Goal: Task Accomplishment & Management: Use online tool/utility

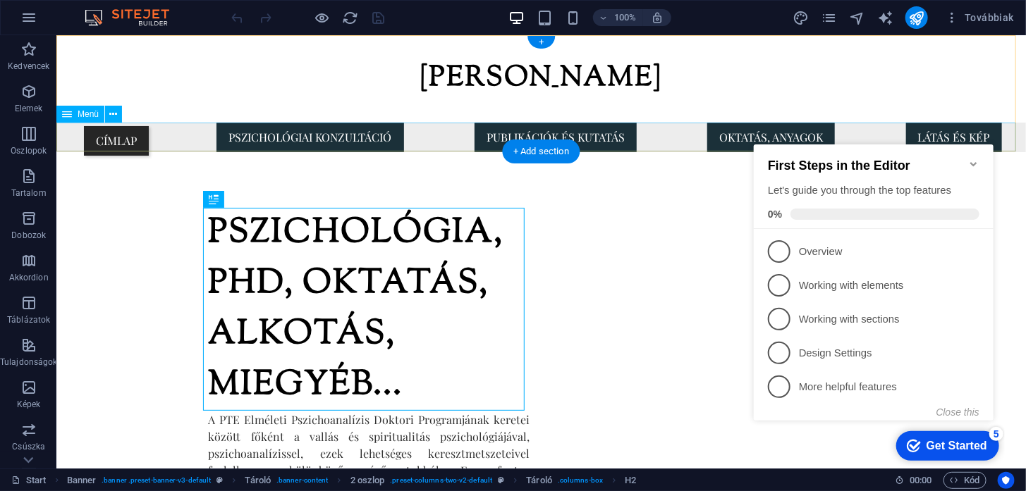
click at [486, 137] on nav "Címlap Pszichológiai konzultáció Publikációk és kutatás Oktatás, anyagok Látás …" at bounding box center [541, 137] width 970 height 30
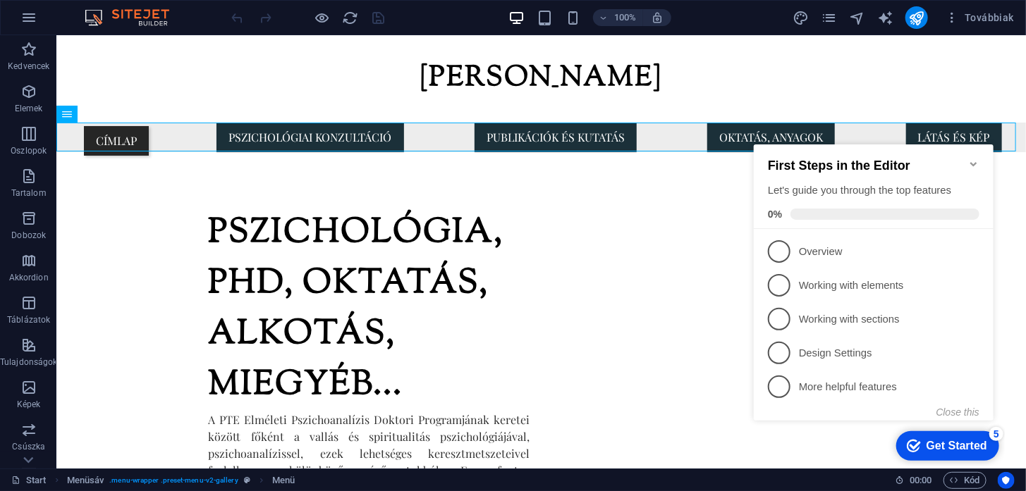
click at [890, 161] on h2 "First Steps in the Editor" at bounding box center [873, 165] width 212 height 15
click at [845, 252] on p "Overview - incomplete" at bounding box center [882, 251] width 169 height 15
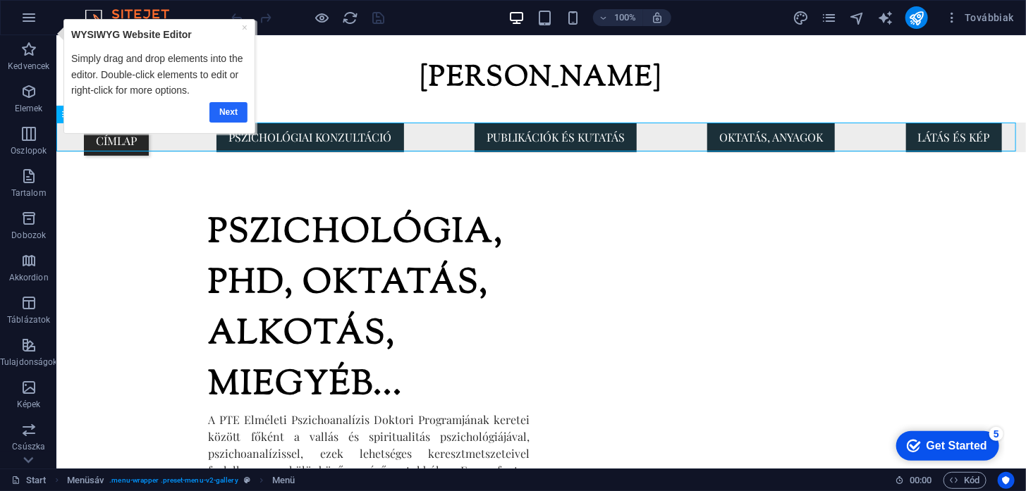
click at [229, 109] on link "Next" at bounding box center [228, 112] width 38 height 20
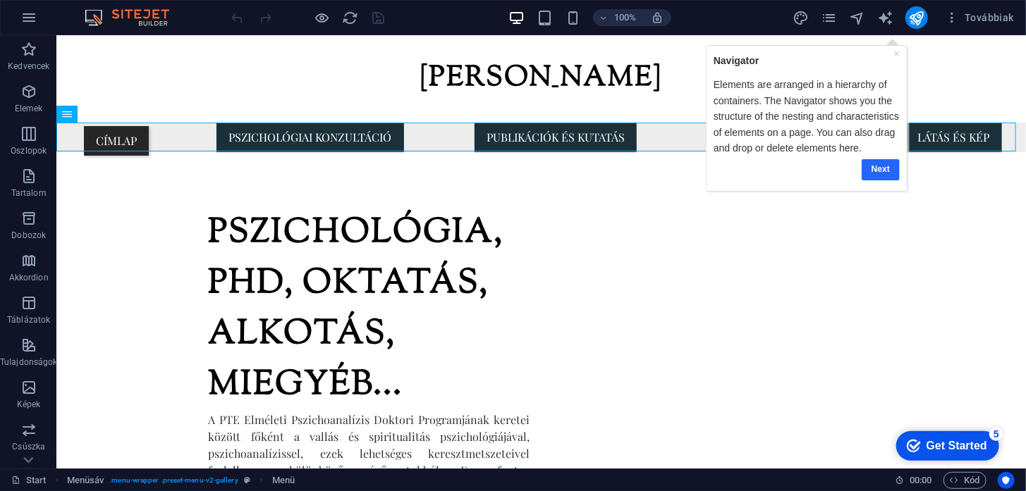
click at [884, 165] on link "Next" at bounding box center [880, 169] width 38 height 20
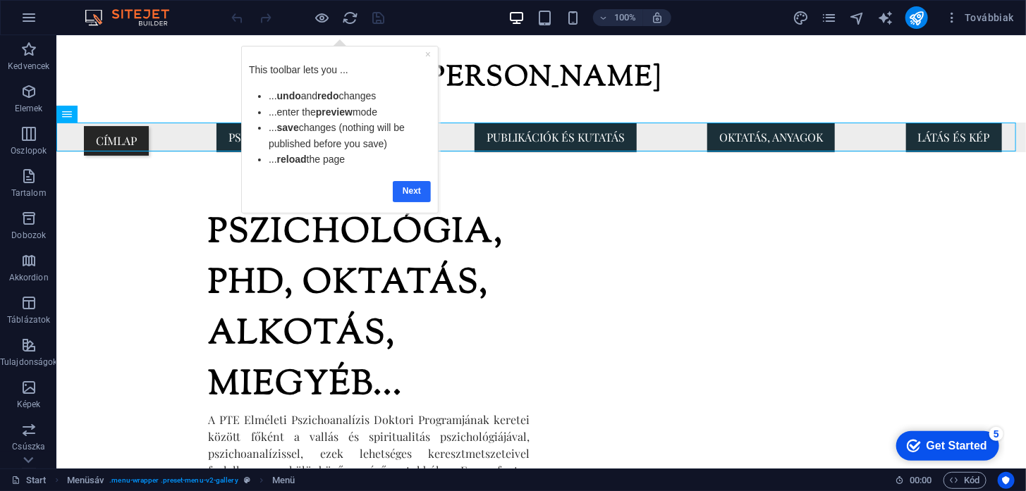
click at [422, 196] on link "Next" at bounding box center [411, 191] width 38 height 20
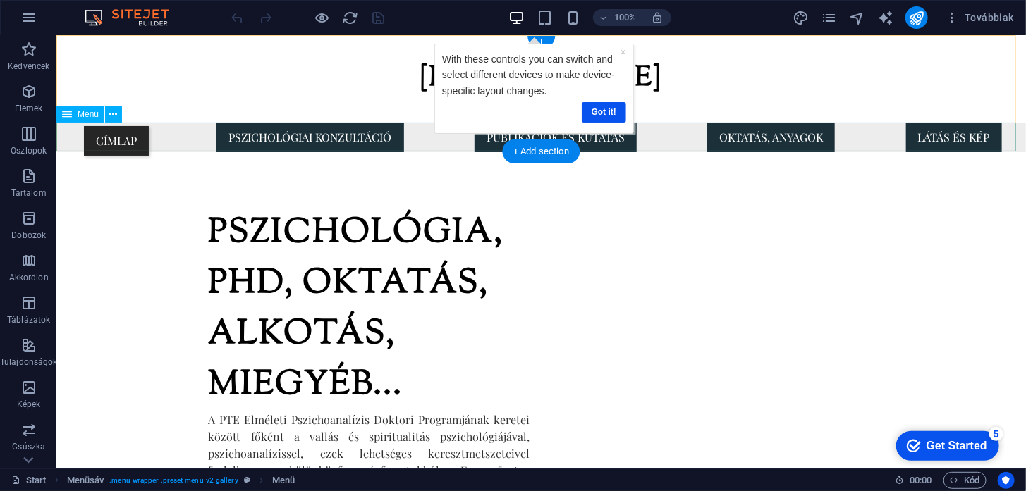
click at [269, 143] on nav "Címlap Pszichológiai konzultáció Publikációk és kutatás Oktatás, anyagok Látás …" at bounding box center [541, 137] width 970 height 30
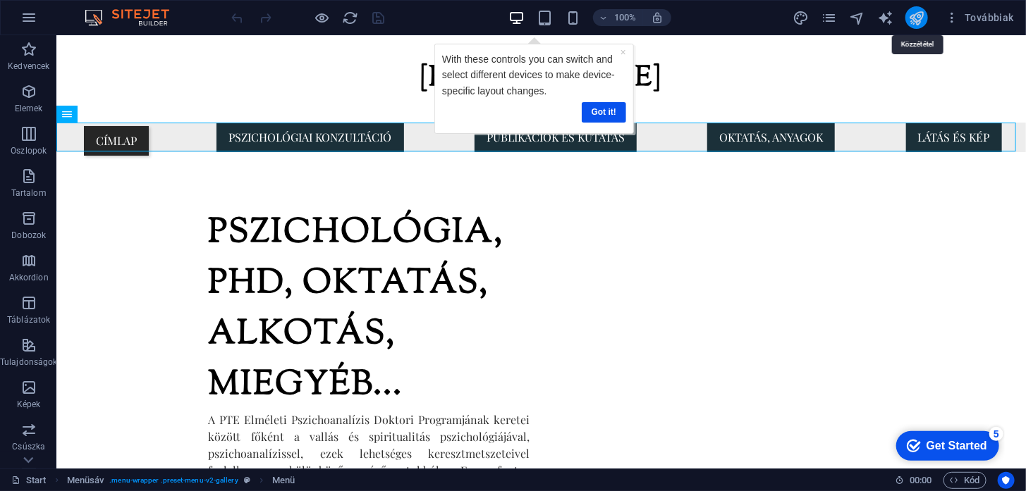
click at [925, 8] on button "publish" at bounding box center [916, 17] width 23 height 23
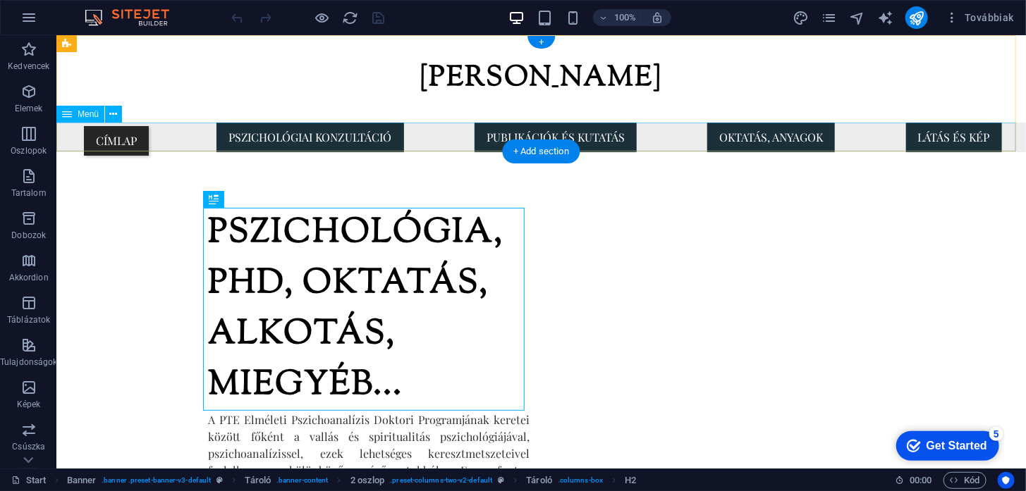
click at [570, 136] on nav "Címlap Pszichológiai konzultáció Publikációk és kutatás Oktatás, anyagok Látás …" at bounding box center [541, 137] width 970 height 30
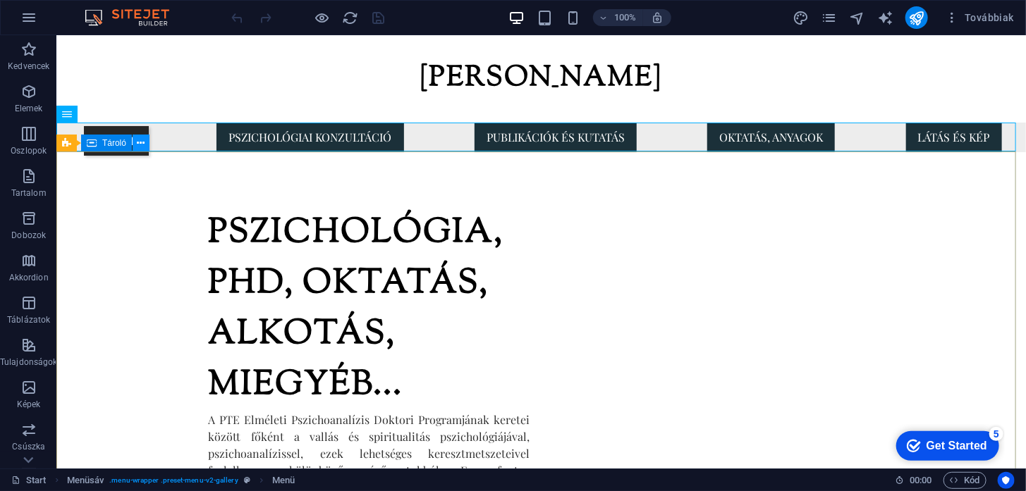
click at [143, 148] on icon at bounding box center [142, 143] width 8 height 15
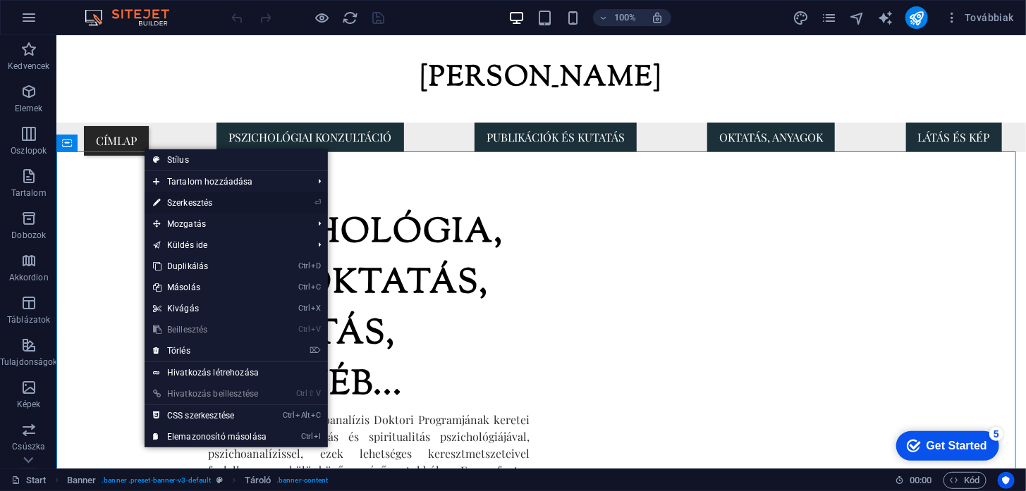
click at [221, 199] on link "⏎ Szerkesztés" at bounding box center [210, 203] width 130 height 21
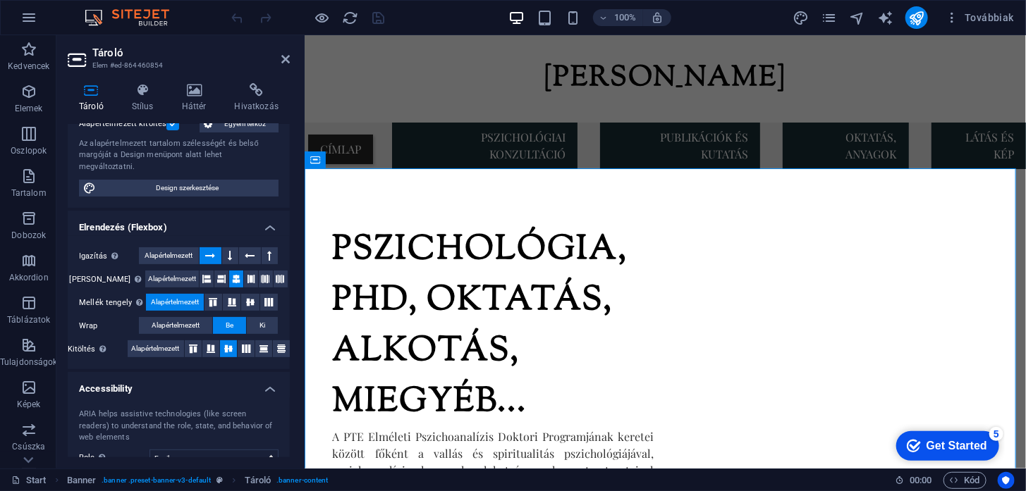
scroll to position [114, 0]
click at [167, 248] on span "Alapértelmezett" at bounding box center [169, 256] width 48 height 17
click at [164, 271] on span "Alapértelmezett" at bounding box center [172, 279] width 48 height 17
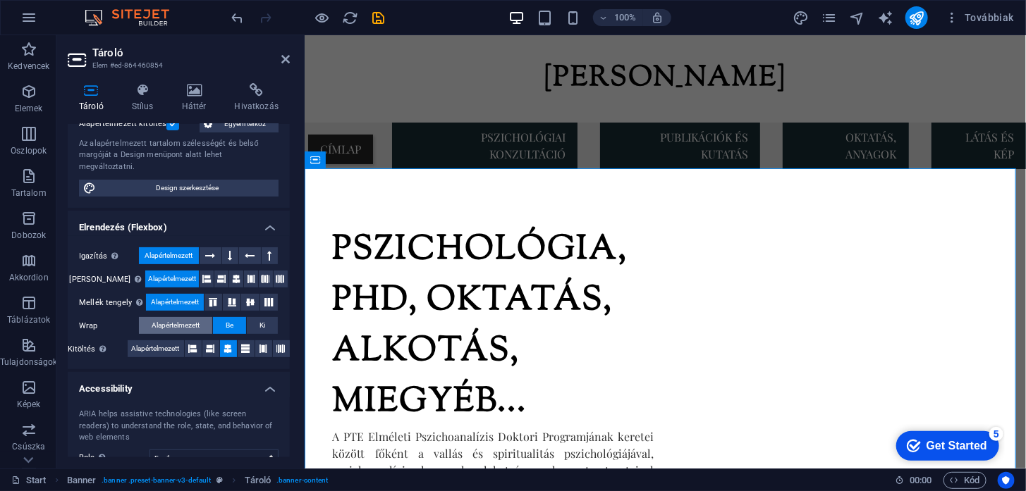
click at [189, 317] on span "Alapértelmezett" at bounding box center [176, 325] width 48 height 17
click at [168, 341] on span "Alapértelmezett" at bounding box center [156, 349] width 48 height 17
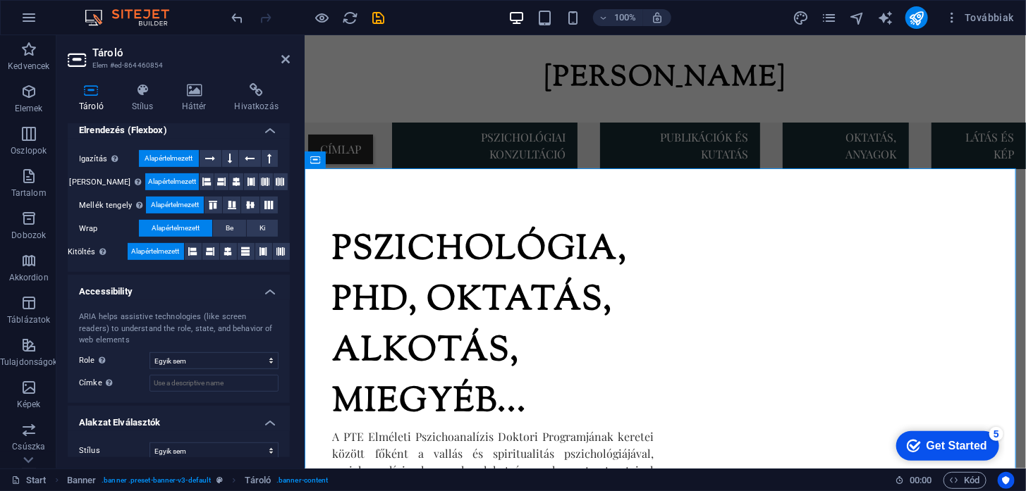
scroll to position [0, 0]
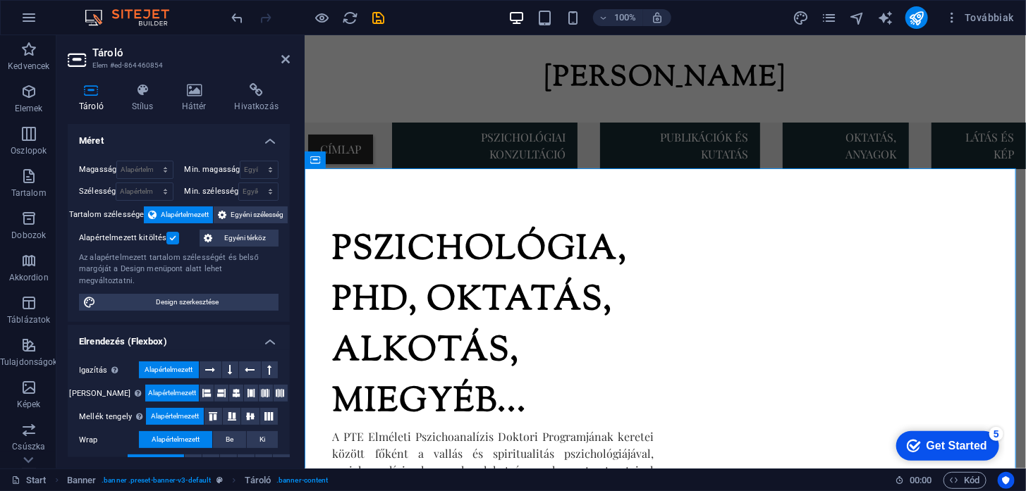
click at [139, 80] on div "Tároló Stílus Háttér Hivatkozás Méret Magasság Alapértelmezett px rem % vh vw M…" at bounding box center [178, 270] width 245 height 397
click at [154, 102] on h4 "Stílus" at bounding box center [146, 98] width 50 height 30
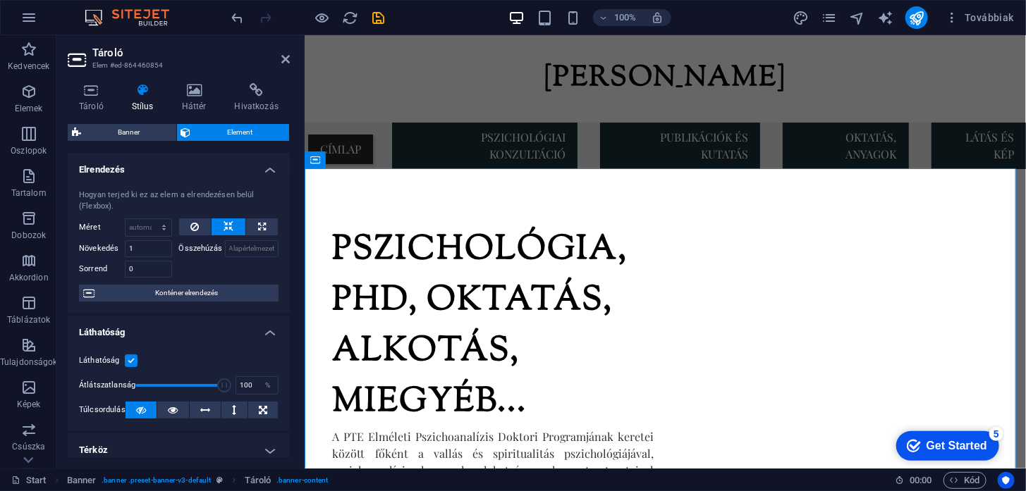
click at [205, 245] on label "Összehúzás" at bounding box center [202, 248] width 46 height 17
click at [225, 245] on input "Összehúzás" at bounding box center [252, 248] width 54 height 17
click at [248, 252] on input "Összehúzás" at bounding box center [252, 248] width 54 height 17
click at [195, 231] on icon at bounding box center [194, 227] width 8 height 17
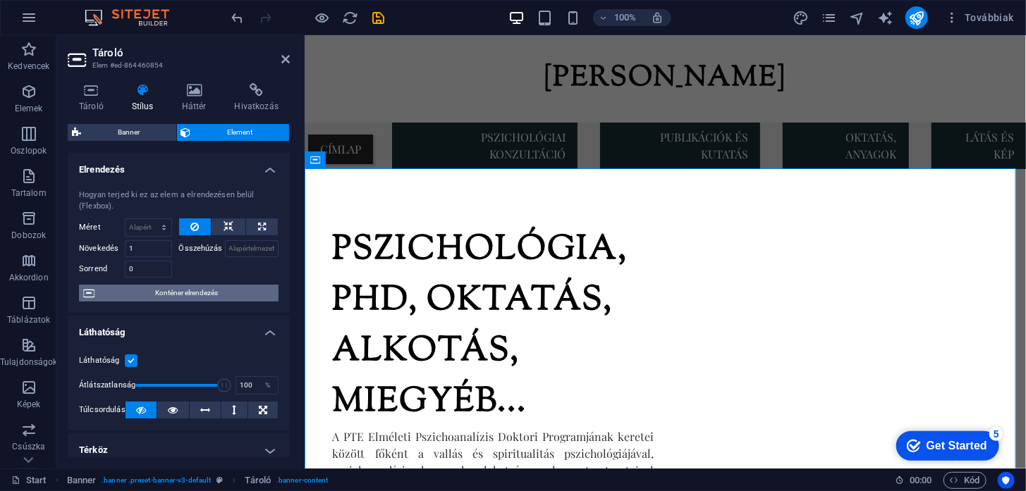
click at [212, 299] on span "Konténer elrendezés" at bounding box center [187, 293] width 176 height 17
select select "vh"
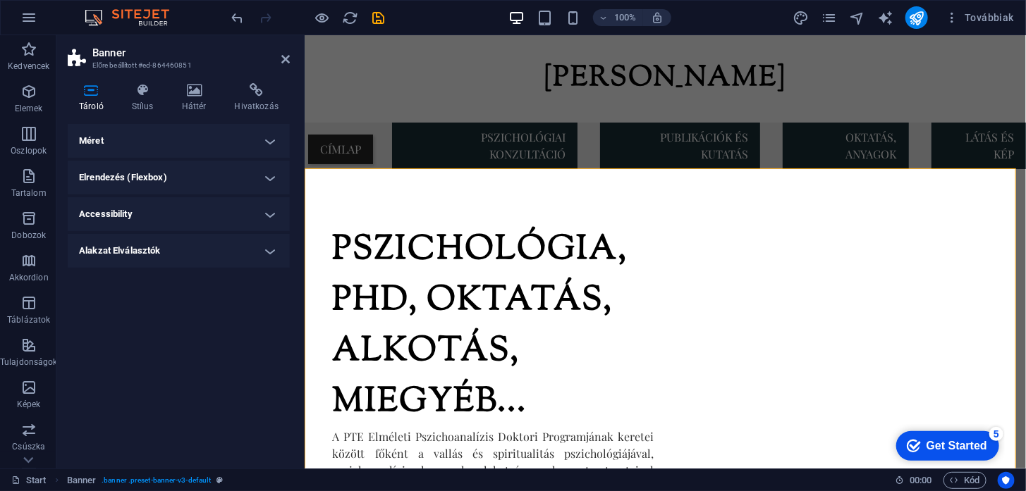
click at [175, 152] on h4 "Méret" at bounding box center [179, 141] width 222 height 34
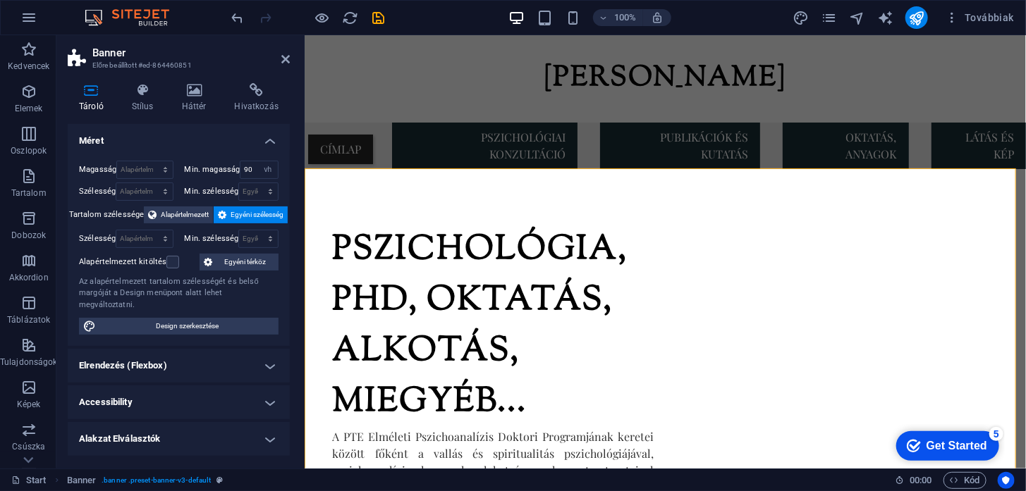
click at [189, 353] on h4 "Elrendezés (Flexbox)" at bounding box center [179, 366] width 222 height 34
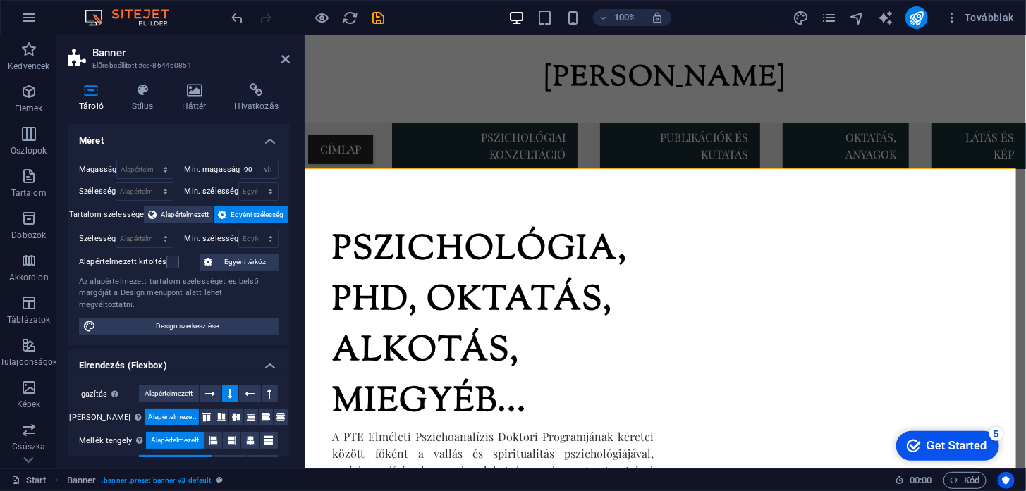
scroll to position [110, 0]
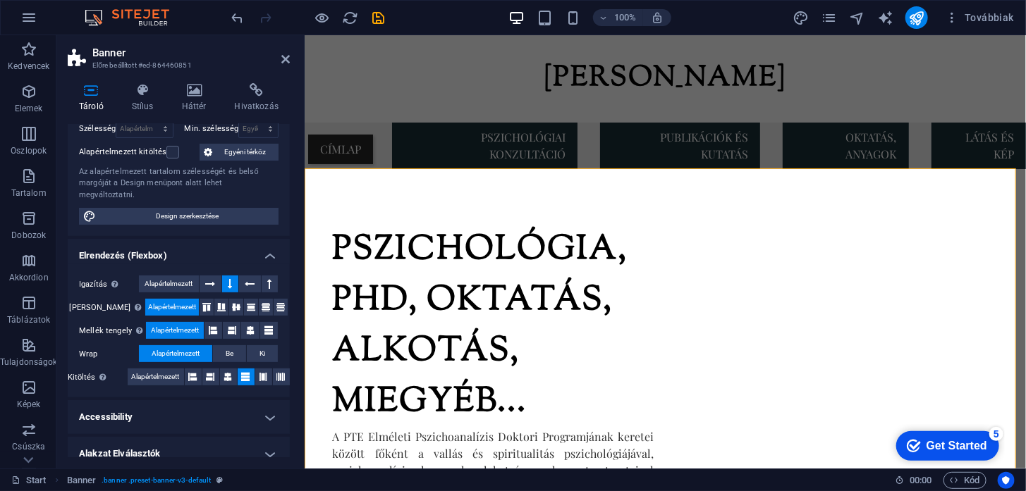
click at [174, 439] on h4 "Alakzat Elválasztók" at bounding box center [179, 454] width 222 height 34
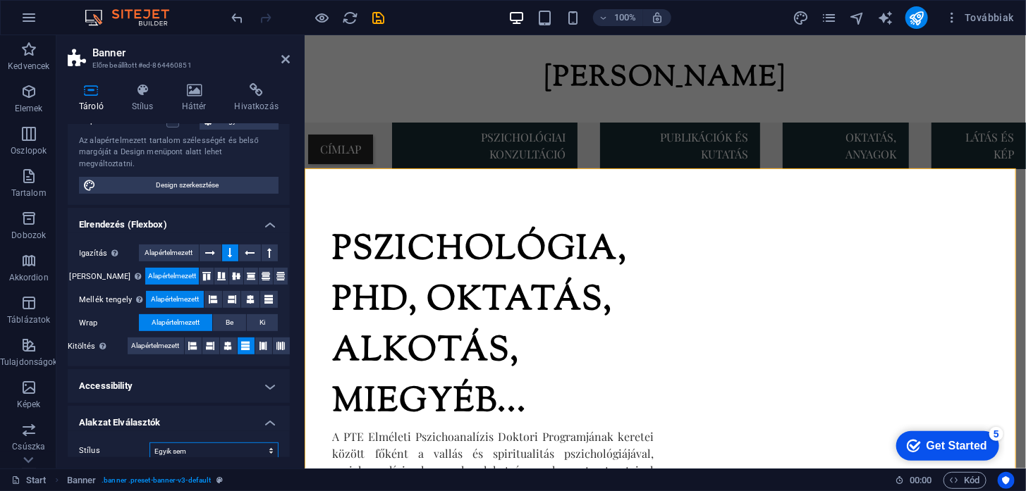
click at [195, 443] on select "Egyik sem Háromszög Négyzet Átlós Sokszög 1 Sokszög 2 Cikkcakk Több Cikkcakk Hu…" at bounding box center [213, 451] width 129 height 17
click at [143, 97] on h4 "Stílus" at bounding box center [146, 98] width 50 height 30
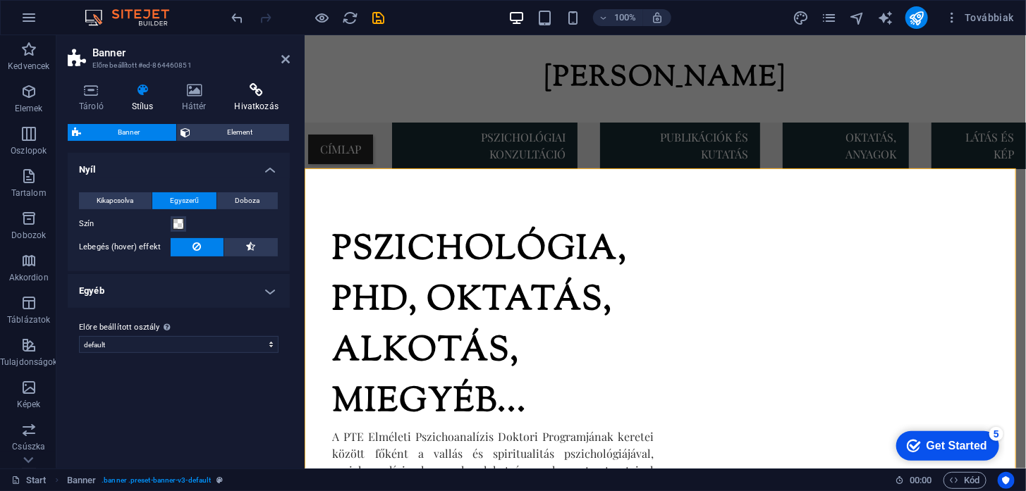
click at [237, 102] on h4 "Hivatkozás" at bounding box center [257, 98] width 66 height 30
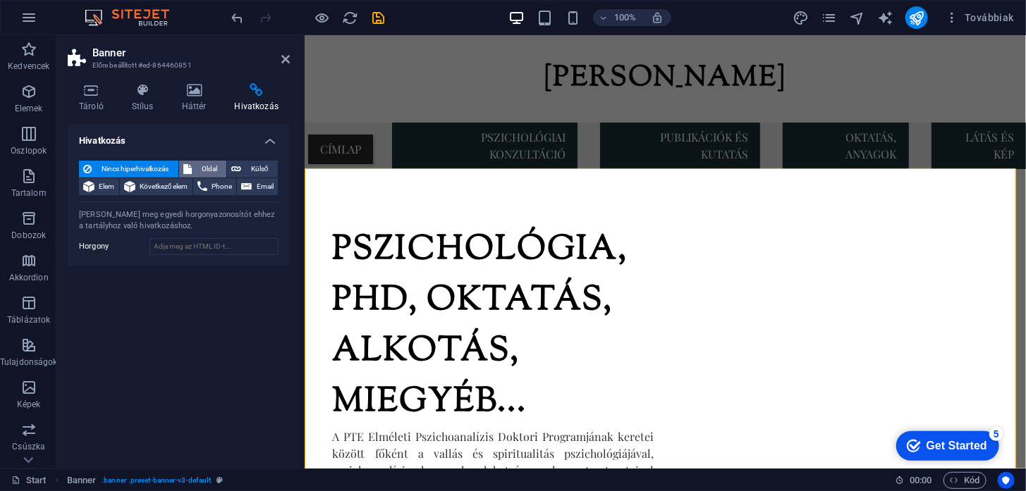
click at [219, 168] on span "Oldal" at bounding box center [209, 169] width 26 height 17
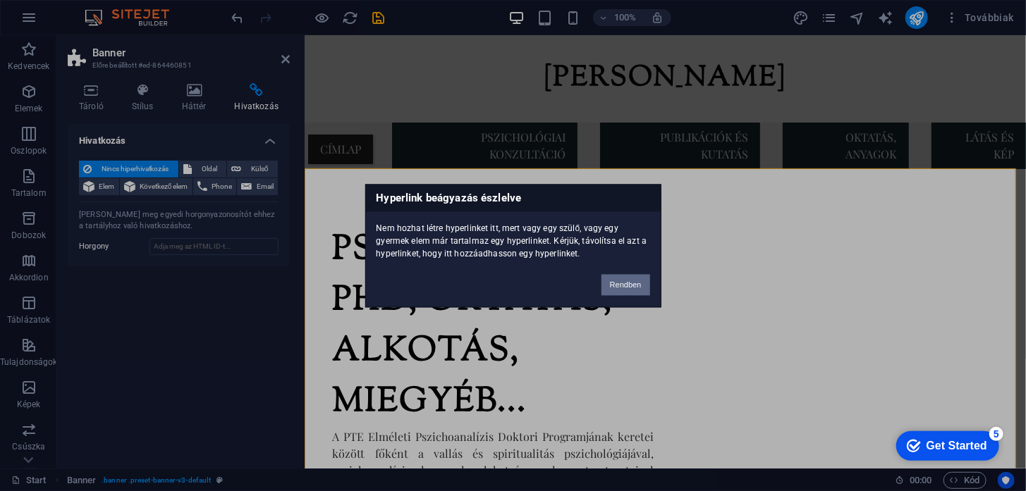
click at [628, 288] on button "Rendben" at bounding box center [625, 284] width 49 height 21
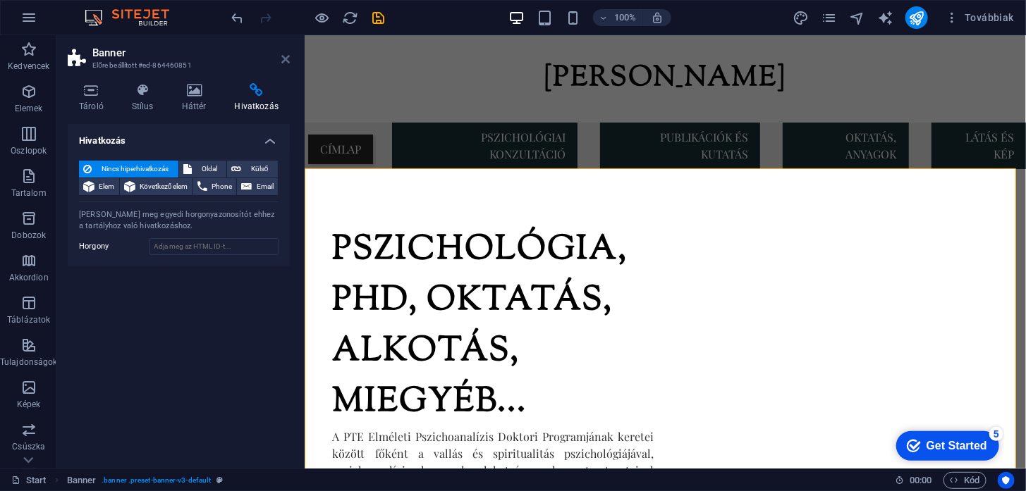
click at [286, 58] on icon at bounding box center [285, 59] width 8 height 11
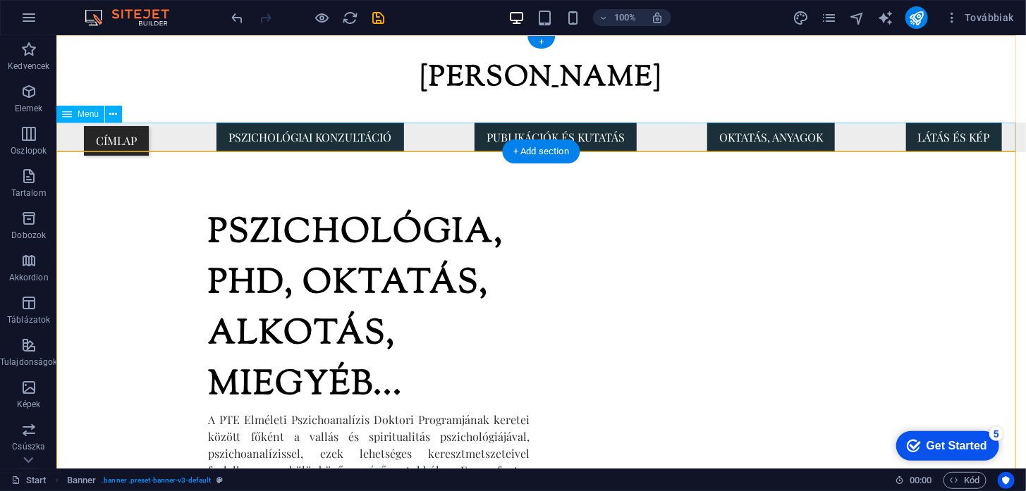
click at [285, 142] on nav "Címlap Pszichológiai konzultáció Publikációk és kutatás Oktatás, anyagok Látás …" at bounding box center [541, 137] width 970 height 30
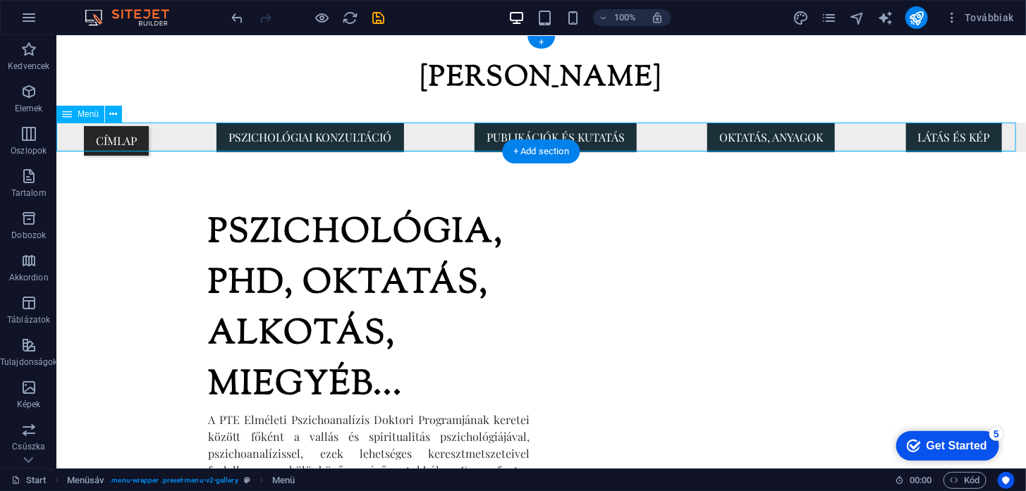
click at [285, 142] on nav "Címlap Pszichológiai konzultáció Publikációk és kutatás Oktatás, anyagok Látás …" at bounding box center [541, 137] width 970 height 30
drag, startPoint x: 285, startPoint y: 142, endPoint x: 341, endPoint y: 178, distance: 66.5
click at [285, 142] on nav "Címlap Pszichológiai konzultáció Publikációk és kutatás Oktatás, anyagok Látás …" at bounding box center [541, 137] width 970 height 30
click at [286, 143] on div "Drag here to replace the existing content. Press “Ctrl” if you want to create a…" at bounding box center [541, 252] width 970 height 434
select select
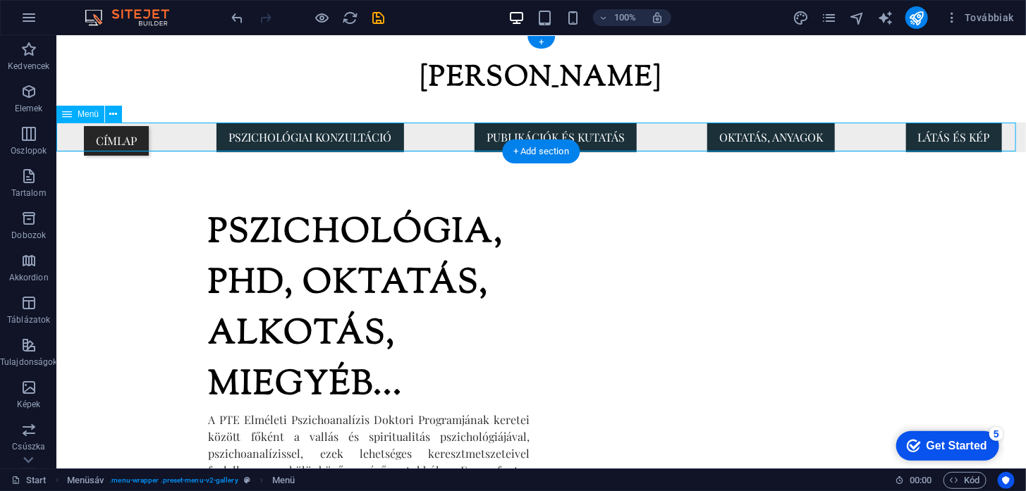
select select "default"
select select
select select "default"
select select "8"
select select
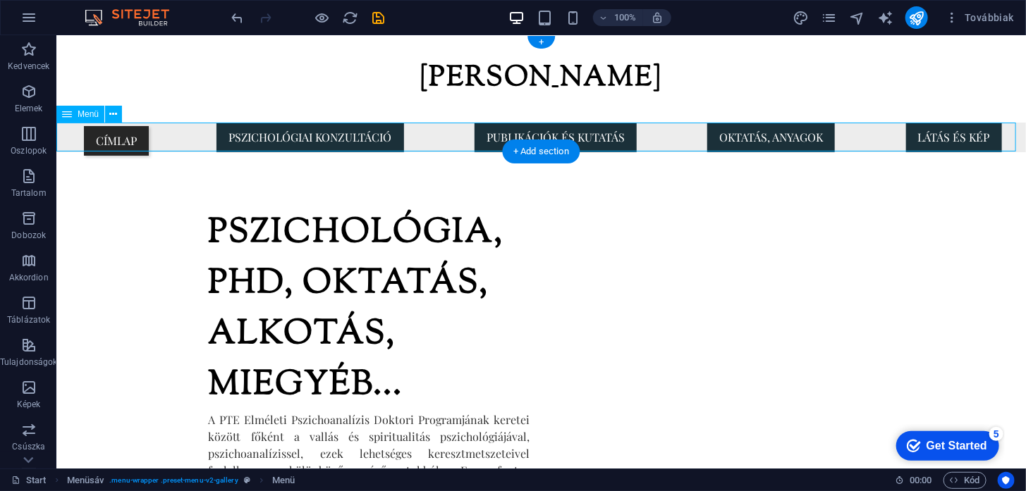
select select "default"
select select
select select "default"
select select
select select "default"
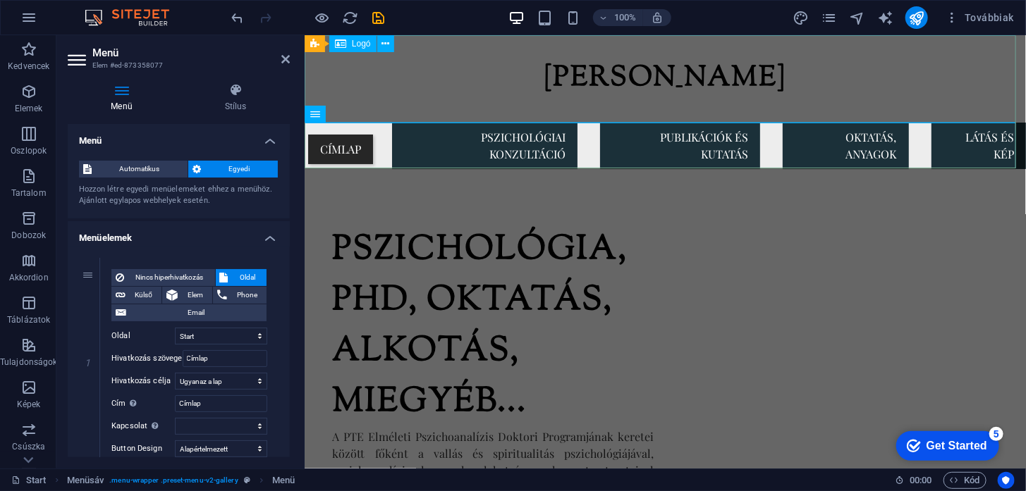
click at [569, 85] on div "Sütő Bertalan Balázs" at bounding box center [664, 78] width 721 height 87
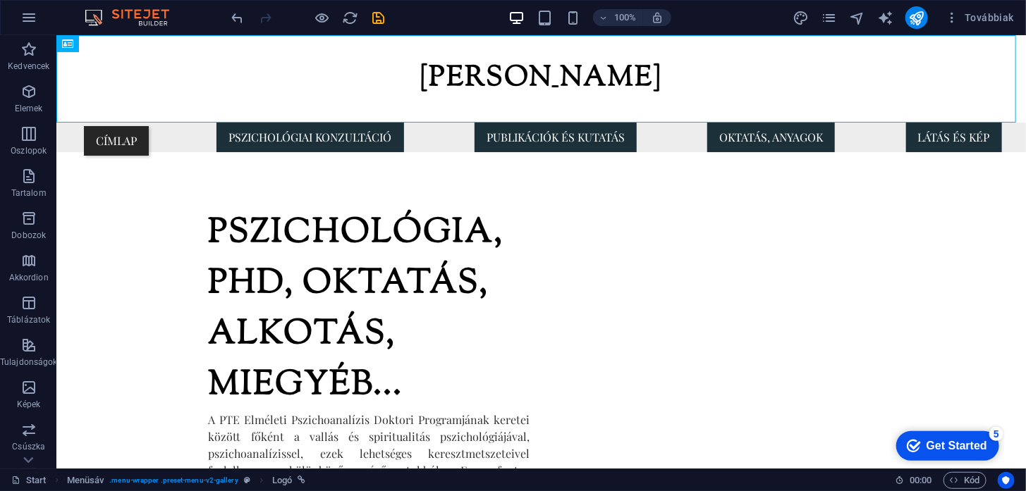
click at [157, 17] on img at bounding box center [134, 17] width 106 height 17
click at [25, 18] on icon "button" at bounding box center [28, 17] width 17 height 17
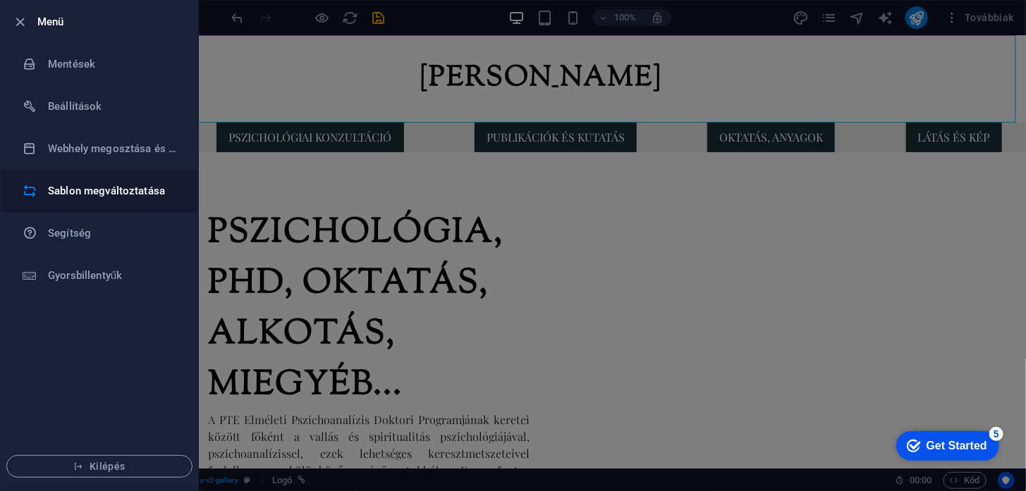
click at [111, 189] on h6 "Sablon megváltoztatása" at bounding box center [113, 191] width 130 height 17
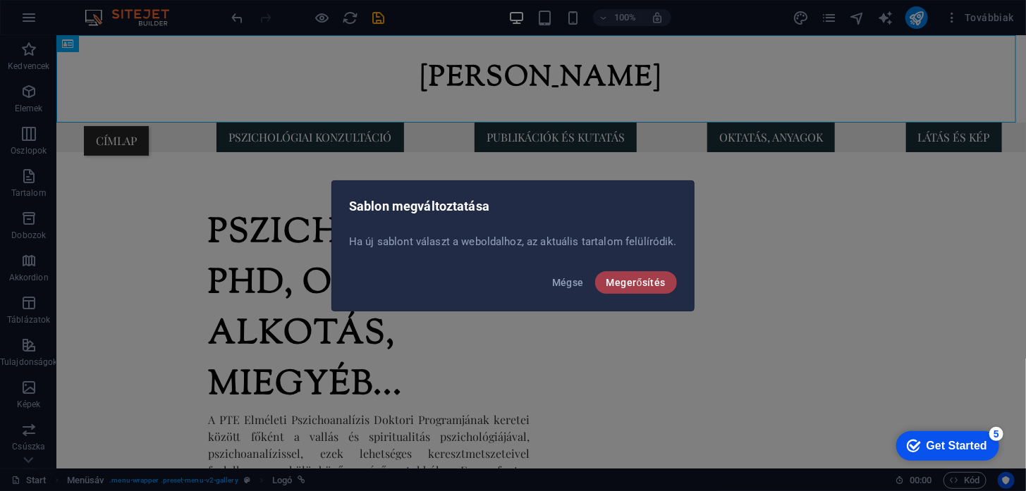
click at [657, 271] on button "Megerősítés" at bounding box center [636, 282] width 82 height 23
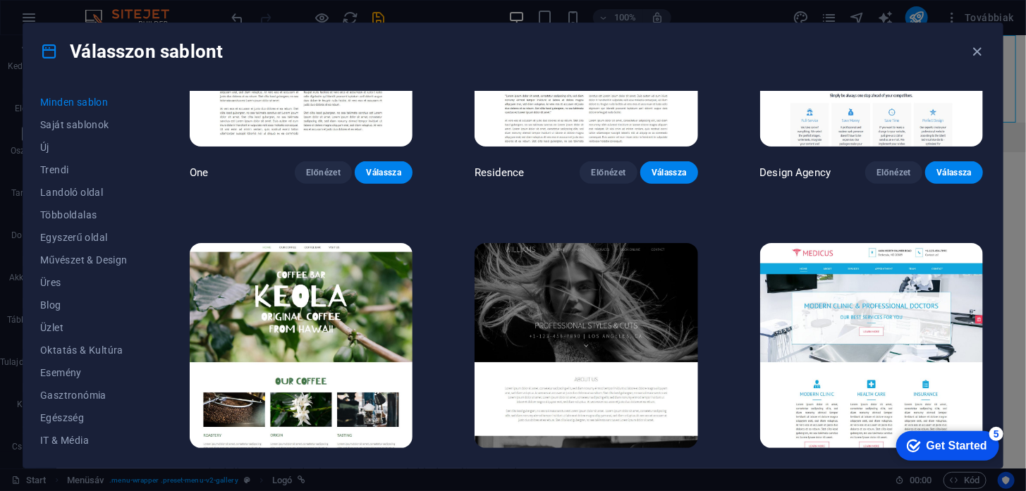
scroll to position [12530, 0]
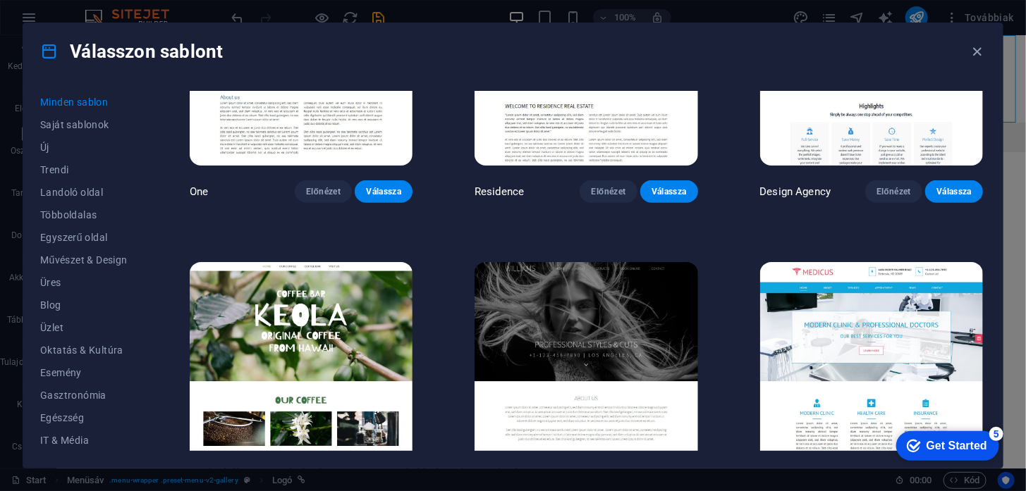
click at [668, 488] on span "Válassza" at bounding box center [669, 493] width 35 height 11
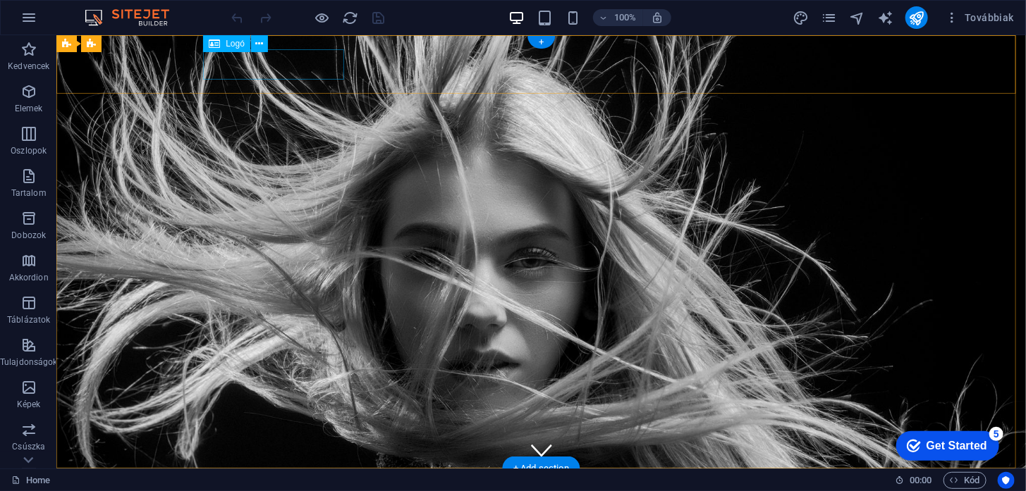
click at [279, 479] on div at bounding box center [541, 494] width 666 height 30
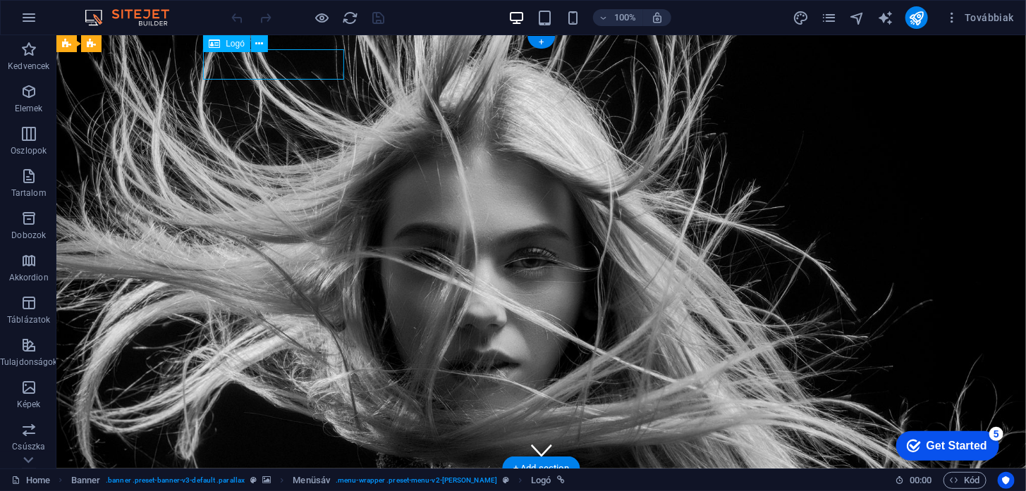
click at [279, 479] on div at bounding box center [541, 494] width 666 height 30
select select "px"
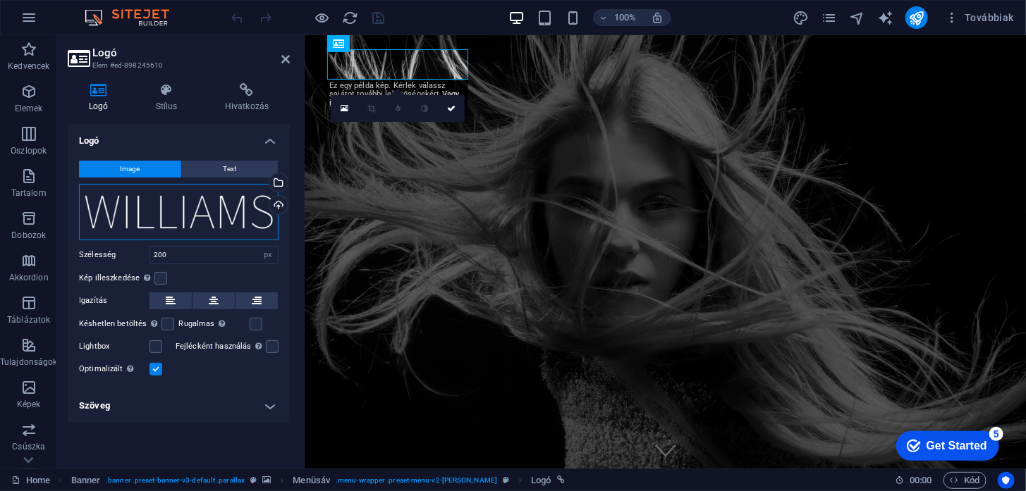
click at [207, 208] on div "Húzza ide a fájlokat, kattintson a fájlok kiválasztásához, vagy válasszon fájlo…" at bounding box center [179, 212] width 200 height 56
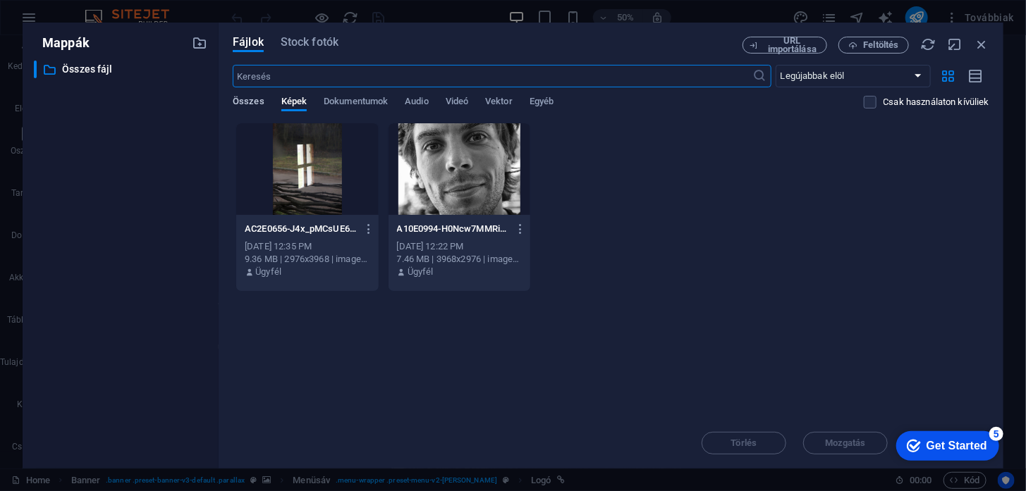
click at [250, 106] on span "Összes" at bounding box center [249, 103] width 32 height 20
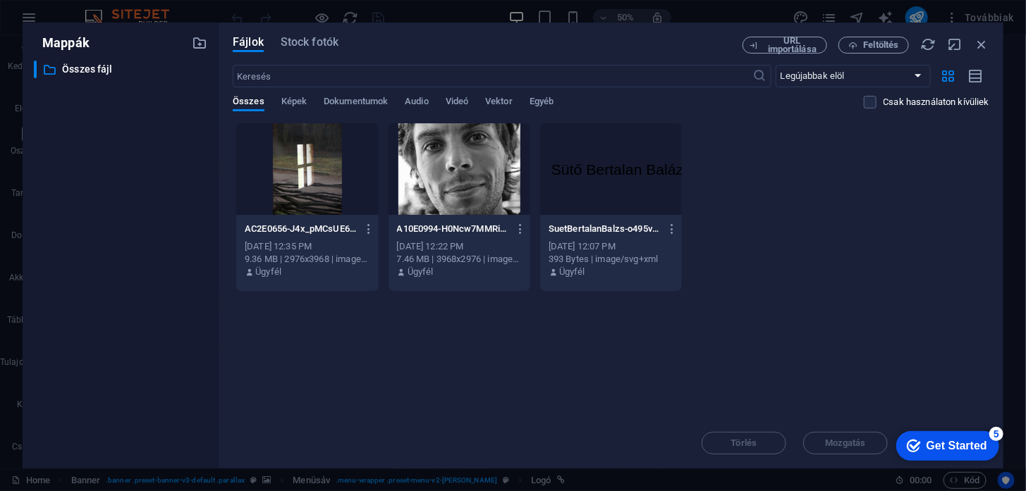
click at [587, 165] on div at bounding box center [611, 169] width 142 height 92
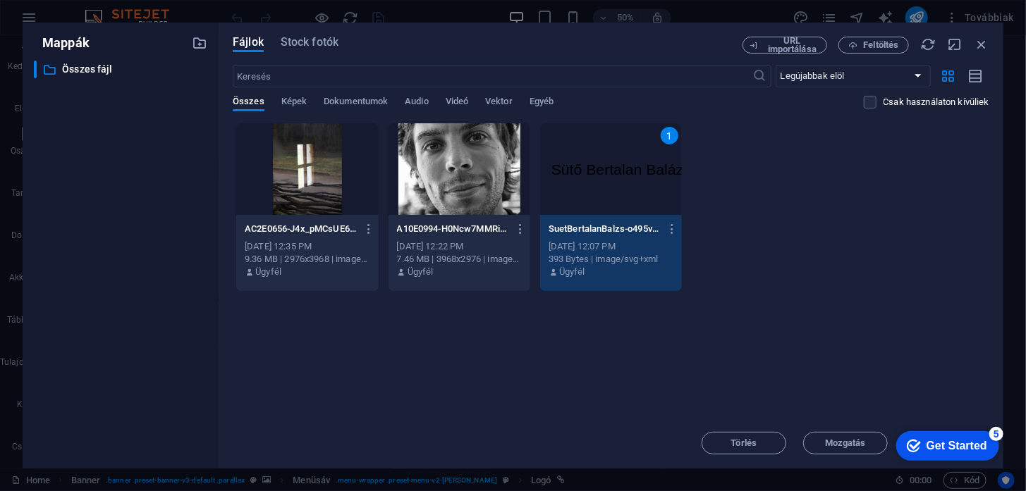
click at [587, 165] on div "1" at bounding box center [611, 169] width 142 height 92
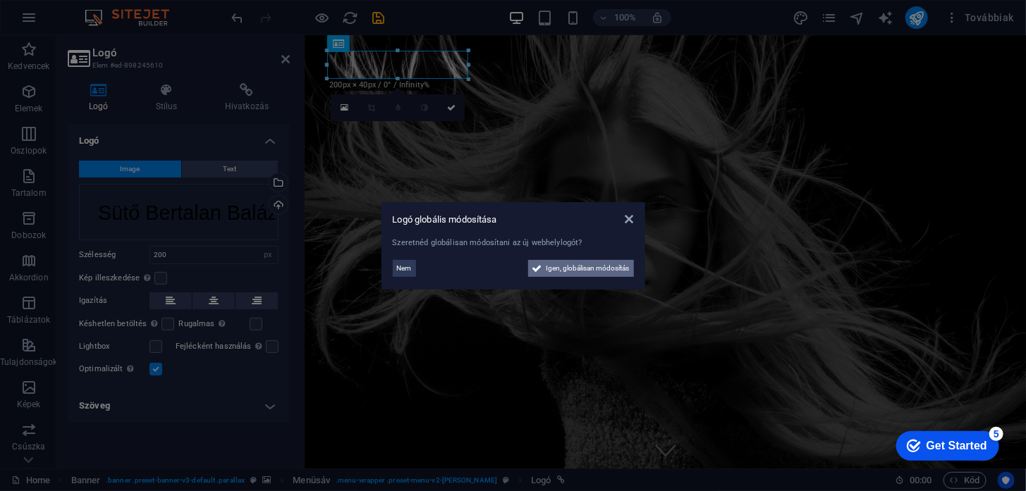
click at [588, 271] on span "Igen, globálisan módosítás" at bounding box center [587, 268] width 83 height 17
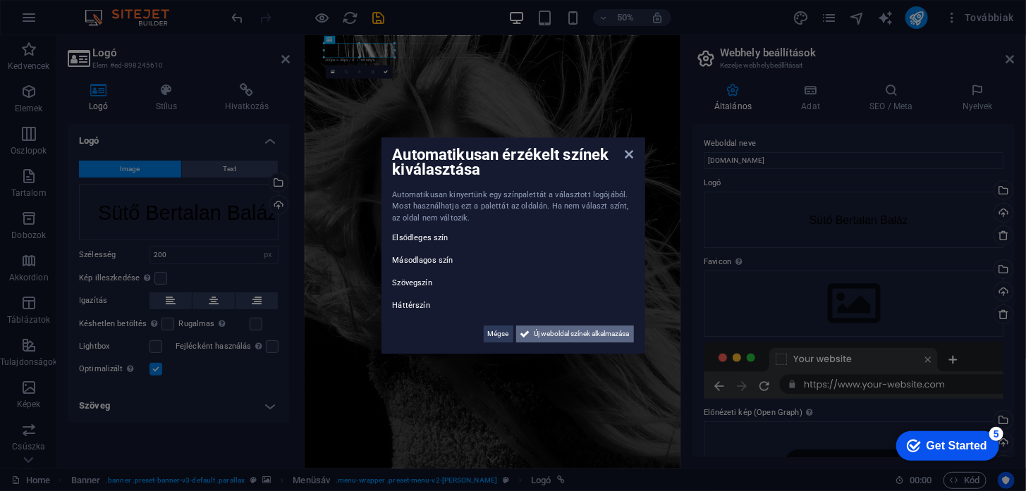
click at [582, 337] on span "Új weboldal színek alkalmazása" at bounding box center [581, 334] width 95 height 17
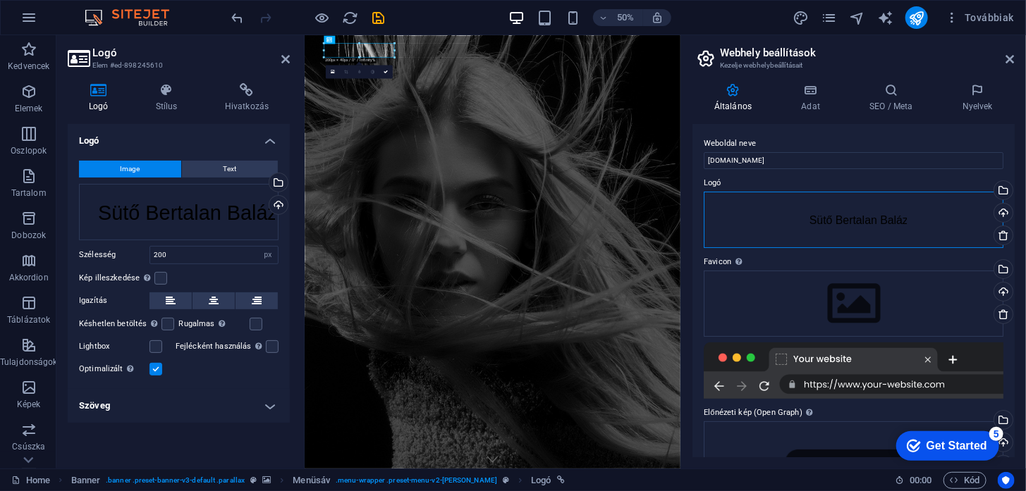
click at [886, 218] on div "Húzza ide a fájlokat, kattintson a fájlok kiválasztásához, vagy válasszon fájlo…" at bounding box center [854, 220] width 300 height 56
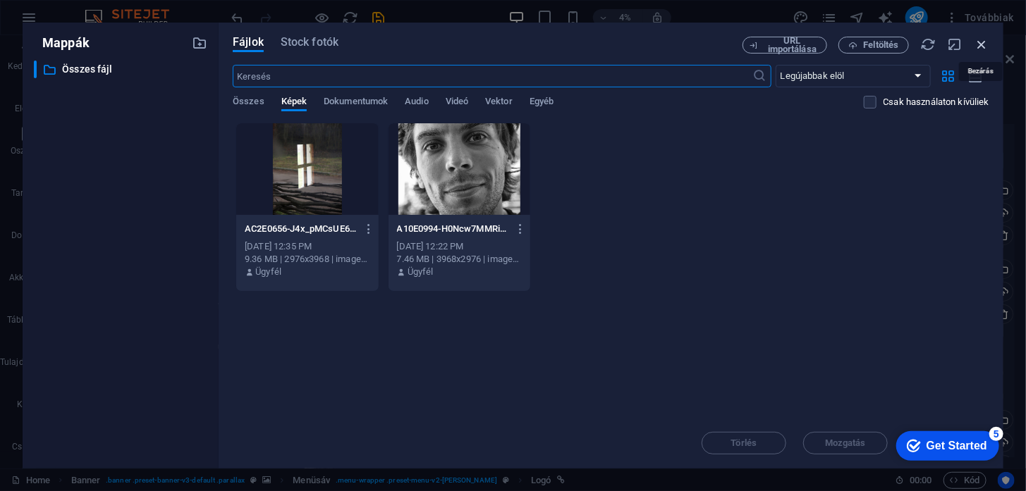
click at [982, 51] on icon "button" at bounding box center [982, 45] width 16 height 16
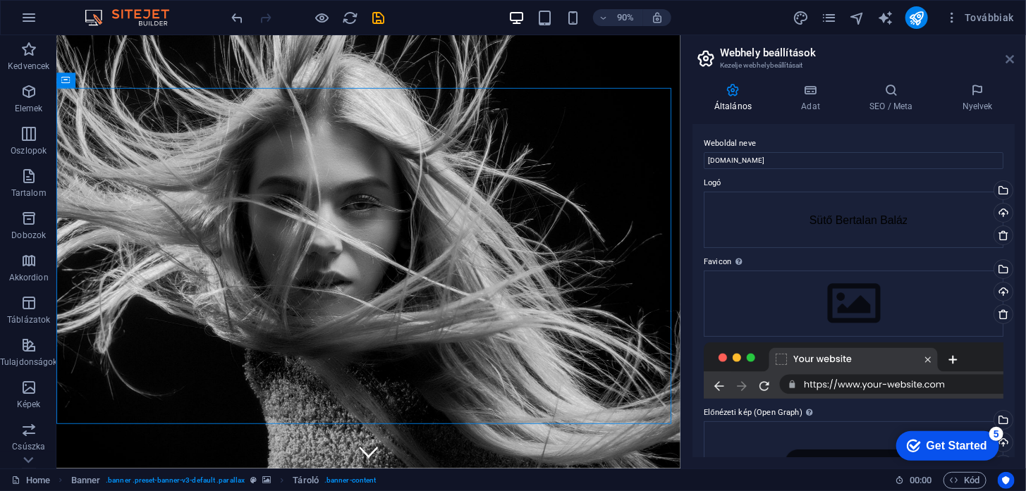
click at [1013, 55] on icon at bounding box center [1010, 59] width 8 height 11
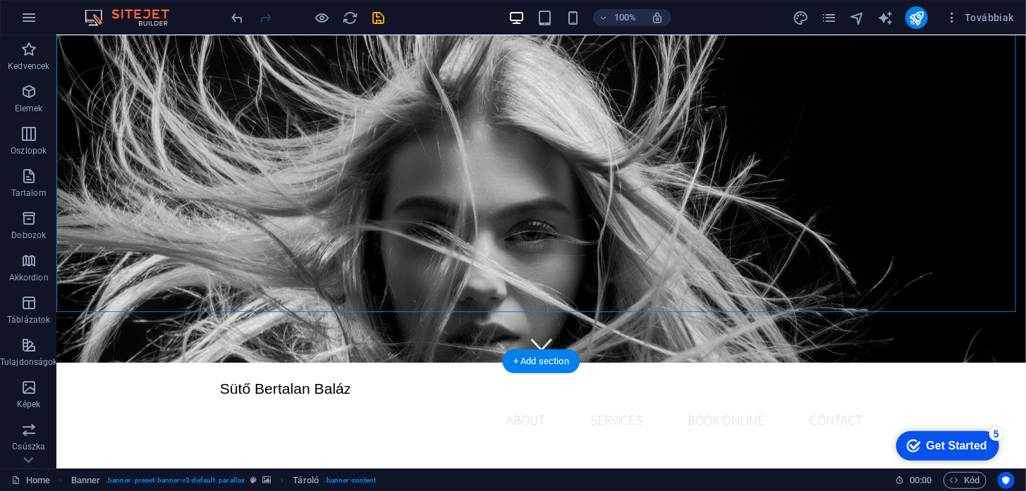
scroll to position [107, 0]
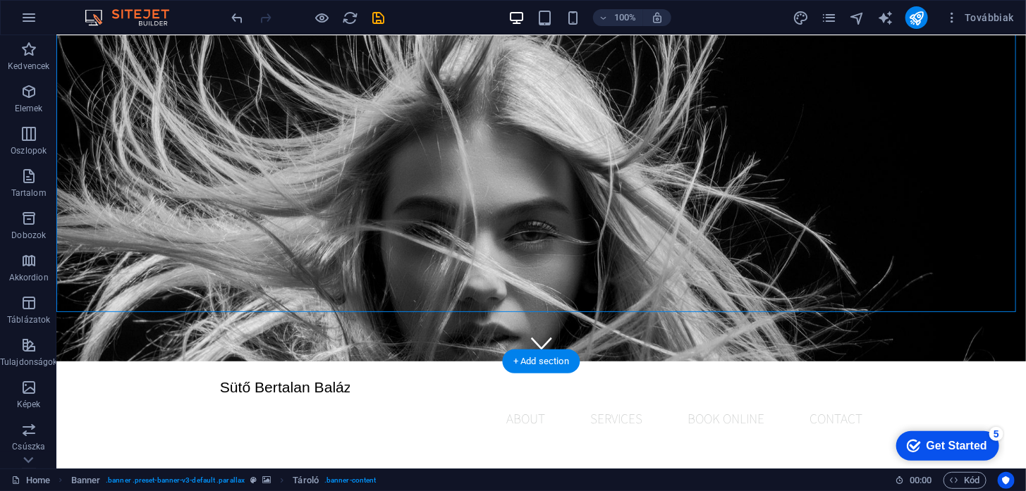
click at [193, 333] on figure at bounding box center [541, 144] width 970 height 434
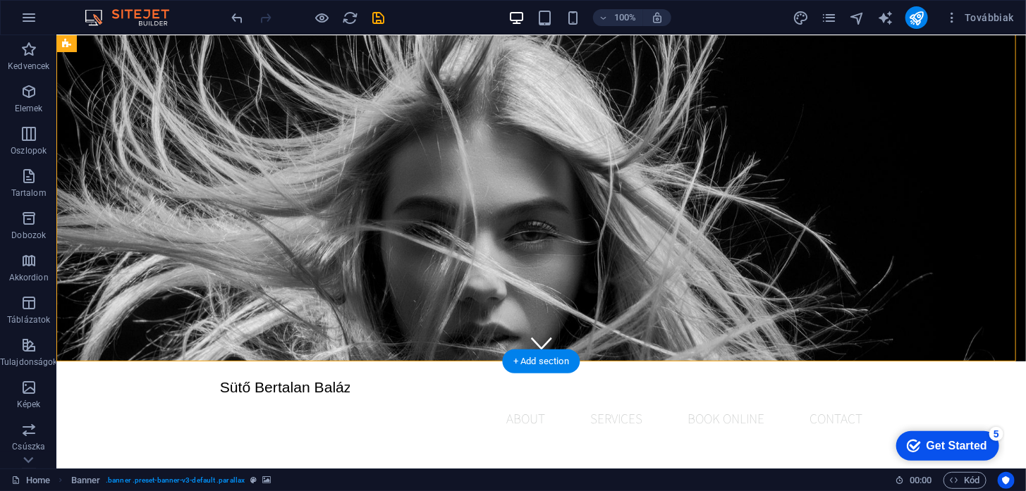
scroll to position [0, 0]
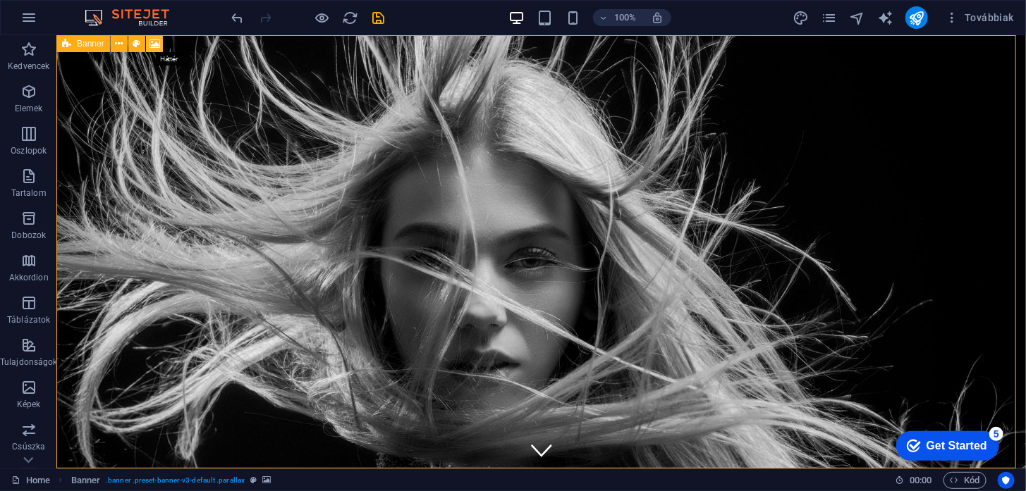
click at [157, 43] on icon at bounding box center [154, 44] width 11 height 15
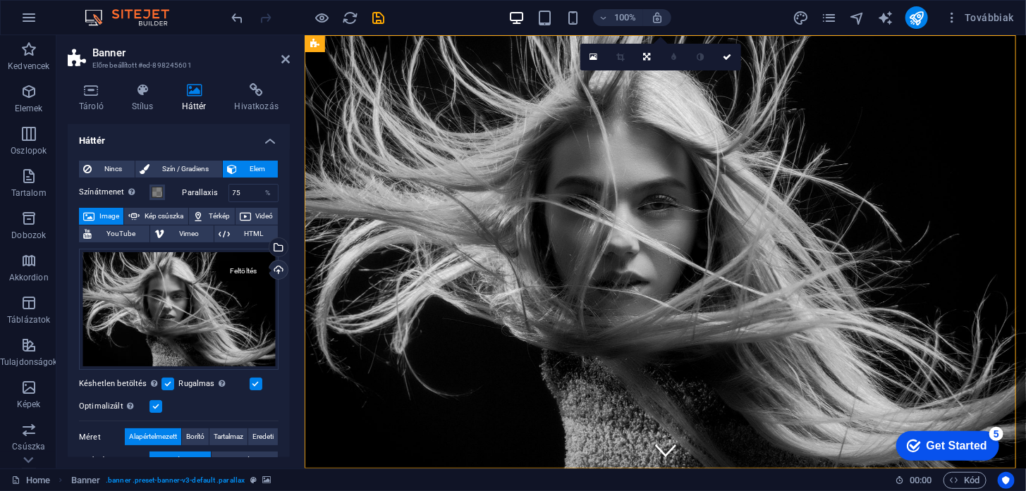
click at [274, 268] on div "Feltöltés" at bounding box center [277, 271] width 21 height 21
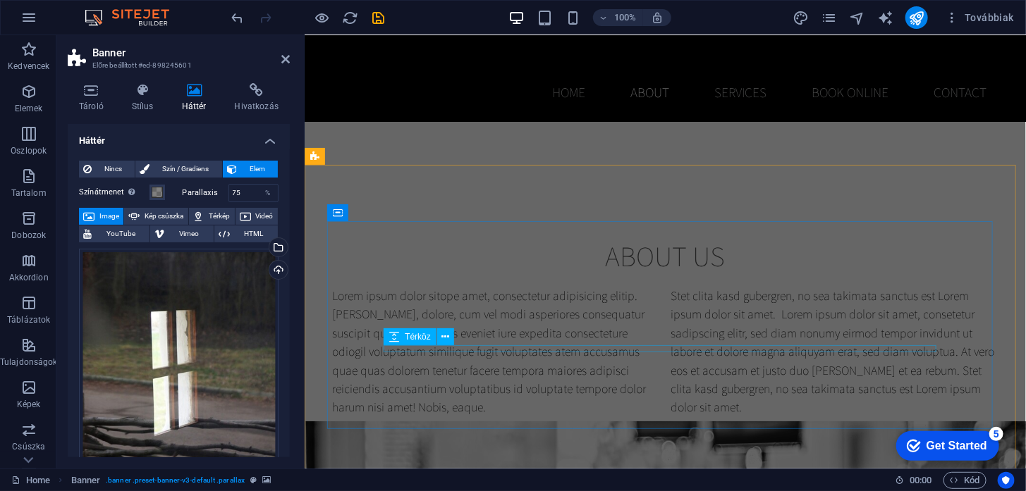
scroll to position [585, 0]
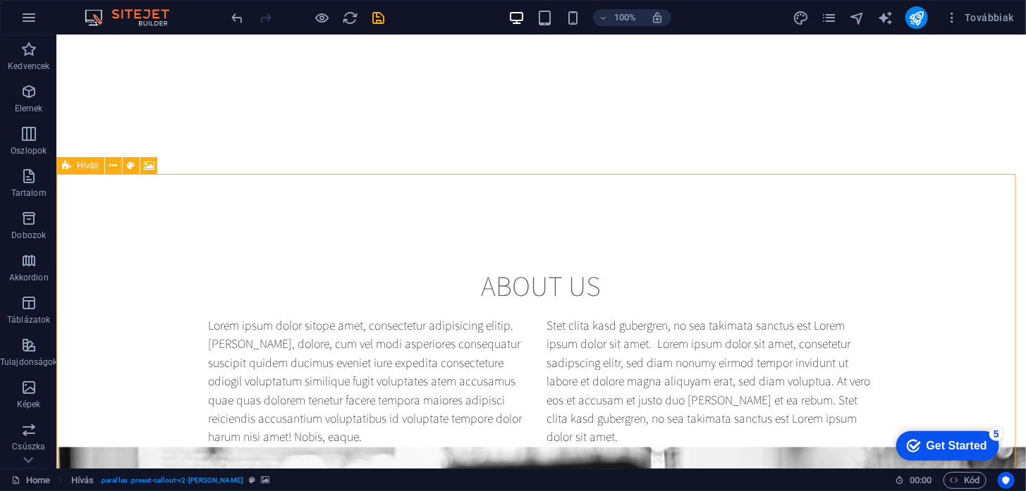
click at [65, 168] on icon at bounding box center [66, 165] width 9 height 17
click at [150, 165] on icon at bounding box center [149, 166] width 11 height 15
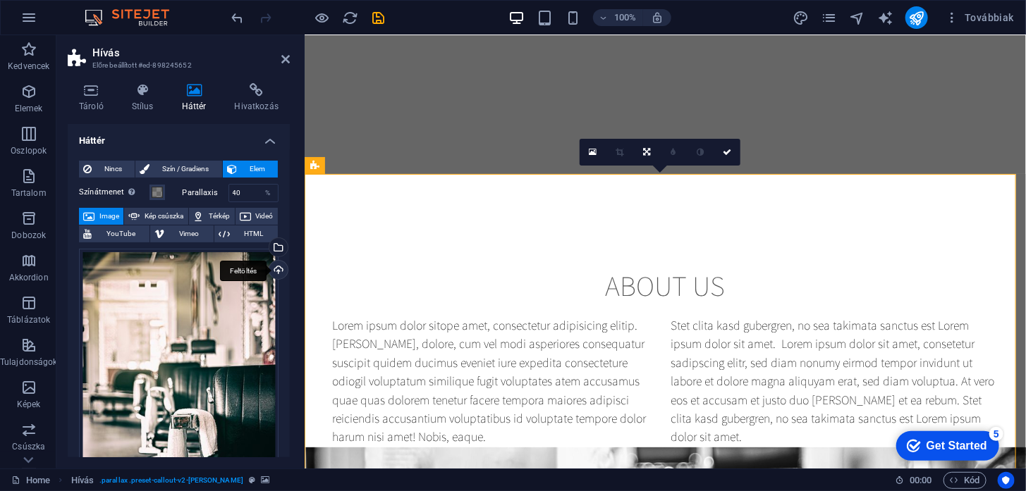
click at [272, 264] on div "Feltöltés" at bounding box center [277, 271] width 21 height 21
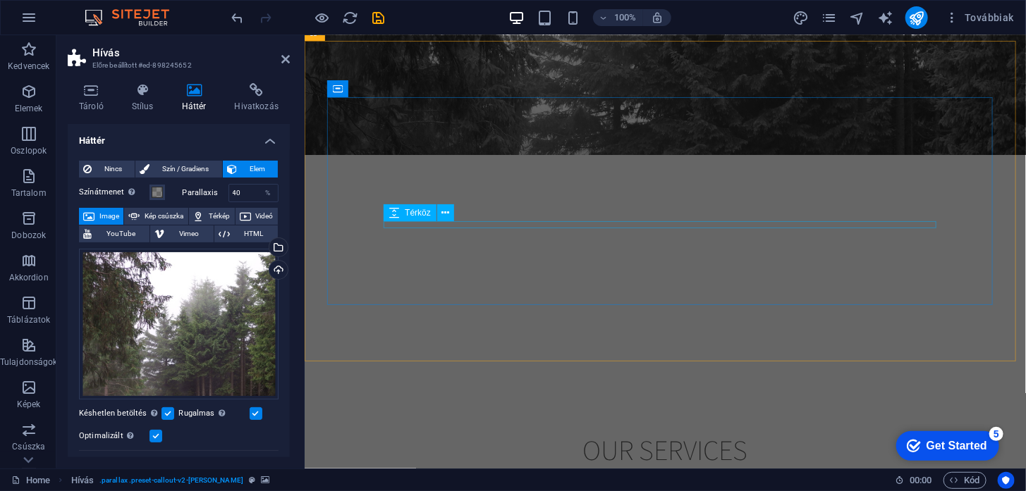
scroll to position [1400, 0]
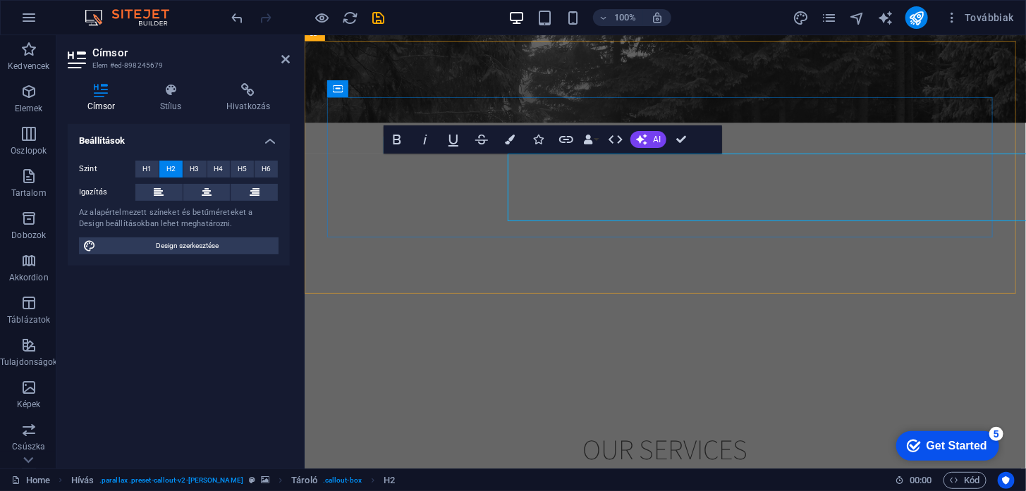
drag, startPoint x: 840, startPoint y: 183, endPoint x: 592, endPoint y: 183, distance: 248.2
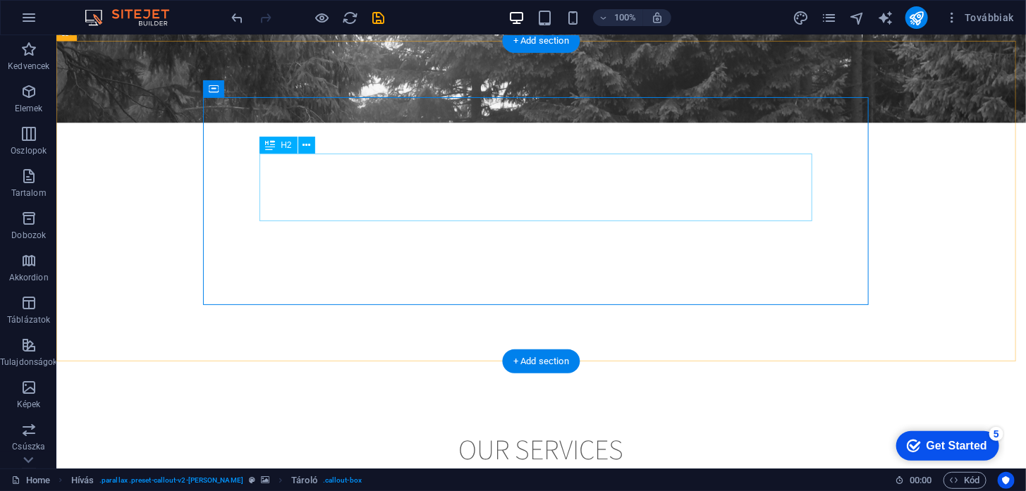
drag, startPoint x: 423, startPoint y: 212, endPoint x: 175, endPoint y: 212, distance: 248.2
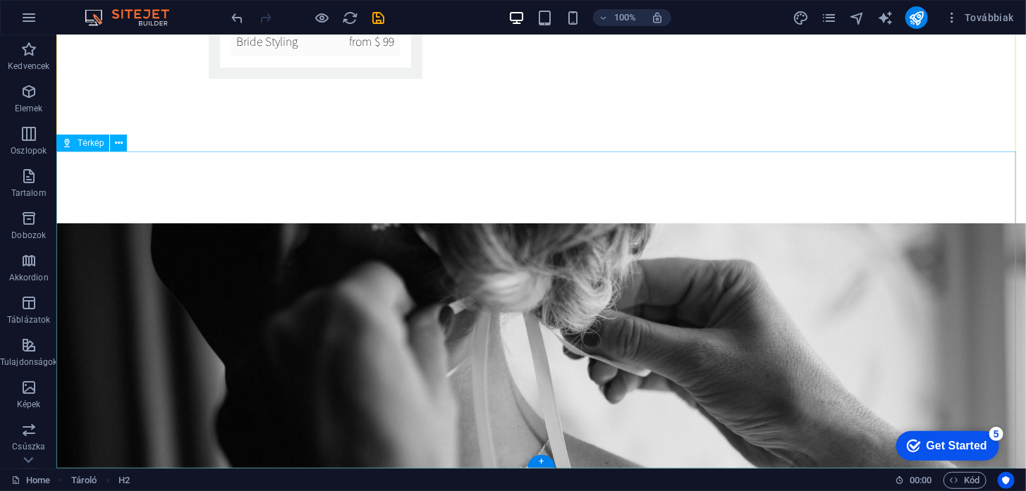
scroll to position [2417, 0]
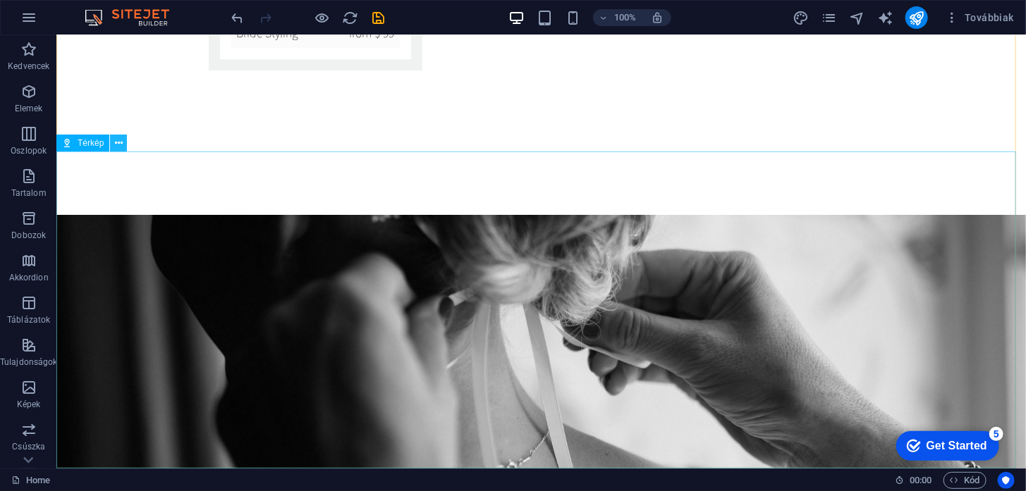
click at [120, 145] on icon at bounding box center [119, 143] width 8 height 15
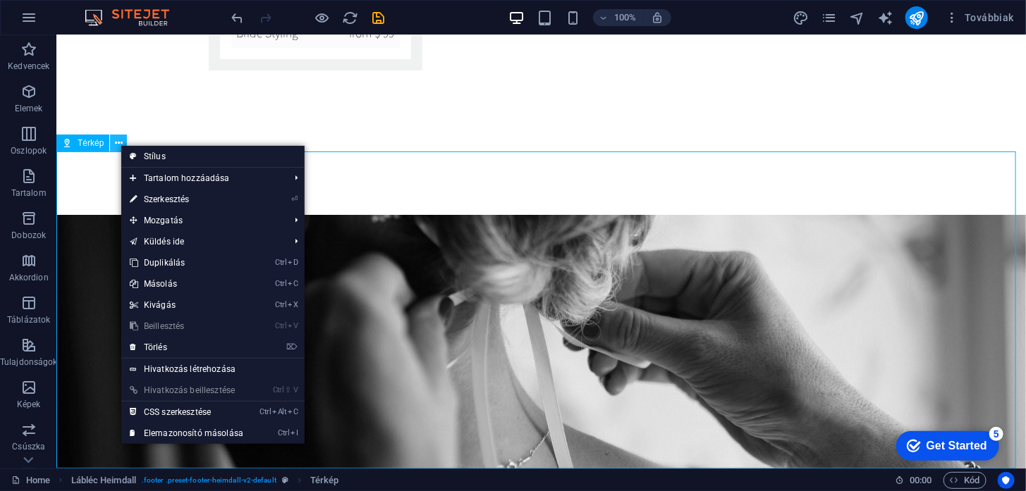
click at [120, 145] on icon at bounding box center [119, 143] width 8 height 15
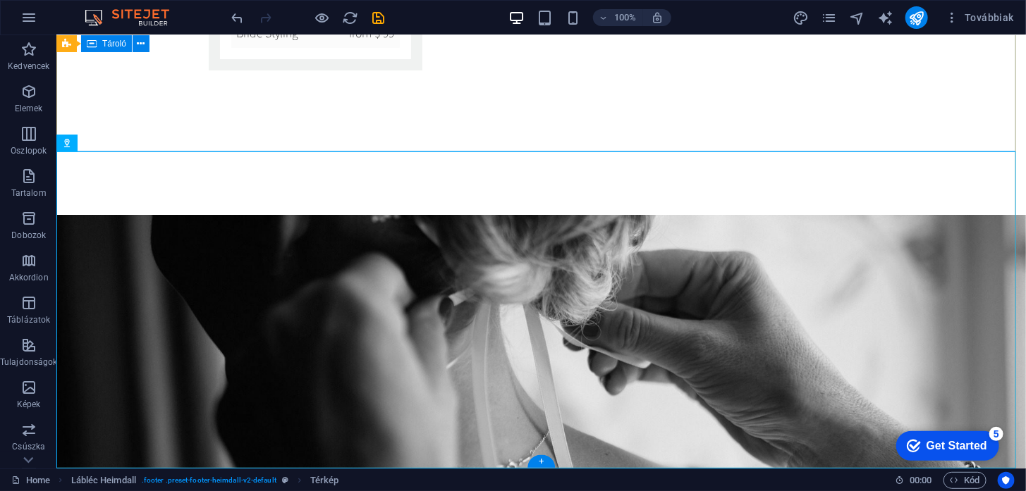
click at [83, 144] on span "Térkép" at bounding box center [91, 143] width 26 height 8
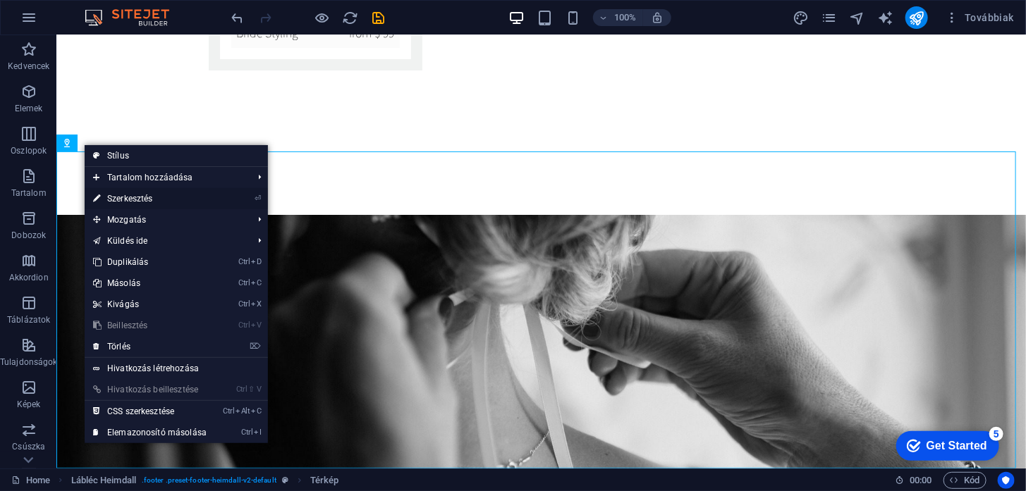
click at [160, 190] on link "⏎ Szerkesztés" at bounding box center [150, 198] width 130 height 21
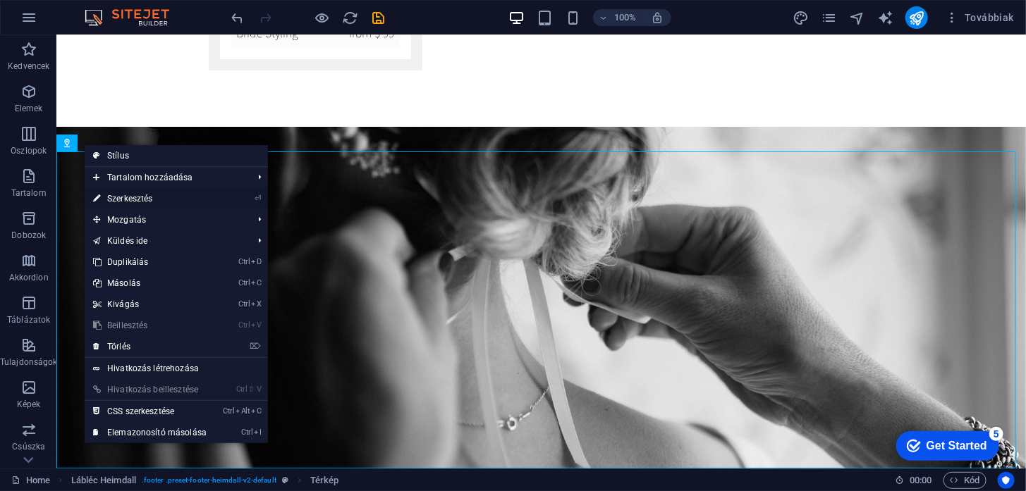
select select "px"
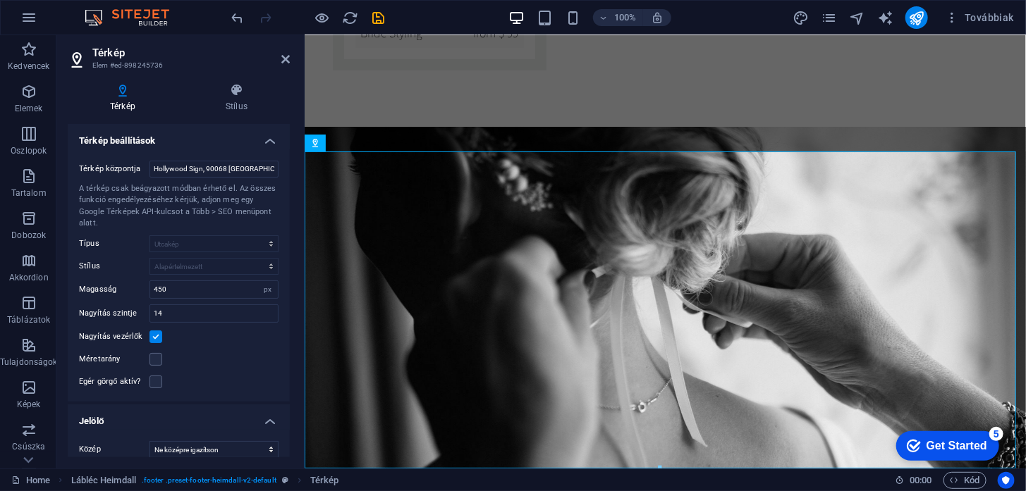
scroll to position [2386, 0]
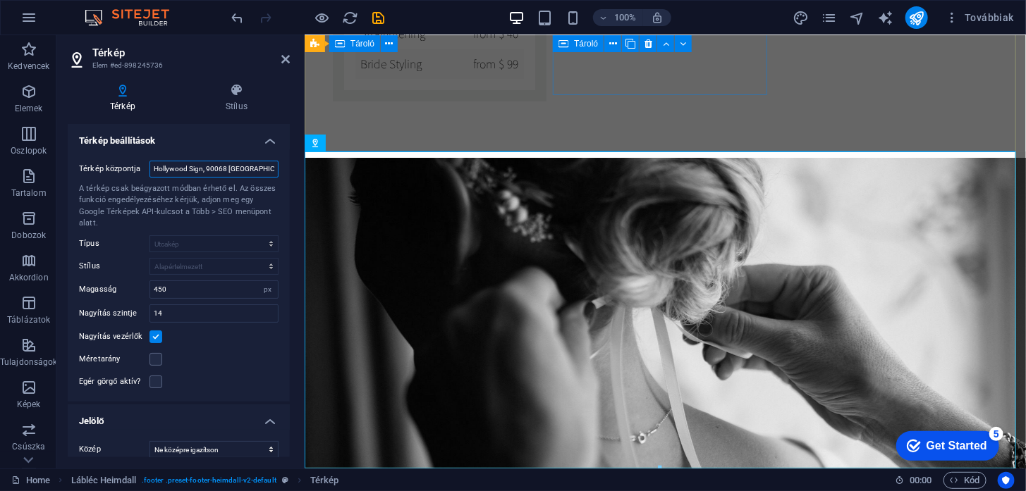
click at [233, 169] on input "Hollywood Sign, 90068 Los Angeles, CA" at bounding box center [213, 169] width 129 height 17
paste input "Budapest, Bajza u. 56, 1063 Magyarország"
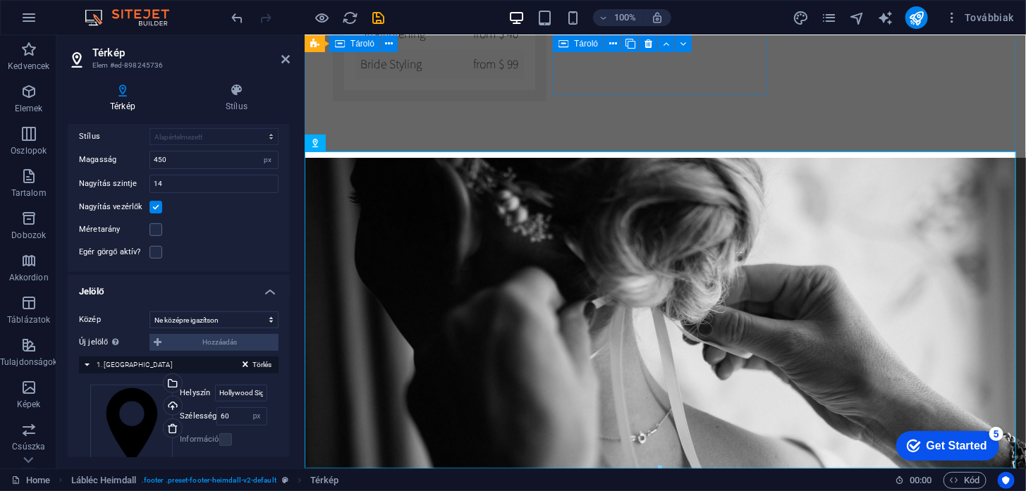
scroll to position [158, 0]
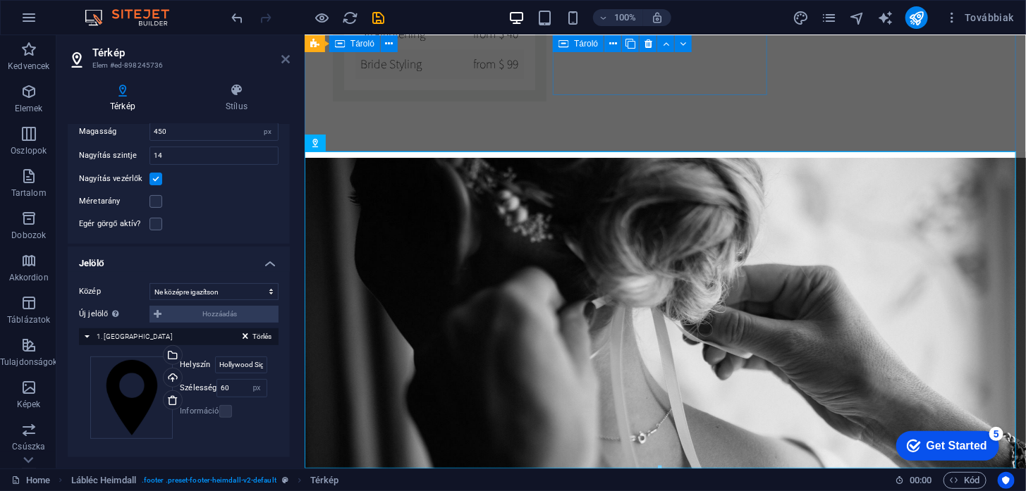
type input "Budapest, Bajza u. 56, 1063 Magyarország"
click at [283, 56] on icon at bounding box center [285, 59] width 8 height 11
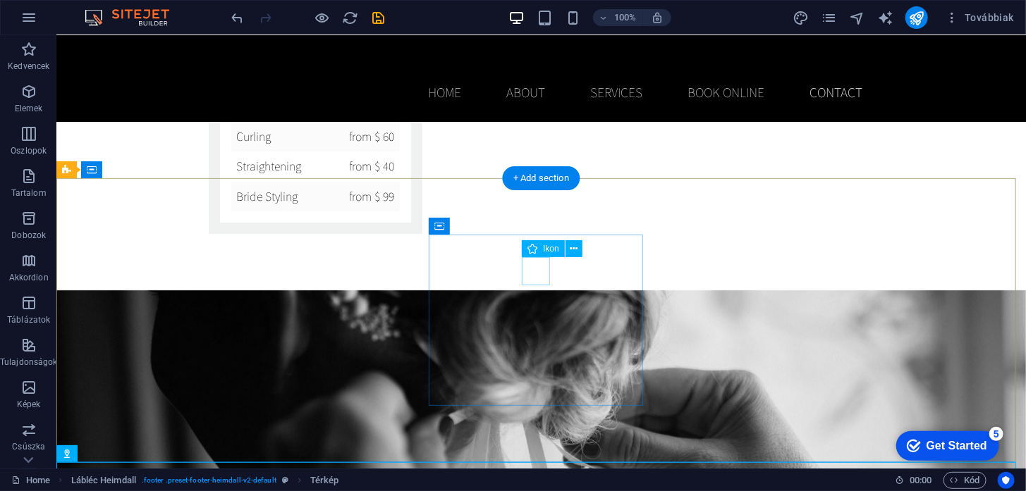
scroll to position [2084, 0]
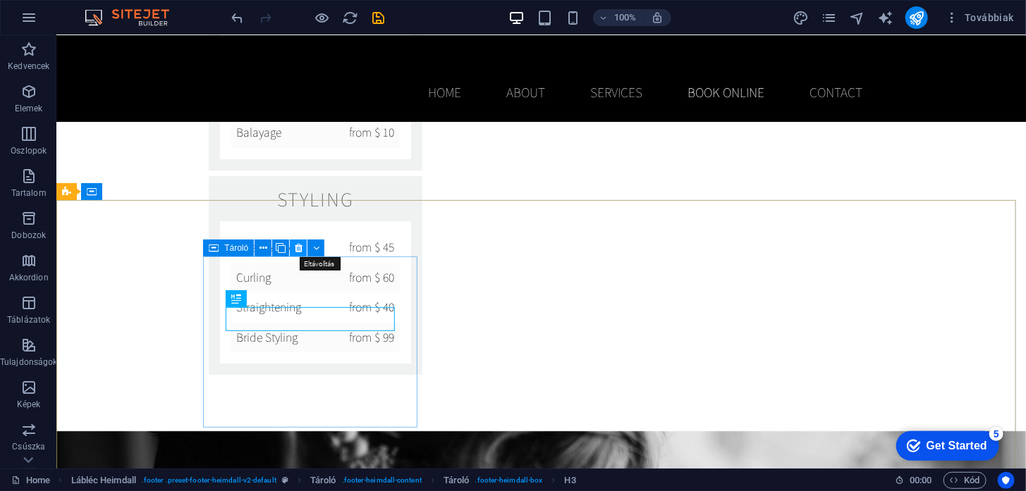
click at [305, 249] on button at bounding box center [298, 248] width 17 height 17
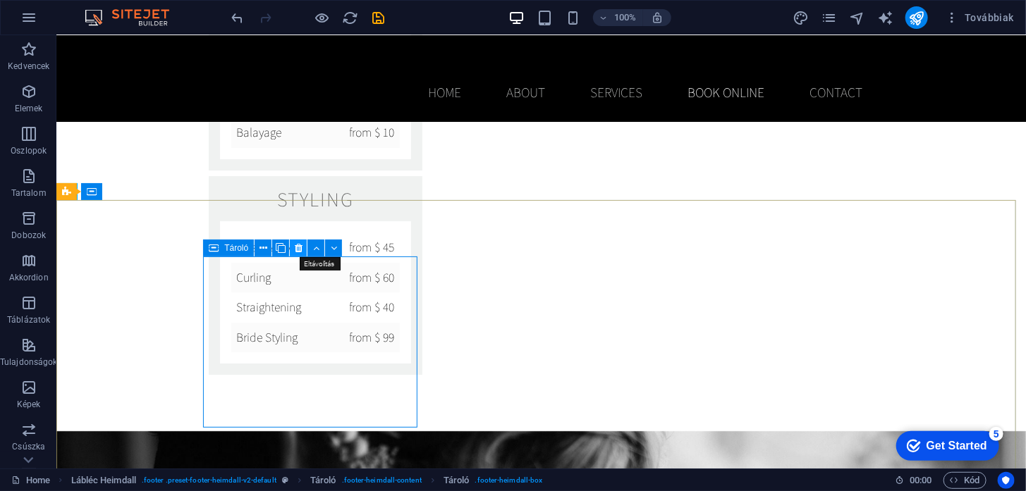
click at [303, 251] on button at bounding box center [298, 248] width 17 height 17
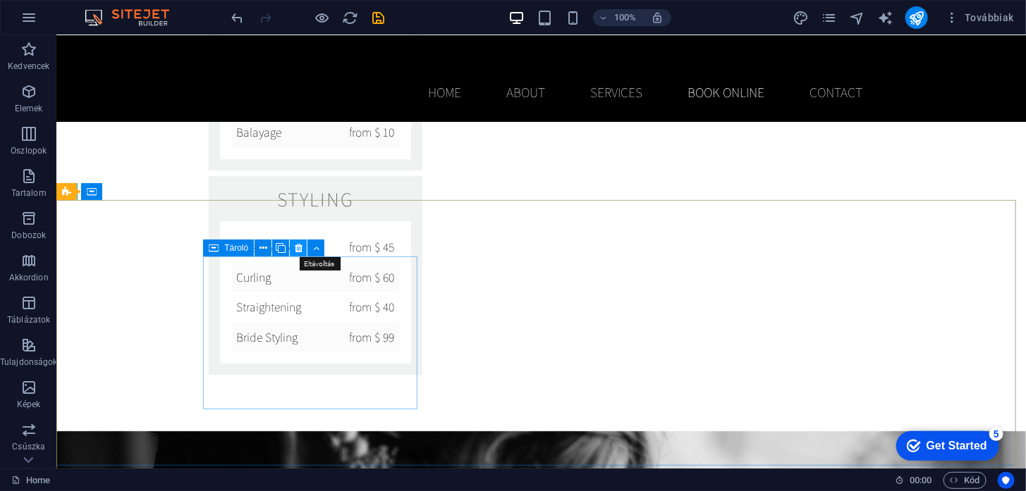
click at [299, 244] on icon at bounding box center [299, 248] width 8 height 15
click at [303, 247] on button at bounding box center [298, 248] width 17 height 17
click at [297, 248] on icon at bounding box center [299, 248] width 8 height 15
click at [313, 248] on icon at bounding box center [316, 248] width 6 height 15
click at [297, 248] on icon at bounding box center [299, 248] width 8 height 15
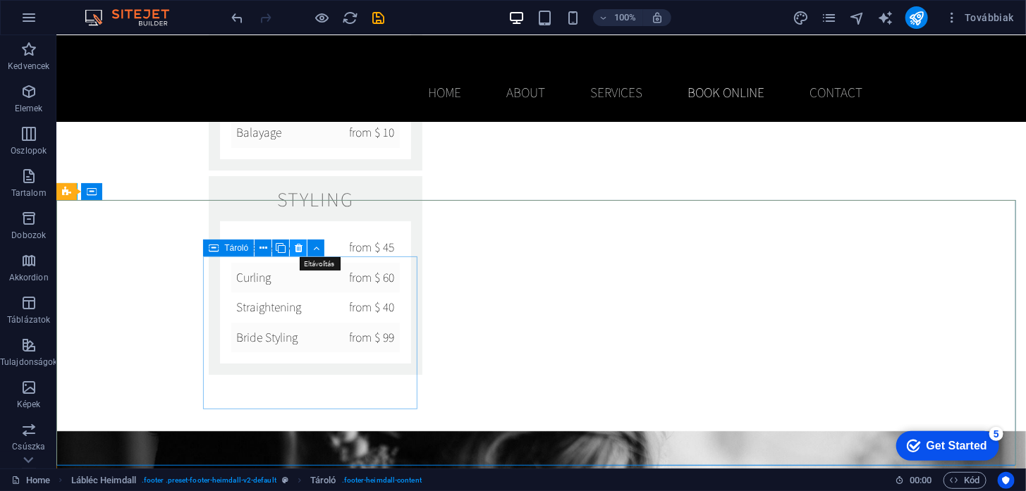
click at [297, 247] on icon at bounding box center [299, 248] width 8 height 15
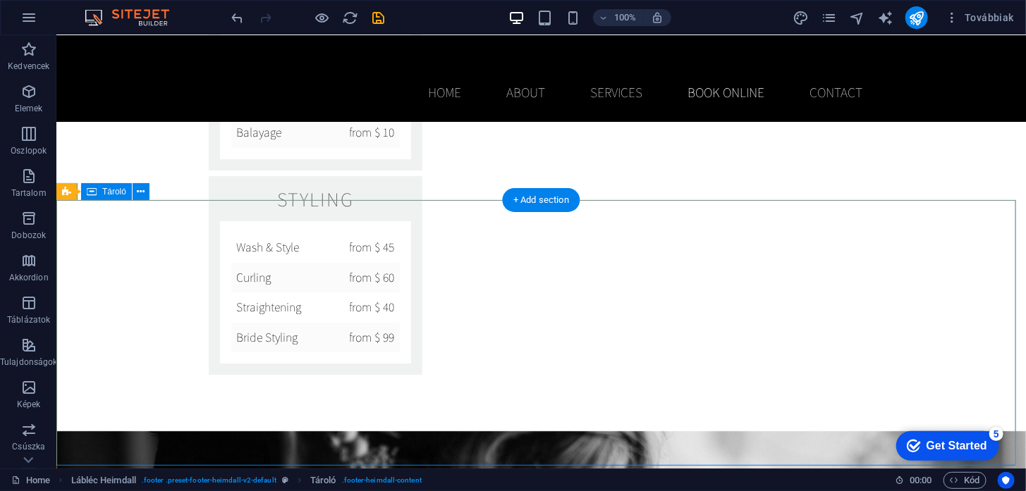
drag, startPoint x: 297, startPoint y: 247, endPoint x: 248, endPoint y: 296, distance: 69.8
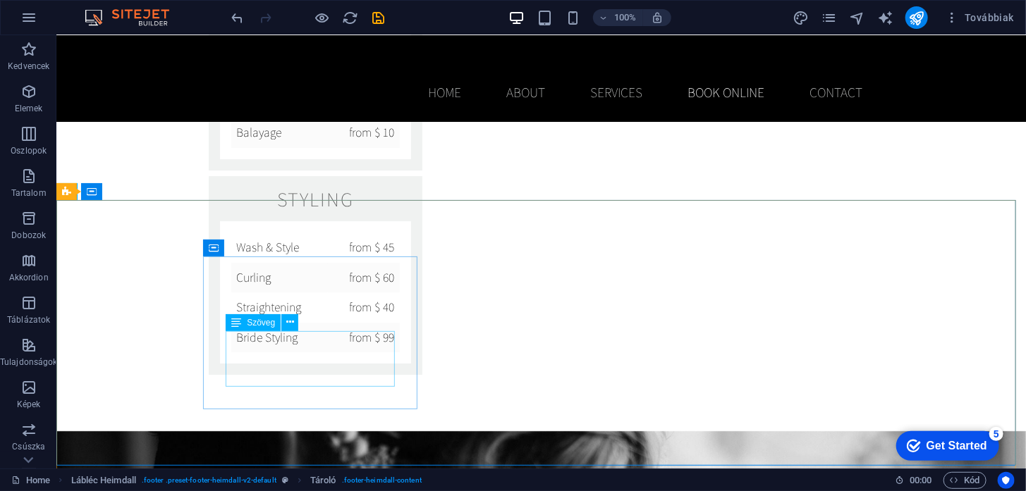
click at [304, 331] on div "Szöveg" at bounding box center [267, 323] width 82 height 18
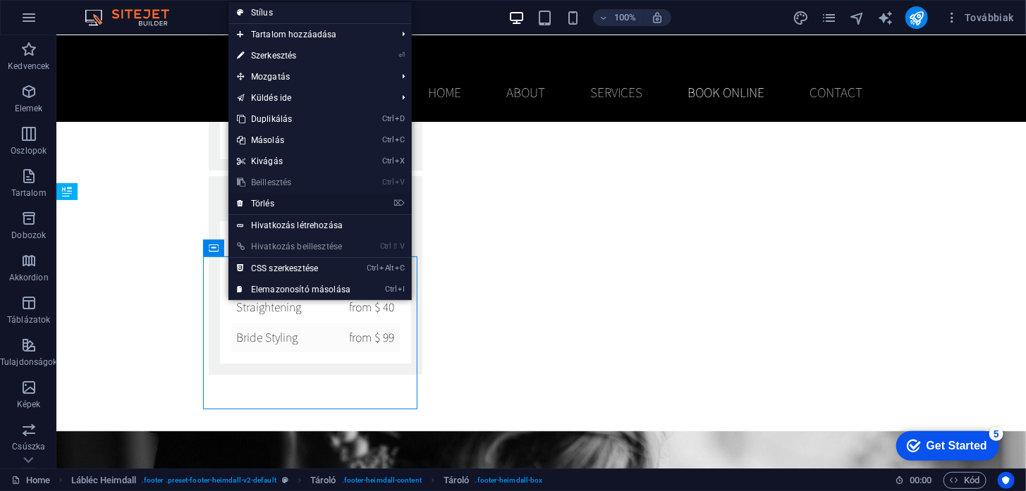
click at [299, 202] on link "⌦ Törlés" at bounding box center [293, 203] width 130 height 21
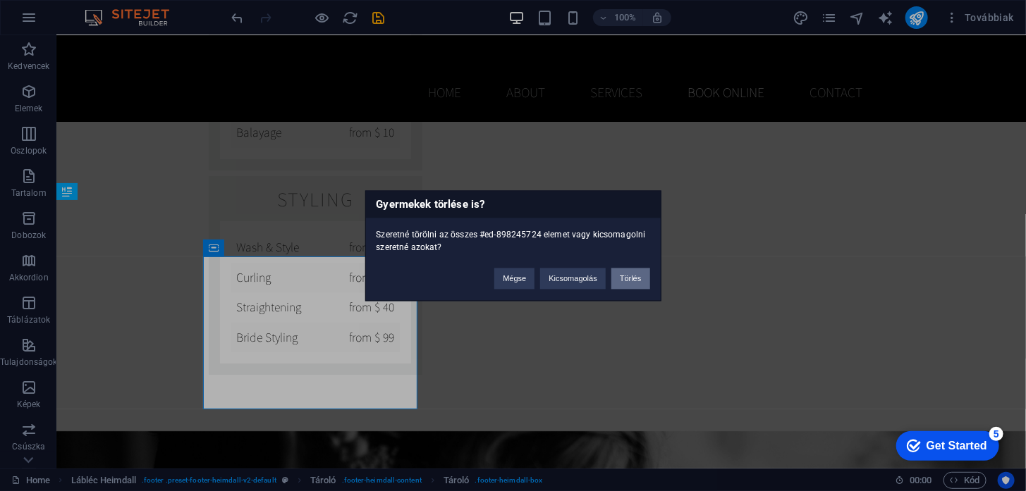
click at [632, 272] on button "Törlés" at bounding box center [630, 278] width 39 height 21
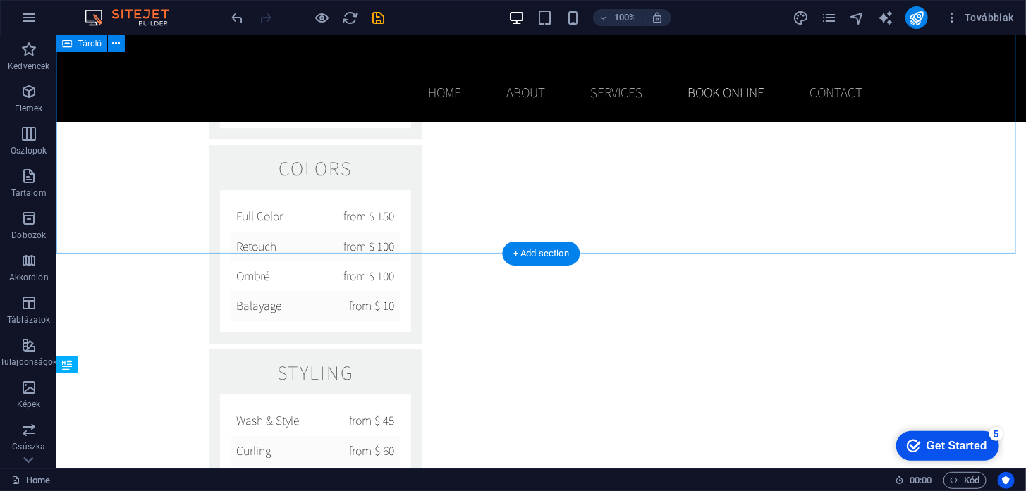
scroll to position [1910, 0]
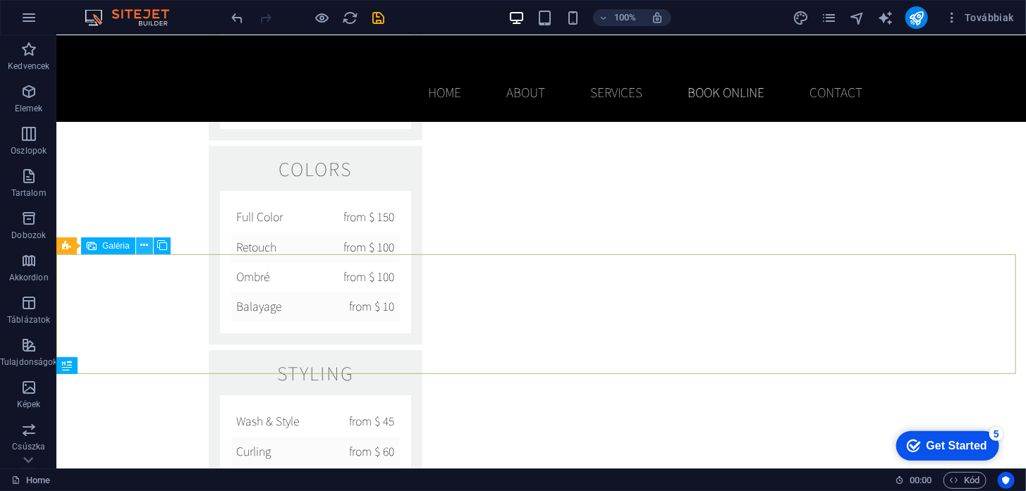
click at [142, 250] on icon at bounding box center [144, 245] width 8 height 15
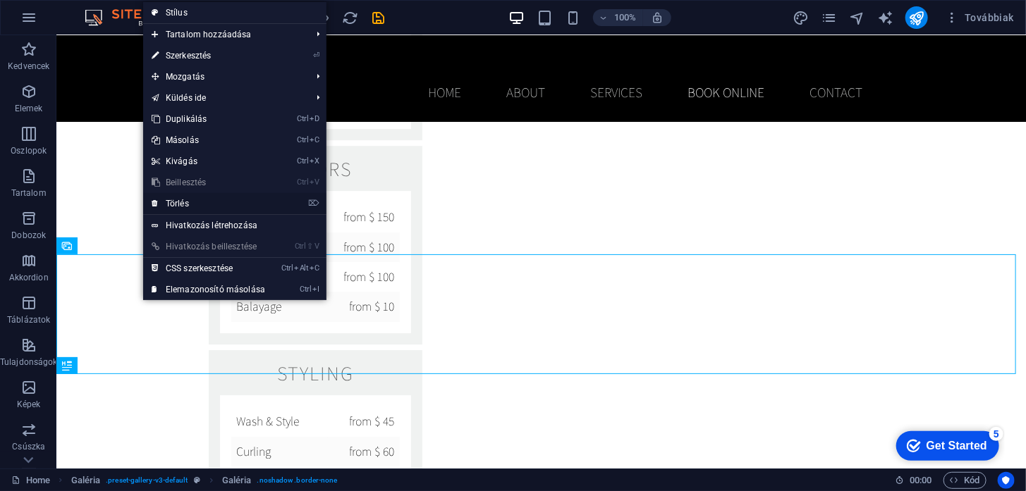
click at [178, 207] on link "⌦ Törlés" at bounding box center [208, 203] width 130 height 21
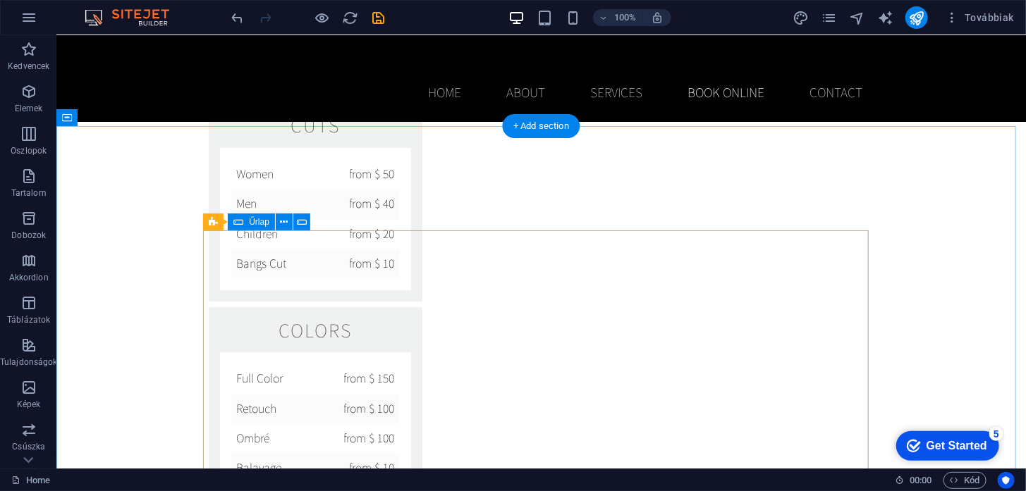
scroll to position [1519, 0]
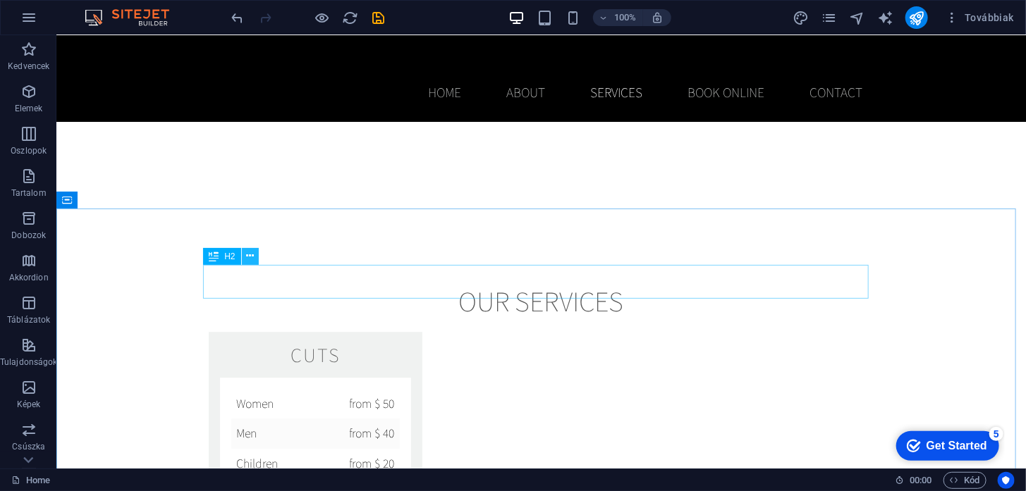
click at [255, 261] on button at bounding box center [250, 256] width 17 height 17
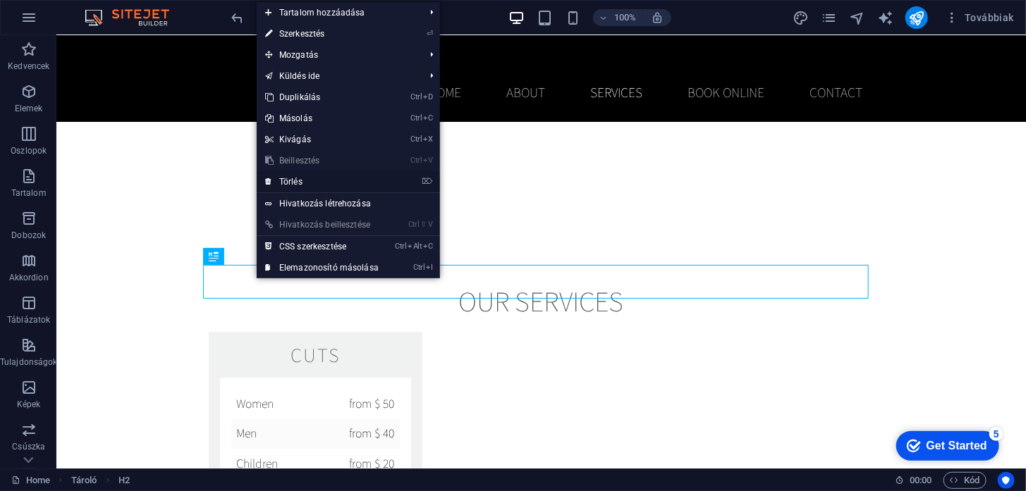
click at [300, 188] on link "⌦ Törlés" at bounding box center [322, 181] width 130 height 21
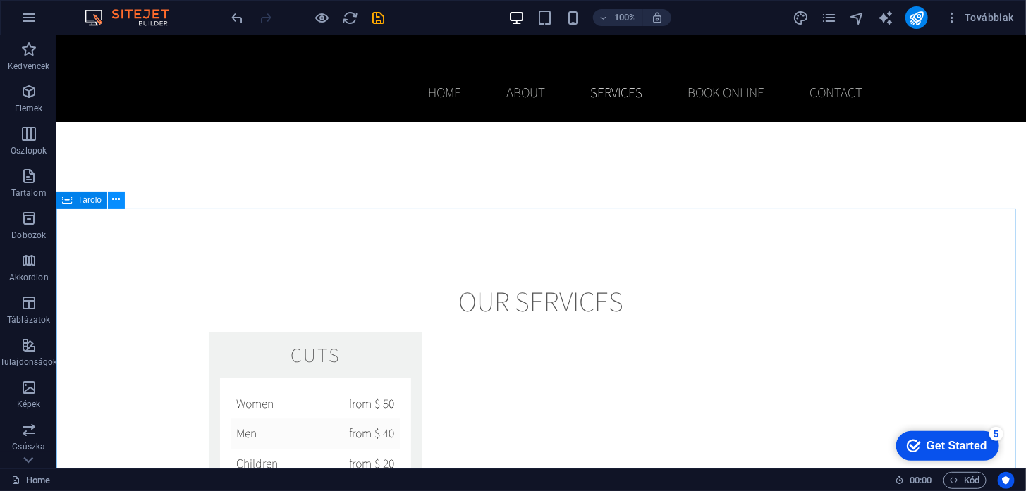
click at [114, 195] on icon at bounding box center [117, 200] width 8 height 15
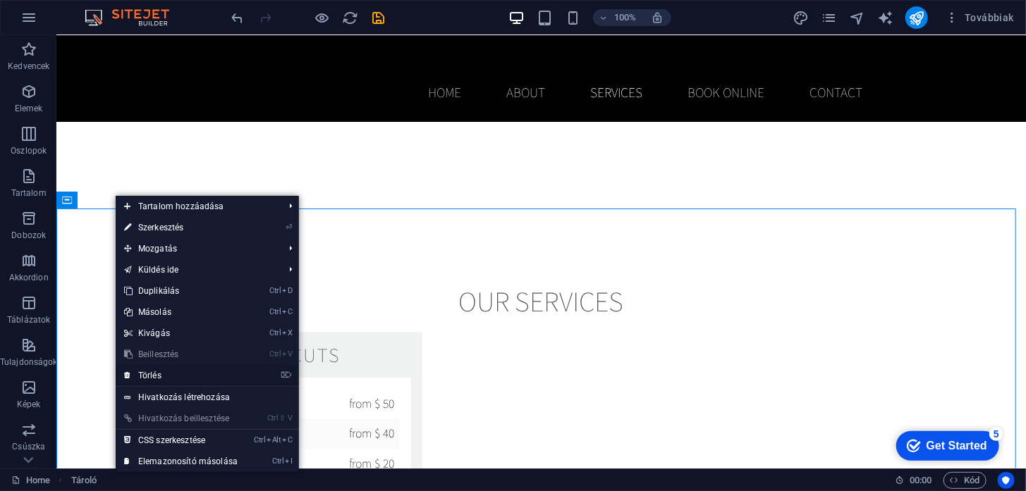
click at [195, 366] on link "⌦ Törlés" at bounding box center [181, 375] width 130 height 21
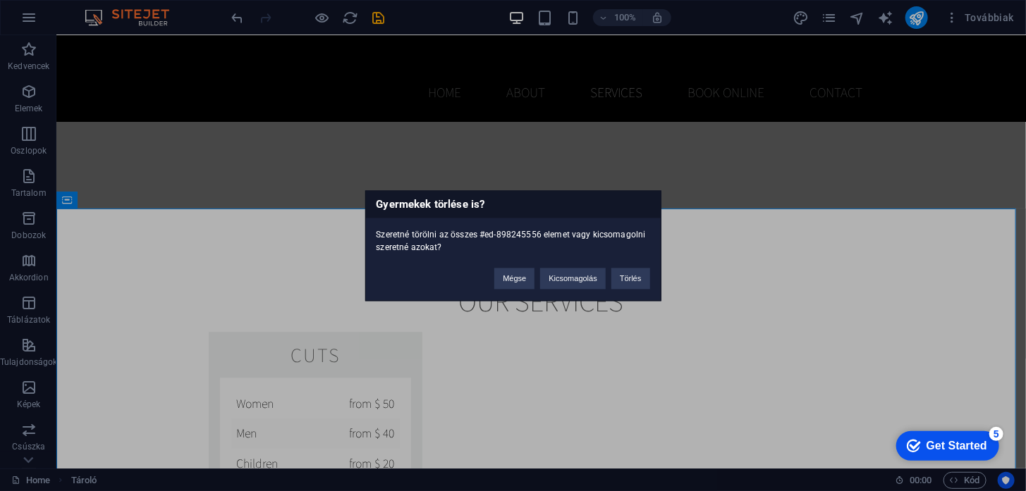
click at [609, 283] on div "Mégse Kicsomagolás Törlés" at bounding box center [572, 272] width 176 height 36
click at [627, 279] on button "Törlés" at bounding box center [630, 278] width 39 height 21
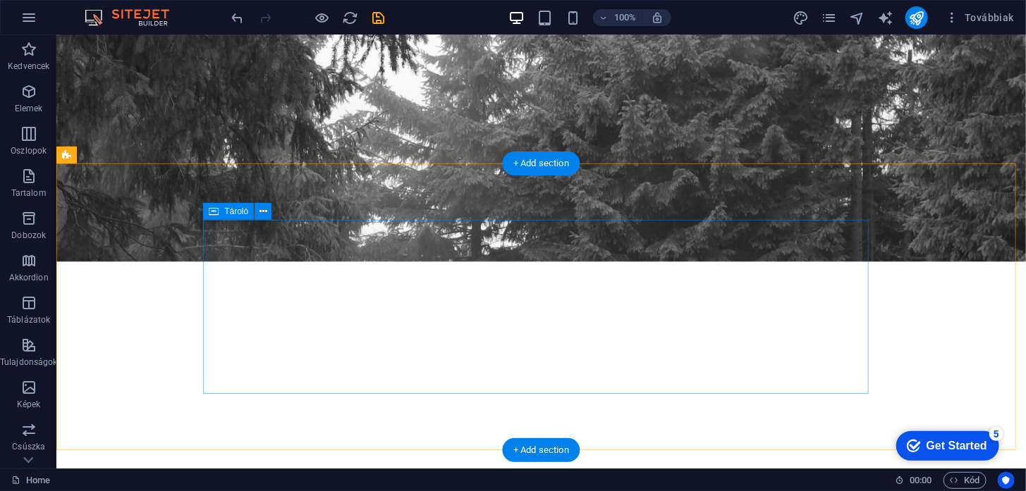
scroll to position [1293, 0]
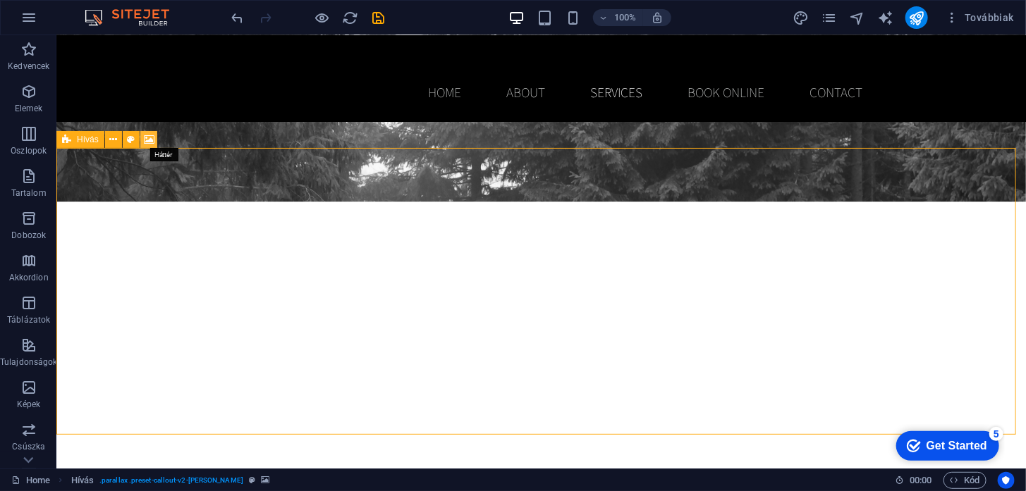
click at [150, 142] on icon at bounding box center [149, 140] width 11 height 15
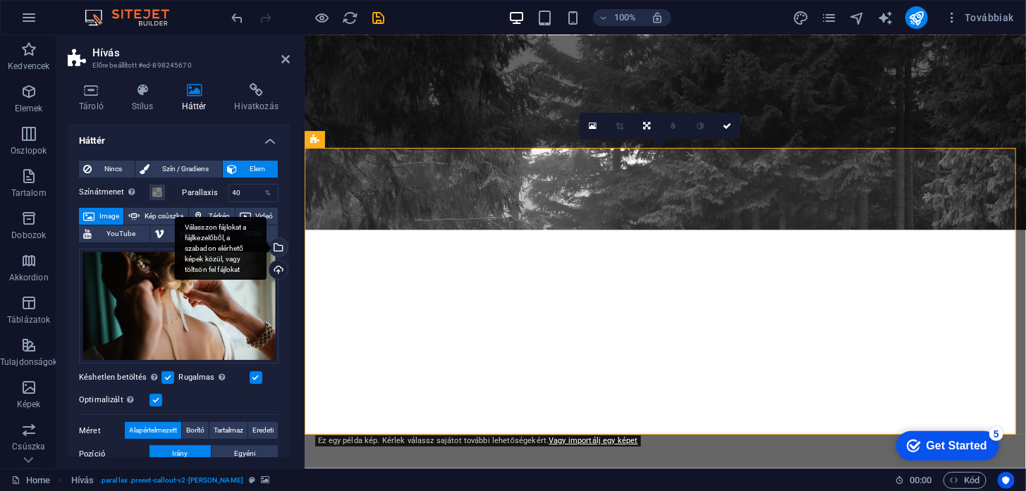
click at [267, 243] on div "Válasszon fájlokat a fájlkezelőből, a szabadon elérhető képek közül, vagy tölts…" at bounding box center [221, 248] width 92 height 63
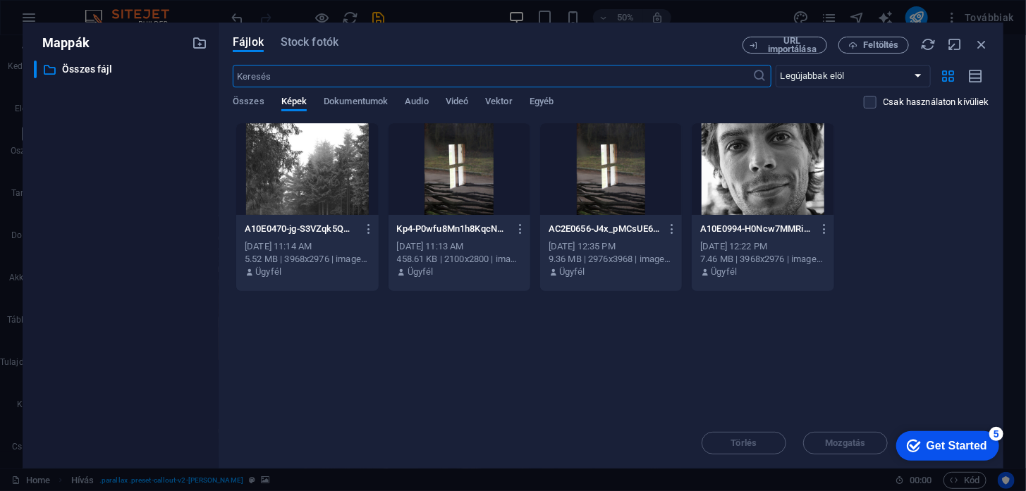
scroll to position [1726, 0]
click at [877, 44] on span "Feltöltés" at bounding box center [881, 45] width 35 height 8
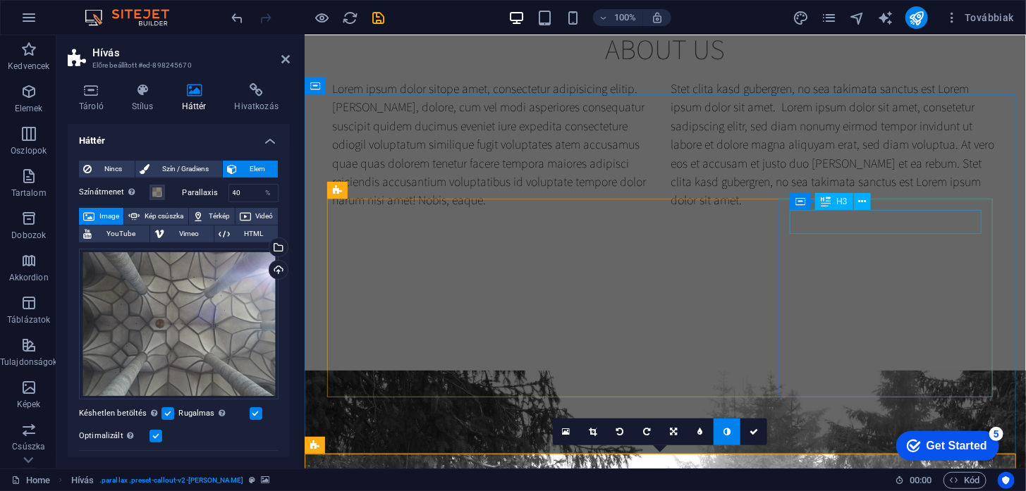
scroll to position [1039, 0]
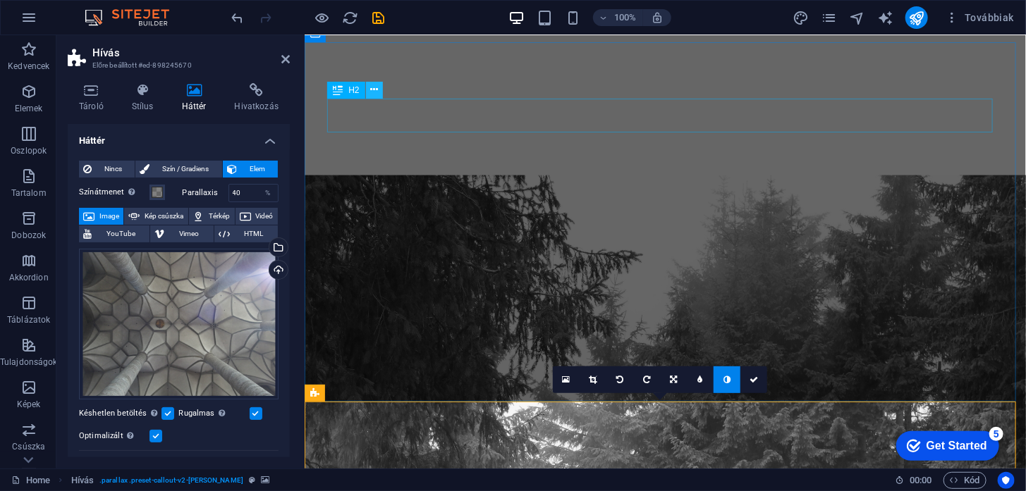
click at [373, 94] on icon at bounding box center [374, 90] width 8 height 15
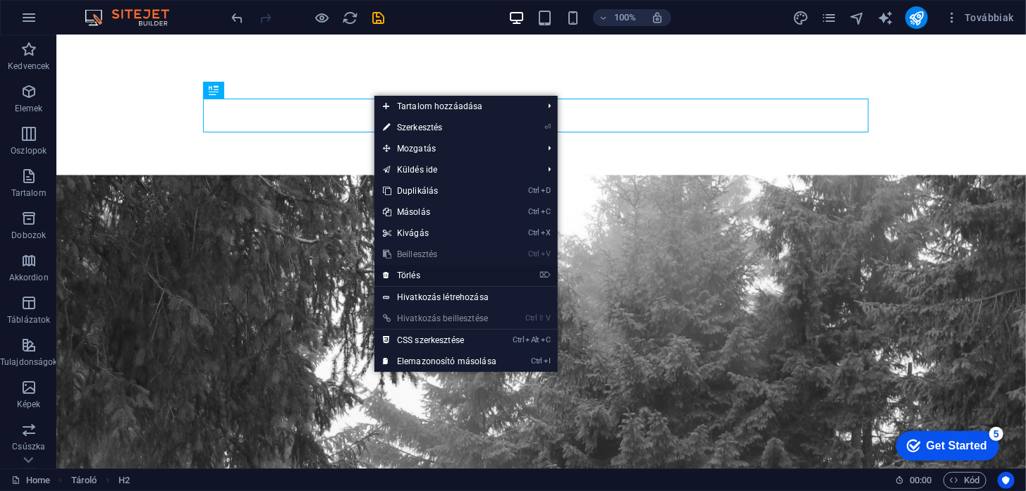
click at [440, 271] on link "⌦ Törlés" at bounding box center [439, 275] width 130 height 21
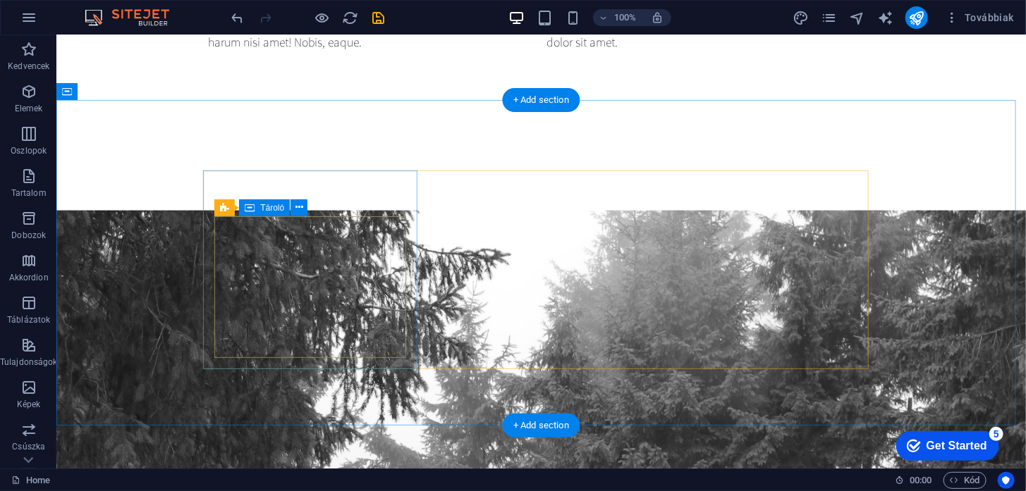
scroll to position [980, 0]
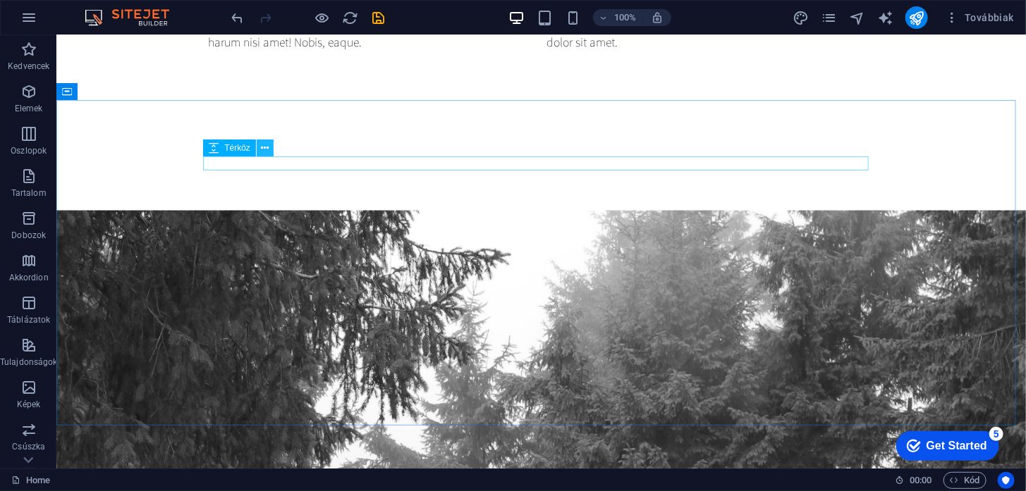
click at [257, 144] on button at bounding box center [265, 148] width 17 height 17
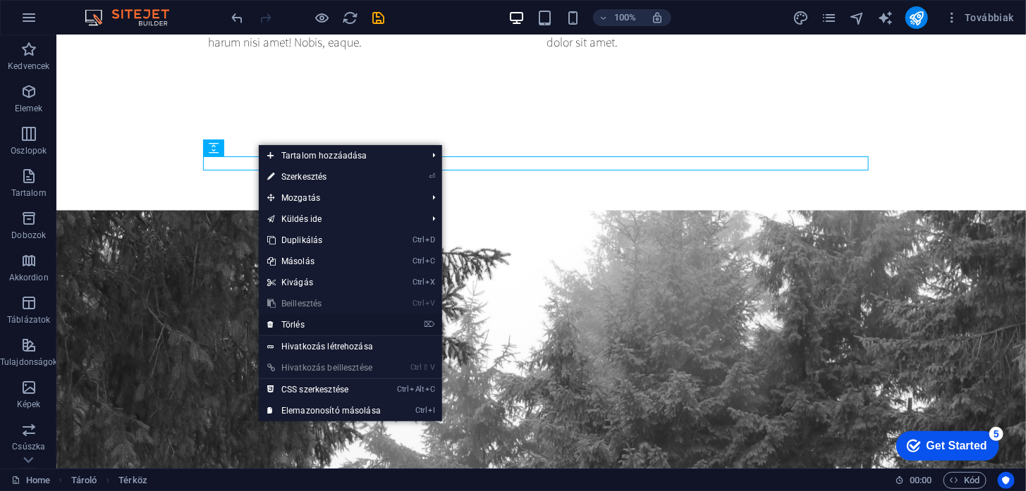
click at [324, 319] on link "⌦ Törlés" at bounding box center [324, 324] width 130 height 21
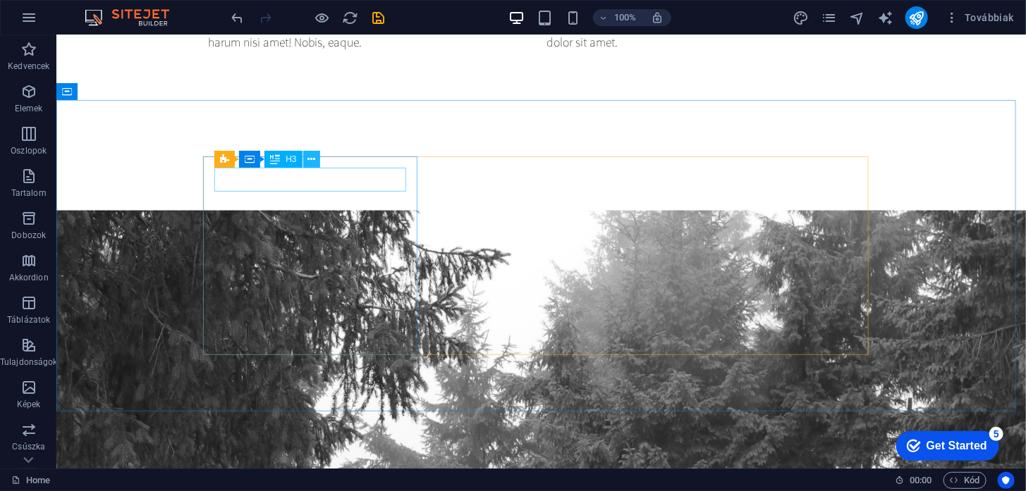
click at [316, 159] on button at bounding box center [311, 159] width 17 height 17
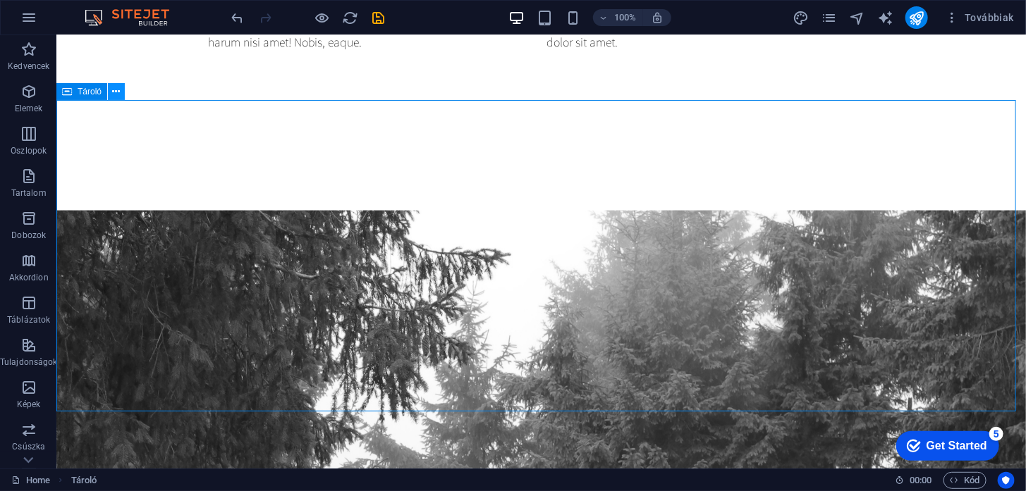
click at [116, 93] on icon at bounding box center [117, 92] width 8 height 15
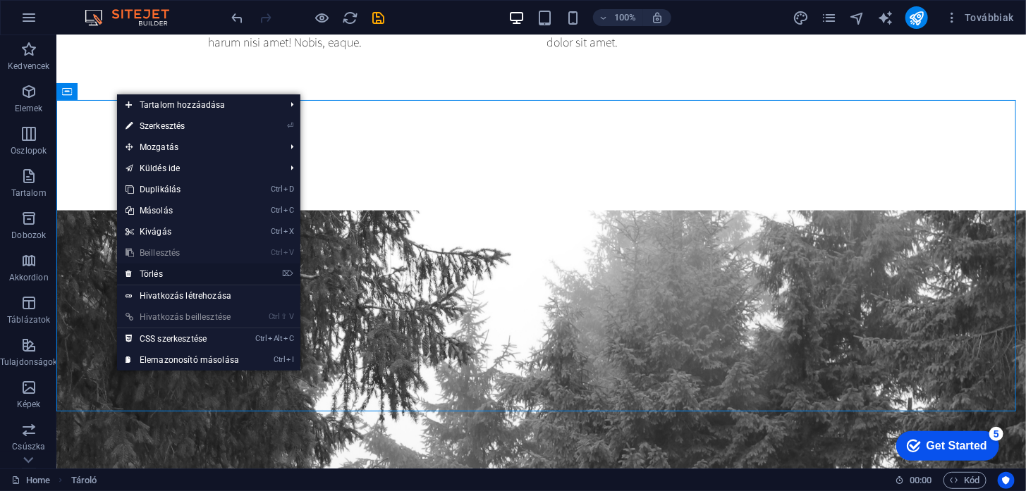
click at [181, 270] on link "⌦ Törlés" at bounding box center [182, 274] width 130 height 21
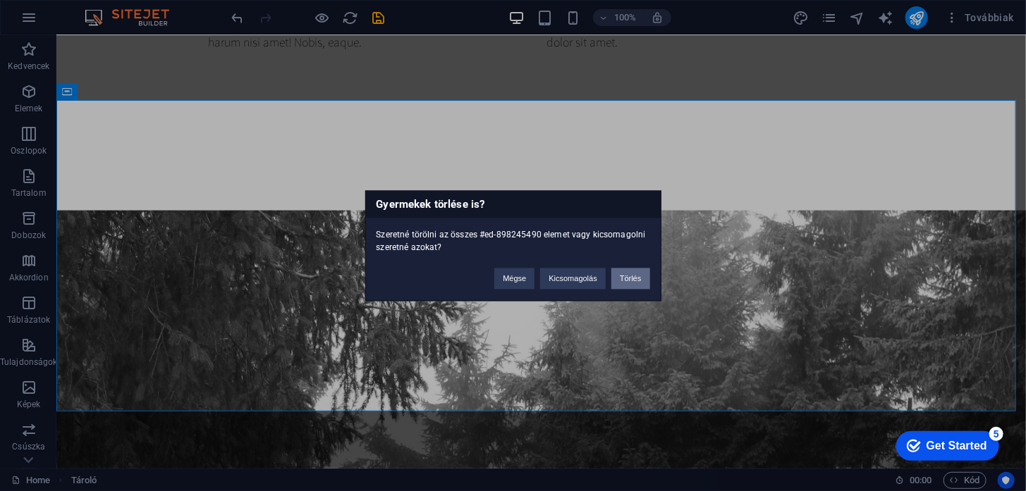
click at [630, 280] on button "Törlés" at bounding box center [630, 278] width 39 height 21
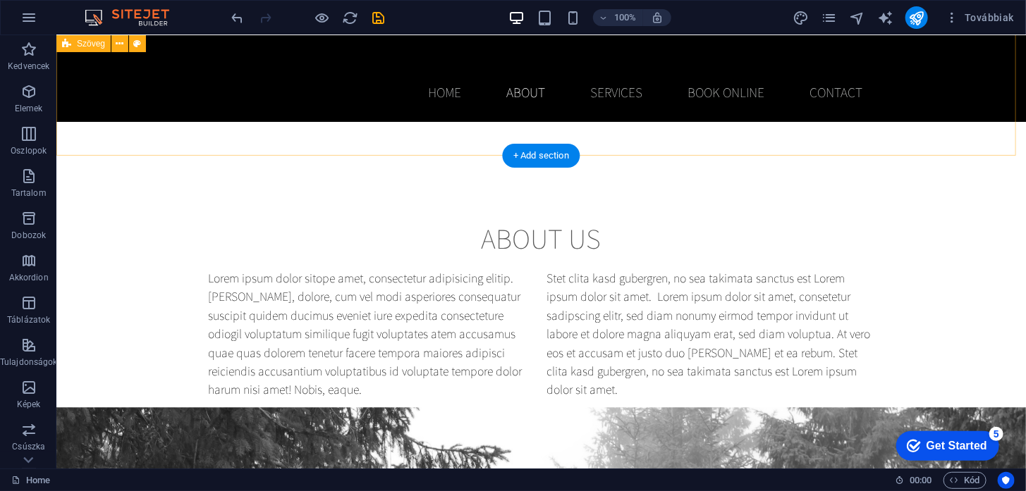
scroll to position [604, 0]
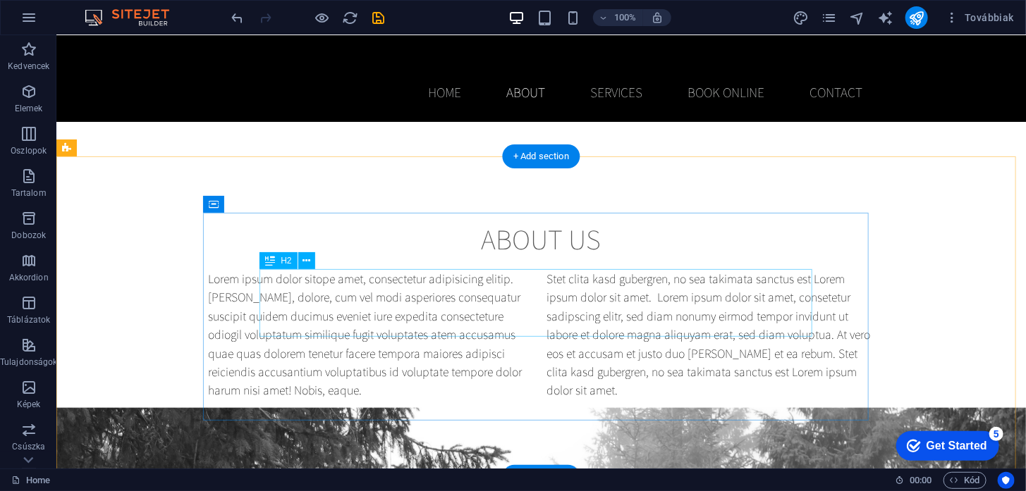
drag, startPoint x: 505, startPoint y: 284, endPoint x: 257, endPoint y: 284, distance: 248.2
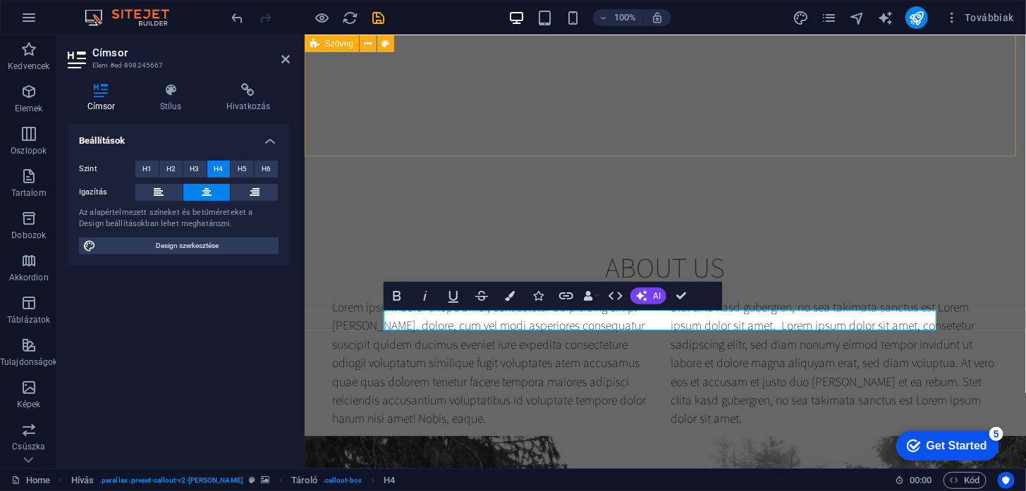
click at [671, 193] on div "About us Lorem ipsum dolor sitope amet, consectetur adipisicing elitip. Massume…" at bounding box center [664, 338] width 721 height 291
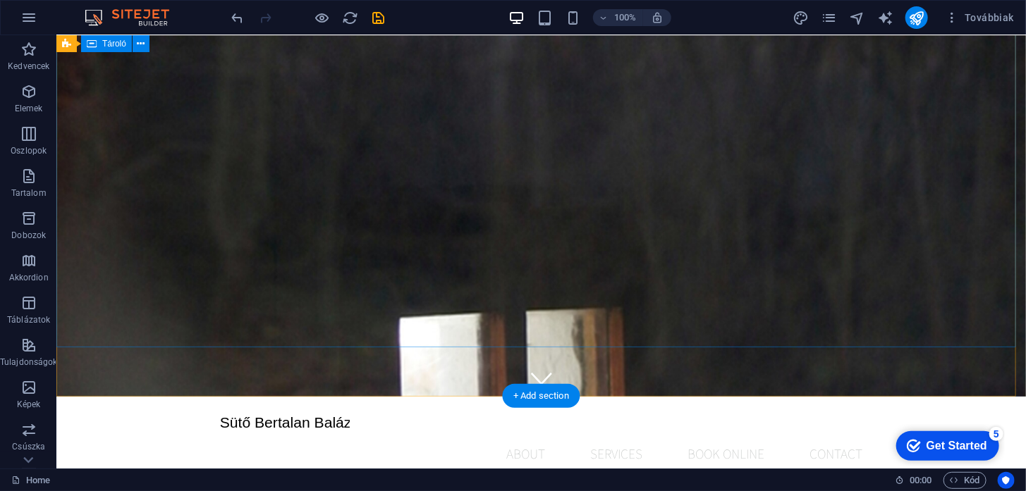
scroll to position [72, 0]
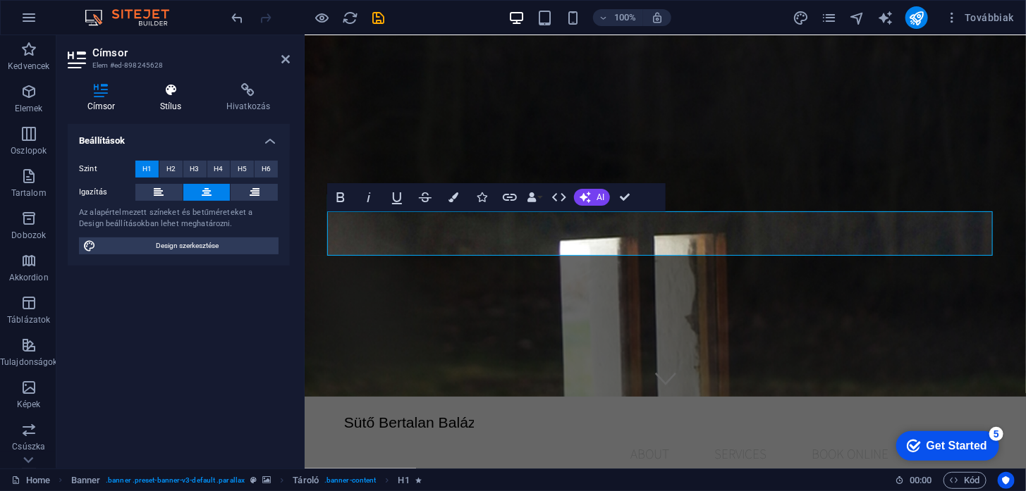
click at [181, 97] on icon at bounding box center [170, 90] width 61 height 14
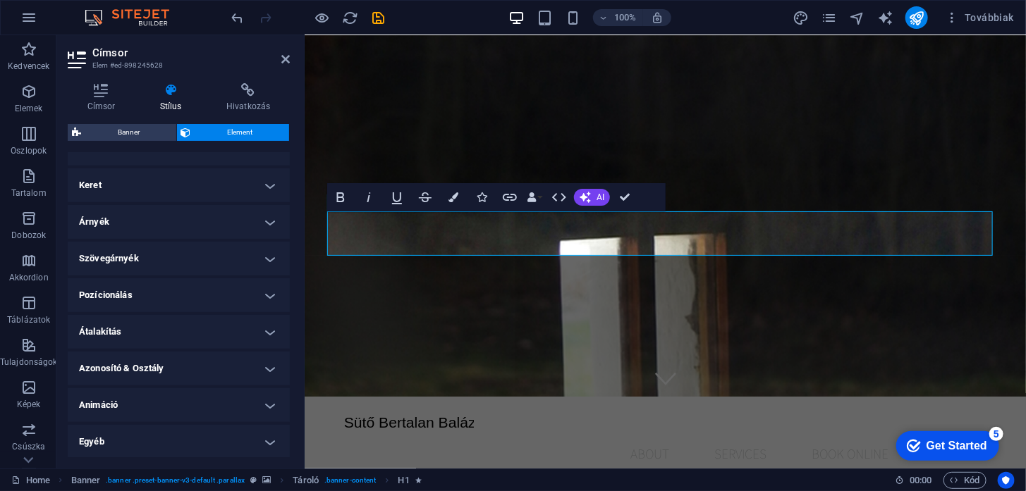
scroll to position [0, 0]
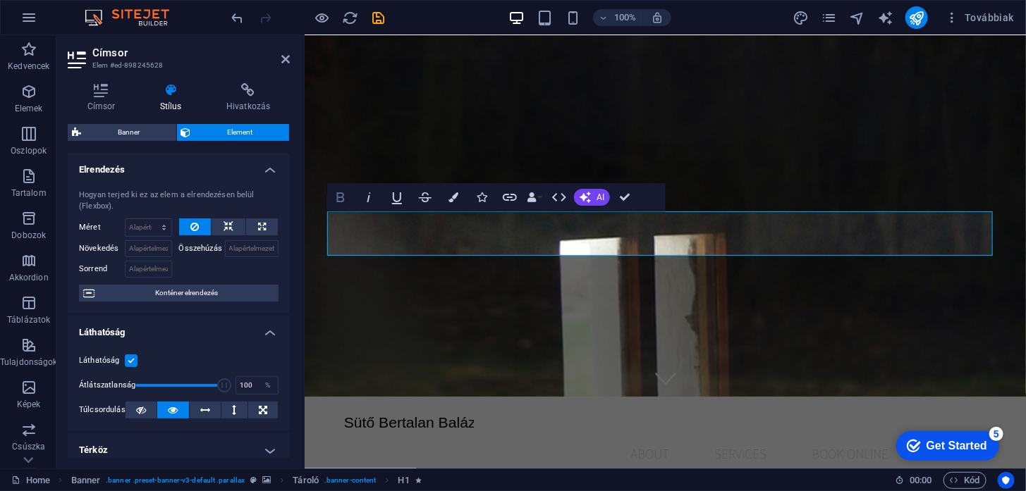
click at [341, 197] on icon "button" at bounding box center [341, 198] width 8 height 10
drag, startPoint x: 441, startPoint y: 228, endPoint x: 403, endPoint y: 229, distance: 37.4
click at [102, 97] on h4 "Címsor" at bounding box center [104, 98] width 73 height 30
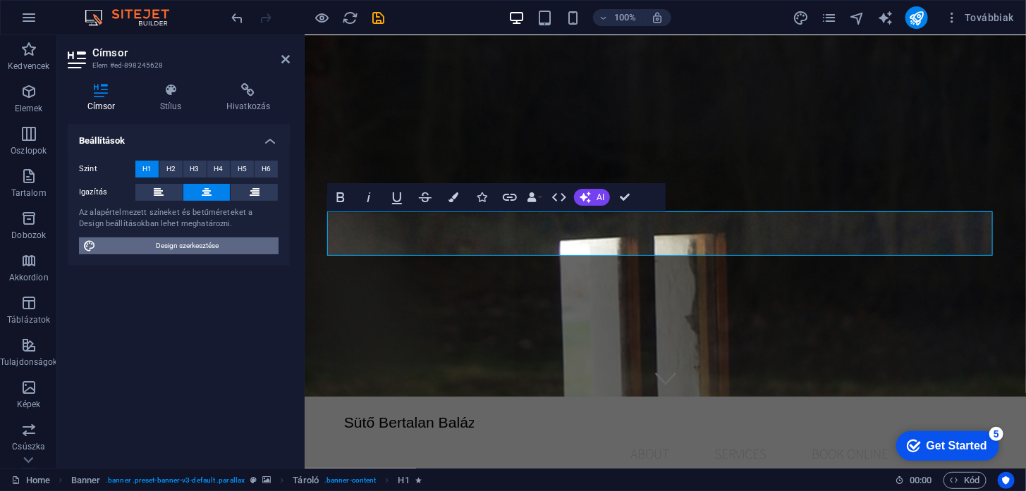
click at [196, 248] on span "Design szerkesztése" at bounding box center [187, 246] width 174 height 17
select select "rem"
select select "200"
select select "px"
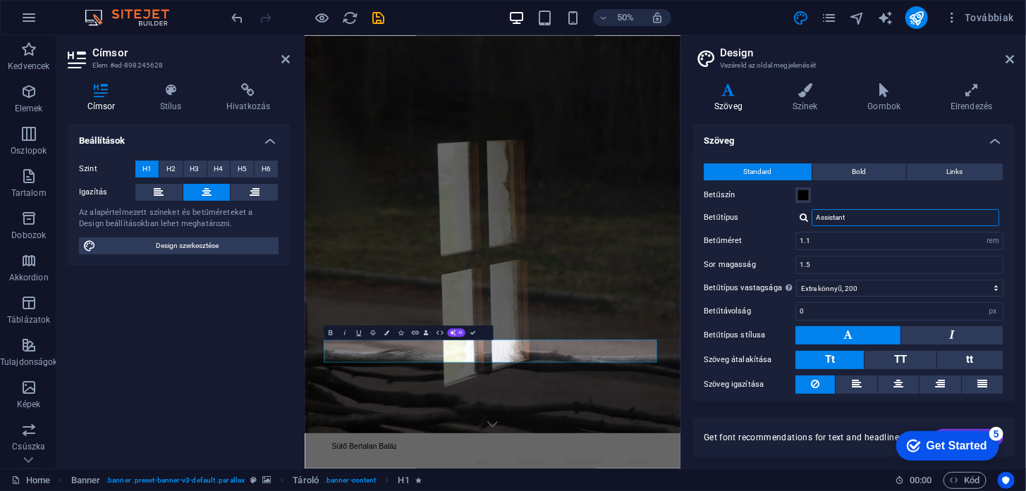
click at [900, 214] on input "Assistant" at bounding box center [906, 217] width 188 height 17
click at [801, 221] on div at bounding box center [804, 217] width 8 height 9
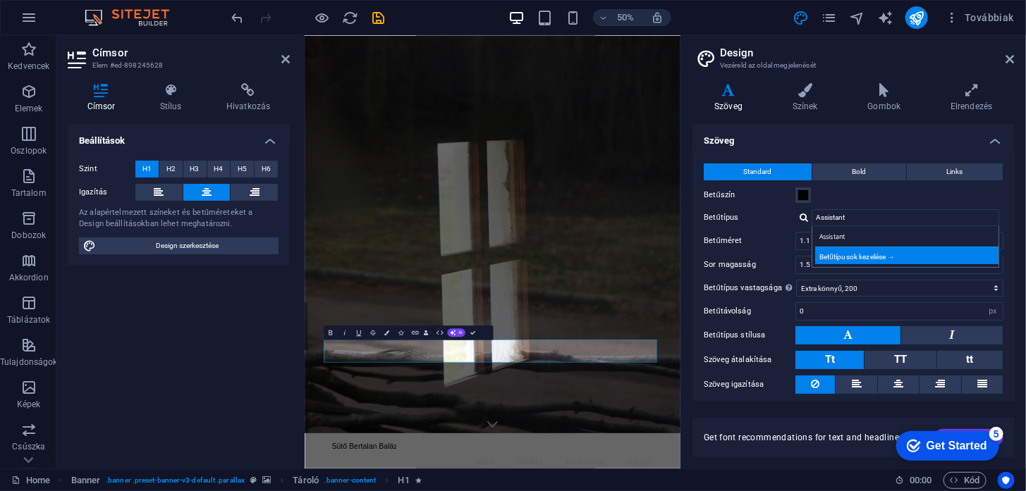
click at [869, 253] on div "Betűtípusok kezelése →" at bounding box center [908, 256] width 186 height 18
select select "popularity"
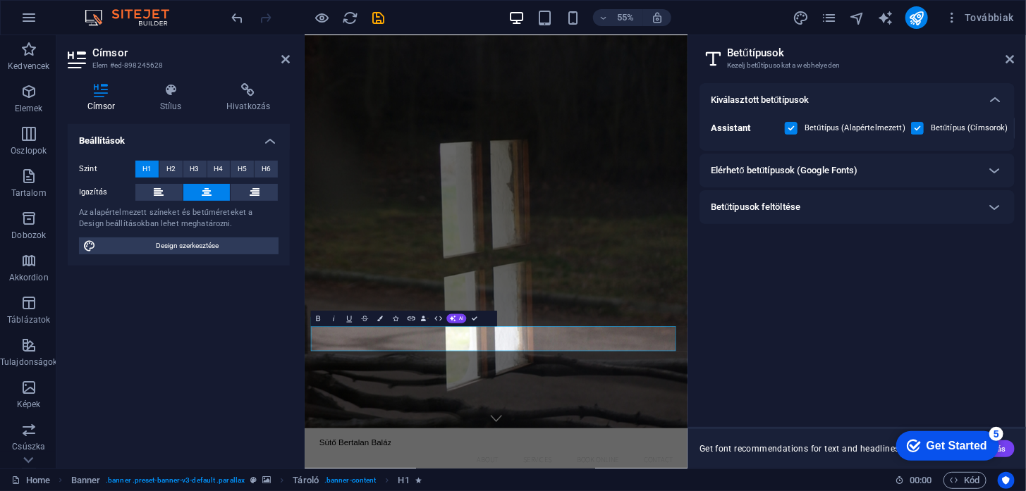
click at [827, 171] on h6 "Elérhető betűtípusok (Google Fonts)" at bounding box center [784, 170] width 147 height 17
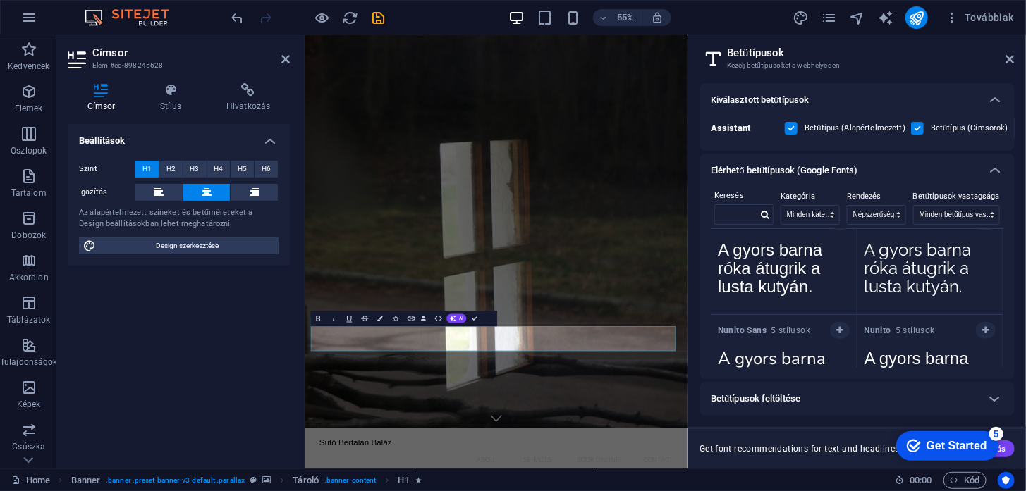
scroll to position [903, 0]
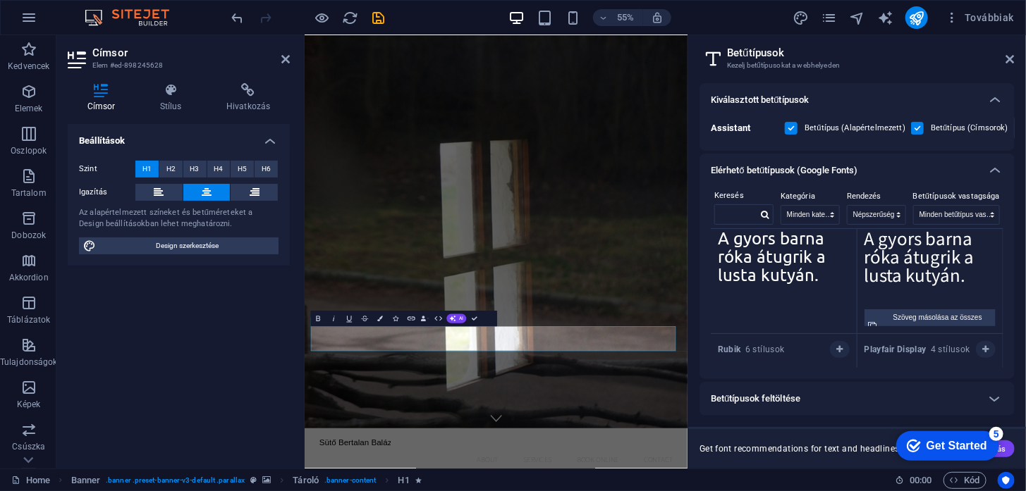
click at [906, 267] on textarea "A gyors barna róka átugrik a lusta kutyán." at bounding box center [930, 261] width 146 height 78
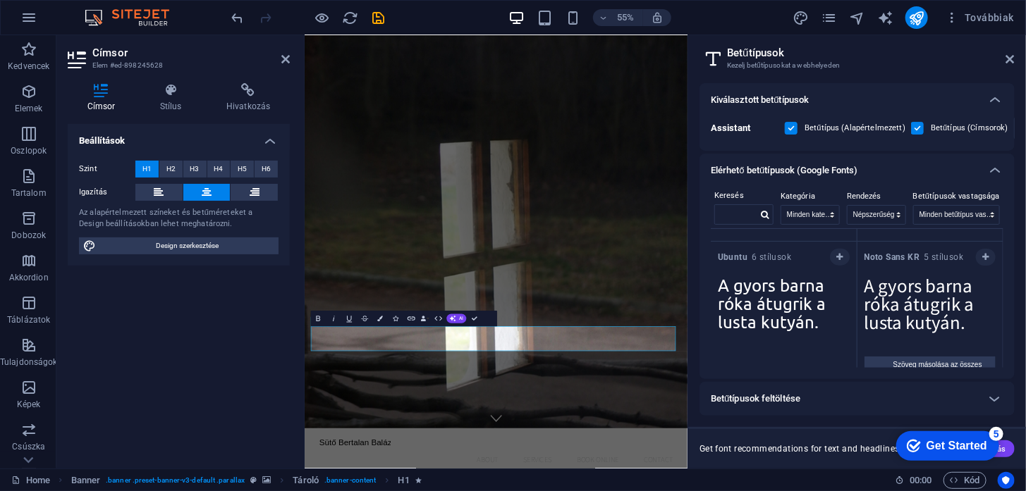
scroll to position [853, 0]
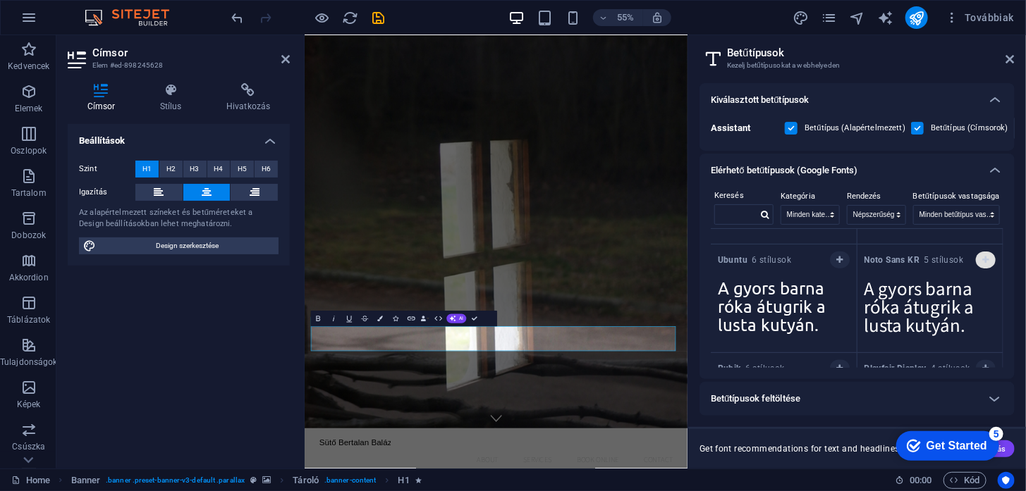
click at [982, 258] on icon "button" at bounding box center [985, 260] width 6 height 8
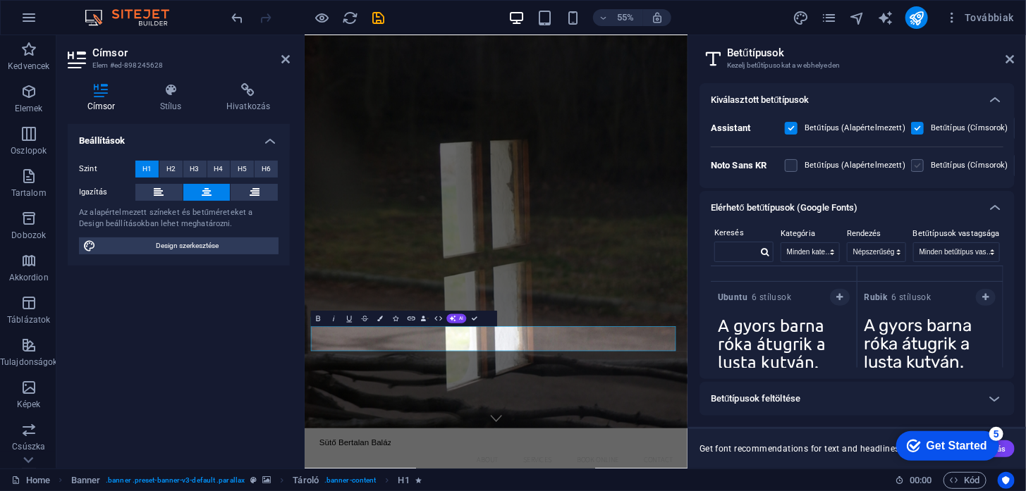
click at [916, 161] on label at bounding box center [917, 165] width 13 height 13
click at [0, 0] on KR "checkbox" at bounding box center [0, 0] width 0 height 0
click at [800, 164] on span at bounding box center [801, 165] width 7 height 7
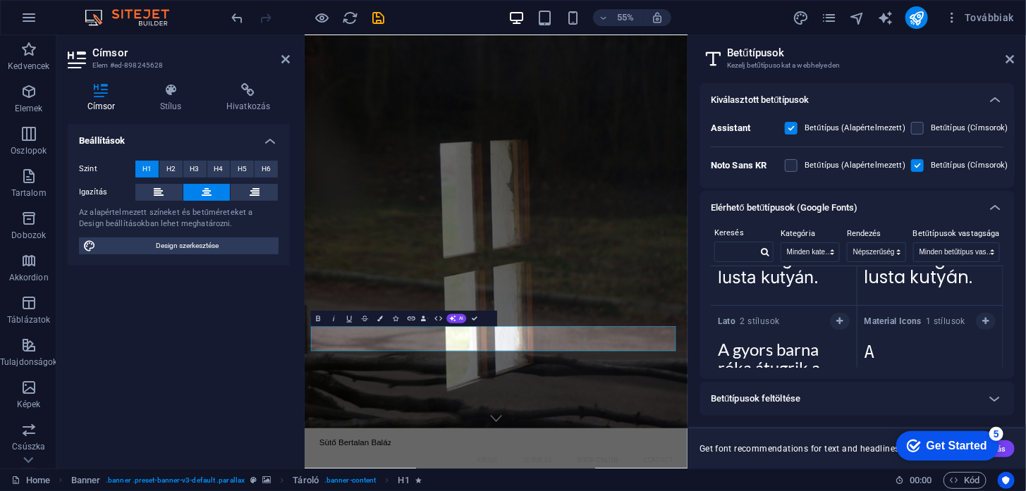
scroll to position [0, 0]
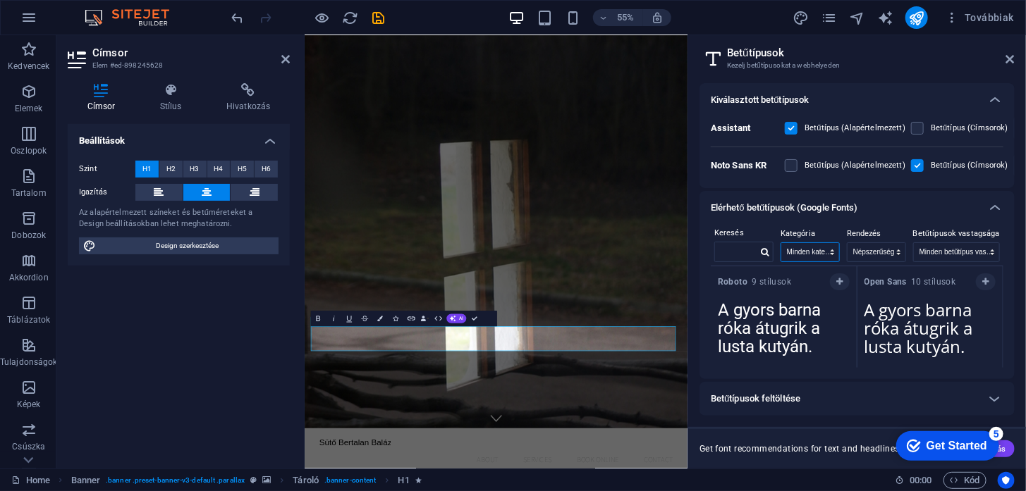
click at [826, 250] on select "Minden kategória serif display monospace sans-serif handwriting" at bounding box center [810, 252] width 58 height 18
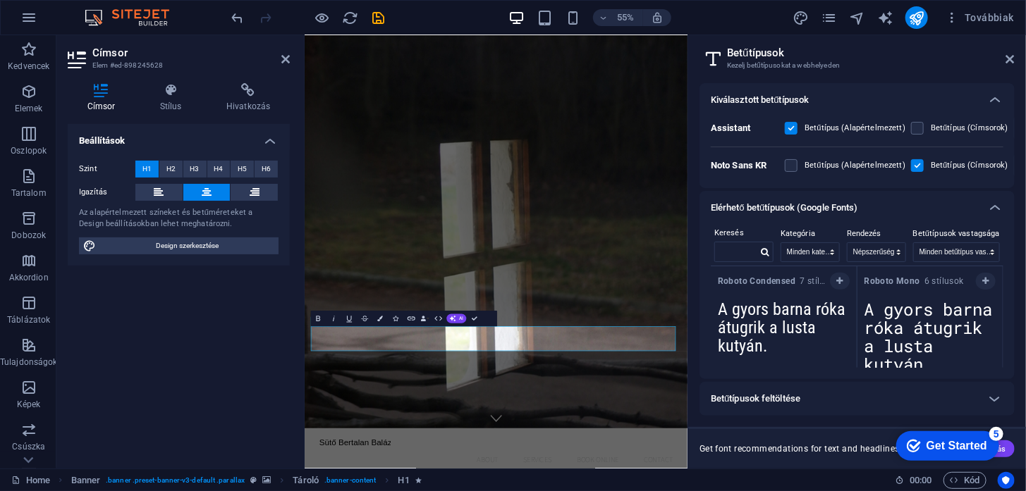
scroll to position [470, 0]
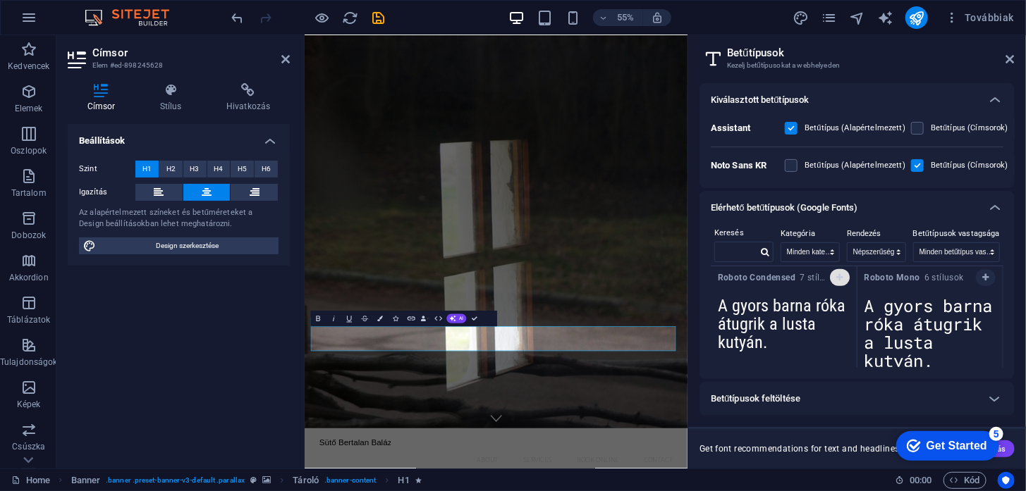
click at [833, 278] on button "button" at bounding box center [840, 277] width 20 height 17
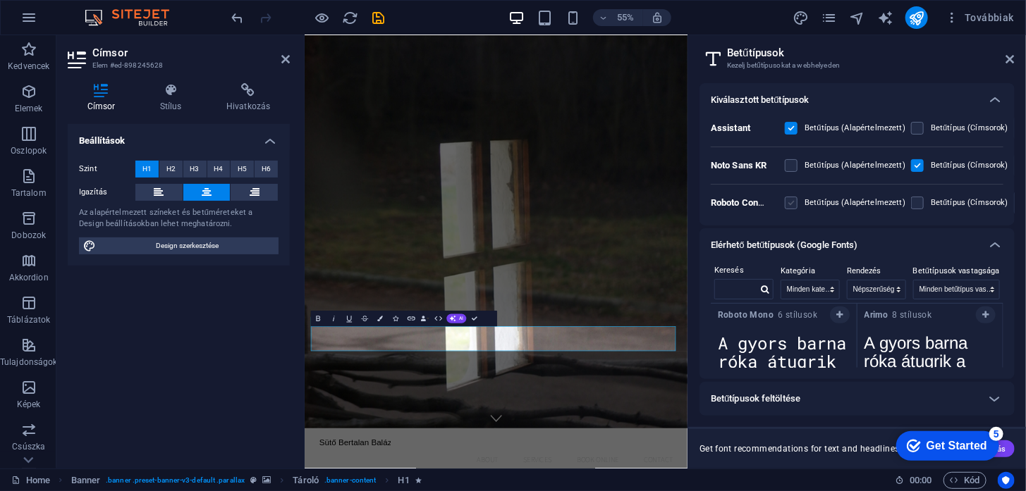
click at [791, 202] on label at bounding box center [791, 203] width 13 height 13
click at [0, 0] on Condensed "checkbox" at bounding box center [0, 0] width 0 height 0
click at [915, 204] on label at bounding box center [917, 203] width 13 height 13
click at [0, 0] on Condensed "checkbox" at bounding box center [0, 0] width 0 height 0
drag, startPoint x: 790, startPoint y: 208, endPoint x: 473, endPoint y: 747, distance: 625.5
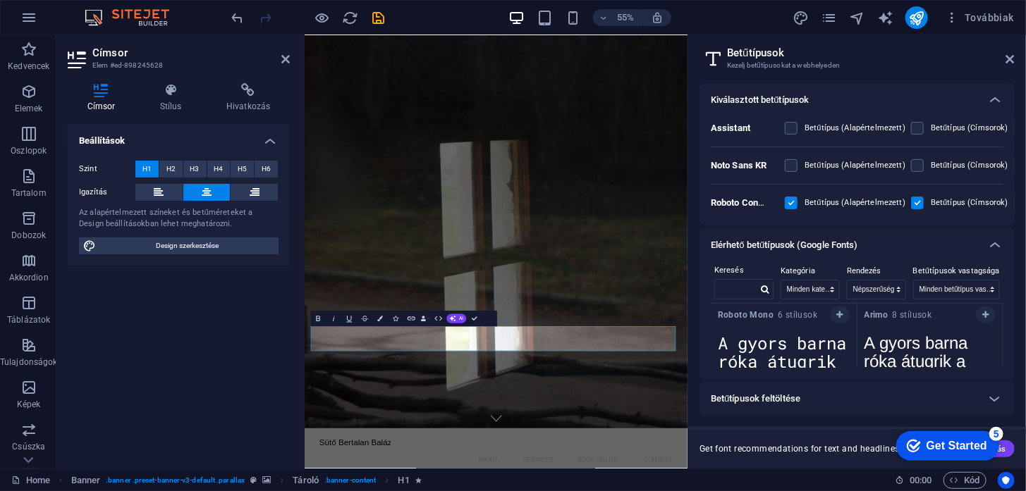
click at [790, 208] on label at bounding box center [791, 203] width 13 height 13
click at [0, 0] on Condensed "checkbox" at bounding box center [0, 0] width 0 height 0
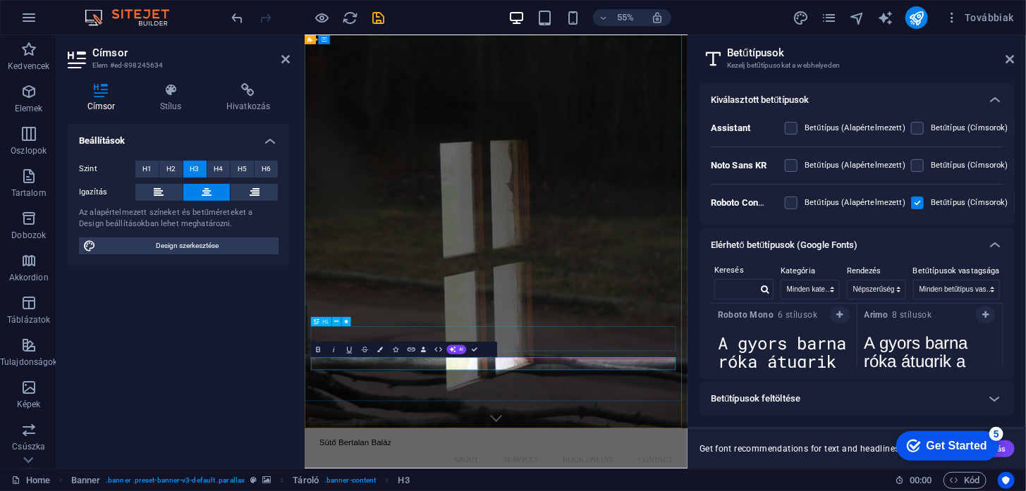
scroll to position [49, 0]
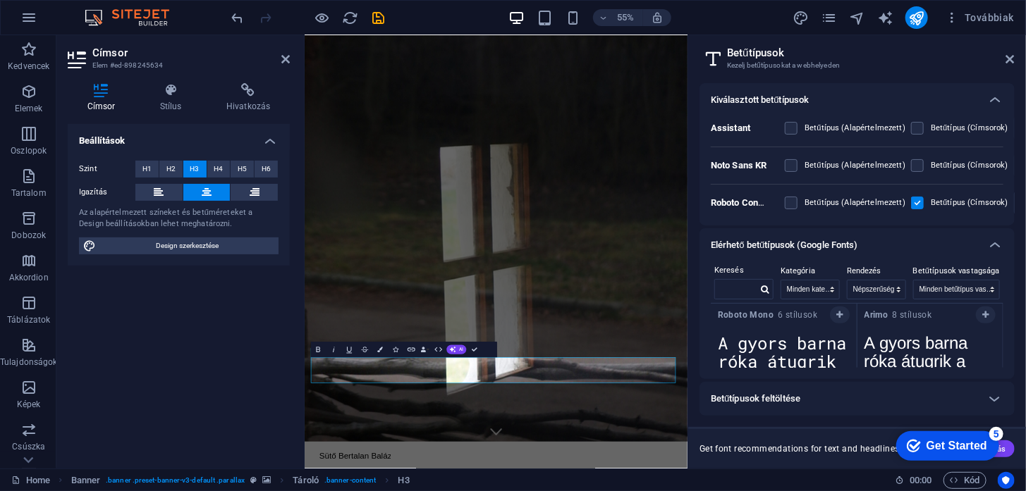
click at [197, 375] on div "Beállítások Szint H1 H2 H3 H4 H5 H6 Igazítás Az alapértelmezett színeket és bet…" at bounding box center [179, 291] width 222 height 334
click at [277, 358] on div "Beállítások Szint H1 H2 H3 H4 H5 H6 Igazítás Az alapértelmezett színeket és bet…" at bounding box center [179, 291] width 222 height 334
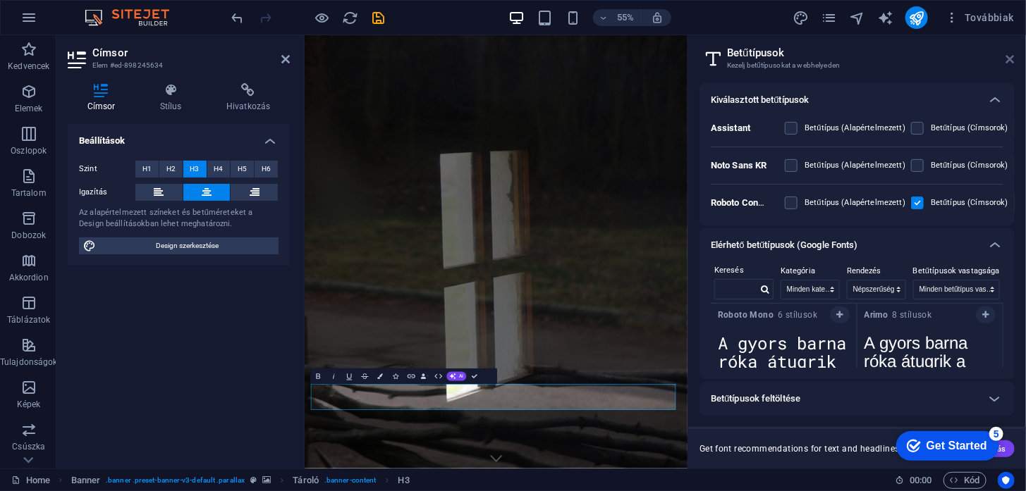
click at [1012, 58] on icon at bounding box center [1010, 59] width 8 height 11
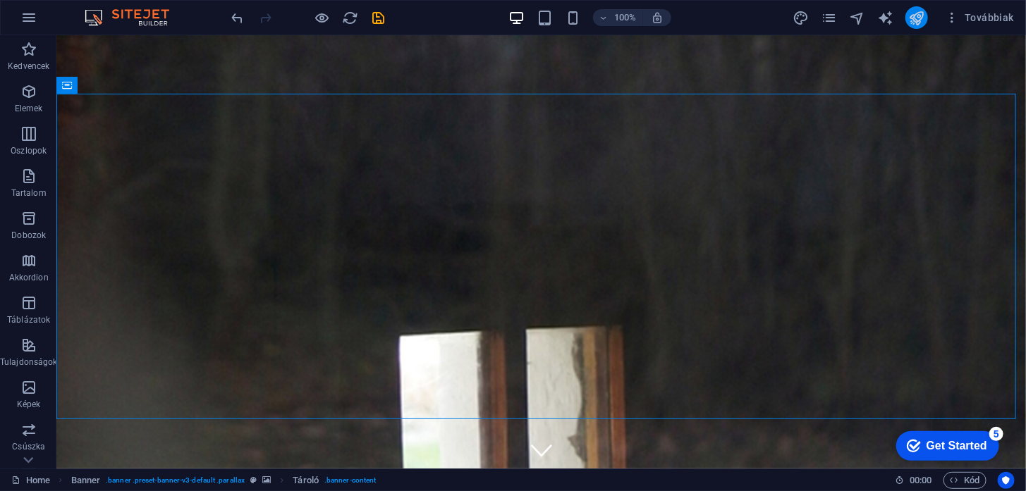
click at [927, 16] on button "publish" at bounding box center [916, 17] width 23 height 23
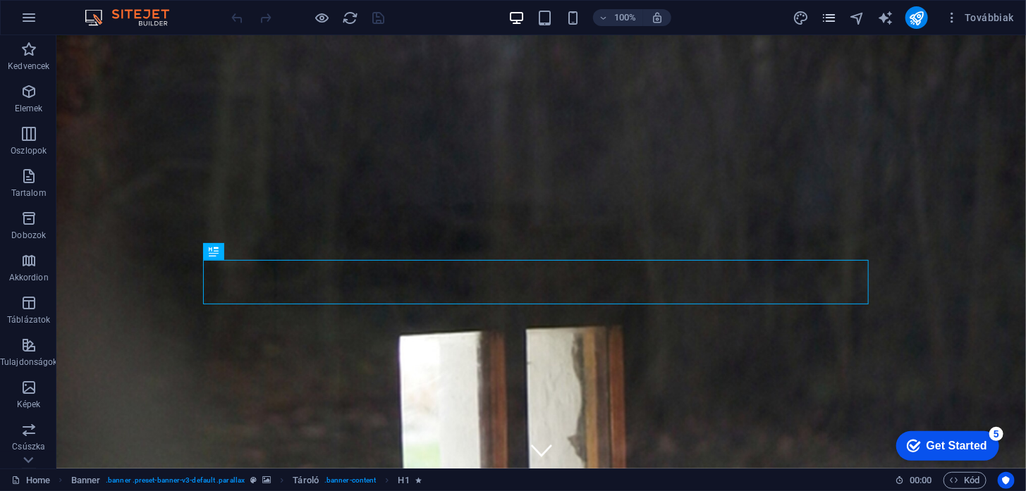
drag, startPoint x: 833, startPoint y: 26, endPoint x: 833, endPoint y: 18, distance: 7.8
click at [833, 18] on div "Továbbiak" at bounding box center [906, 17] width 227 height 23
click at [833, 18] on icon "pages" at bounding box center [829, 18] width 16 height 16
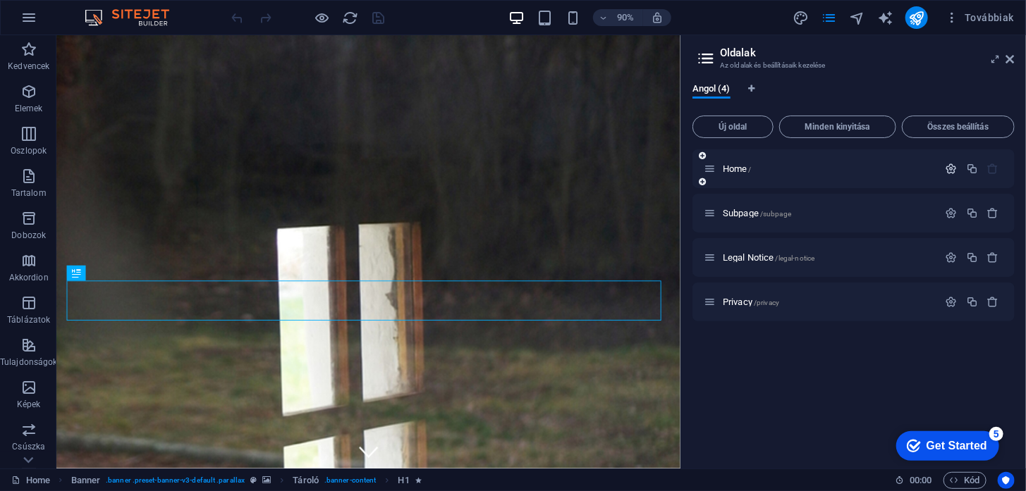
click at [957, 171] on icon "button" at bounding box center [952, 169] width 12 height 12
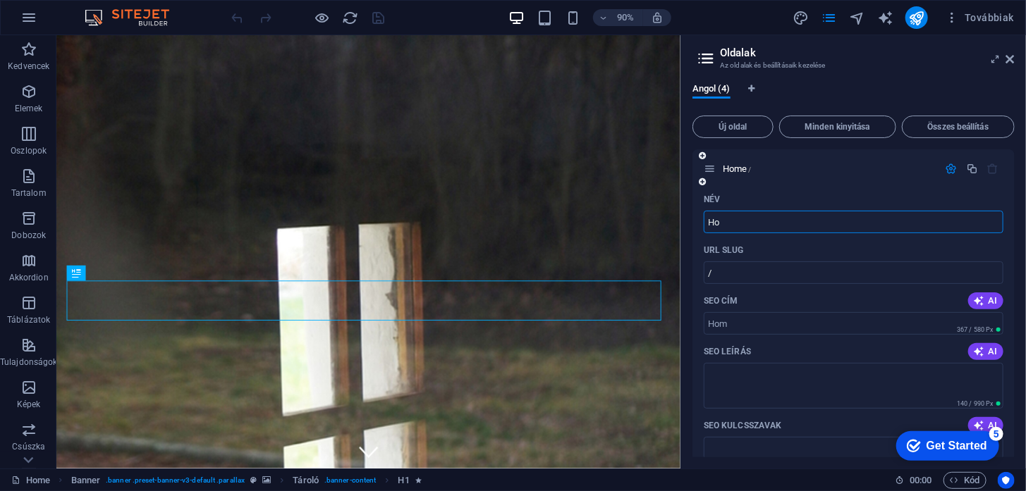
type input "H"
type input "C"
type input "/c"
type input "Címlap"
type input "/cimlap"
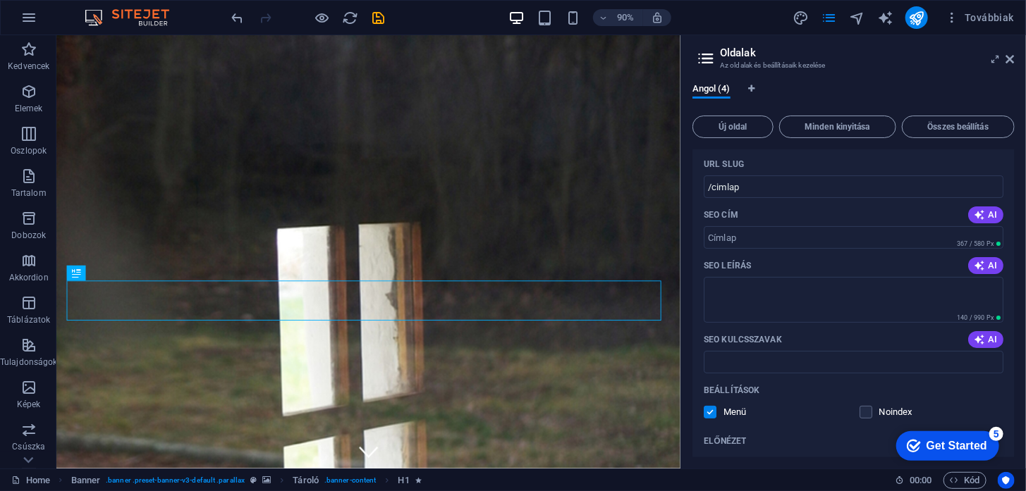
scroll to position [126, 0]
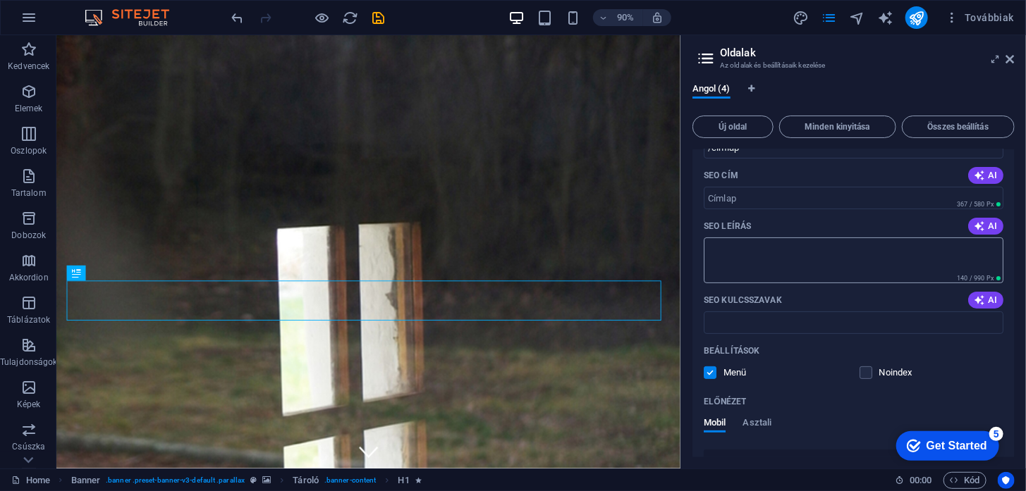
type input "Címlap"
click at [853, 258] on textarea "SEO leírás" at bounding box center [854, 261] width 300 height 46
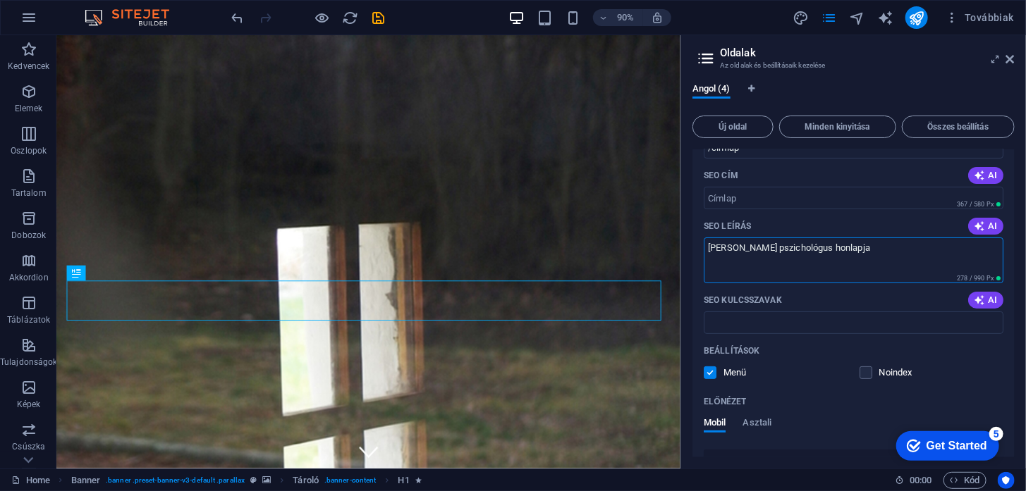
scroll to position [141, 0]
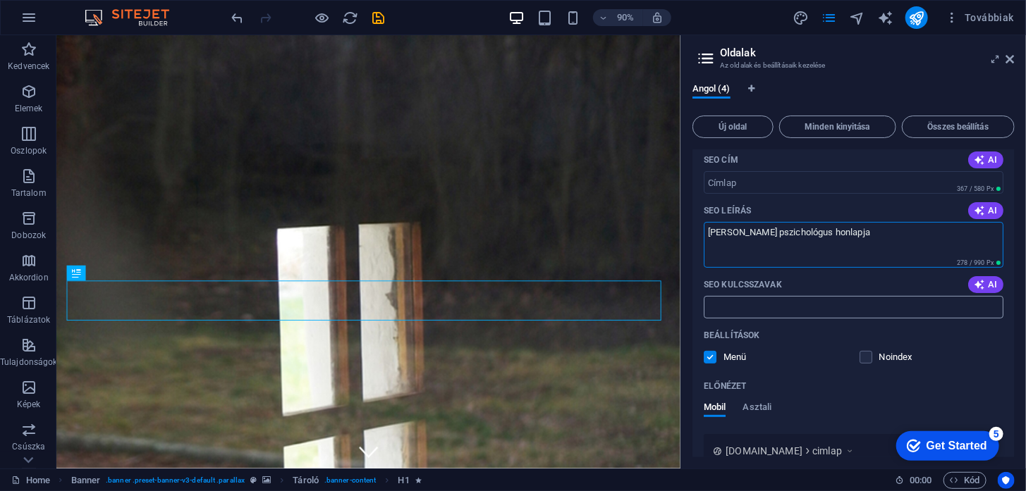
type textarea "Sütő Bertalan Balázs pszichológus honlapja"
click at [893, 309] on input "SEO kulcsszavak" at bounding box center [854, 307] width 300 height 23
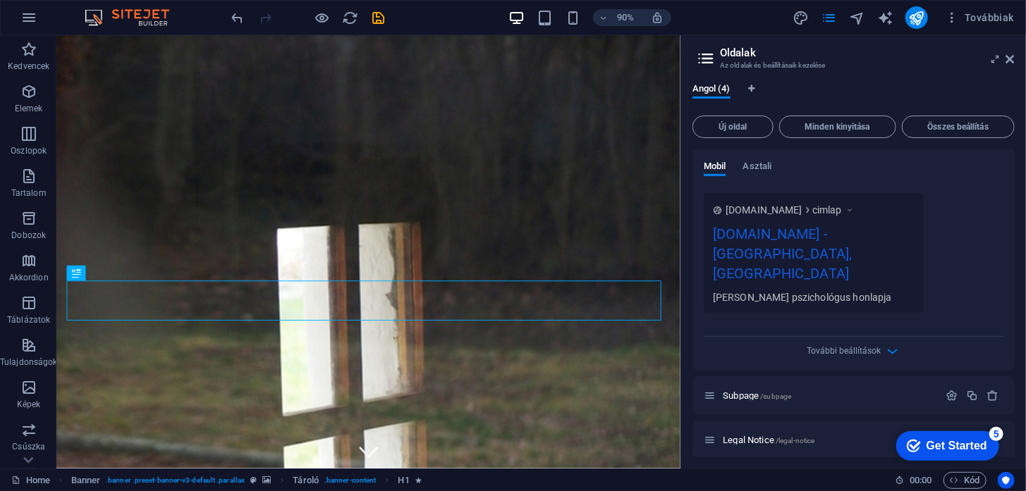
scroll to position [395, 0]
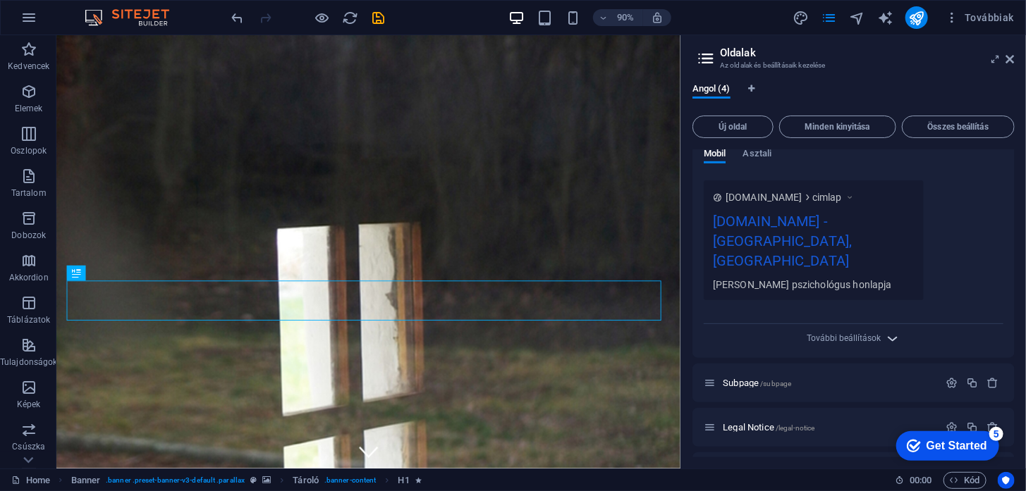
type input "pszichológia, pszichológiai tanácsadás, Sütő Bertalan Balázs"
click at [891, 331] on icon "button" at bounding box center [892, 339] width 16 height 16
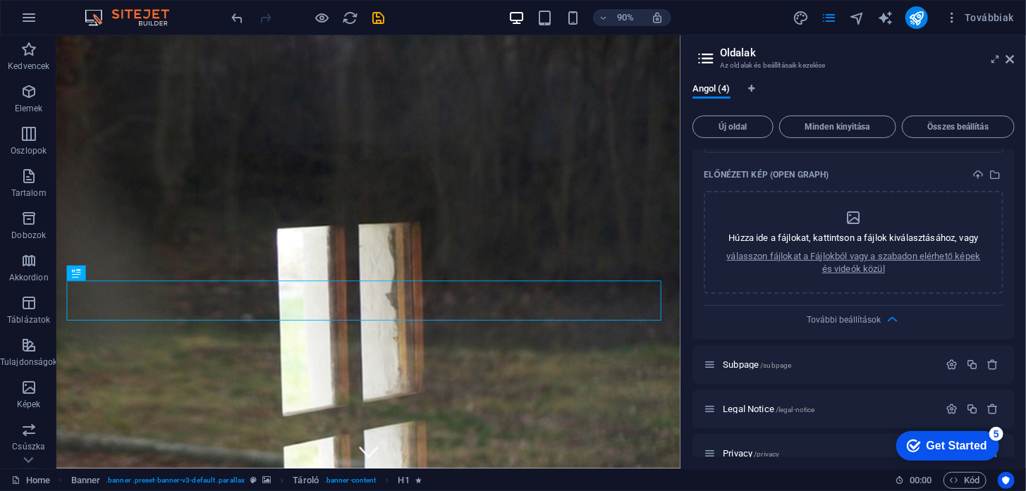
scroll to position [379, 0]
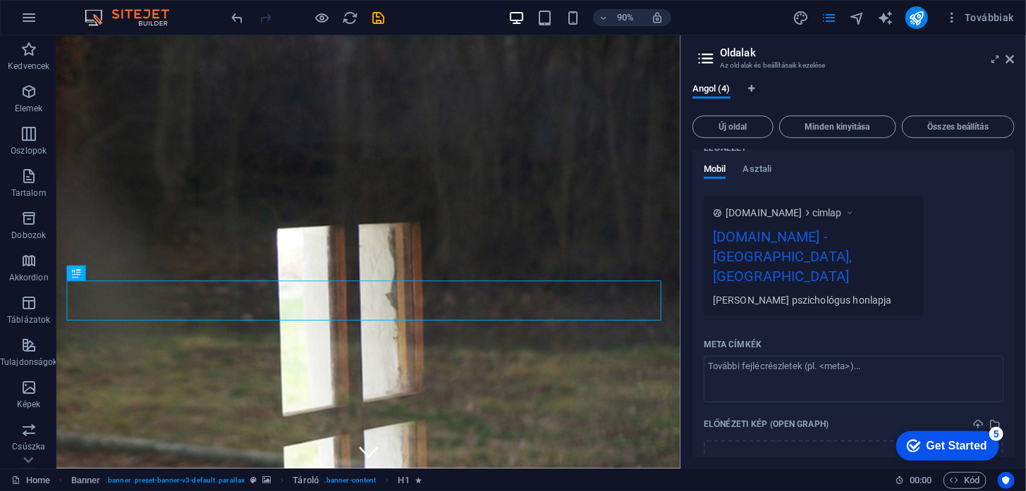
click at [841, 233] on div "[DOMAIN_NAME] - [GEOGRAPHIC_DATA], [GEOGRAPHIC_DATA]" at bounding box center [814, 259] width 202 height 67
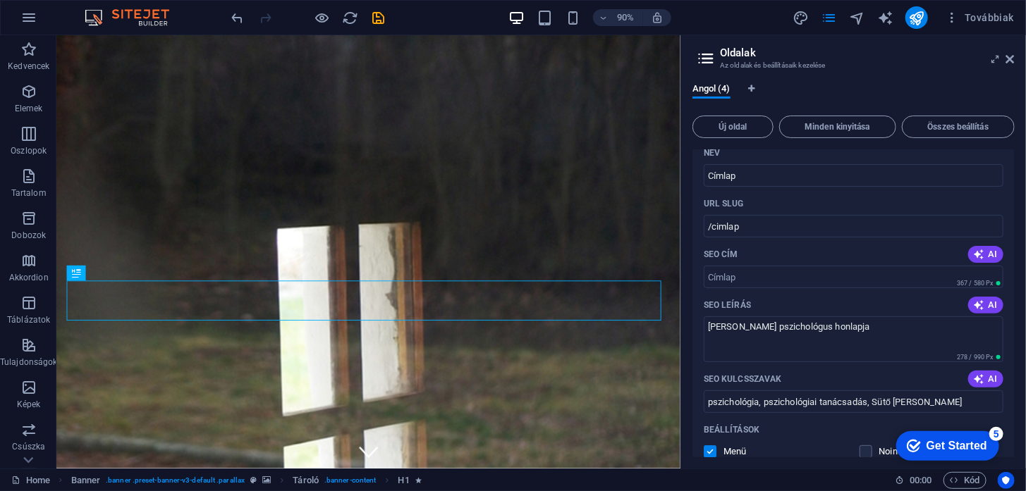
scroll to position [0, 0]
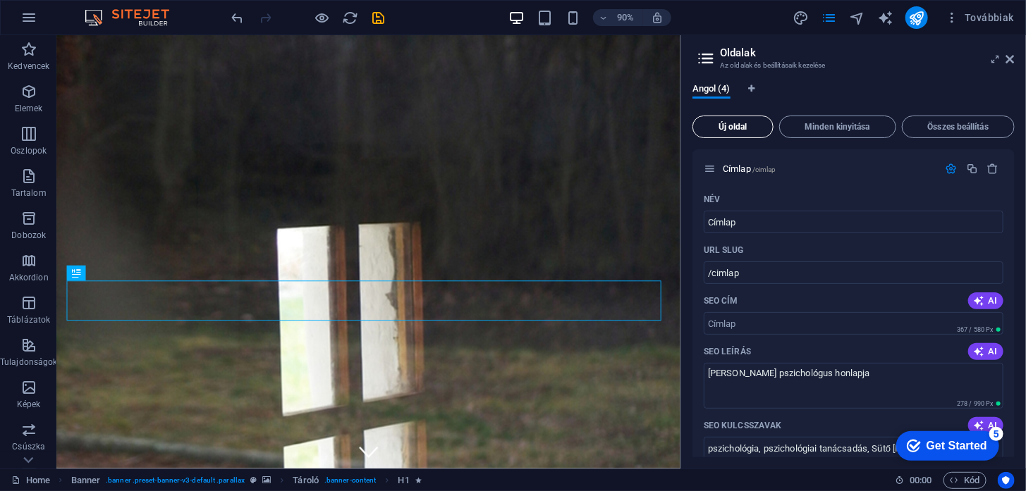
click at [743, 123] on span "Új oldal" at bounding box center [733, 127] width 68 height 8
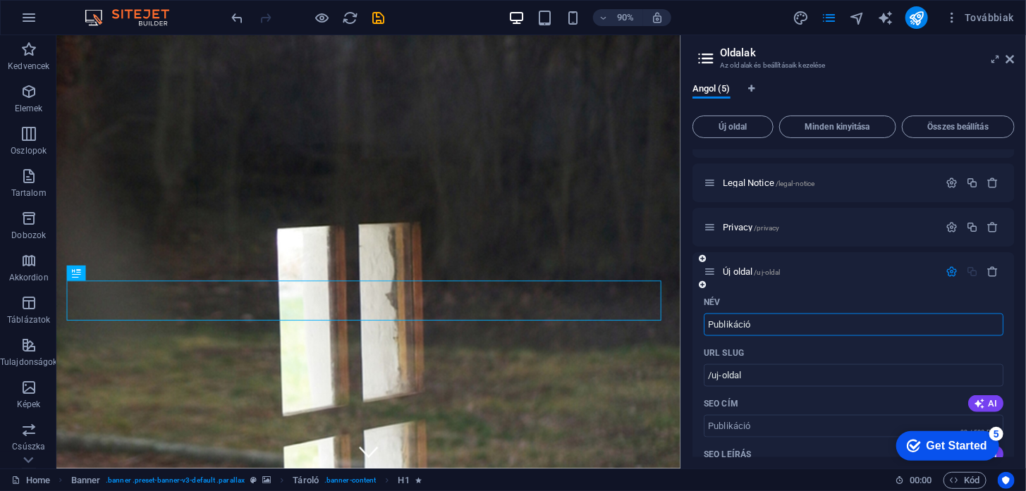
type input "Publikáció"
type input "/publikacio"
type input "Publikációk"
type input "/publikaciok"
click at [833, 314] on input "Publikációk" at bounding box center [854, 325] width 300 height 23
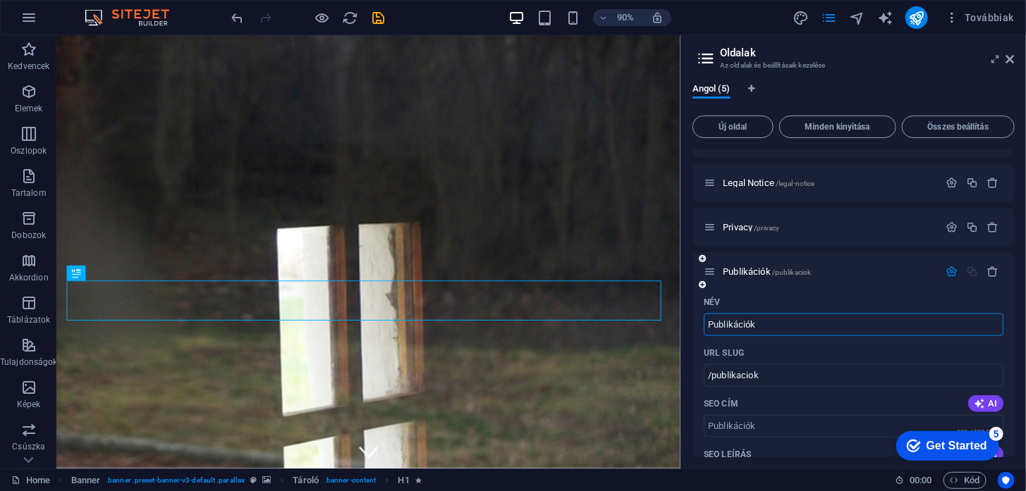
click at [833, 314] on input "Publikációk" at bounding box center [854, 325] width 300 height 23
type input "Írások"
type input "/irasok"
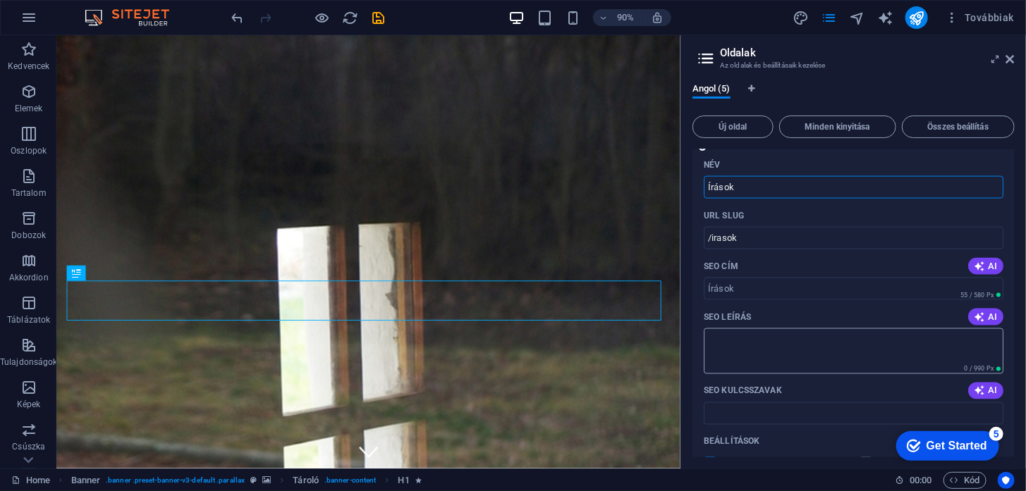
scroll to position [993, 0]
type input "Írások"
click at [824, 337] on textarea "SEO leírás" at bounding box center [854, 352] width 300 height 46
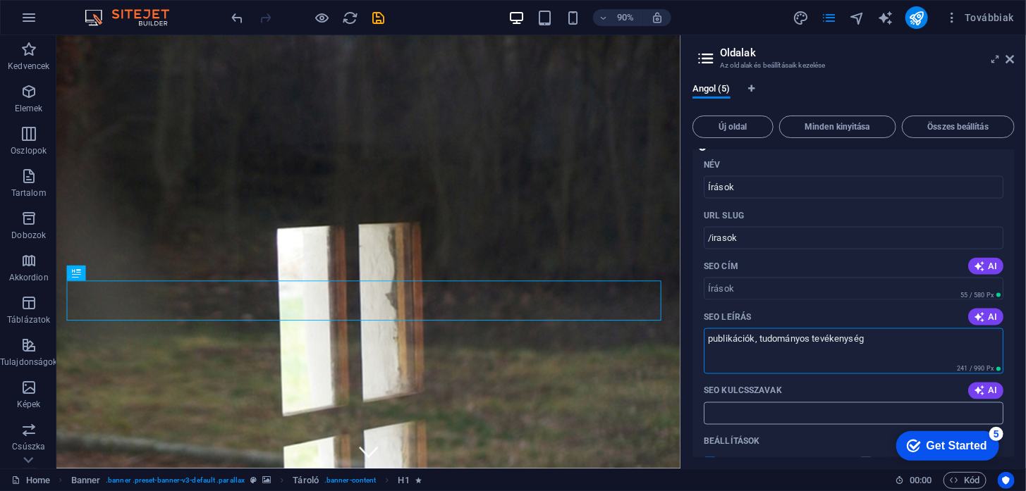
type textarea "publikációk, tudományos tevékenység"
click at [793, 403] on input "SEO kulcsszavak" at bounding box center [854, 414] width 300 height 23
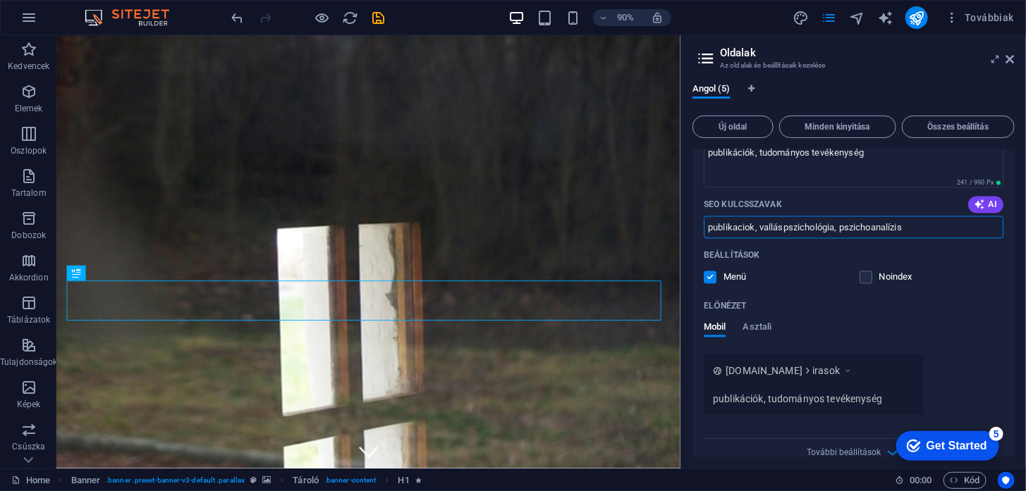
type input "publikaciok, valláspszichológia, pszichoanalízis"
click at [993, 432] on div "5" at bounding box center [996, 434] width 14 height 14
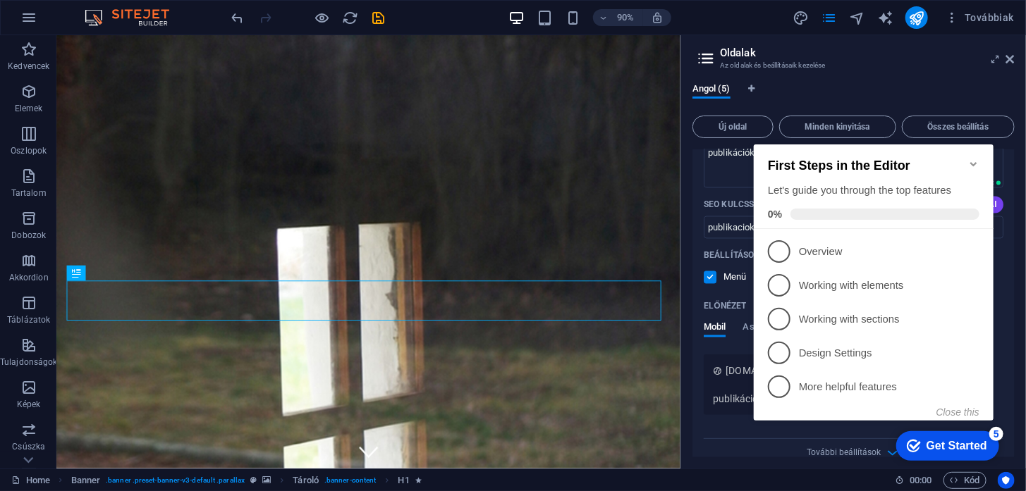
click at [693, 458] on div "Angol (5) Új oldal Minden kinyitása Összes beállítás Címlap /cimlap Név Címlap …" at bounding box center [853, 270] width 345 height 397
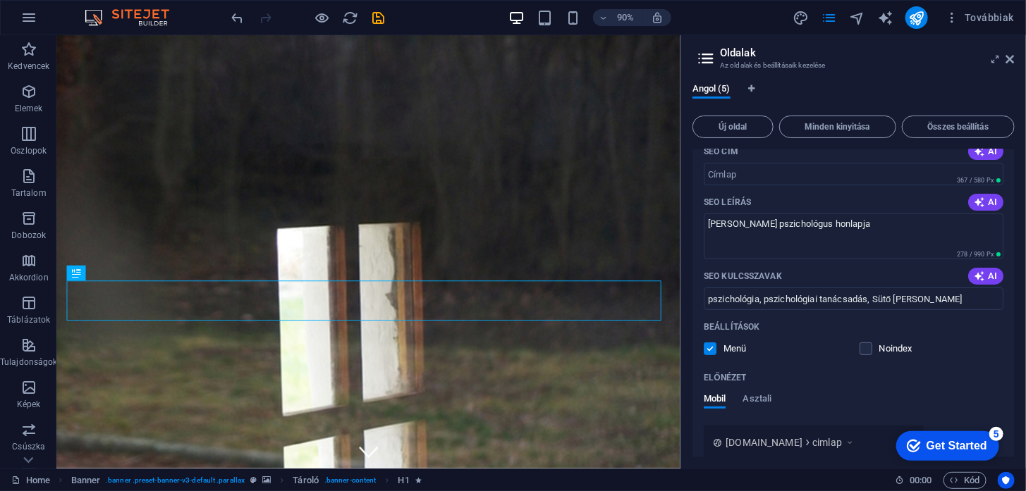
scroll to position [0, 0]
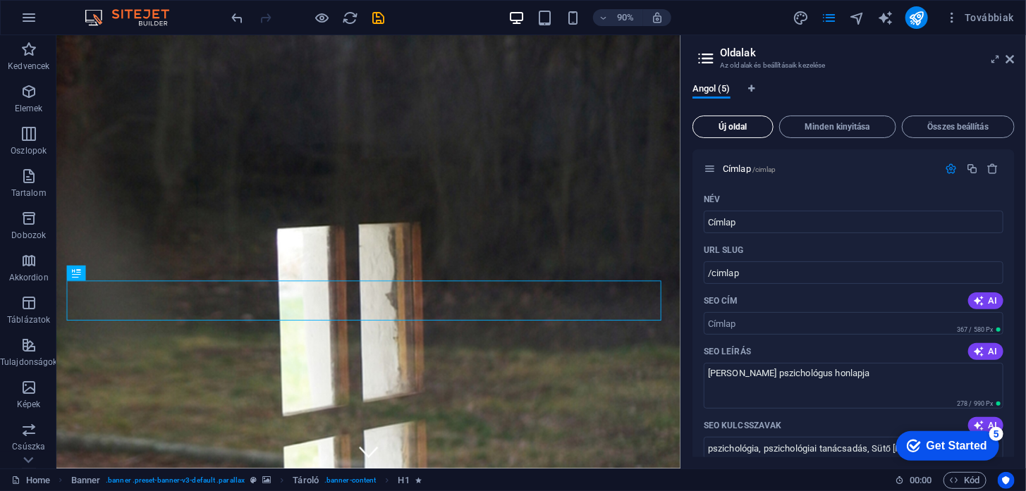
click at [744, 124] on span "Új oldal" at bounding box center [733, 127] width 68 height 8
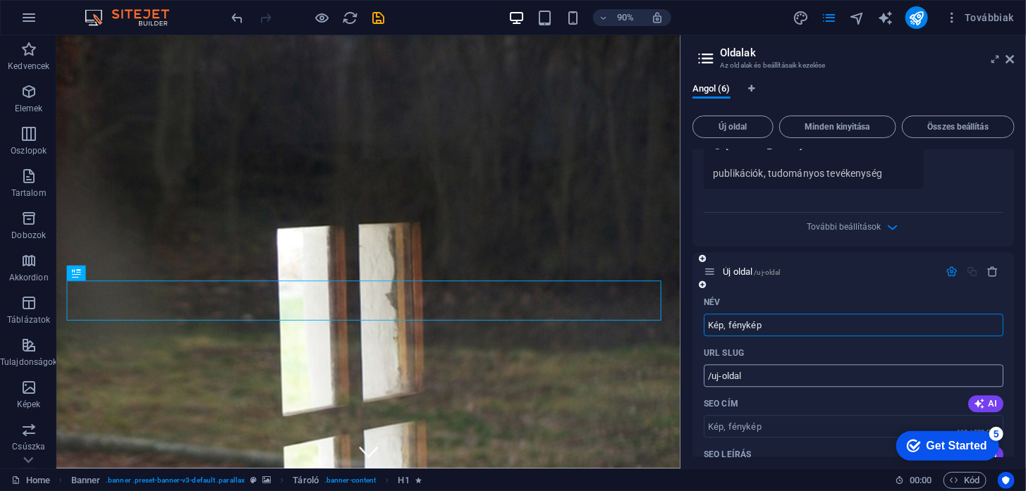
type input "Kép, fénykép"
type input "/kep-fenykep"
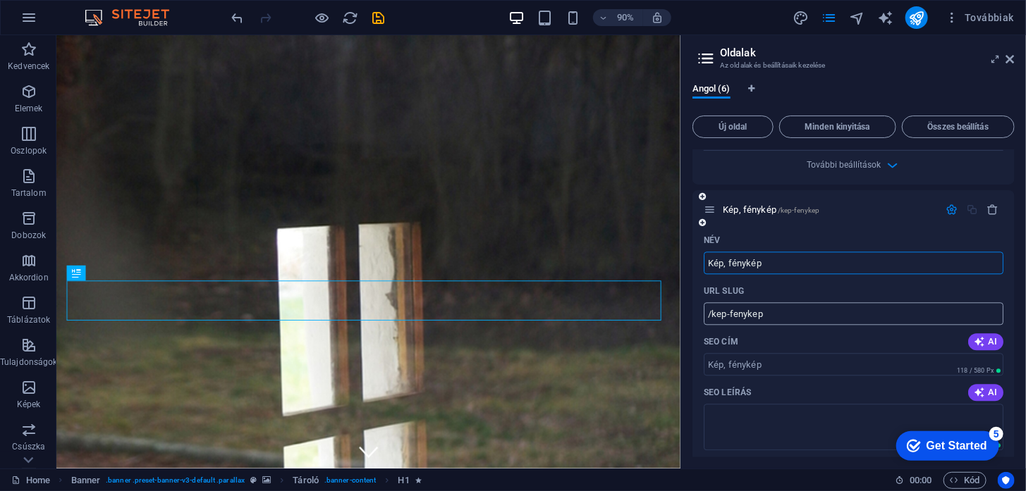
scroll to position [1472, 0]
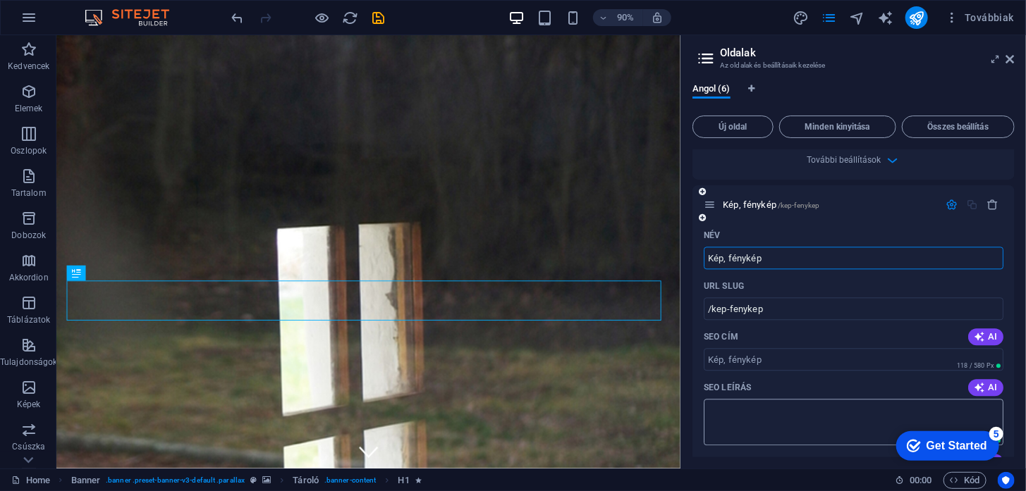
type input "Kép, fénykép"
click at [805, 405] on textarea "SEO leírás" at bounding box center [854, 422] width 300 height 46
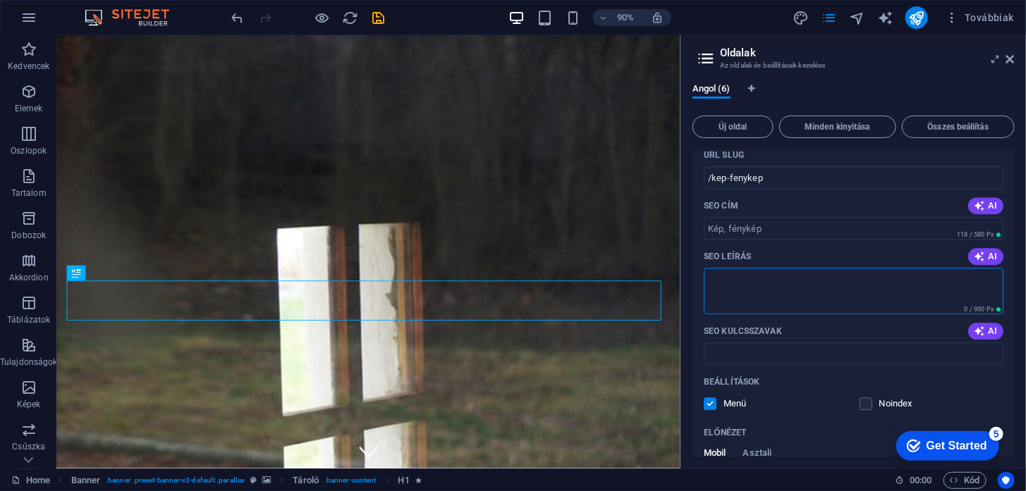
scroll to position [1611, 0]
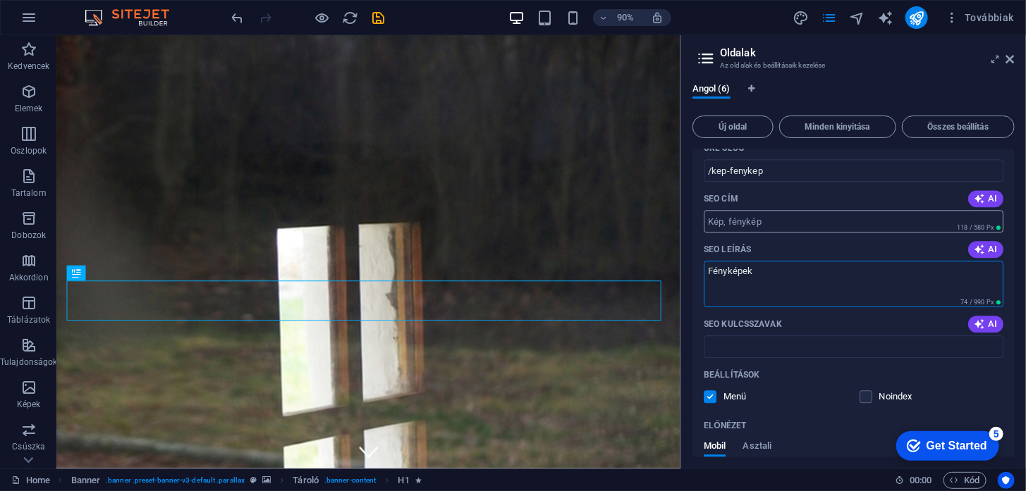
type textarea "Fényképek"
click at [756, 211] on input "SEO cím" at bounding box center [854, 221] width 300 height 23
click at [762, 210] on input "SEO cím" at bounding box center [854, 221] width 300 height 23
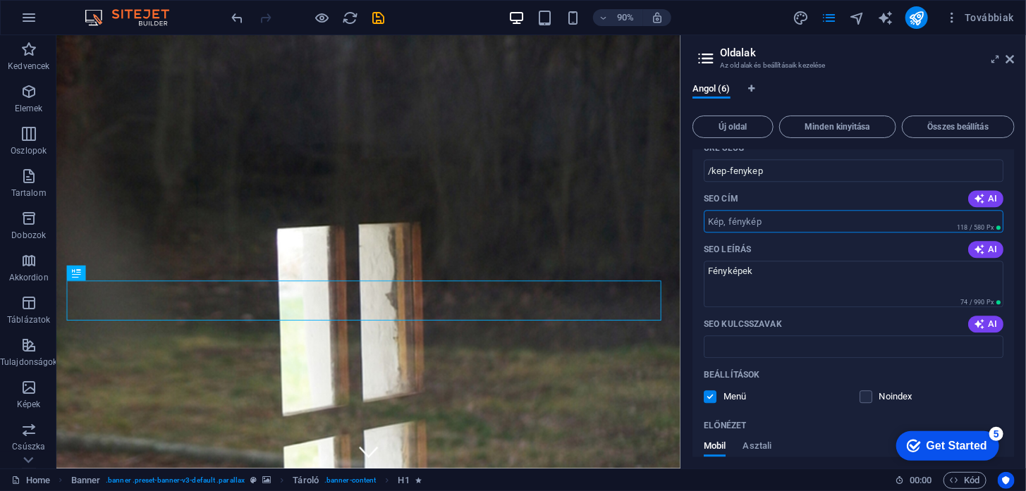
drag, startPoint x: 767, startPoint y: 198, endPoint x: 702, endPoint y: 176, distance: 69.1
click at [702, 176] on div "Név Kép, fénykép ​ URL SLUG /kep-fenykep ​ SEO cím AI ​ 118 / 580 Px SEO leírás…" at bounding box center [853, 339] width 322 height 506
click at [774, 210] on input "SEO cím" at bounding box center [854, 221] width 300 height 23
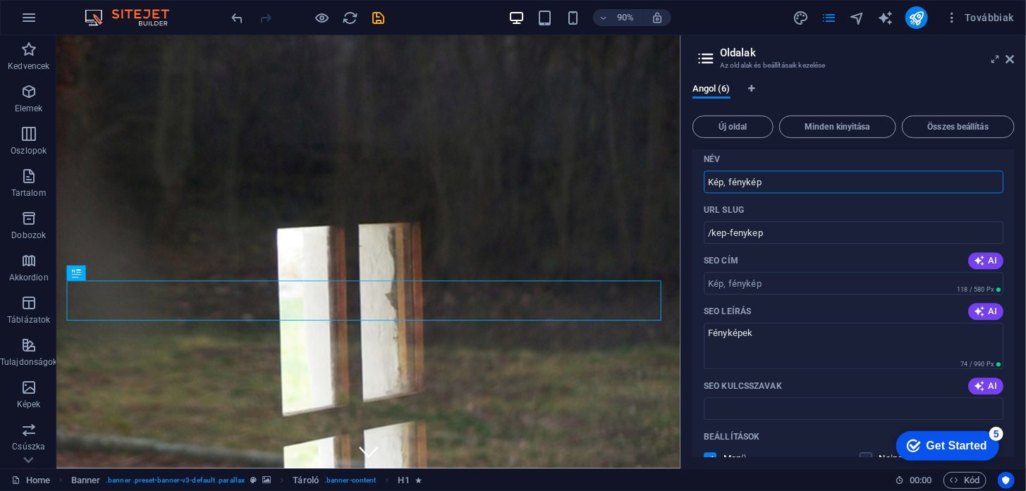
click at [797, 171] on input "Kép, fénykép" at bounding box center [854, 182] width 300 height 23
type input "K"
type input "/"
type input "Kép és látás"
type input "/kep-es-latas"
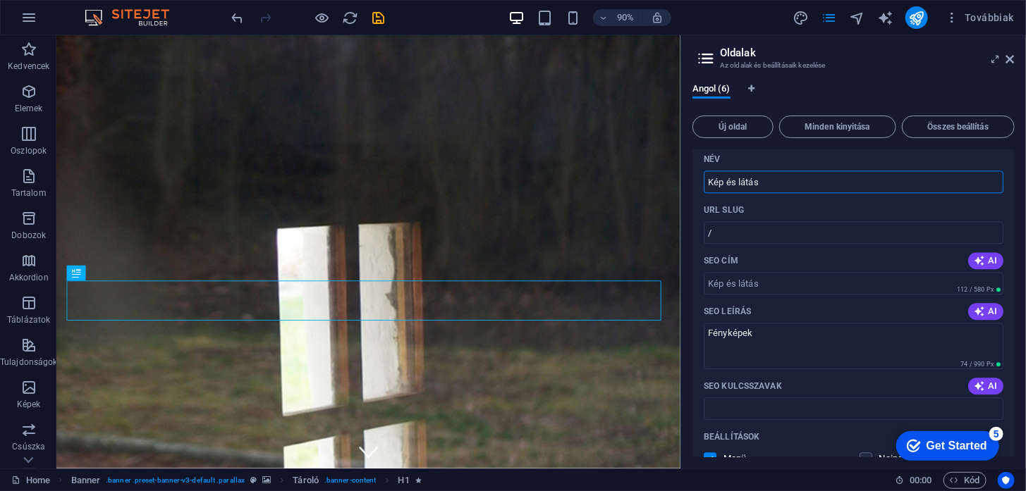
type input "Kép és látás"
click at [768, 323] on textarea "Fényképek" at bounding box center [854, 346] width 300 height 46
type textarea "Fényképek, asszociációk"
click at [777, 398] on input "SEO kulcsszavak" at bounding box center [854, 409] width 300 height 23
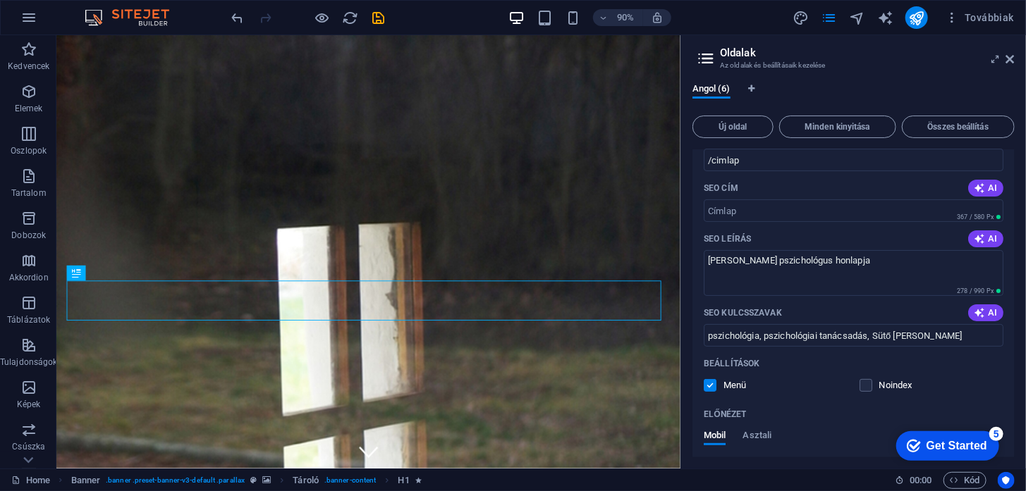
scroll to position [0, 0]
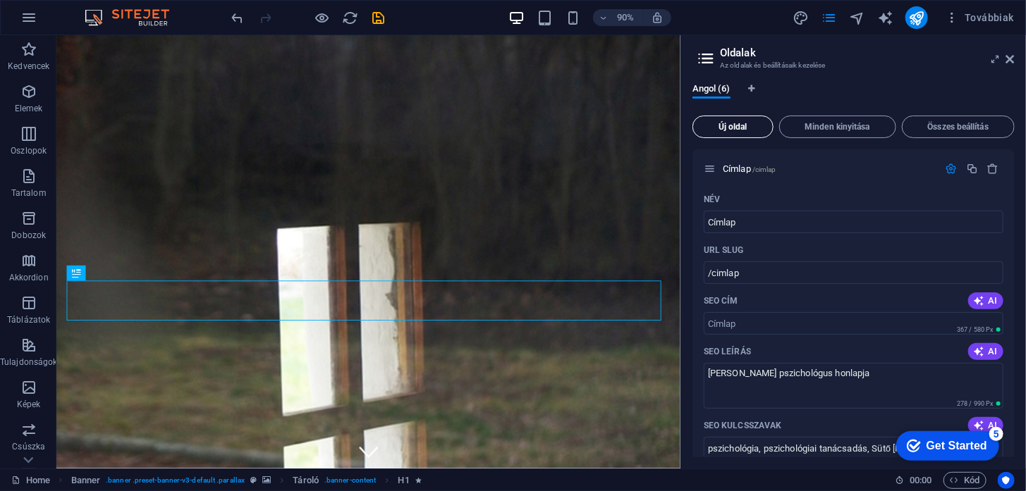
type input "fotó, fénykép, kép"
click at [757, 131] on button "Új oldal" at bounding box center [732, 127] width 81 height 23
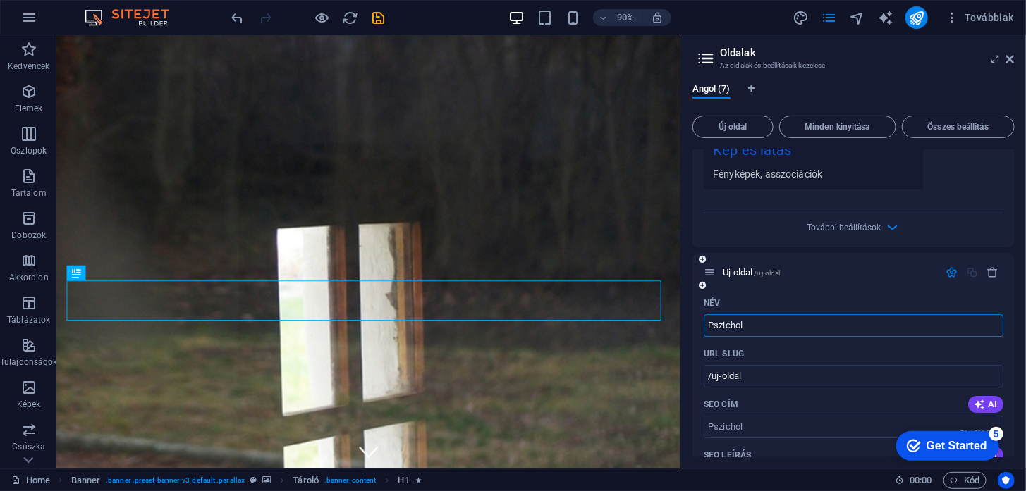
type input "Pszicholó"
type input "/pszichol"
type input "Pszicholóhi"
type input "/pszicholohiai"
type input "Pszichológ"
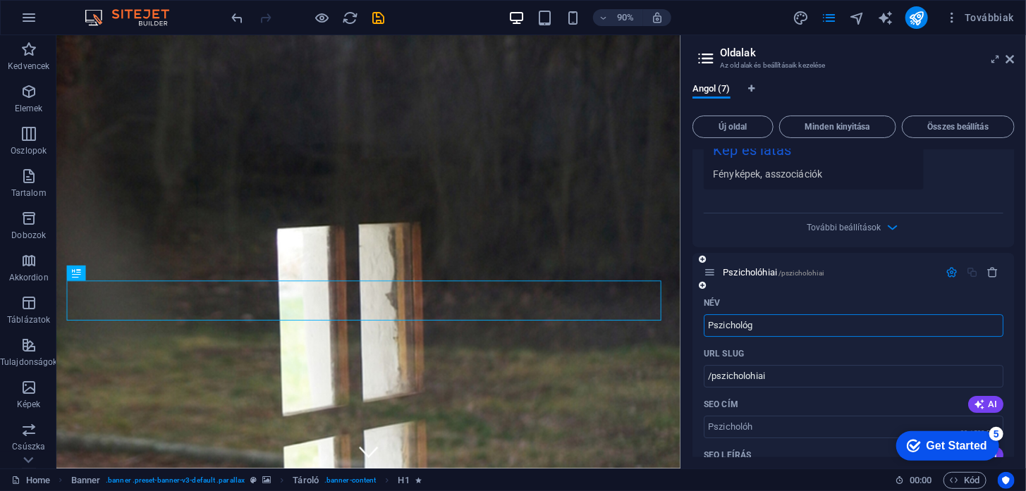
type input "/pszicholoh"
type input "Pszichológiai"
type input "/pszichologi"
type input "Pszichológiai konzultáció"
type input "/pszichologiai-konzultacio"
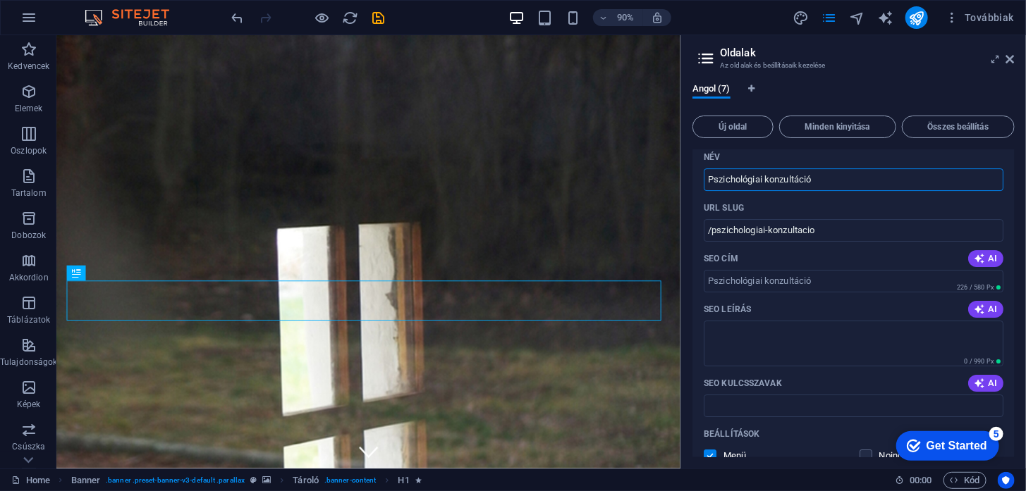
scroll to position [2122, 0]
type input "Pszichológiai konzultáció"
click at [746, 116] on button "Új oldal" at bounding box center [732, 127] width 81 height 23
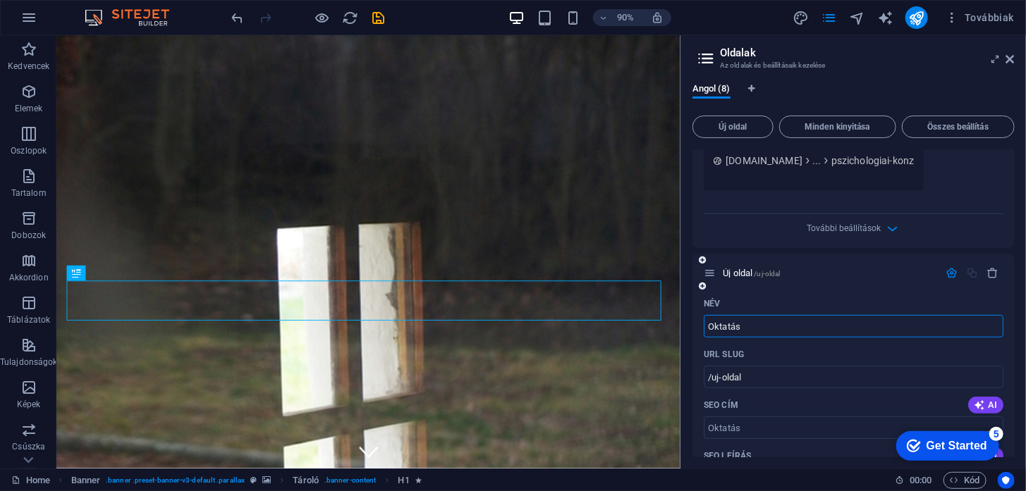
type input "Oktatás"
type input "/oktatas"
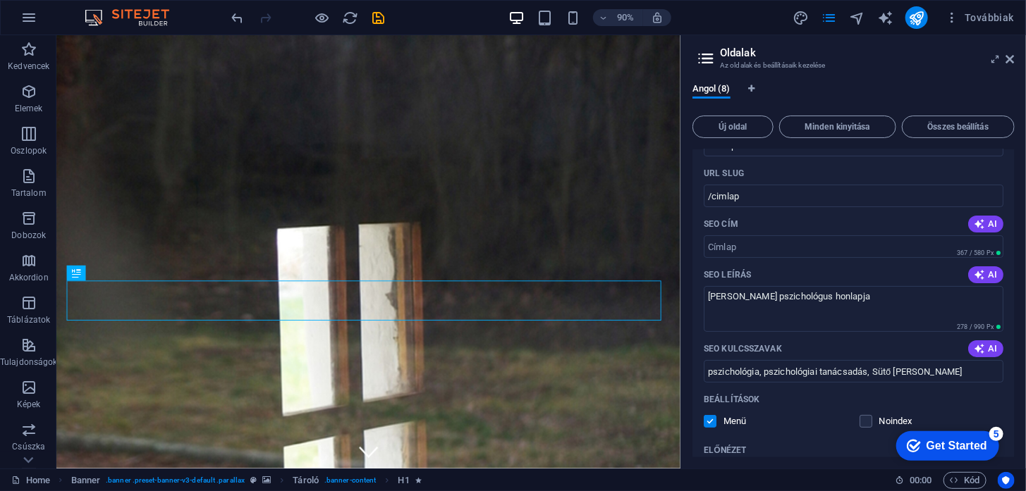
scroll to position [0, 0]
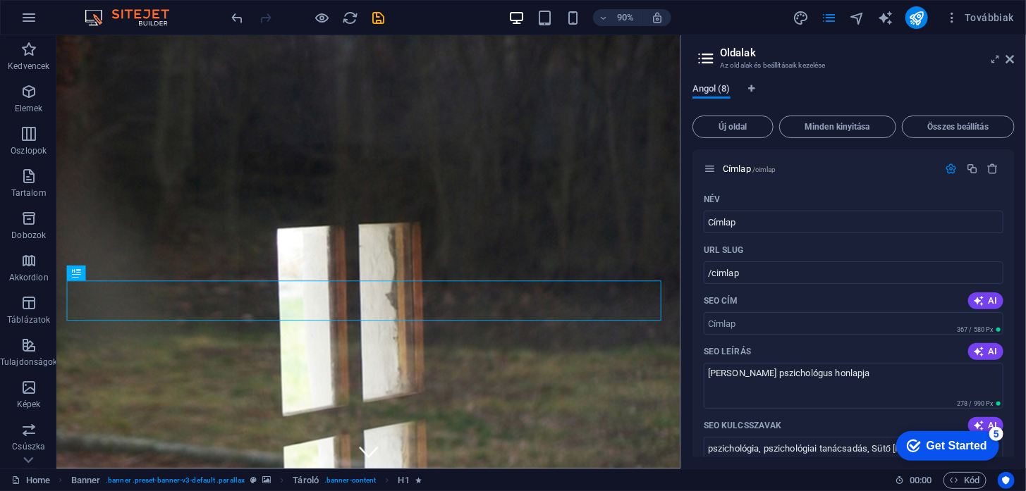
type input "Oktatás"
click at [711, 88] on span "Angol (8)" at bounding box center [711, 90] width 38 height 20
click at [757, 92] on div "Angol (8)" at bounding box center [853, 96] width 322 height 27
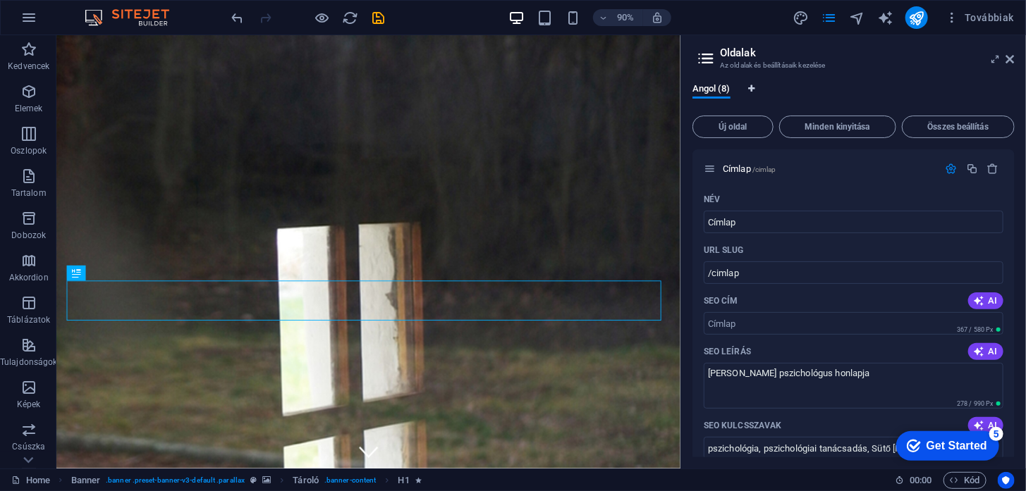
click at [751, 87] on icon "Nyelv fülek" at bounding box center [751, 89] width 6 height 8
select select "6"
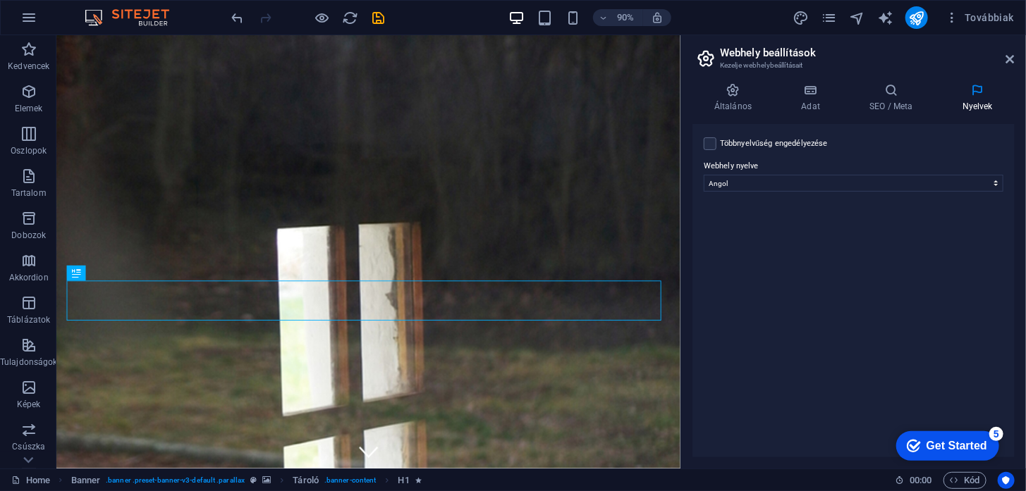
click at [780, 140] on label "Többnyelvűség engedélyezése A többnyelvűség letiltásához törölje az összes nyel…" at bounding box center [774, 143] width 108 height 17
click at [0, 0] on input "Többnyelvűség engedélyezése A többnyelvűség letiltásához törölje az összes nyel…" at bounding box center [0, 0] width 0 height 0
select select
click at [780, 140] on label "Többnyelvűség engedélyezése A többnyelvűség letiltásához törölje az összes nyel…" at bounding box center [774, 143] width 108 height 17
click at [0, 0] on input "Többnyelvűség engedélyezése A többnyelvűség letiltásához törölje az összes nyel…" at bounding box center [0, 0] width 0 height 0
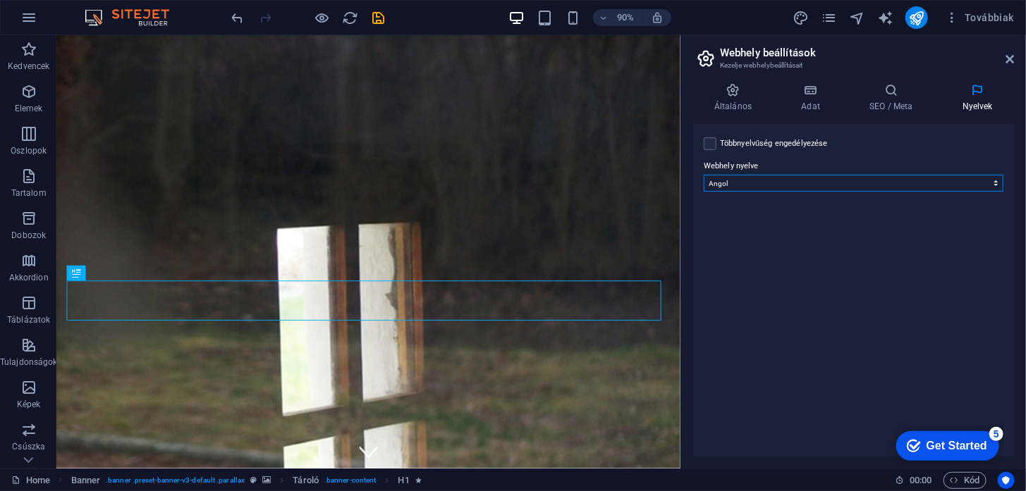
click at [751, 175] on select "Abkhazian Afar Afrikaans Akan Albanian Amharic Angol Arabic Aragonese Armenian …" at bounding box center [854, 183] width 300 height 17
select select "65"
click at [704, 175] on select "Abkhazian Afar Afrikaans Akan Albanian Amharic Angol Arabic Aragonese Armenian …" at bounding box center [854, 183] width 300 height 17
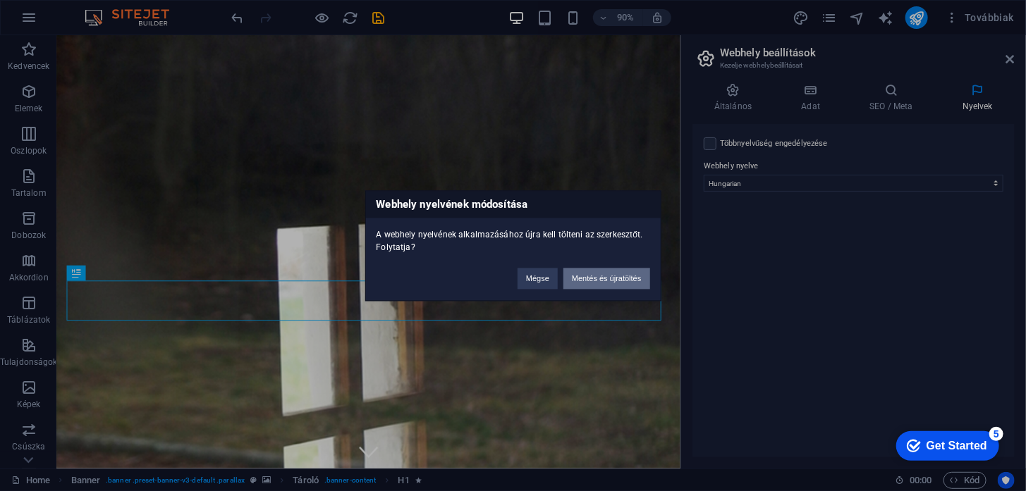
click at [634, 284] on button "Mentés és újratöltés" at bounding box center [606, 278] width 86 height 21
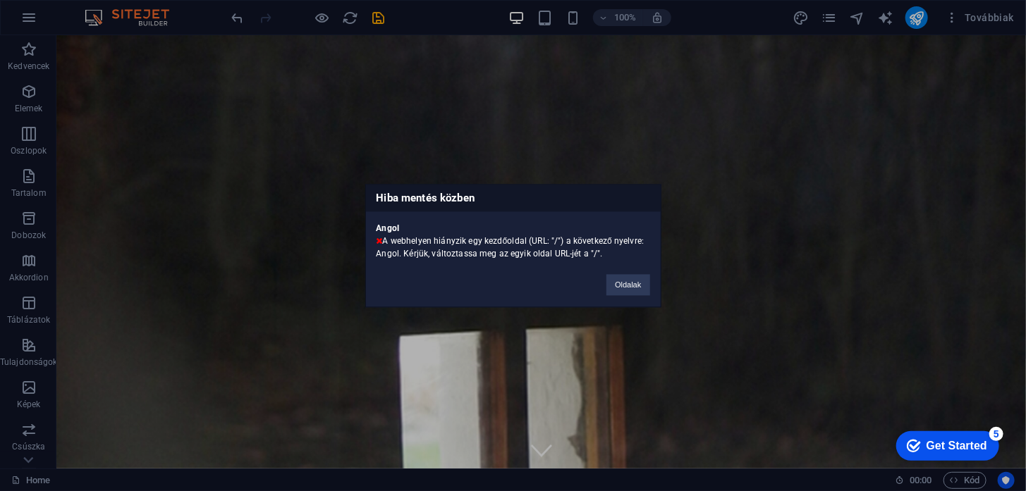
click at [634, 284] on button "Oldalak" at bounding box center [627, 284] width 43 height 21
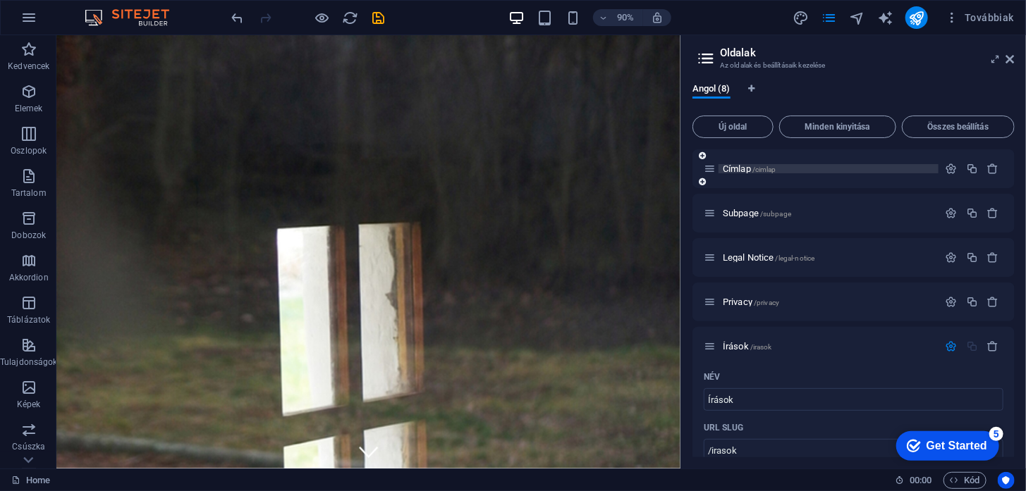
click at [780, 173] on p "Címlap /cimlap" at bounding box center [829, 168] width 212 height 9
click at [711, 166] on icon at bounding box center [710, 169] width 12 height 12
click at [712, 173] on icon at bounding box center [710, 169] width 12 height 12
click at [971, 169] on icon "button" at bounding box center [972, 169] width 12 height 12
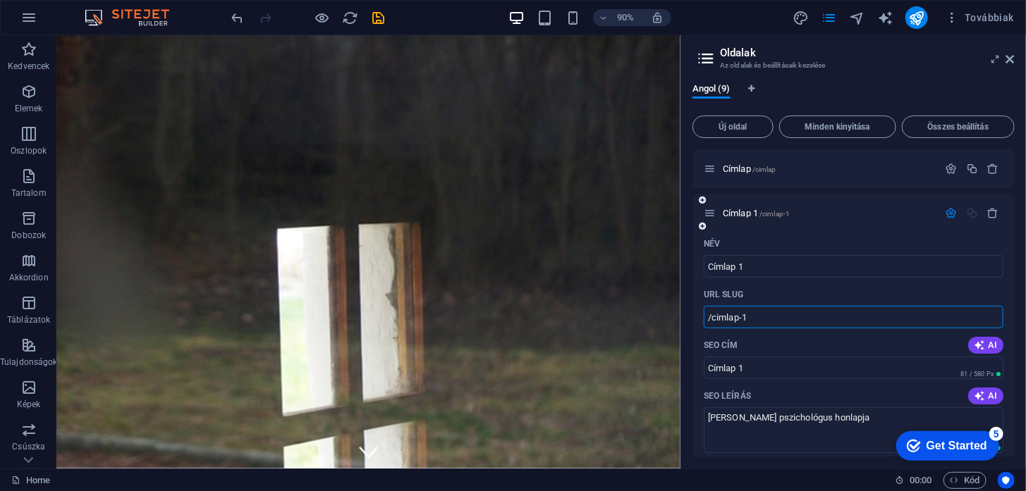
click at [800, 313] on input "/cimlap-1" at bounding box center [854, 317] width 300 height 23
type input "/"
click at [839, 237] on div "Név" at bounding box center [854, 244] width 300 height 23
click at [838, 181] on div "Címlap /cimlap" at bounding box center [853, 168] width 322 height 39
click at [747, 167] on span "Címlap /cimlap" at bounding box center [750, 169] width 54 height 11
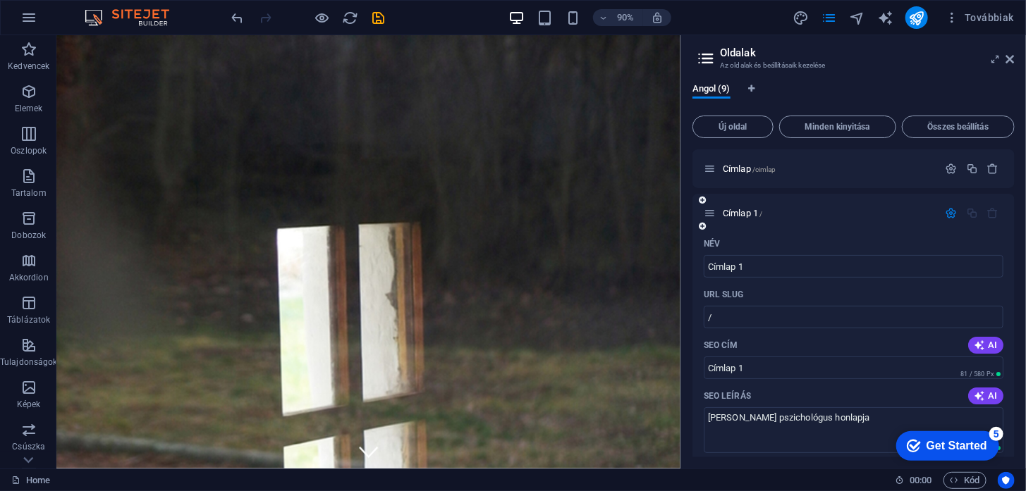
click at [987, 218] on icon "button" at bounding box center [993, 213] width 12 height 12
click at [788, 169] on p "Címlap /cimlap" at bounding box center [829, 168] width 212 height 9
click at [703, 167] on div "Címlap /cimlap" at bounding box center [853, 168] width 322 height 39
click at [757, 149] on div "Címlap /cimlap" at bounding box center [853, 168] width 322 height 39
click at [951, 167] on icon "button" at bounding box center [952, 169] width 12 height 12
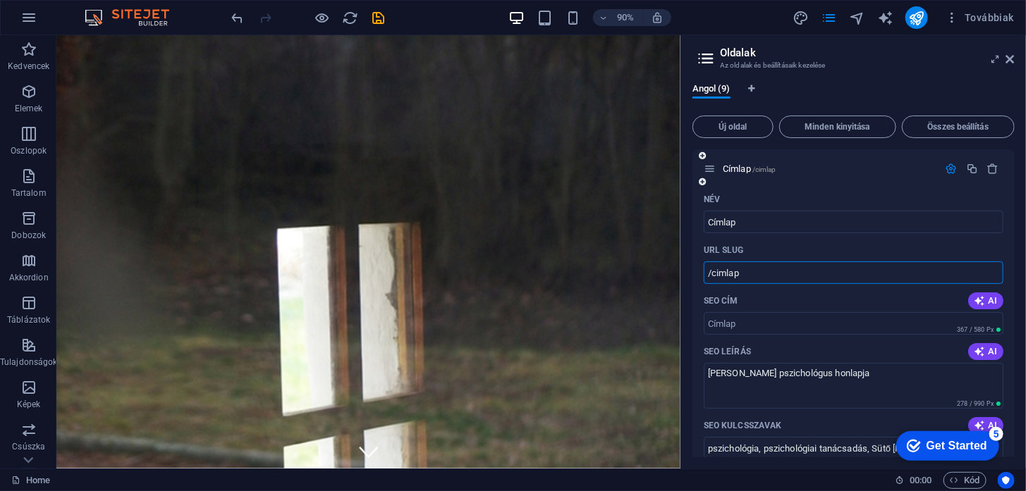
click at [826, 282] on input "/cimlap" at bounding box center [854, 273] width 300 height 23
type input "/"
click at [873, 240] on div "URL SLUG" at bounding box center [854, 250] width 300 height 23
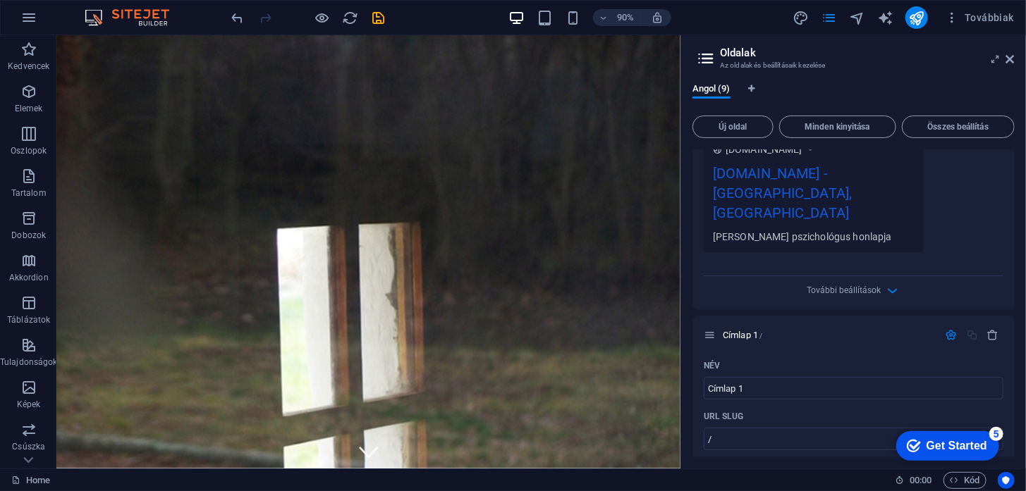
scroll to position [447, 0]
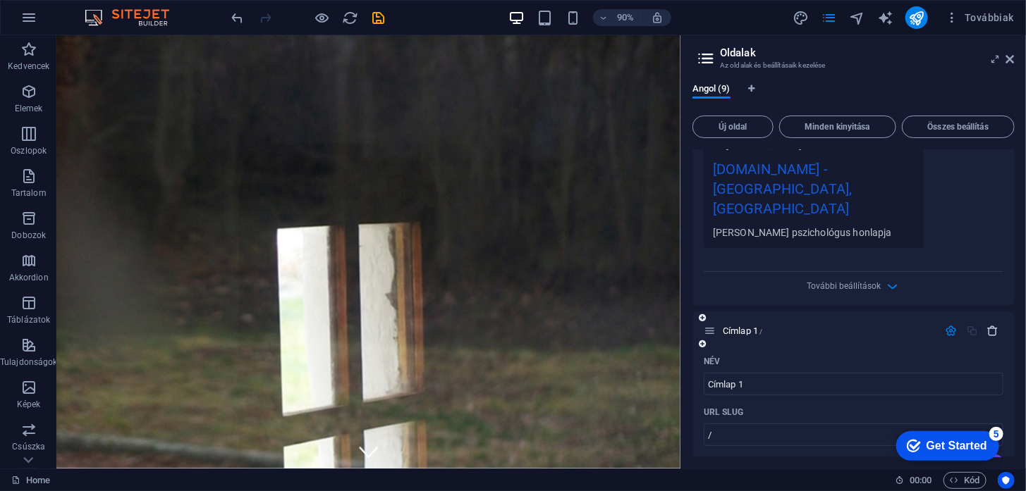
click at [988, 325] on icon "button" at bounding box center [993, 331] width 12 height 12
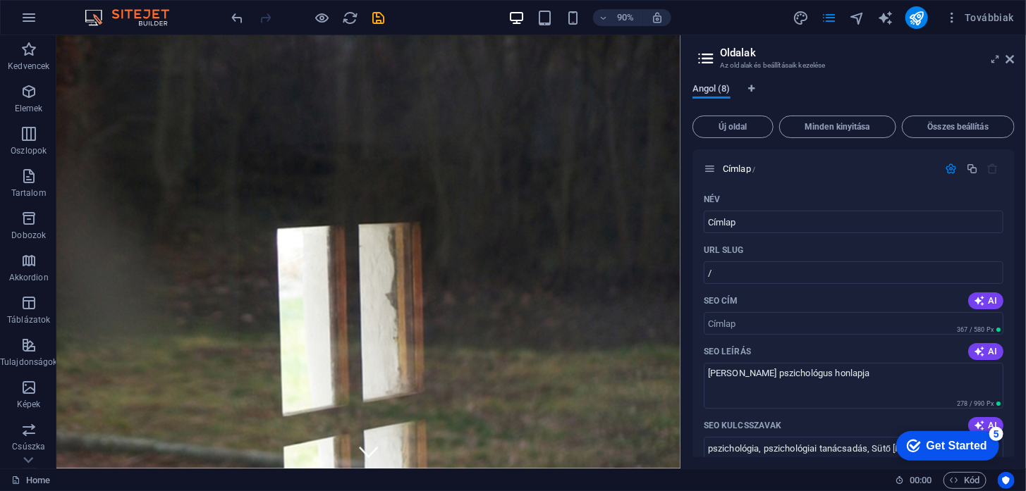
click at [711, 83] on span "Angol (8)" at bounding box center [711, 90] width 38 height 20
drag, startPoint x: 711, startPoint y: 83, endPoint x: 704, endPoint y: 86, distance: 8.3
click at [704, 86] on span "Angol (8)" at bounding box center [711, 90] width 38 height 20
click at [748, 85] on icon "Nyelv fülek" at bounding box center [751, 89] width 6 height 8
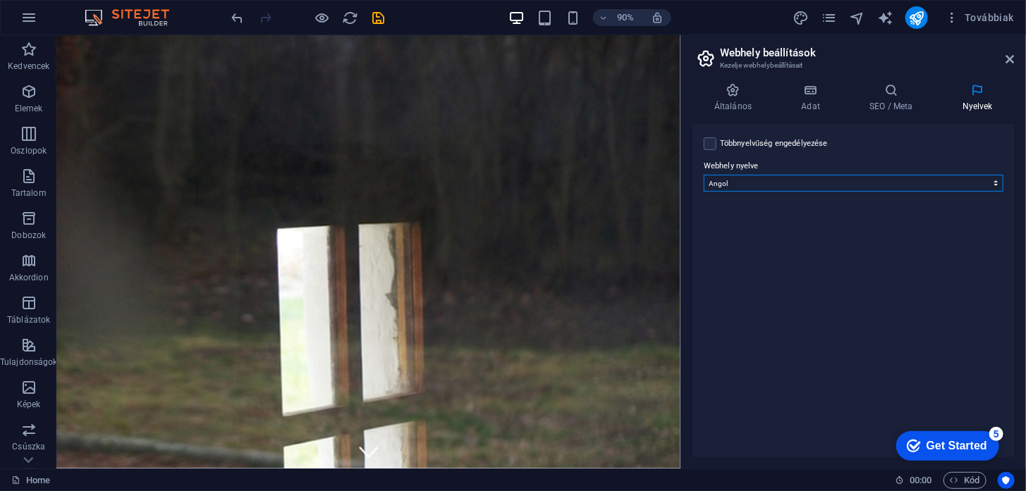
click at [740, 178] on select "Abkhazian Afar Afrikaans Akan Albanian Amharic Angol Arabic Aragonese Armenian …" at bounding box center [854, 183] width 300 height 17
select select "65"
click at [704, 175] on select "Abkhazian Afar Afrikaans Akan Albanian Amharic Angol Arabic Aragonese Armenian …" at bounding box center [854, 183] width 300 height 17
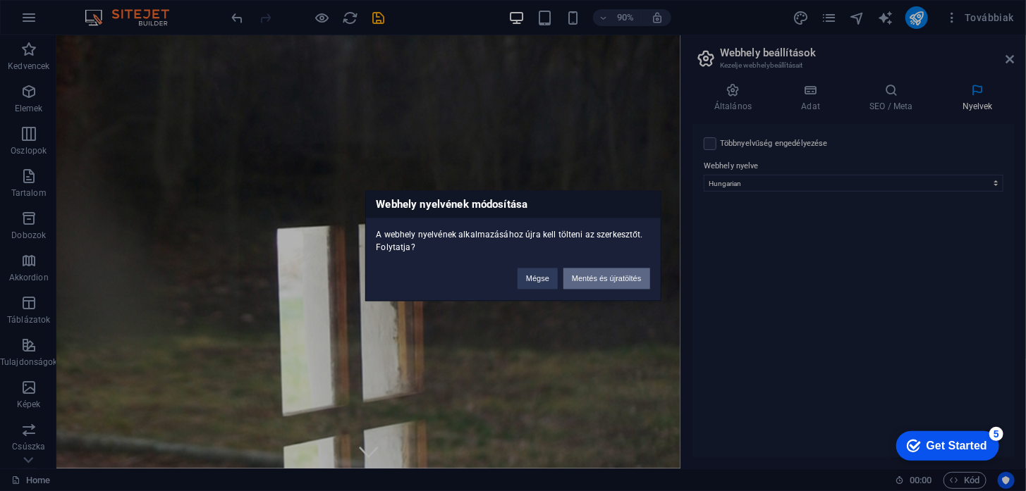
click at [635, 281] on button "Mentés és újratöltés" at bounding box center [606, 278] width 86 height 21
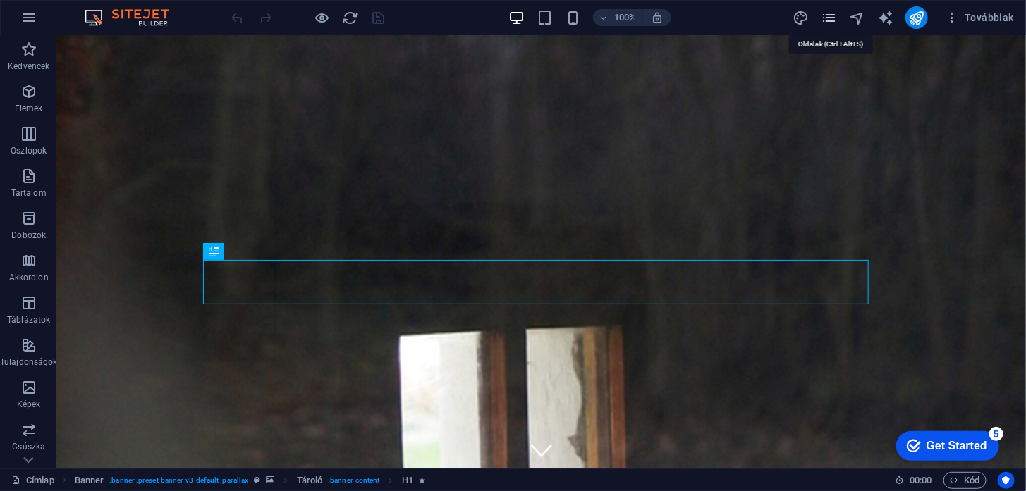
click at [835, 14] on icon "pages" at bounding box center [829, 18] width 16 height 16
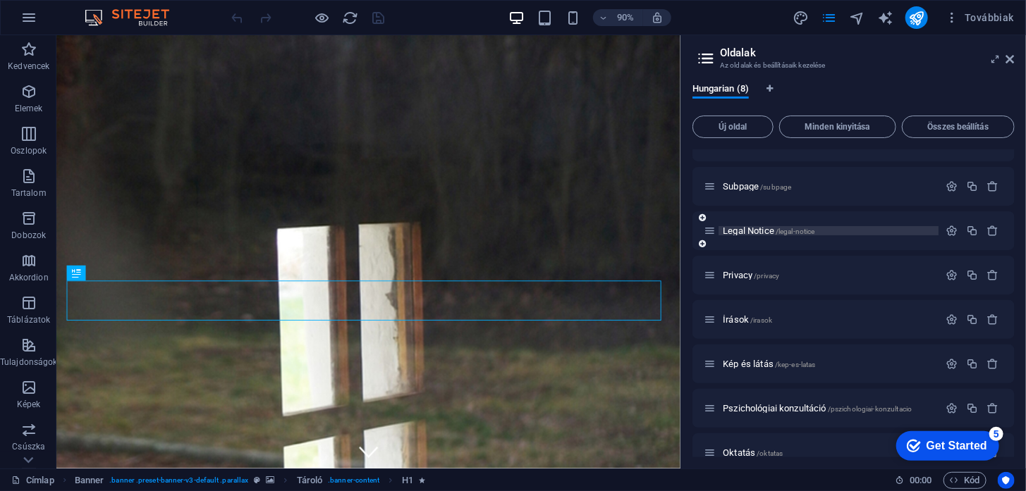
scroll to position [32, 0]
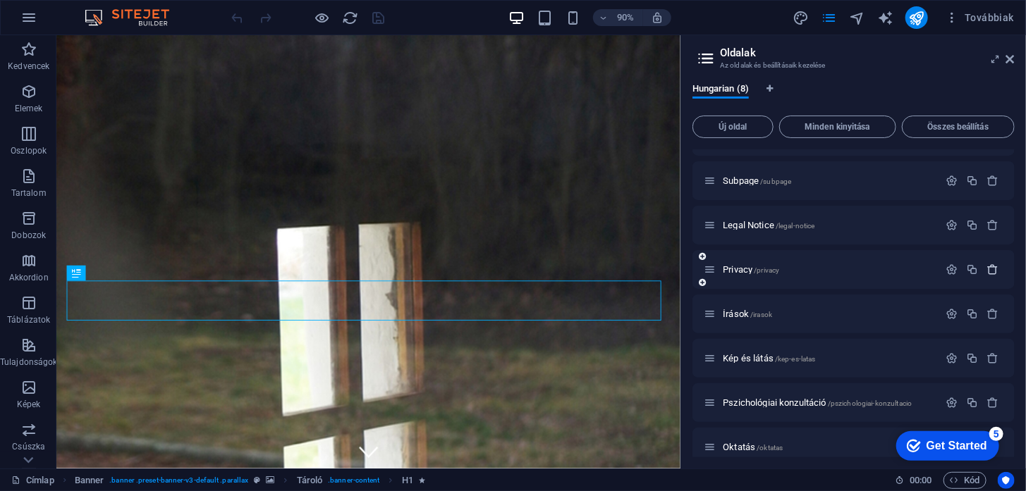
click at [988, 264] on icon "button" at bounding box center [993, 270] width 12 height 12
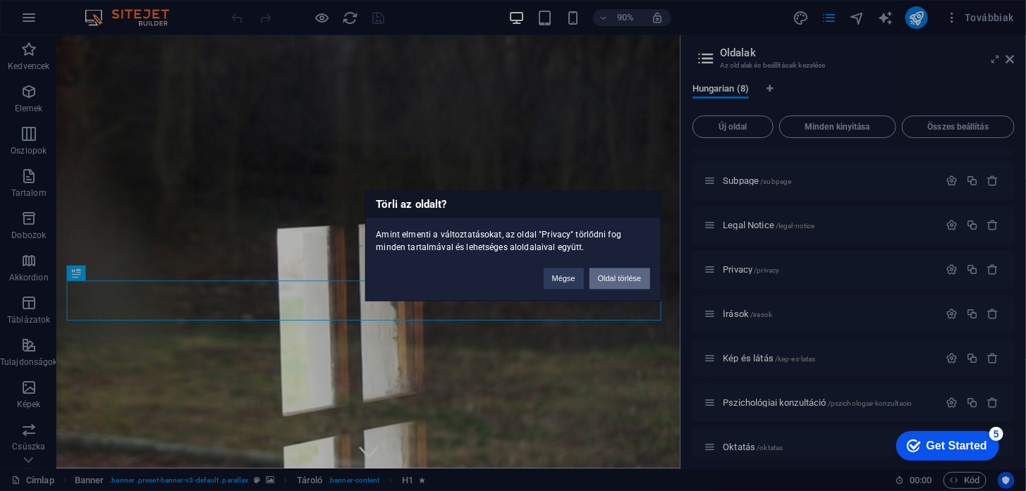
click at [613, 269] on button "Oldal törlése" at bounding box center [619, 278] width 61 height 21
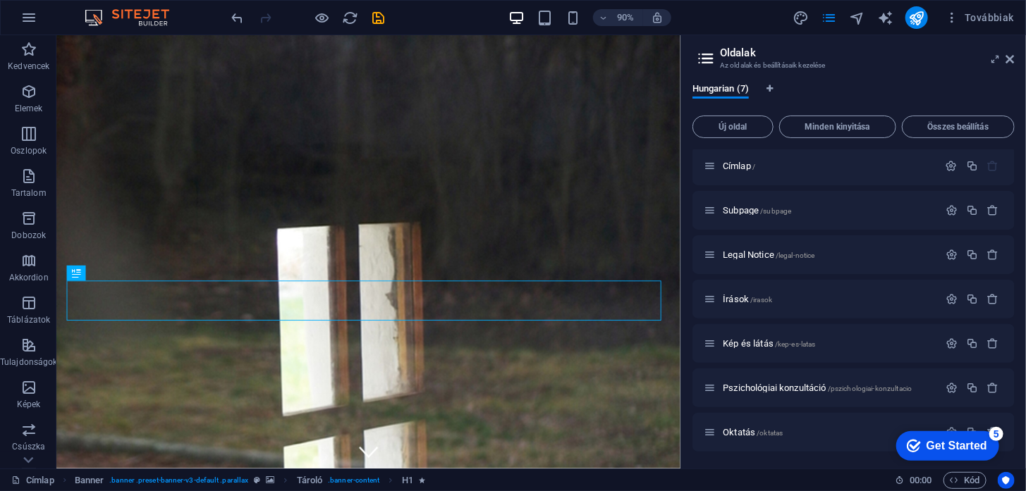
scroll to position [3, 0]
click at [989, 255] on icon "button" at bounding box center [993, 255] width 12 height 12
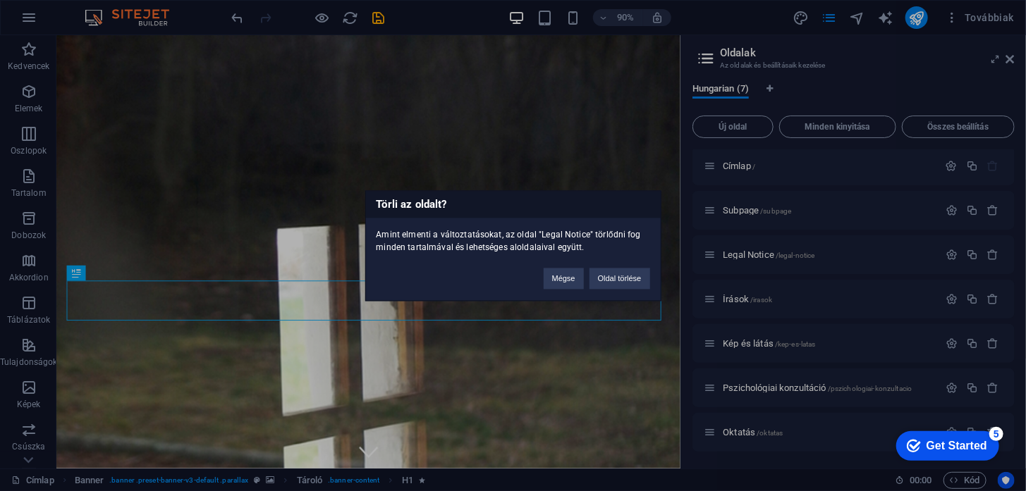
click at [625, 289] on div "Mégse Oldal törlése" at bounding box center [597, 272] width 128 height 36
click at [618, 283] on button "Oldal törlése" at bounding box center [619, 278] width 61 height 21
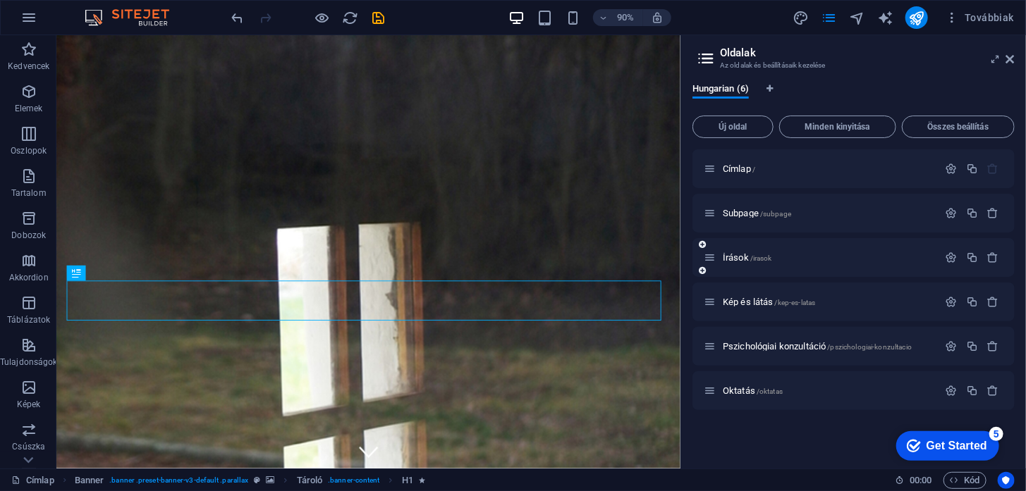
scroll to position [0, 0]
click at [994, 212] on icon "button" at bounding box center [993, 213] width 12 height 12
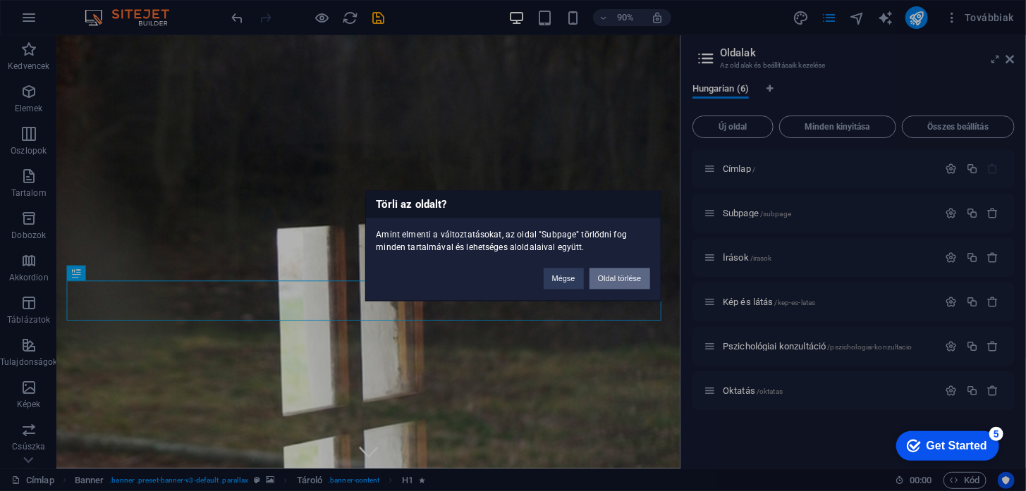
click at [643, 276] on button "Oldal törlése" at bounding box center [619, 278] width 61 height 21
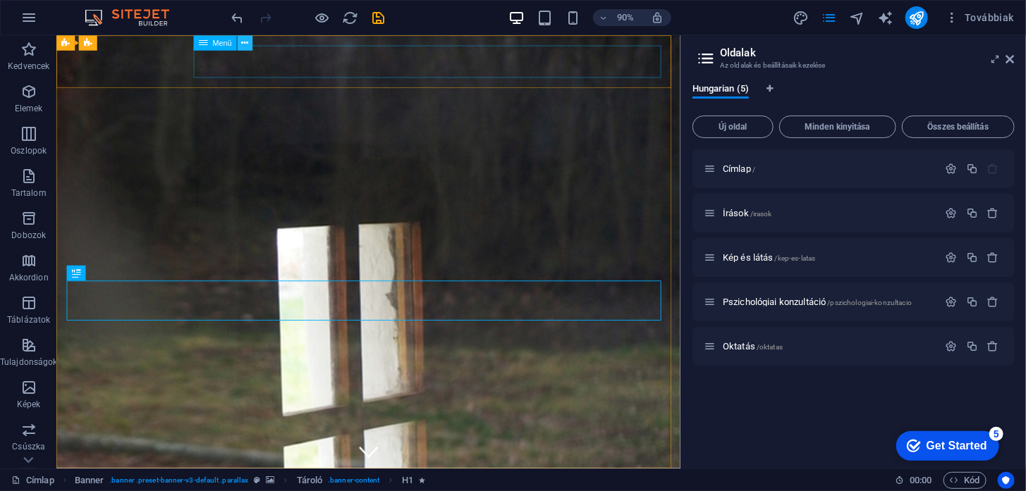
click at [240, 42] on button at bounding box center [246, 43] width 16 height 16
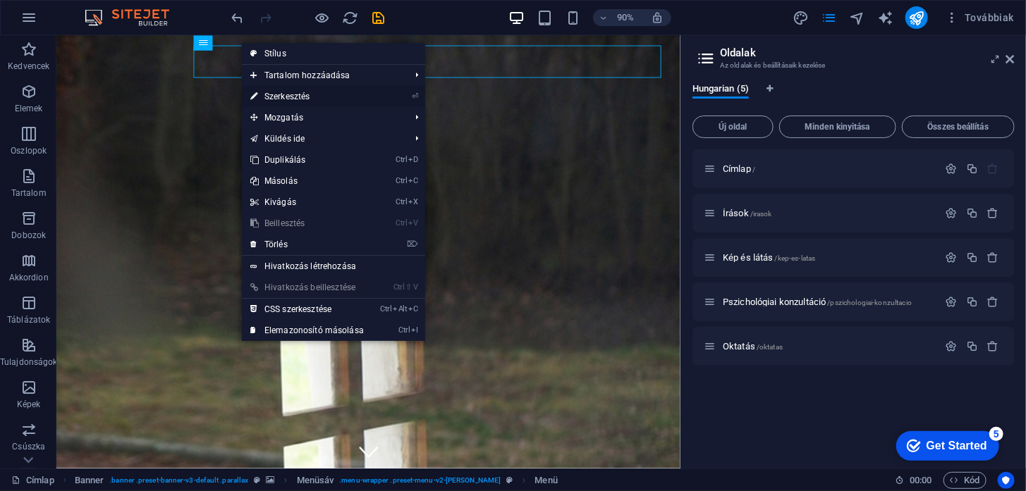
click at [282, 95] on link "⏎ Szerkesztés" at bounding box center [307, 96] width 130 height 21
select select
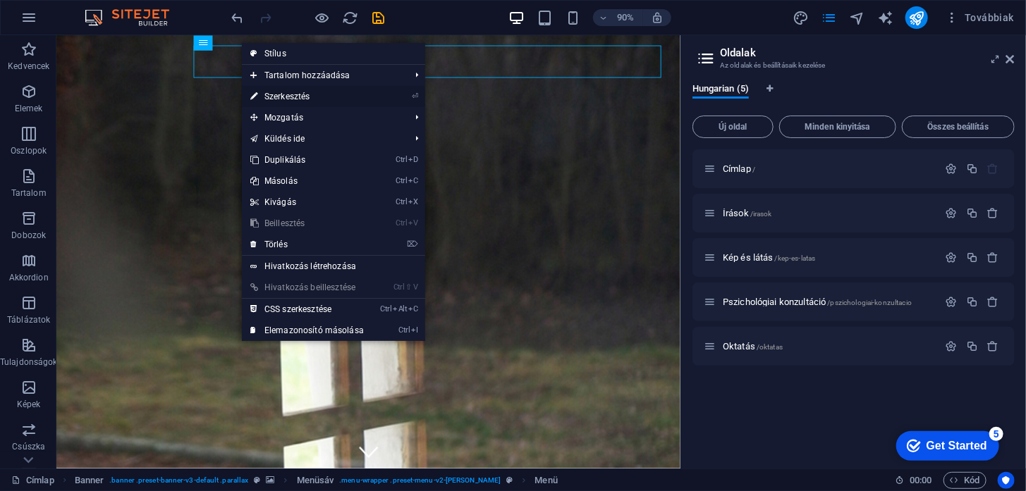
select select
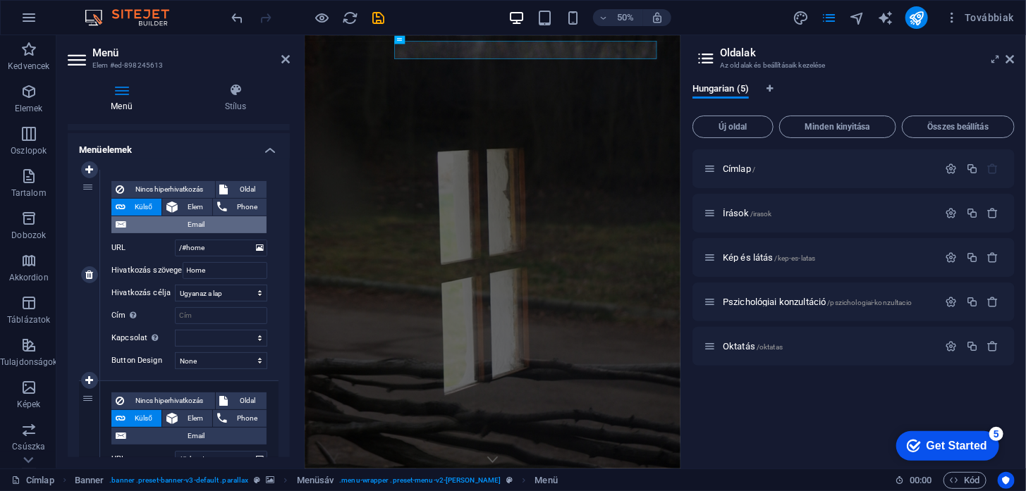
scroll to position [94, 0]
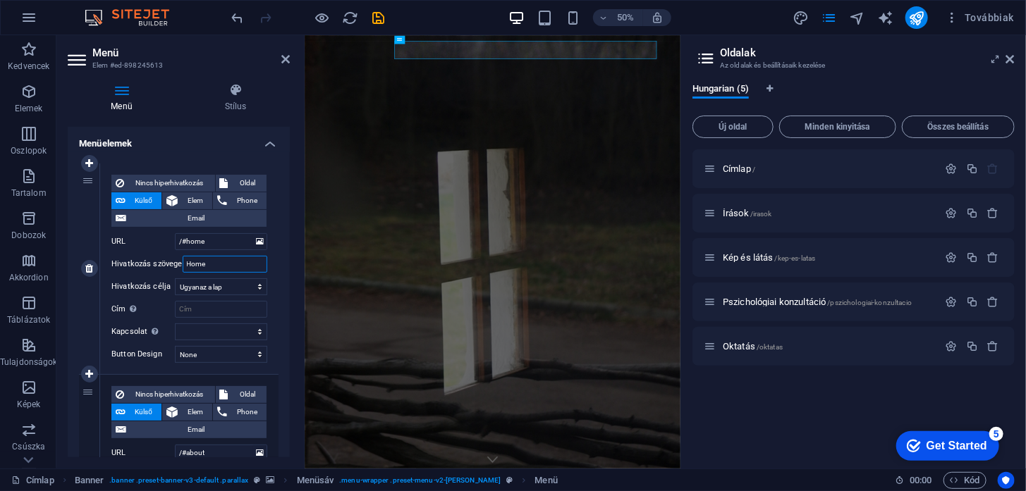
click at [224, 262] on input "Home" at bounding box center [225, 264] width 85 height 17
click at [224, 246] on input "/#home" at bounding box center [221, 241] width 92 height 17
type input "/"
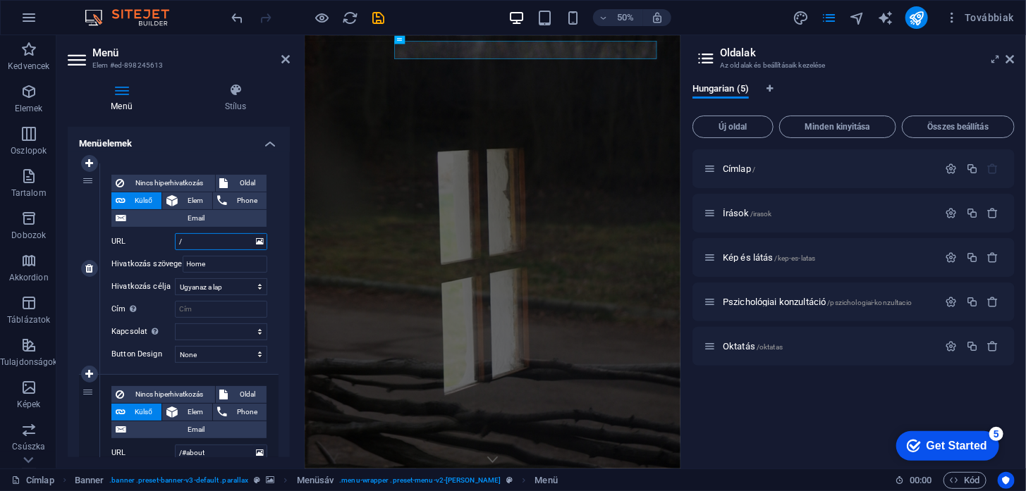
select select
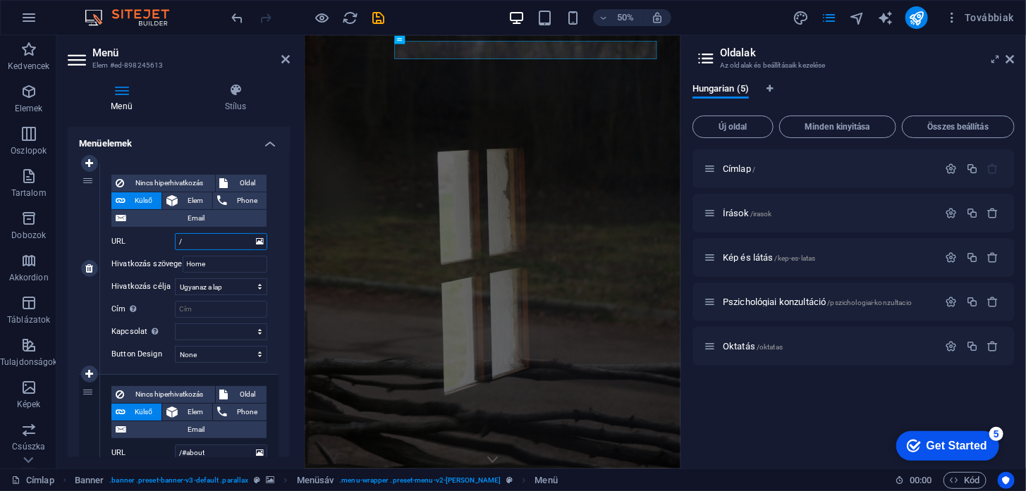
select select
type input "/"
click at [193, 261] on input "Home" at bounding box center [225, 264] width 85 height 17
click at [253, 180] on span "Oldal" at bounding box center [248, 183] width 30 height 17
select select
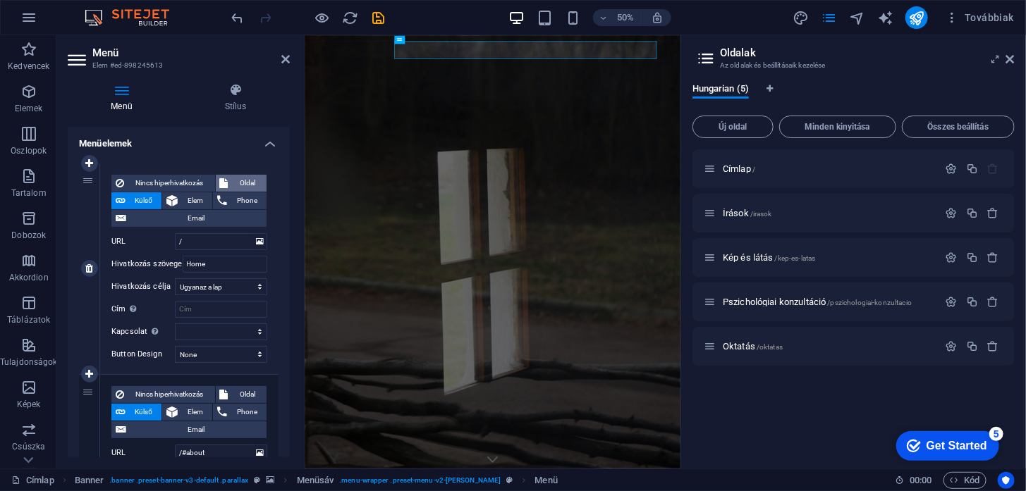
select select
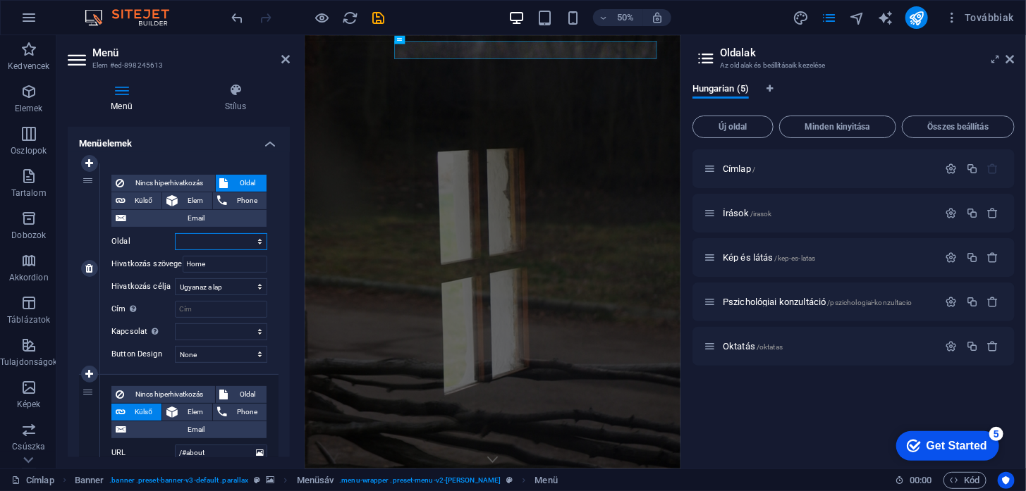
click at [223, 238] on select "Címlap Írások Kép és látás Pszichológiai konzultáció Oktatás" at bounding box center [221, 241] width 92 height 17
select select "0"
click at [175, 233] on select "Címlap Írások Kép és látás Pszichológiai konzultáció Oktatás" at bounding box center [221, 241] width 92 height 17
select select
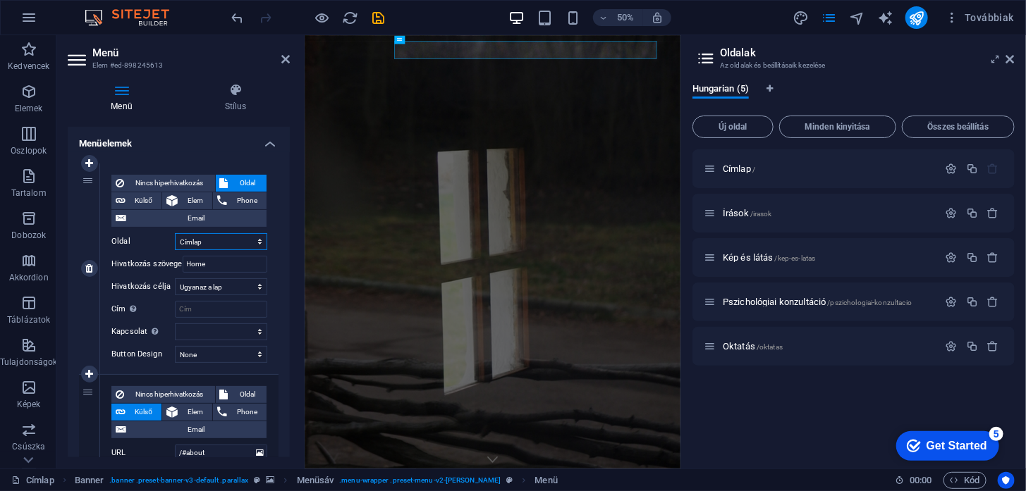
select select
click at [218, 260] on input "Home" at bounding box center [225, 264] width 85 height 17
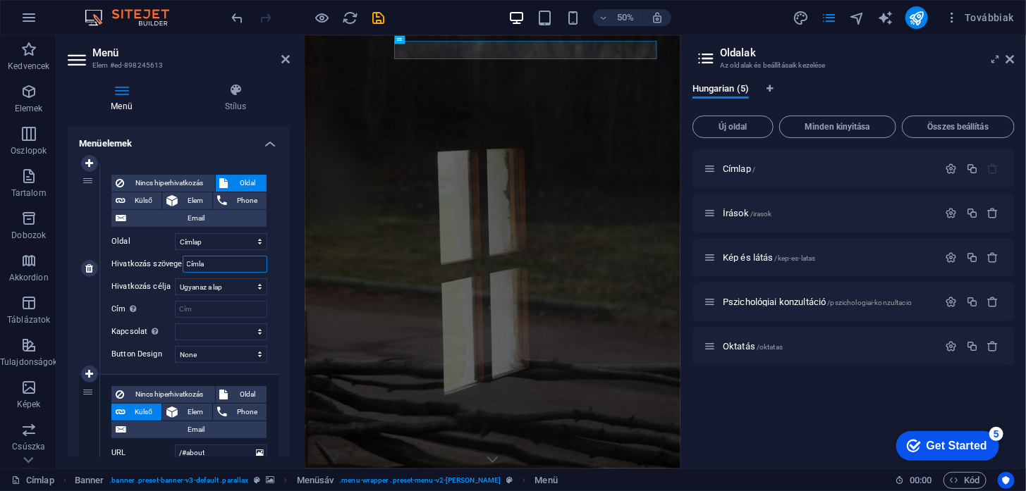
type input "Címlap"
select select
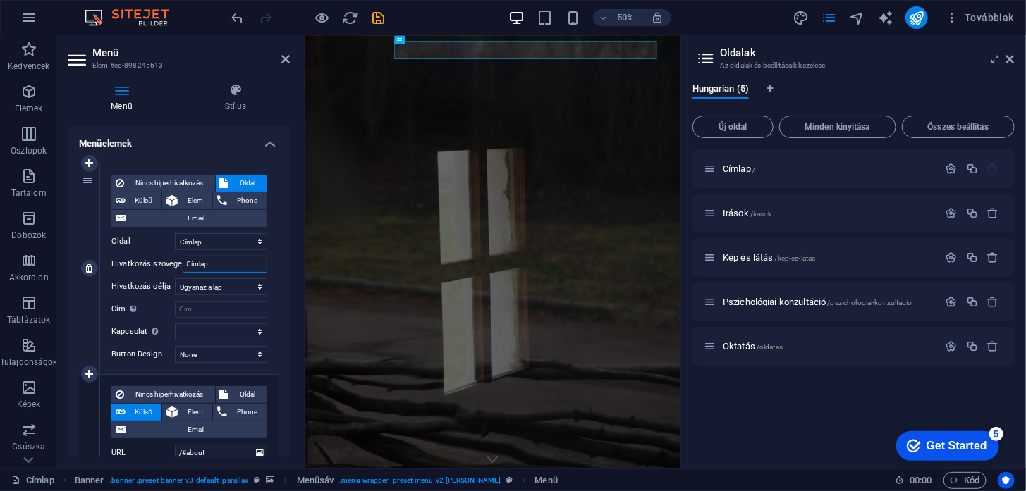
select select
type input "Címlap"
click at [204, 307] on input "Cím További hivatkozás leírás, ne legyen azonos a hivatkozás szövegével. A címe…" at bounding box center [221, 309] width 92 height 17
type input "Bemutatkozás"
select select
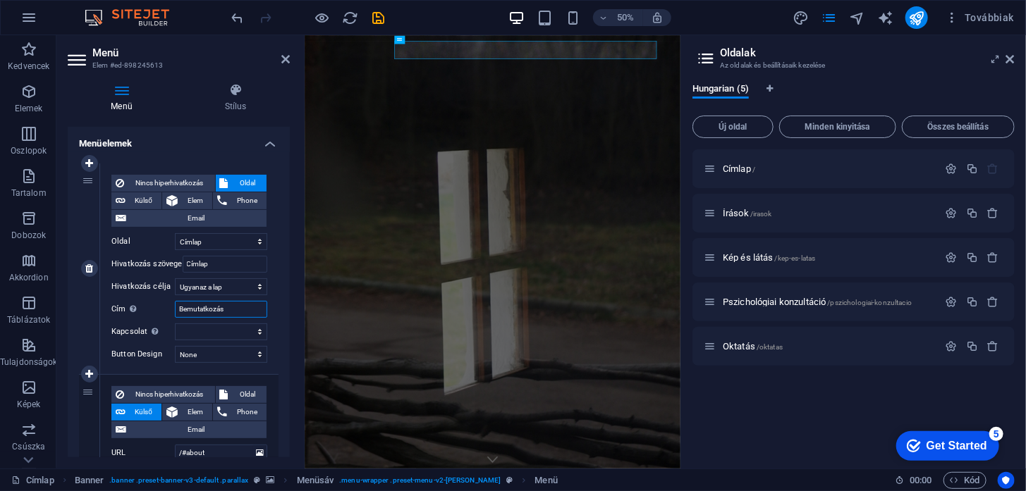
select select
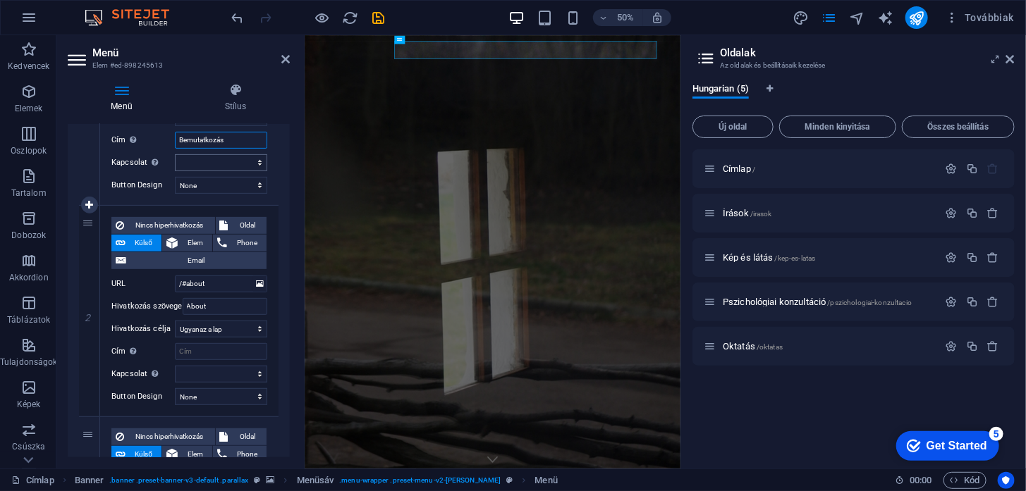
scroll to position [338, 0]
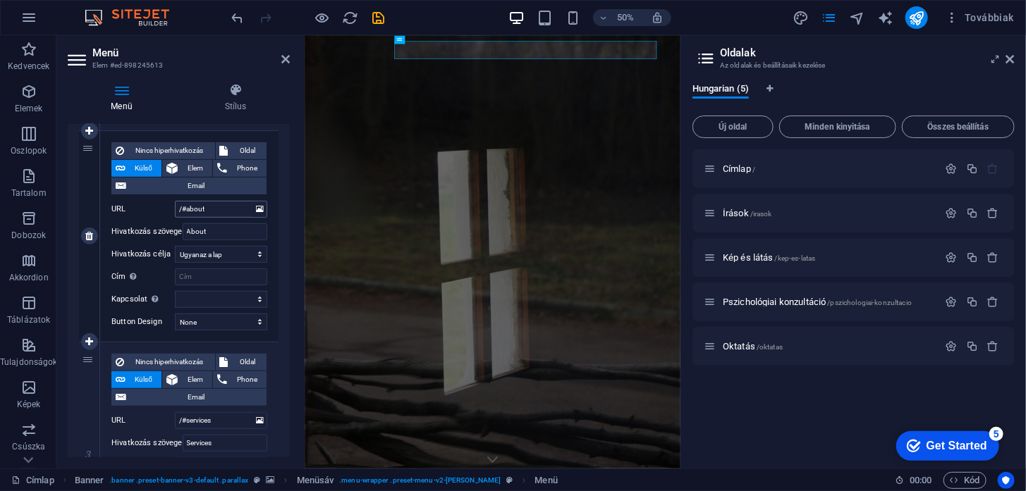
type input "Bemutatkozás"
click at [218, 204] on input "/#about" at bounding box center [221, 209] width 92 height 17
type input "/"
select select
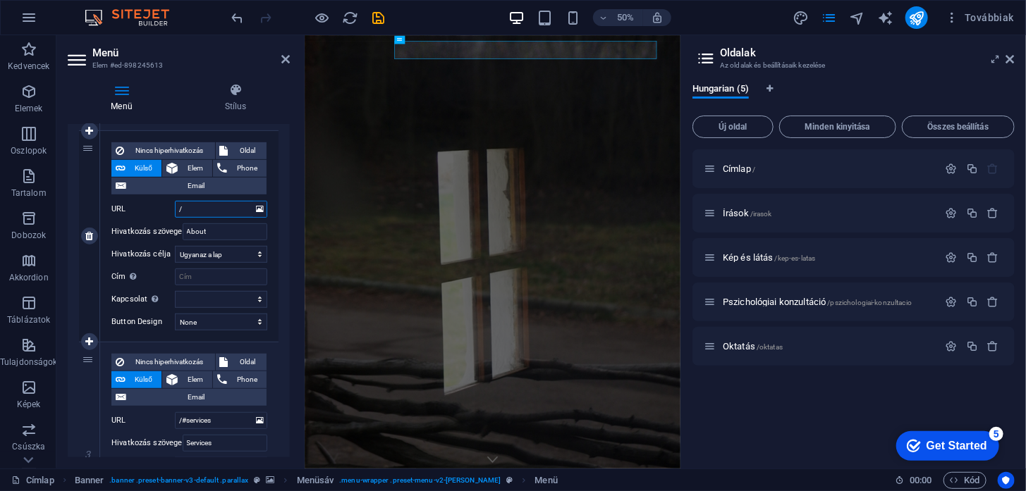
select select
type input "/Pszihc"
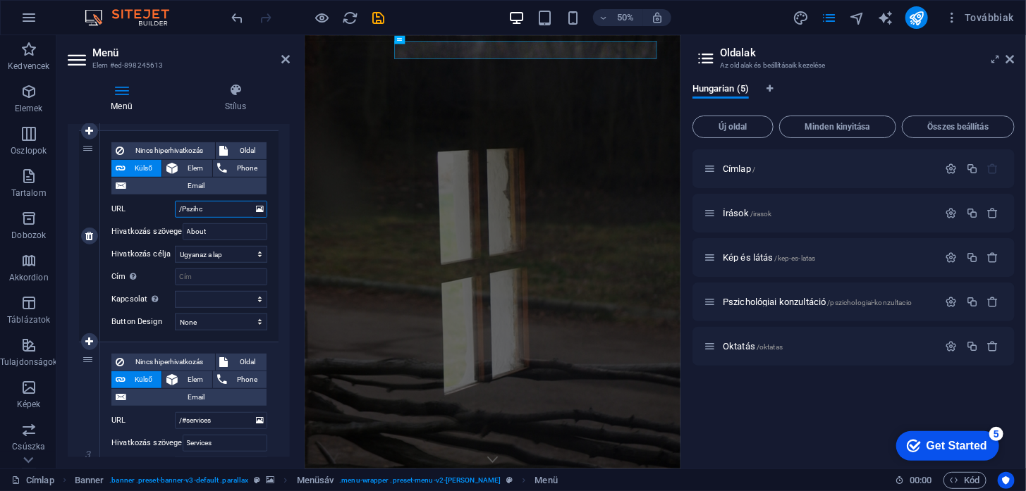
select select
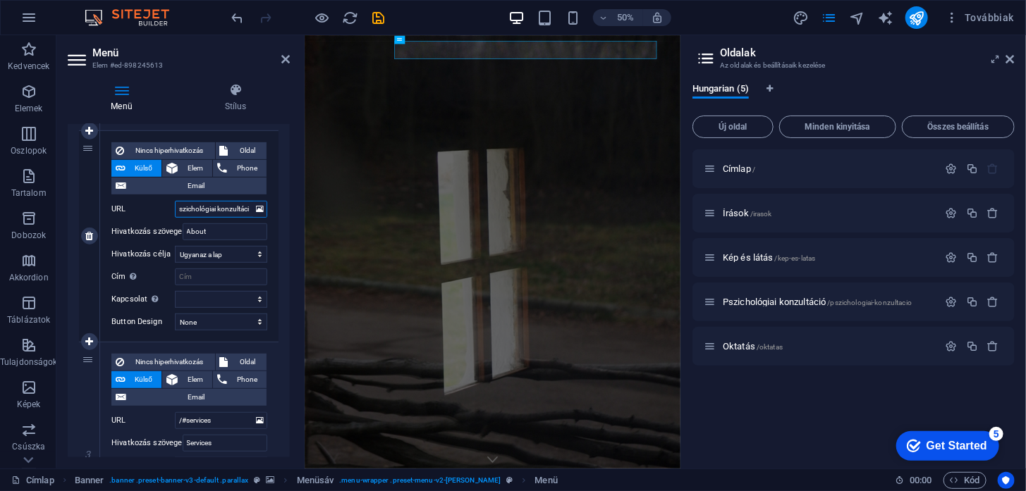
type input "/Pszichológiai konzultáció"
select select
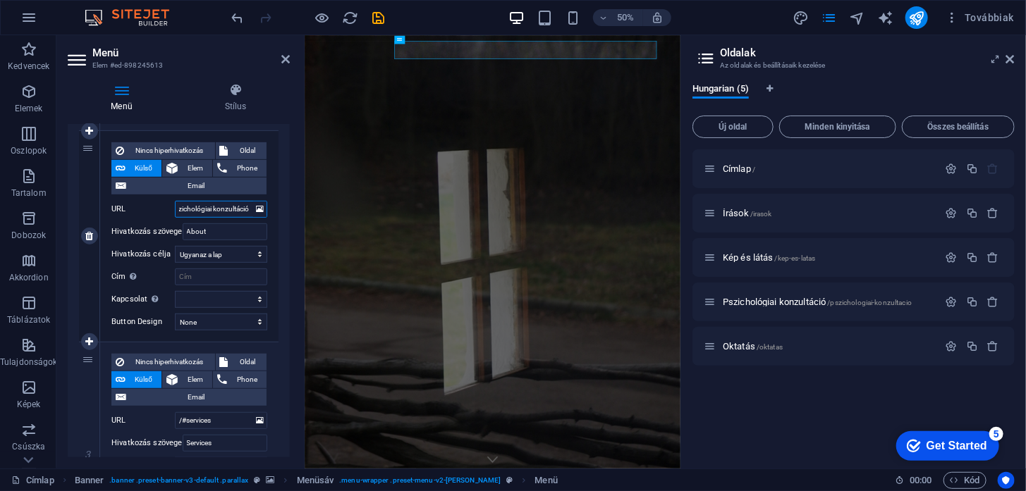
select select
type input "/Pszichológiai konzultáció"
click at [218, 228] on input "About" at bounding box center [225, 232] width 85 height 17
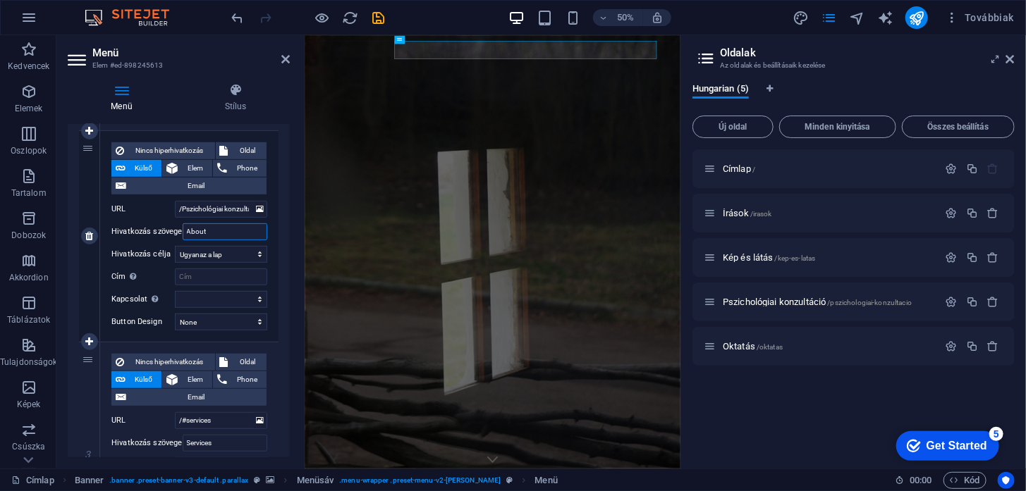
click at [218, 228] on input "About" at bounding box center [225, 232] width 85 height 17
type input "Ps"
select select
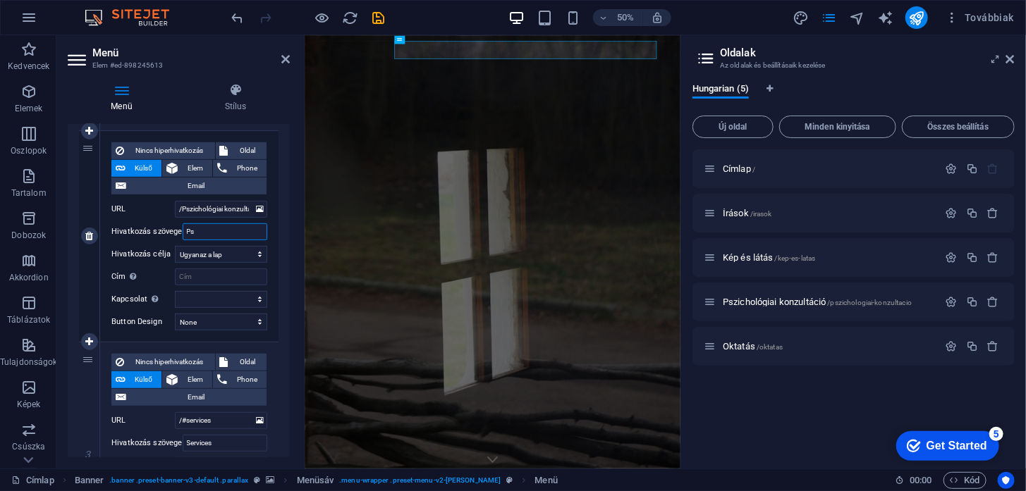
select select
type input "Pszichológiai"
select select
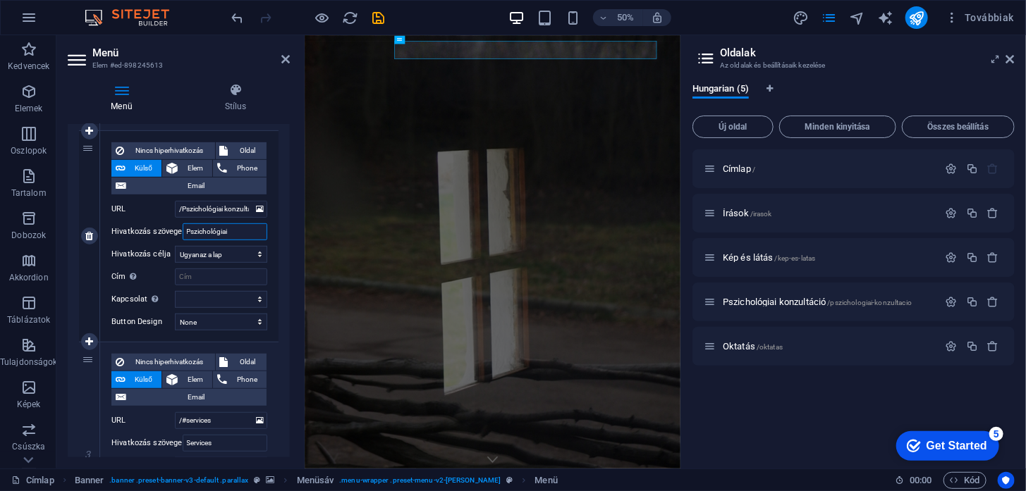
select select
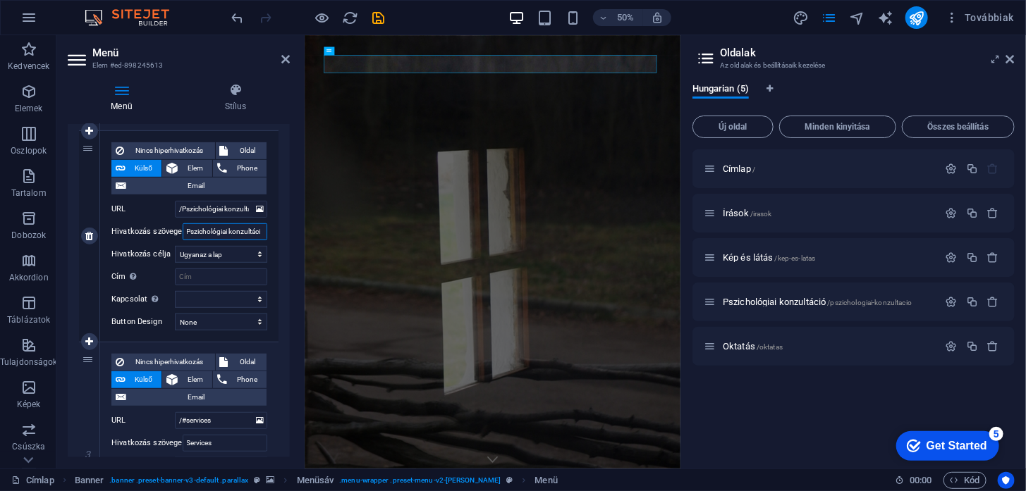
type input "Pszichológiai konzultáció"
select select
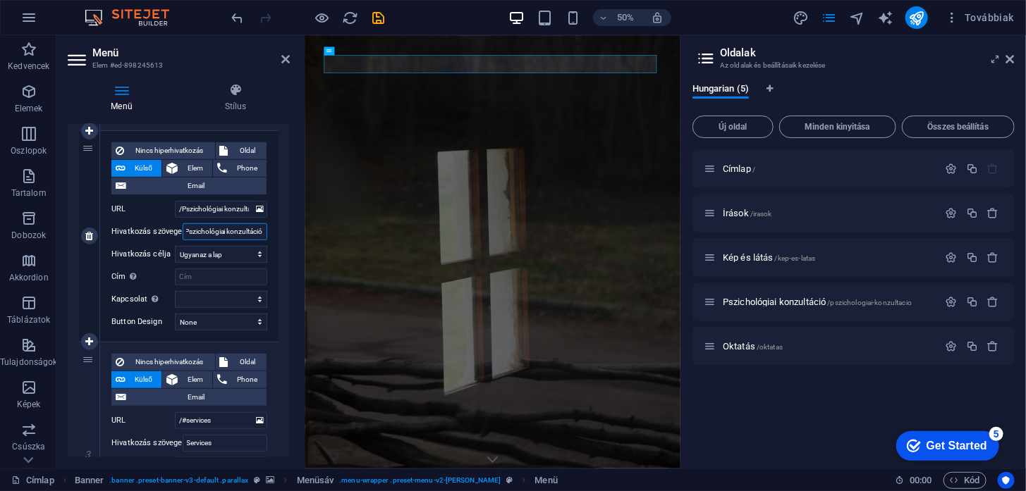
select select
type input "Pszichológiai konzultáció"
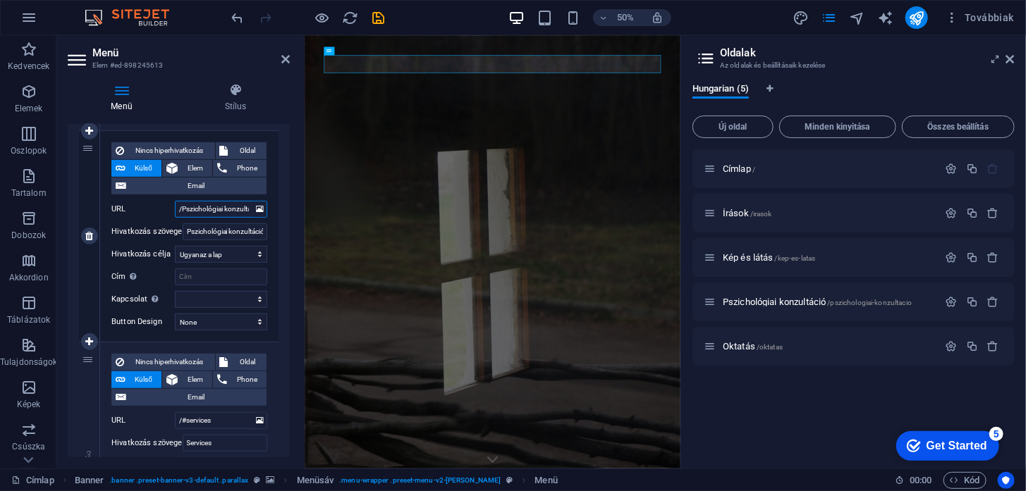
click at [231, 207] on input "/Pszichológiai konzultáció" at bounding box center [221, 209] width 92 height 17
click at [250, 149] on span "Oldal" at bounding box center [248, 150] width 30 height 17
select select
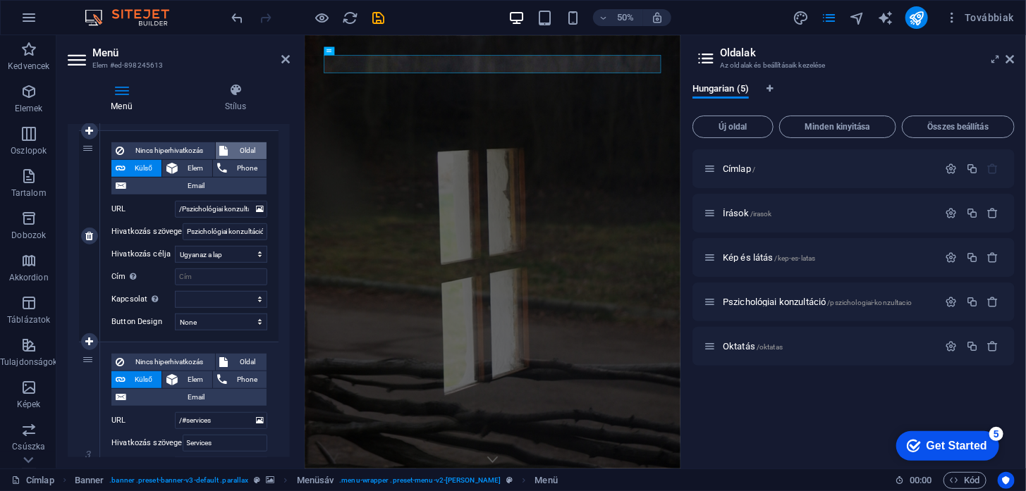
select select
click at [241, 200] on div "Nincs hiperhivatkozás Oldal Külső Elem Phone Email Oldal Címlap Írások Kép és l…" at bounding box center [189, 225] width 156 height 166
click at [226, 211] on select "Címlap Írások Kép és látás Pszichológiai konzultáció Oktatás" at bounding box center [221, 209] width 92 height 17
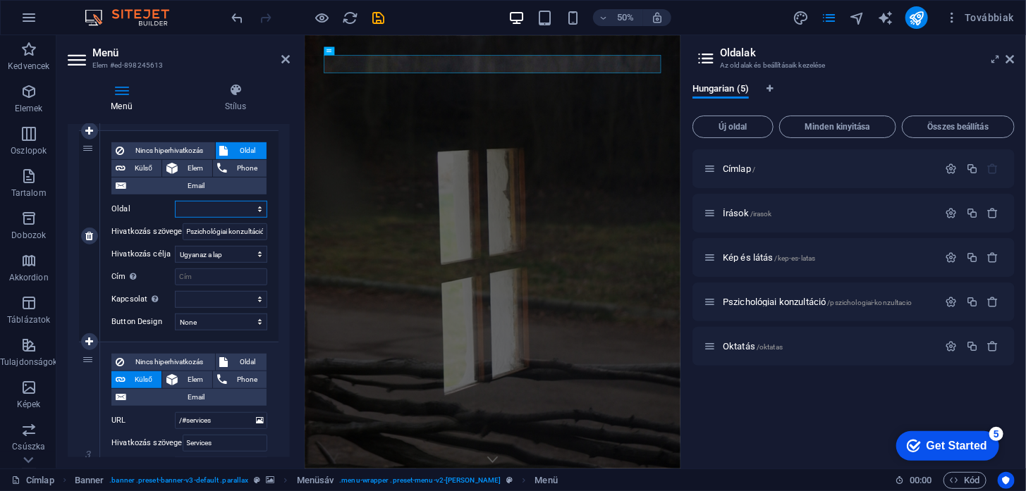
select select "3"
click at [175, 201] on select "Címlap Írások Kép és látás Pszichológiai konzultáció Oktatás" at bounding box center [221, 209] width 92 height 17
select select
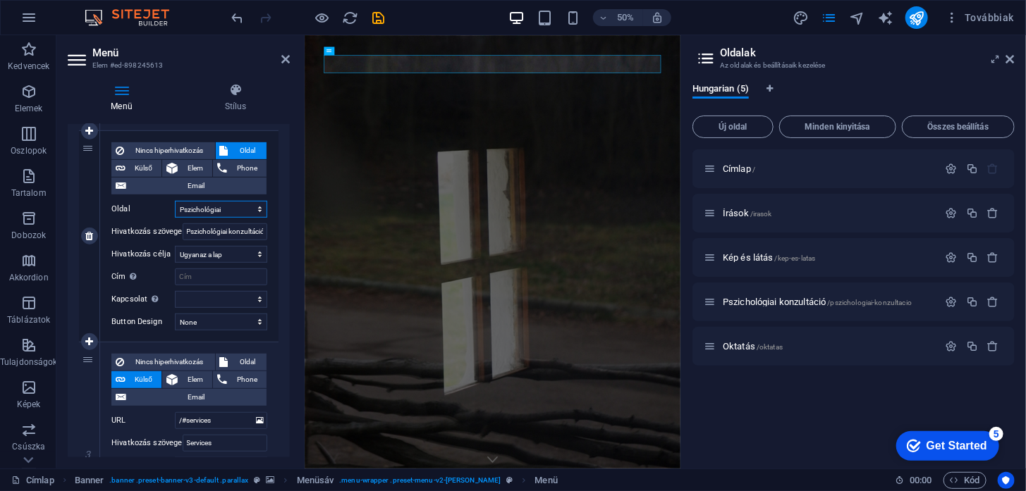
select select
click at [220, 274] on input "Cím További hivatkozás leírás, ne legyen azonos a hivatkozás szövegével. A címe…" at bounding box center [221, 277] width 92 height 17
type input "O"
select select
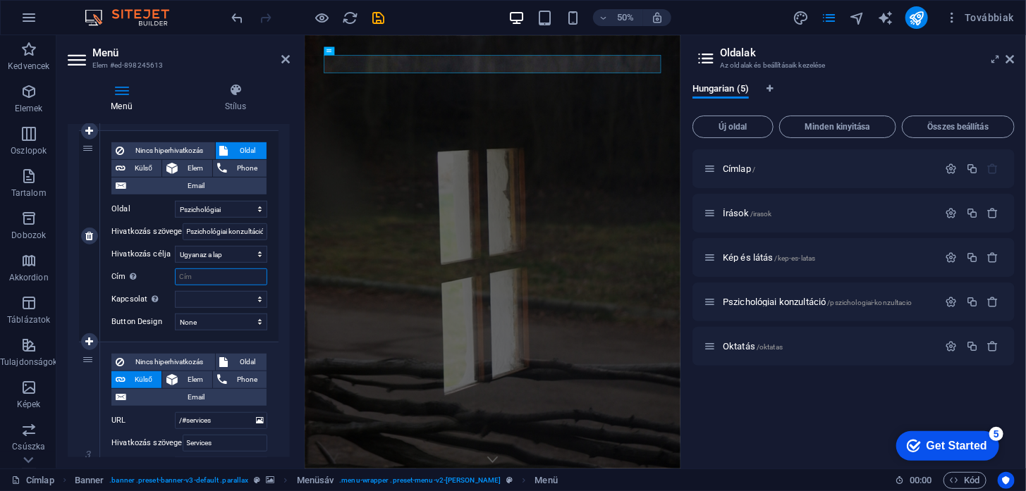
select select
click at [220, 274] on input "Cím További hivatkozás leírás, ne legyen azonos a hivatkozás szövegével. A címe…" at bounding box center [221, 277] width 92 height 17
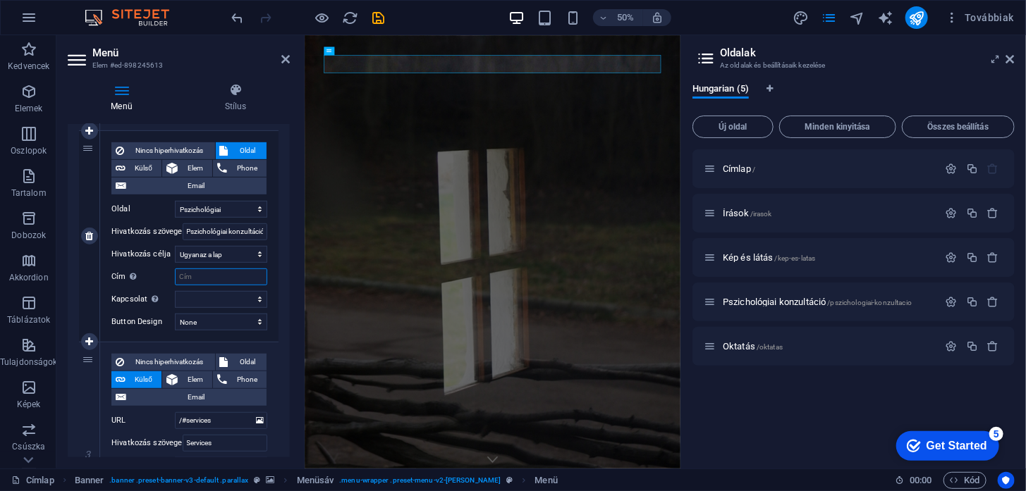
type input "Pszichológiai konzultáció"
select select
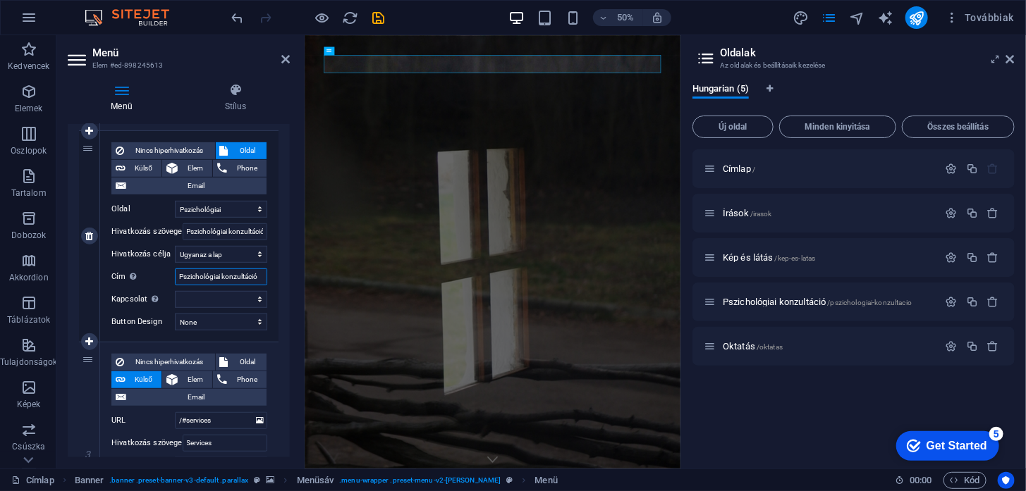
select select
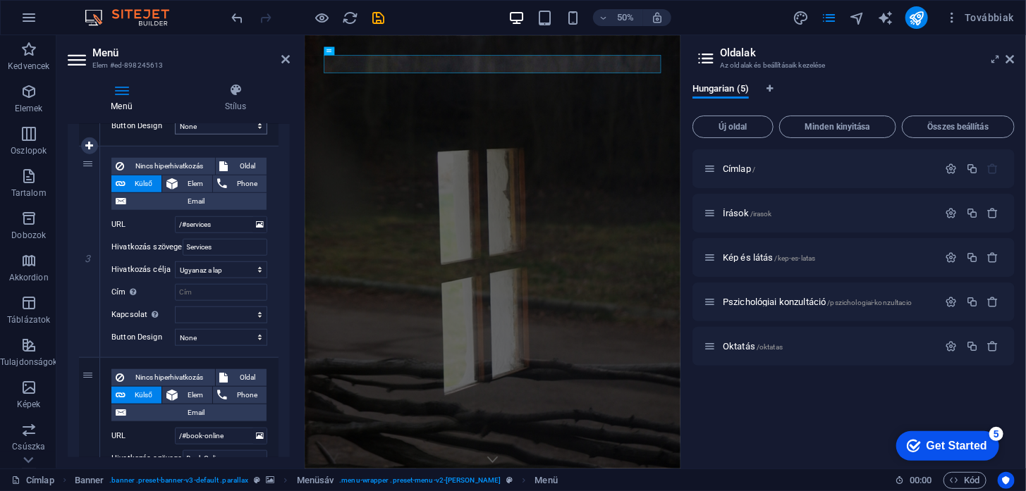
scroll to position [534, 0]
click at [216, 219] on input "/#services" at bounding box center [221, 224] width 92 height 17
click at [221, 220] on input "/#services" at bounding box center [221, 224] width 92 height 17
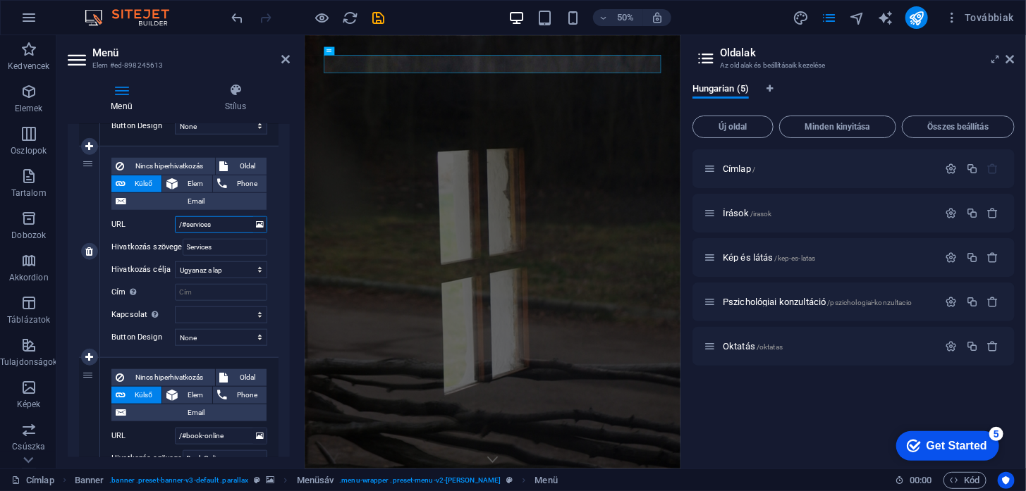
click at [221, 220] on input "/#services" at bounding box center [221, 224] width 92 height 17
type input "/"
select select
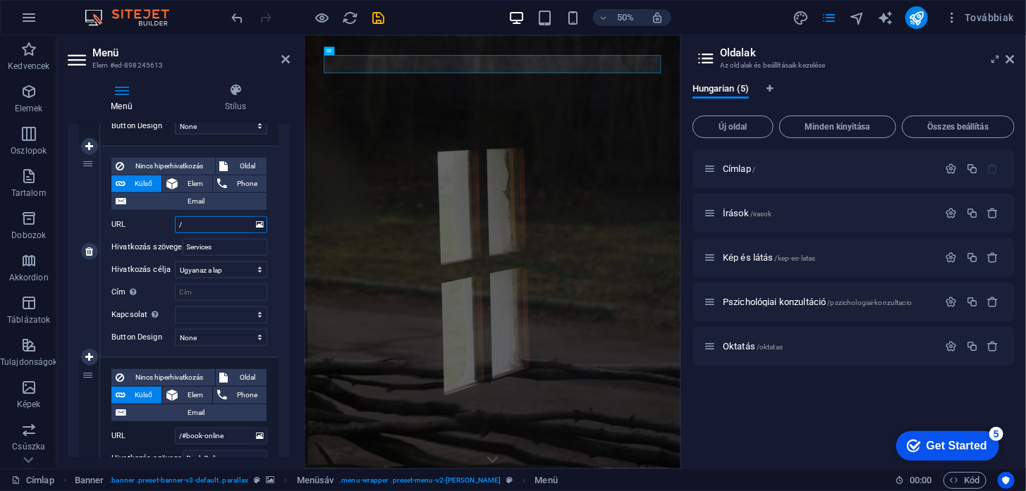
type input "/Í"
select select
type input "/Írások"
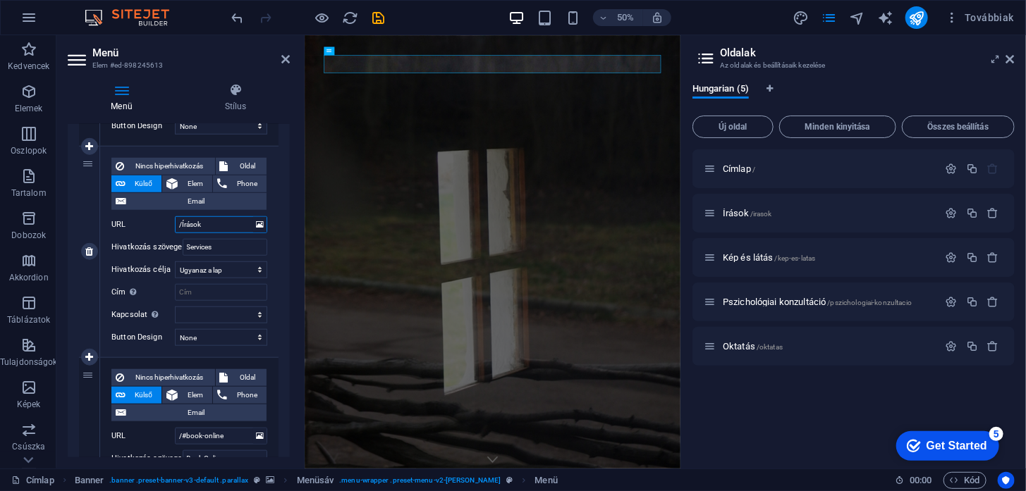
select select
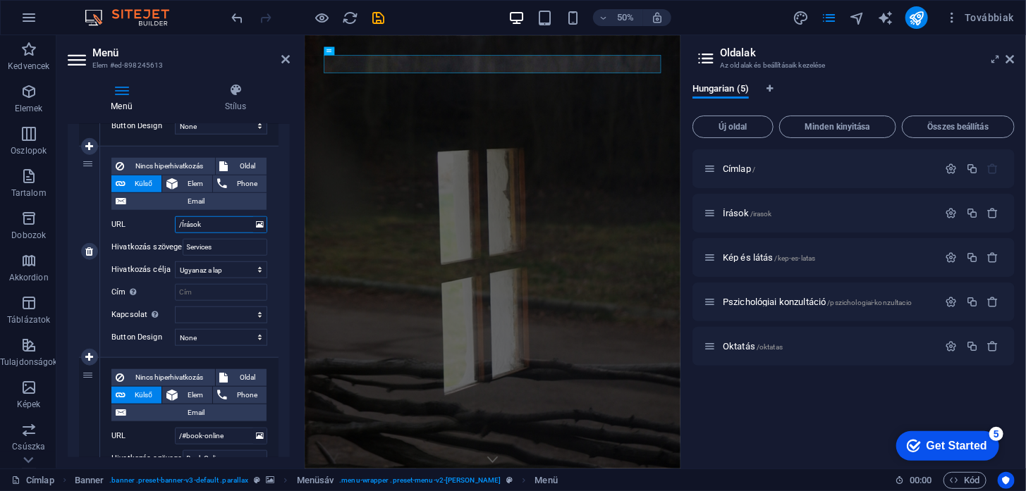
select select
click at [221, 220] on input "/Írások" at bounding box center [221, 224] width 92 height 17
type input "/"
select select
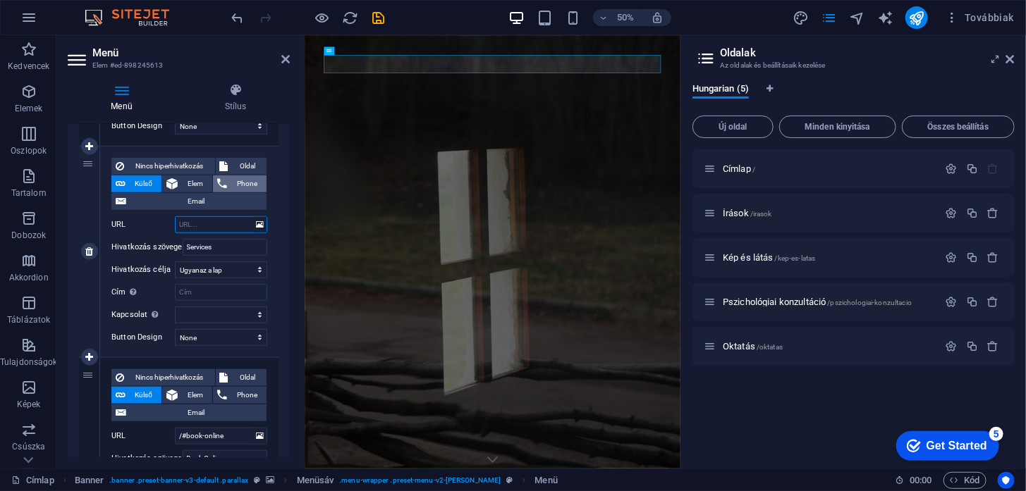
select select
click at [240, 161] on span "Oldal" at bounding box center [248, 166] width 30 height 17
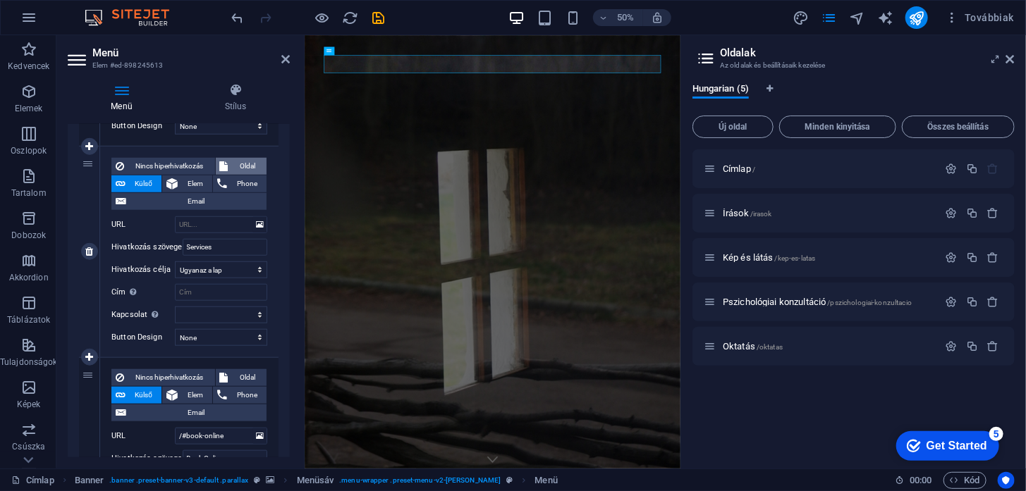
select select
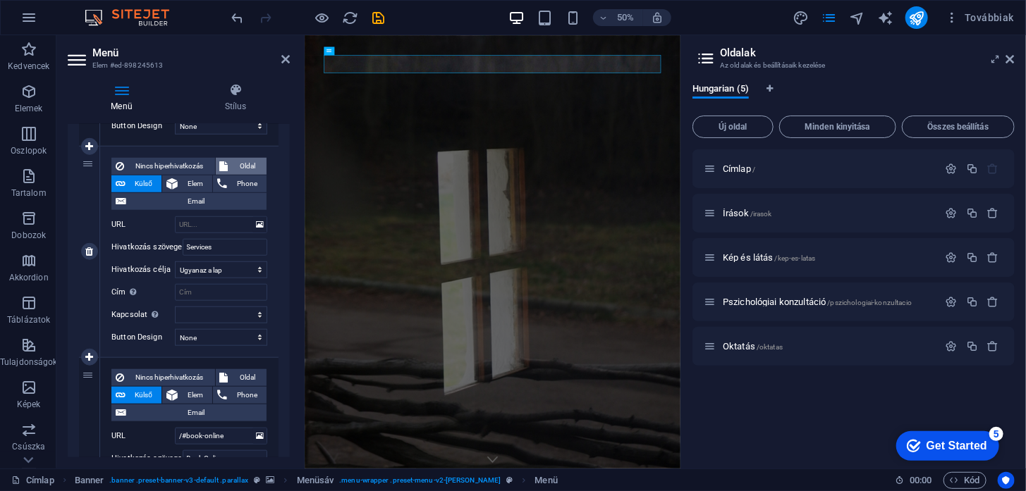
select select
click at [231, 219] on select "Címlap Írások Kép és látás Pszichológiai konzultáció Oktatás" at bounding box center [221, 224] width 92 height 17
select select "1"
click at [175, 216] on select "Címlap Írások Kép és látás Pszichológiai konzultáció Oktatás" at bounding box center [221, 224] width 92 height 17
select select
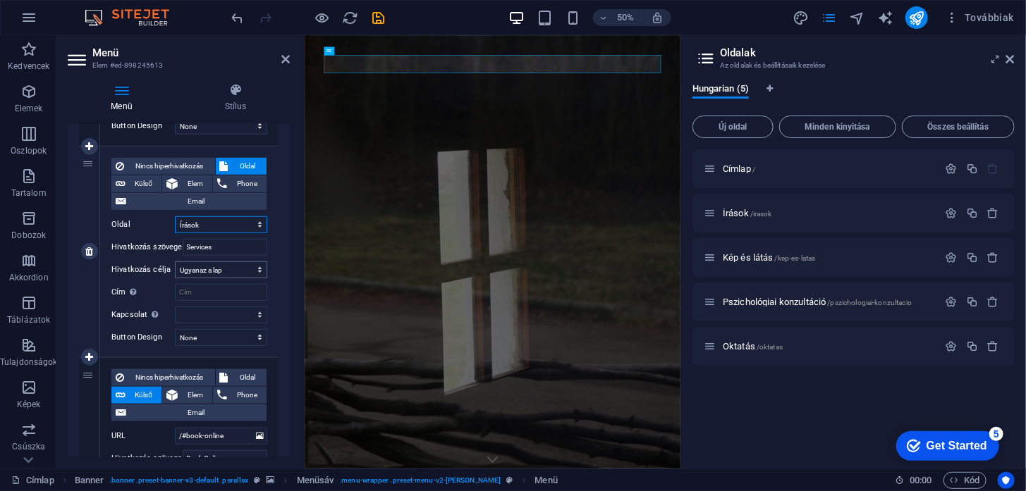
select select
click at [236, 245] on input "Services" at bounding box center [225, 247] width 85 height 17
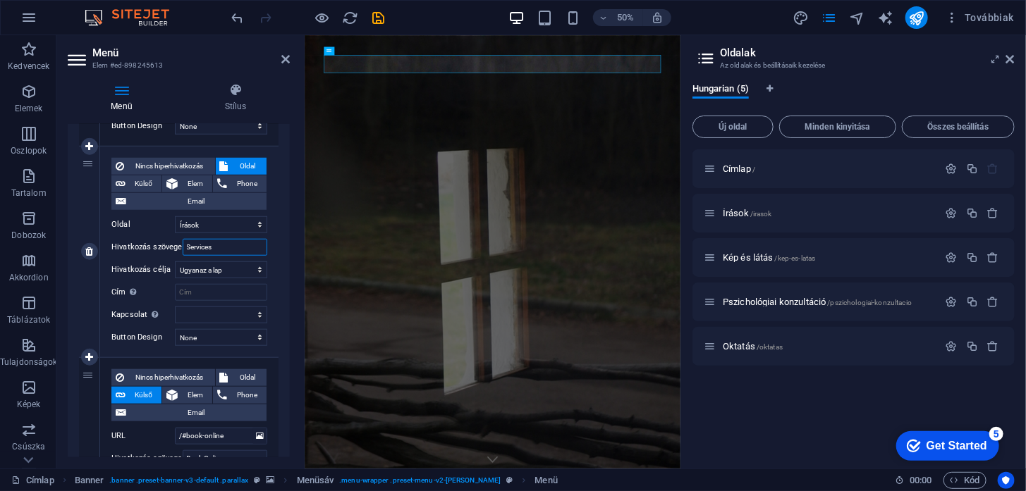
click at [236, 245] on input "Services" at bounding box center [225, 247] width 85 height 17
type input "T"
type input "Pub"
select select
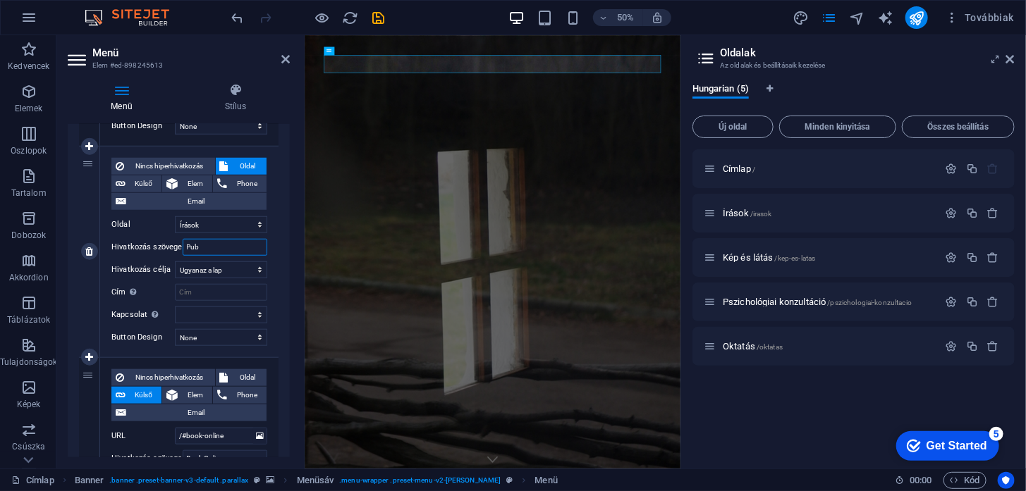
select select
type input "Publikációk"
select select
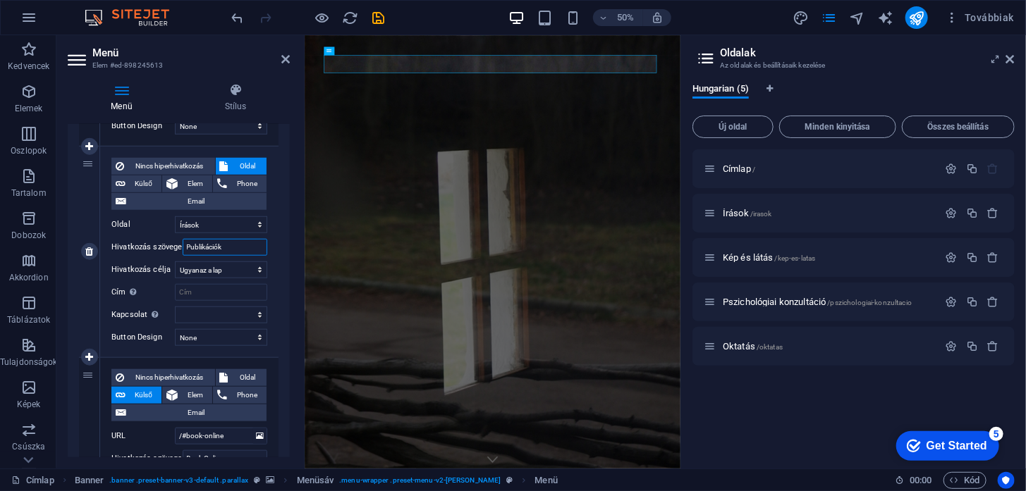
select select
type input "Publikációk"
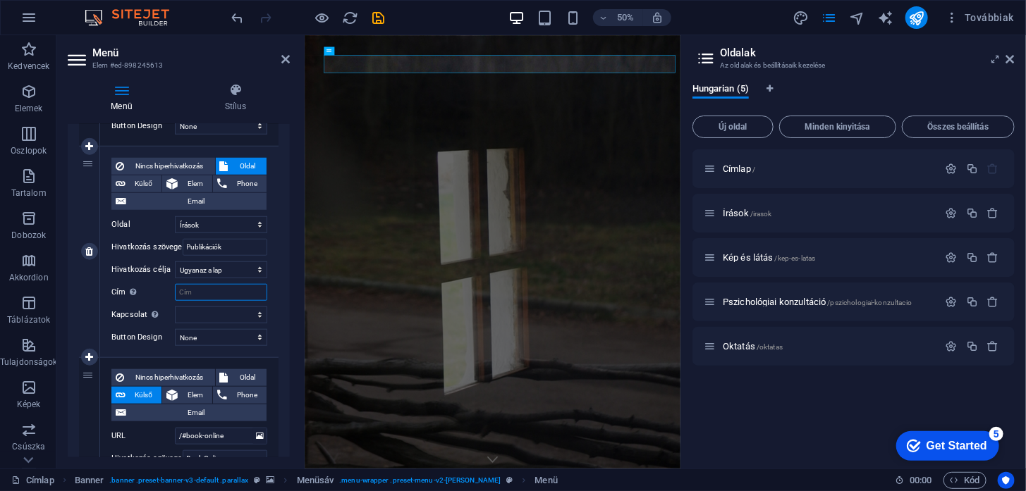
click at [184, 289] on input "Cím További hivatkozás leírás, ne legyen azonos a hivatkozás szövegével. A címe…" at bounding box center [221, 292] width 92 height 17
type input "Publ"
select select
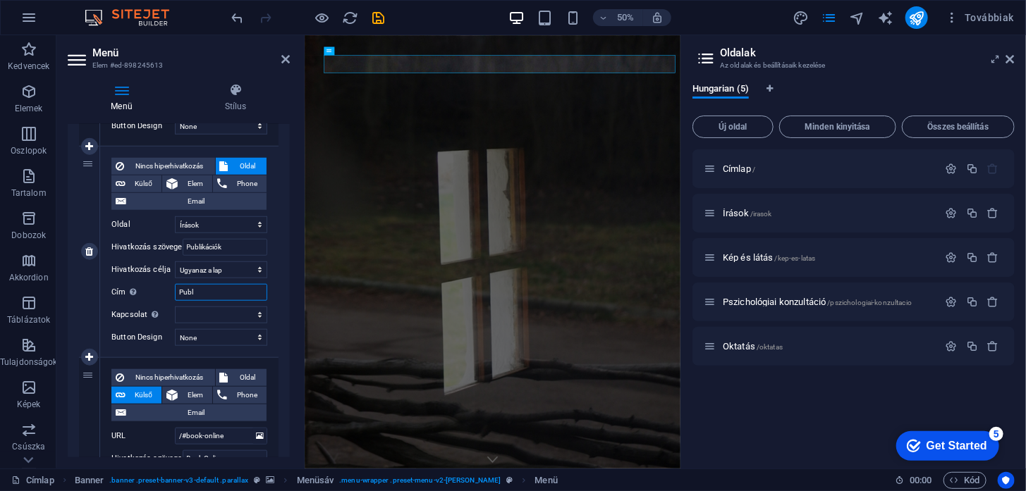
select select
type input "Publikációk"
select select
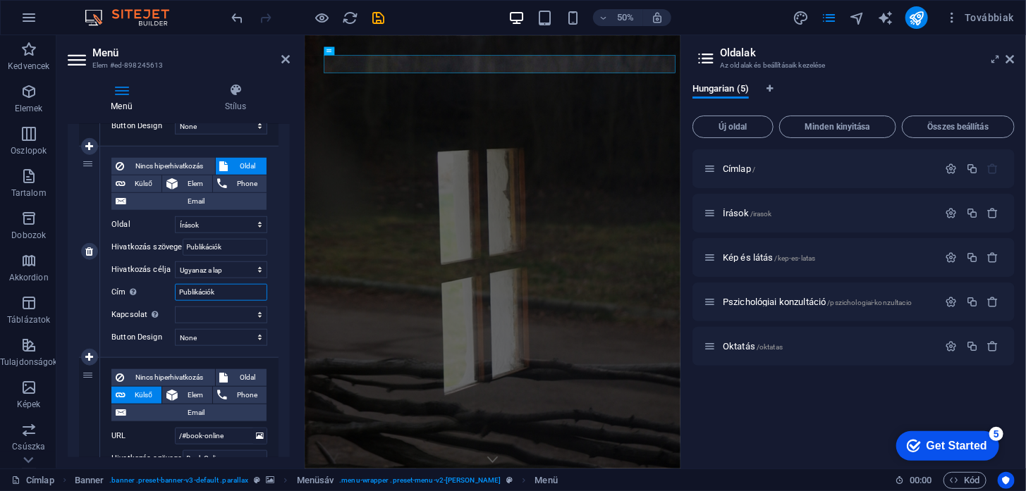
select select
type input "Publikációk"
click at [152, 296] on label "Cím További hivatkozás leírás, ne legyen azonos a hivatkozás szövegével. A címe…" at bounding box center [142, 292] width 63 height 17
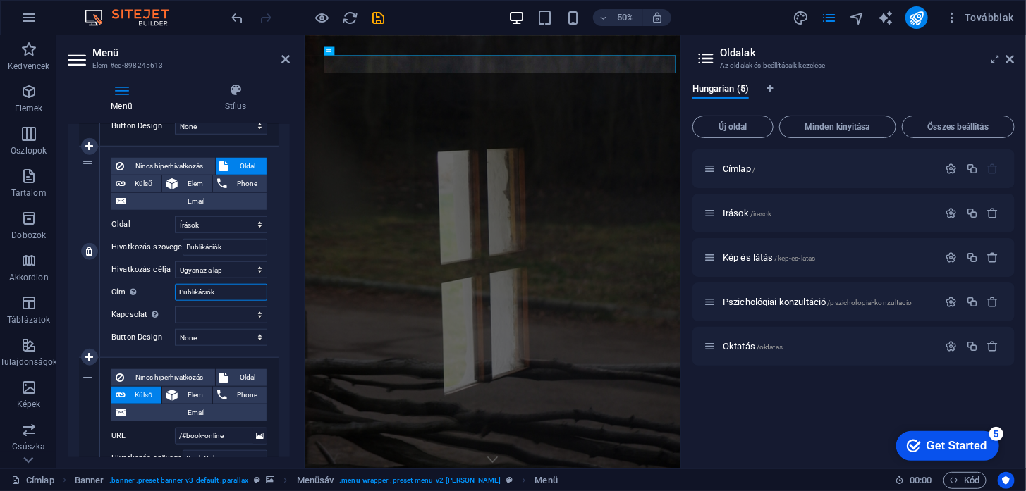
click at [175, 296] on input "Publikációk" at bounding box center [221, 292] width 92 height 17
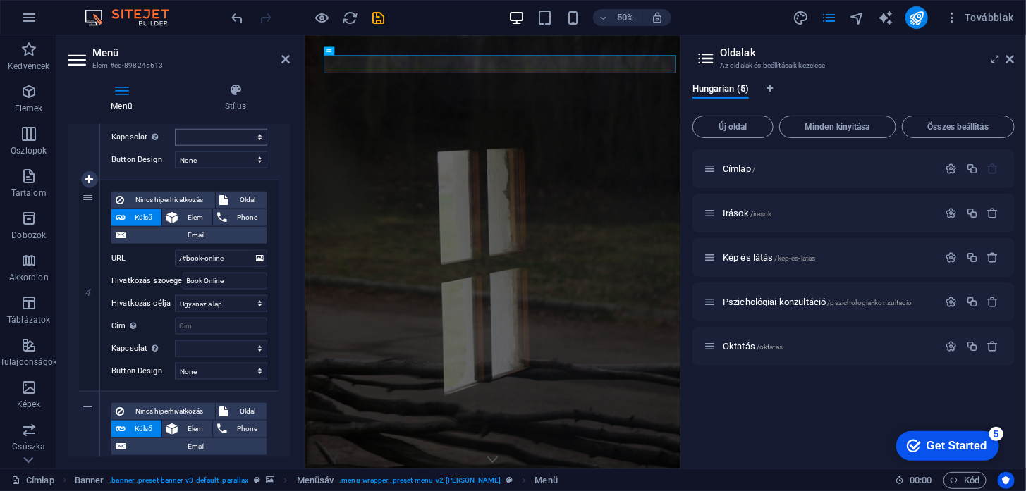
scroll to position [714, 0]
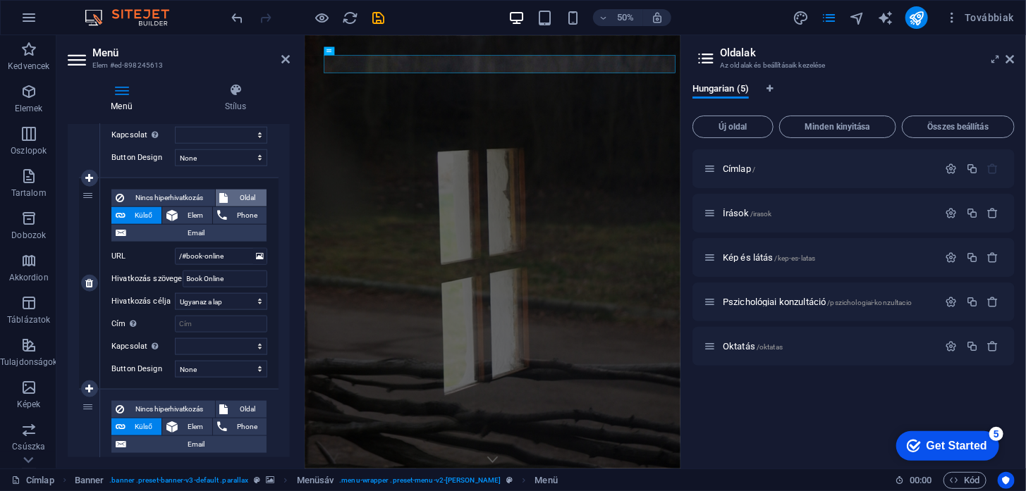
click at [239, 199] on span "Oldal" at bounding box center [248, 198] width 30 height 17
select select
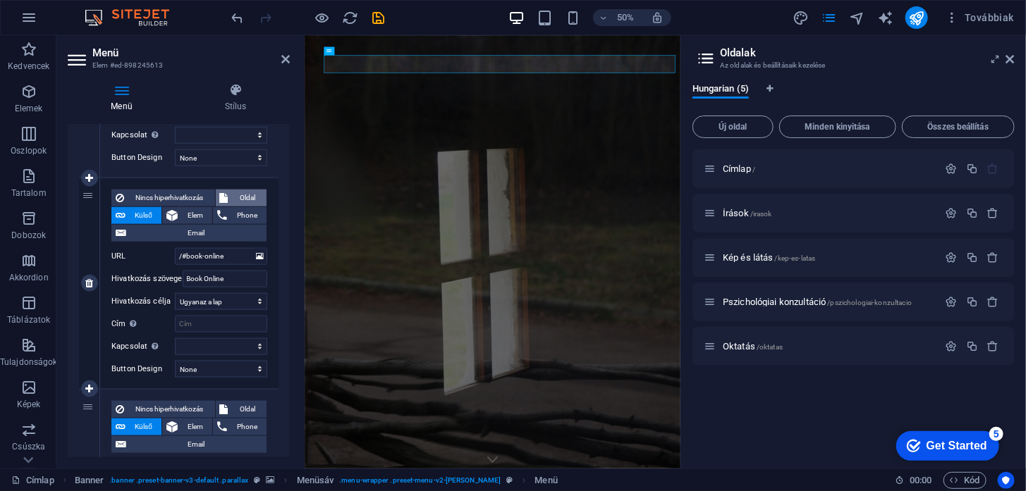
select select
click at [229, 252] on select "Címlap Írások Kép és látás Pszichológiai konzultáció Oktatás" at bounding box center [221, 256] width 92 height 17
select select "2"
click at [175, 248] on select "Címlap Írások Kép és látás Pszichológiai konzultáció Oktatás" at bounding box center [221, 256] width 92 height 17
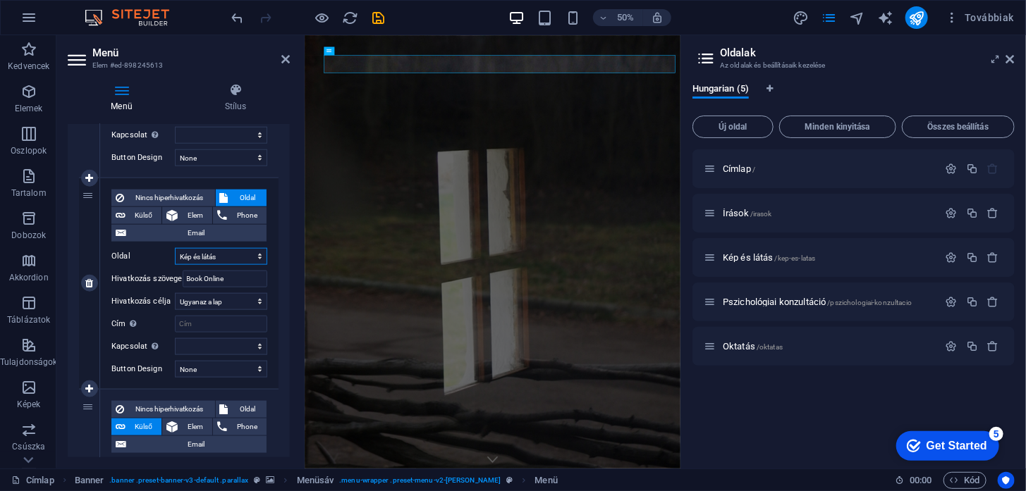
select select
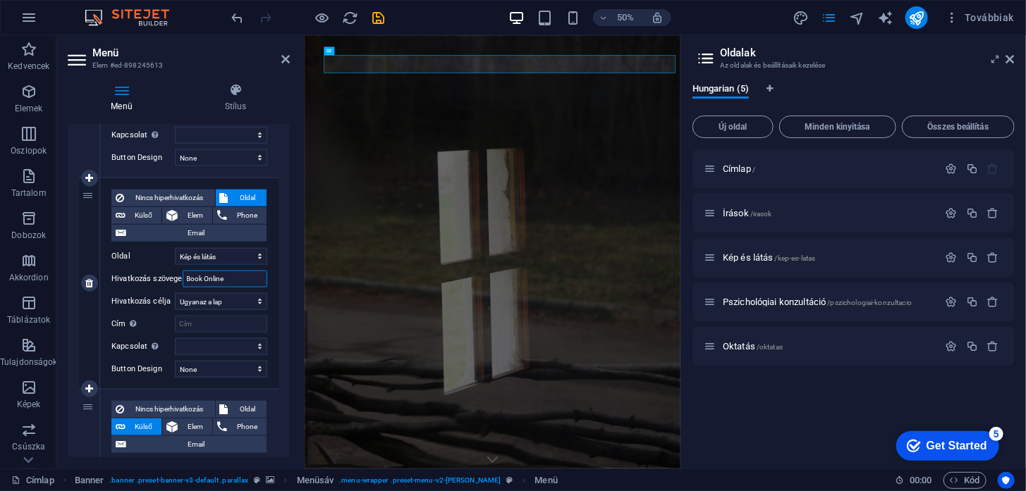
click at [226, 281] on input "Book Online" at bounding box center [225, 279] width 85 height 17
type input "Képek"
select select
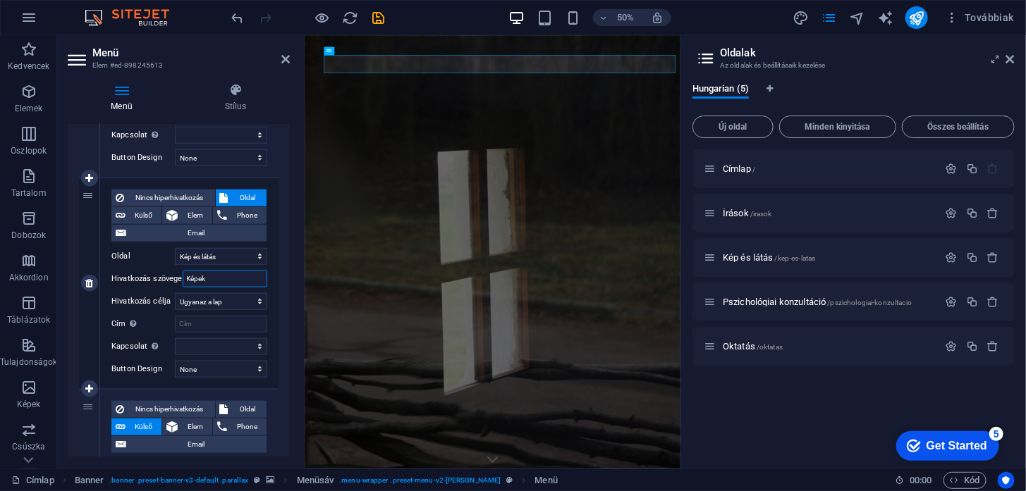
select select
type input "Képek"
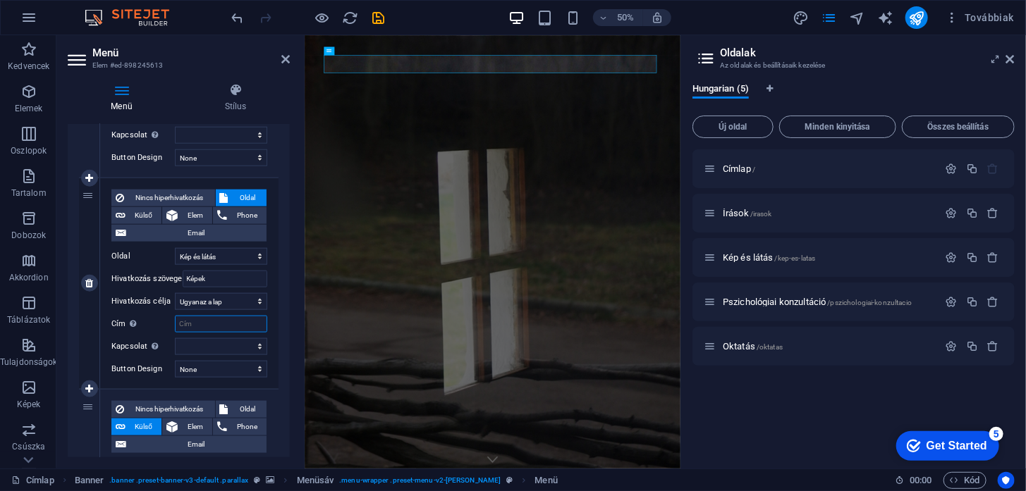
click at [221, 320] on input "Cím További hivatkozás leírás, ne legyen azonos a hivatkozás szövegével. A címe…" at bounding box center [221, 324] width 92 height 17
type input "Képek"
select select
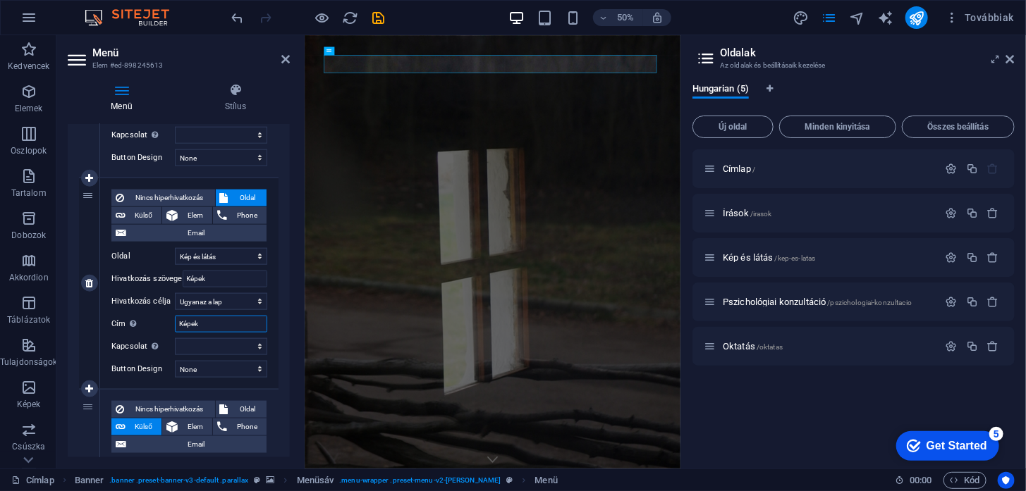
select select
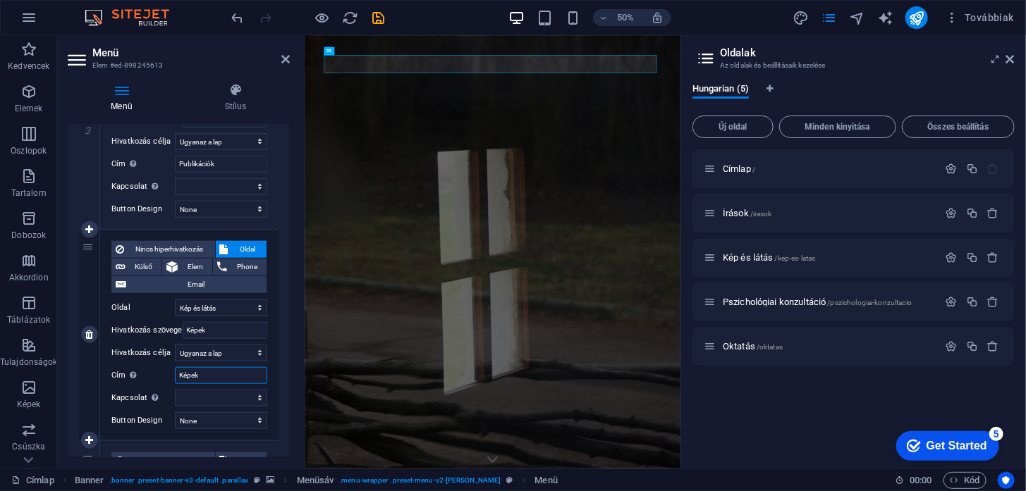
scroll to position [664, 0]
type input "K"
select select
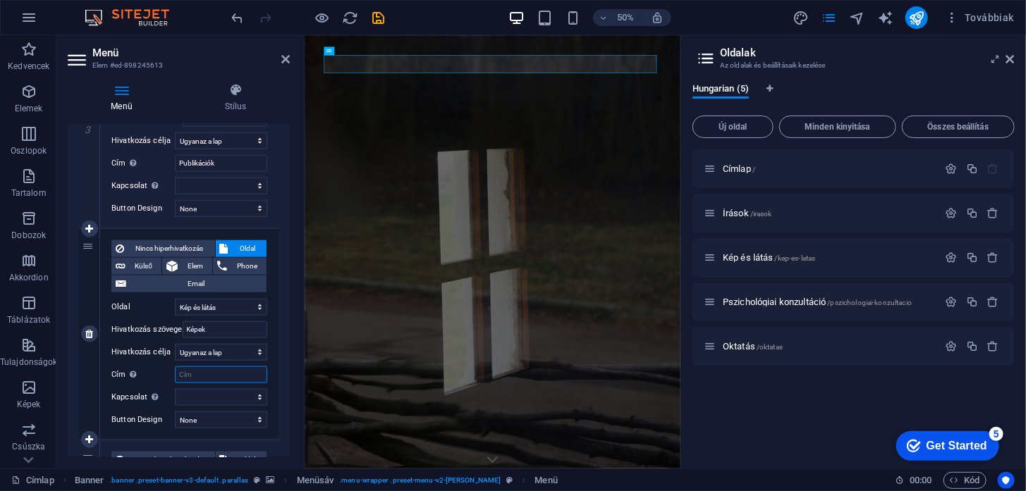
select select
type input "Kép, látás, ass"
select select
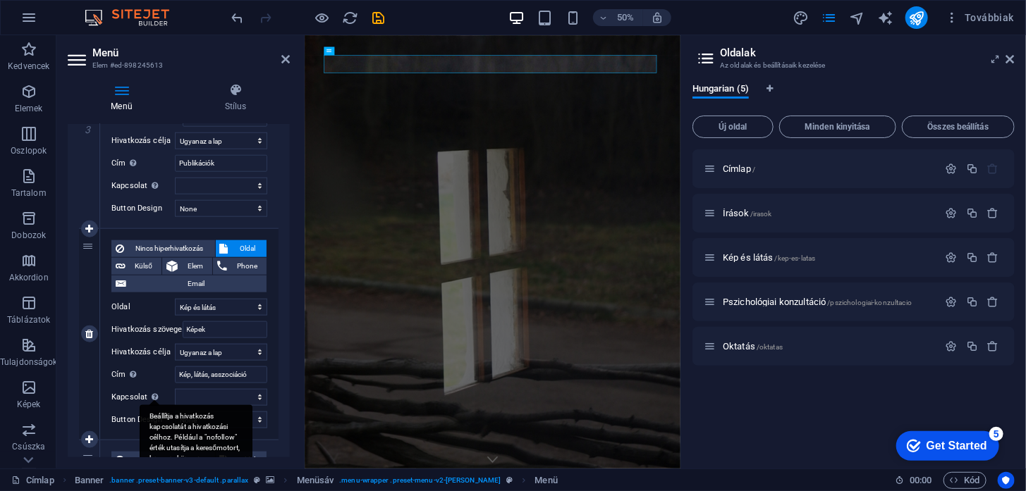
click at [152, 389] on div "Beállítja a hivatkozás kapcsolatát a hivatkozási célhoz. Például a "nofollow" é…" at bounding box center [154, 397] width 14 height 17
click at [175, 389] on select "alternatív szerző könyvjelző külső segítség licenc következő nofollow noreferre…" at bounding box center [221, 397] width 92 height 17
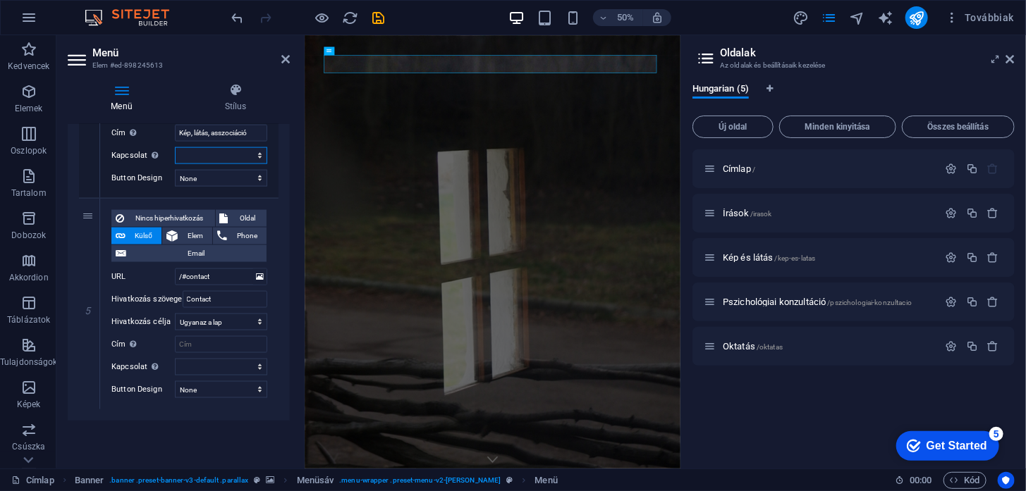
scroll to position [905, 0]
click at [254, 219] on span "Oldal" at bounding box center [248, 218] width 30 height 17
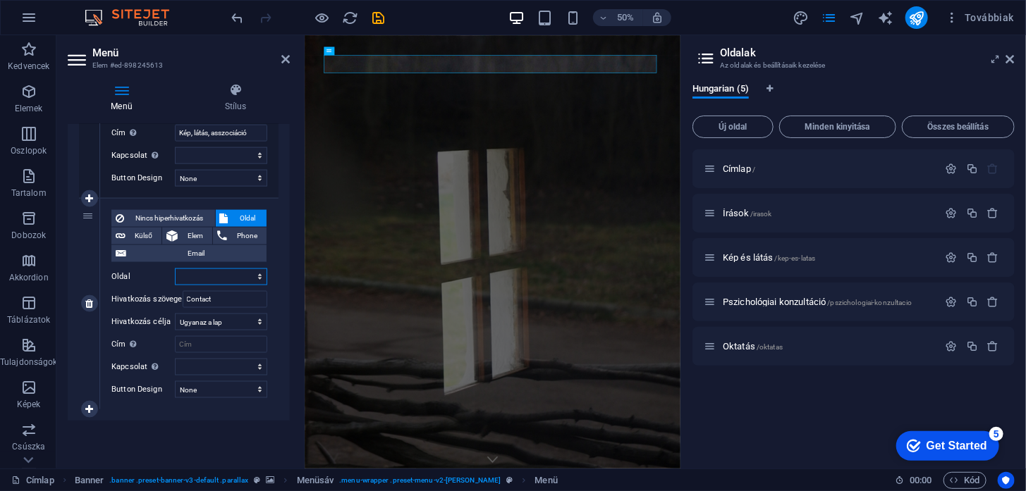
click at [236, 270] on select "Címlap Írások Kép és látás Pszichológiai konzultáció Oktatás" at bounding box center [221, 277] width 92 height 17
click at [175, 269] on select "Címlap Írások Kép és látás Pszichológiai konzultáció Oktatás" at bounding box center [221, 277] width 92 height 17
click at [210, 293] on input "Contact" at bounding box center [225, 299] width 85 height 17
click at [234, 338] on input "Cím További hivatkozás leírás, ne legyen azonos a hivatkozás szövegével. A címe…" at bounding box center [221, 344] width 92 height 17
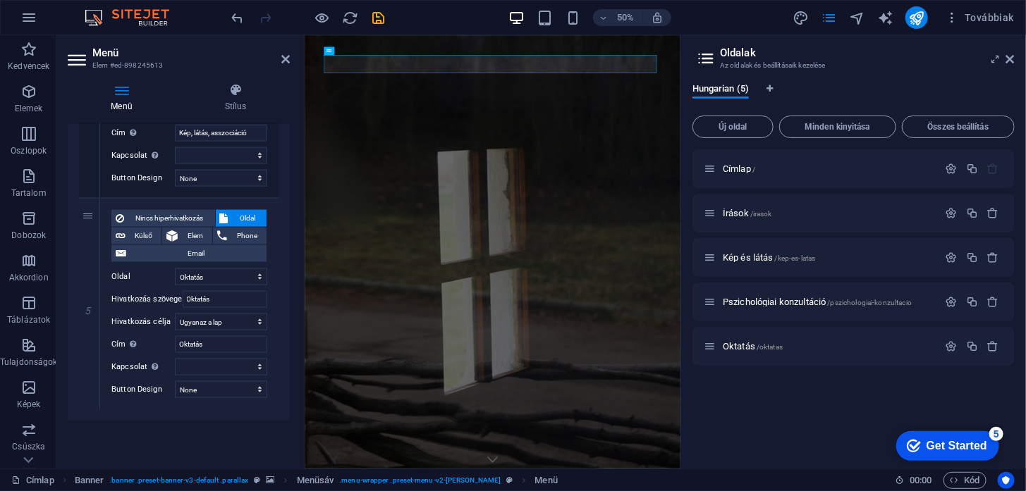
click at [233, 441] on div "Menü Automatikus Egyedi Hozzon létre egyedi menüelemeket ehhez a menühöz. Ajánl…" at bounding box center [179, 291] width 222 height 334
click at [290, 60] on aside "Menü Elem #ed-898245613 Menü Stílus Menü Automatikus Egyedi Hozzon létre egyedi…" at bounding box center [180, 252] width 248 height 434
click at [282, 60] on icon at bounding box center [285, 59] width 8 height 11
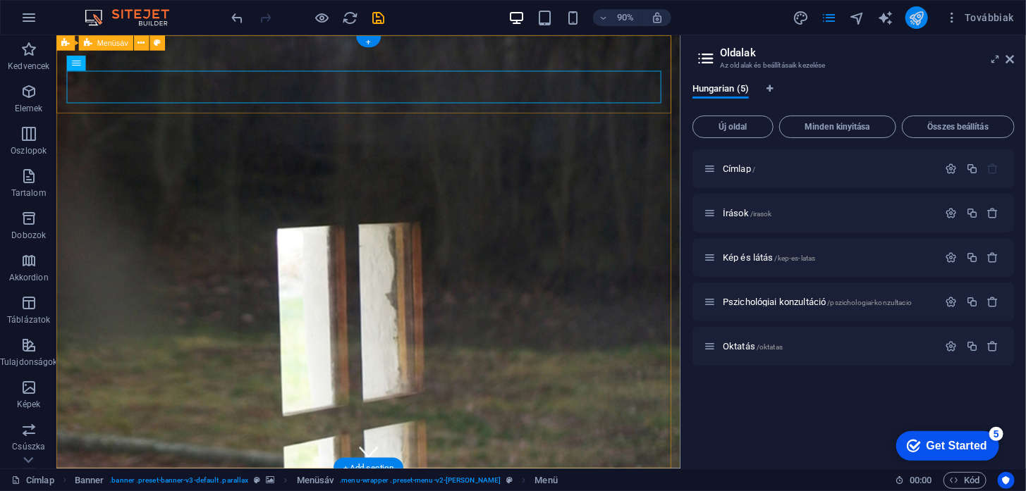
click at [920, 10] on icon "publish" at bounding box center [916, 18] width 16 height 16
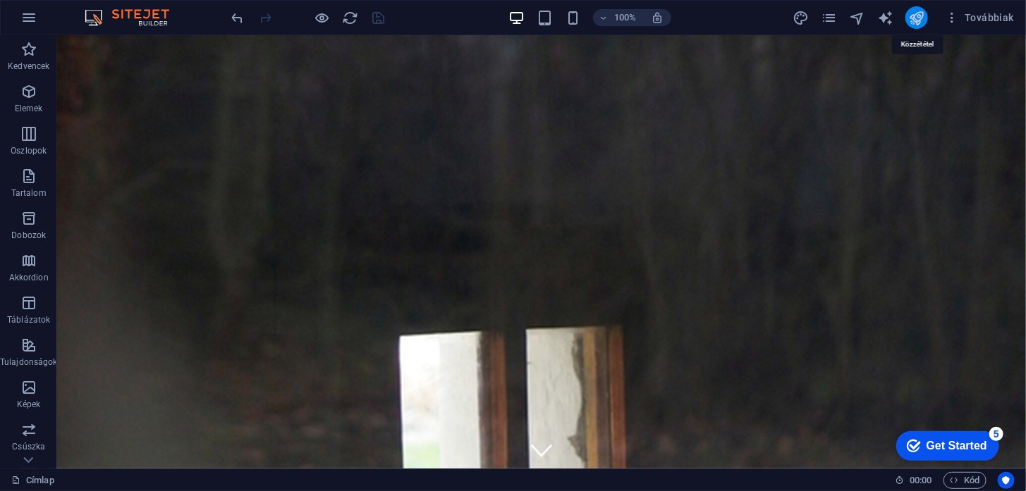
click at [923, 15] on icon "publish" at bounding box center [916, 18] width 16 height 16
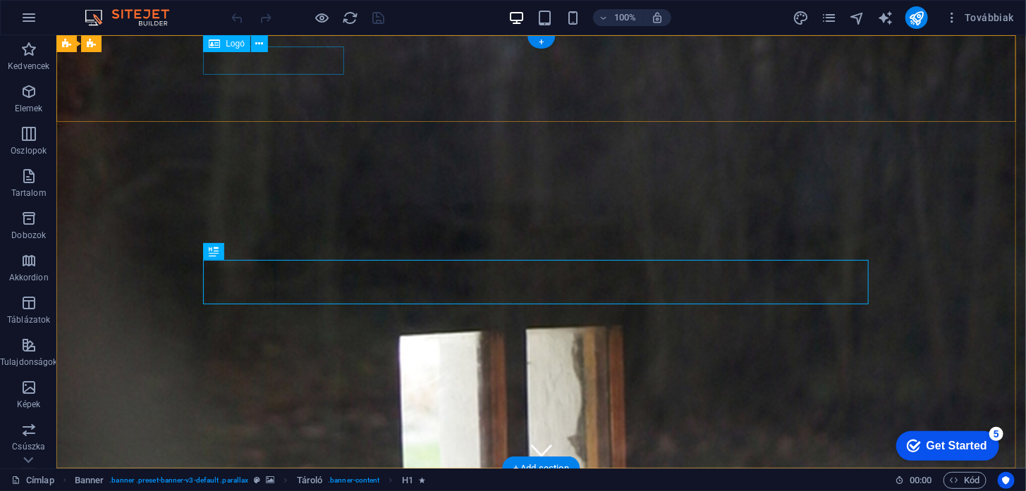
click at [252, 479] on div at bounding box center [541, 493] width 666 height 28
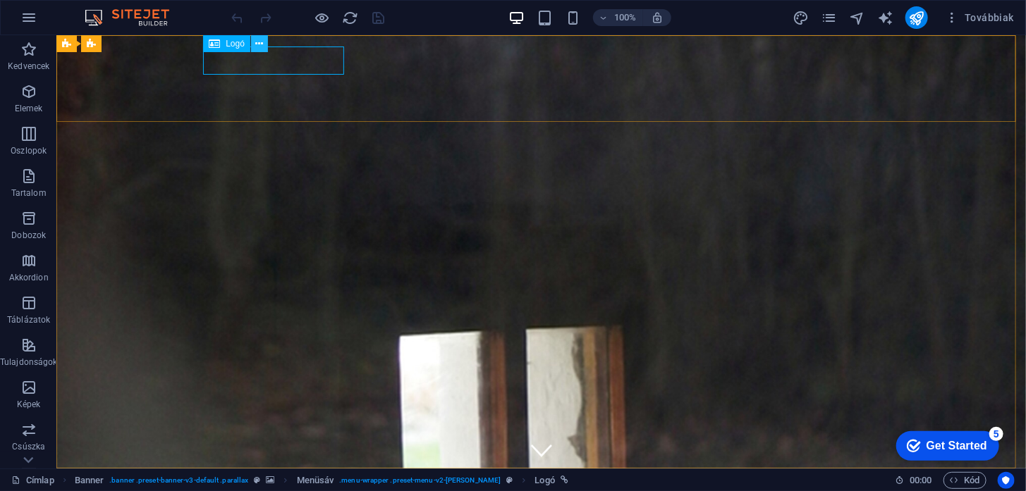
click at [257, 42] on icon at bounding box center [259, 44] width 8 height 15
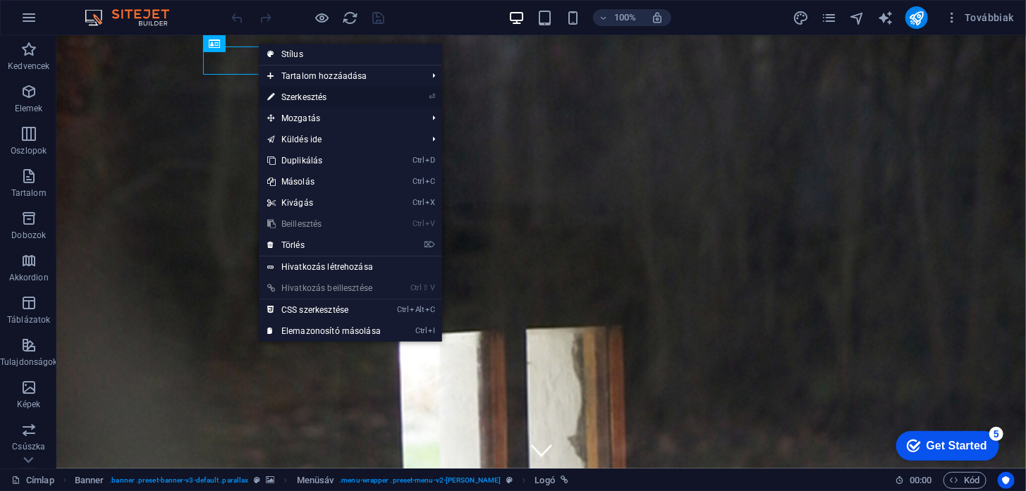
click at [324, 94] on link "⏎ Szerkesztés" at bounding box center [324, 97] width 130 height 21
select select "px"
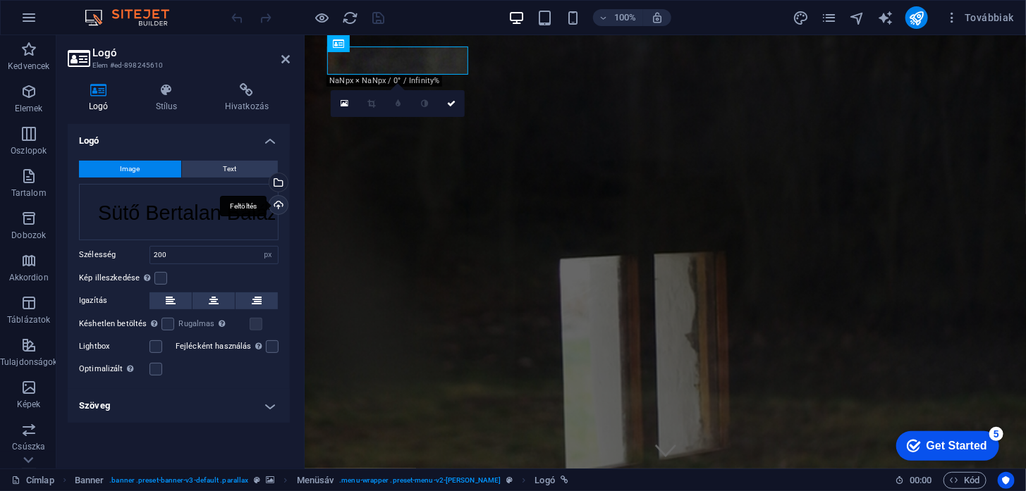
click at [281, 201] on div "Feltöltés" at bounding box center [277, 206] width 21 height 21
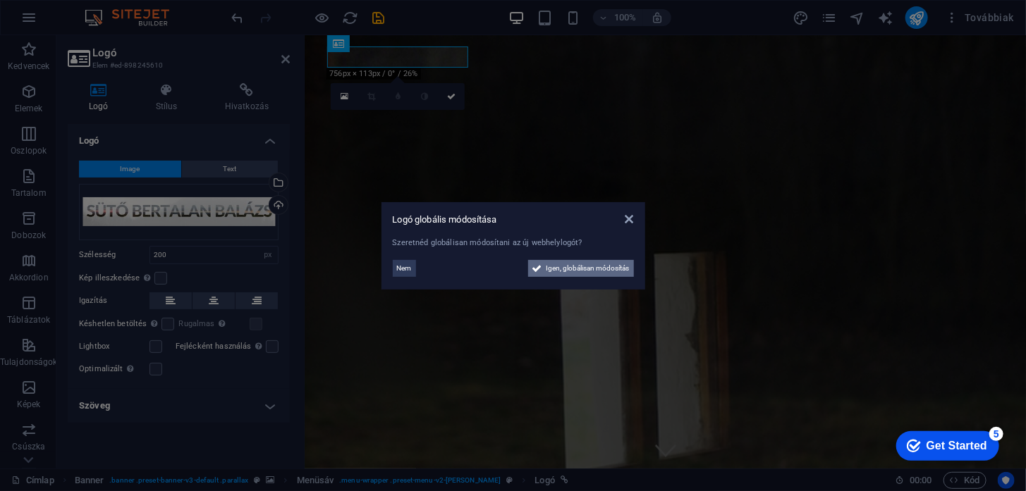
click at [551, 269] on span "Igen, globálisan módosítás" at bounding box center [587, 268] width 83 height 17
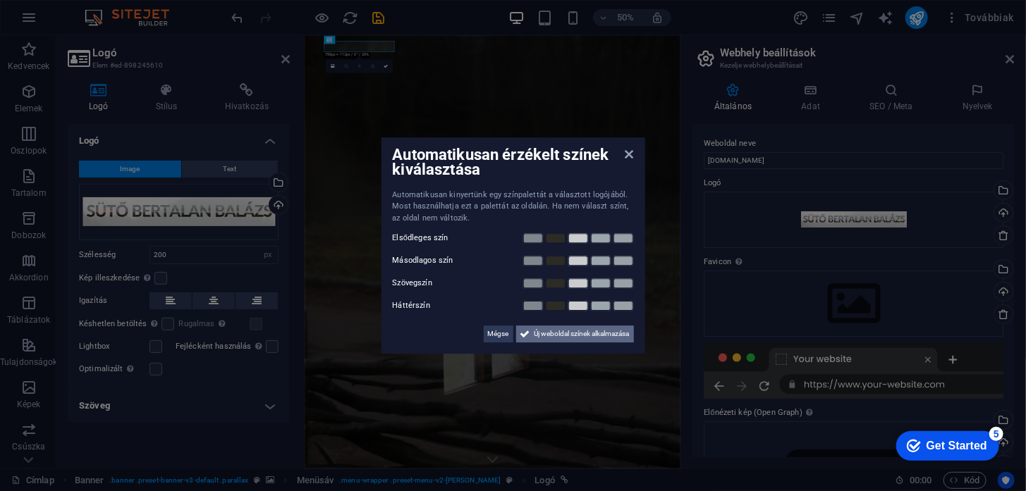
click at [556, 337] on span "Új weboldal színek alkalmazása" at bounding box center [581, 334] width 95 height 17
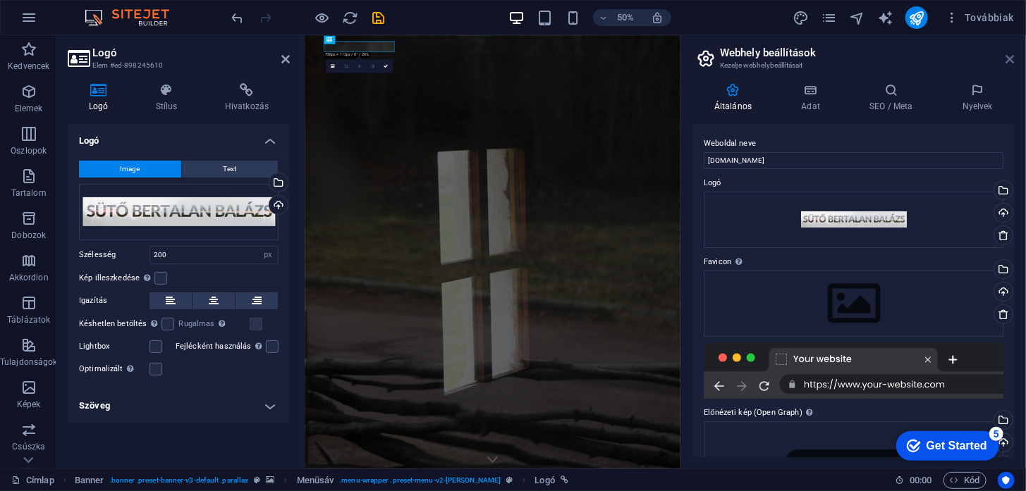
click at [1008, 62] on icon at bounding box center [1010, 59] width 8 height 11
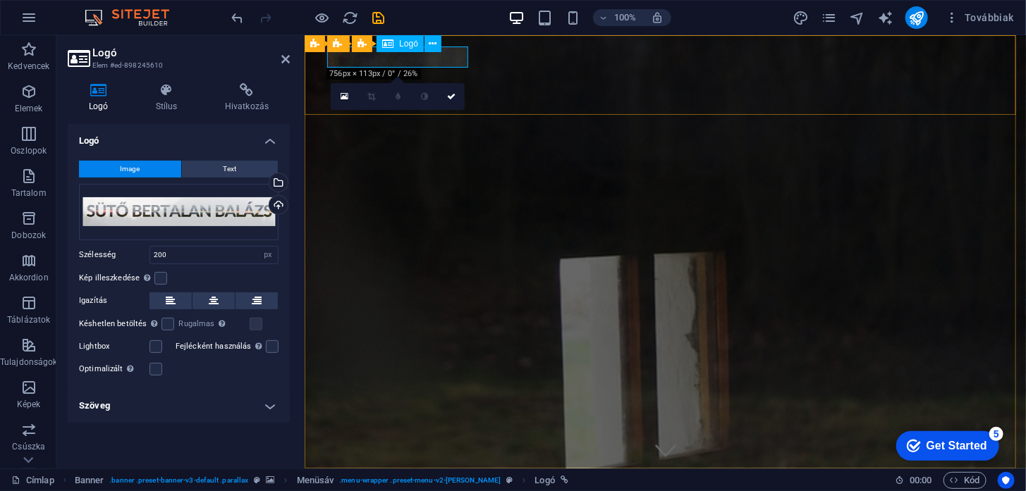
click at [457, 479] on div at bounding box center [665, 489] width 666 height 21
click at [434, 42] on icon at bounding box center [433, 44] width 8 height 15
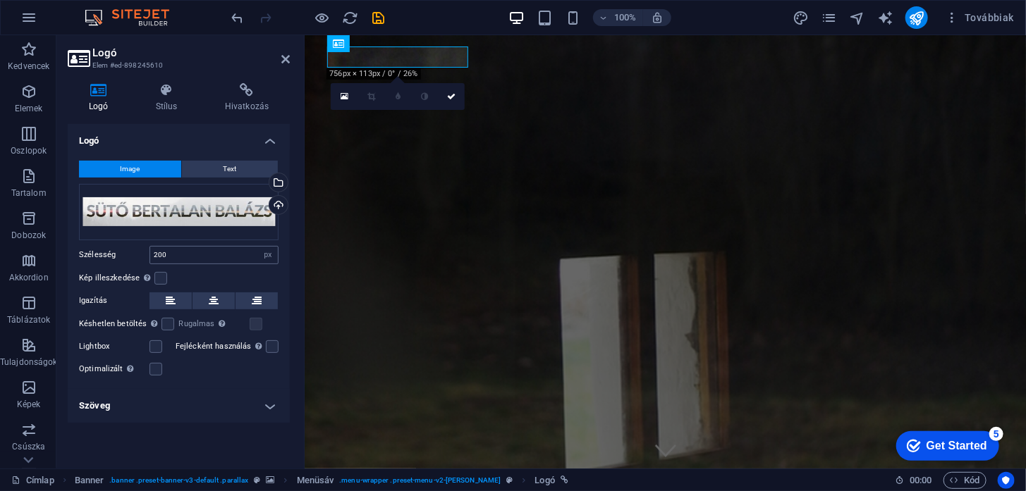
click at [217, 246] on div "200 Alapértelmezett automatikus px rem % em vh vw" at bounding box center [213, 255] width 129 height 18
click at [205, 250] on input "200" at bounding box center [214, 255] width 128 height 17
type input "400"
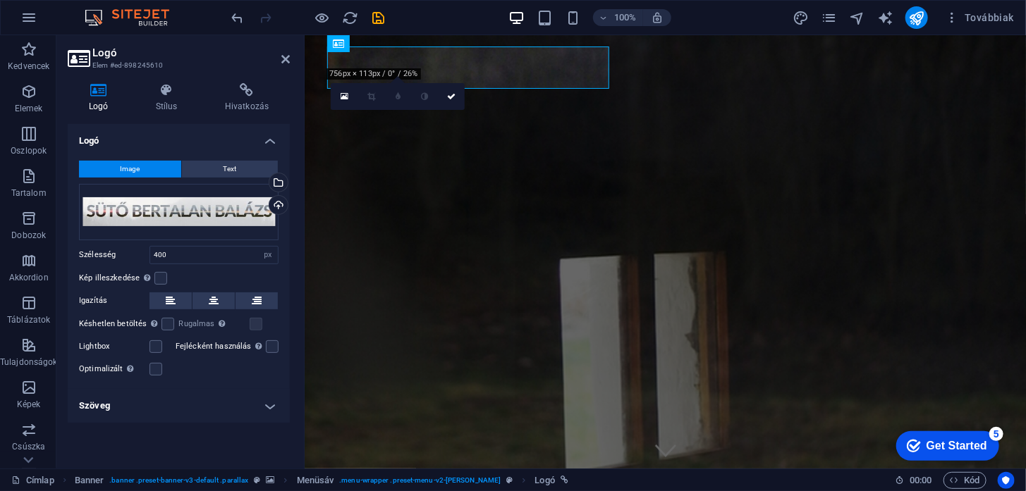
click at [221, 445] on div "Logó Image Text Húzza ide a fájlokat, kattintson a fájlok kiválasztásához, vagy…" at bounding box center [179, 291] width 222 height 334
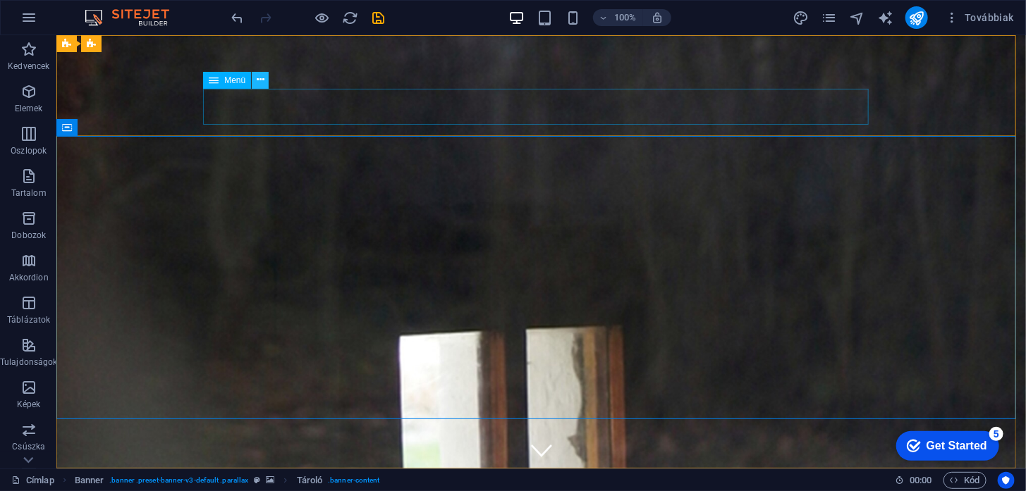
click at [259, 83] on icon at bounding box center [261, 80] width 8 height 15
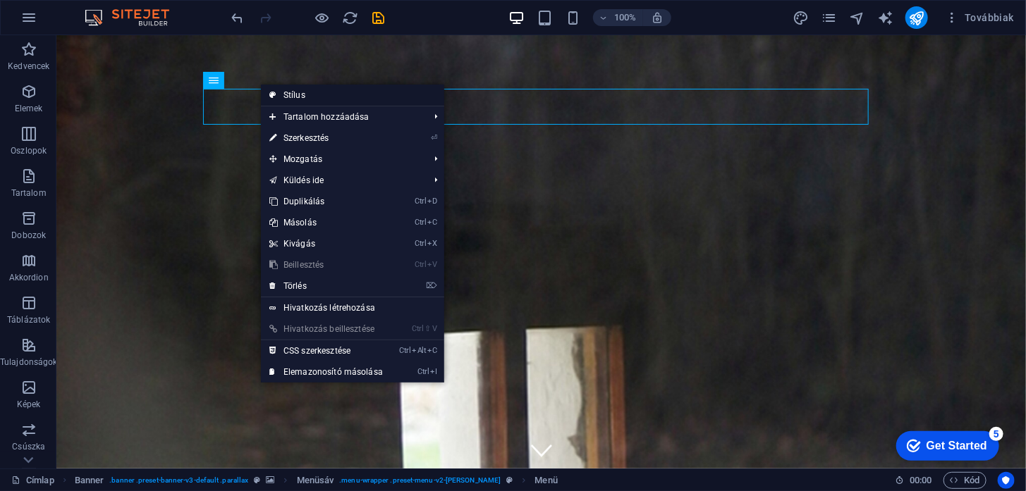
click at [320, 93] on link "Stílus" at bounding box center [352, 95] width 183 height 21
select select "rem"
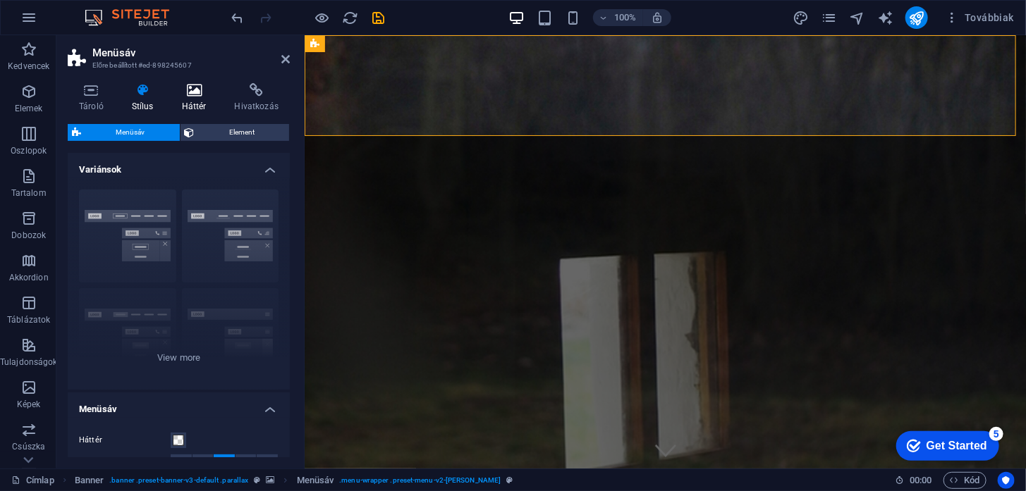
click at [213, 92] on icon at bounding box center [194, 90] width 47 height 14
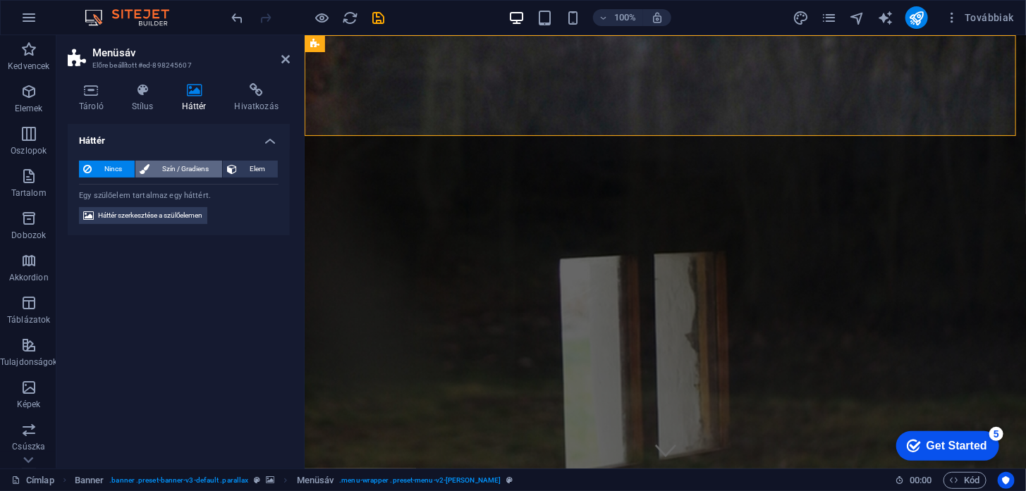
click at [195, 168] on span "Szín / Gradiens" at bounding box center [185, 169] width 63 height 17
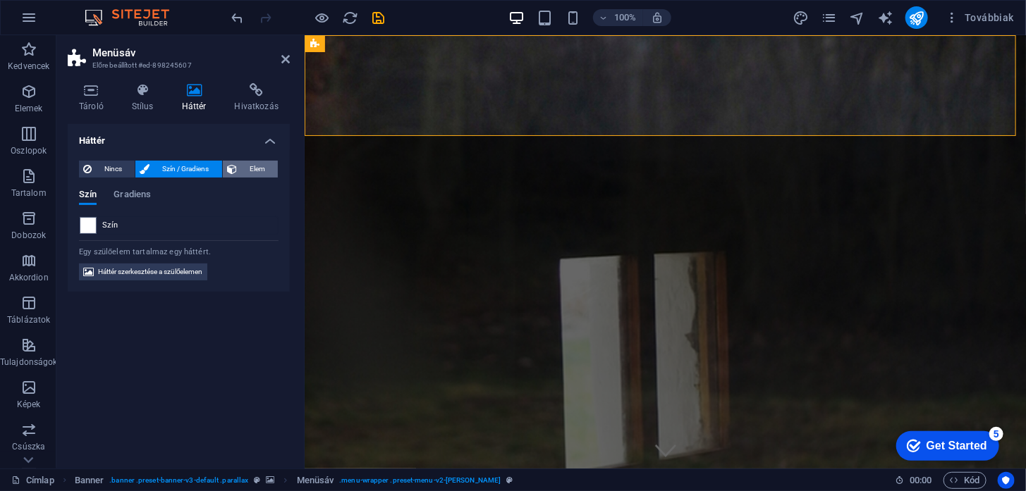
click at [254, 161] on span "Elem" at bounding box center [257, 169] width 32 height 17
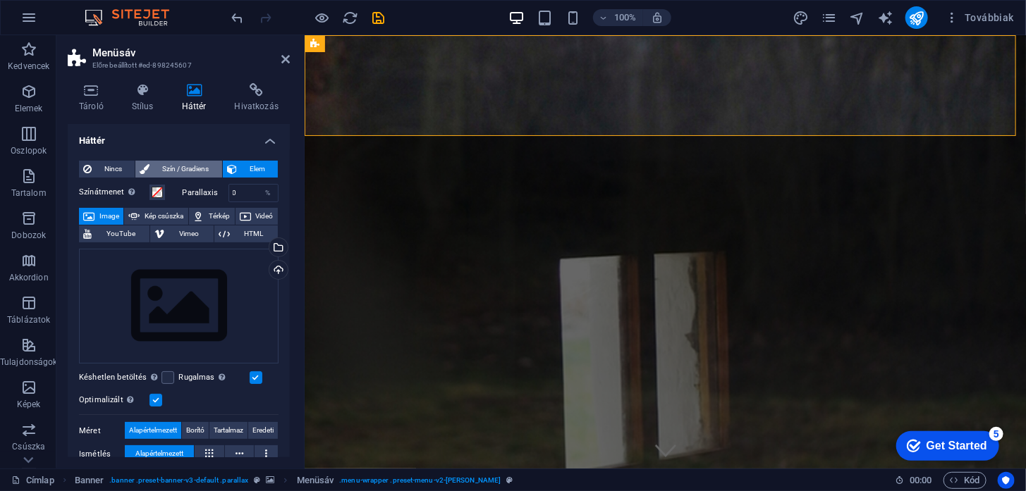
click at [171, 172] on span "Szín / Gradiens" at bounding box center [185, 169] width 63 height 17
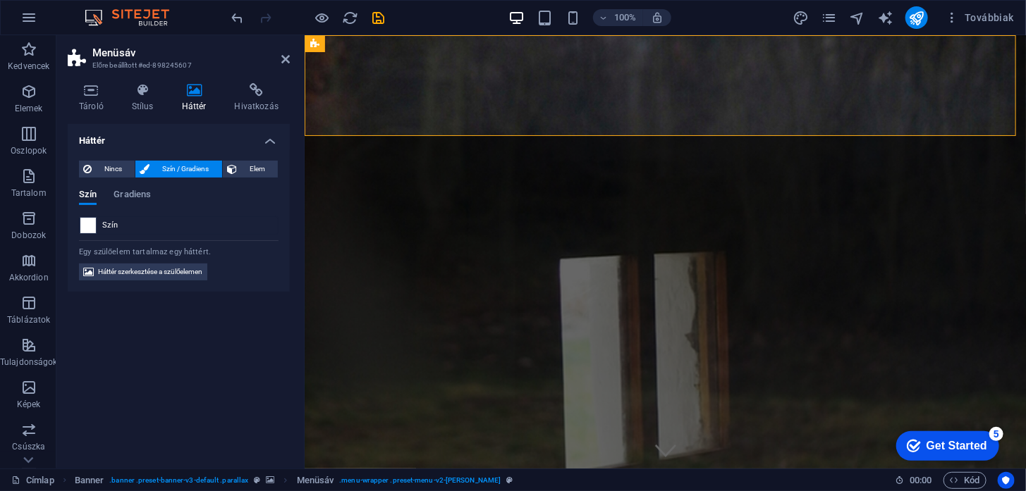
click at [92, 224] on span at bounding box center [88, 226] width 16 height 16
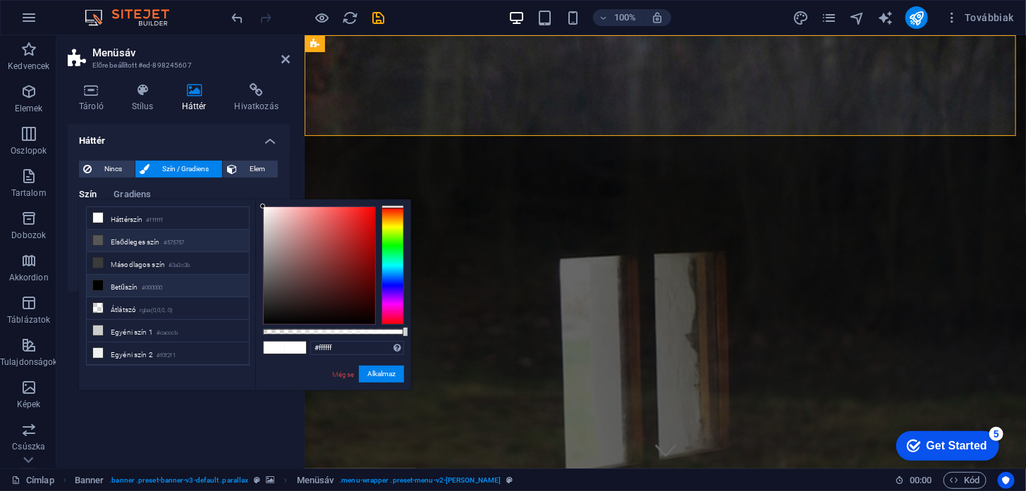
click at [185, 238] on small "#575757" at bounding box center [174, 243] width 21 height 10
click at [176, 282] on li "Betűszín #000000" at bounding box center [168, 286] width 162 height 23
type input "#000000"
click at [153, 100] on h4 "Stílus" at bounding box center [146, 98] width 50 height 30
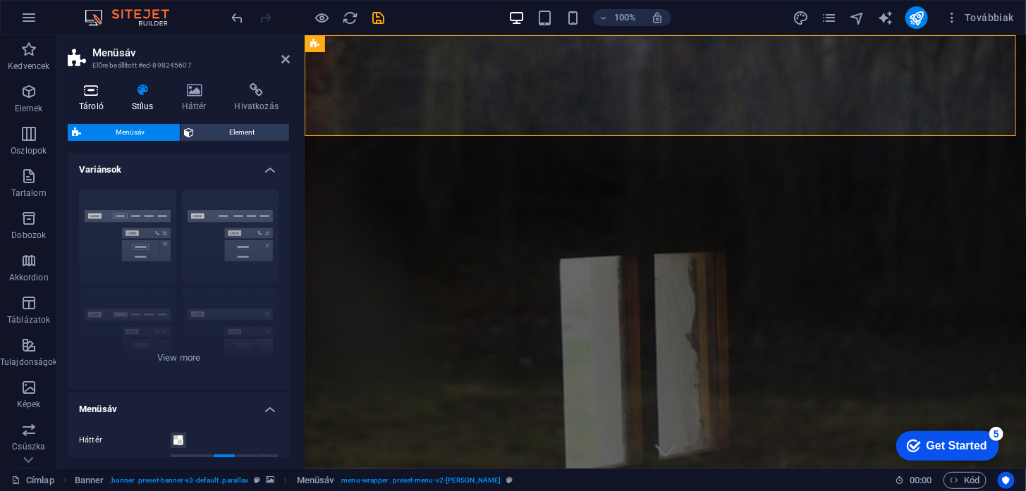
click at [104, 95] on icon at bounding box center [91, 90] width 47 height 14
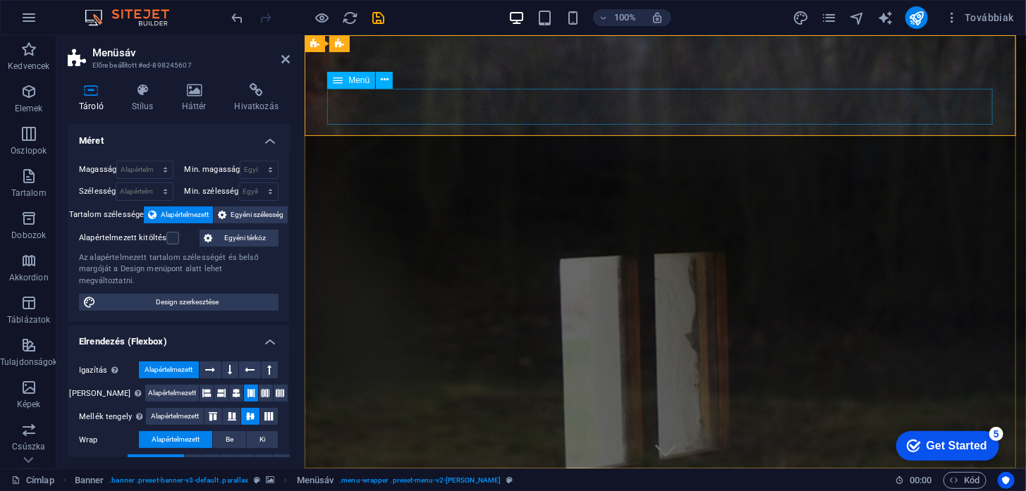
select select
select select "3"
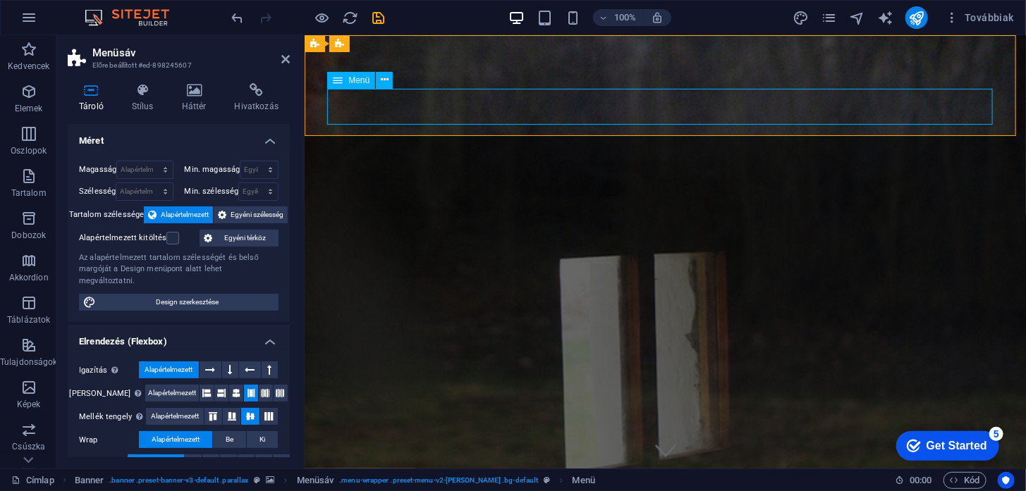
select select
select select "1"
select select
select select "2"
select select
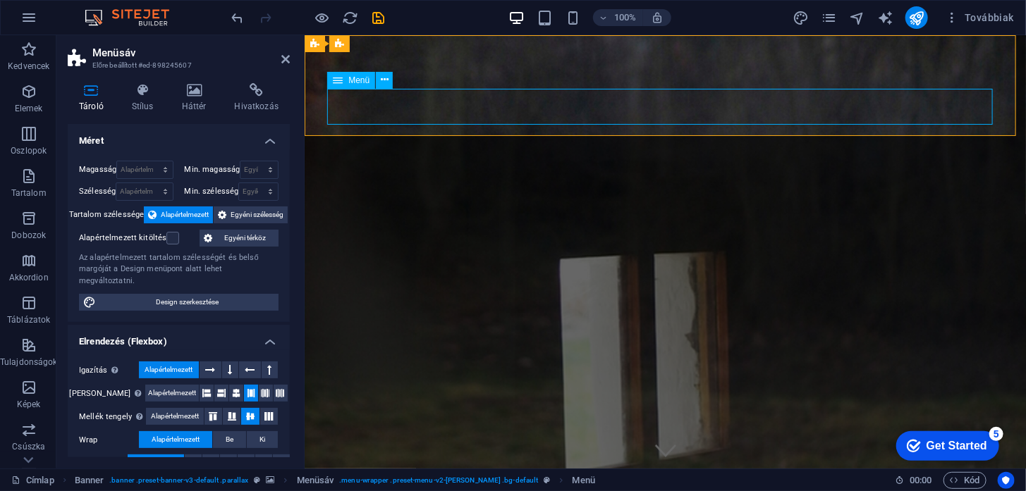
select select "4"
select select
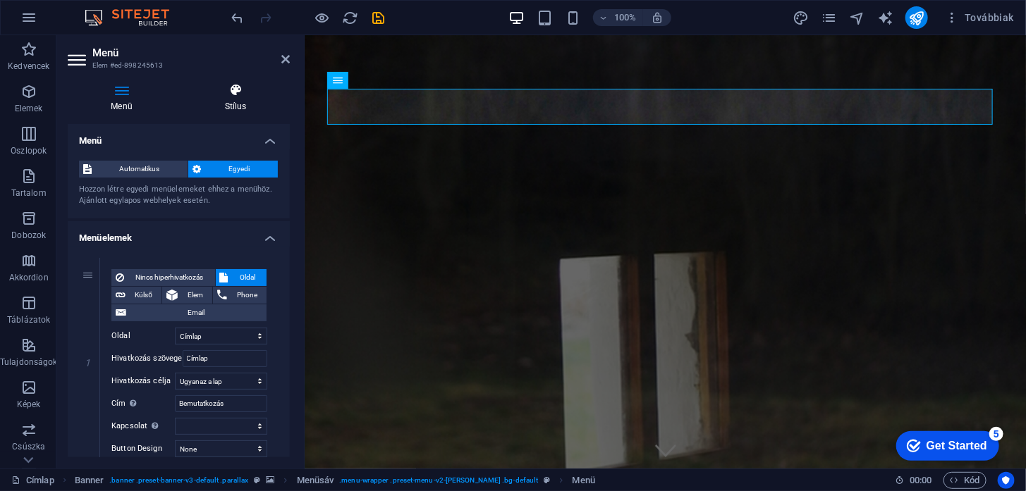
click at [234, 94] on icon at bounding box center [235, 90] width 109 height 14
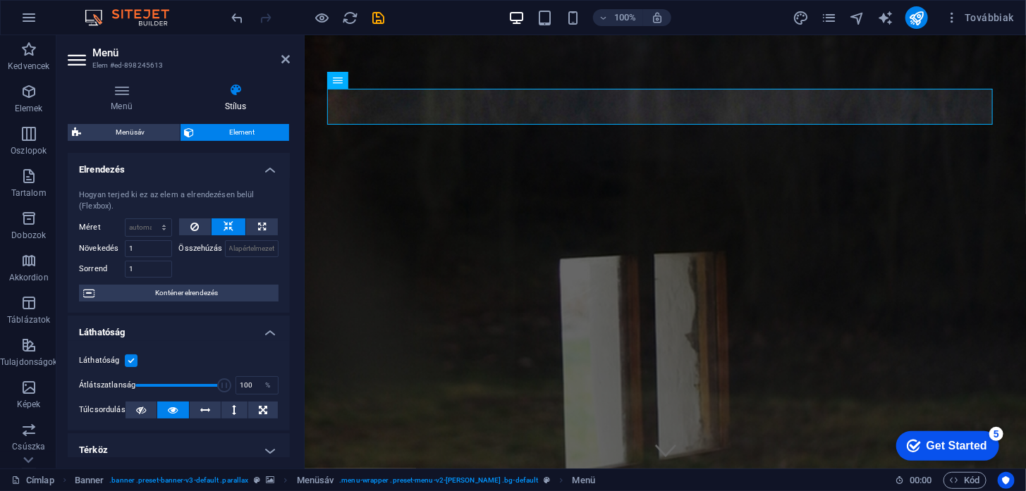
click at [126, 118] on div "Menü Stílus Menü Automatikus Egyedi Hozzon létre egyedi menüelemeket ehhez a me…" at bounding box center [179, 270] width 222 height 374
click at [126, 109] on h4 "Menü" at bounding box center [125, 98] width 114 height 30
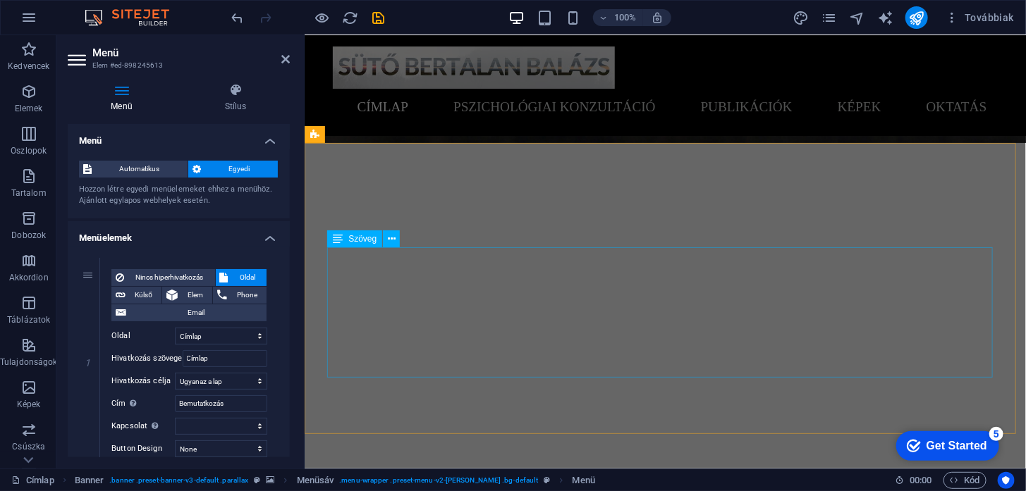
scroll to position [325, 0]
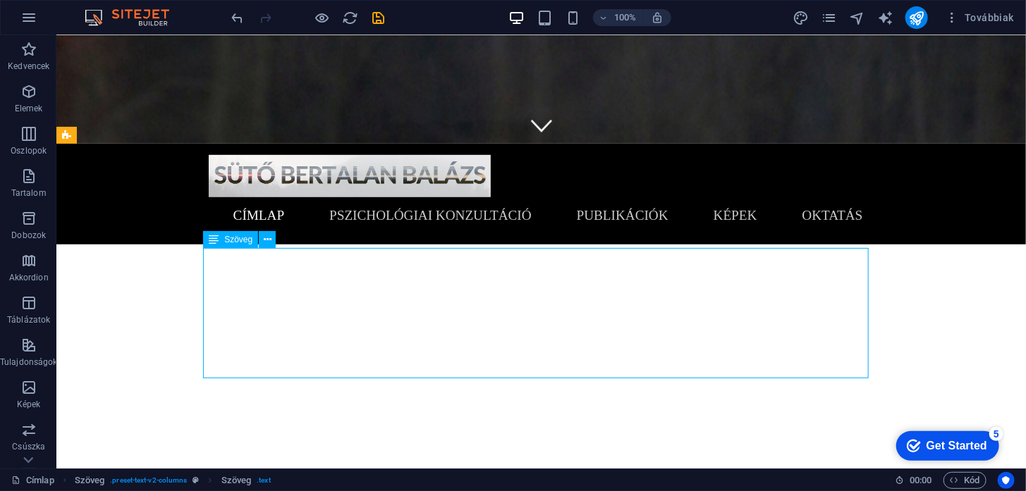
drag, startPoint x: 193, startPoint y: 346, endPoint x: 441, endPoint y: 346, distance: 248.2
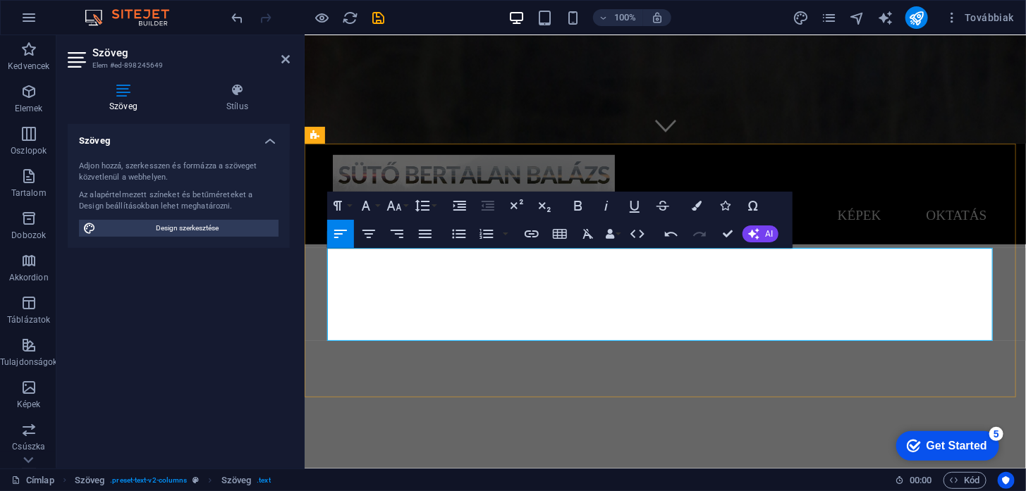
click at [220, 227] on span "Design szerkesztése" at bounding box center [187, 228] width 174 height 17
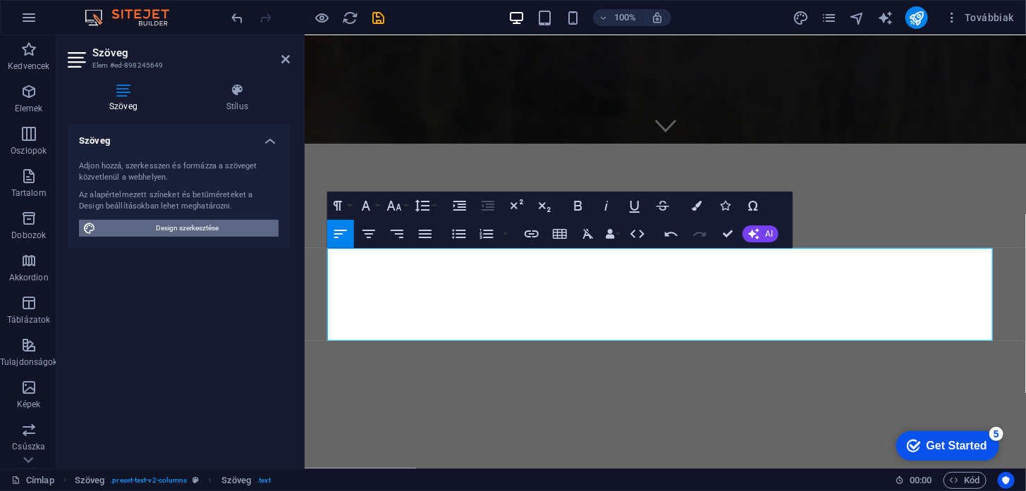
select select "rem"
select select "200"
select select "px"
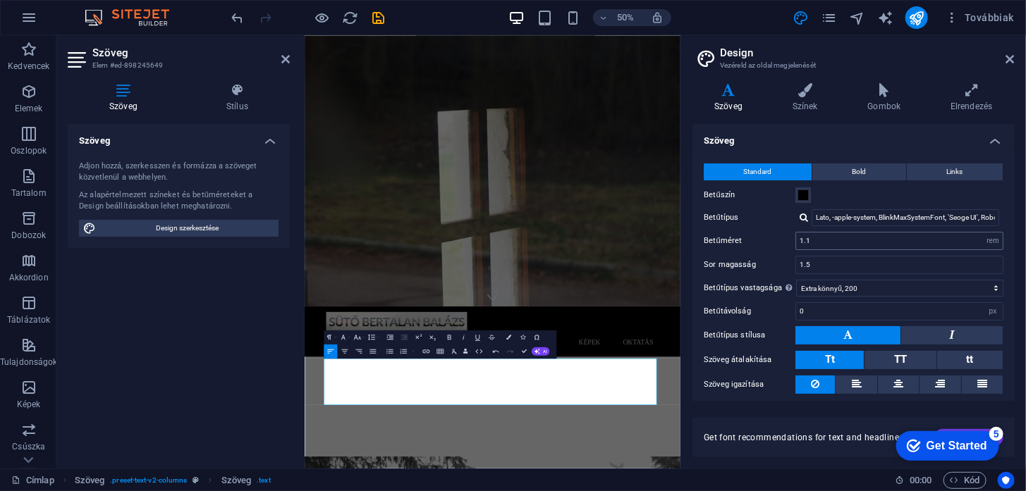
scroll to position [40, 0]
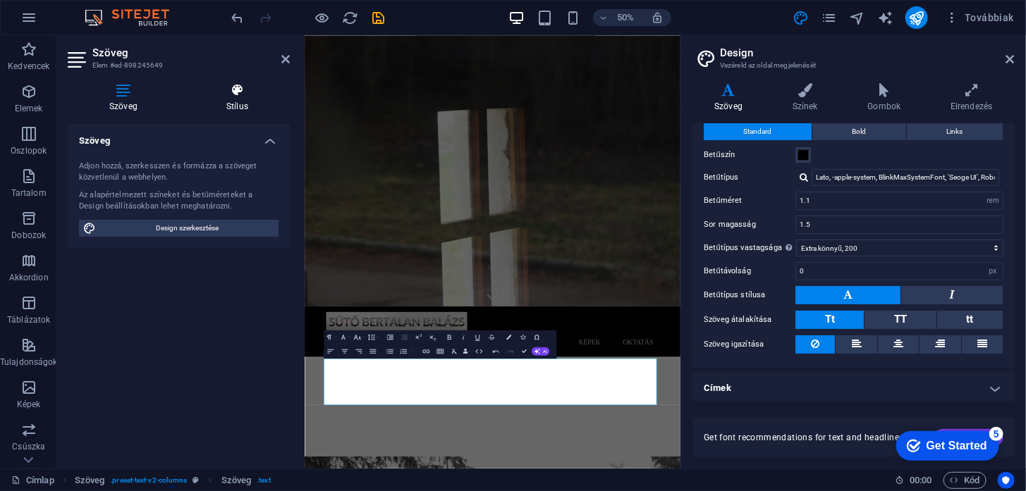
click at [236, 110] on h4 "Stílus" at bounding box center [237, 98] width 105 height 30
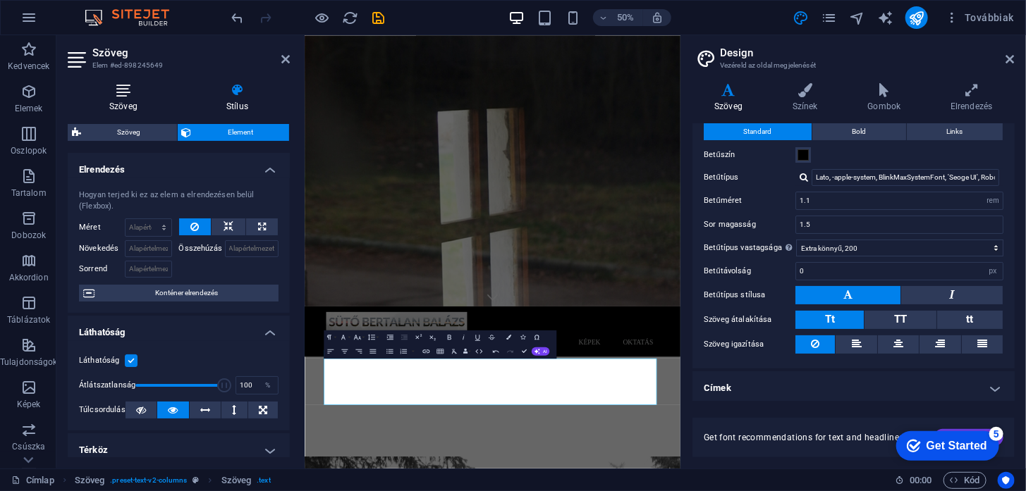
click at [133, 107] on h4 "Szöveg" at bounding box center [126, 98] width 117 height 30
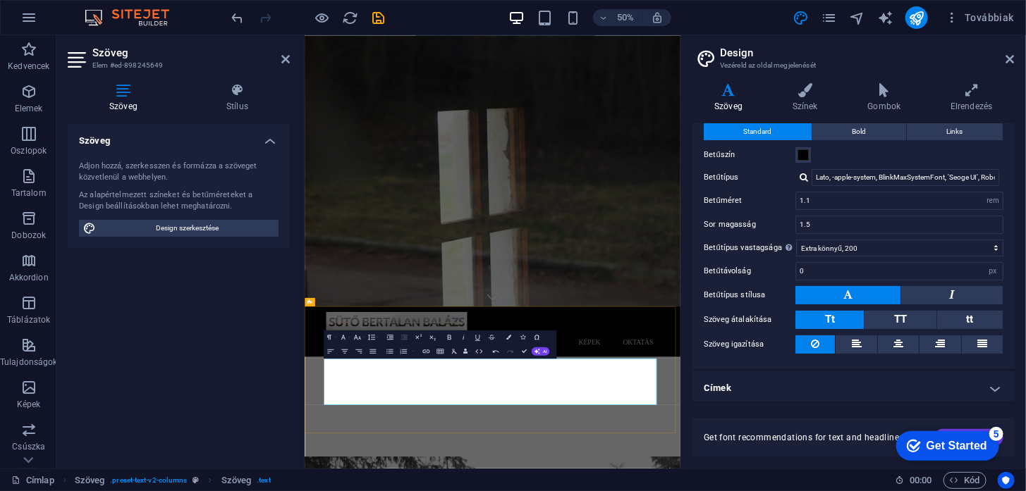
click at [369, 350] on icon "button" at bounding box center [373, 352] width 8 height 8
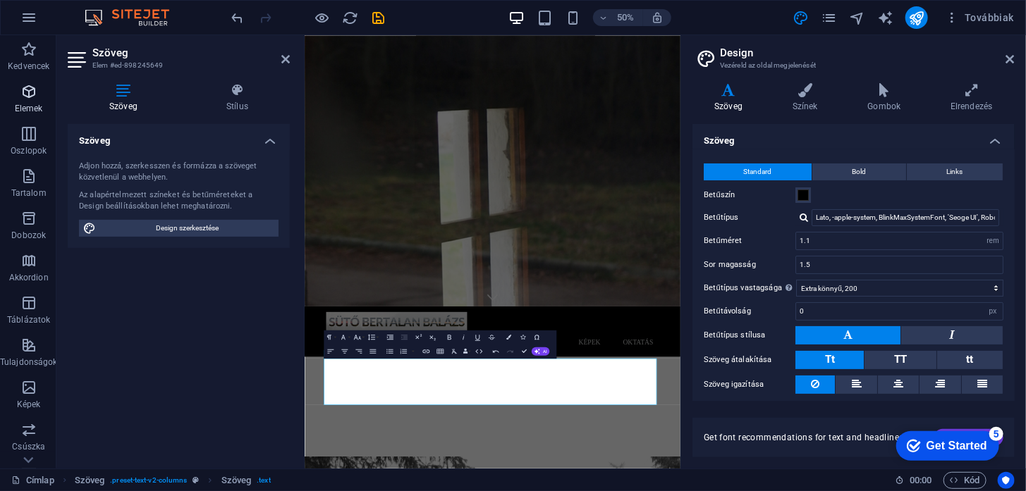
click at [34, 98] on icon "button" at bounding box center [28, 91] width 17 height 17
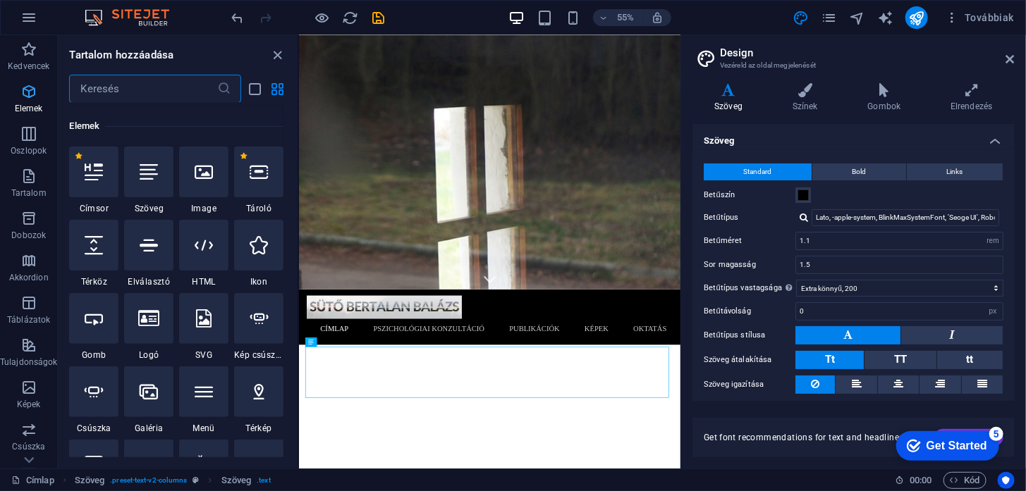
scroll to position [150, 0]
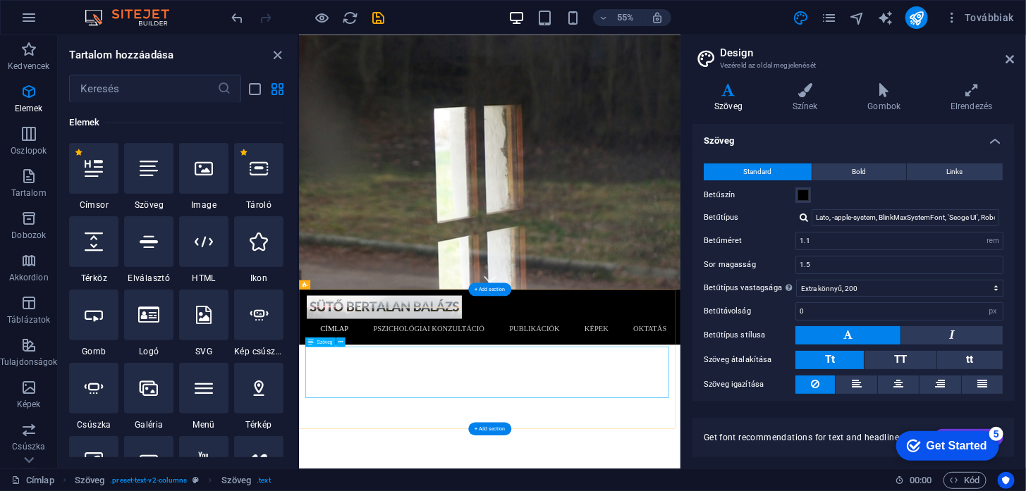
click at [164, 181] on div at bounding box center [148, 168] width 49 height 51
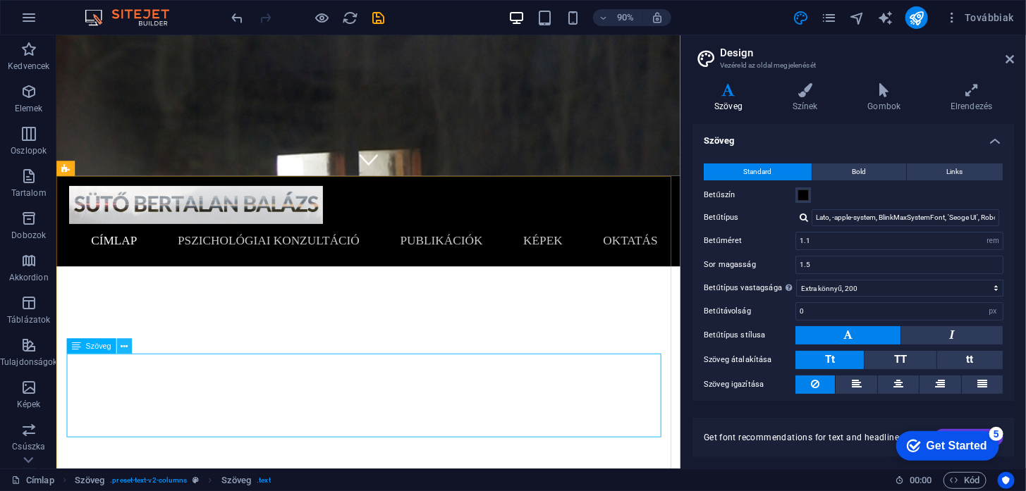
click at [123, 345] on icon at bounding box center [124, 346] width 7 height 13
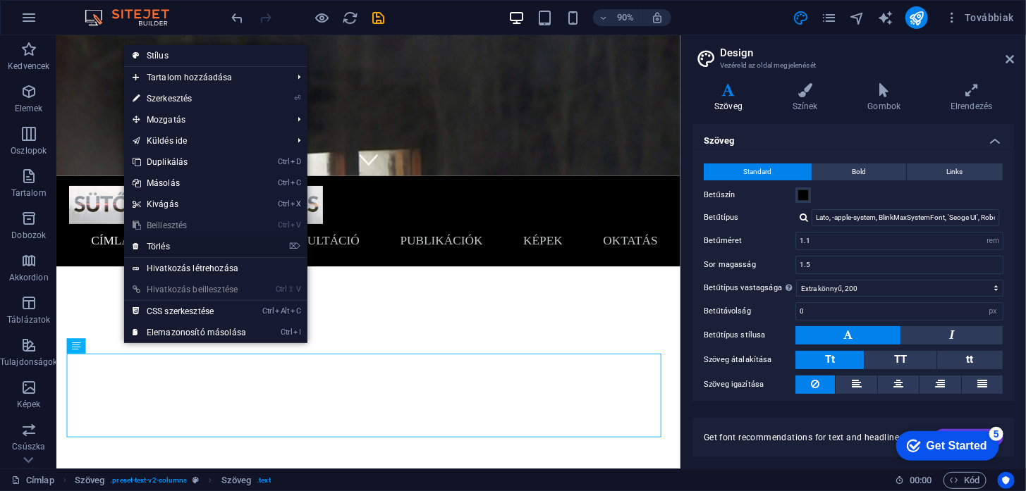
click at [212, 245] on link "⌦ Törlés" at bounding box center [189, 246] width 130 height 21
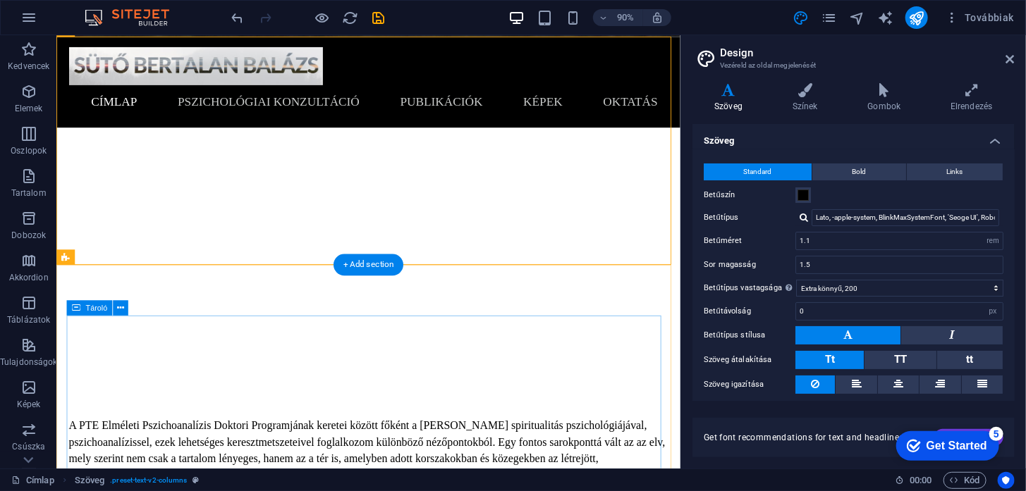
scroll to position [480, 0]
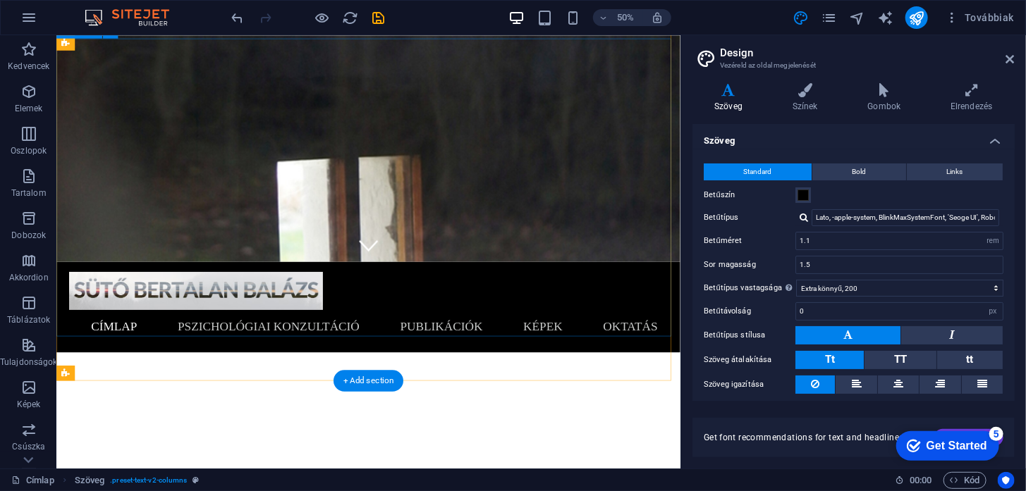
scroll to position [407, 0]
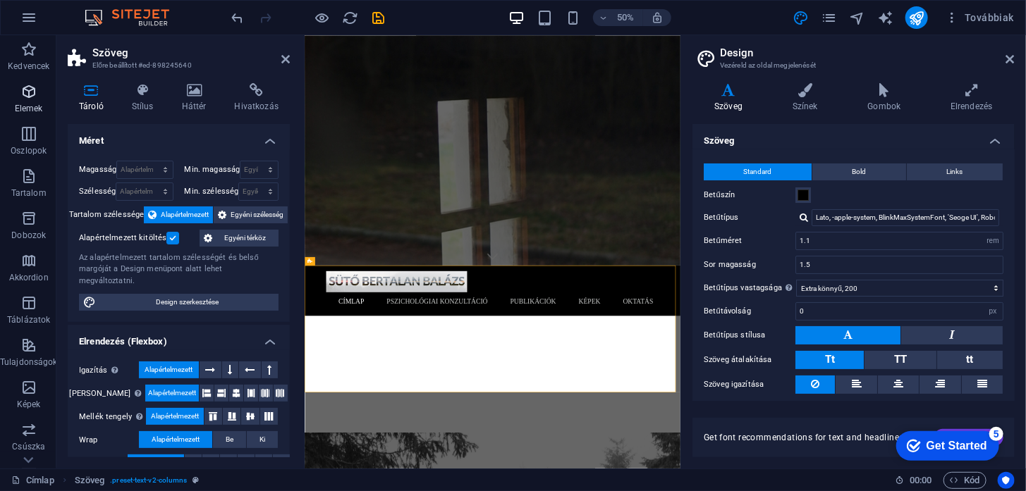
click at [27, 86] on icon "button" at bounding box center [28, 91] width 17 height 17
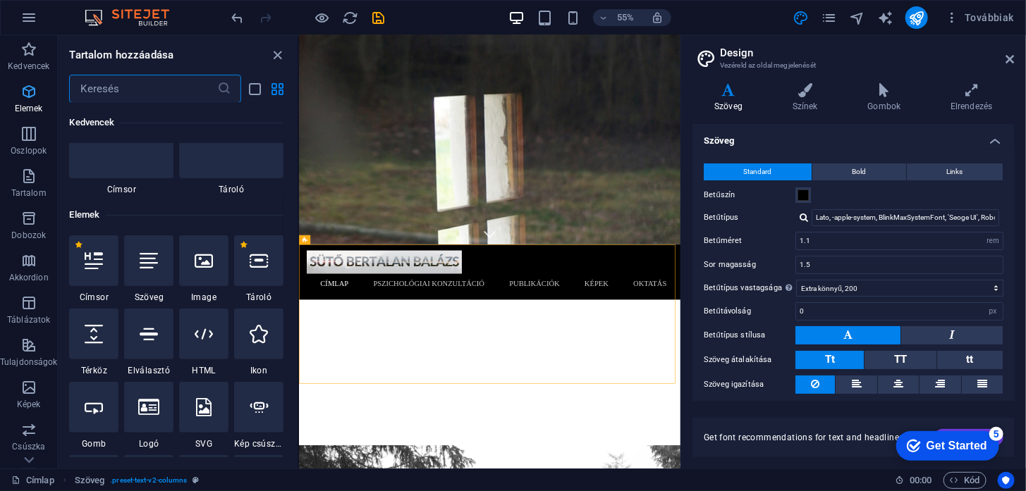
scroll to position [150, 0]
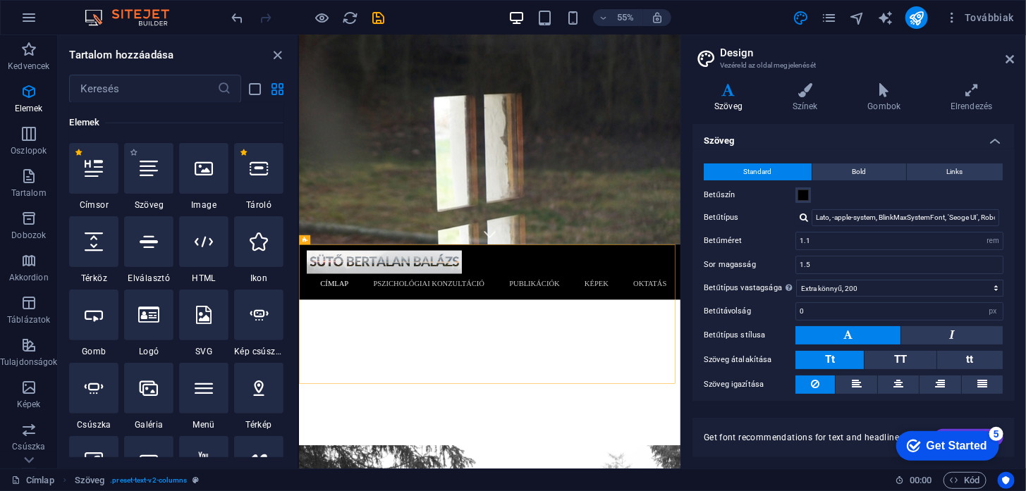
click at [155, 204] on span "Szöveg" at bounding box center [148, 205] width 49 height 11
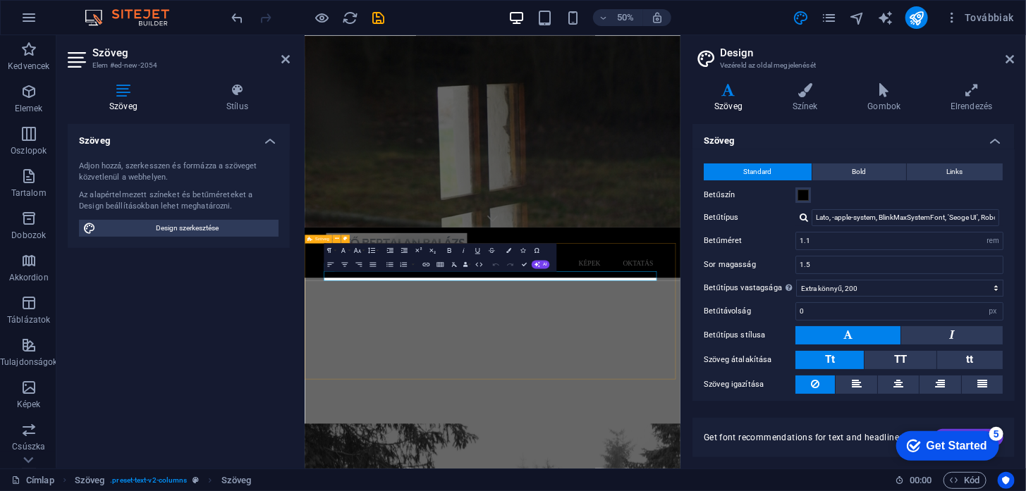
scroll to position [532, 0]
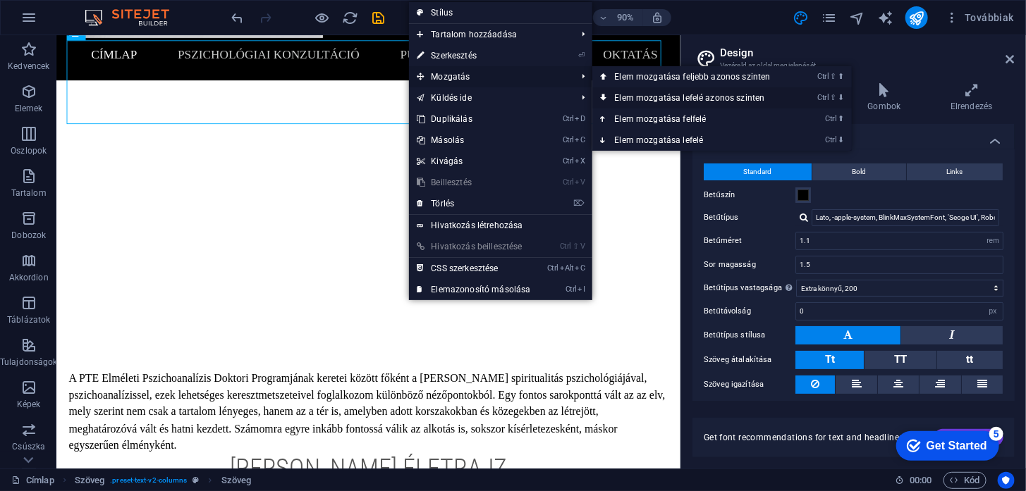
click at [720, 96] on link "Ctrl ⇧ ⬇ Elem mozgatása lefelé azonos szinten" at bounding box center [695, 97] width 207 height 21
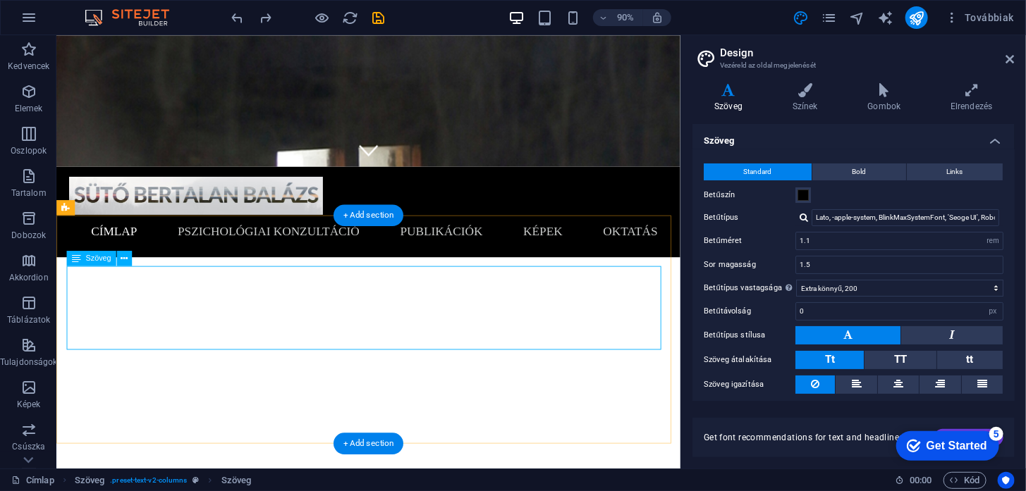
scroll to position [350, 0]
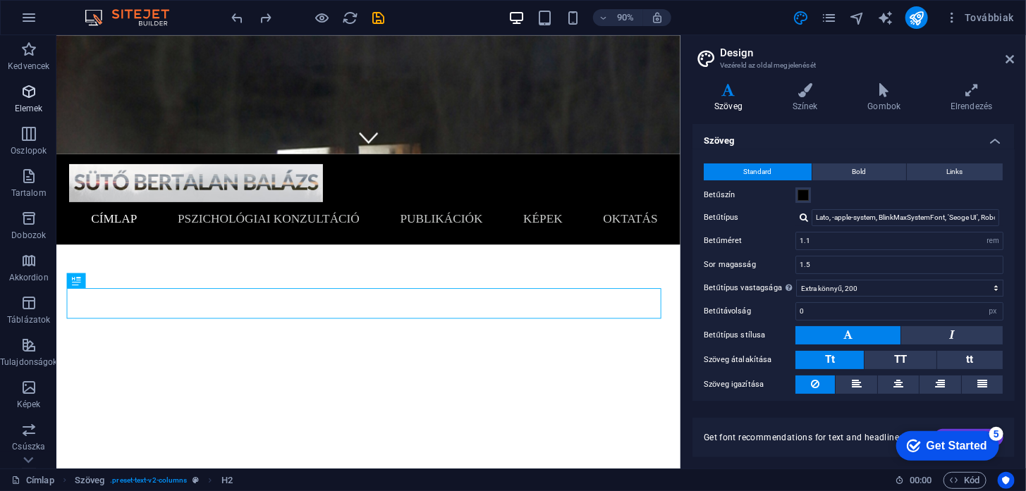
click at [30, 95] on icon "button" at bounding box center [28, 91] width 17 height 17
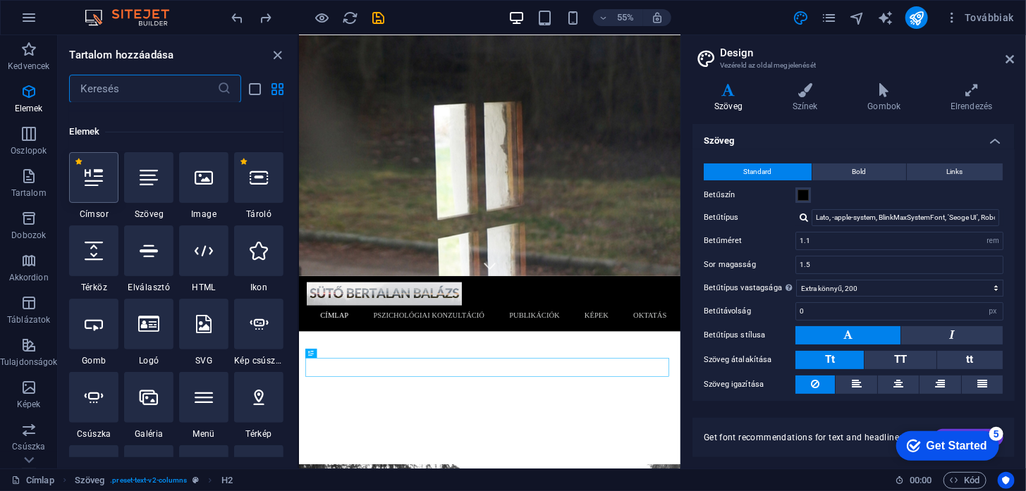
scroll to position [150, 0]
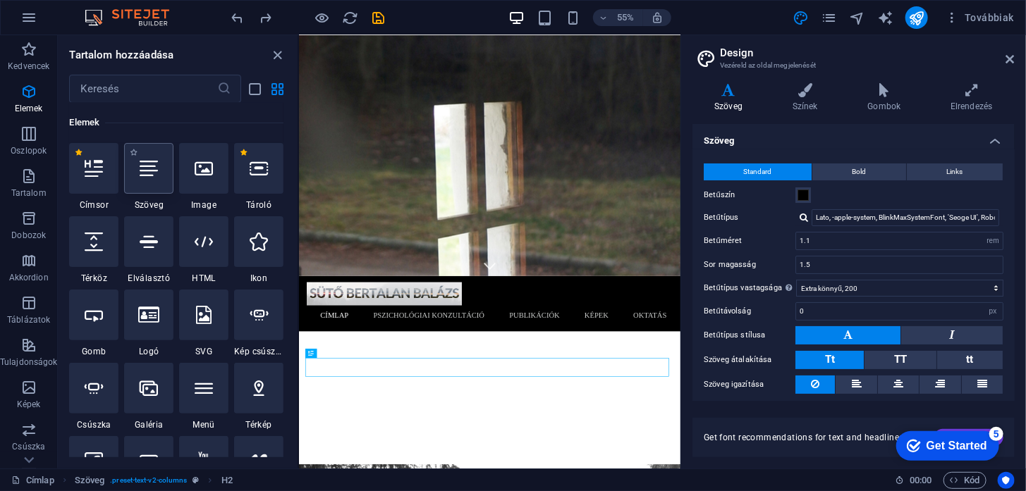
click at [135, 181] on div at bounding box center [148, 168] width 49 height 51
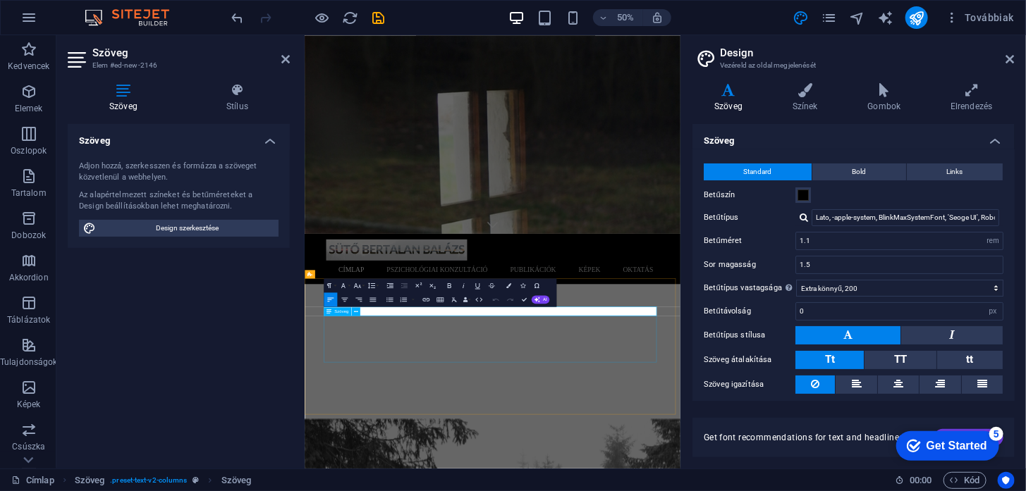
scroll to position [471, 0]
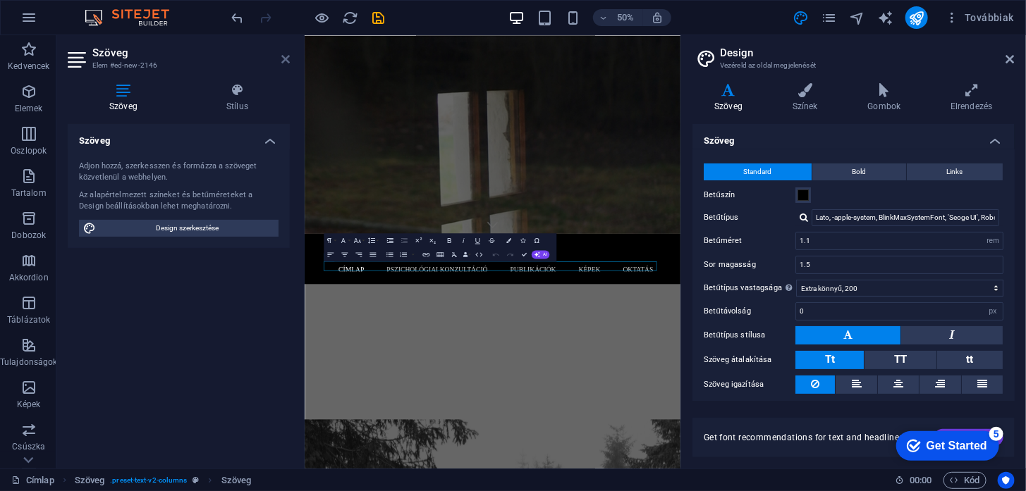
click at [286, 59] on icon at bounding box center [285, 59] width 8 height 11
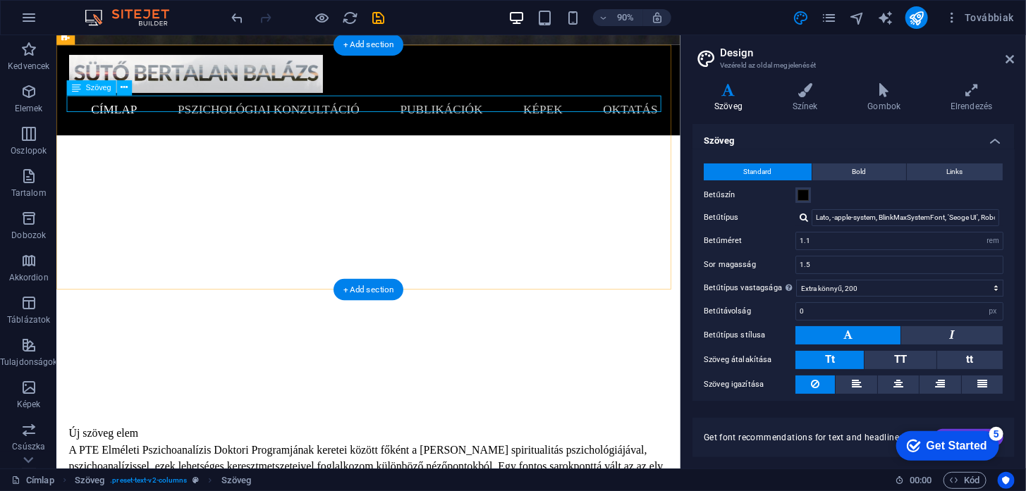
click at [271, 469] on div "Új szöveg elem" at bounding box center [403, 478] width 666 height 18
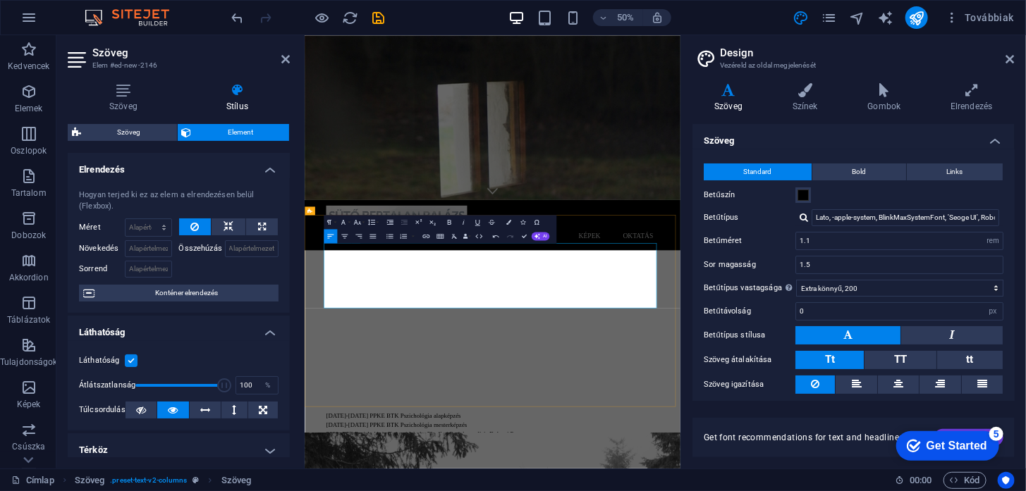
scroll to position [539, 0]
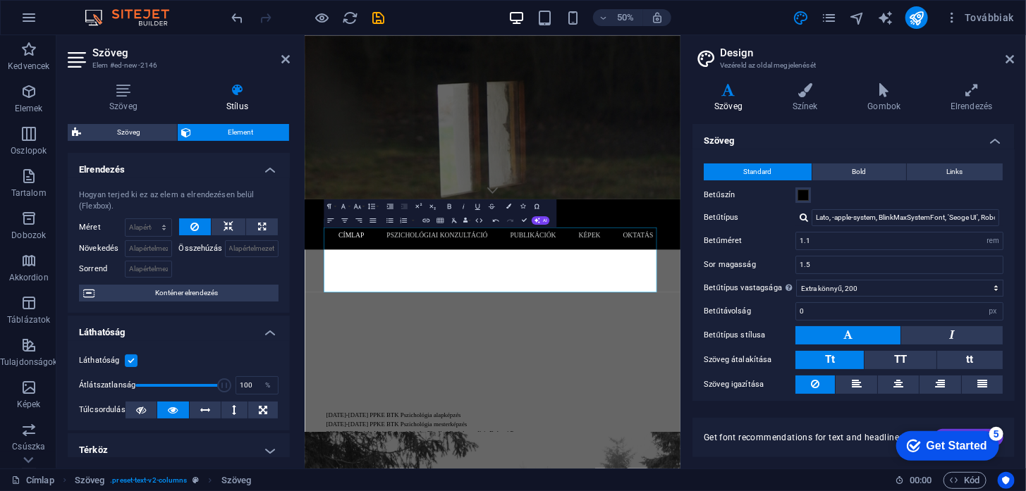
click at [1018, 54] on aside "Design Vezéreld az oldal megjelenését Variánsok Szöveg Színek Gombok Elrendezés…" at bounding box center [853, 252] width 346 height 434
click at [1008, 55] on icon at bounding box center [1010, 59] width 8 height 11
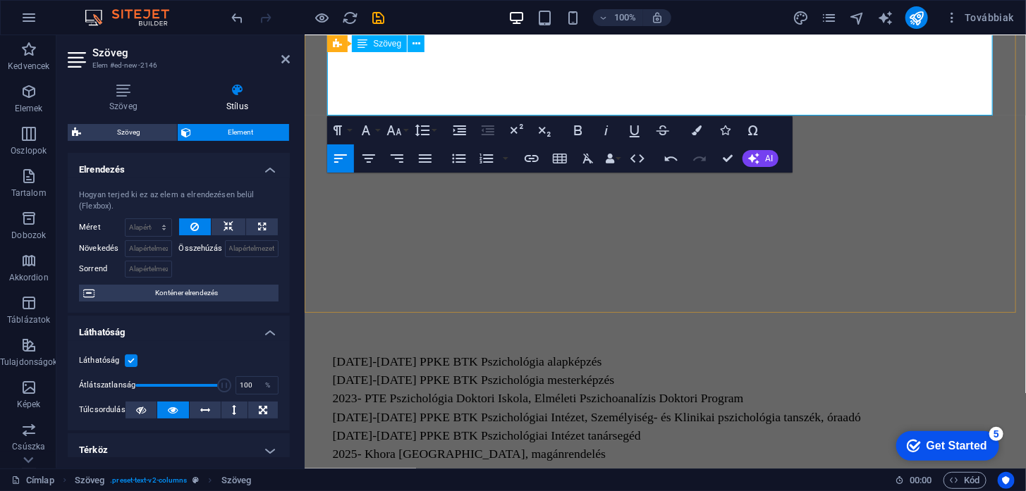
click at [592, 463] on p "Tagságok: Imágó Egyesület, Emberkép Egyesület" at bounding box center [665, 472] width 666 height 18
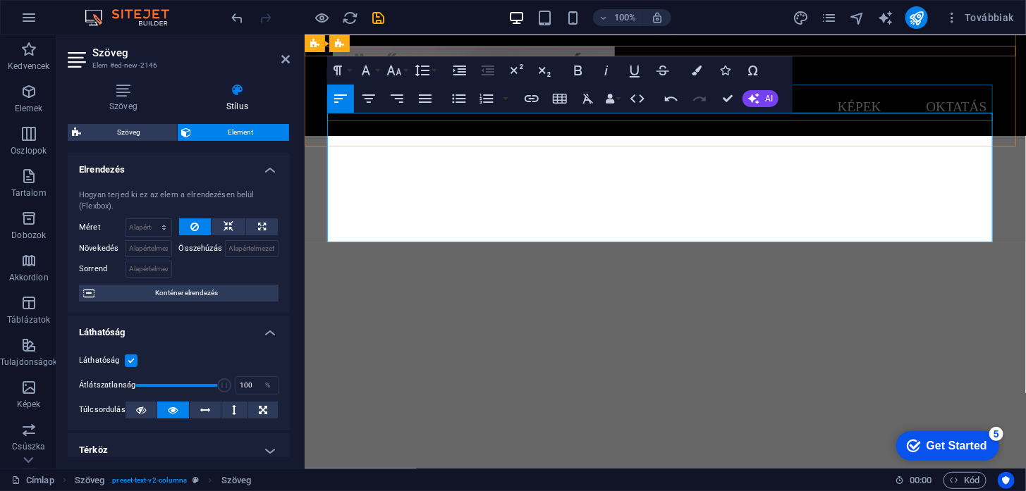
scroll to position [373, 0]
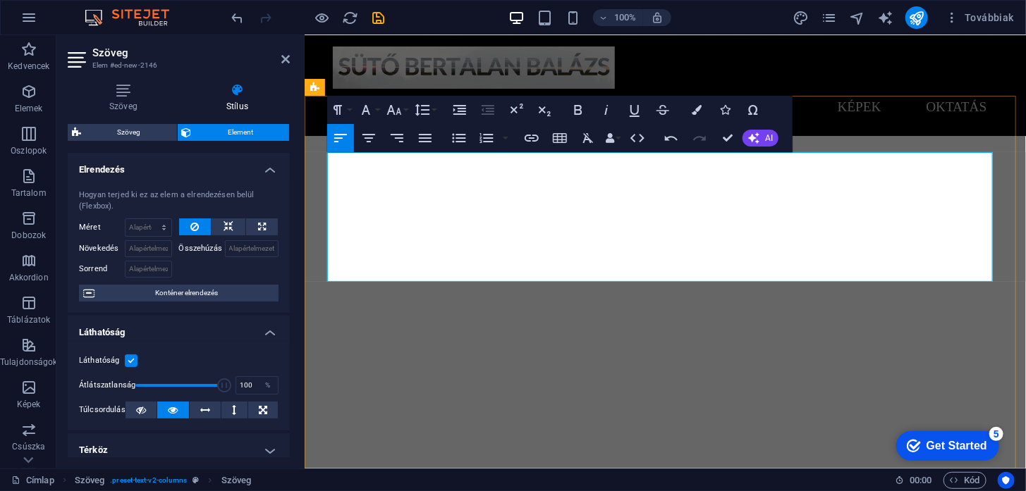
drag, startPoint x: 571, startPoint y: 263, endPoint x: 835, endPoint y: 314, distance: 268.6
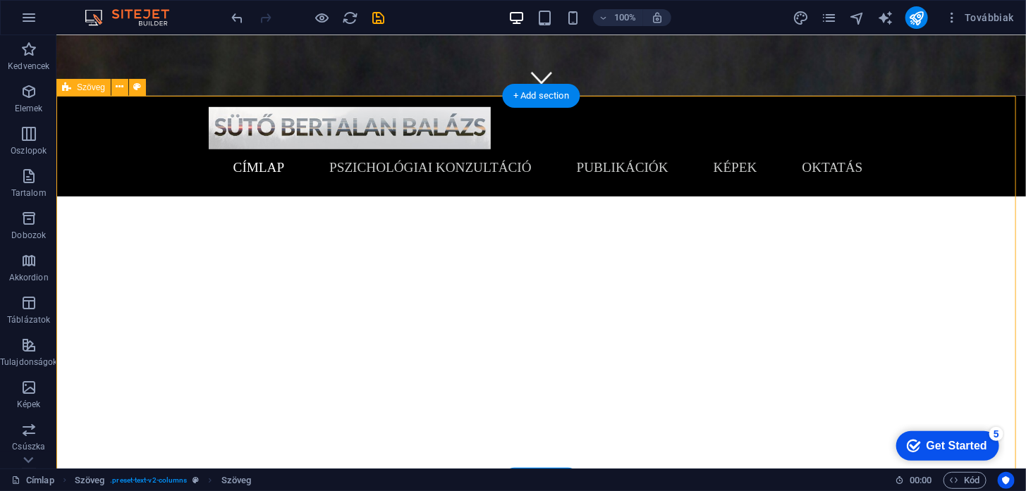
drag, startPoint x: 668, startPoint y: 337, endPoint x: 917, endPoint y: 337, distance: 248.2
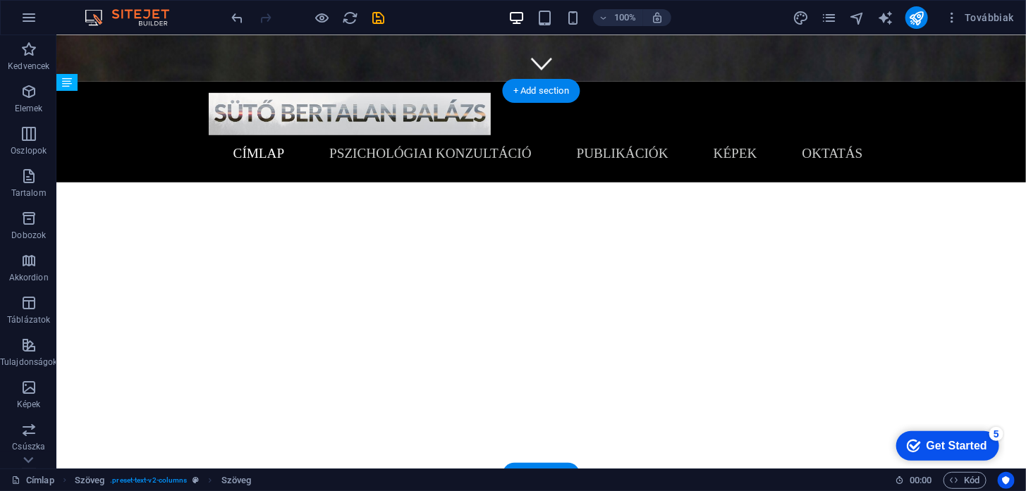
drag, startPoint x: 395, startPoint y: 181, endPoint x: 403, endPoint y: 405, distance: 224.4
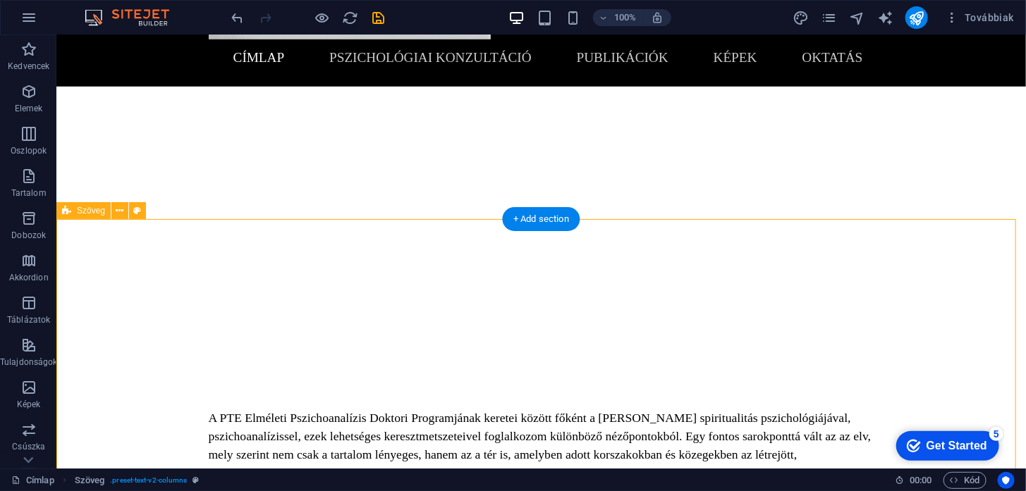
scroll to position [484, 0]
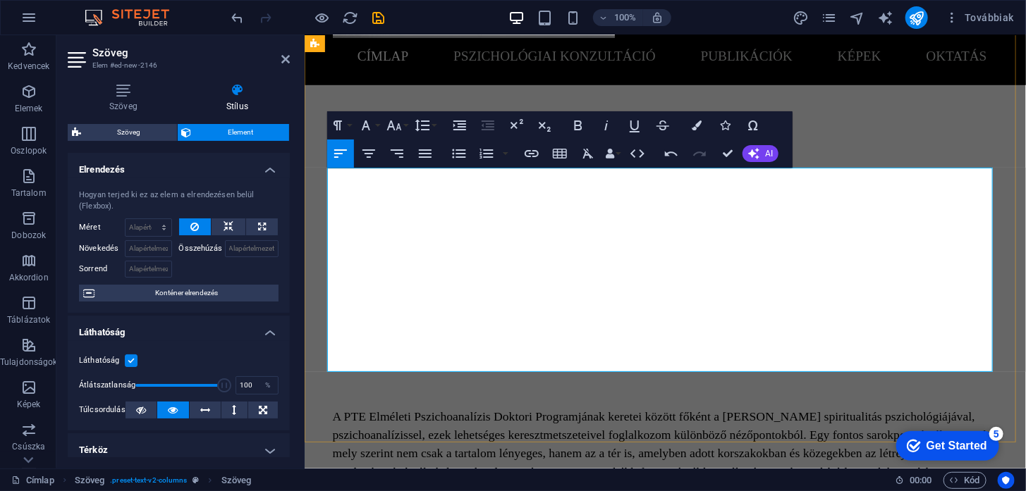
scroll to position [581, 0]
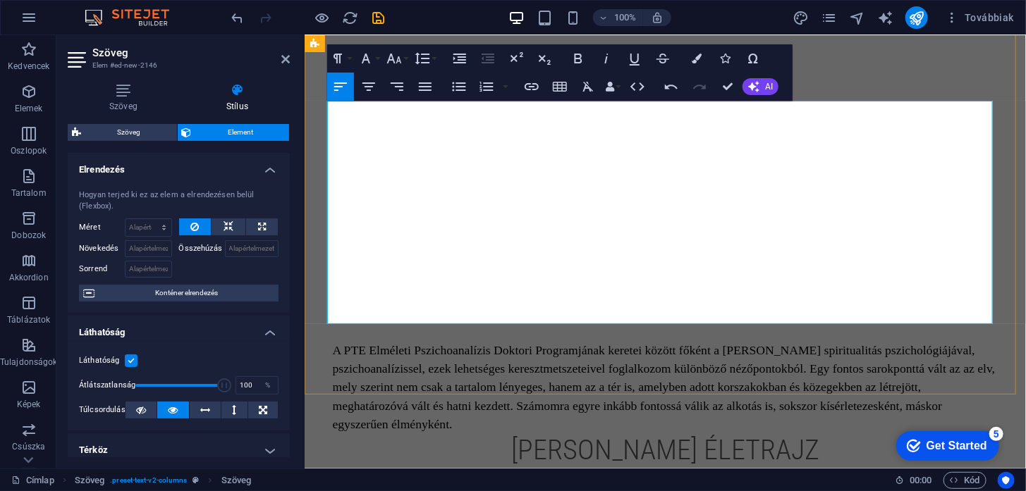
scroll to position [551, 0]
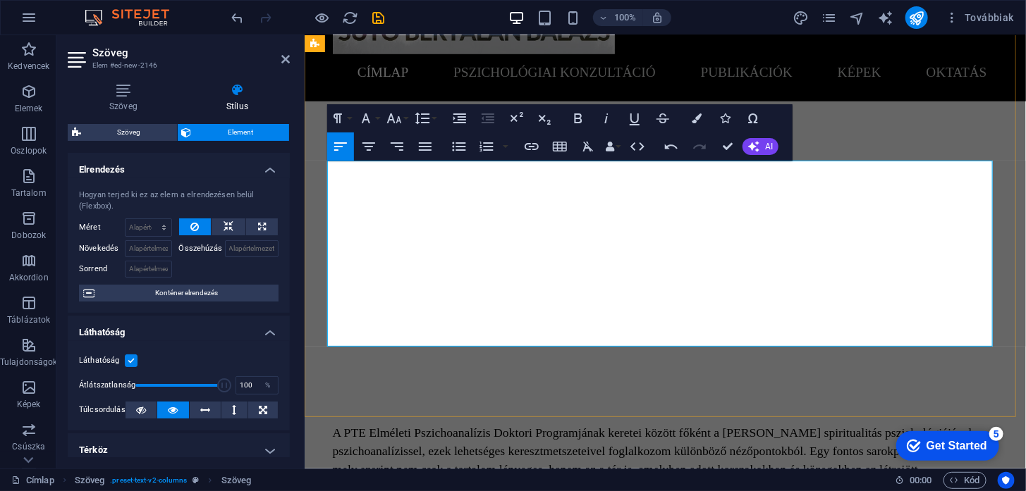
scroll to position [464, 0]
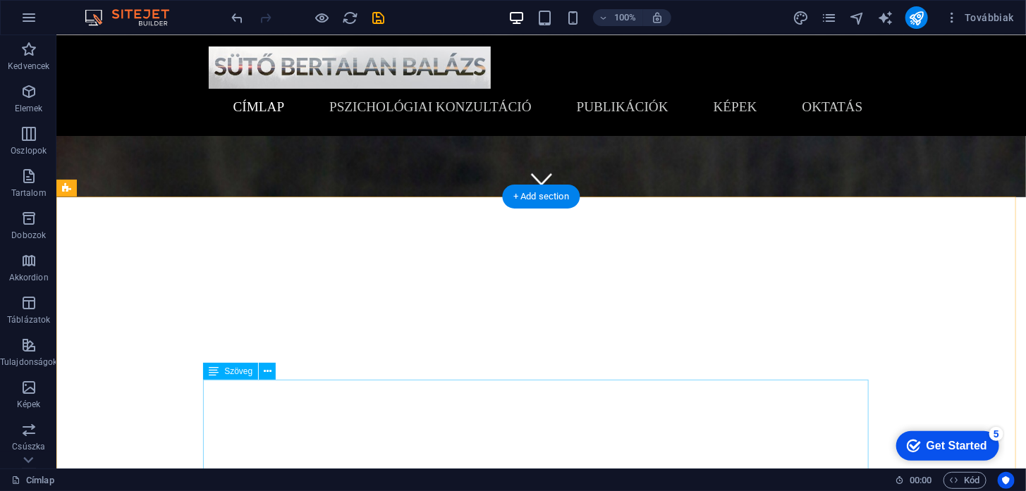
scroll to position [271, 0]
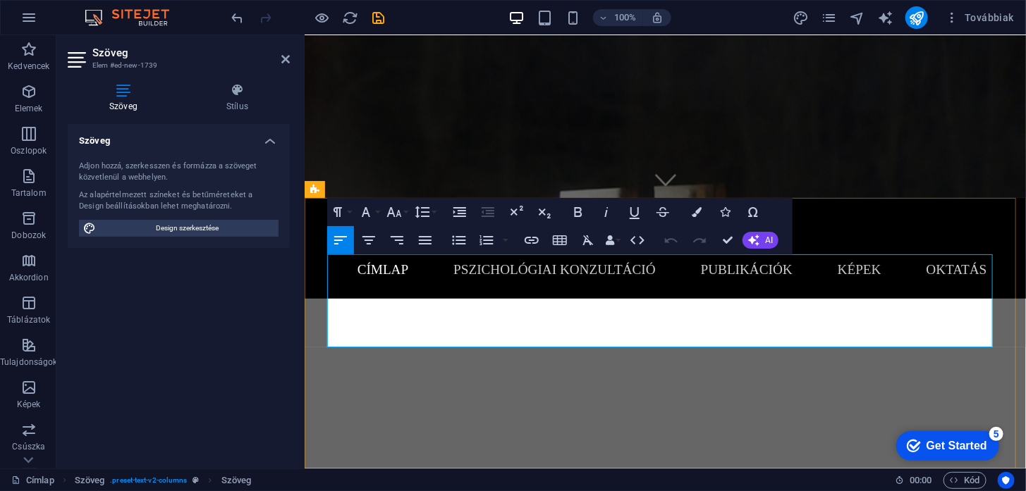
drag, startPoint x: 954, startPoint y: 283, endPoint x: 990, endPoint y: 281, distance: 36.0
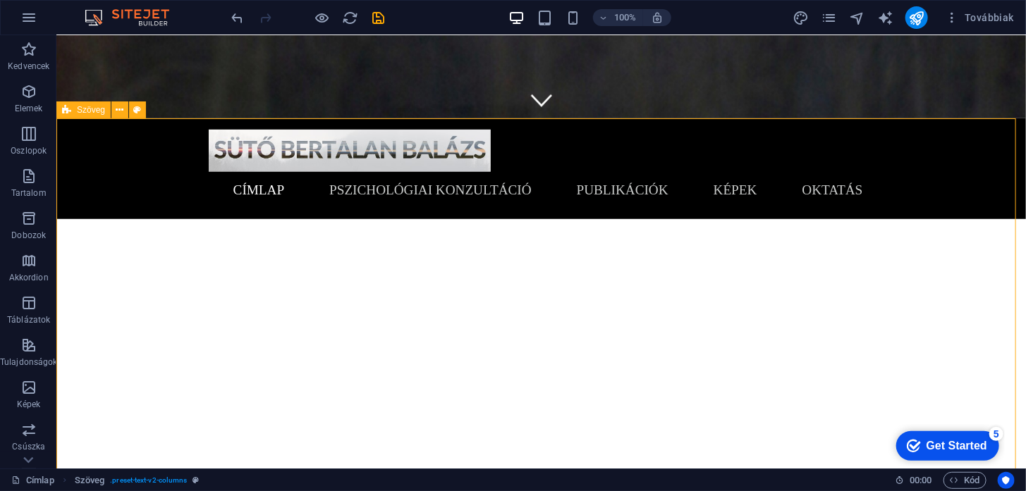
scroll to position [447, 0]
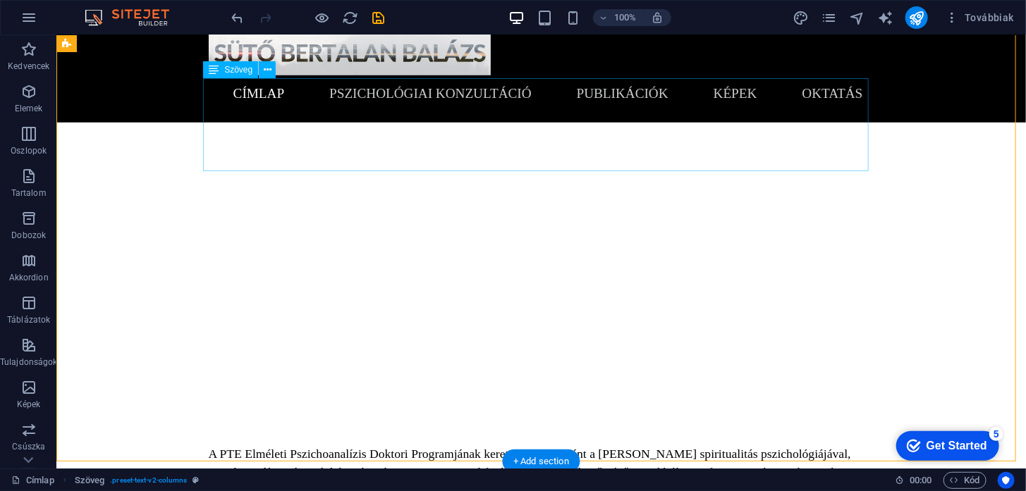
click at [460, 444] on div "A PTE Elméleti Pszichoanalízis Doktori Programjának keretei között főként a val…" at bounding box center [541, 490] width 666 height 93
click at [518, 444] on div "A PTE Elméleti Pszichoanalízis Doktori Programjának keretei között főként a val…" at bounding box center [541, 490] width 666 height 93
click at [473, 444] on div "A PTE Elméleti Pszichoanalízis Doktori Programjának keretei között főként a val…" at bounding box center [541, 490] width 666 height 93
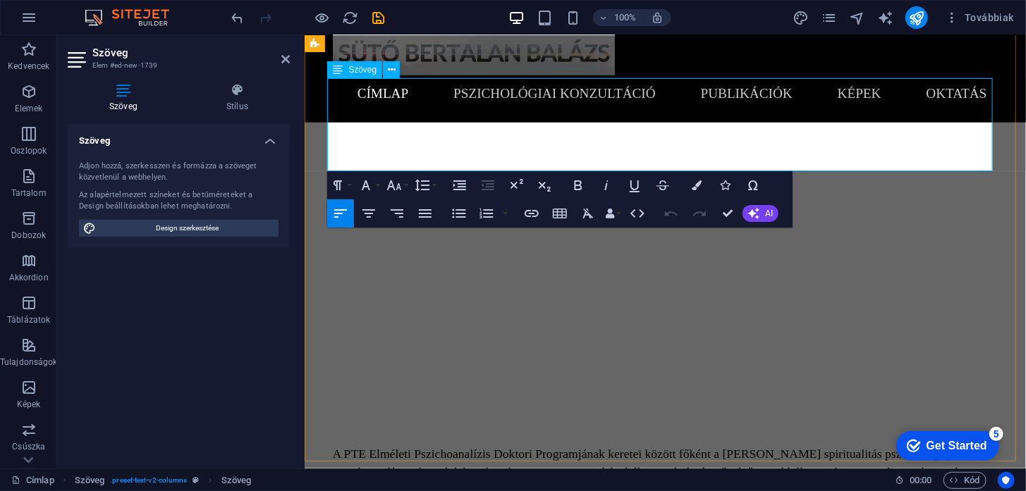
click at [589, 444] on p "A PTE Elméleti Pszichoanalízis Doktori Programjának keretei között főként a val…" at bounding box center [665, 490] width 666 height 93
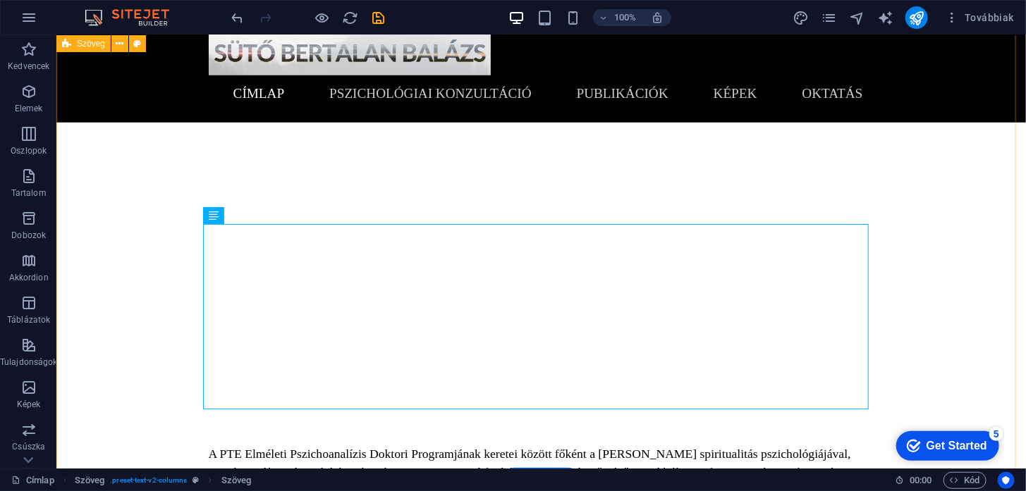
drag, startPoint x: 683, startPoint y: 298, endPoint x: 931, endPoint y: 298, distance: 248.2
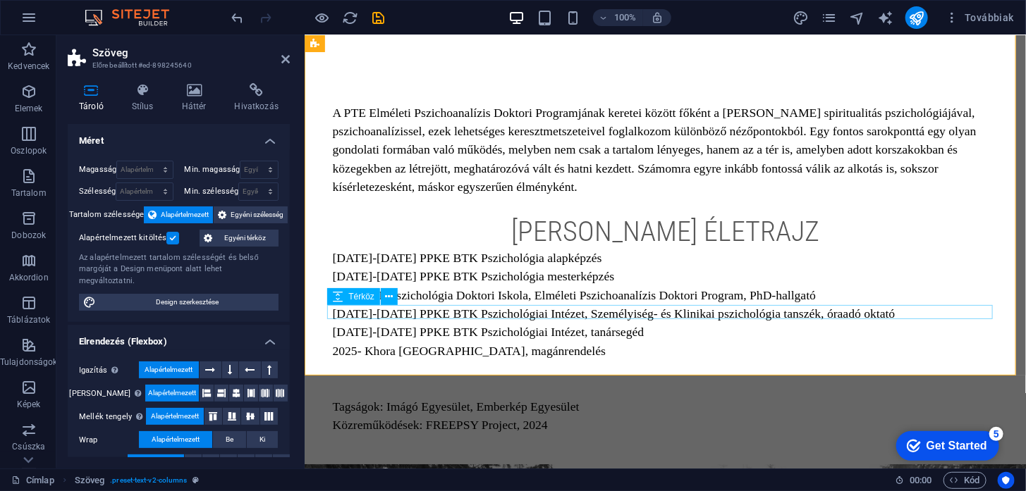
scroll to position [791, 0]
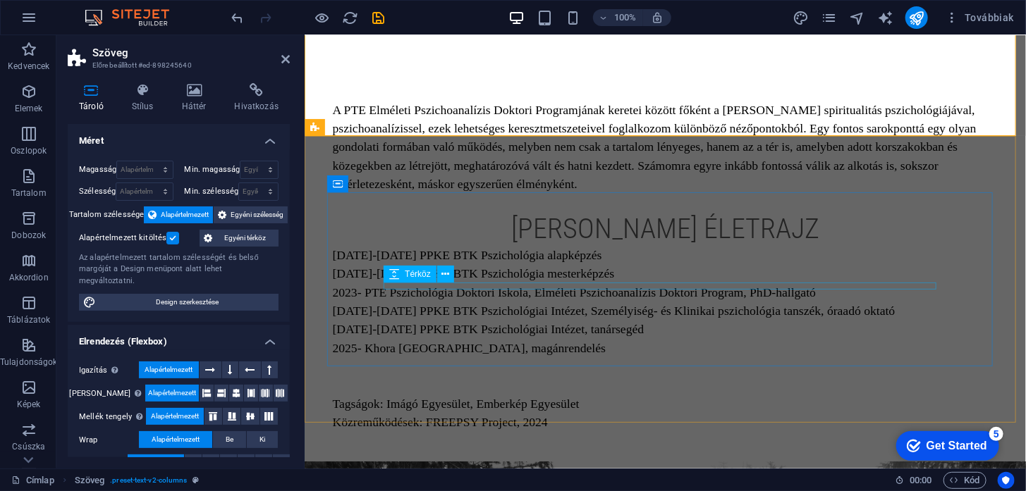
select select "px"
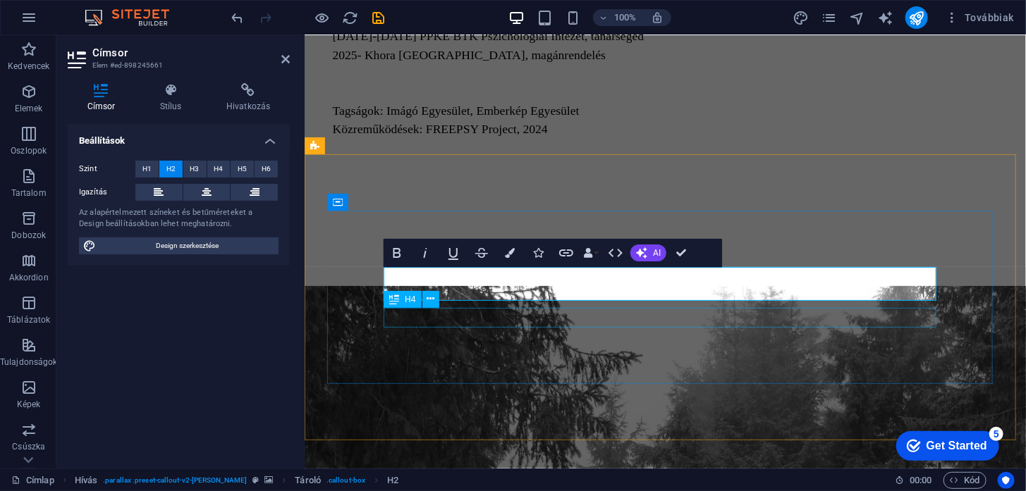
scroll to position [1085, 0]
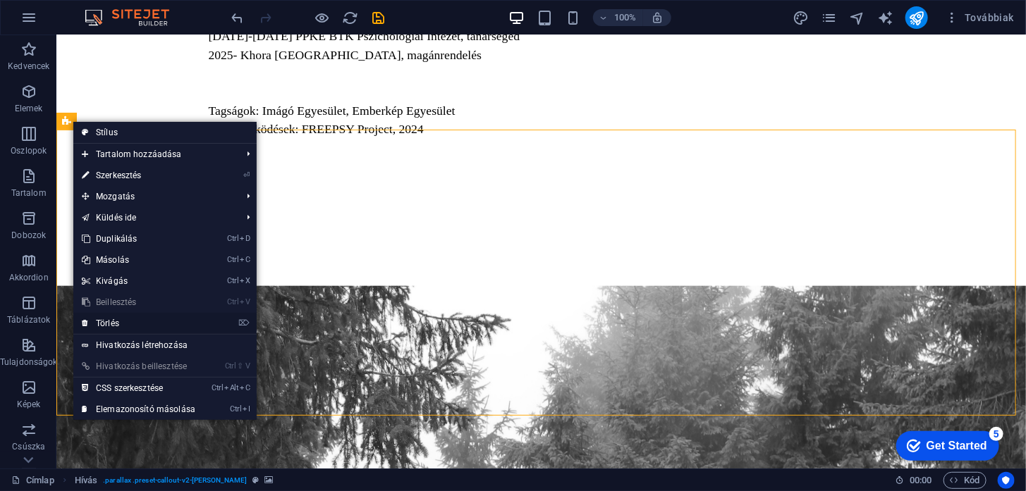
click at [145, 322] on link "⌦ Törlés" at bounding box center [138, 323] width 130 height 21
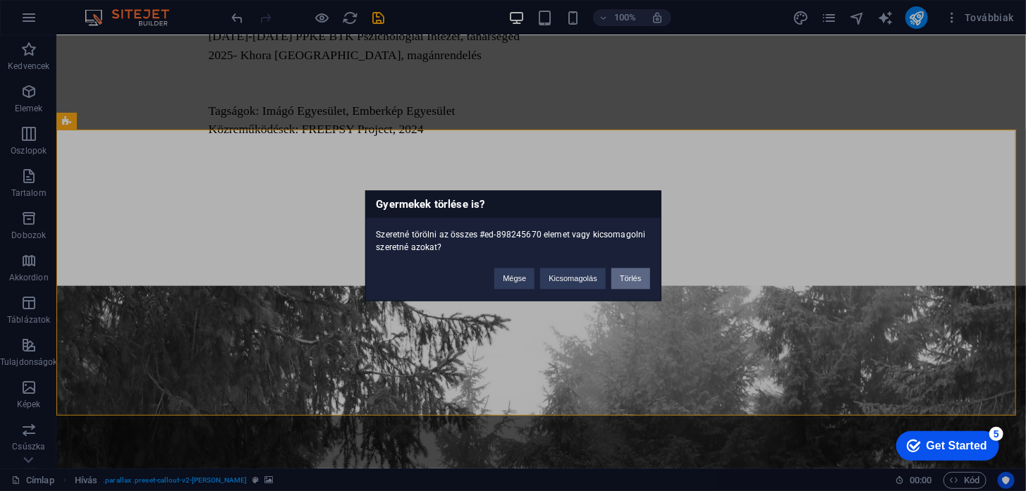
click at [628, 279] on button "Törlés" at bounding box center [630, 278] width 39 height 21
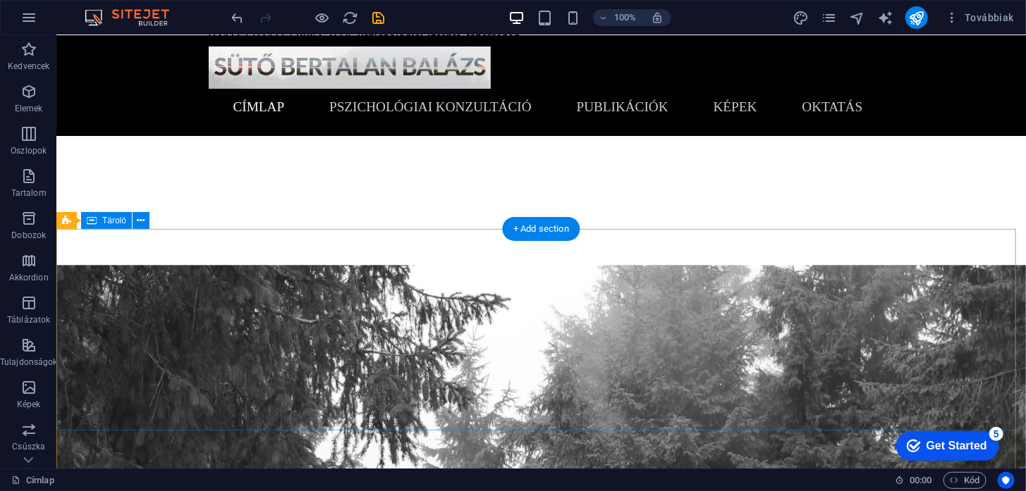
scroll to position [1027, 0]
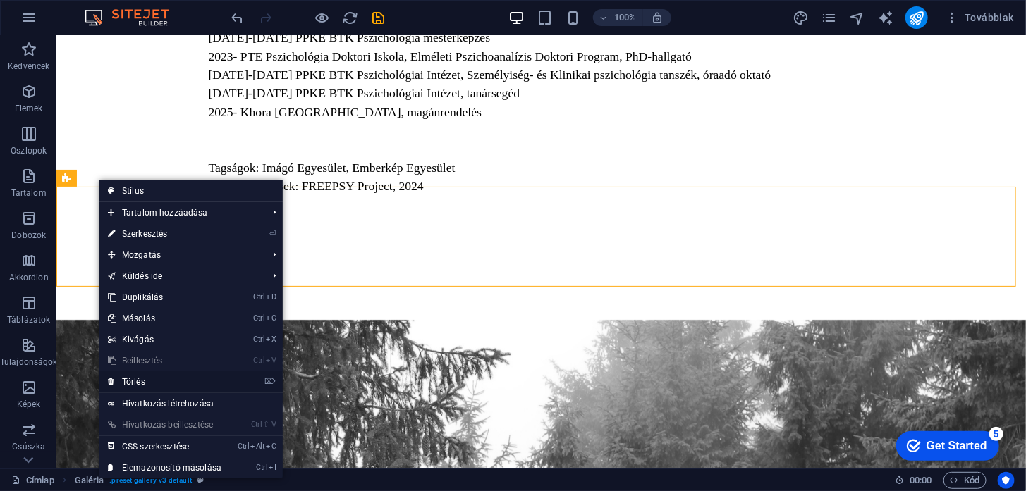
click at [155, 386] on link "⌦ Törlés" at bounding box center [164, 382] width 130 height 21
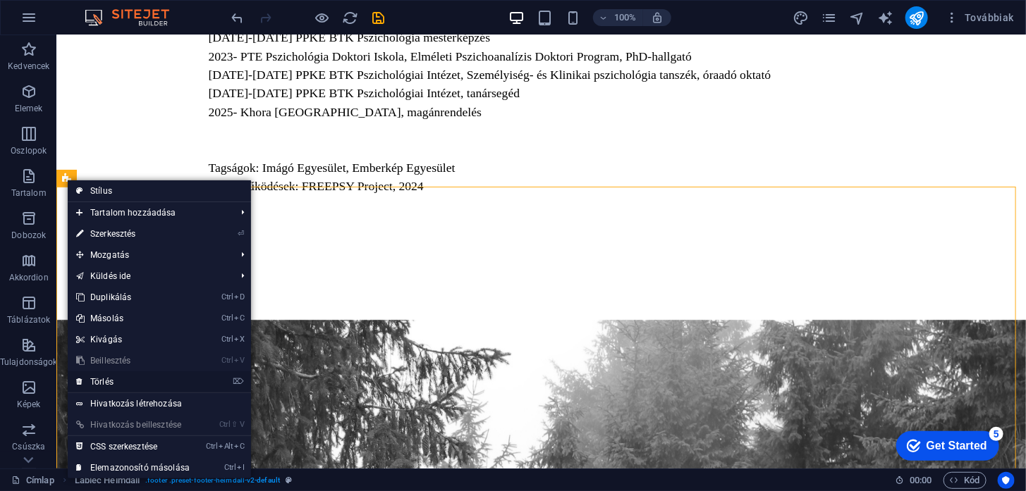
click at [142, 384] on link "⌦ Törlés" at bounding box center [133, 382] width 130 height 21
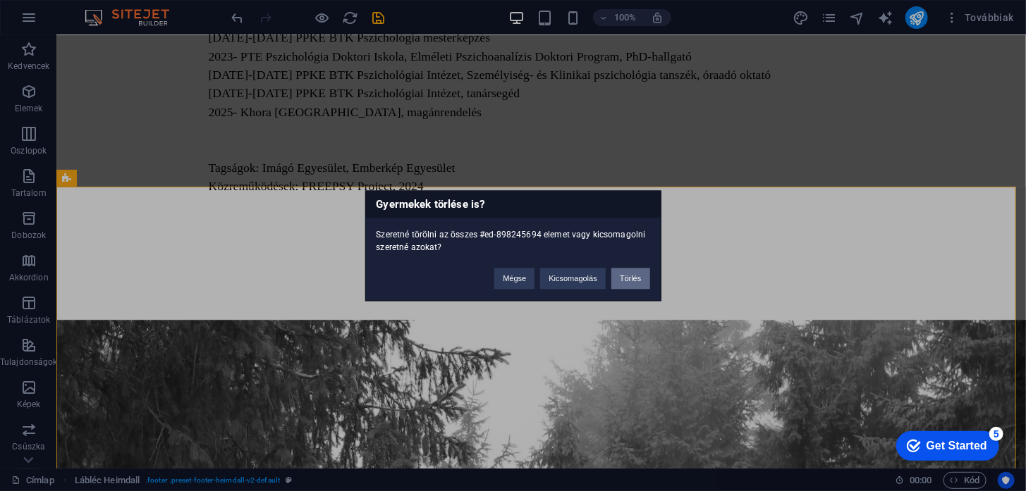
click at [642, 278] on button "Törlés" at bounding box center [630, 278] width 39 height 21
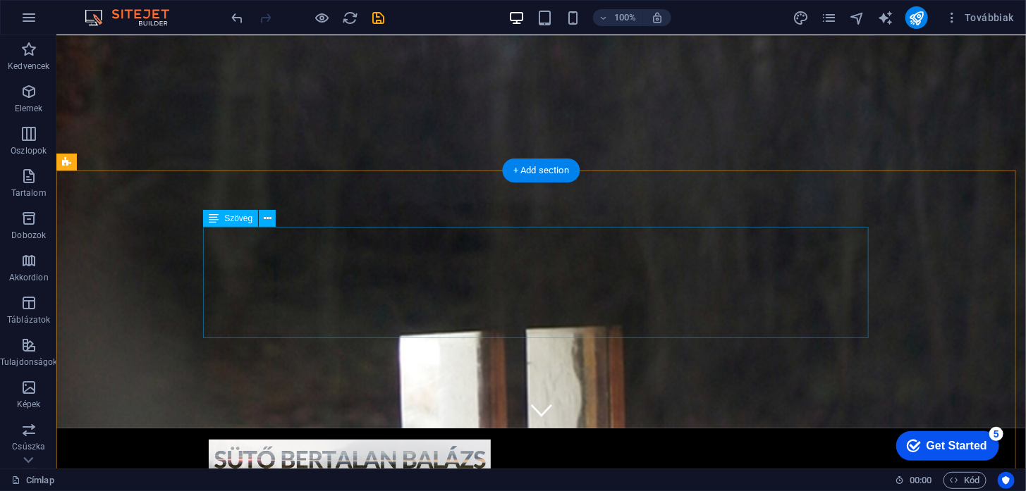
scroll to position [0, 0]
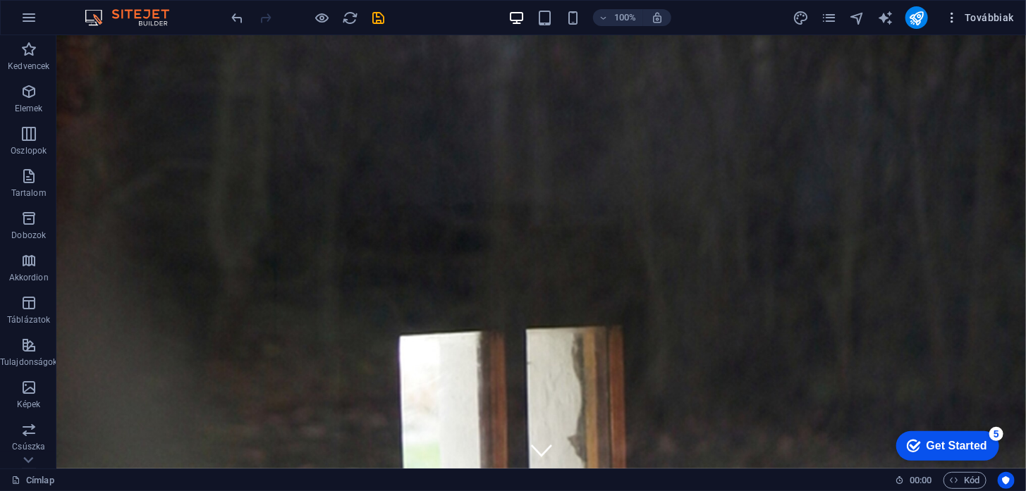
click at [958, 11] on icon "button" at bounding box center [952, 18] width 14 height 14
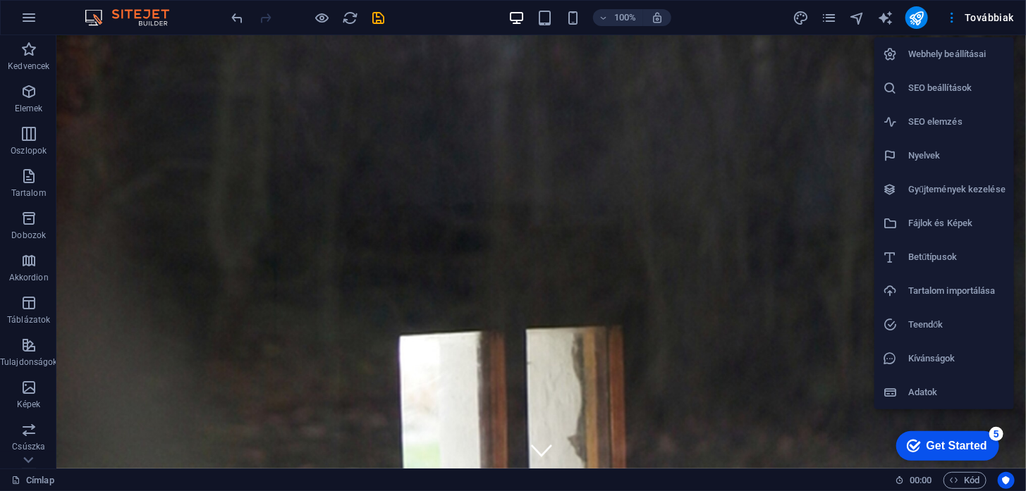
click at [379, 16] on div at bounding box center [513, 245] width 1026 height 491
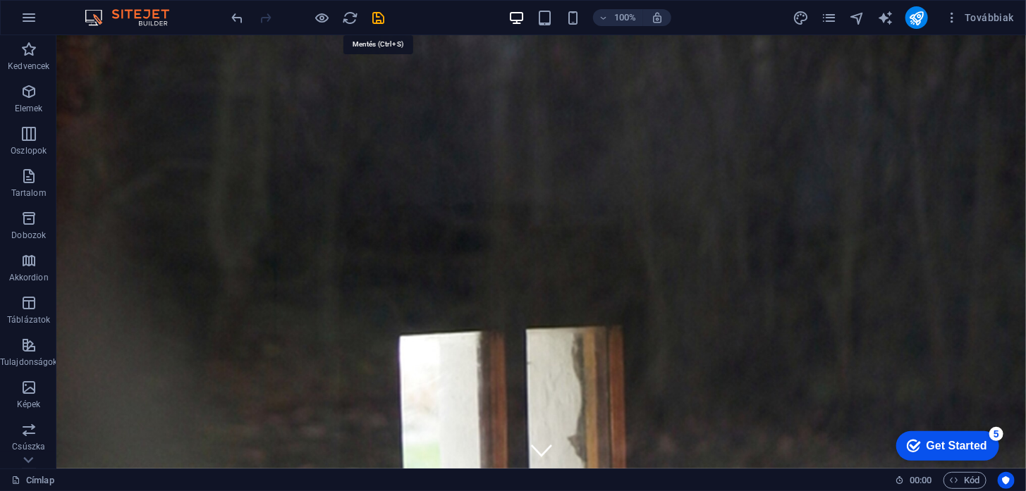
click at [379, 16] on icon "save" at bounding box center [379, 18] width 16 height 16
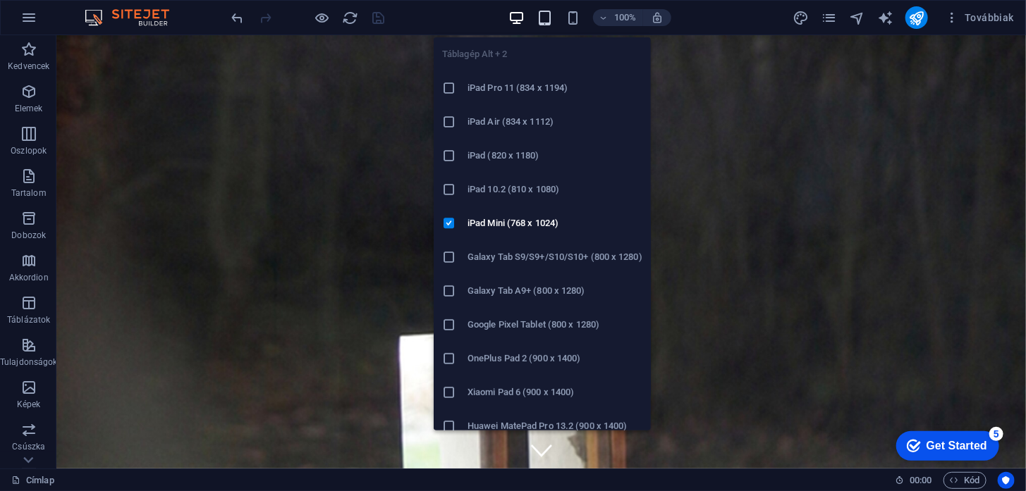
click at [550, 19] on icon "button" at bounding box center [545, 18] width 16 height 16
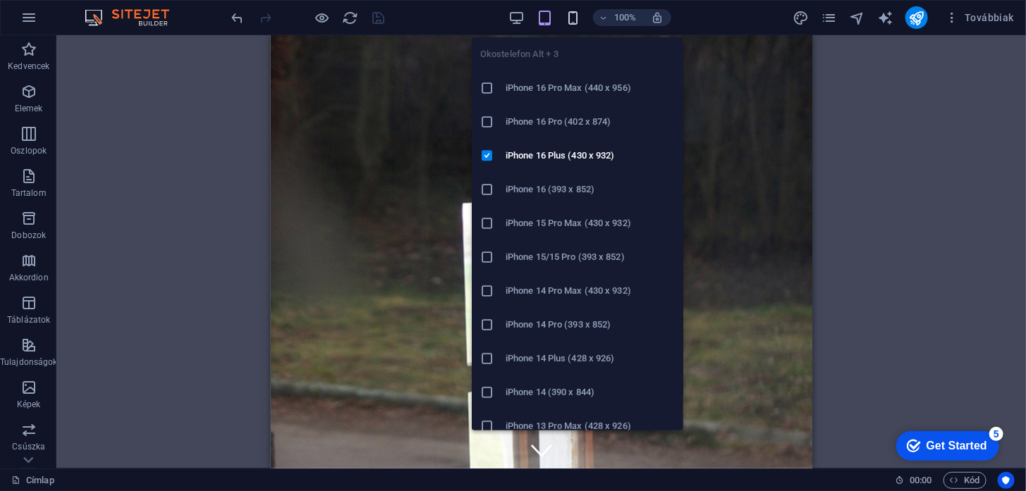
click at [572, 14] on icon "button" at bounding box center [573, 18] width 16 height 16
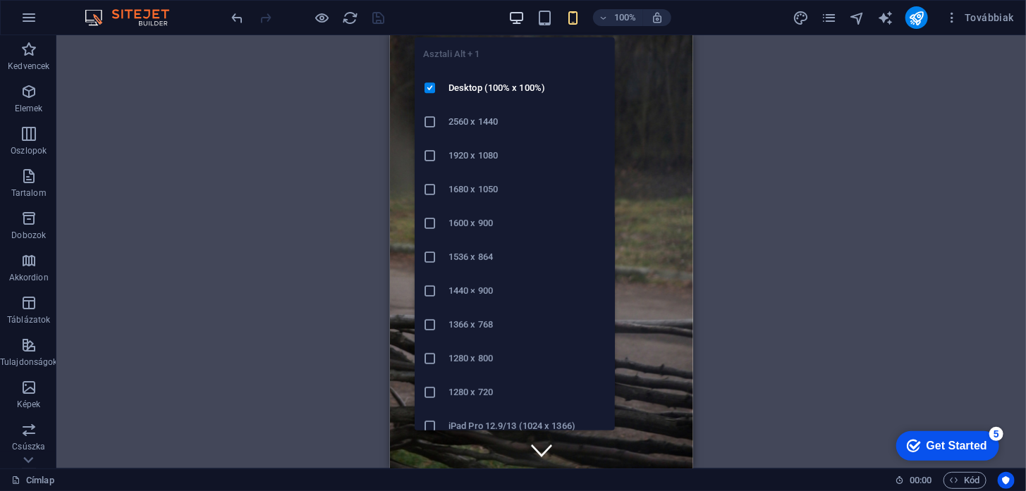
click at [518, 17] on icon "button" at bounding box center [516, 18] width 16 height 16
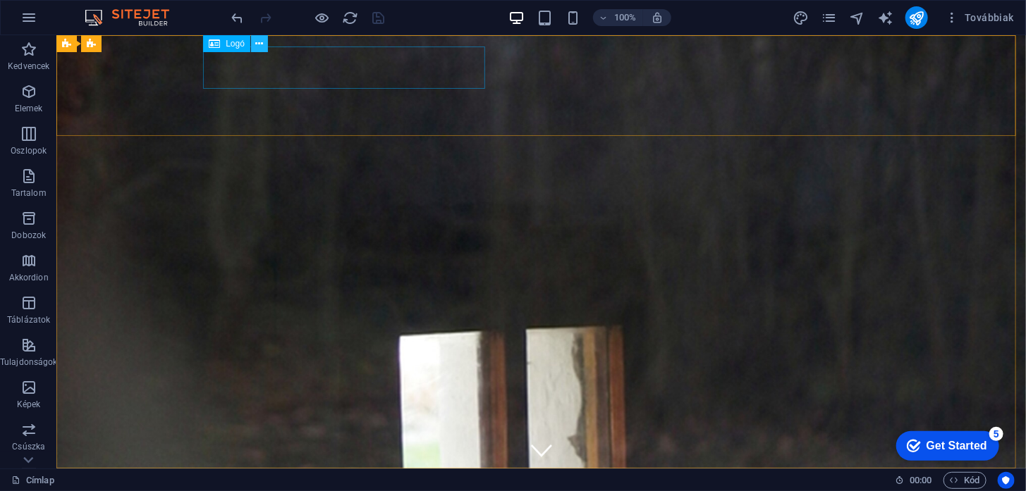
click at [263, 47] on icon at bounding box center [259, 44] width 8 height 15
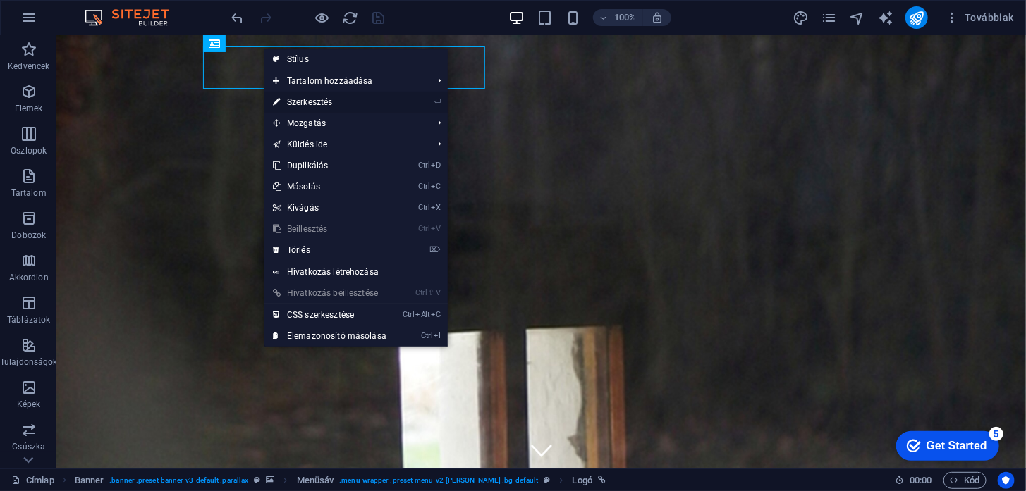
click at [322, 97] on link "⏎ Szerkesztés" at bounding box center [329, 102] width 130 height 21
select select "px"
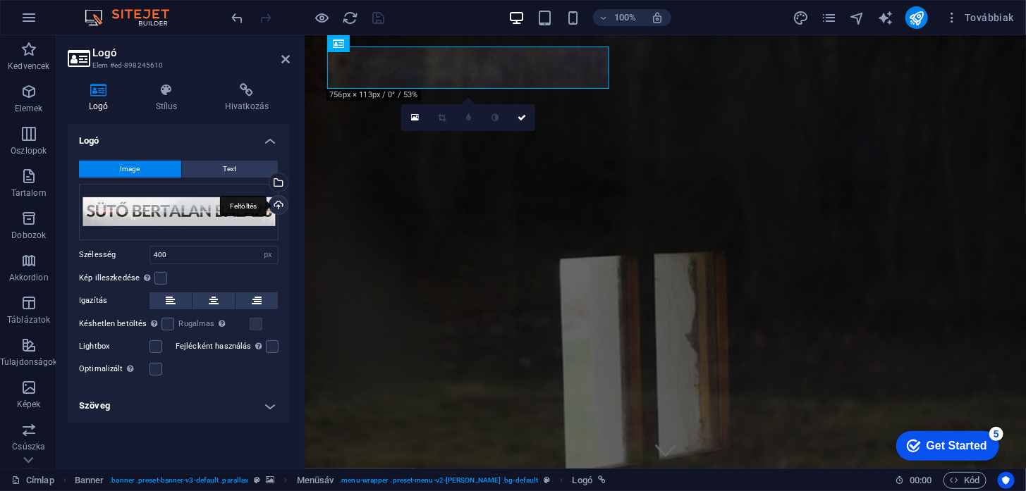
click at [275, 209] on div "Feltöltés" at bounding box center [277, 206] width 21 height 21
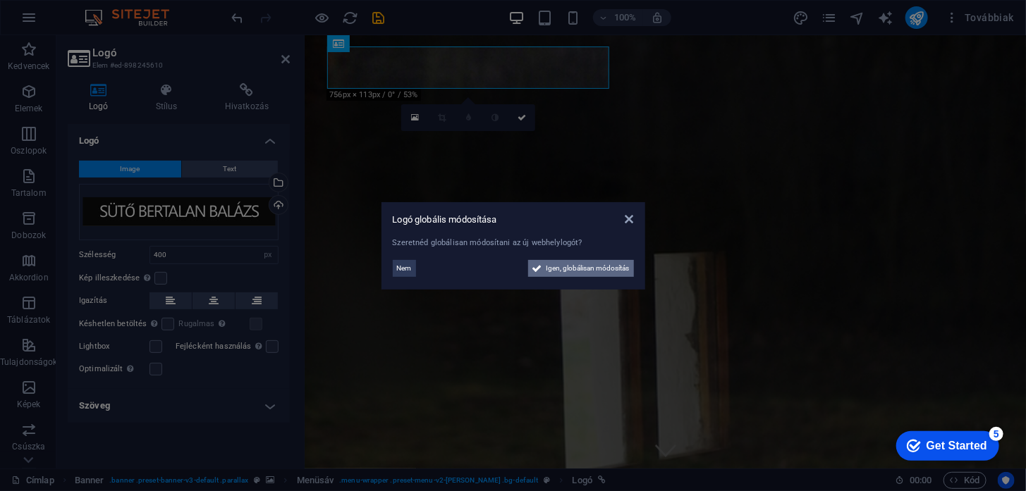
click at [562, 268] on span "Igen, globálisan módosítás" at bounding box center [587, 268] width 83 height 17
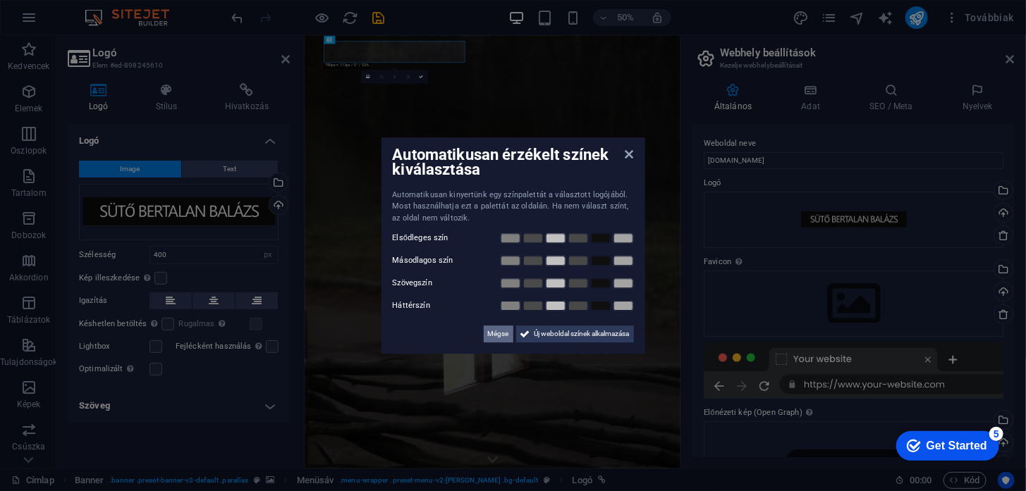
click at [500, 336] on span "Mégse" at bounding box center [498, 334] width 21 height 17
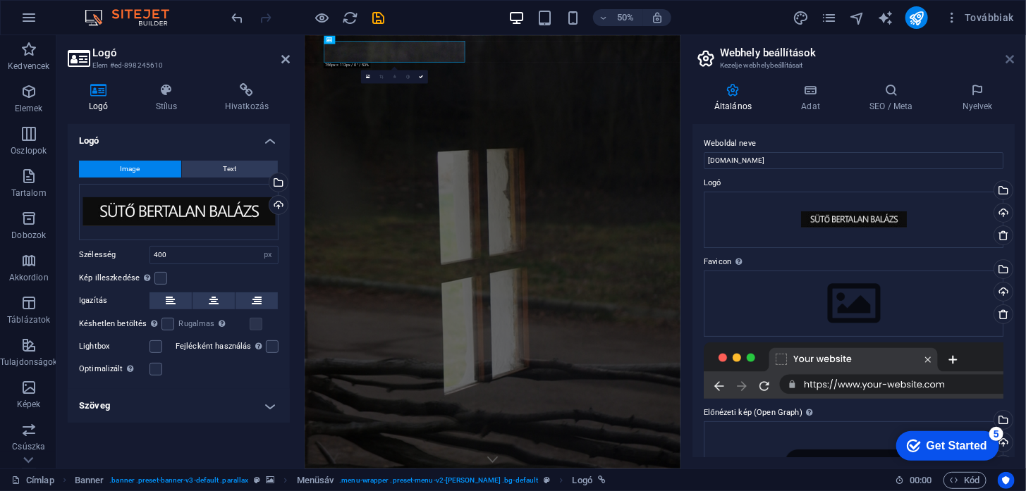
click at [1013, 59] on icon at bounding box center [1010, 59] width 8 height 11
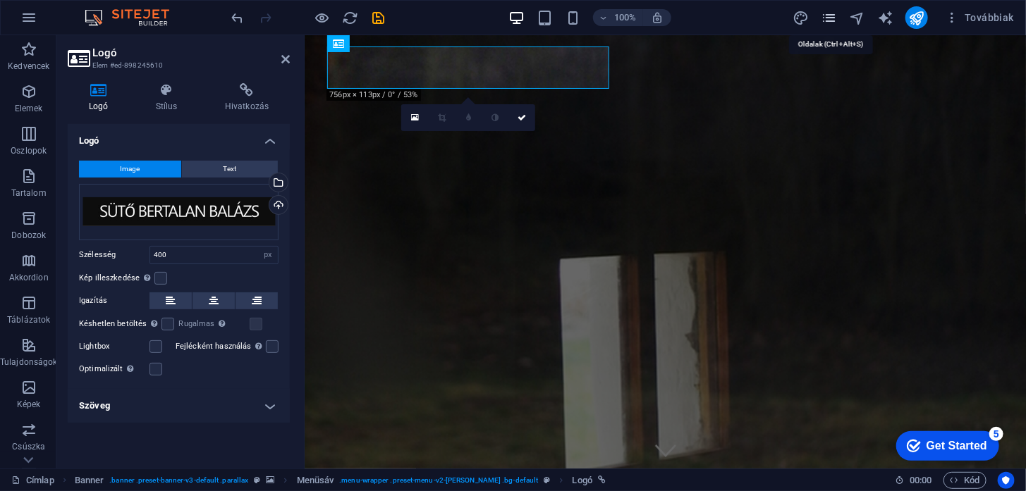
click at [833, 20] on icon "pages" at bounding box center [829, 18] width 16 height 16
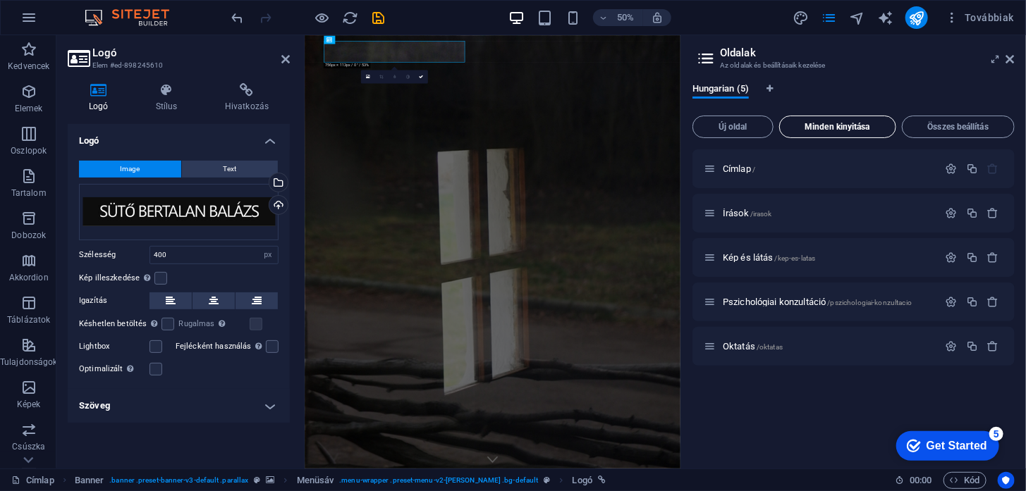
click at [813, 132] on button "Minden kinyitása" at bounding box center [837, 127] width 117 height 23
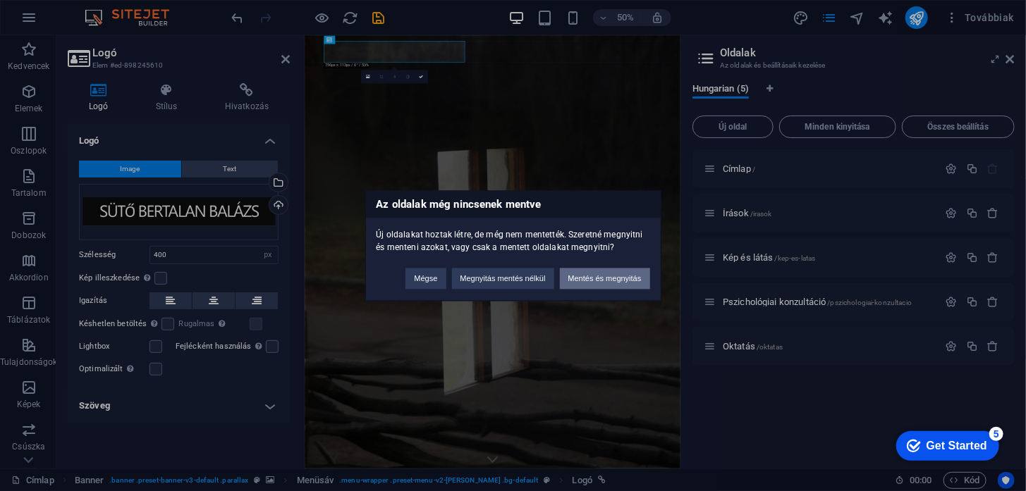
click at [587, 281] on button "Mentés és megnyitás" at bounding box center [605, 278] width 90 height 21
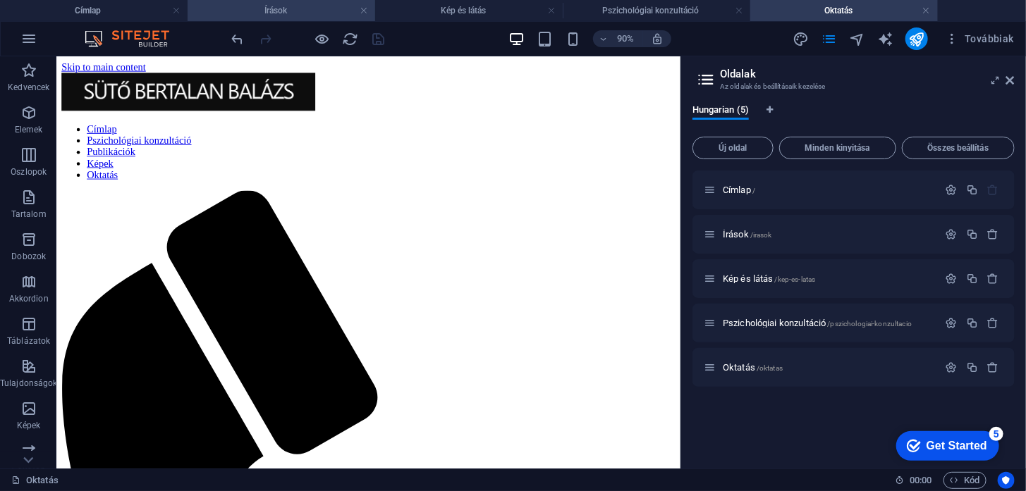
click at [258, 10] on h4 "Írások" at bounding box center [282, 11] width 188 height 16
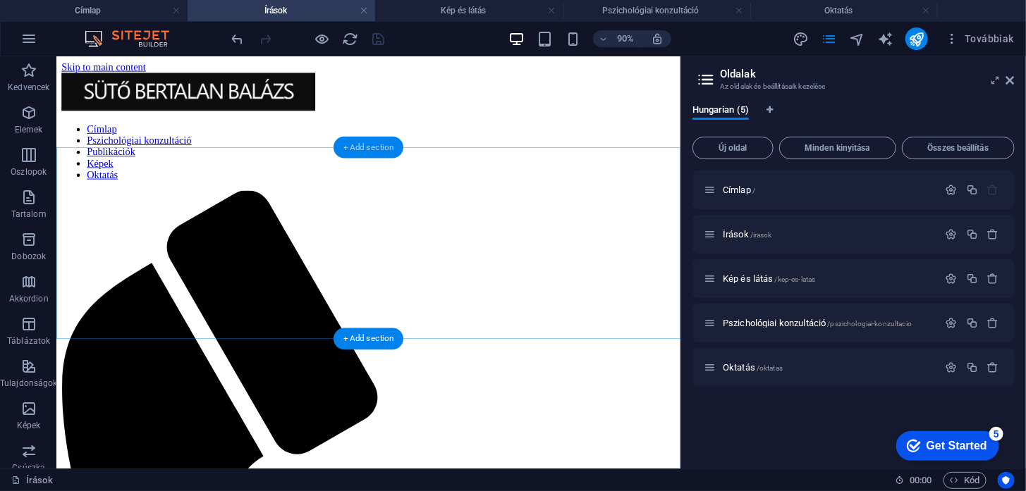
click at [365, 145] on div "+ Add section" at bounding box center [369, 147] width 71 height 22
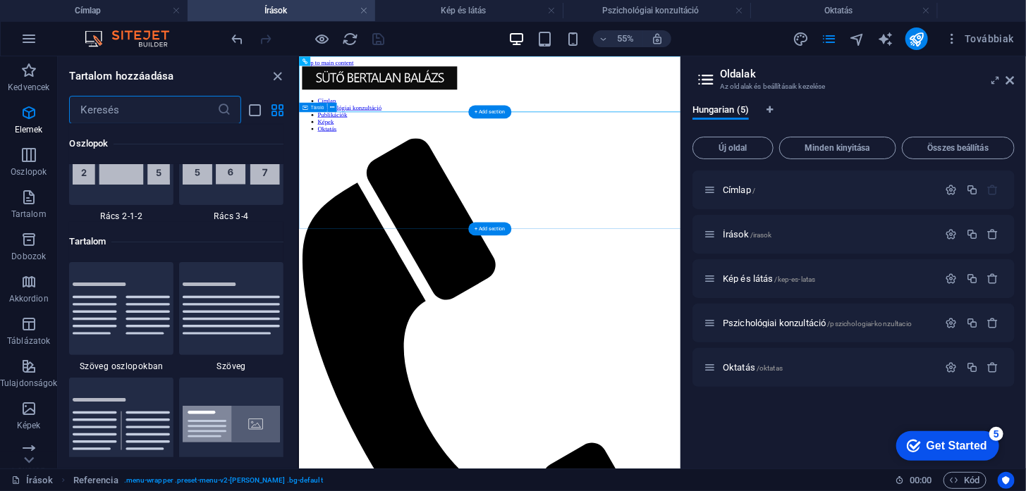
scroll to position [2467, 0]
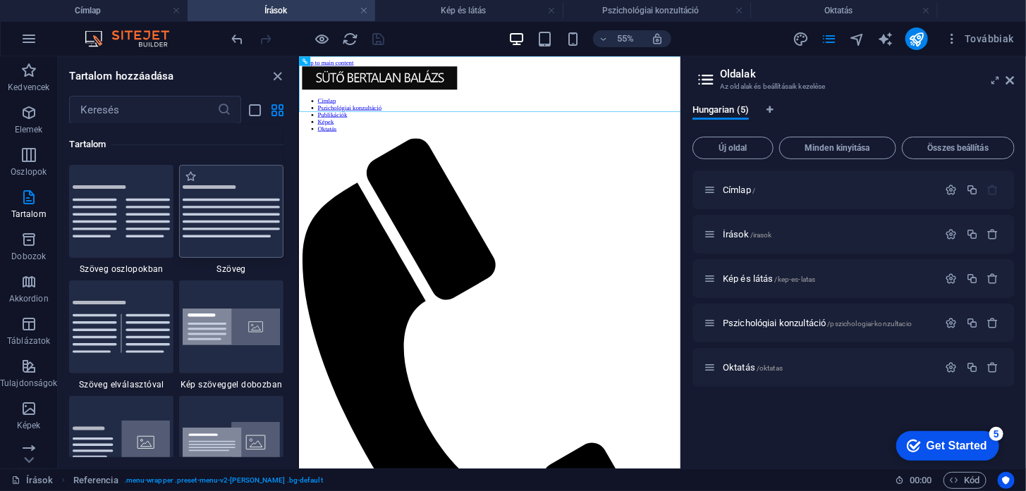
click at [219, 206] on img at bounding box center [231, 211] width 97 height 52
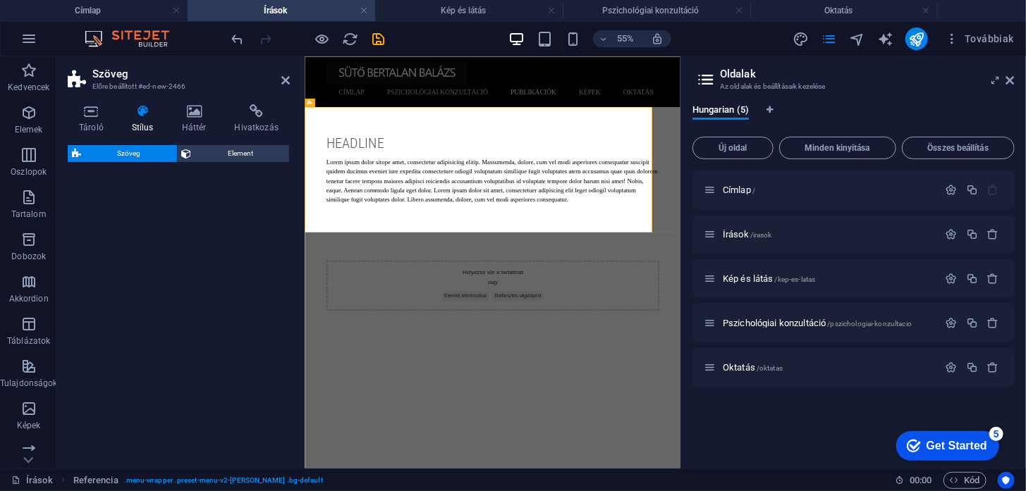
select select "preset-text-v2-default"
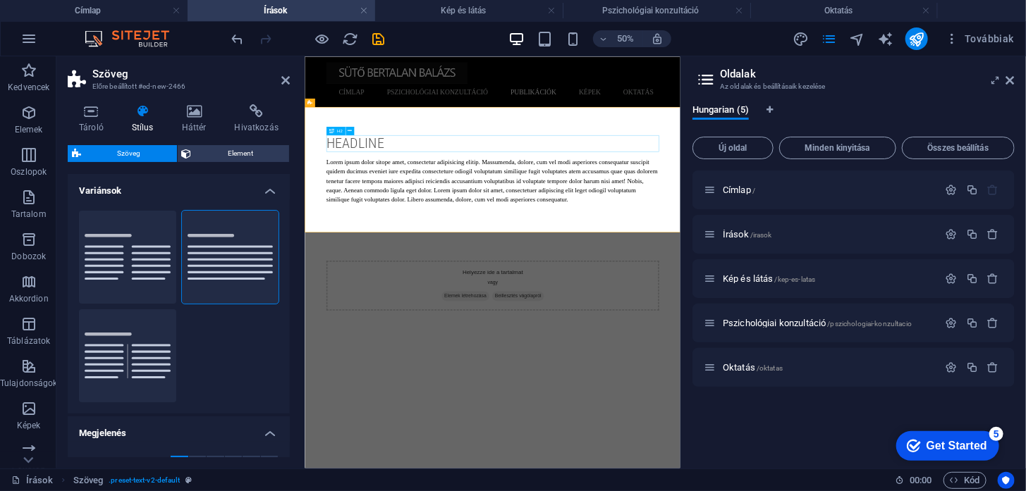
click at [441, 231] on div "Headline" at bounding box center [680, 230] width 666 height 34
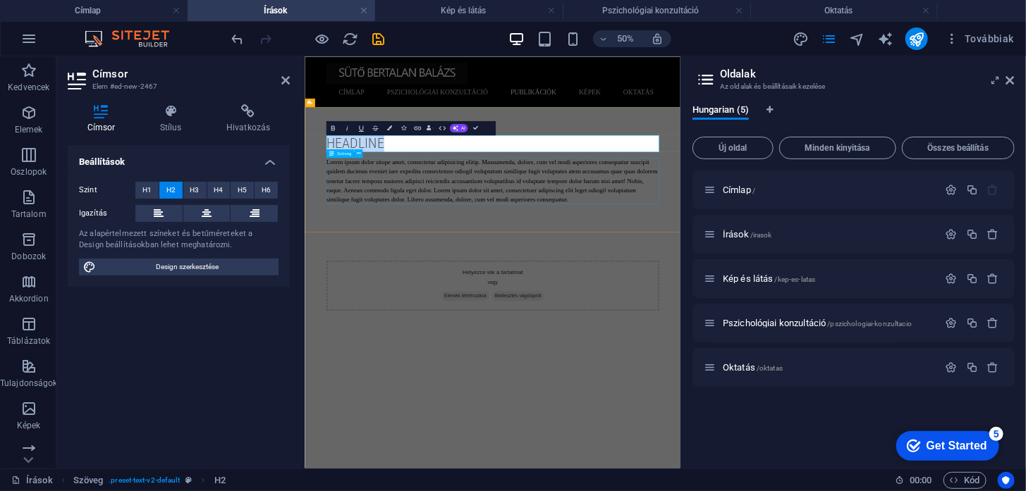
click at [688, 327] on div "Lorem ipsum dolor sitope amet, consectetur adipisicing elitip. Massumenda, dolo…" at bounding box center [680, 304] width 666 height 93
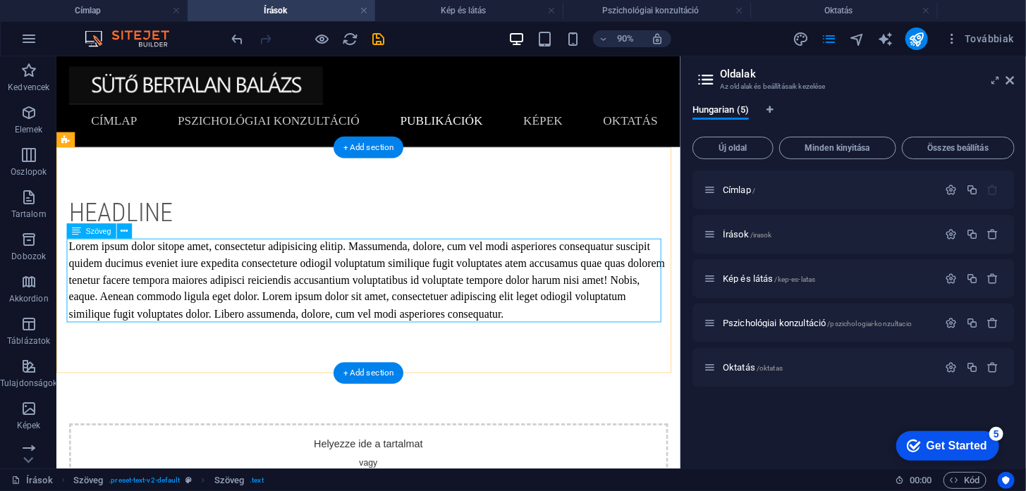
click at [432, 302] on div "Lorem ipsum dolor sitope amet, consectetur adipisicing elitip. Massumenda, dolo…" at bounding box center [403, 304] width 666 height 93
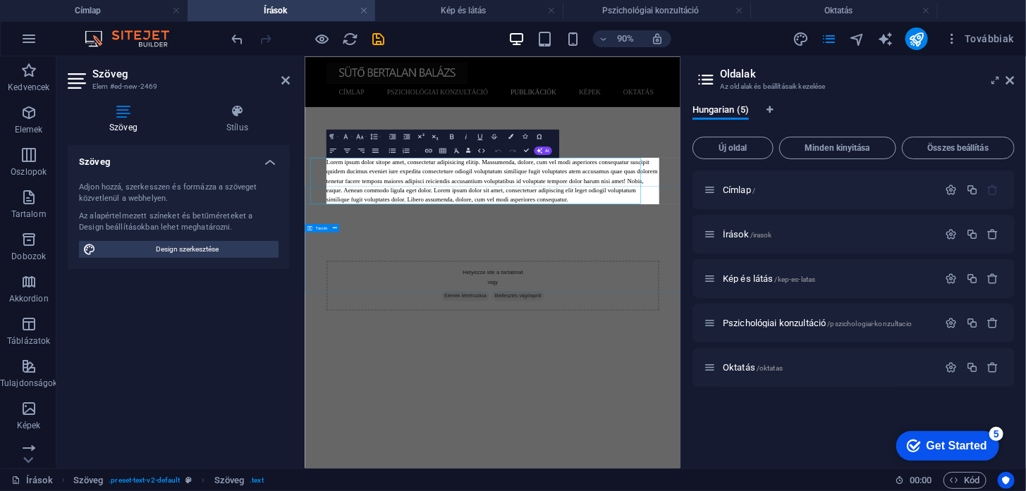
drag, startPoint x: 680, startPoint y: 302, endPoint x: 484, endPoint y: 499, distance: 277.7
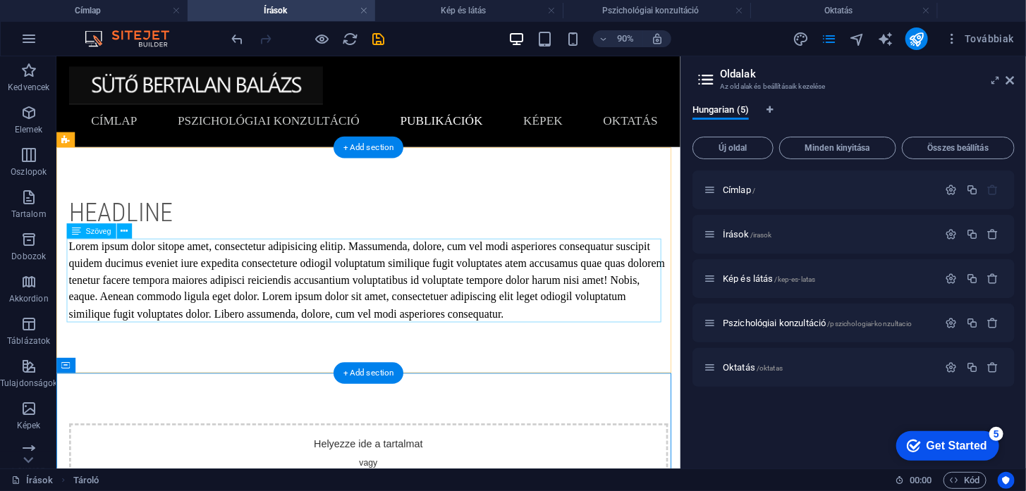
click at [487, 299] on div "Lorem ipsum dolor sitope amet, consectetur adipisicing elitip. Massumenda, dolo…" at bounding box center [403, 304] width 666 height 93
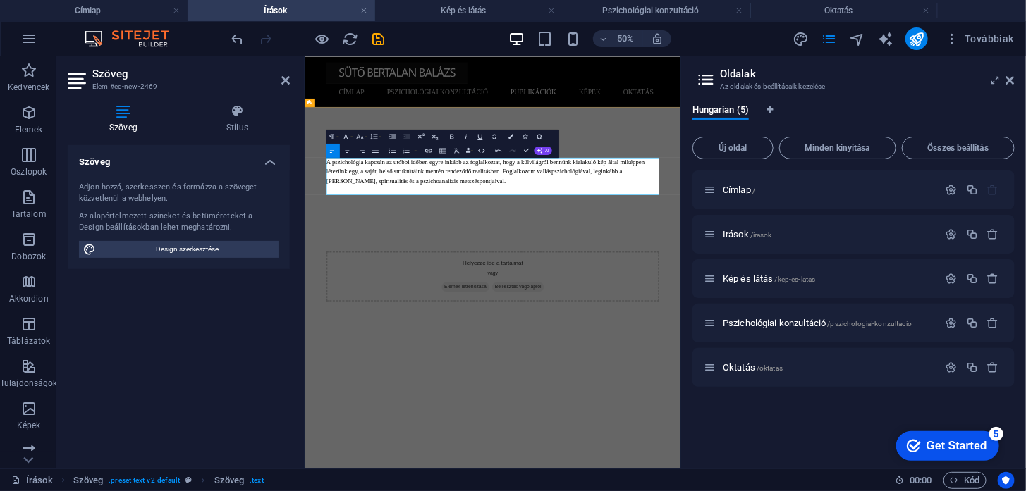
click at [648, 309] on p "​A pszichológia kapcsán az utóbbi időben egyre inkább az foglalkoztat, hogy a k…" at bounding box center [680, 286] width 666 height 56
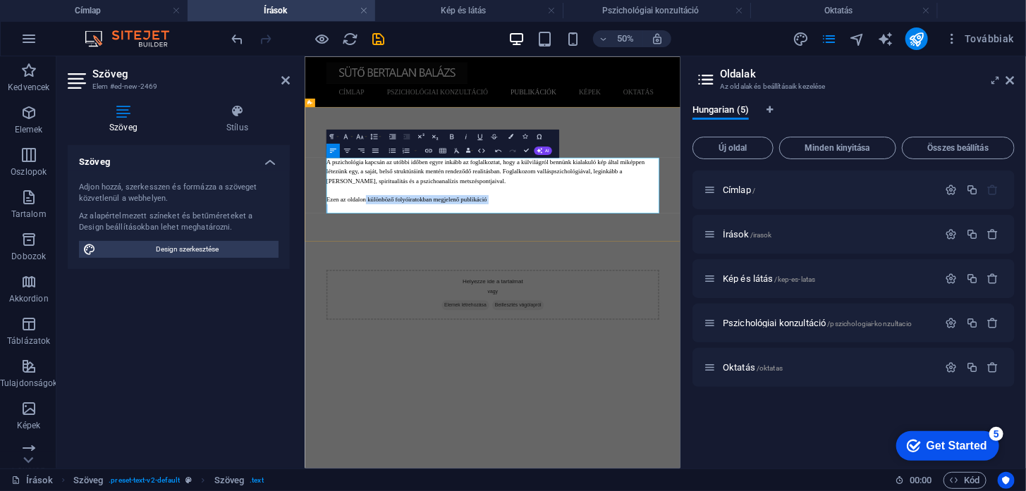
drag, startPoint x: 424, startPoint y: 341, endPoint x: 710, endPoint y: 367, distance: 287.5
click at [710, 367] on div "A pszichológia kapcsán az utóbbi időben egyre inkább az foglalkoztat, hogy a kü…" at bounding box center [680, 313] width 666 height 111
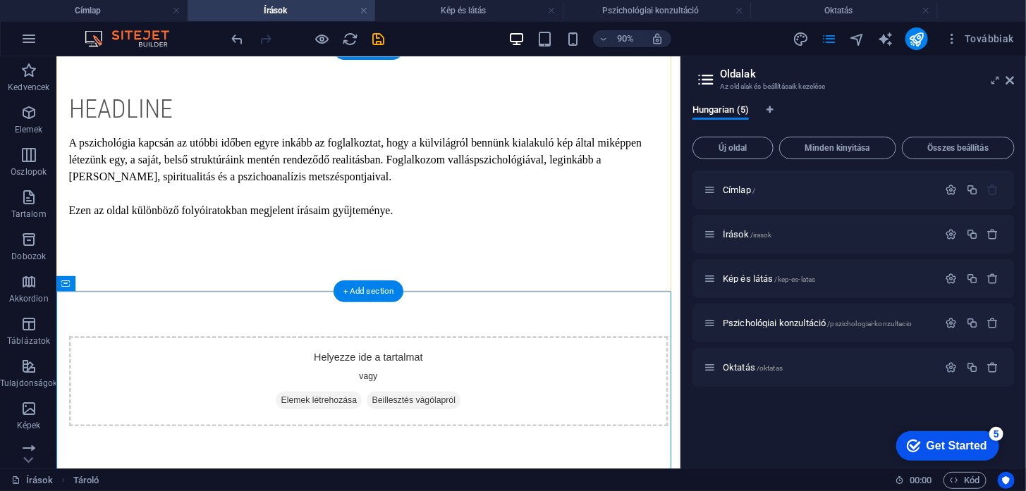
scroll to position [124, 0]
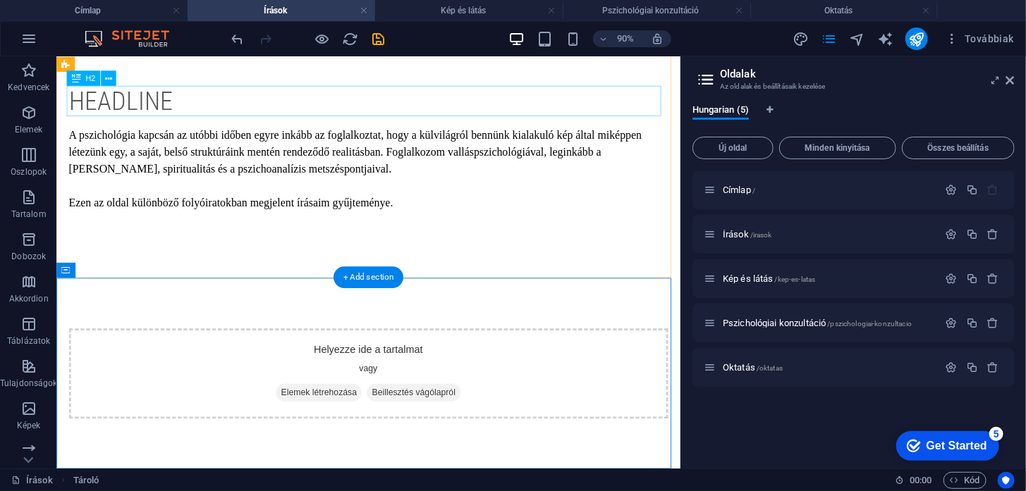
click at [155, 104] on div "Headline" at bounding box center [403, 106] width 666 height 34
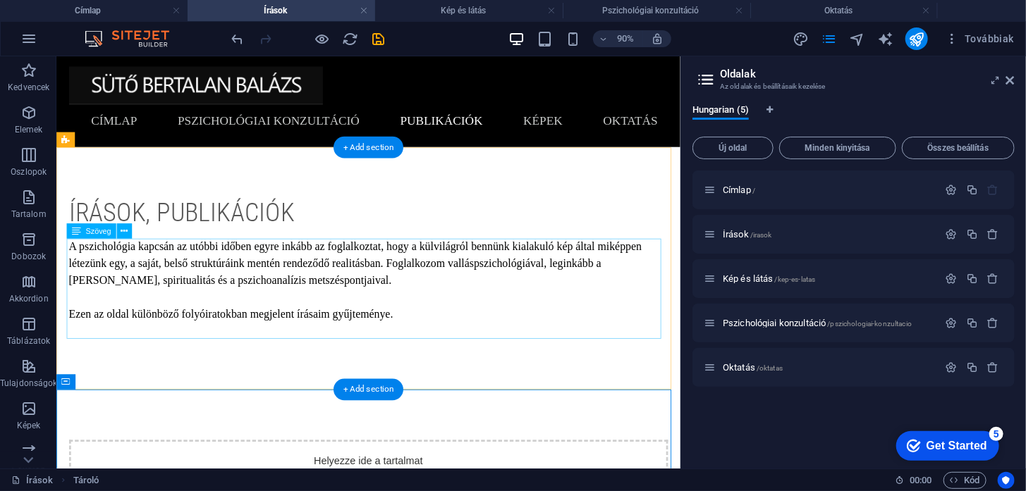
scroll to position [124, 0]
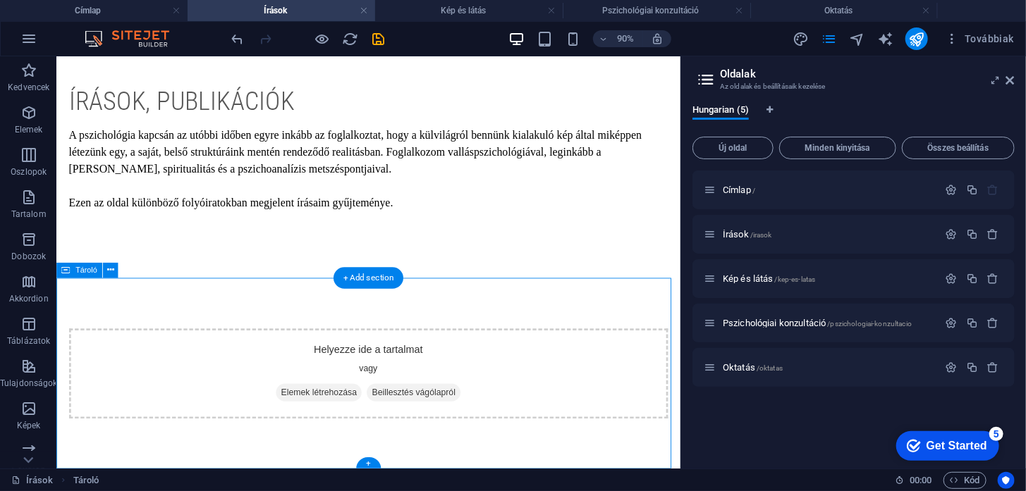
click at [343, 428] on span "Elemek létrehozása" at bounding box center [347, 430] width 95 height 20
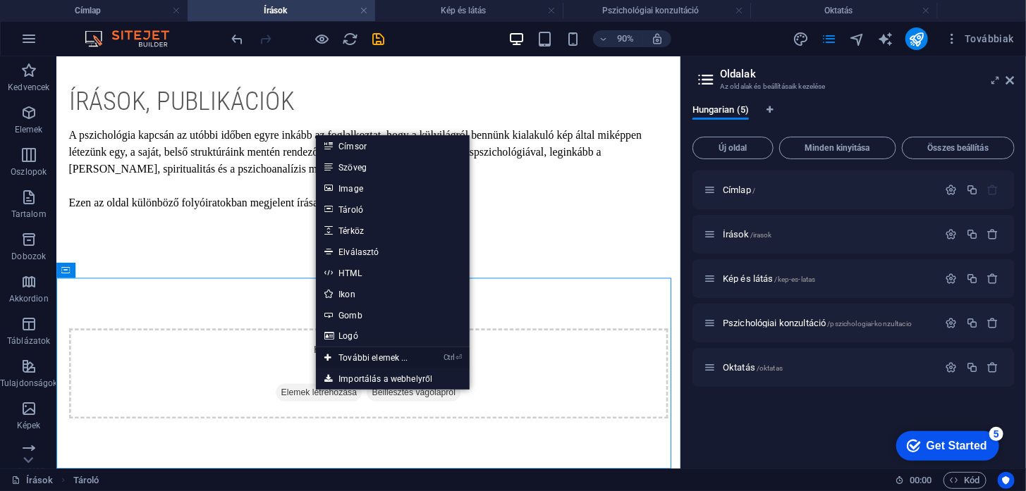
click at [419, 361] on li "Ctrl ⏎ További elemek ..." at bounding box center [393, 358] width 154 height 21
click at [359, 355] on link "Ctrl ⏎ További elemek ..." at bounding box center [366, 358] width 101 height 21
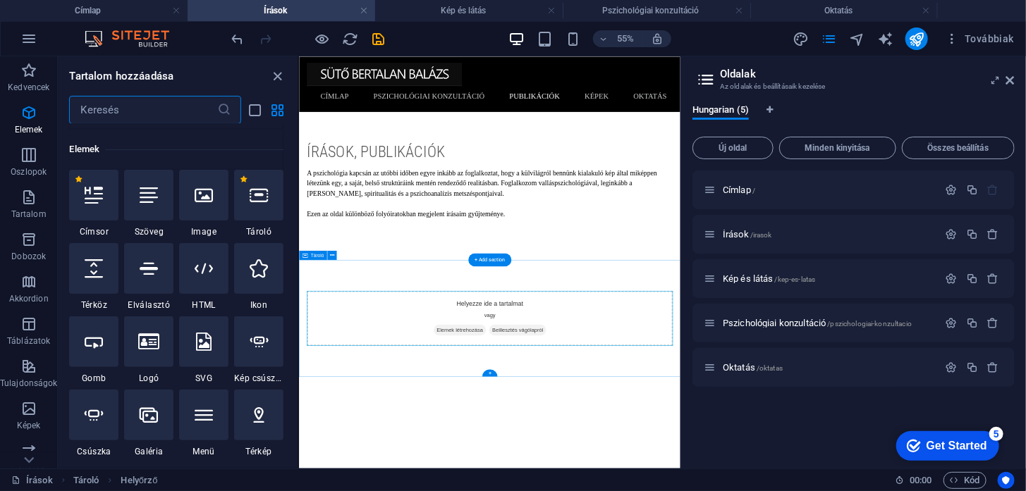
scroll to position [150, 0]
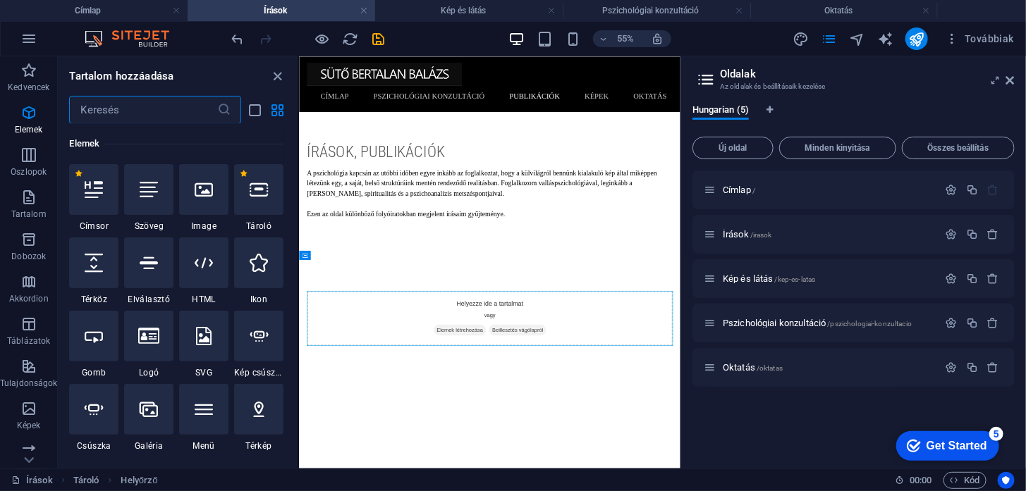
click at [142, 108] on input "text" at bounding box center [142, 110] width 147 height 28
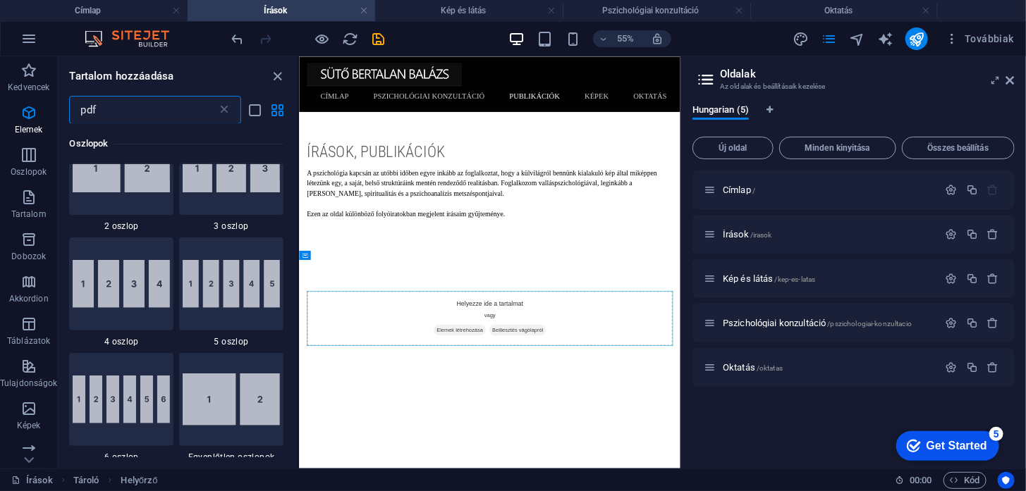
scroll to position [0, 0]
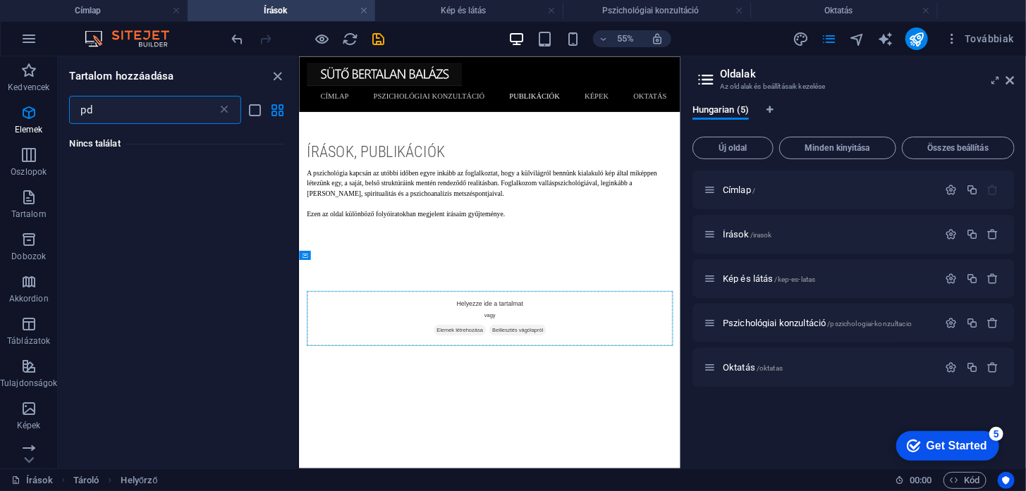
type input "p"
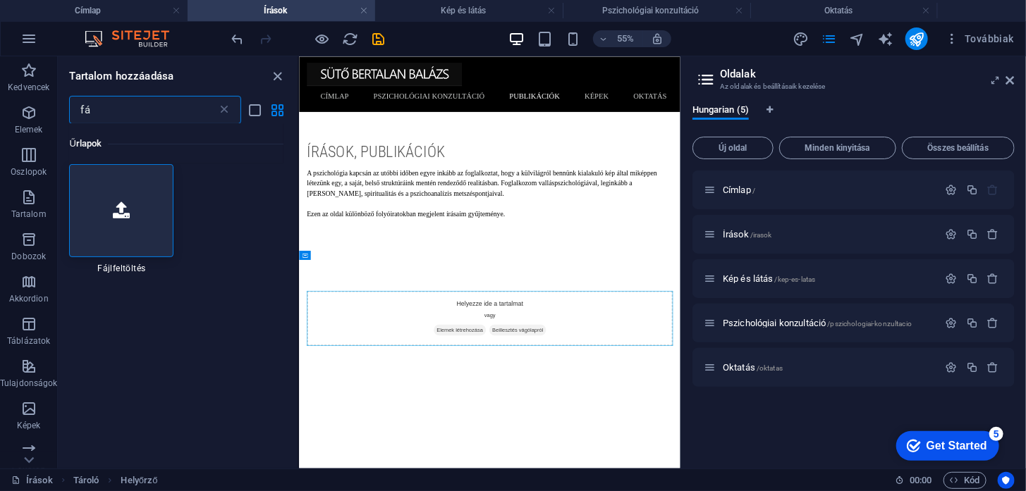
type input "f"
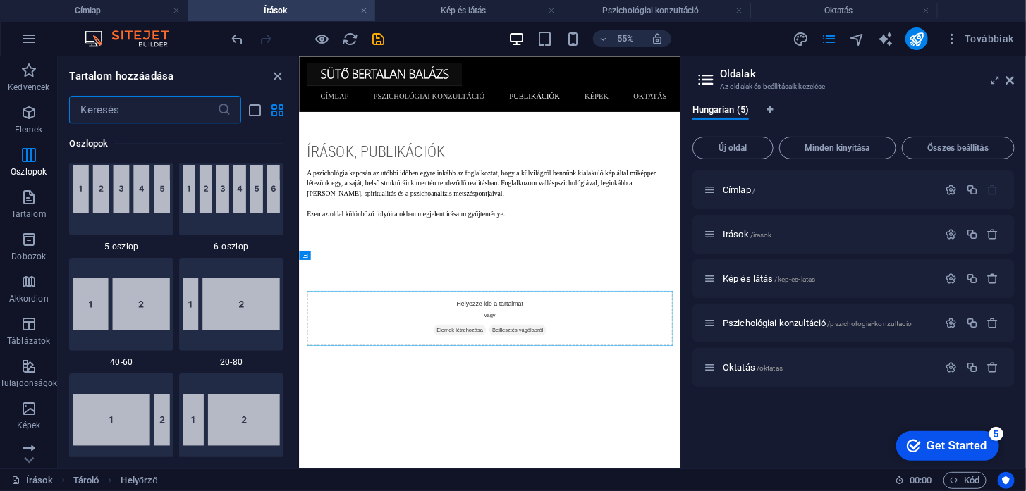
scroll to position [996, 0]
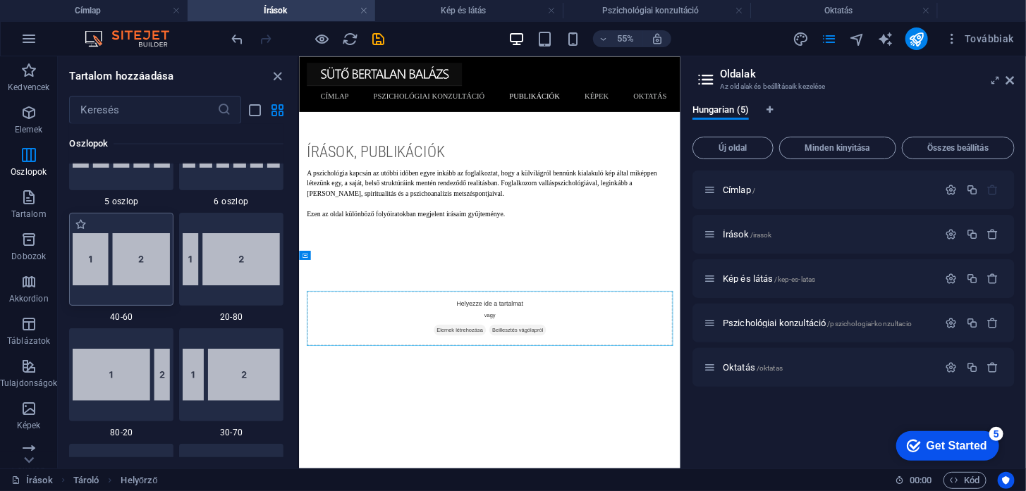
click at [129, 275] on img at bounding box center [121, 259] width 97 height 52
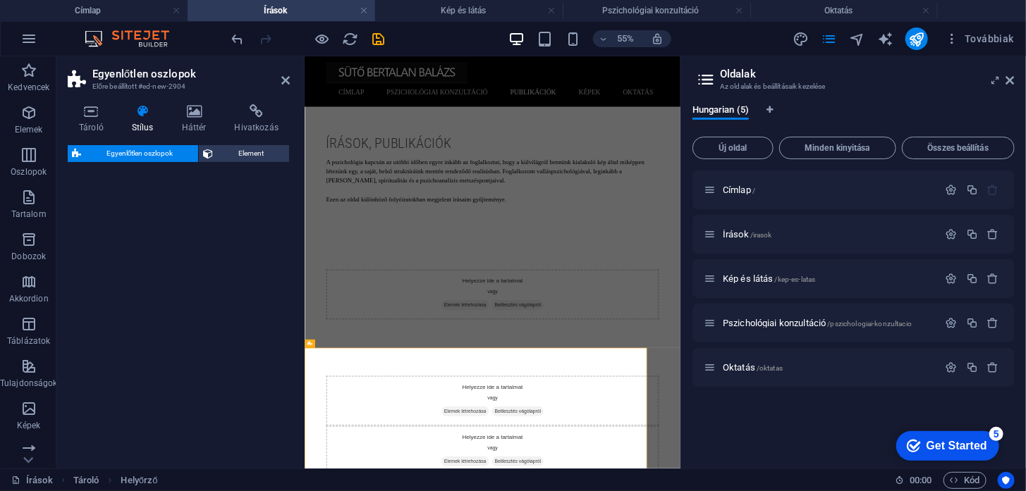
select select "%"
select select "rem"
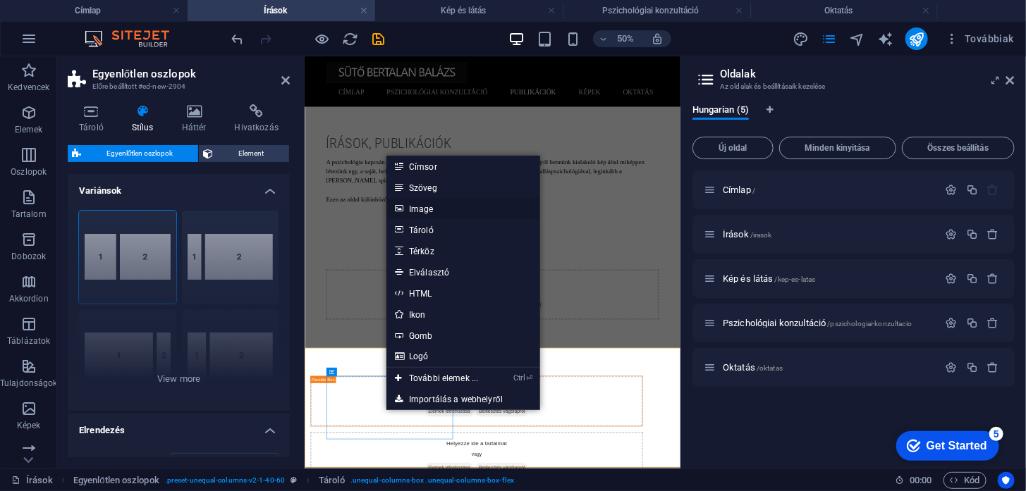
click at [439, 211] on link "Image" at bounding box center [463, 208] width 154 height 21
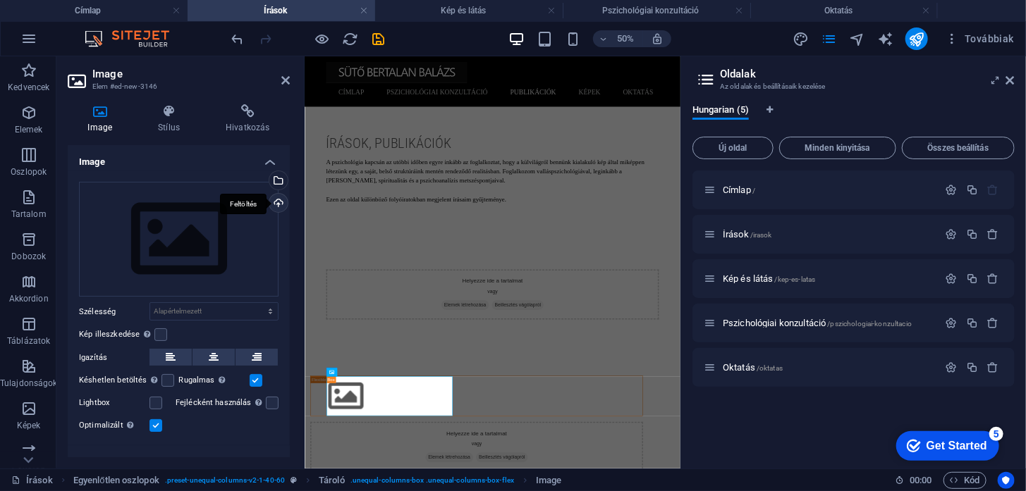
click at [278, 201] on div "Feltöltés" at bounding box center [277, 204] width 21 height 21
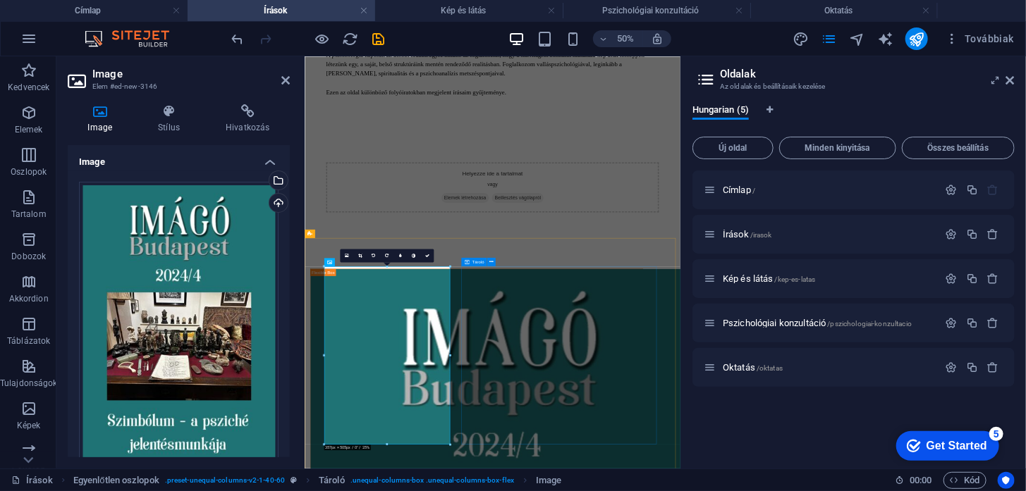
scroll to position [221, 0]
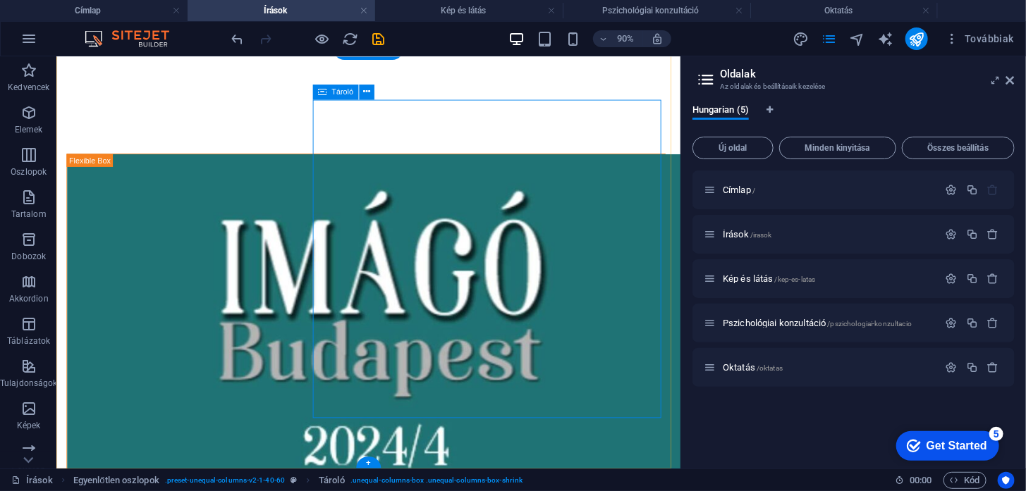
scroll to position [592, 0]
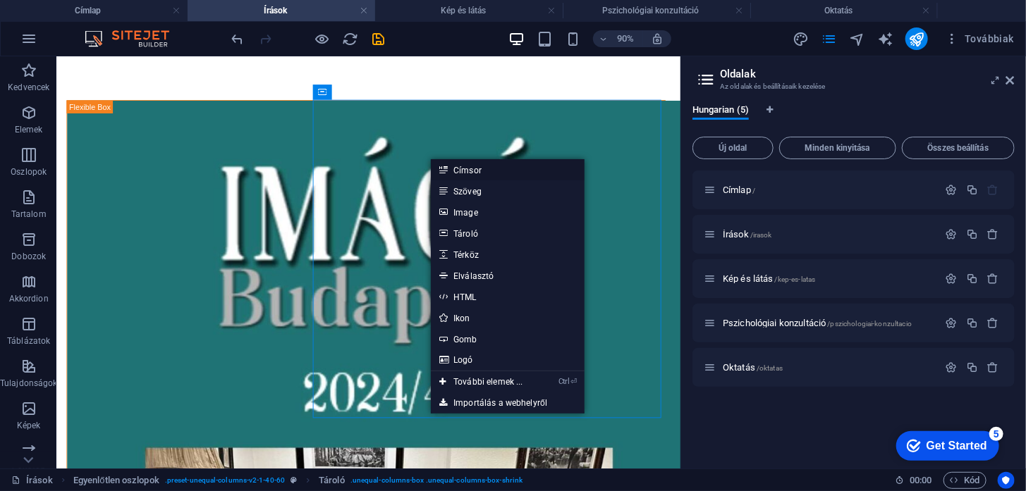
click at [496, 166] on link "Címsor" at bounding box center [508, 169] width 154 height 21
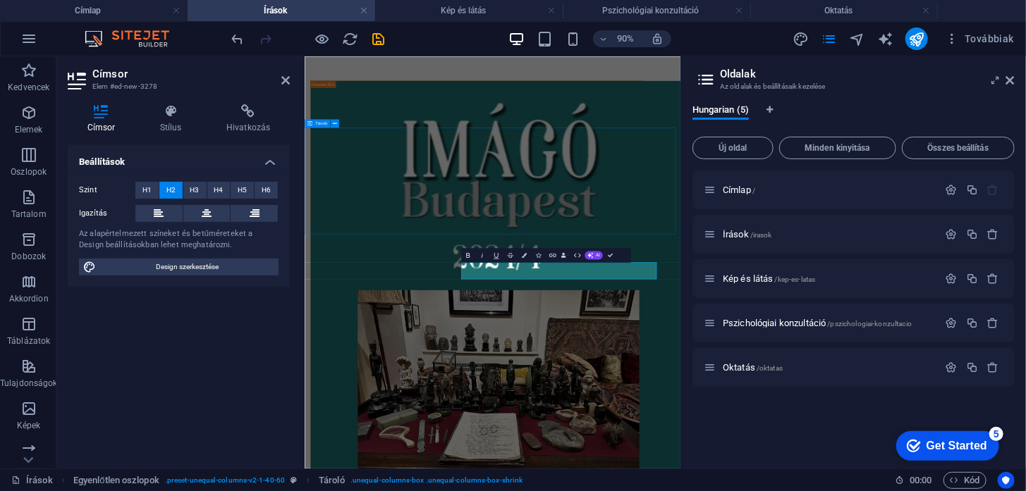
scroll to position [227, 0]
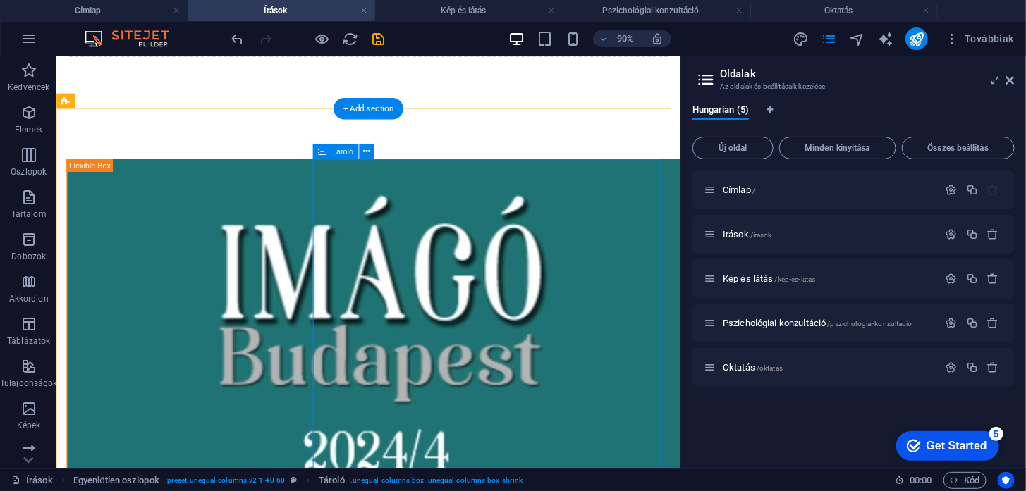
scroll to position [527, 0]
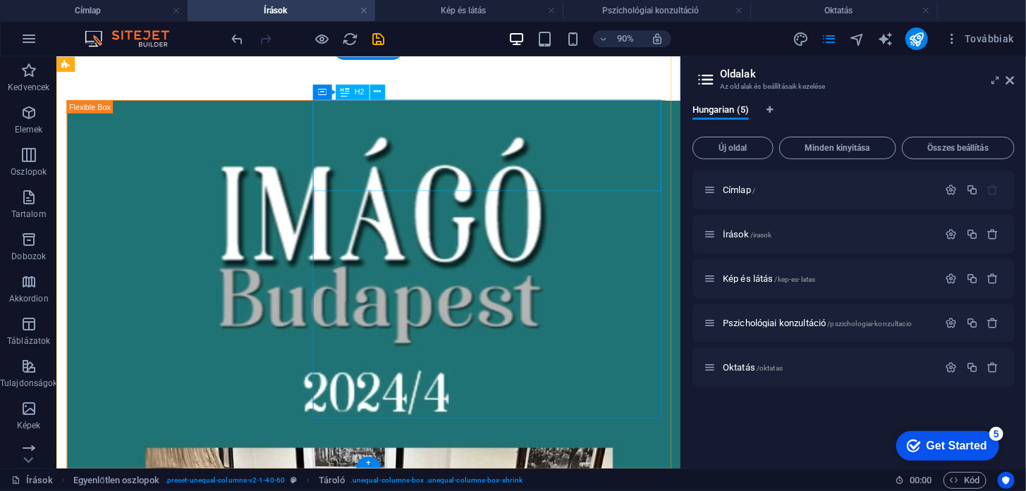
click at [376, 93] on icon at bounding box center [377, 91] width 7 height 13
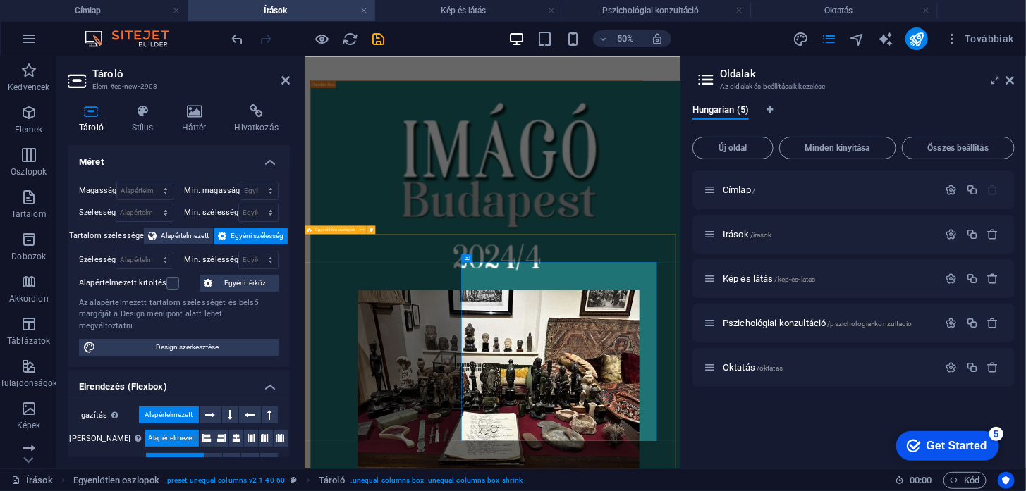
scroll to position [227, 0]
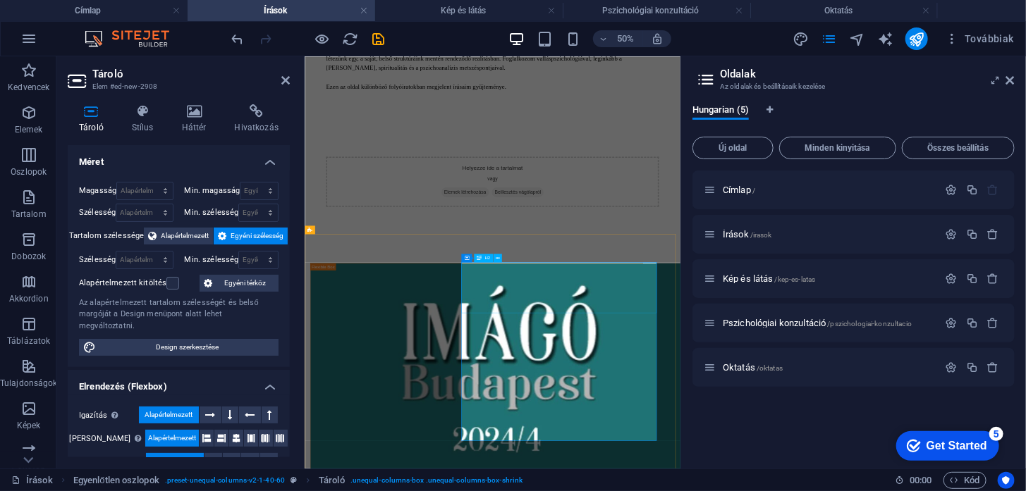
click at [486, 254] on div "H2" at bounding box center [483, 258] width 19 height 8
click at [496, 257] on icon at bounding box center [498, 259] width 4 height 8
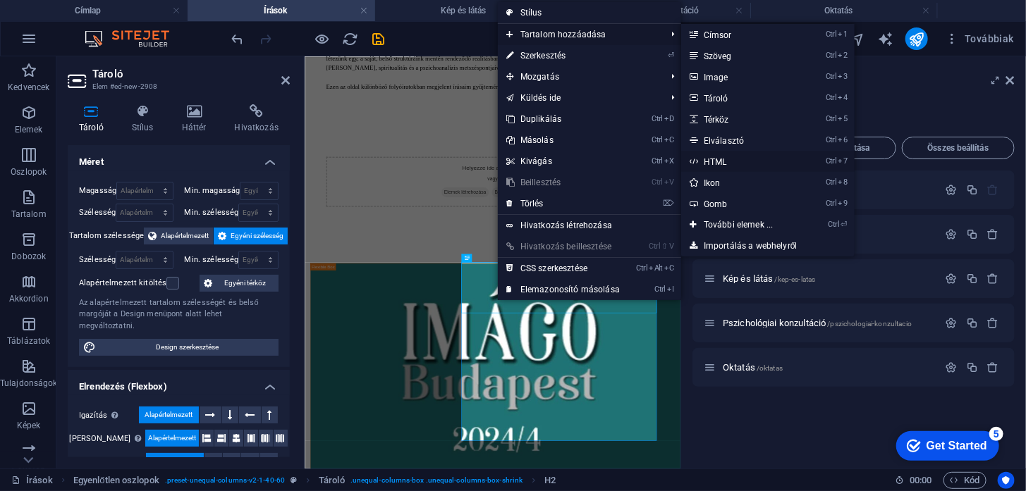
click at [735, 161] on link "Ctrl 7 HTML" at bounding box center [741, 161] width 121 height 21
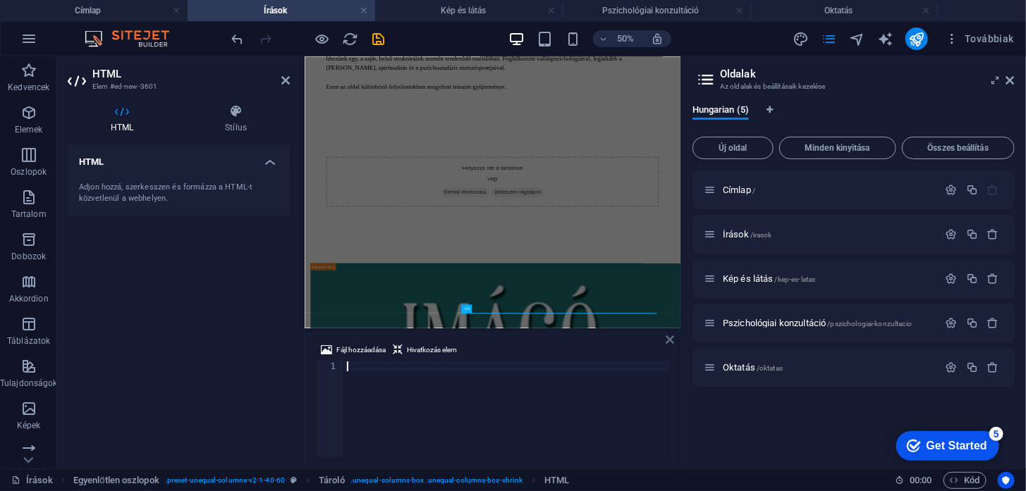
click at [669, 341] on icon at bounding box center [670, 339] width 8 height 11
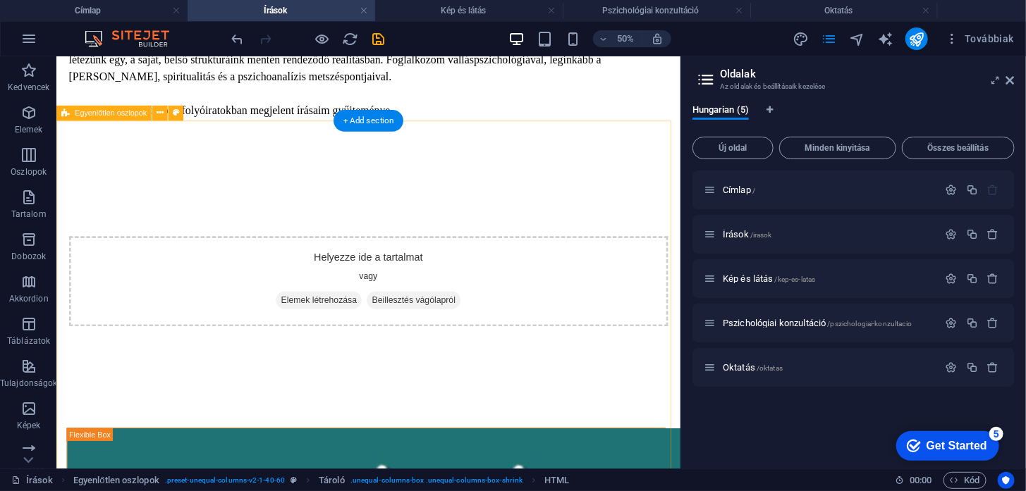
scroll to position [512, 0]
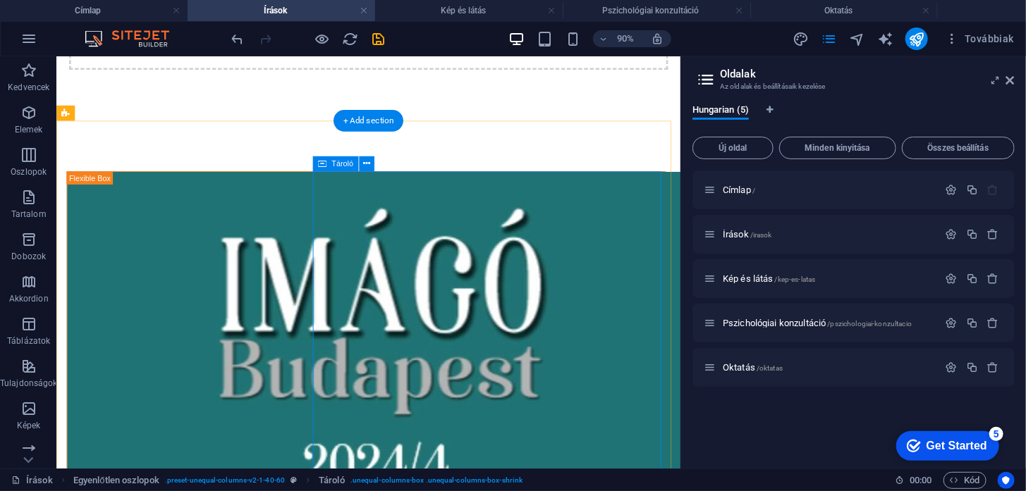
click at [379, 168] on icon at bounding box center [377, 163] width 7 height 13
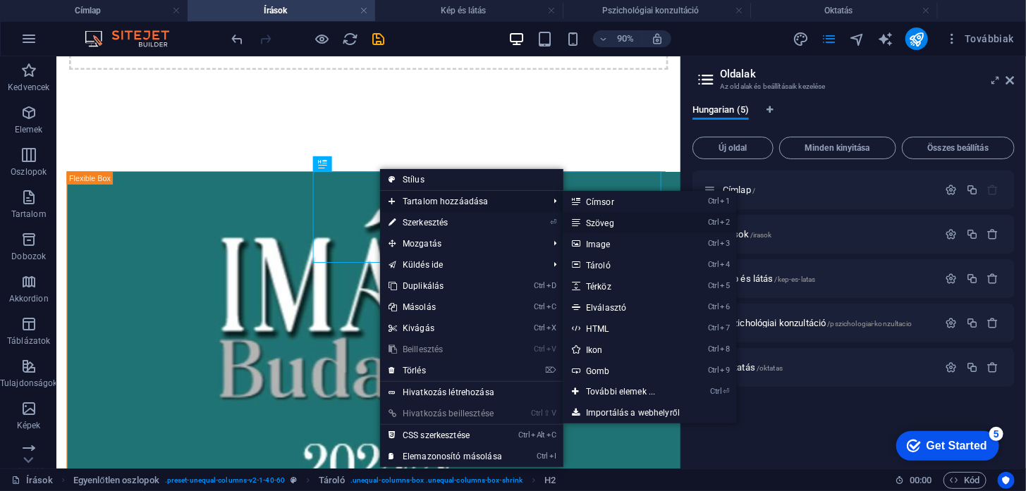
click at [613, 227] on link "Ctrl 2 Szöveg" at bounding box center [623, 222] width 121 height 21
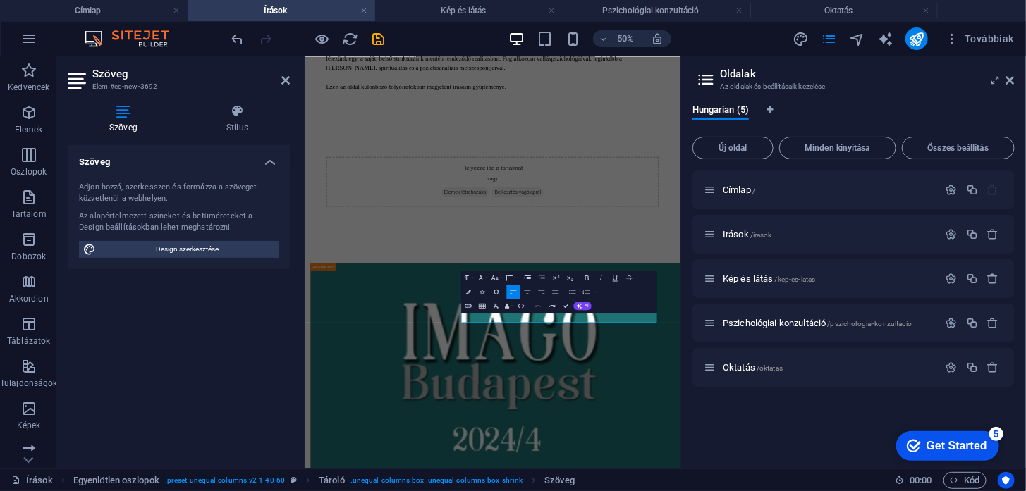
click at [114, 372] on div "Szöveg Adjon hozzá, szerkesszen és formázza a szöveget közvetlenül a webhelyen.…" at bounding box center [179, 301] width 222 height 312
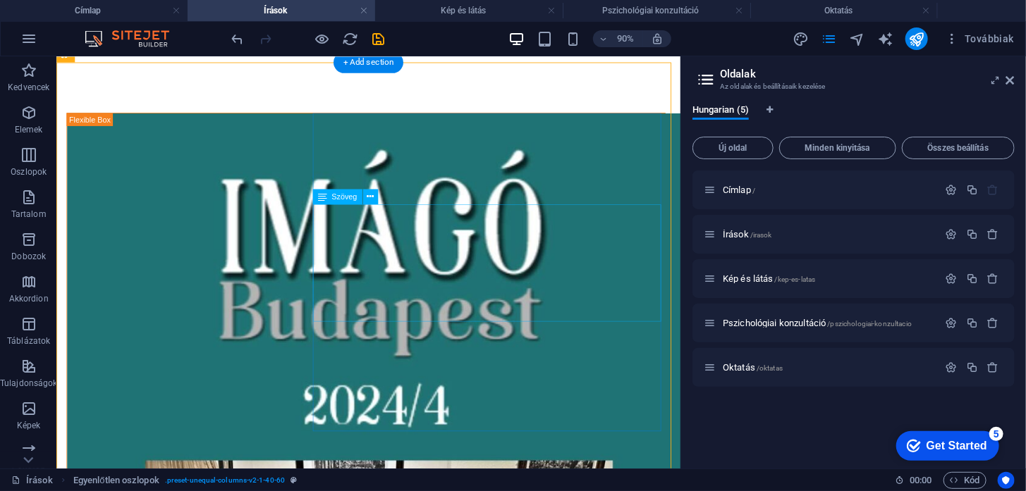
scroll to position [592, 0]
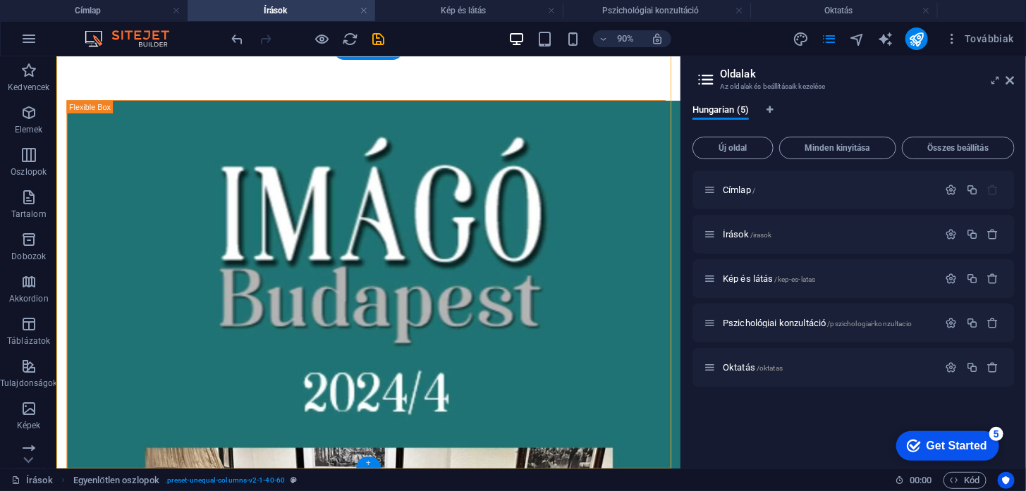
drag, startPoint x: 367, startPoint y: 465, endPoint x: 111, endPoint y: 326, distance: 290.9
click at [367, 465] on div "+" at bounding box center [368, 462] width 25 height 11
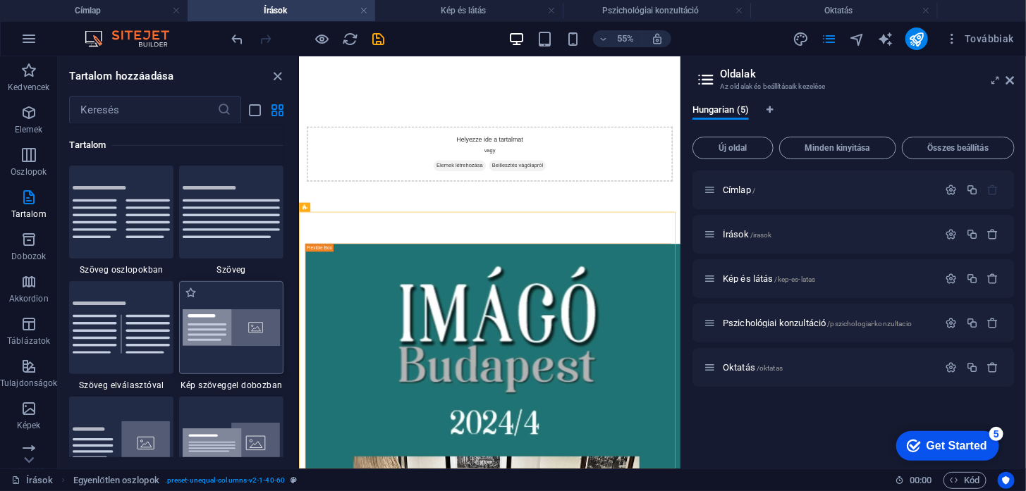
scroll to position [2463, 0]
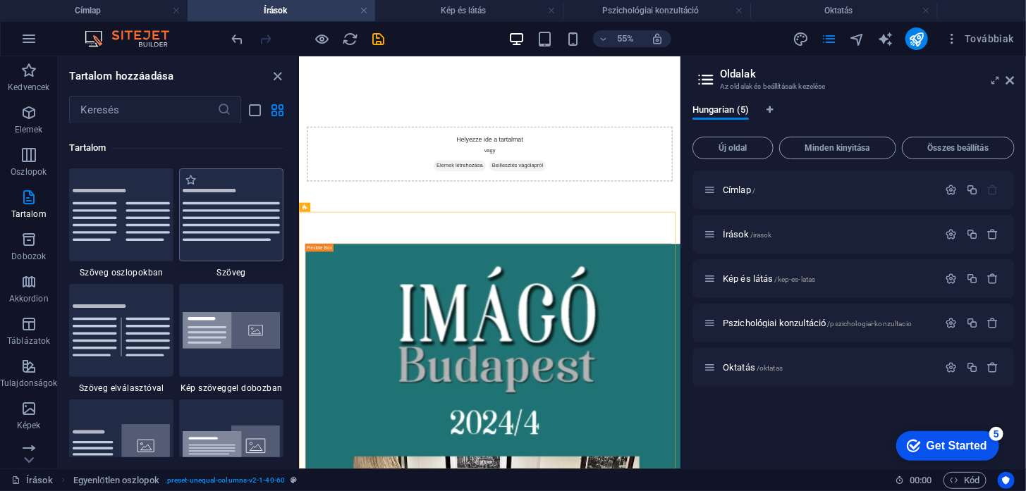
click at [240, 240] on img at bounding box center [231, 215] width 97 height 52
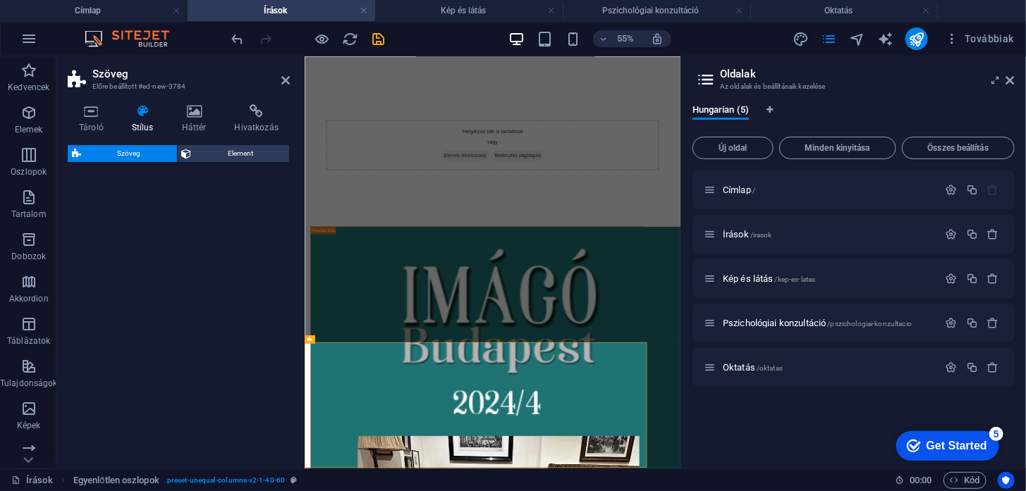
scroll to position [478, 0]
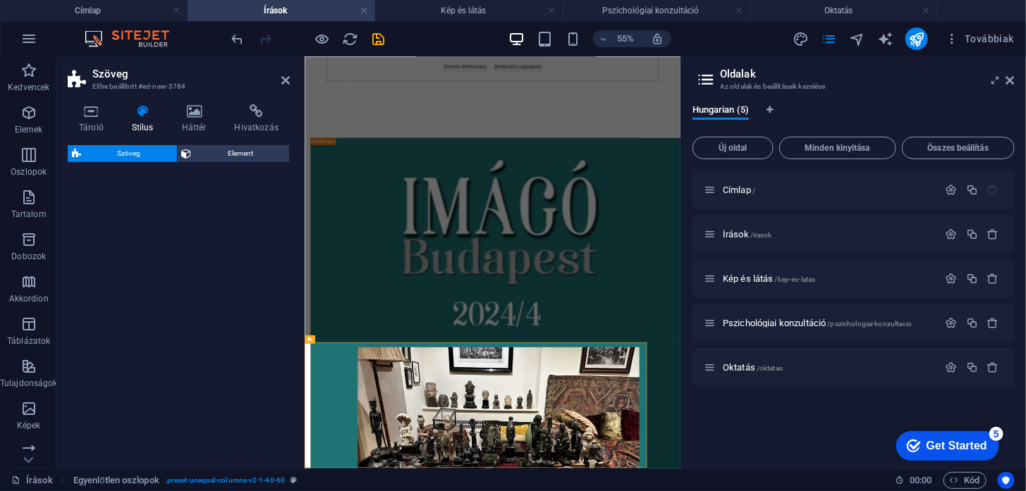
select select "preset-text-v2-default"
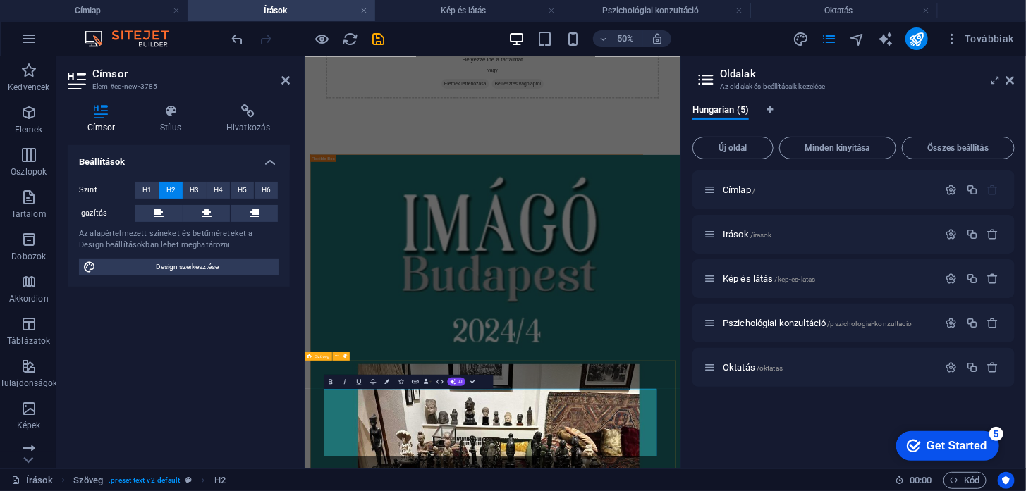
scroll to position [580, 0]
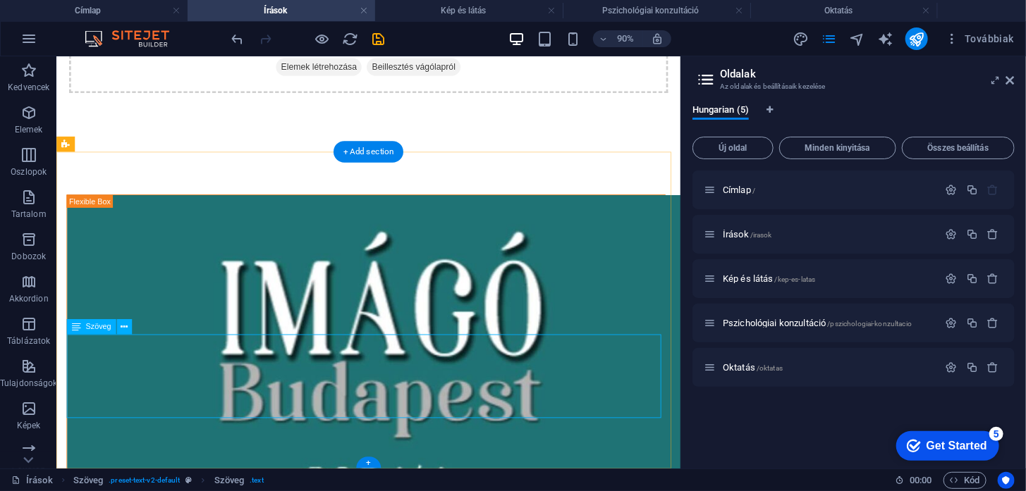
drag, startPoint x: 506, startPoint y: 417, endPoint x: 369, endPoint y: 706, distance: 319.5
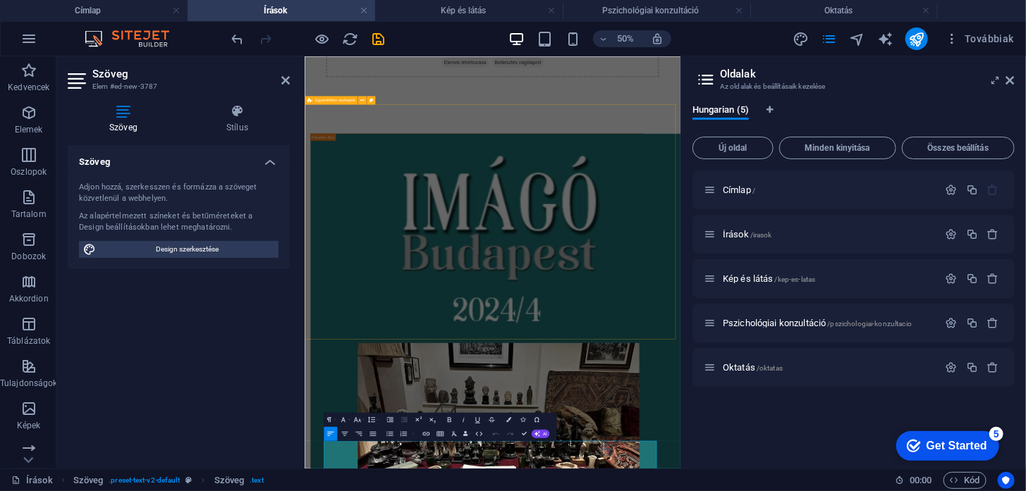
scroll to position [580, 0]
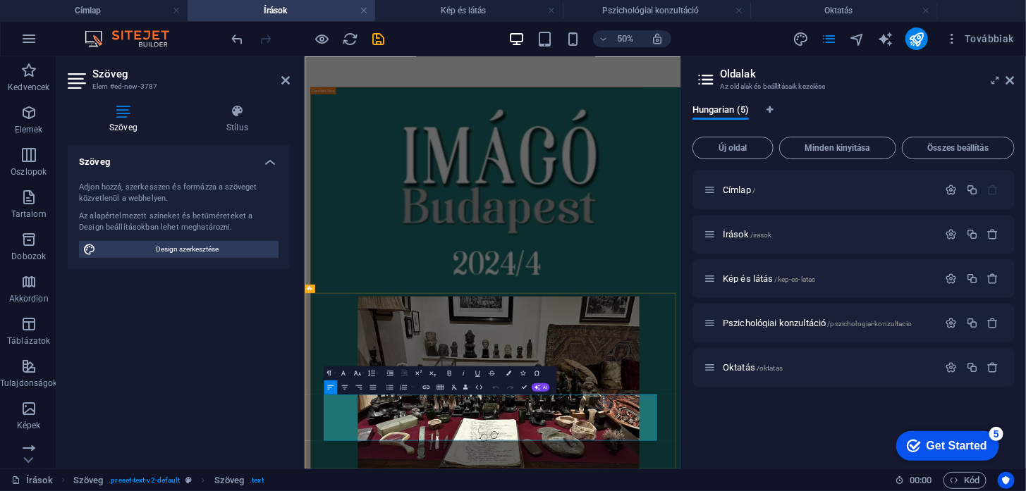
drag, startPoint x: 854, startPoint y: 817, endPoint x: 350, endPoint y: 709, distance: 514.9
select select "preset-text-v2-default"
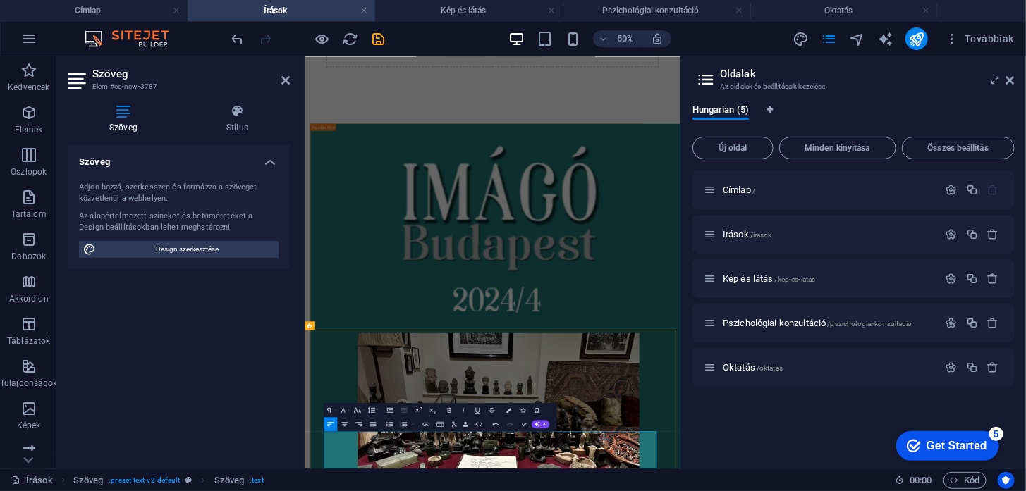
scroll to position [636, 0]
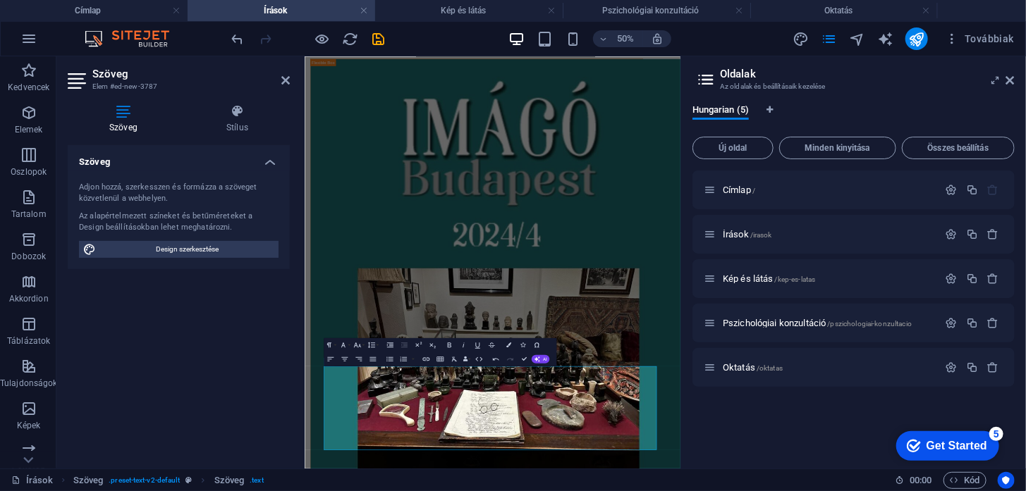
click at [130, 375] on div "Szöveg Adjon hozzá, szerkesszen és formázza a szöveget közvetlenül a webhelyen.…" at bounding box center [179, 301] width 222 height 312
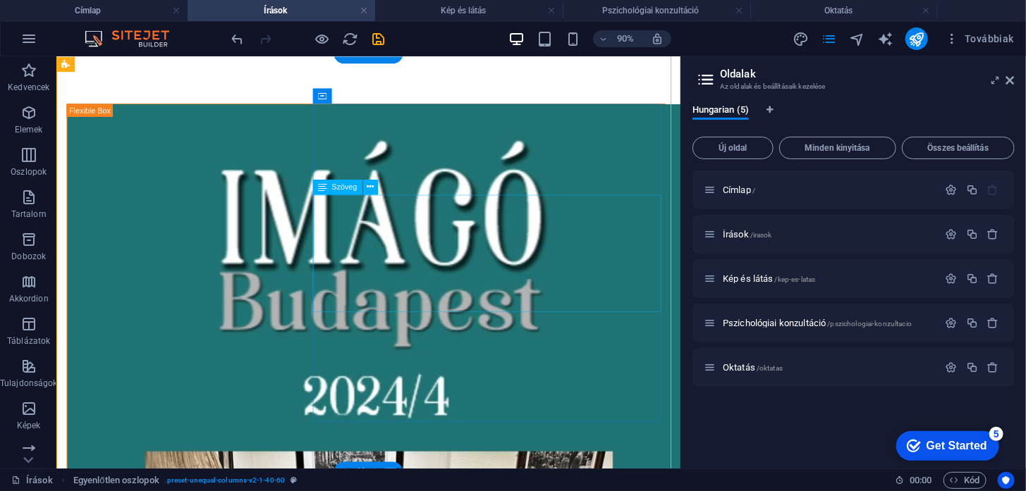
scroll to position [1037, 0]
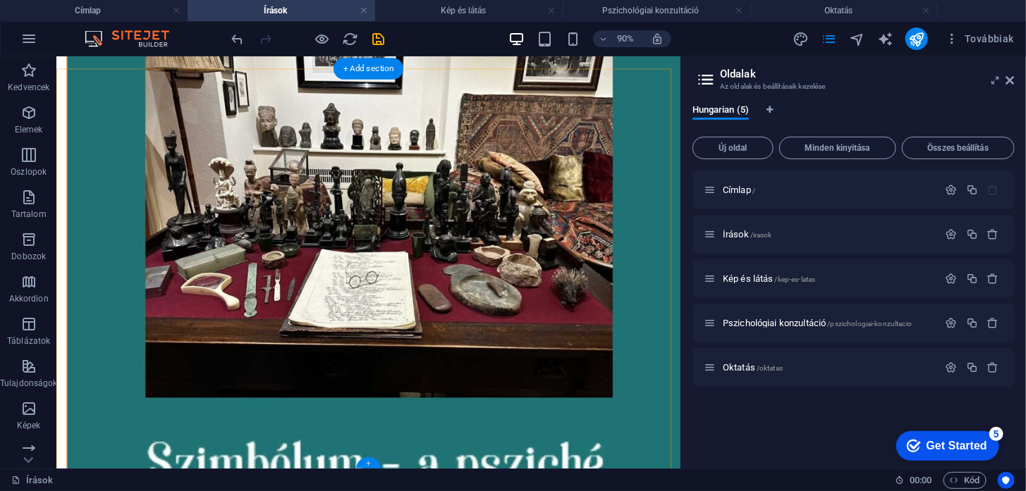
click at [371, 465] on div "+" at bounding box center [368, 462] width 25 height 11
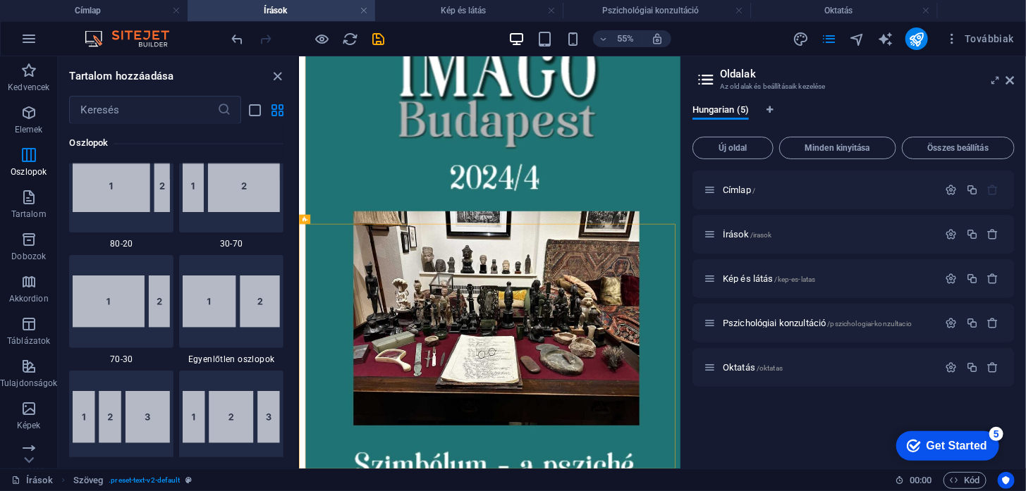
scroll to position [1183, 0]
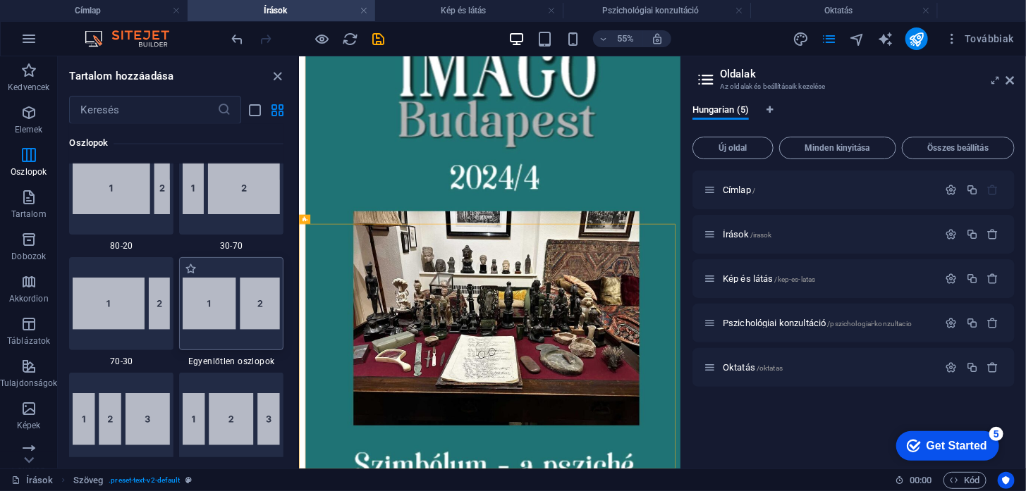
click at [219, 317] on img at bounding box center [231, 304] width 97 height 52
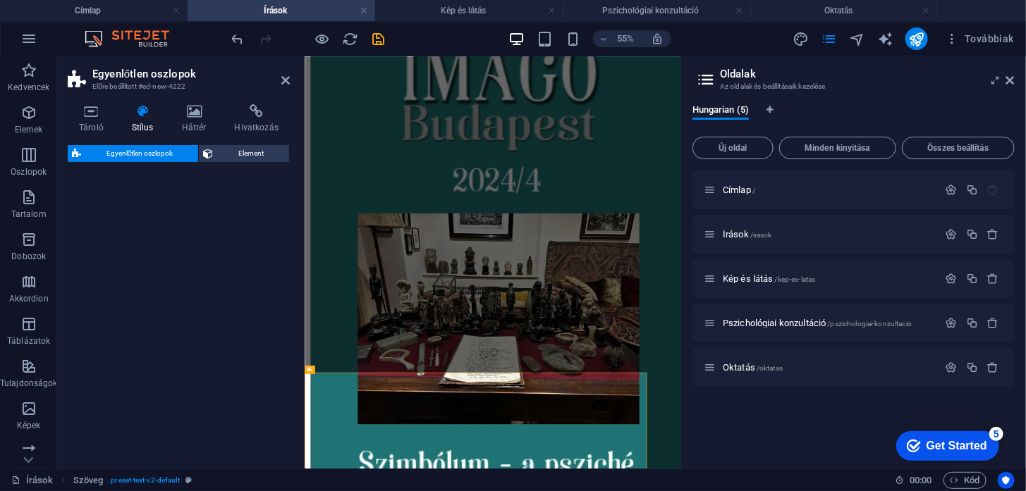
select select "%"
select select "rem"
select select "preset-unequal-columns-v2-default"
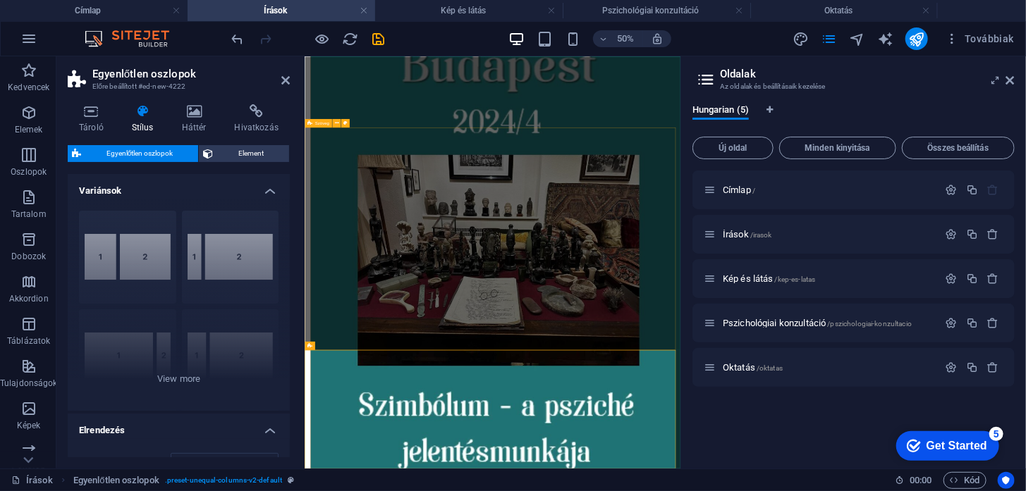
scroll to position [911, 0]
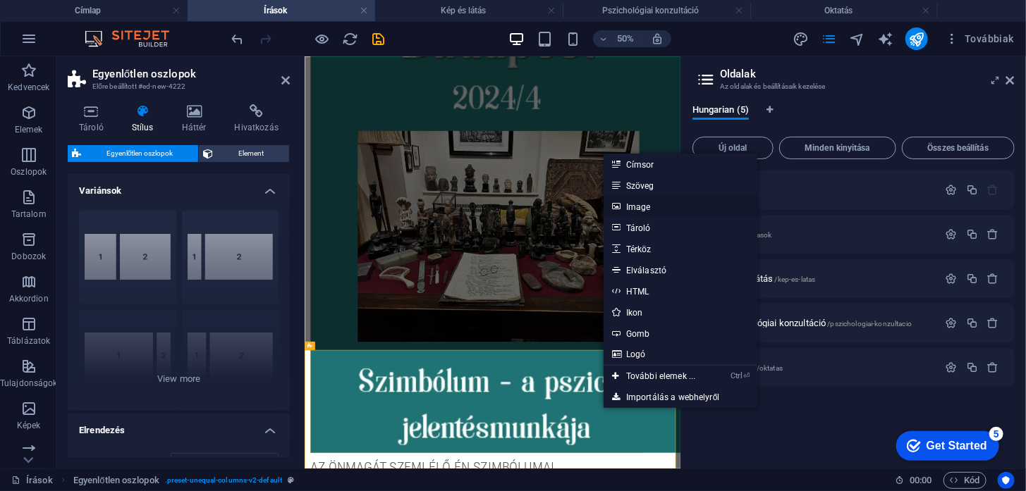
click at [649, 211] on link "Image" at bounding box center [681, 206] width 154 height 21
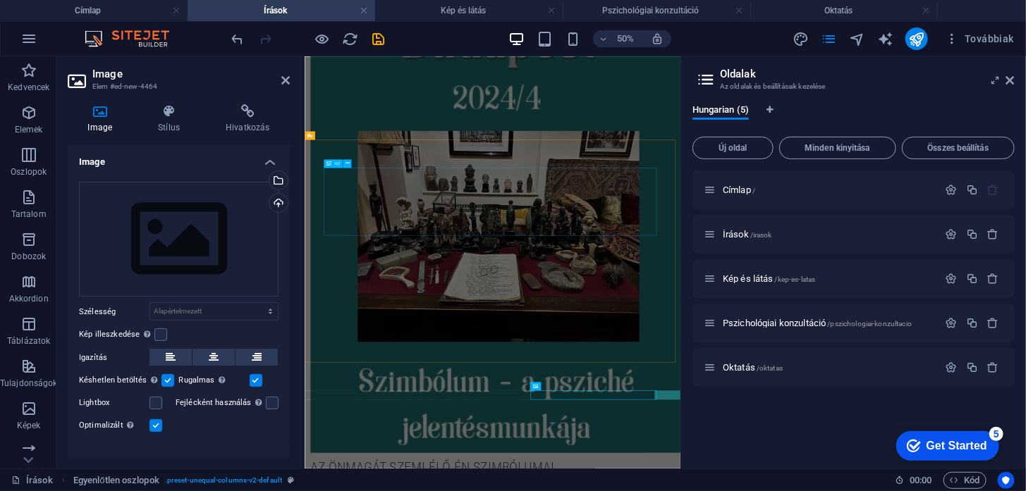
scroll to position [886, 0]
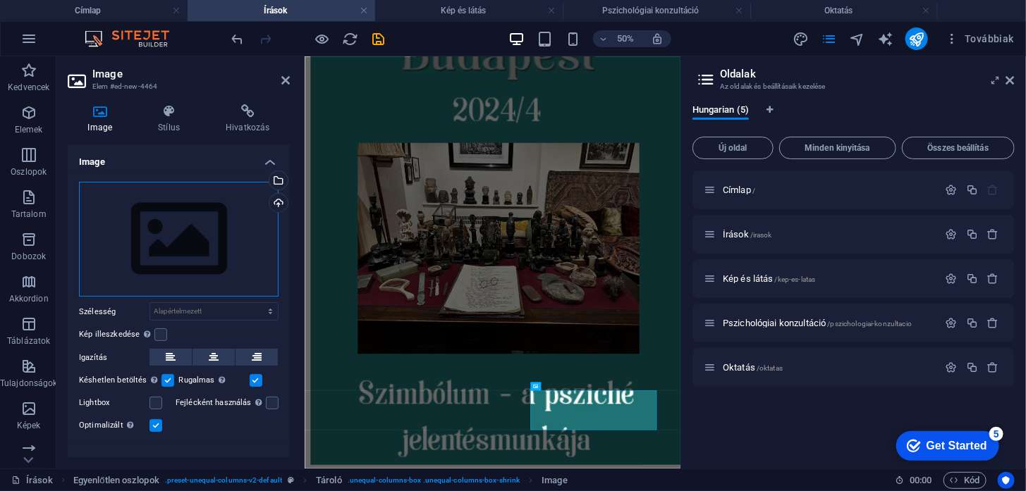
click at [187, 237] on div "Húzza ide a fájlokat, kattintson a fájlok kiválasztásához, vagy válasszon fájlo…" at bounding box center [179, 240] width 200 height 116
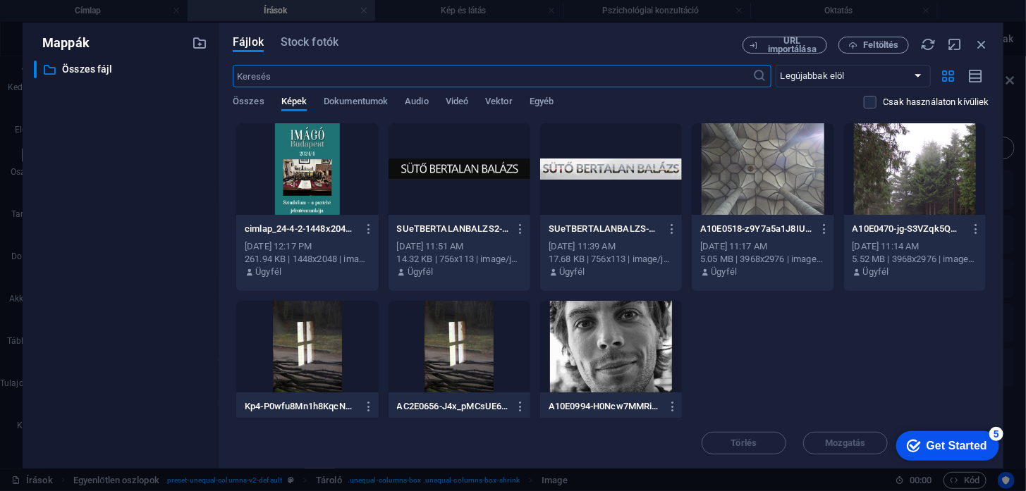
scroll to position [0, 0]
click at [860, 44] on span "Feltöltés" at bounding box center [874, 45] width 58 height 9
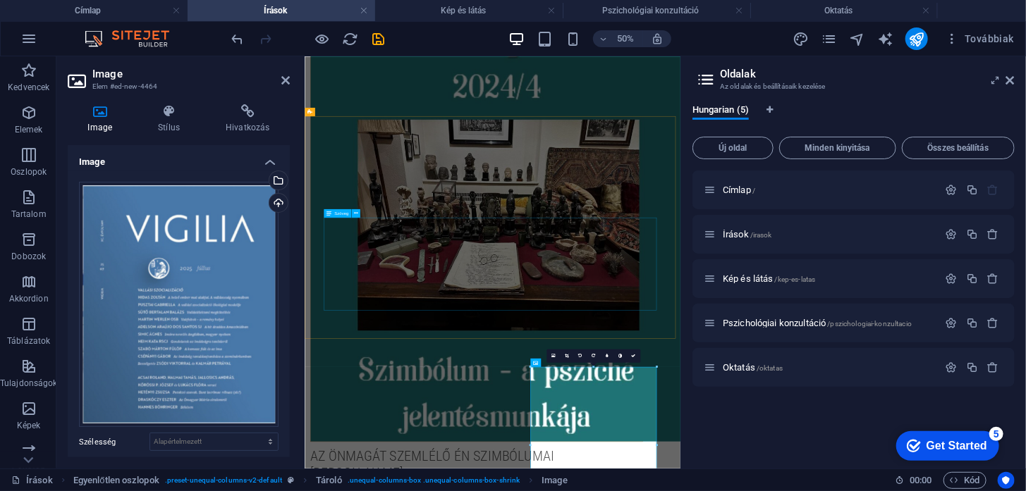
scroll to position [1099, 0]
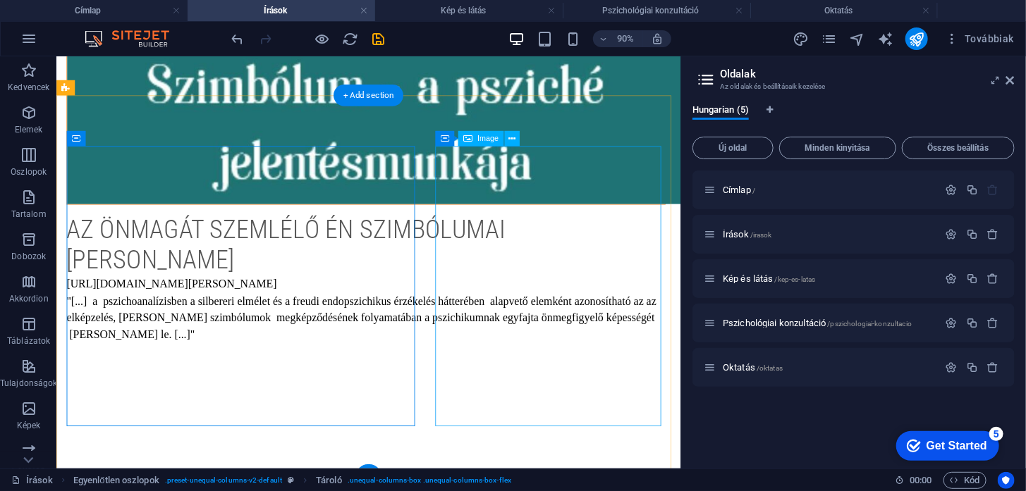
scroll to position [1461, 0]
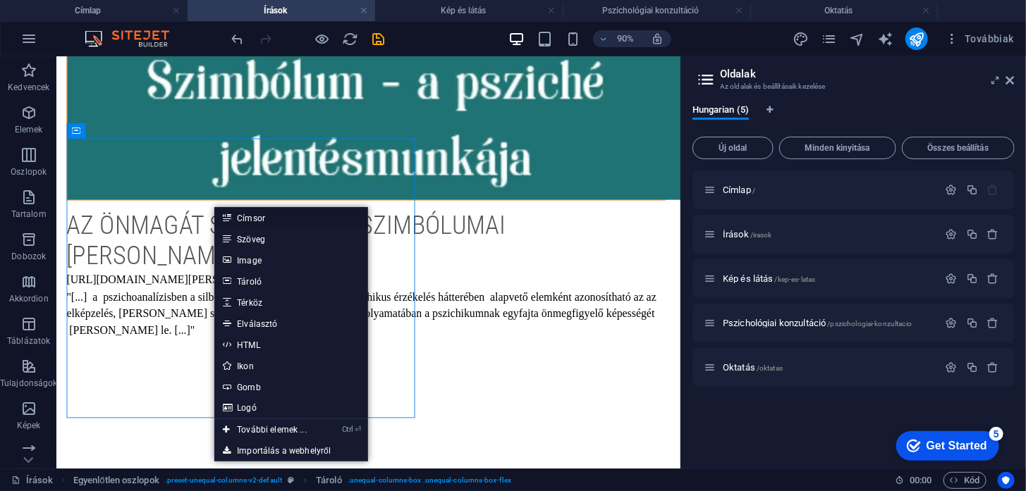
click at [283, 221] on link "Címsor" at bounding box center [291, 217] width 154 height 21
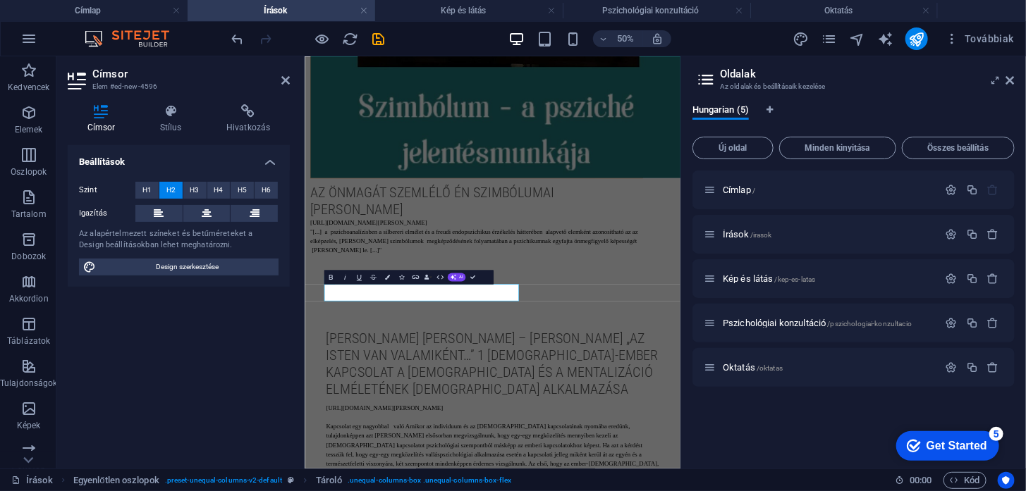
scroll to position [1099, 0]
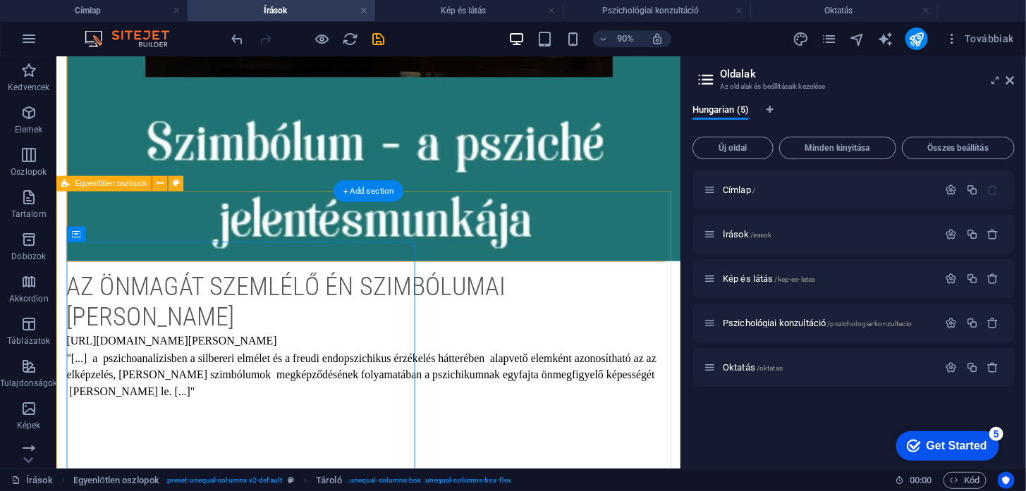
scroll to position [1461, 0]
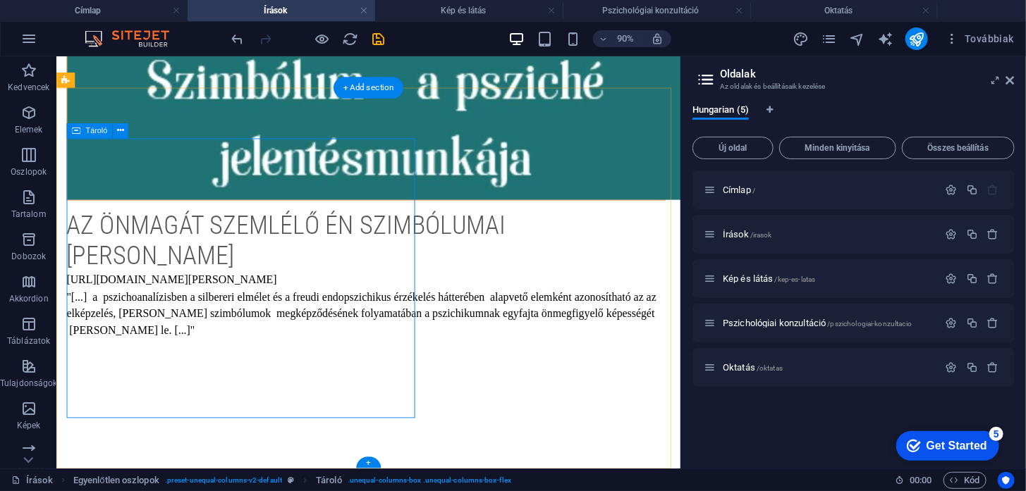
click at [126, 131] on button at bounding box center [121, 131] width 16 height 16
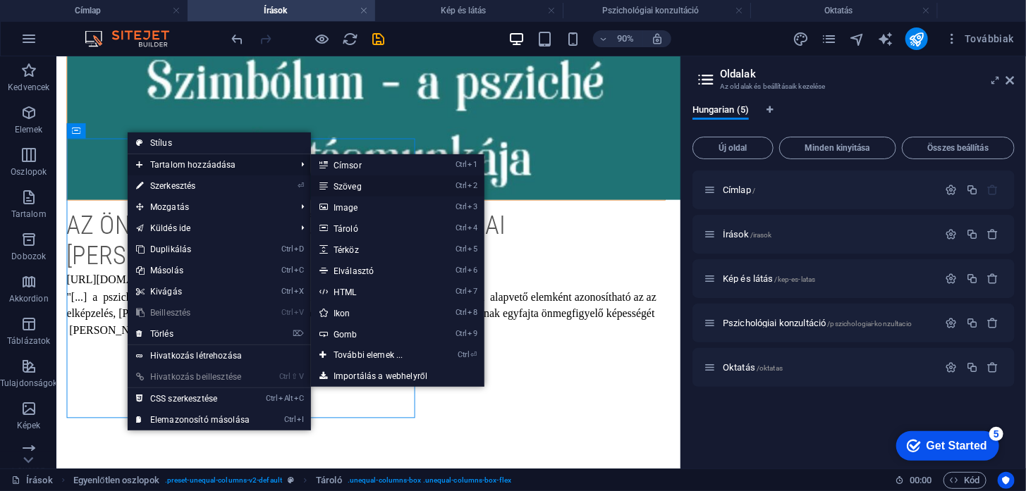
click at [377, 187] on link "Ctrl 2 Szöveg" at bounding box center [371, 186] width 121 height 21
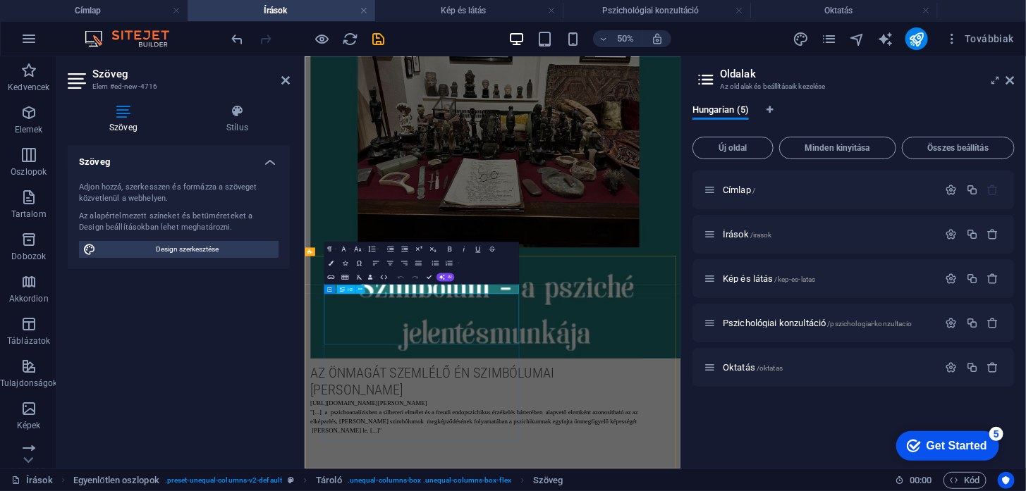
scroll to position [1393, 0]
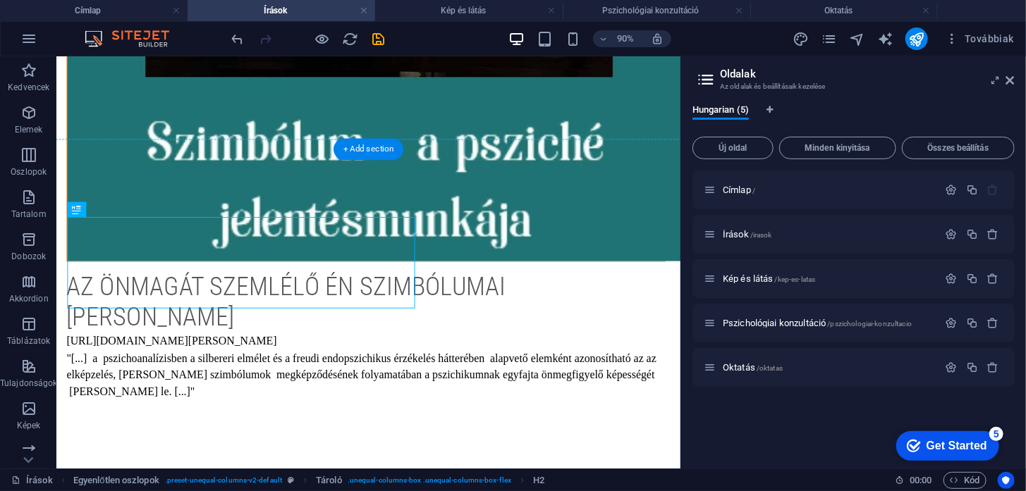
drag, startPoint x: 403, startPoint y: 341, endPoint x: 379, endPoint y: 451, distance: 112.6
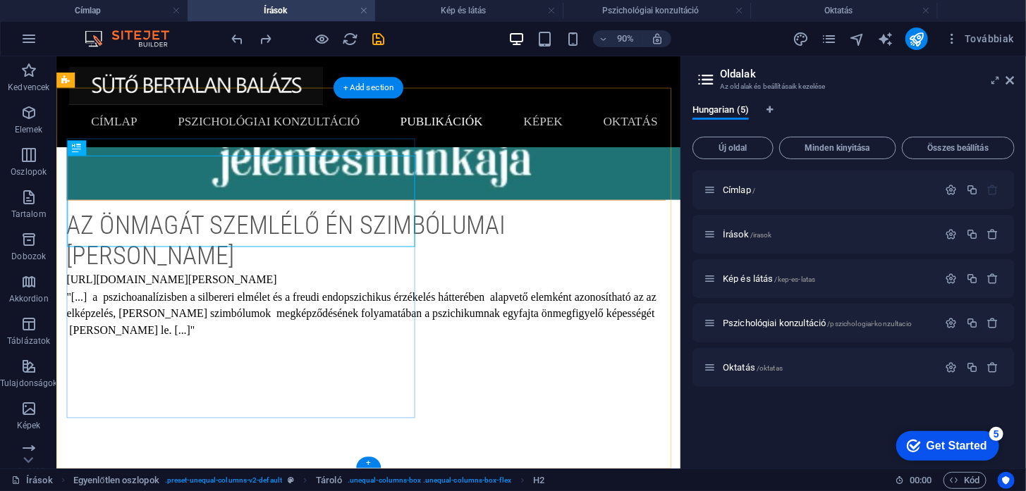
scroll to position [1369, 0]
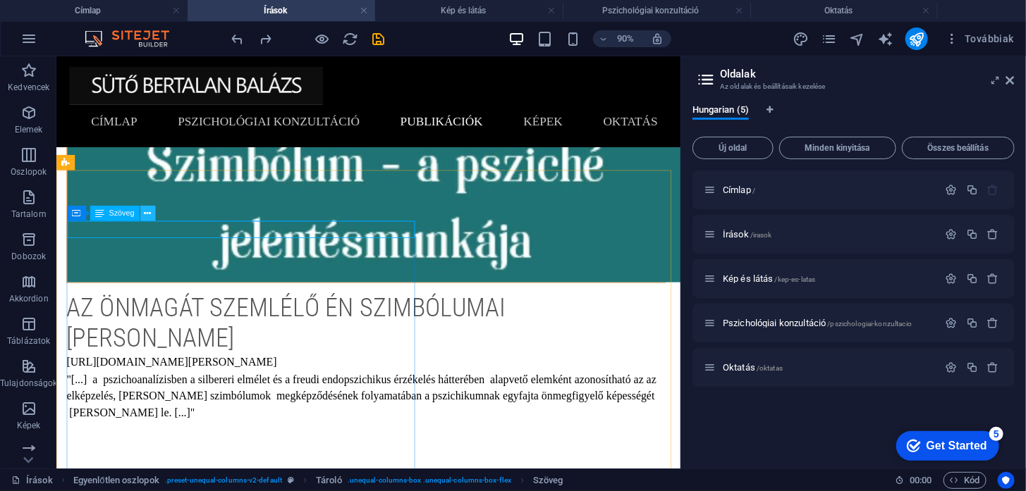
click at [147, 214] on icon at bounding box center [147, 213] width 7 height 13
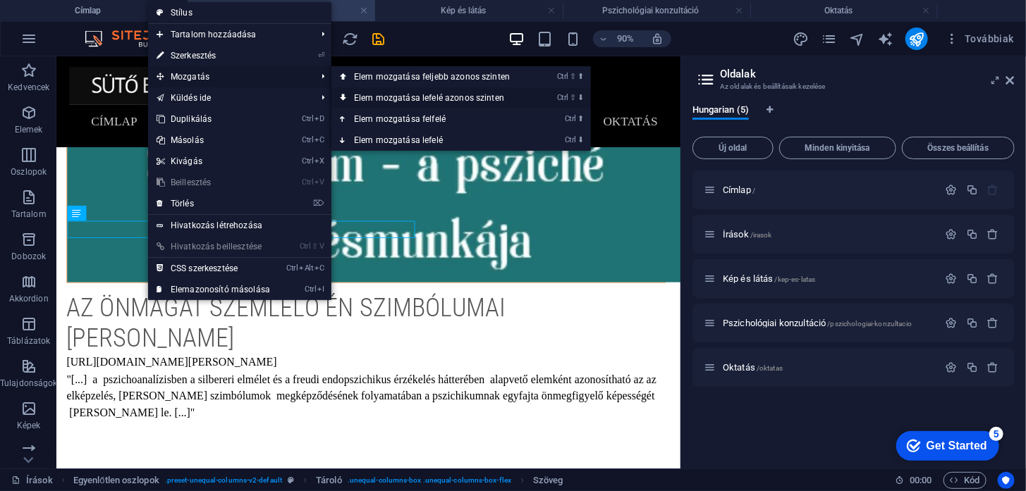
click at [391, 100] on link "Ctrl ⇧ ⬇ Elem mozgatása lefelé azonos szinten" at bounding box center [434, 97] width 207 height 21
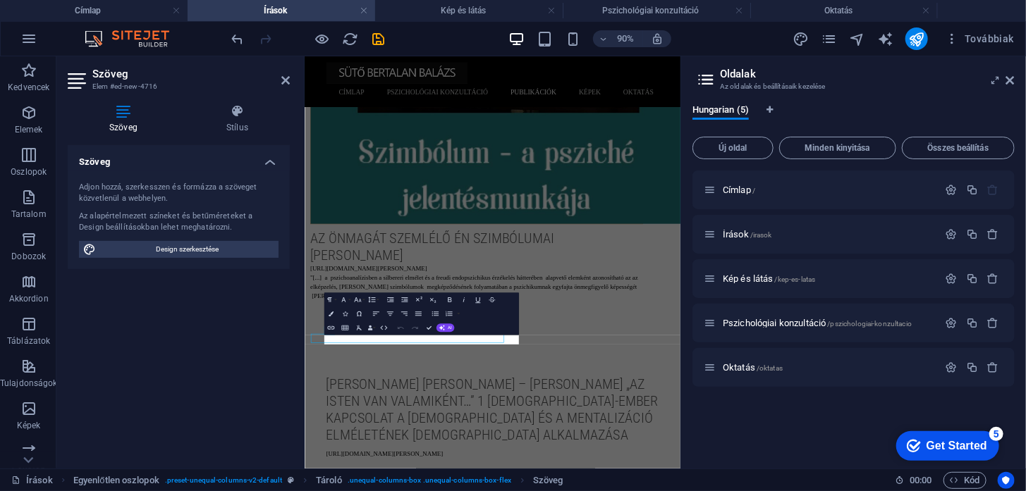
scroll to position [1099, 0]
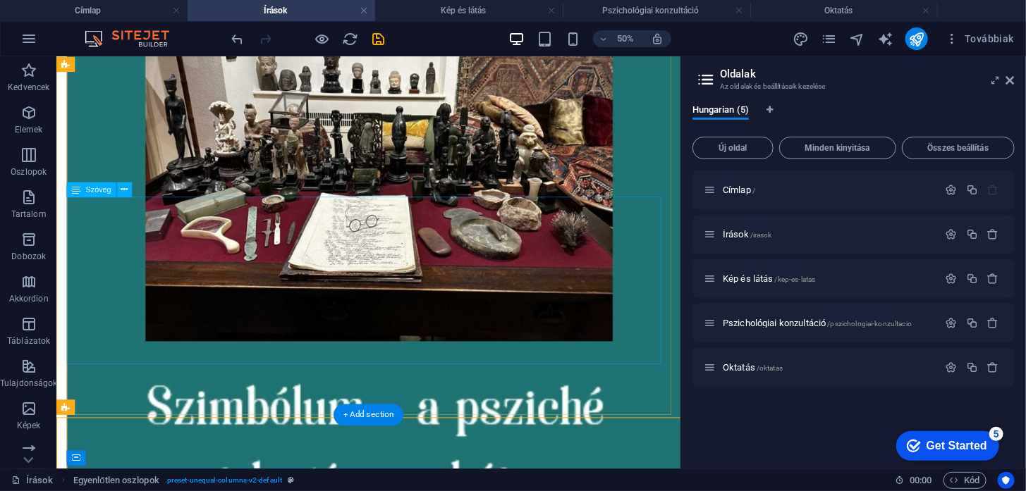
scroll to position [1461, 0]
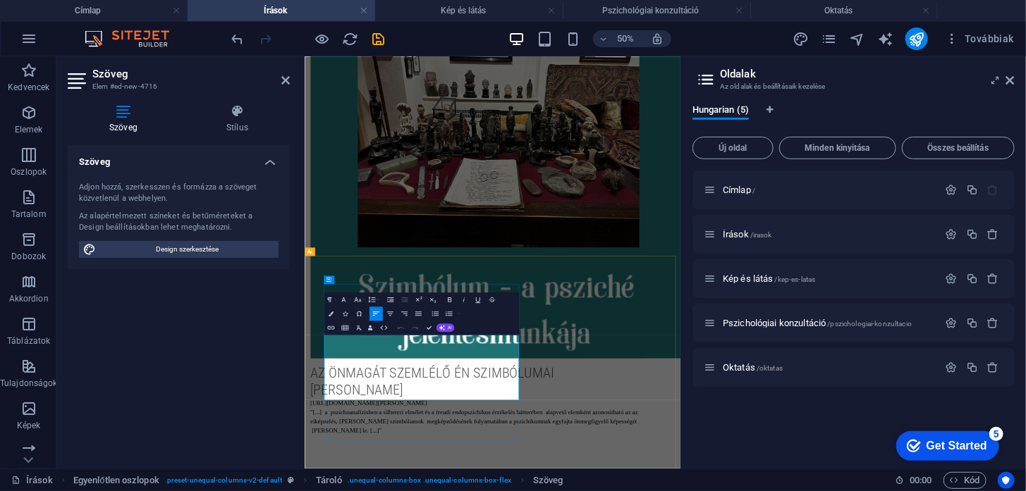
click at [248, 363] on div "Szöveg Adjon hozzá, szerkesszen és formázza a szöveget közvetlenül a webhelyen.…" at bounding box center [179, 301] width 222 height 312
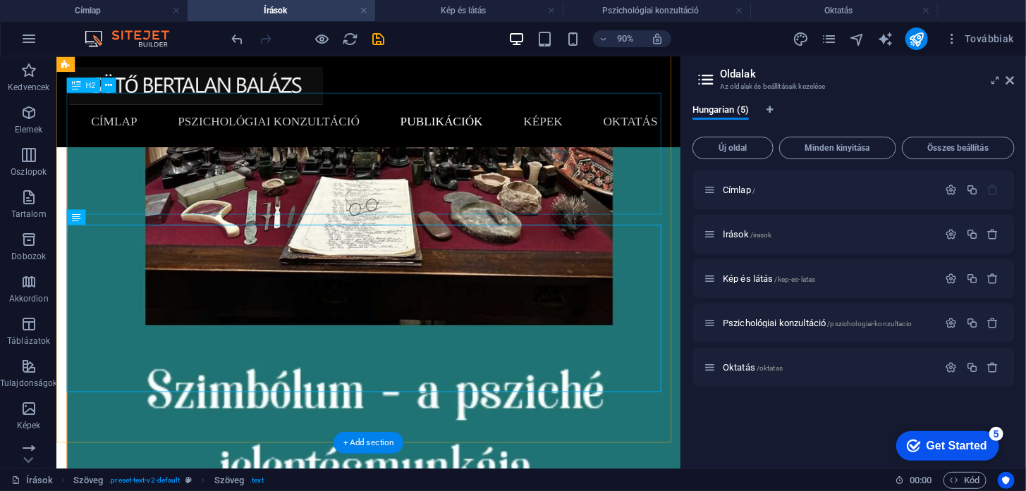
scroll to position [1056, 0]
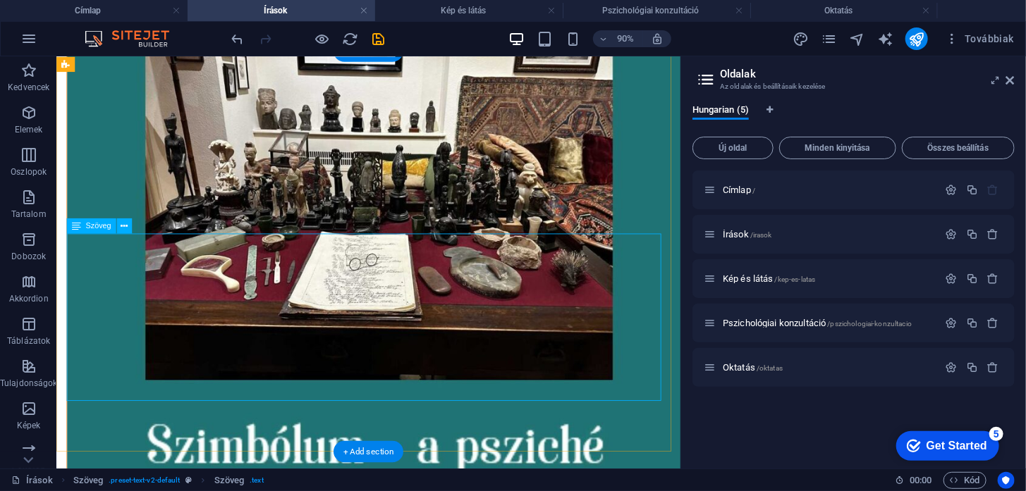
scroll to position [913, 0]
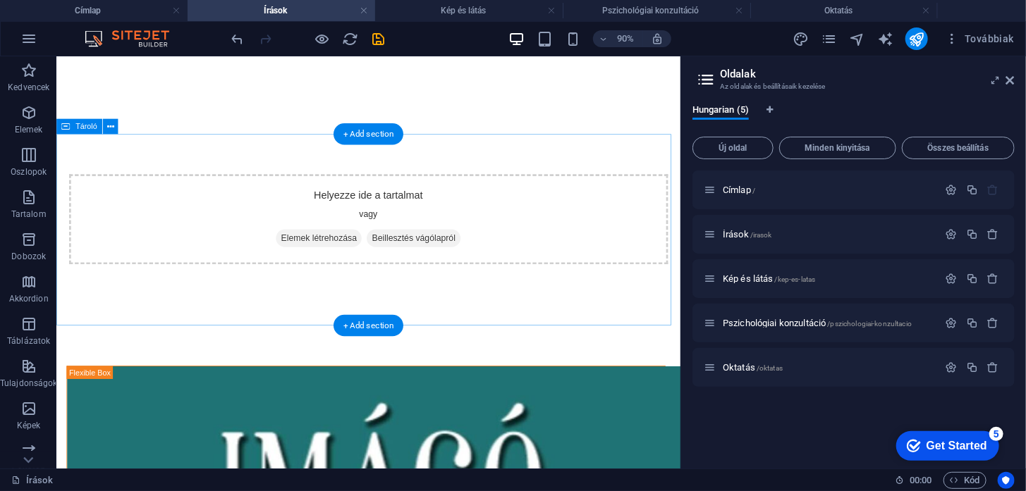
scroll to position [297, 0]
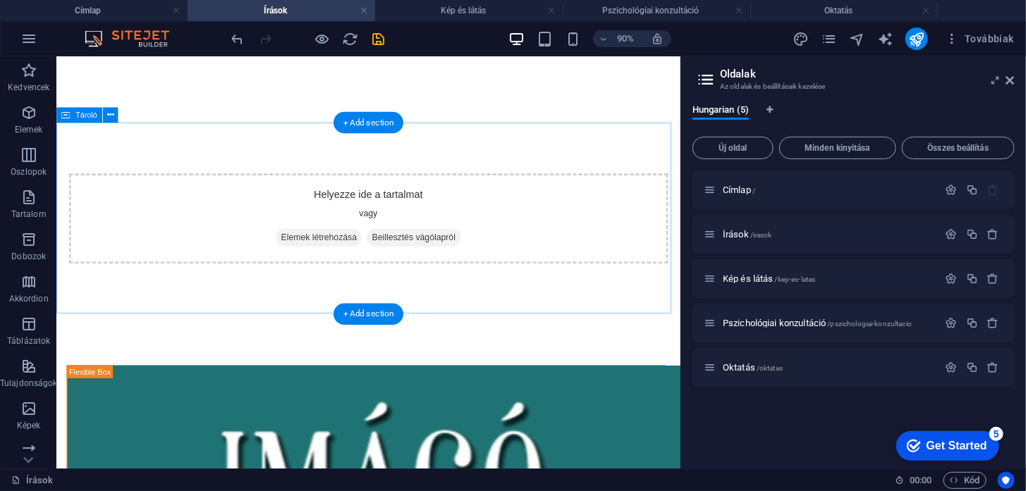
click at [238, 263] on div "Helyezze ide a tartalmat vagy Elemek létrehozása Beillesztés vágólapról" at bounding box center [403, 235] width 666 height 100
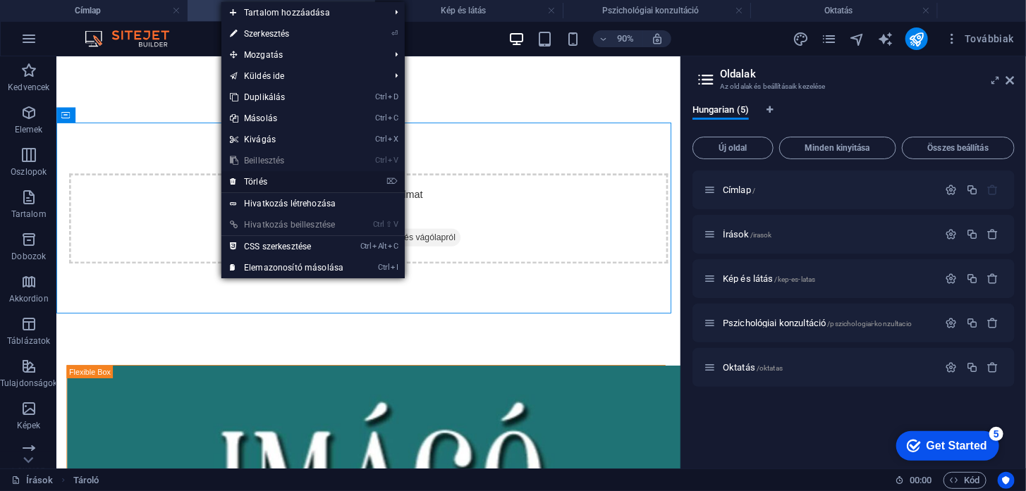
click at [248, 180] on link "⌦ Törlés" at bounding box center [286, 181] width 130 height 21
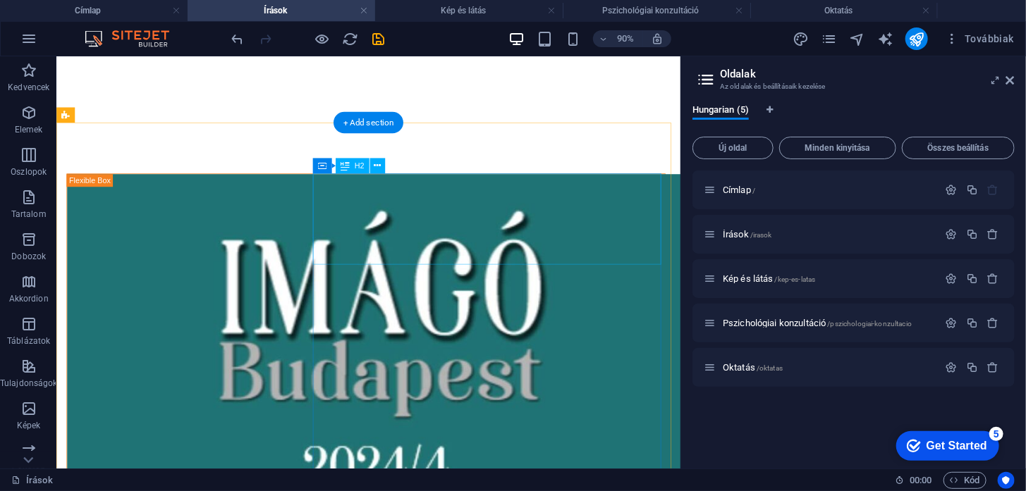
scroll to position [0, 0]
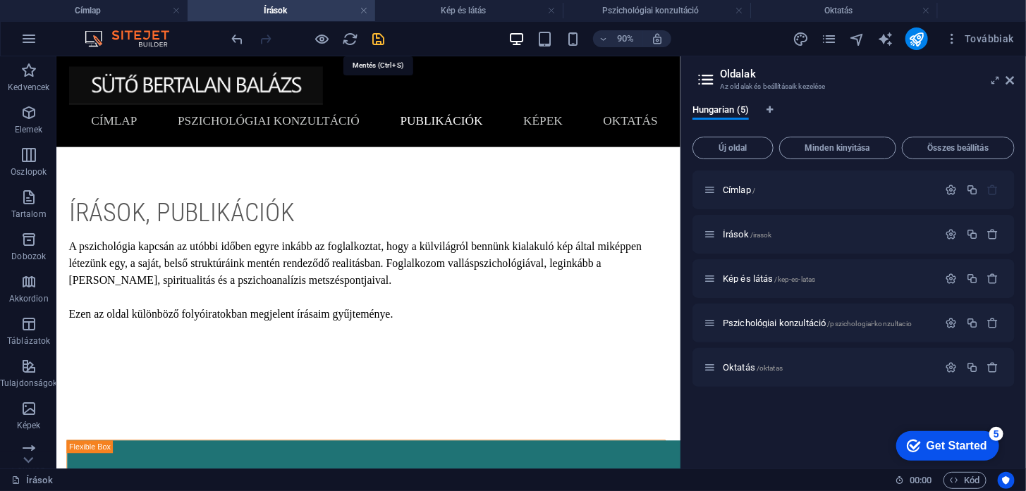
click at [381, 43] on icon "save" at bounding box center [379, 39] width 16 height 16
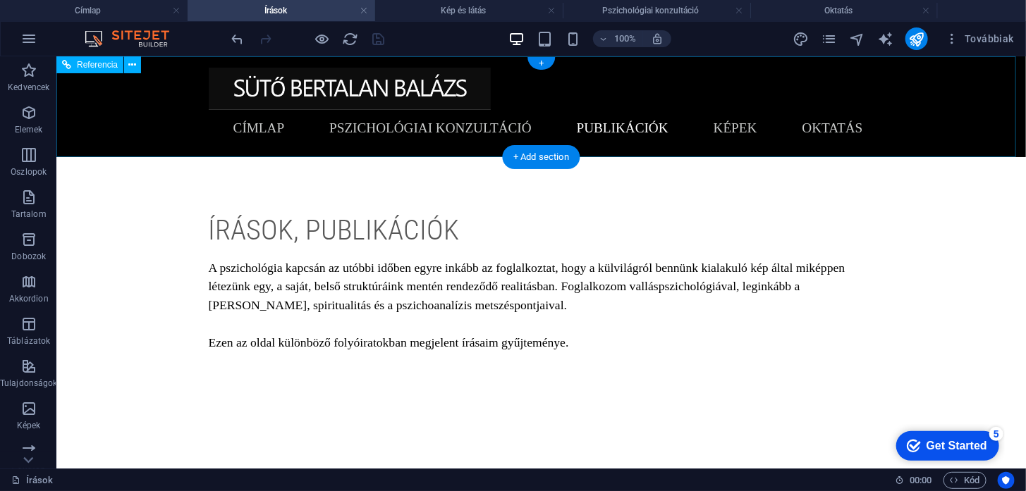
click at [428, 126] on nav "Címlap Pszichológiai konzultáció Publikációk Képek Oktatás" at bounding box center [541, 127] width 666 height 36
click at [256, 125] on nav "Címlap Pszichológiai konzultáció Publikációk Képek Oktatás" at bounding box center [541, 127] width 666 height 36
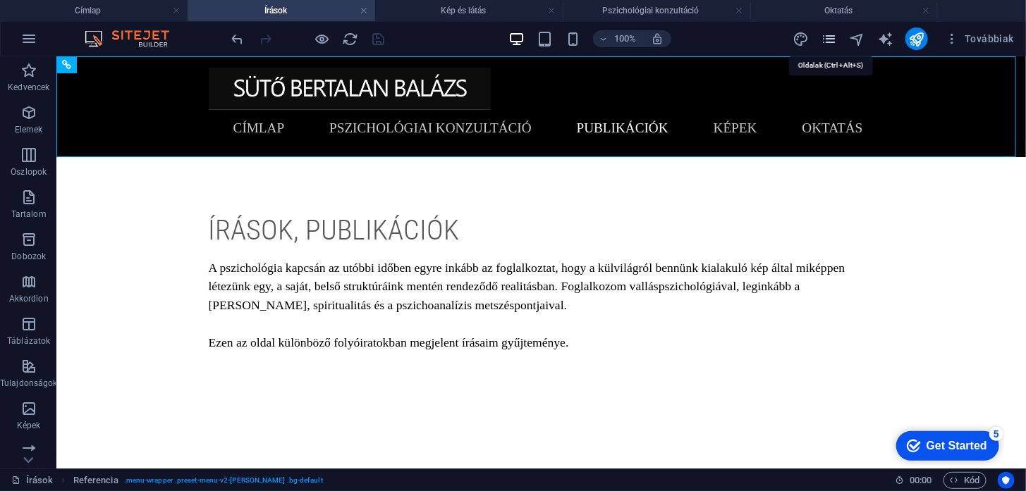
click at [831, 42] on icon "pages" at bounding box center [829, 39] width 16 height 16
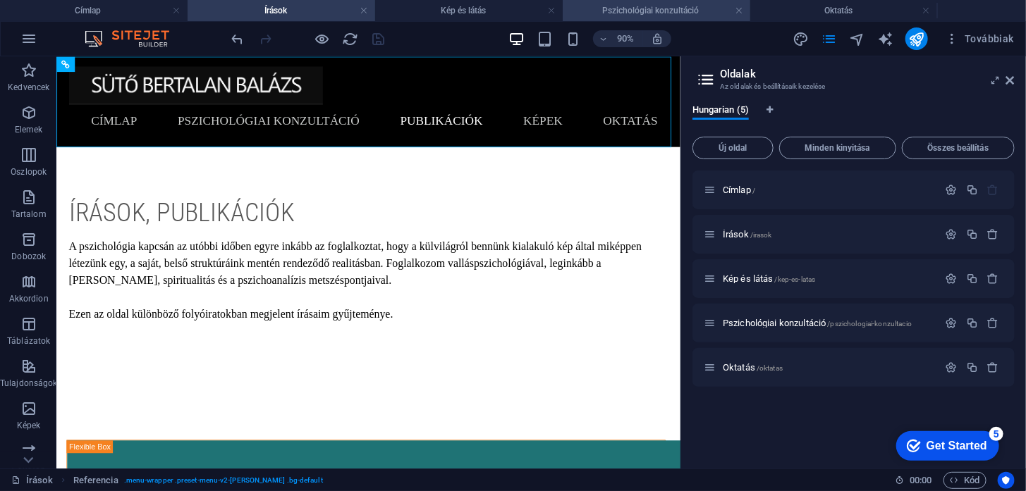
click at [668, 11] on h4 "Pszichológiai konzultáció" at bounding box center [657, 11] width 188 height 16
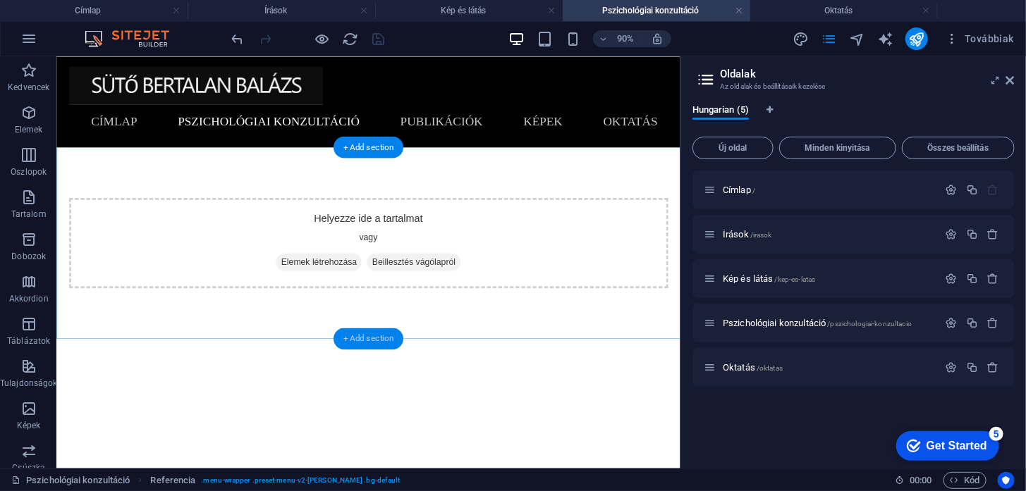
click at [367, 336] on div "+ Add section" at bounding box center [369, 339] width 71 height 22
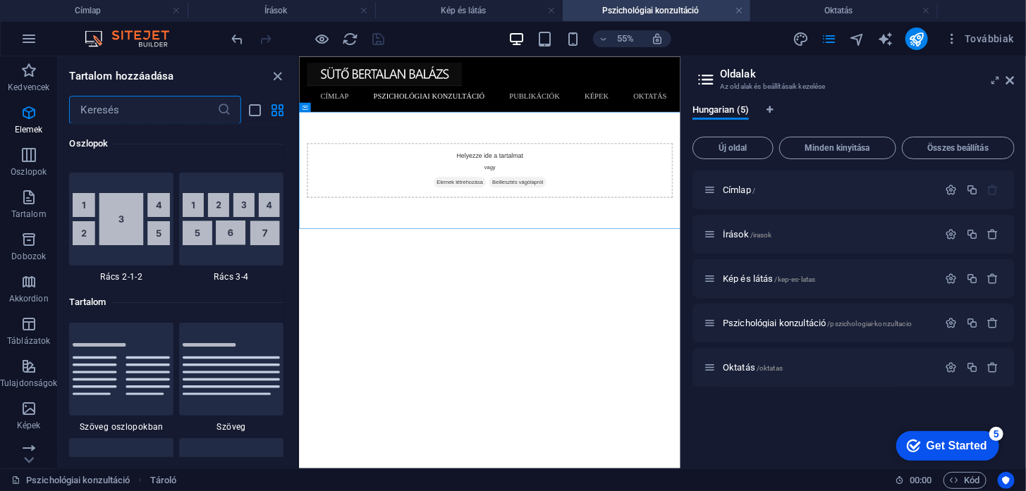
scroll to position [2467, 0]
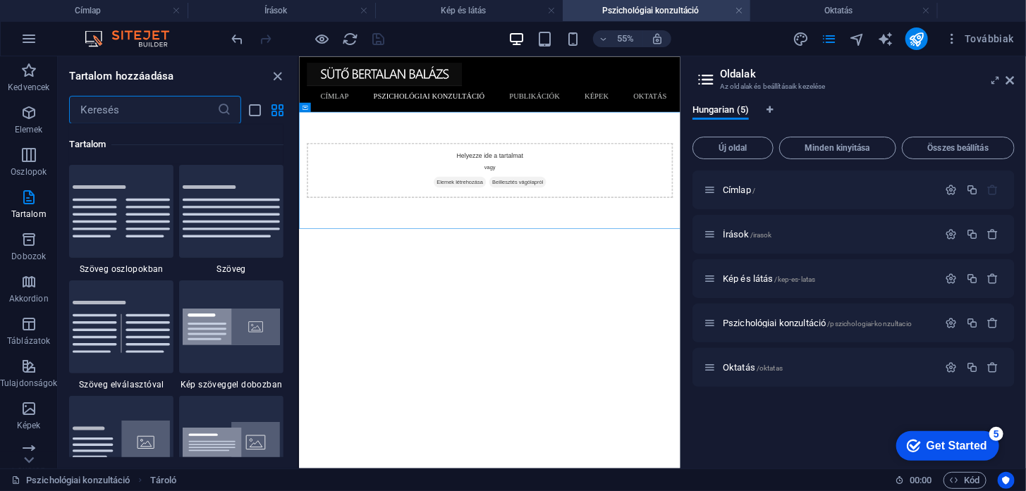
click at [152, 109] on input "text" at bounding box center [142, 110] width 147 height 28
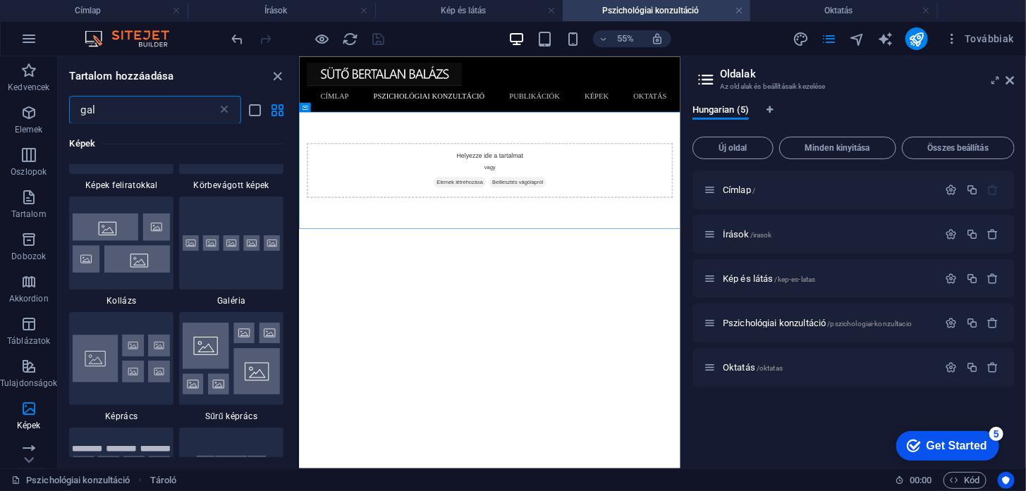
scroll to position [346, 0]
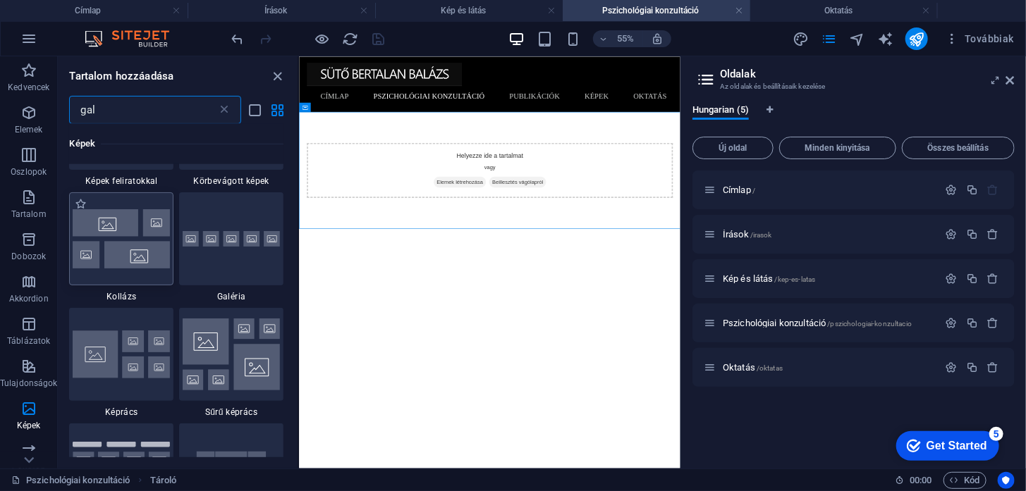
type input "gal"
click at [114, 264] on img at bounding box center [121, 238] width 97 height 59
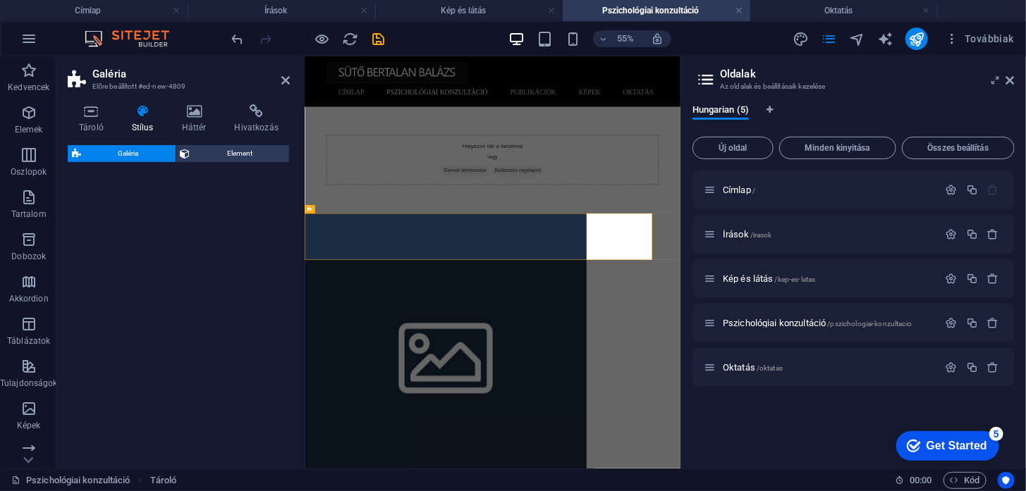
select select "rem"
select select "preset-gallery-v3-collage"
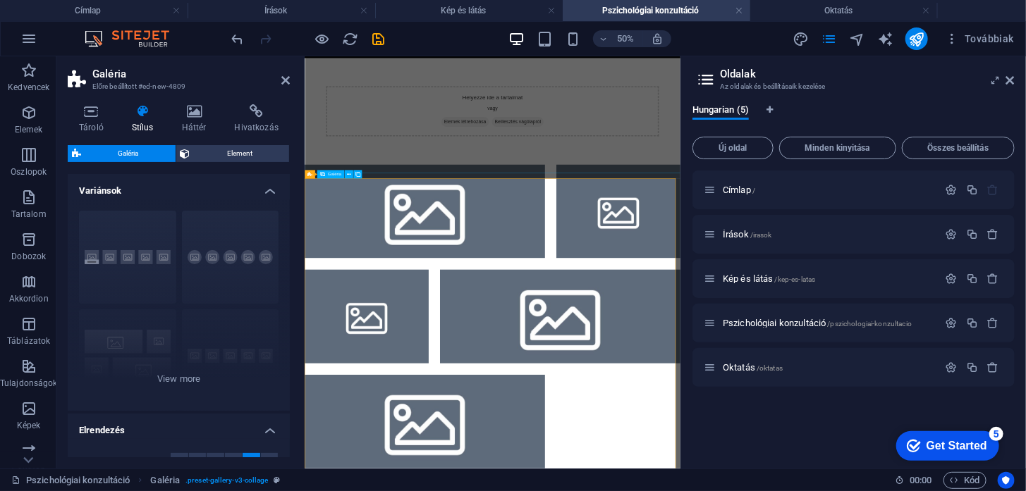
scroll to position [64, 0]
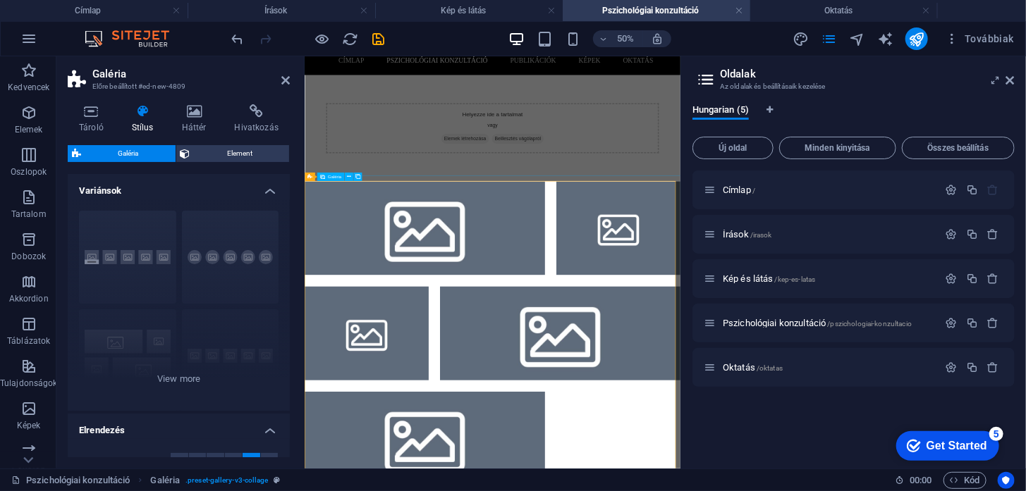
click at [419, 379] on li at bounding box center [544, 399] width 481 height 188
select select "4"
select select "px"
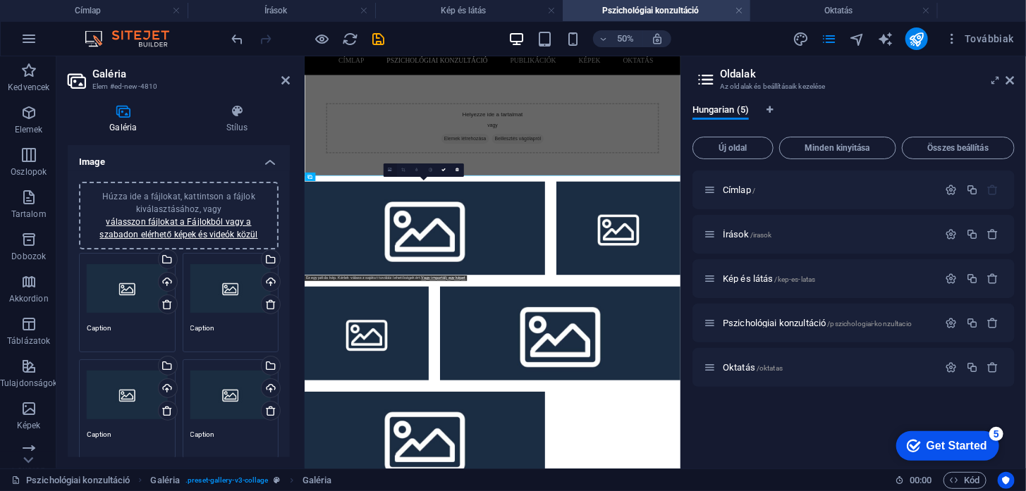
click at [388, 171] on icon at bounding box center [390, 170] width 4 height 5
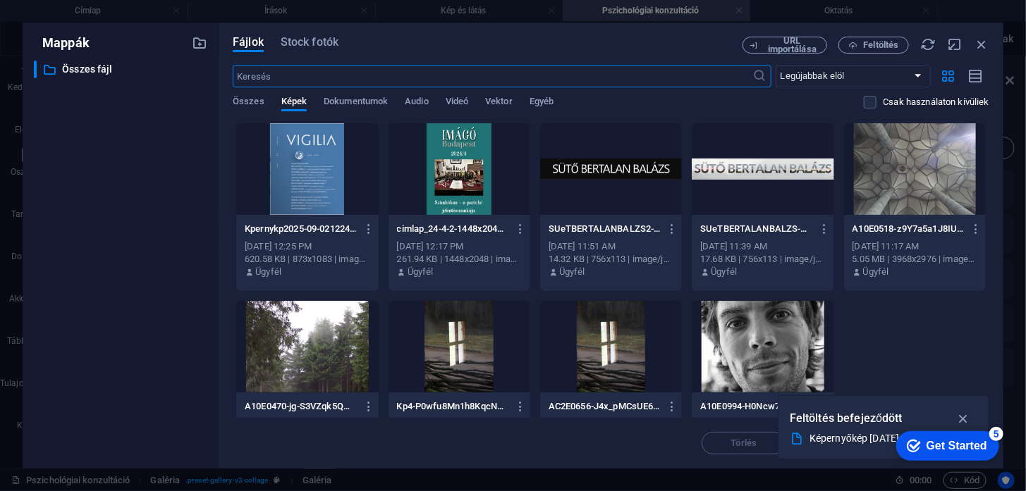
scroll to position [0, 0]
click at [867, 53] on button "Feltöltés" at bounding box center [873, 45] width 71 height 17
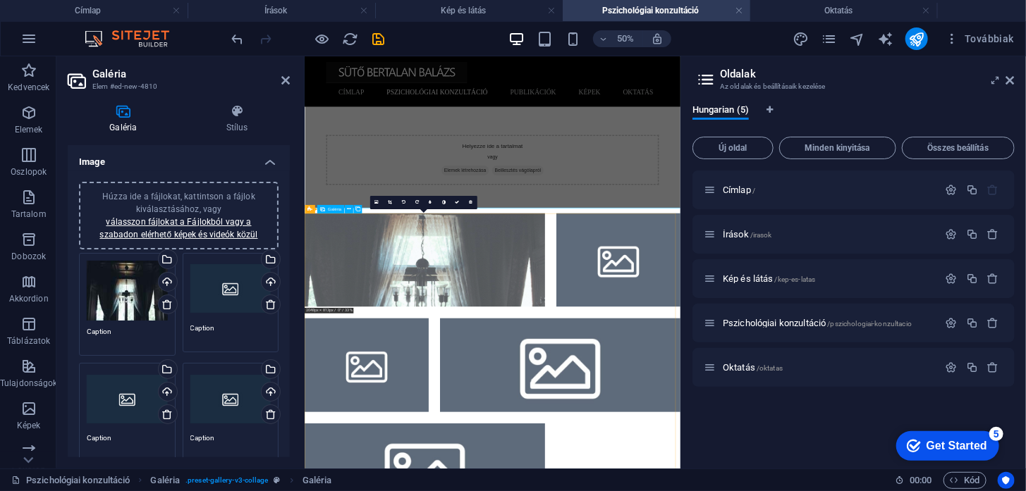
click at [556, 491] on li at bounding box center [544, 463] width 481 height 188
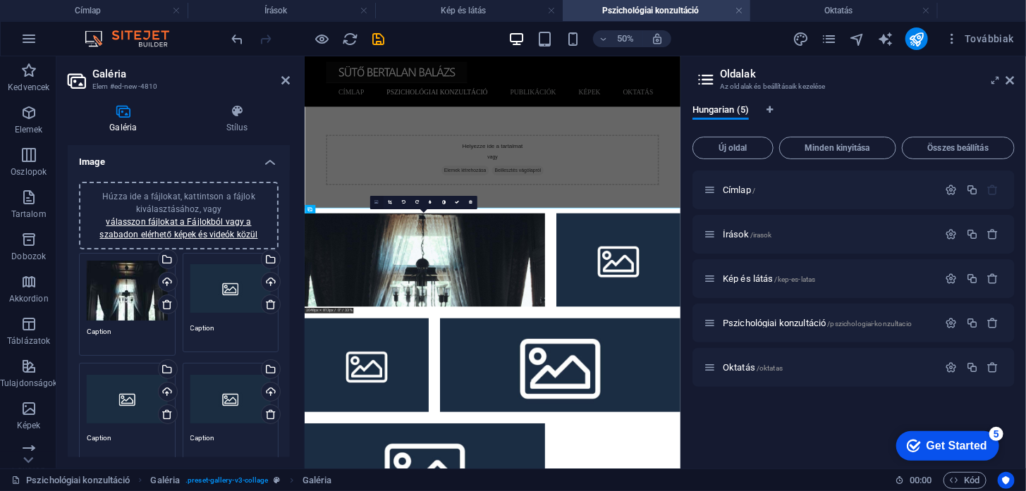
click at [377, 204] on link at bounding box center [375, 201] width 13 height 13
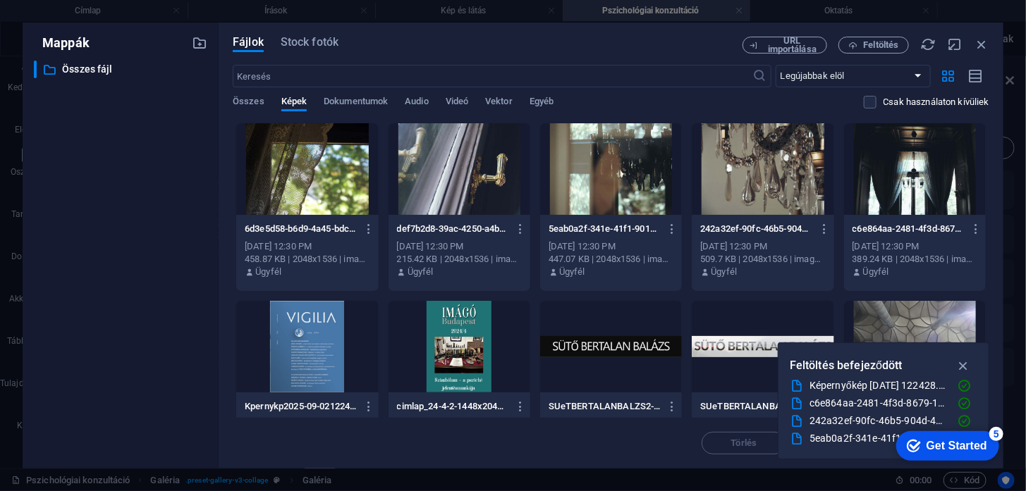
click at [354, 179] on div at bounding box center [307, 169] width 142 height 92
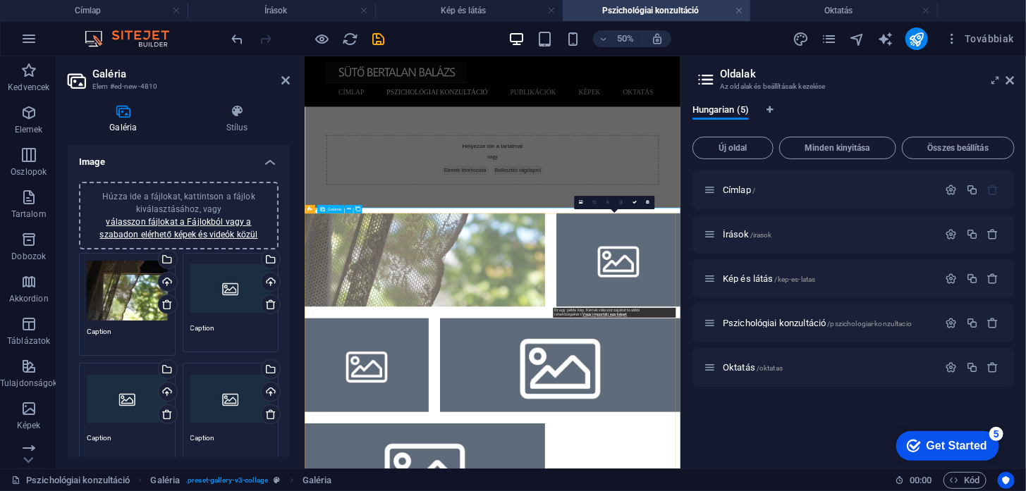
click at [922, 471] on li at bounding box center [931, 463] width 248 height 188
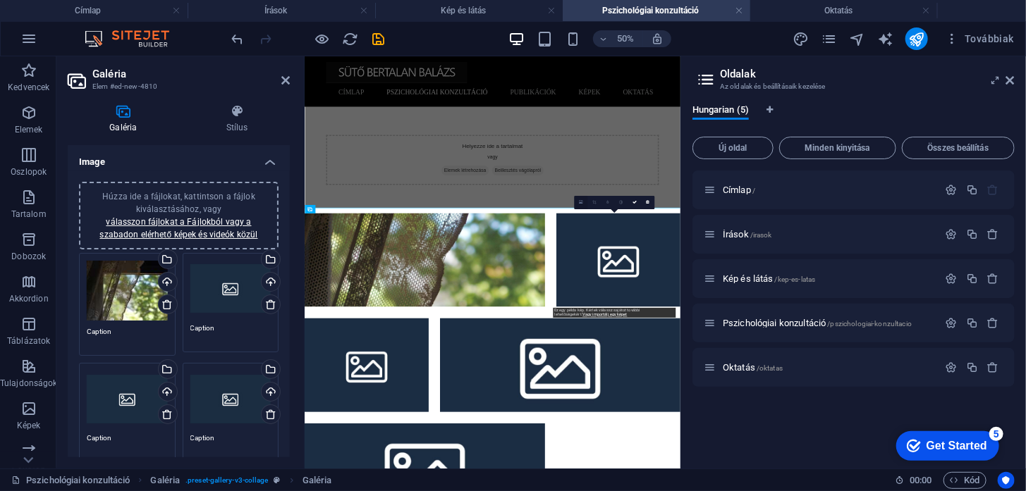
click at [579, 200] on icon at bounding box center [581, 202] width 4 height 5
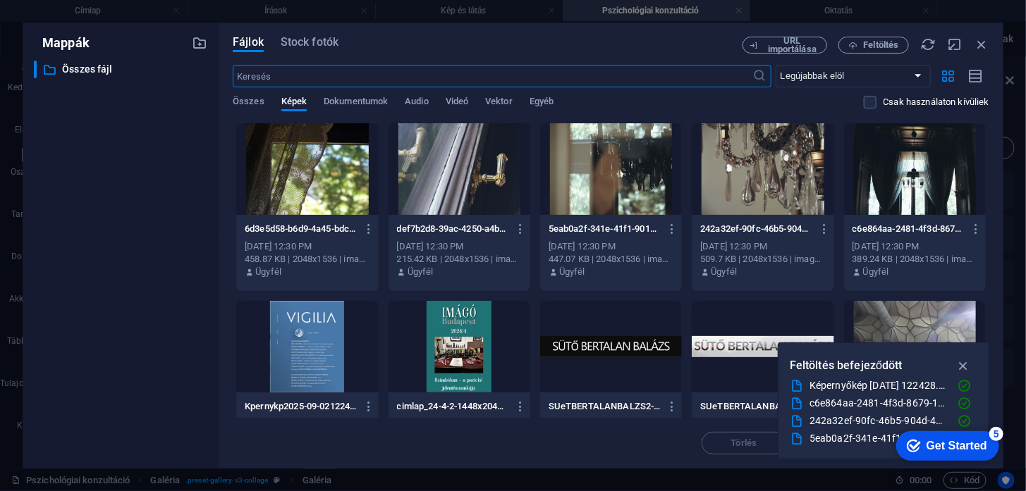
click at [492, 175] on div at bounding box center [460, 169] width 142 height 92
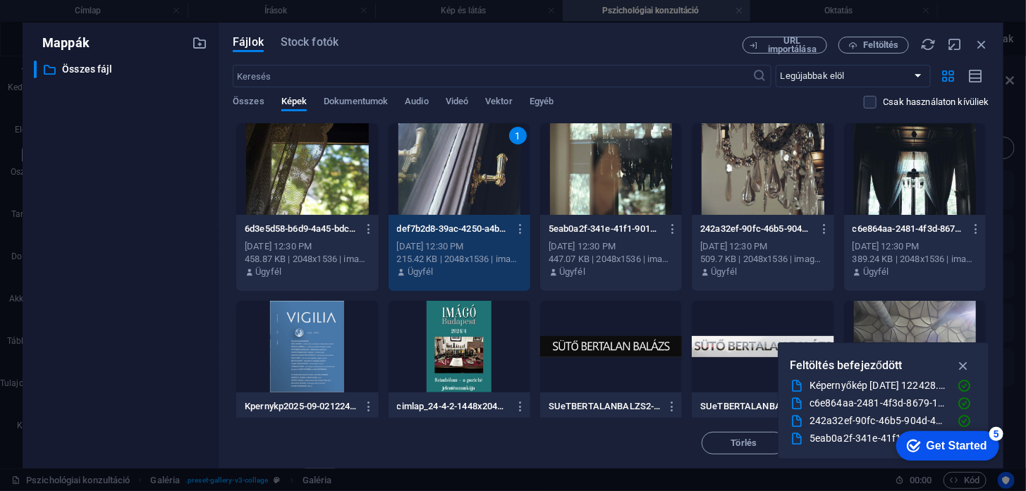
click at [492, 175] on div "1" at bounding box center [460, 169] width 142 height 92
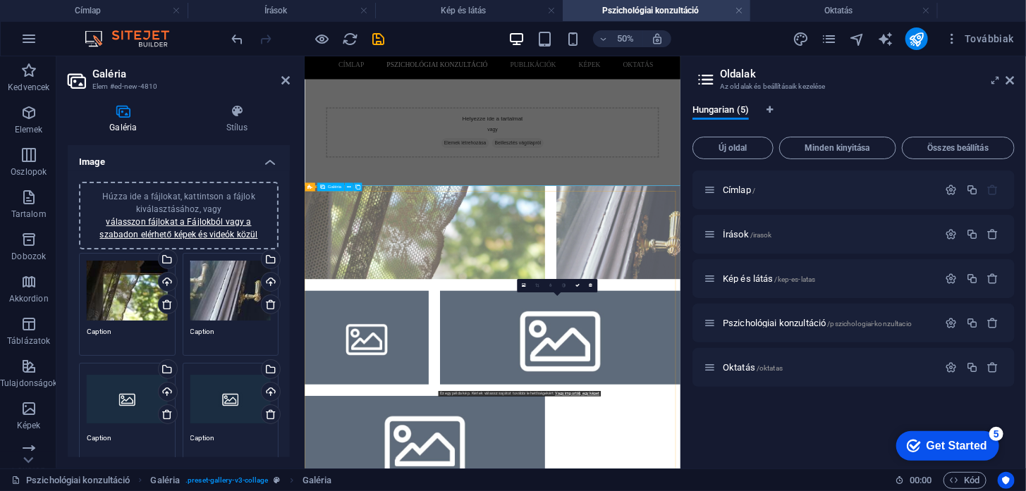
scroll to position [57, 0]
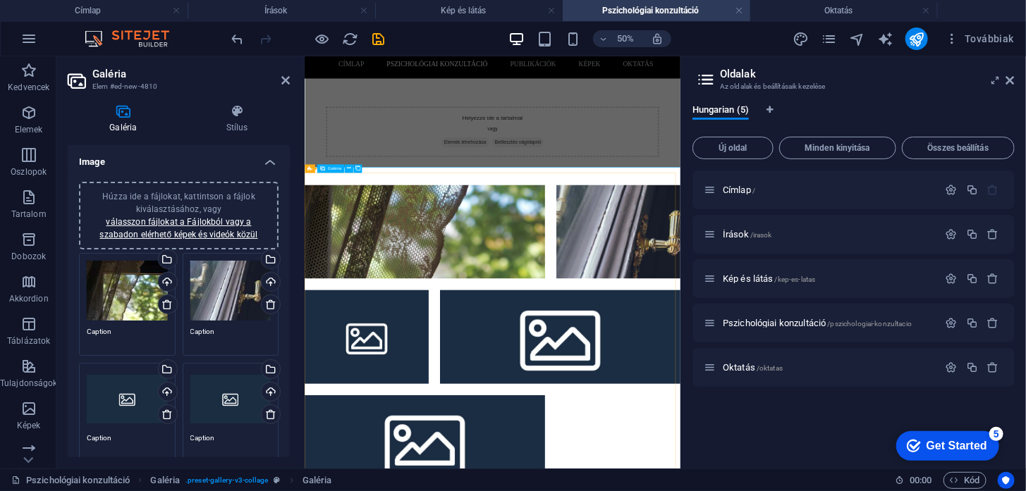
scroll to position [97, 0]
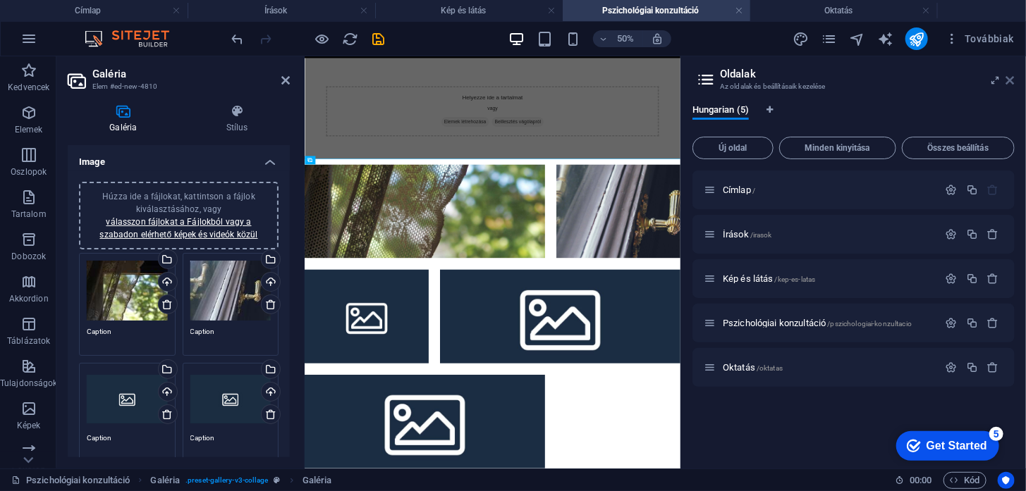
click at [1010, 75] on icon at bounding box center [1010, 80] width 8 height 11
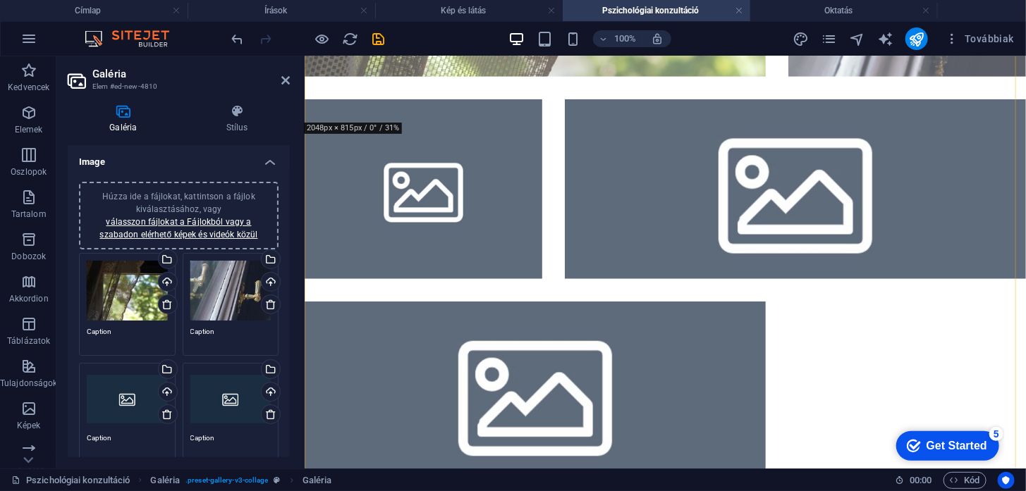
scroll to position [487, 0]
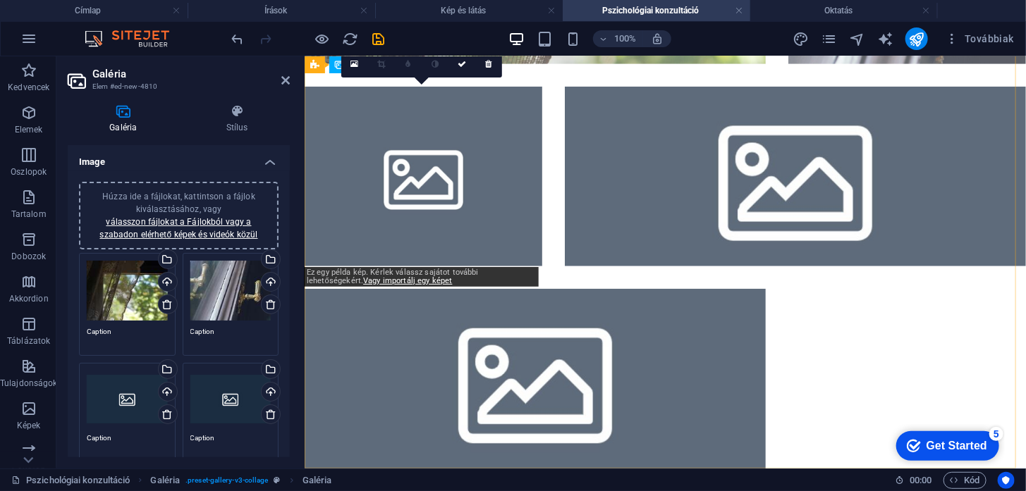
click at [368, 159] on li at bounding box center [423, 176] width 238 height 181
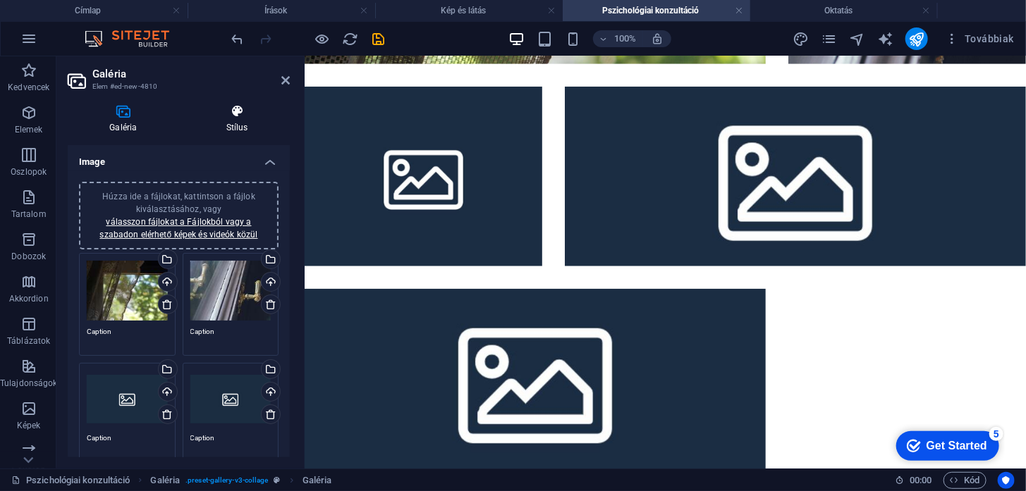
click at [247, 125] on h4 "Stílus" at bounding box center [237, 119] width 105 height 30
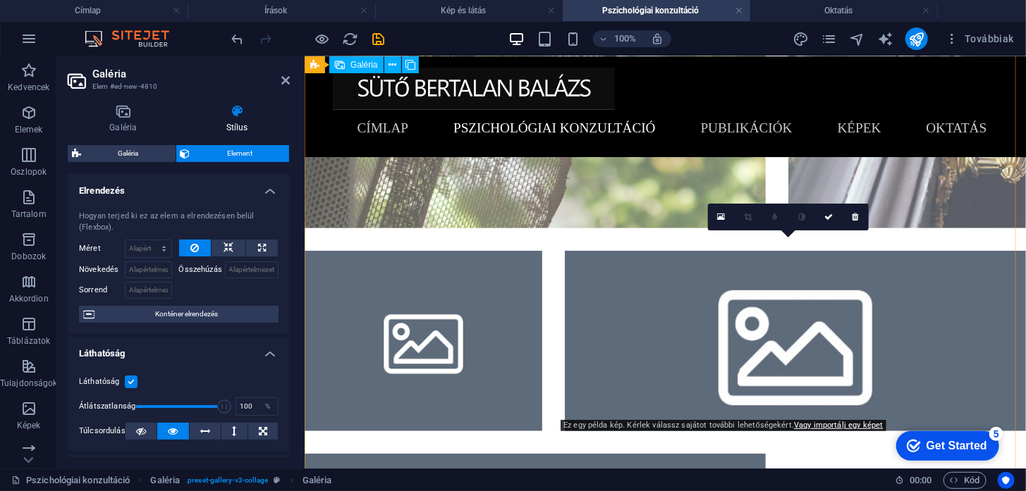
scroll to position [291, 0]
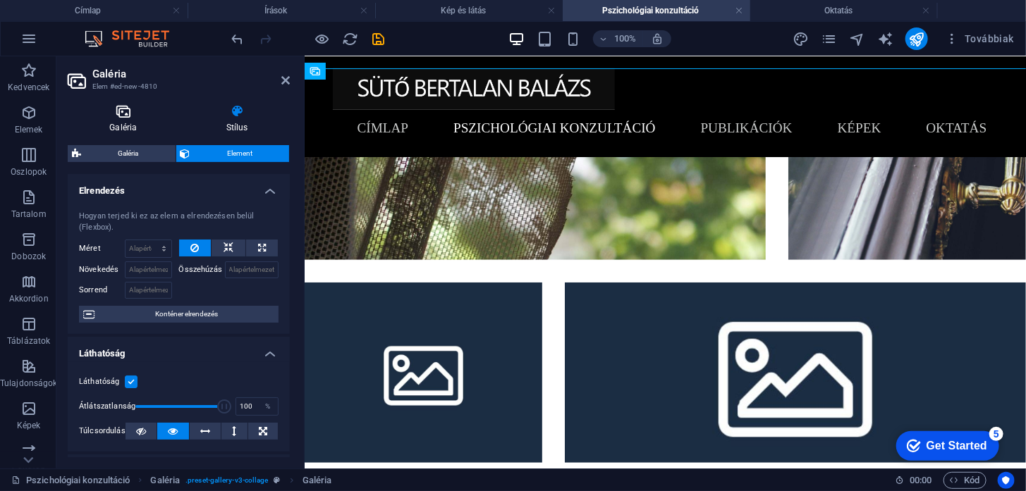
click at [120, 121] on h4 "Galéria" at bounding box center [126, 119] width 117 height 30
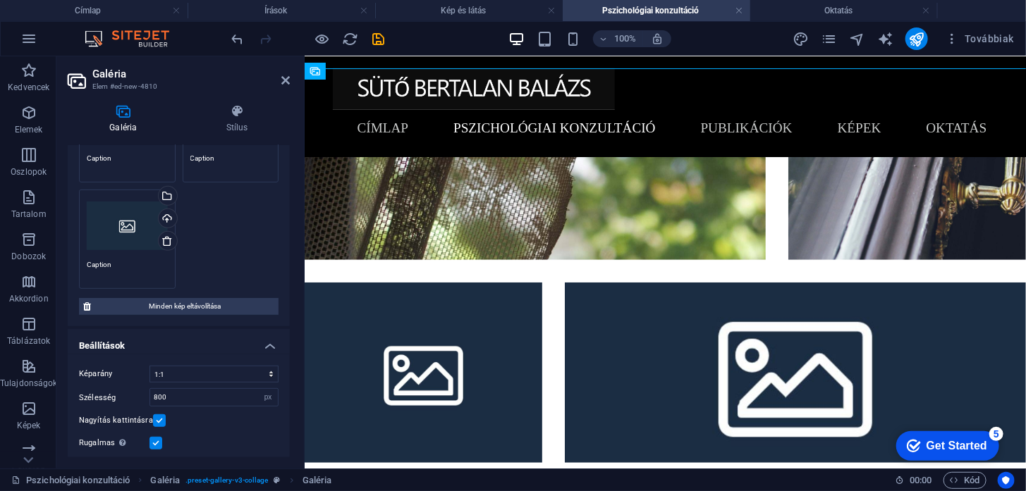
scroll to position [353, 0]
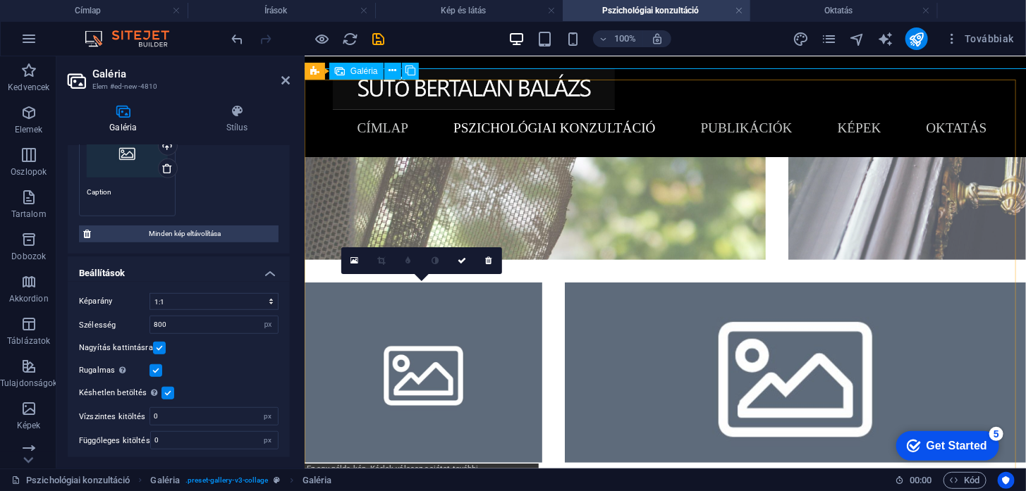
click at [418, 389] on li at bounding box center [423, 372] width 238 height 181
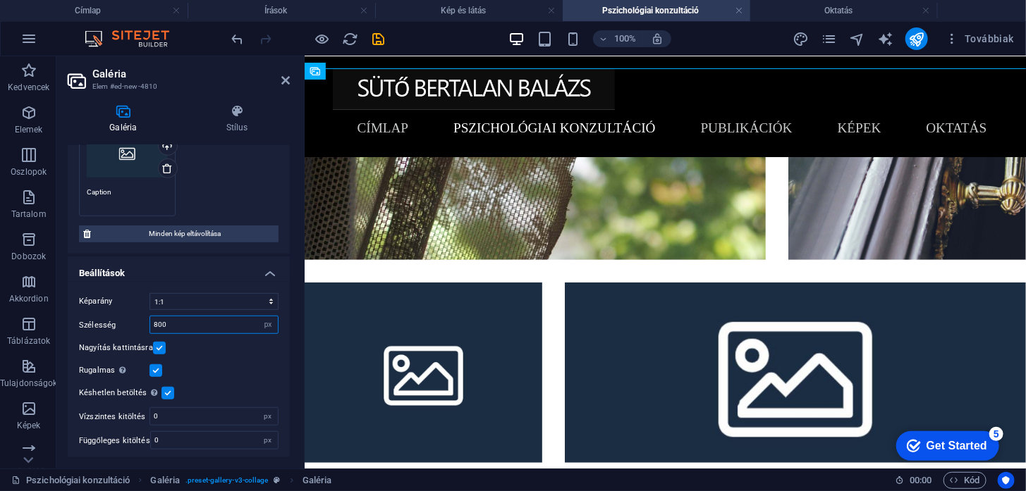
click at [222, 321] on input "800" at bounding box center [214, 325] width 128 height 17
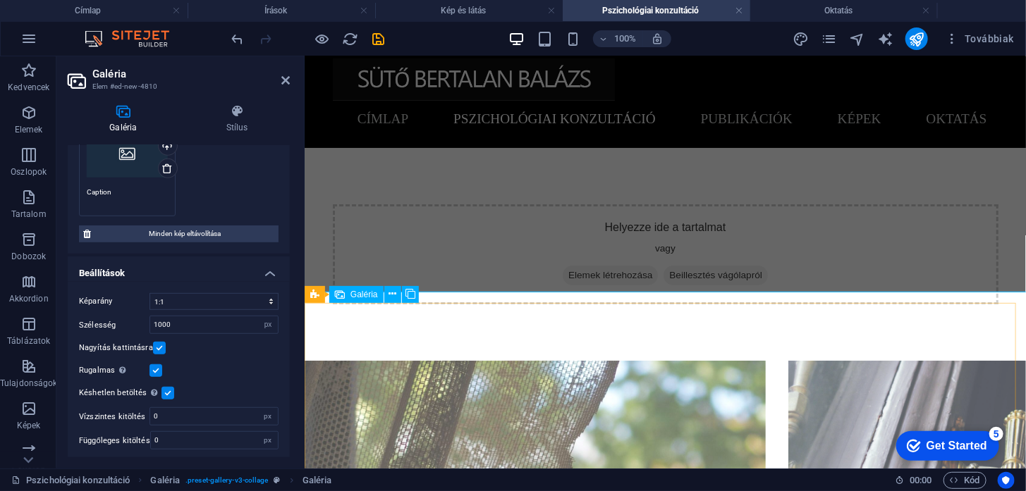
scroll to position [0, 0]
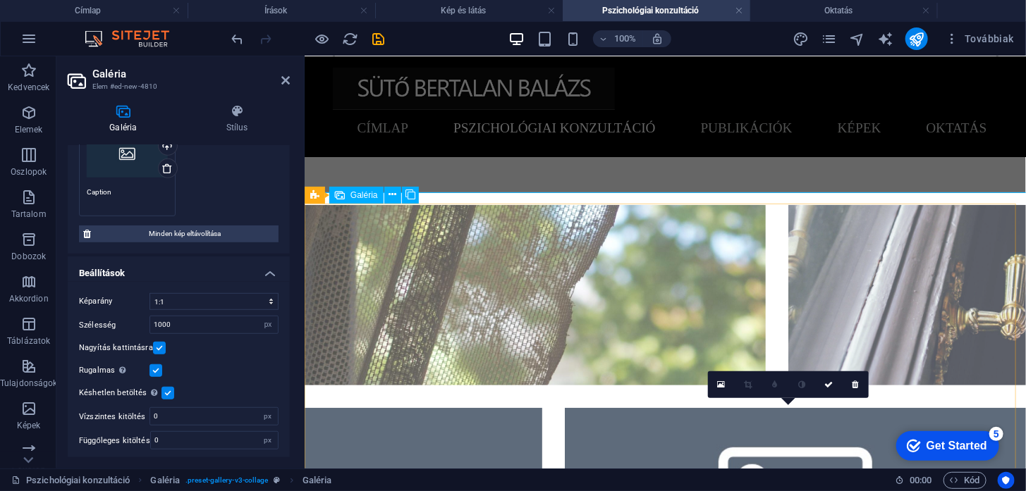
type input "800"
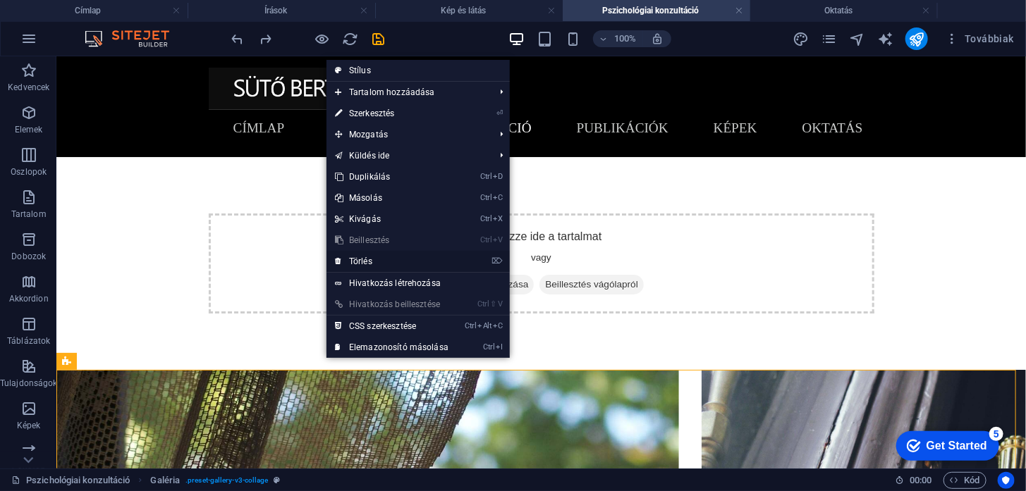
click at [418, 259] on link "⌦ Törlés" at bounding box center [391, 261] width 130 height 21
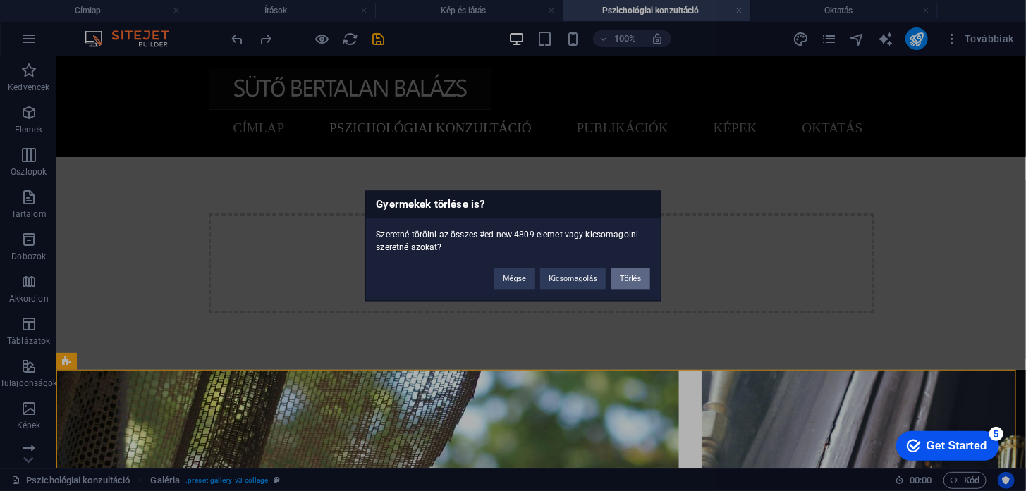
click at [623, 286] on button "Törlés" at bounding box center [630, 278] width 39 height 21
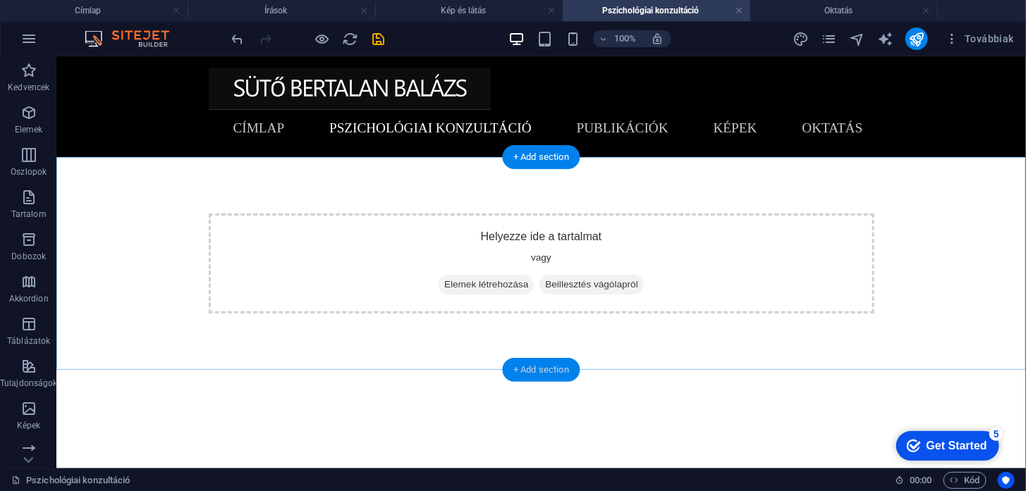
click at [549, 369] on div "+ Add section" at bounding box center [541, 370] width 78 height 24
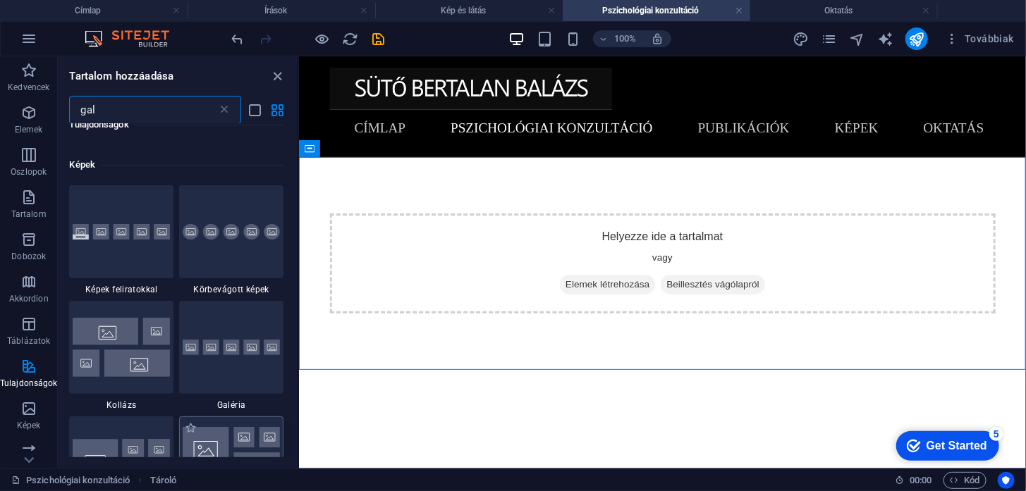
scroll to position [235, 0]
click at [223, 356] on img at bounding box center [231, 350] width 97 height 16
click at [299, 356] on div "Drag here to replace the existing content. Press “Ctrl” if you want to create a…" at bounding box center [662, 262] width 727 height 413
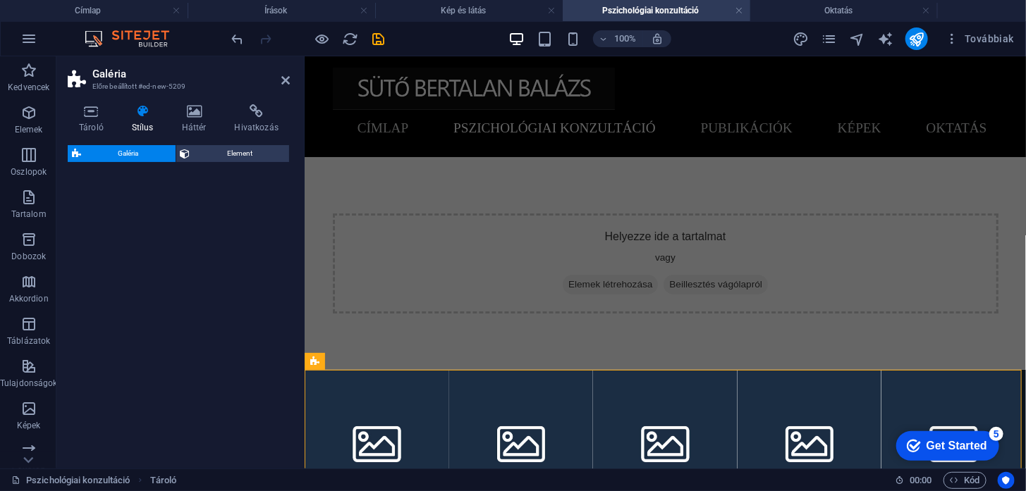
select select "rem"
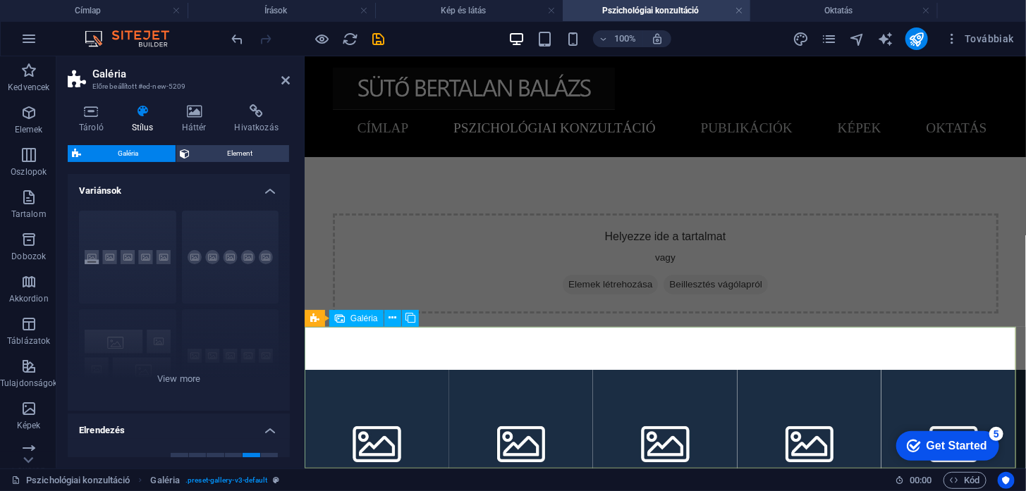
scroll to position [43, 0]
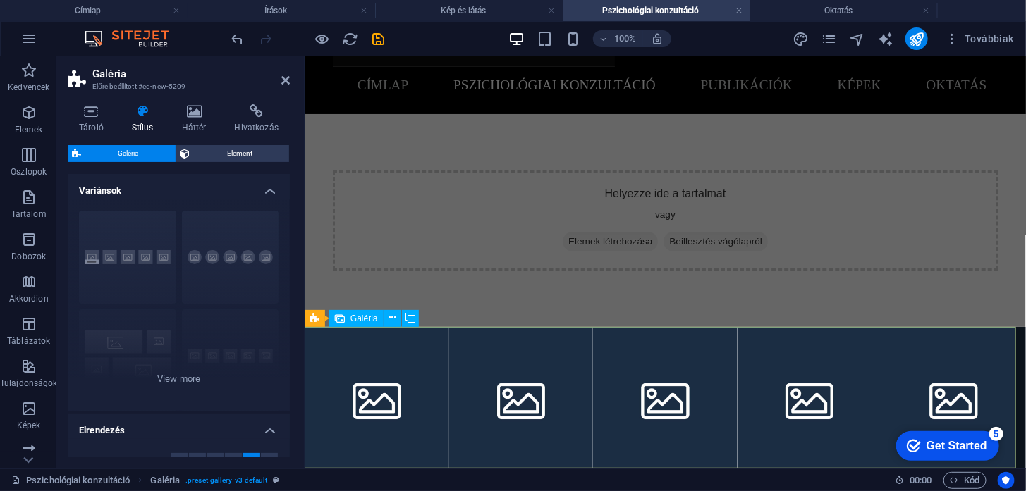
click at [374, 400] on li at bounding box center [376, 398] width 145 height 145
click at [389, 321] on icon at bounding box center [393, 318] width 8 height 15
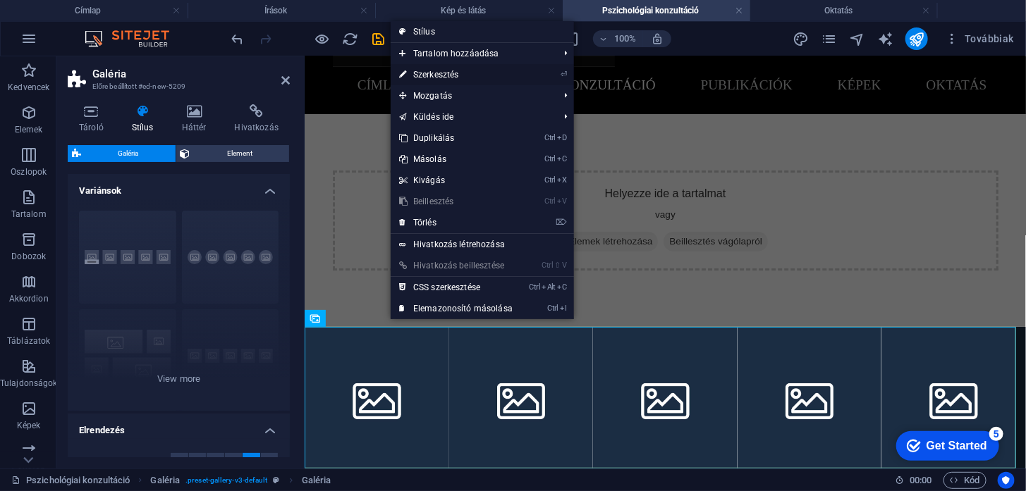
click at [448, 71] on link "⏎ Szerkesztés" at bounding box center [456, 74] width 130 height 21
select select "4"
select select "px"
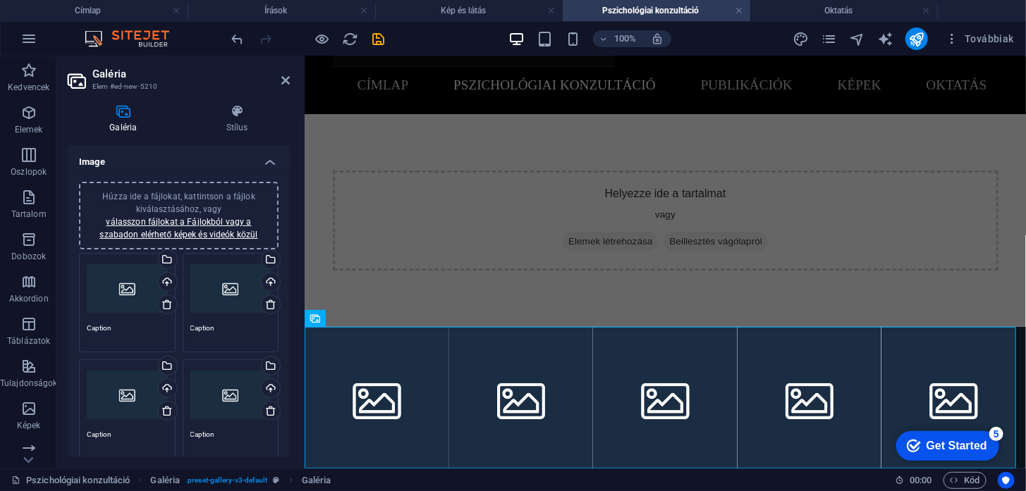
scroll to position [21, 0]
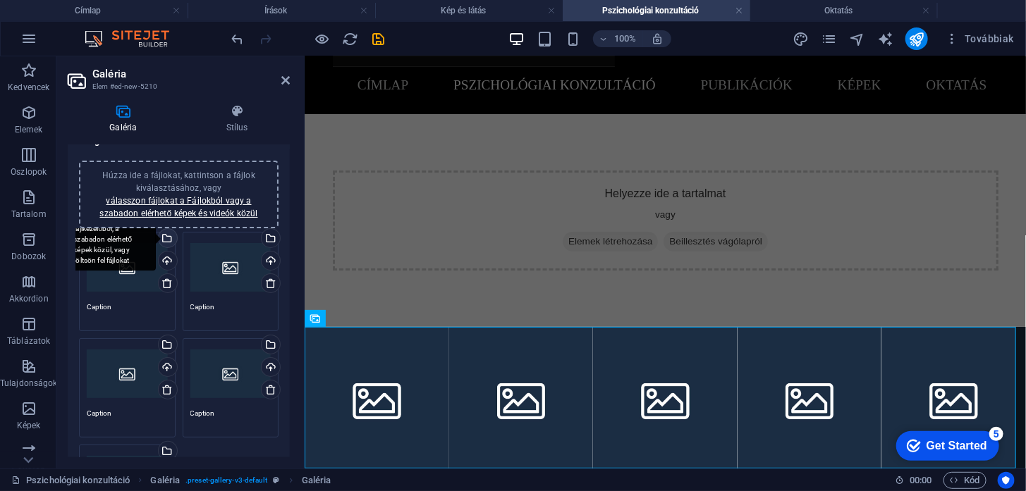
click at [166, 234] on div "Válasszon fájlokat a fájlkezelőből, a szabadon elérhető képek közül, vagy tölts…" at bounding box center [166, 239] width 21 height 21
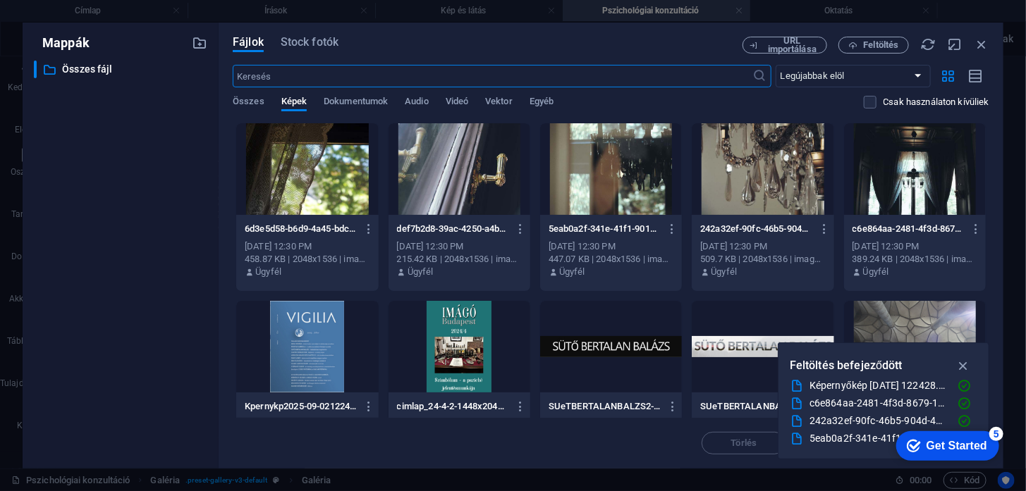
scroll to position [0, 0]
click at [873, 160] on div at bounding box center [915, 169] width 142 height 92
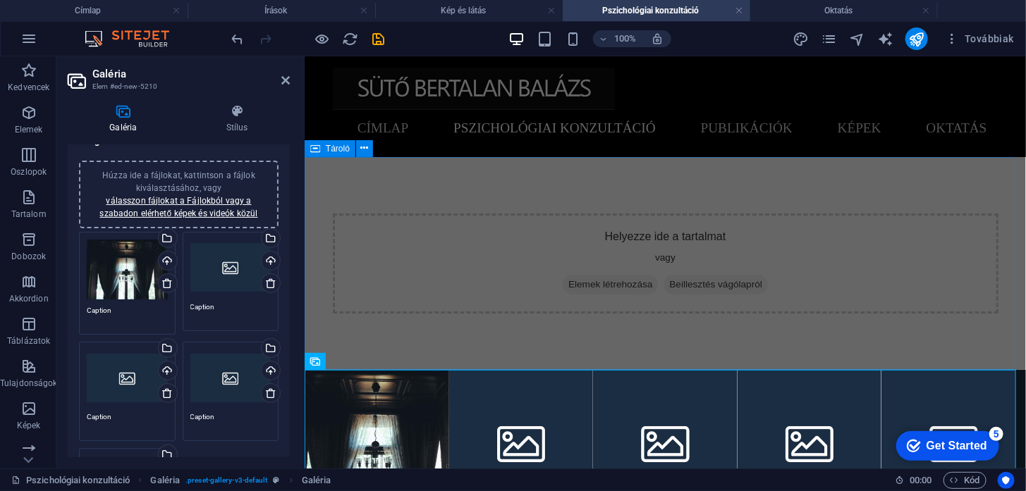
scroll to position [43, 0]
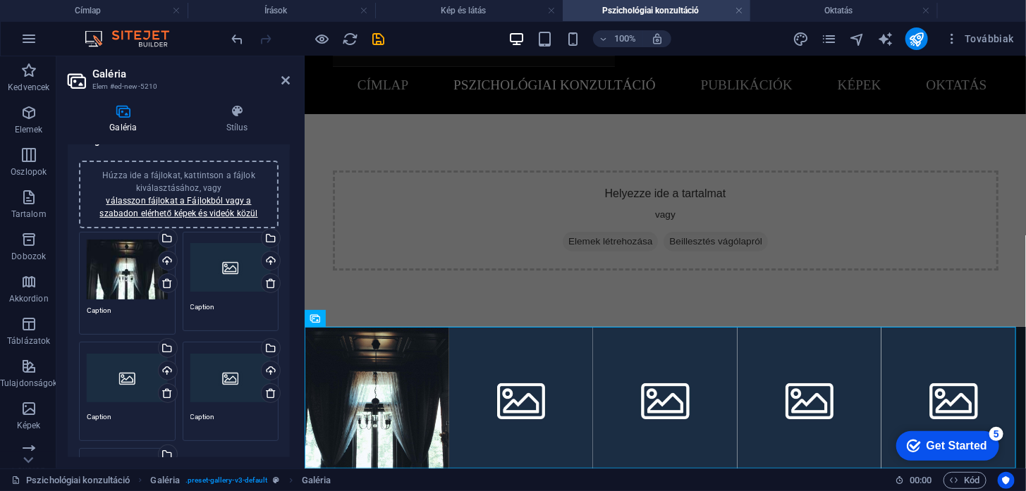
click at [206, 261] on div "Húzza ide a fájlokat, kattintson a fájlok kiválasztásához, vagy válasszon fájlo…" at bounding box center [230, 268] width 81 height 56
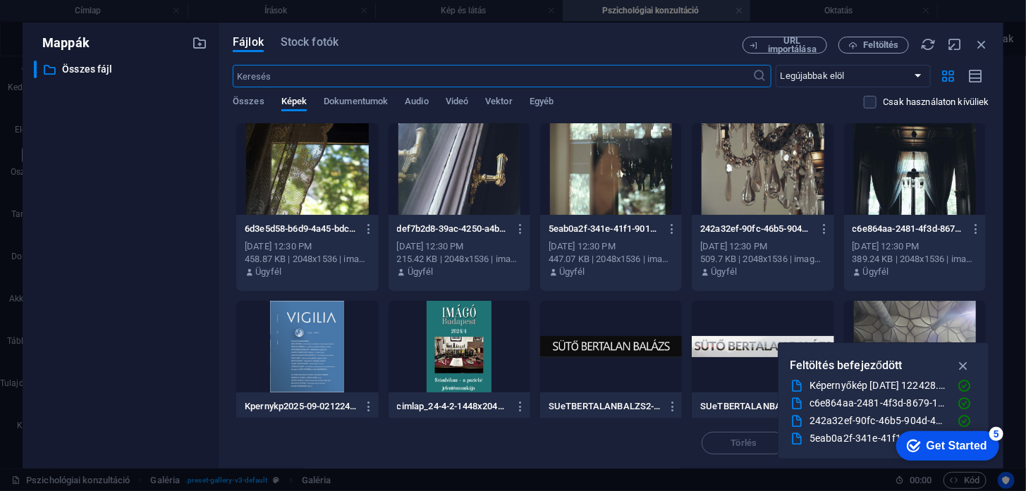
scroll to position [0, 0]
click at [661, 165] on div at bounding box center [611, 169] width 142 height 92
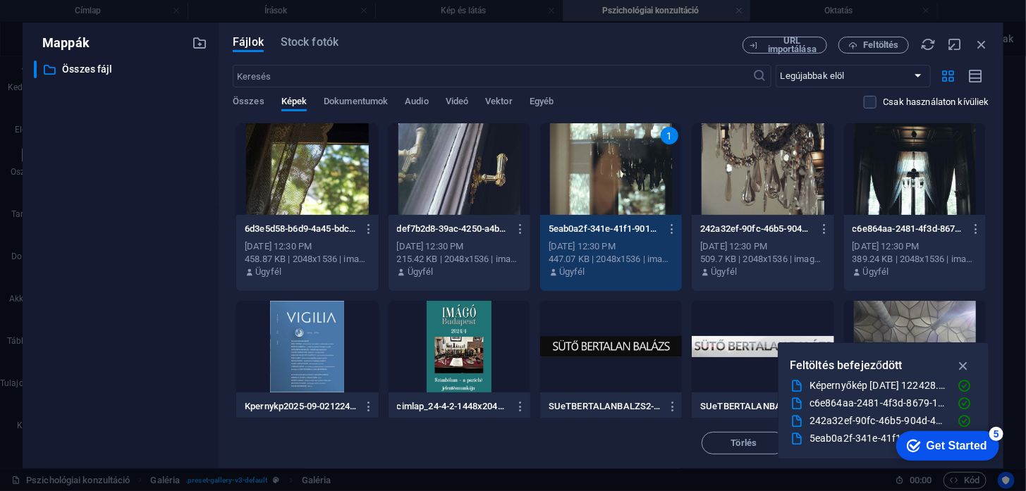
click at [661, 165] on div "1" at bounding box center [611, 169] width 142 height 92
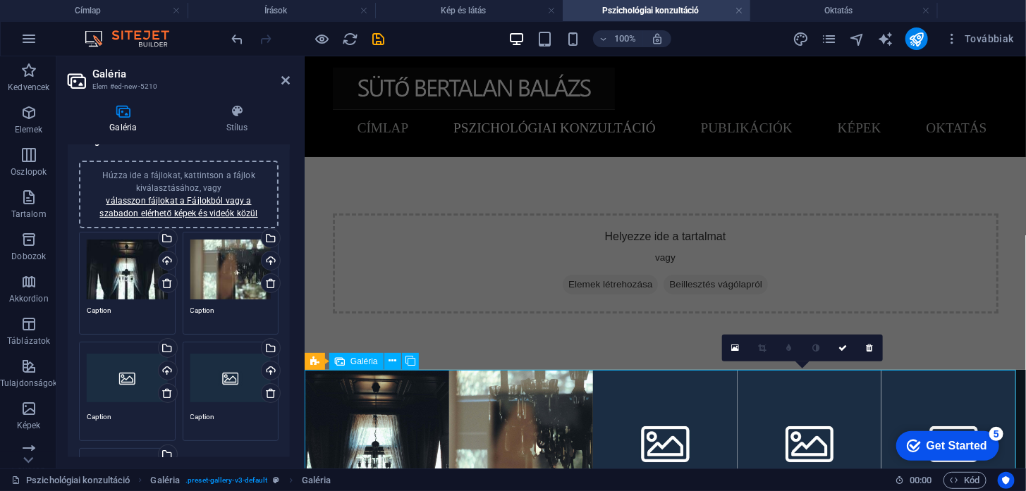
scroll to position [43, 0]
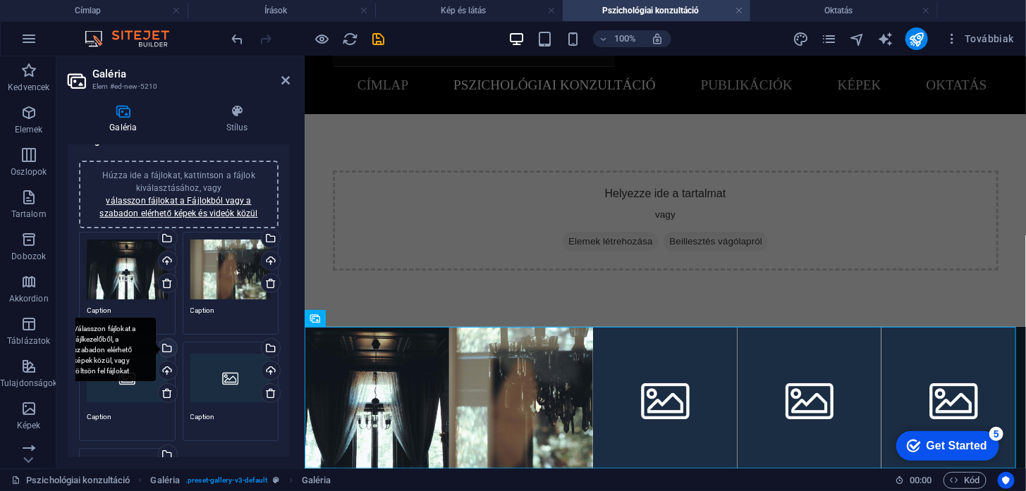
click at [172, 344] on div "Válasszon fájlokat a fájlkezelőből, a szabadon elérhető képek közül, vagy tölts…" at bounding box center [166, 349] width 21 height 21
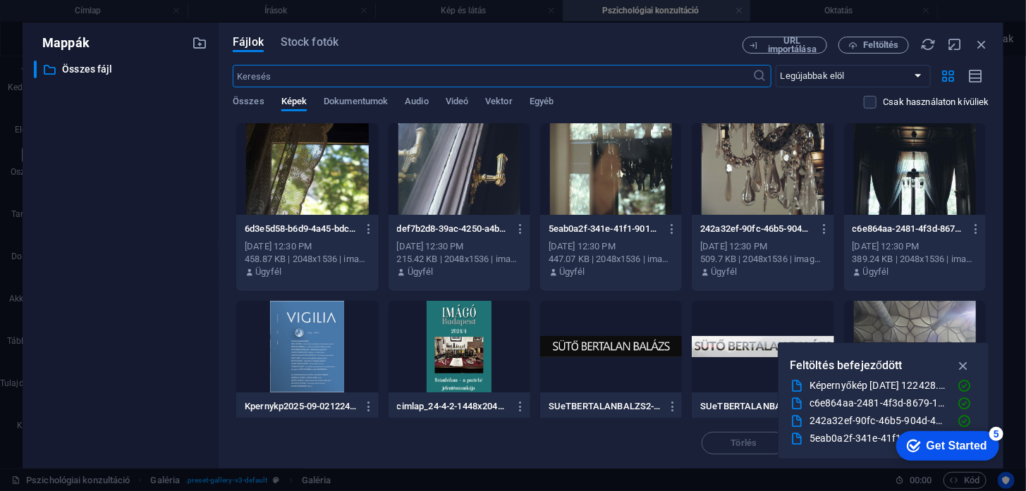
scroll to position [0, 0]
click at [332, 175] on div at bounding box center [307, 169] width 142 height 92
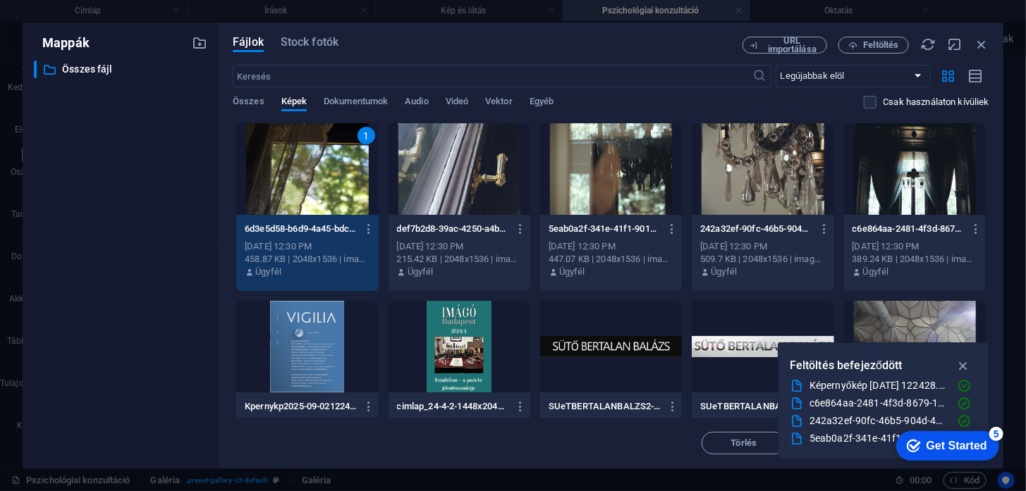
click at [332, 175] on div "1" at bounding box center [307, 169] width 142 height 92
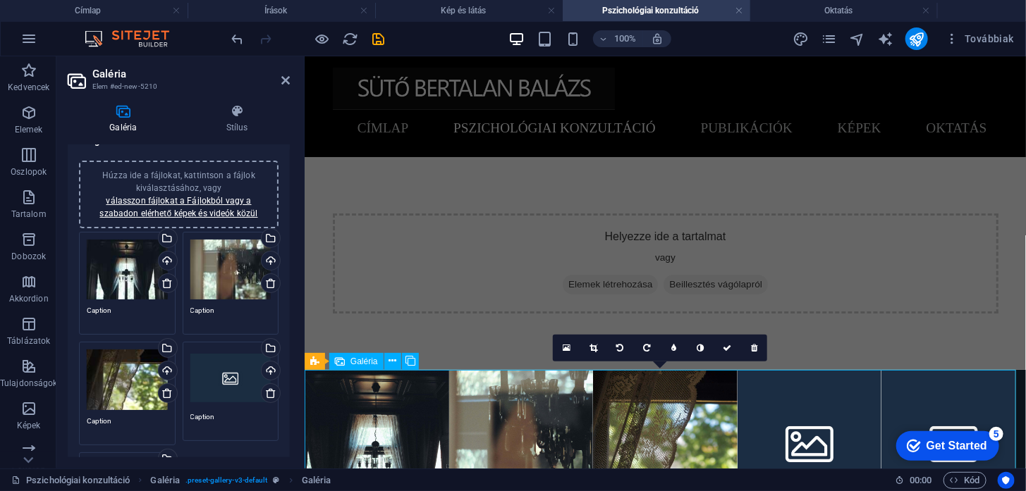
scroll to position [43, 0]
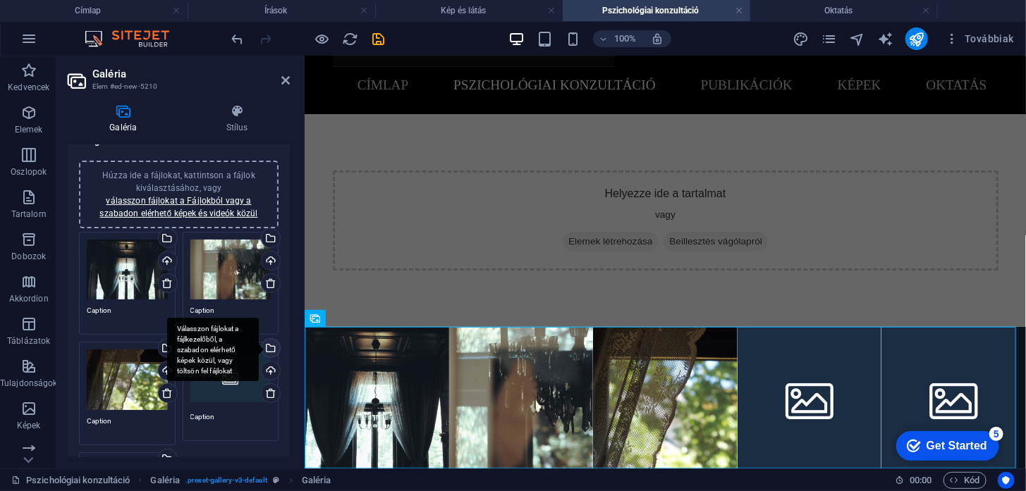
click at [272, 339] on div "Válasszon fájlokat a fájlkezelőből, a szabadon elérhető képek közül, vagy tölts…" at bounding box center [269, 349] width 21 height 21
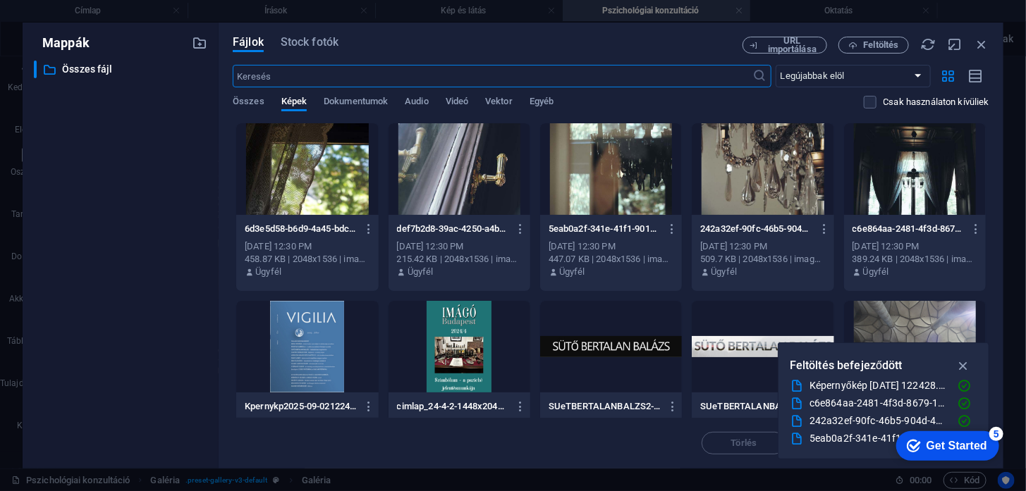
scroll to position [0, 0]
click at [495, 168] on div at bounding box center [460, 169] width 142 height 92
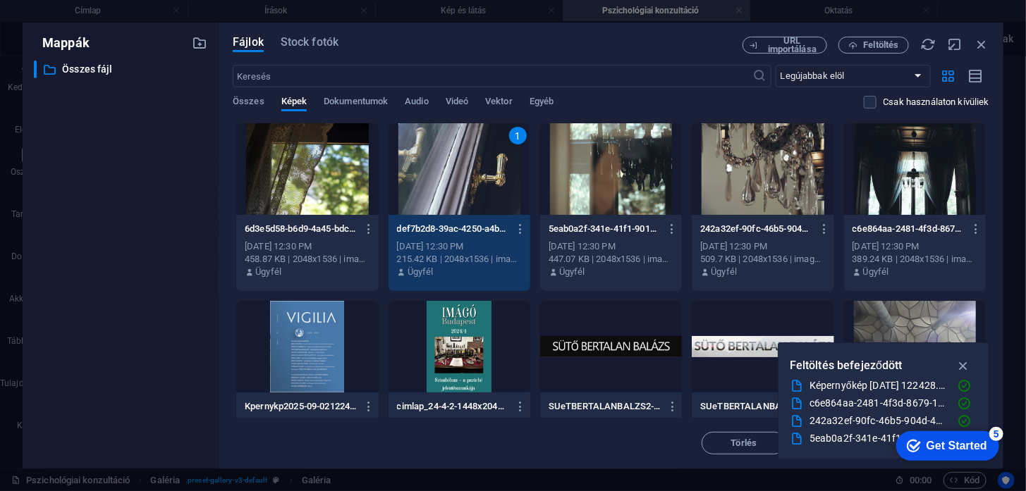
click at [495, 168] on div "1" at bounding box center [460, 169] width 142 height 92
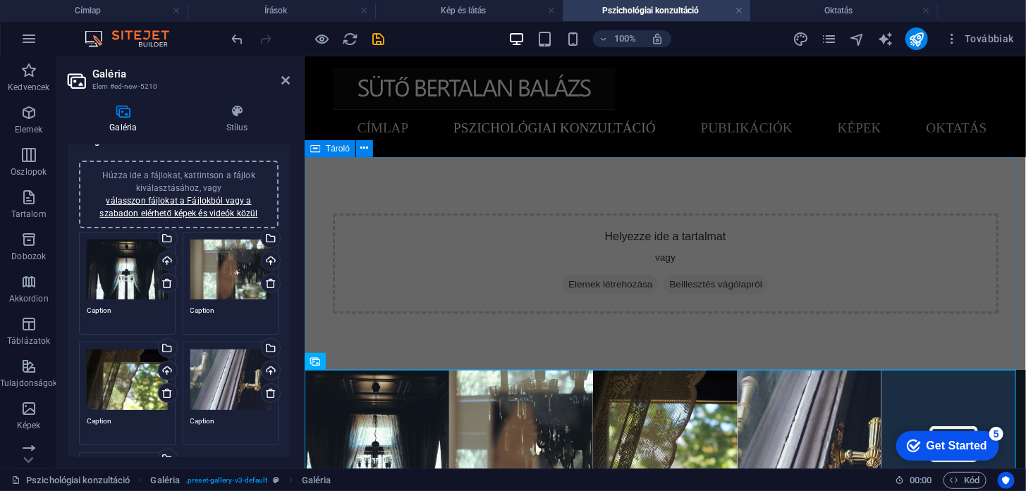
scroll to position [43, 0]
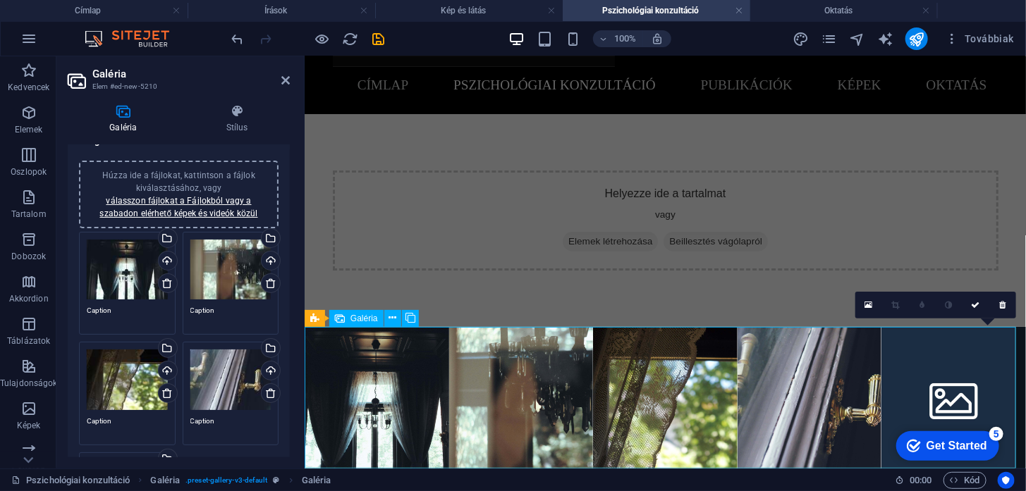
click at [937, 367] on li at bounding box center [953, 398] width 145 height 145
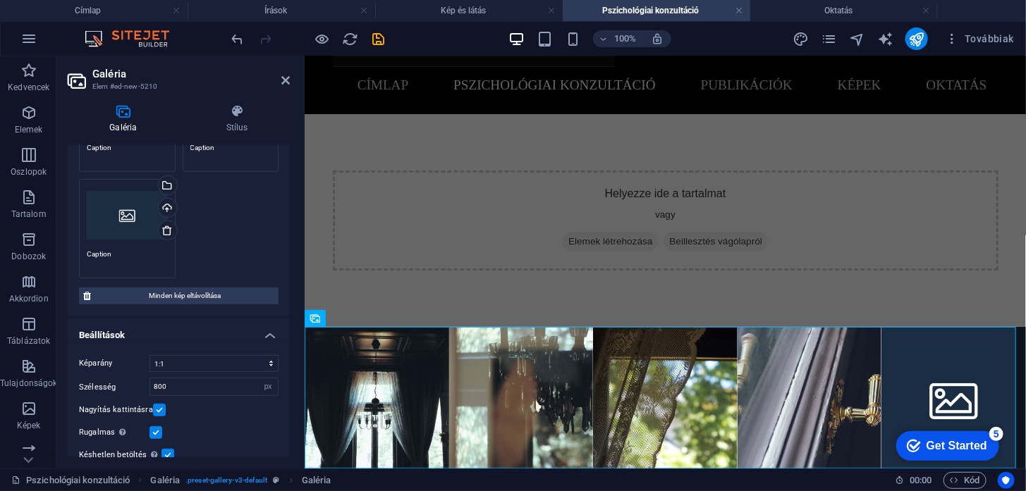
scroll to position [303, 0]
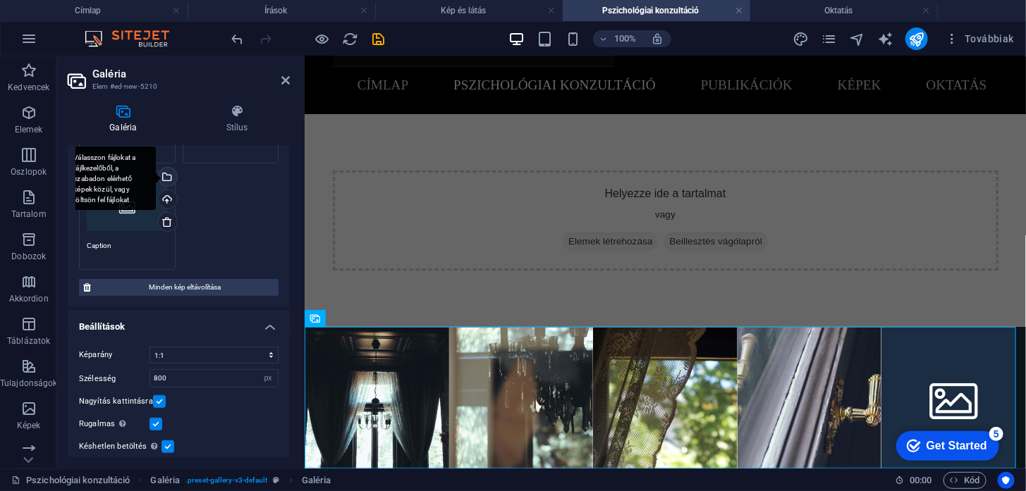
click at [169, 171] on div "Válasszon fájlokat a fájlkezelőből, a szabadon elérhető képek közül, vagy tölts…" at bounding box center [166, 178] width 21 height 21
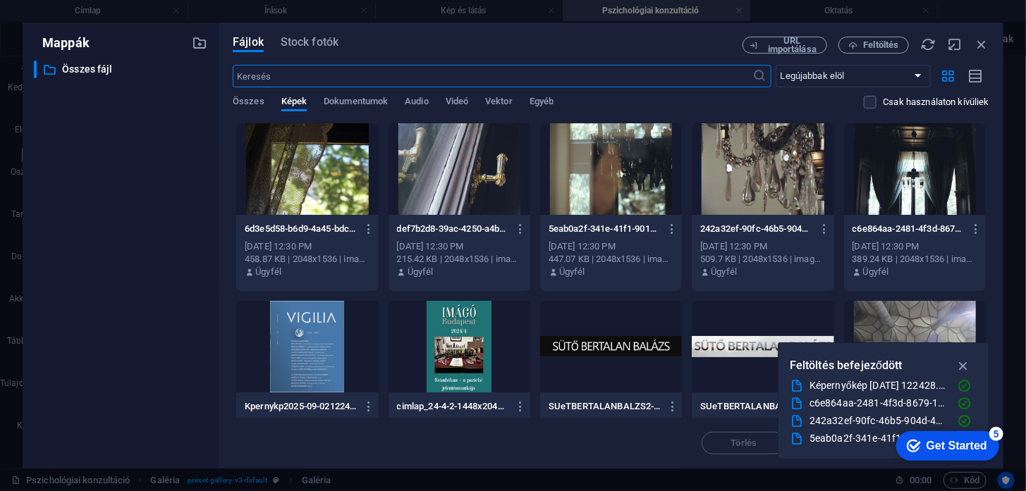
scroll to position [0, 0]
click at [777, 191] on div at bounding box center [763, 169] width 142 height 92
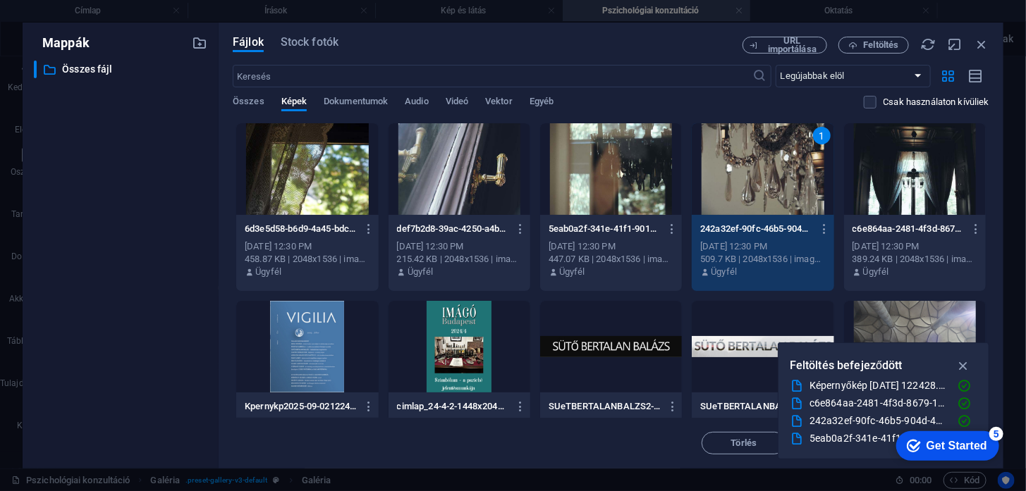
click at [777, 191] on div "1" at bounding box center [763, 169] width 142 height 92
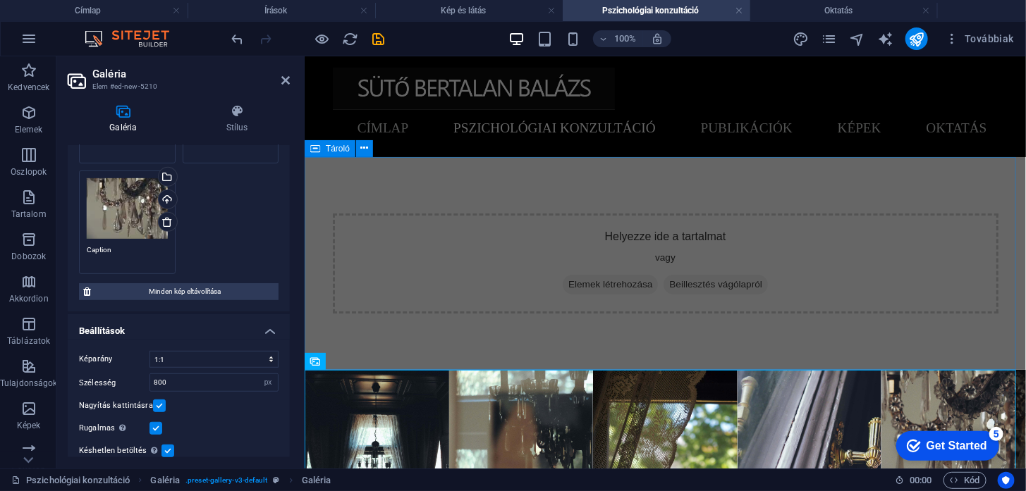
click at [604, 225] on div "Helyezze ide a tartalmat vagy Elemek létrehozása Beillesztés vágólapról" at bounding box center [665, 263] width 666 height 100
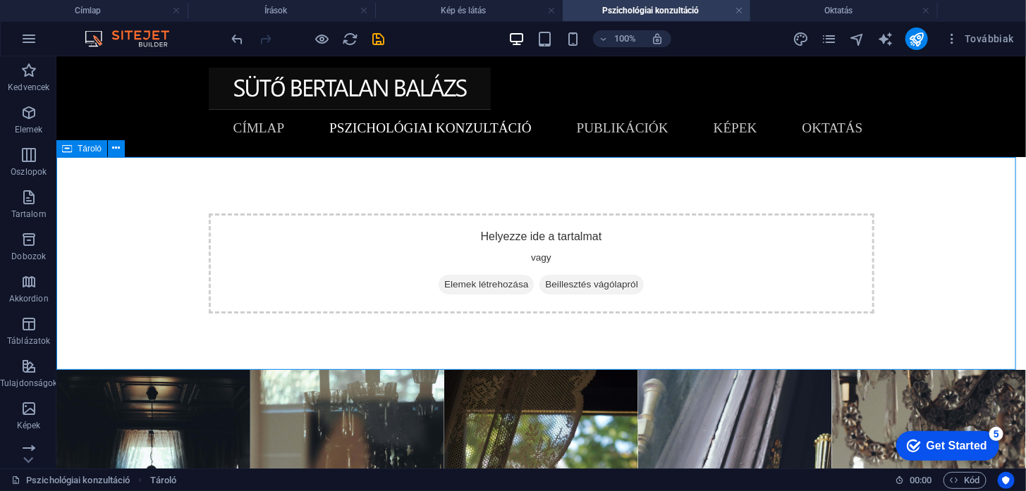
click at [473, 275] on span "Elemek létrehozása" at bounding box center [485, 284] width 95 height 20
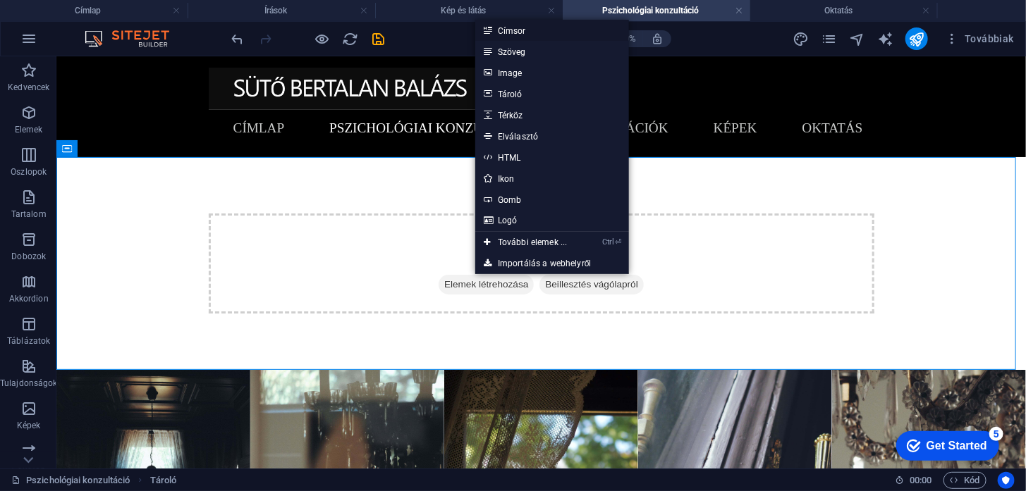
click at [566, 39] on link "Címsor" at bounding box center [552, 30] width 154 height 21
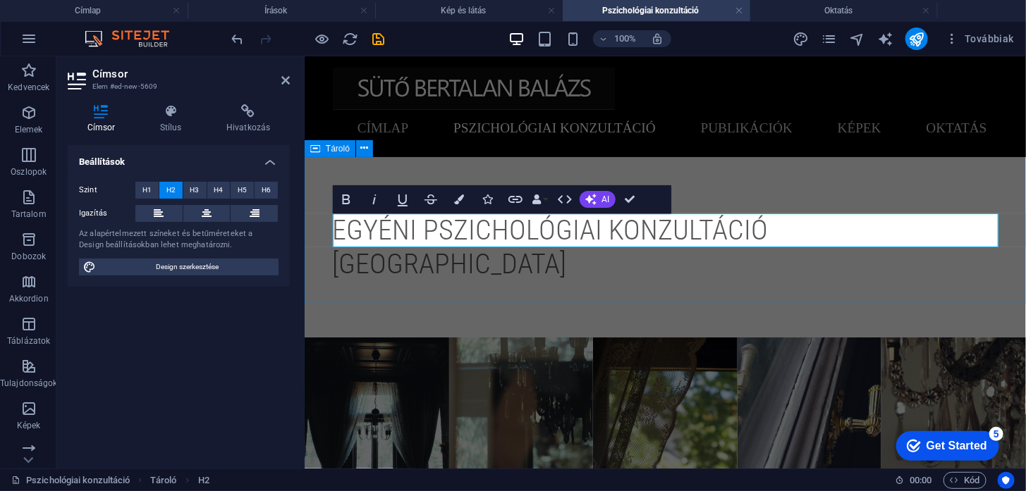
click at [418, 268] on div "​Egyéni pszichológiai konzultáció Budapesten" at bounding box center [664, 247] width 721 height 181
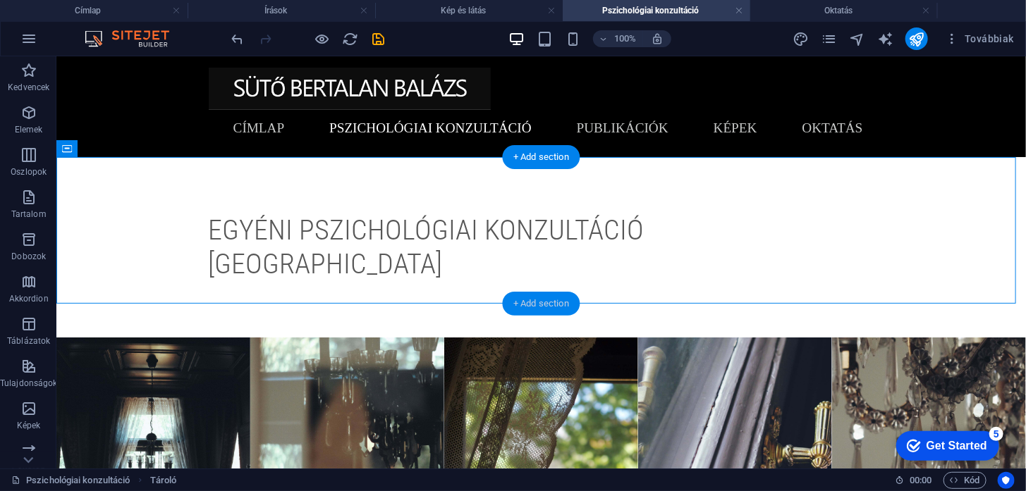
click at [527, 293] on div "+ Add section" at bounding box center [541, 304] width 78 height 24
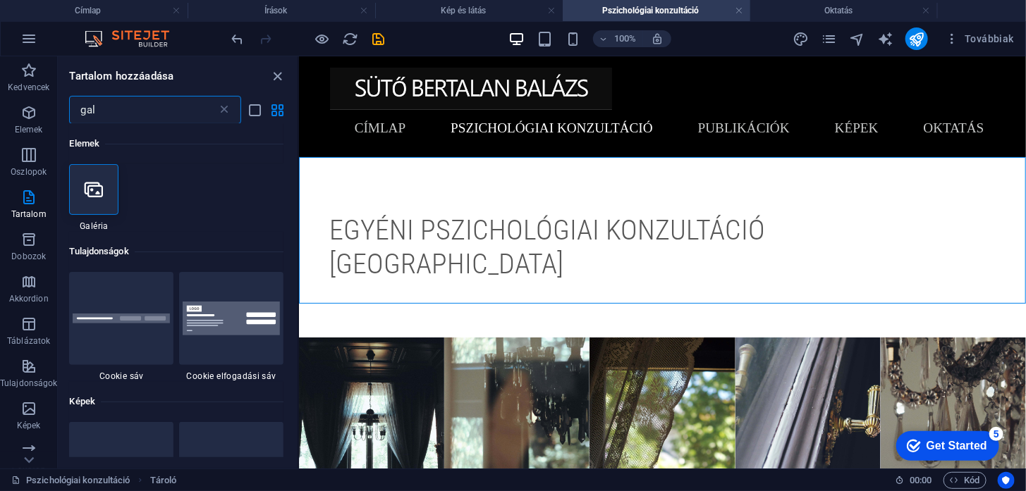
click at [198, 109] on input "gal" at bounding box center [142, 110] width 147 height 28
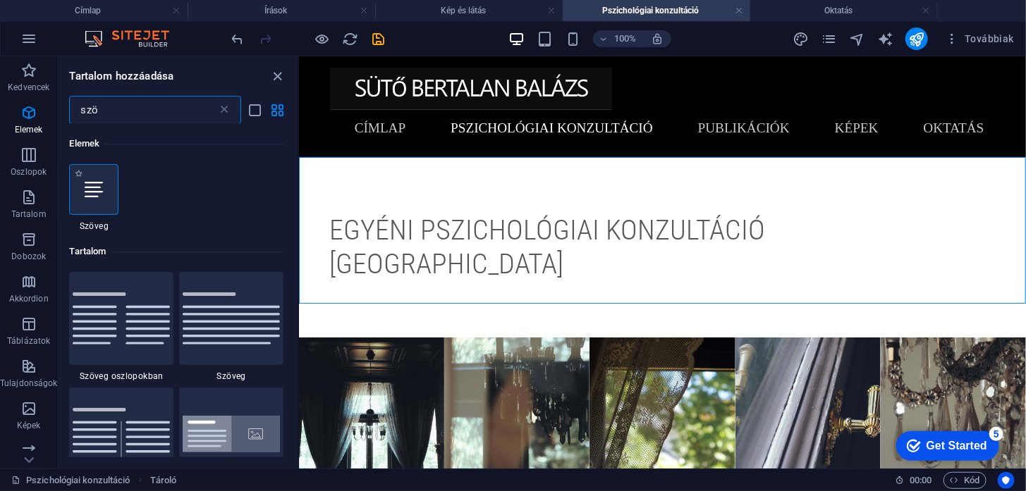
type input "szö"
click at [83, 188] on div at bounding box center [93, 189] width 49 height 51
click at [299, 188] on div "Referencia Tároló Tároló Helyőrző Galéria Galéria Galéria Galéria Galéria H2" at bounding box center [662, 262] width 727 height 413
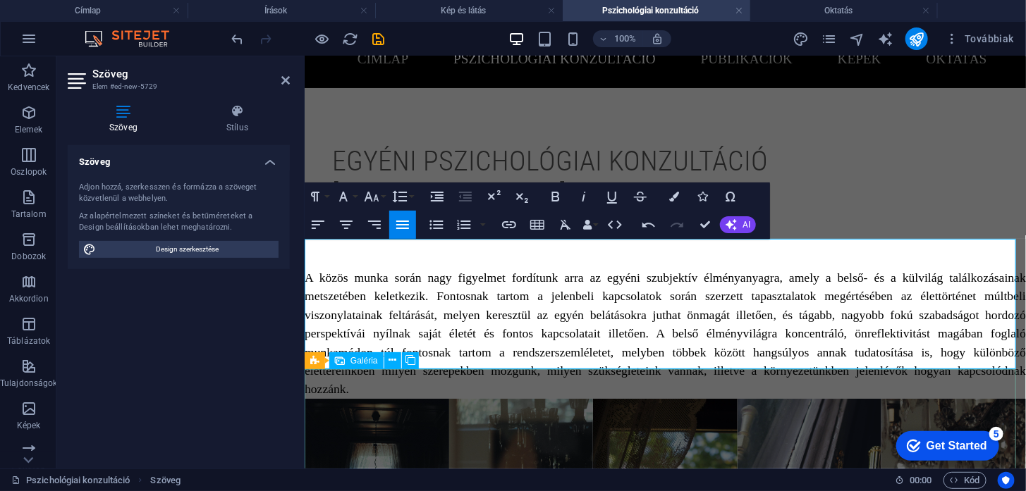
scroll to position [69, 0]
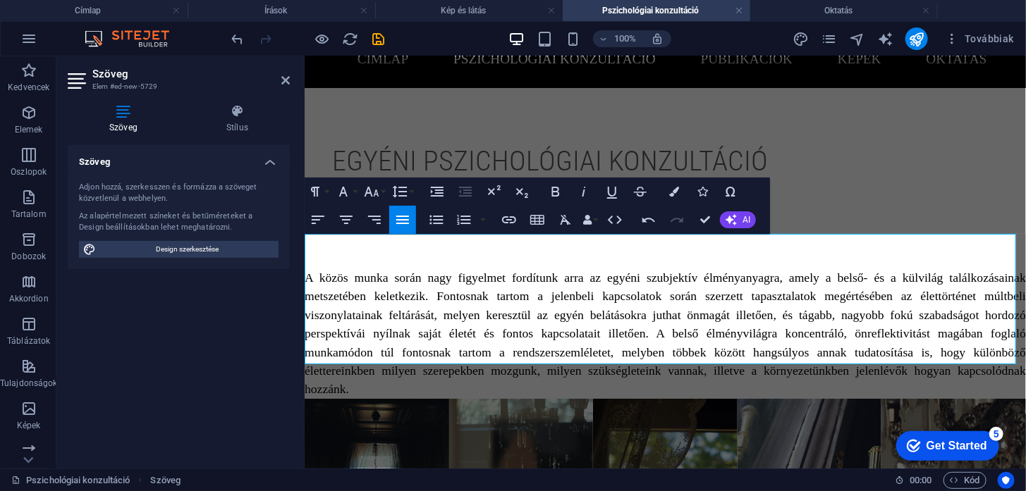
click at [501, 350] on p "A közös munka során nagy figyelmet fordítunk arra az egyéni szubjektív élményan…" at bounding box center [664, 333] width 721 height 130
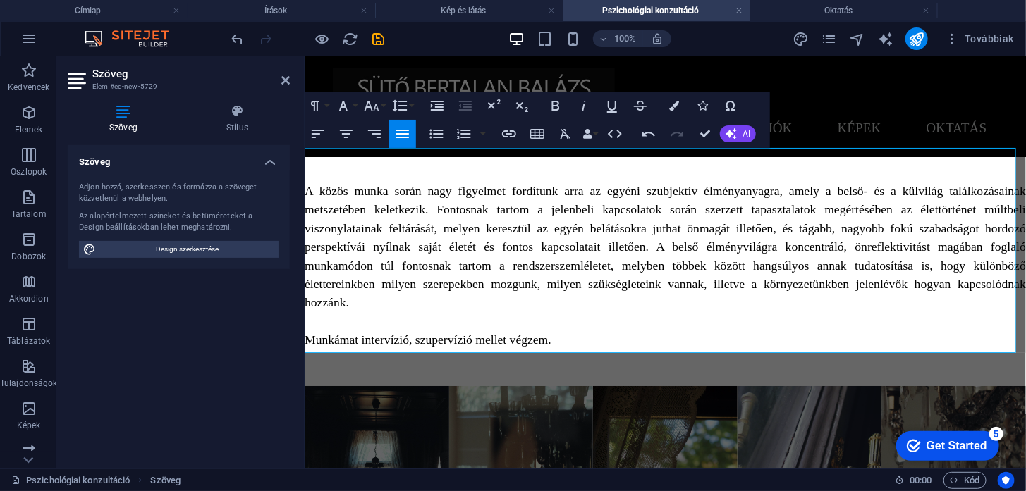
scroll to position [155, 0]
click at [403, 368] on p at bounding box center [664, 377] width 721 height 18
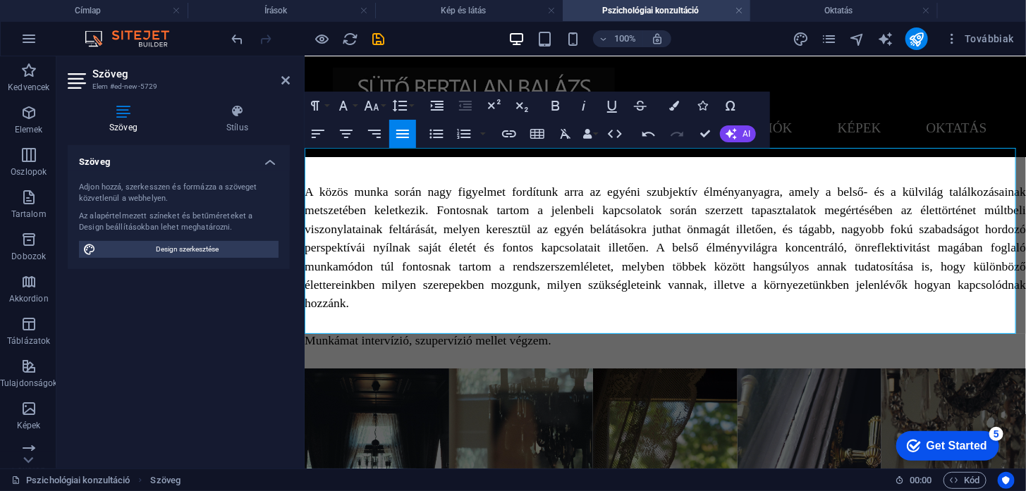
click at [587, 350] on p at bounding box center [664, 359] width 721 height 18
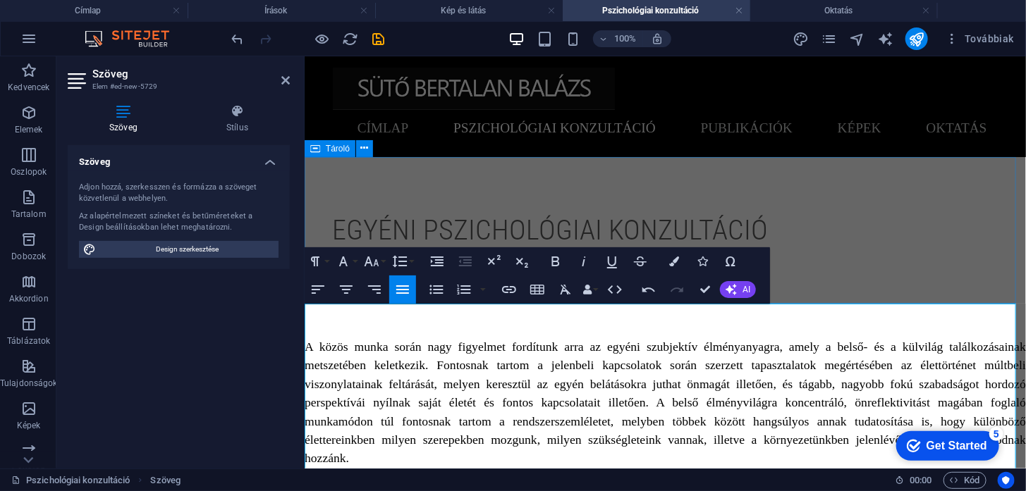
scroll to position [200, 0]
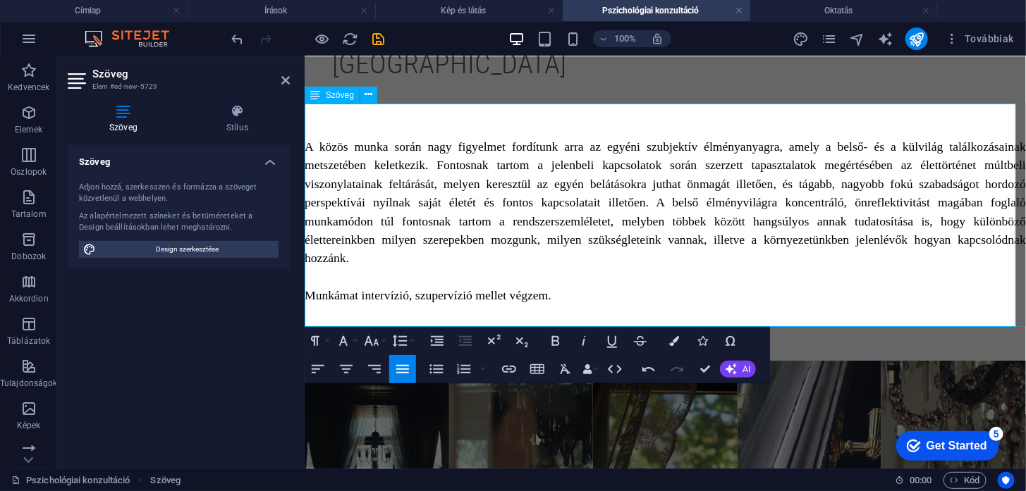
click at [569, 323] on p "Elérhetőség: [EMAIL_ADDRESS][DOMAIN_NAME]" at bounding box center [664, 332] width 721 height 18
click at [567, 286] on p "Munkámat intervízió, szupervízió mellet végzem." at bounding box center [664, 295] width 721 height 18
click at [335, 305] on p "​" at bounding box center [664, 314] width 721 height 18
click at [541, 323] on p "Elérhetőség: [EMAIL_ADDRESS][DOMAIN_NAME]" at bounding box center [664, 332] width 721 height 18
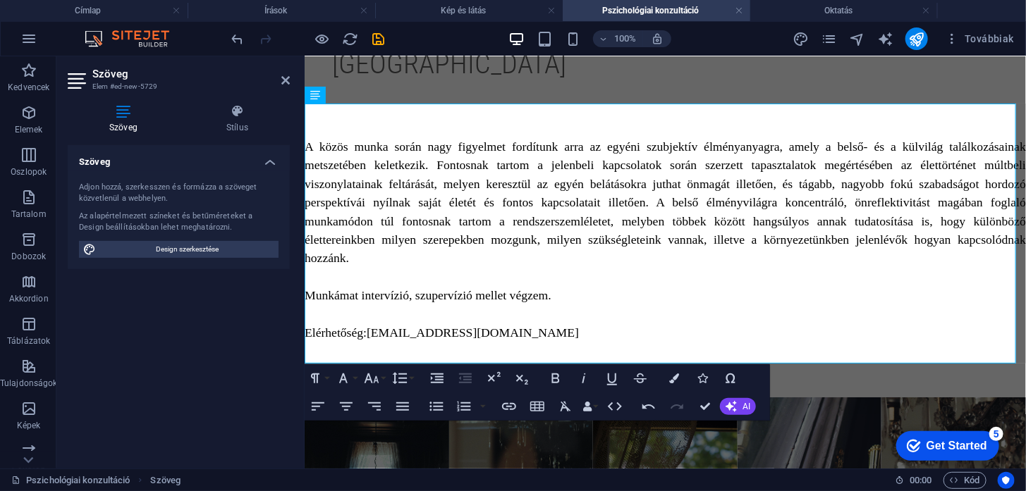
click at [213, 393] on div "Szöveg Adjon hozzá, szerkesszen és formázza a szöveget közvetlenül a webhelyen.…" at bounding box center [179, 301] width 222 height 312
click at [922, 45] on icon "publish" at bounding box center [916, 39] width 16 height 16
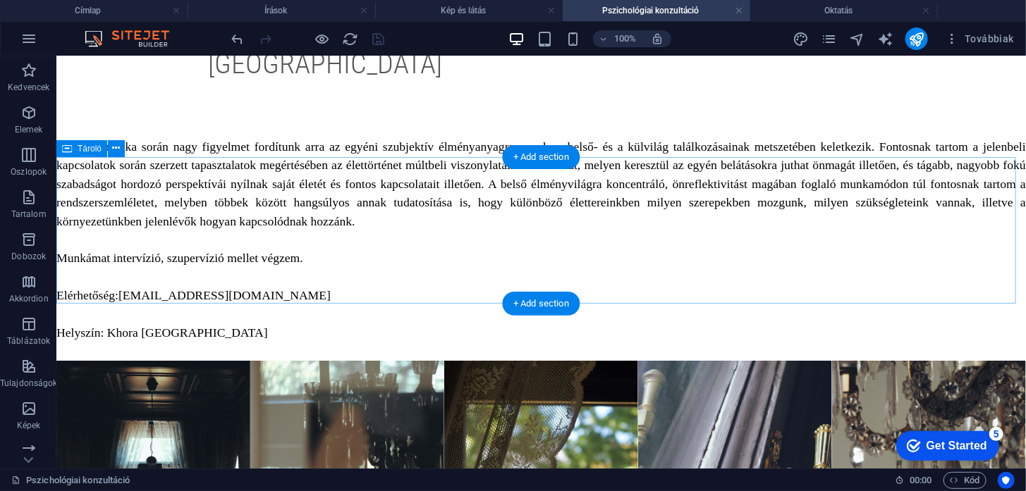
scroll to position [0, 0]
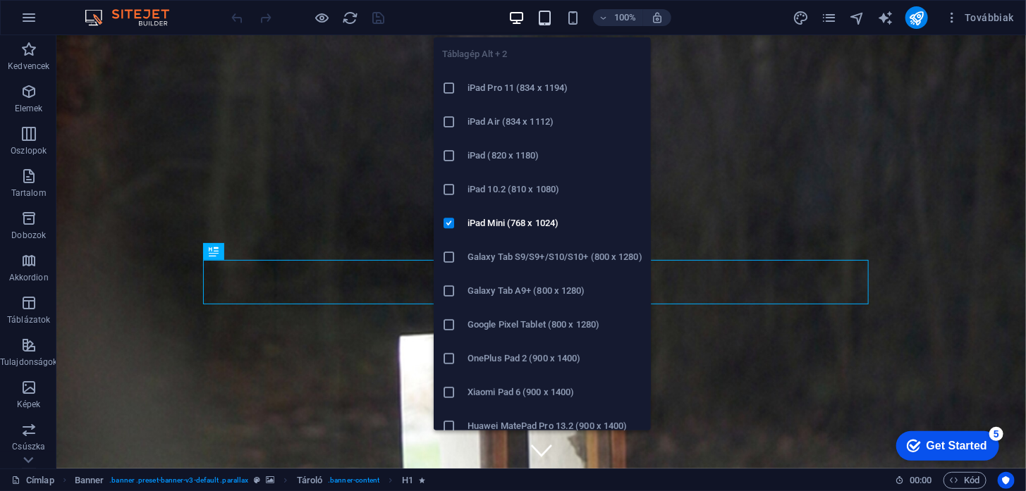
click at [551, 14] on icon "button" at bounding box center [545, 18] width 16 height 16
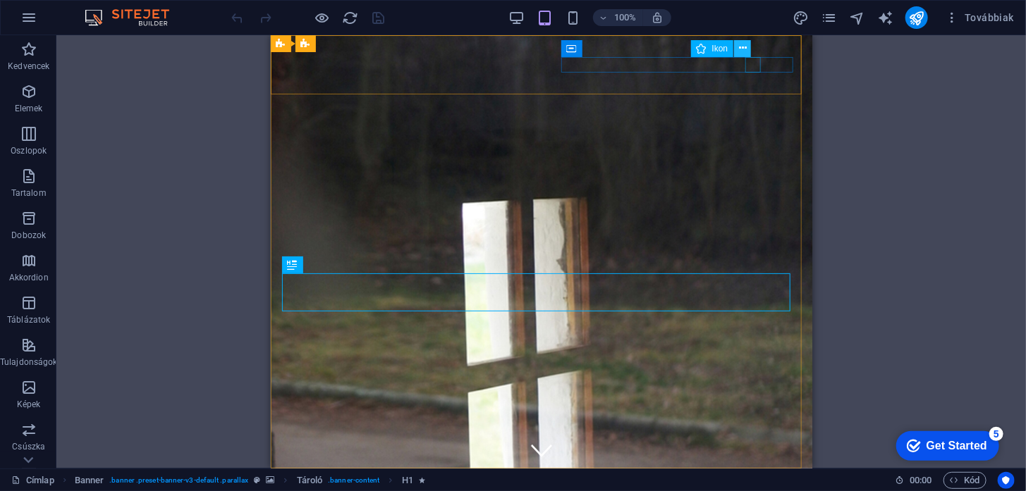
click at [743, 47] on icon at bounding box center [743, 48] width 8 height 15
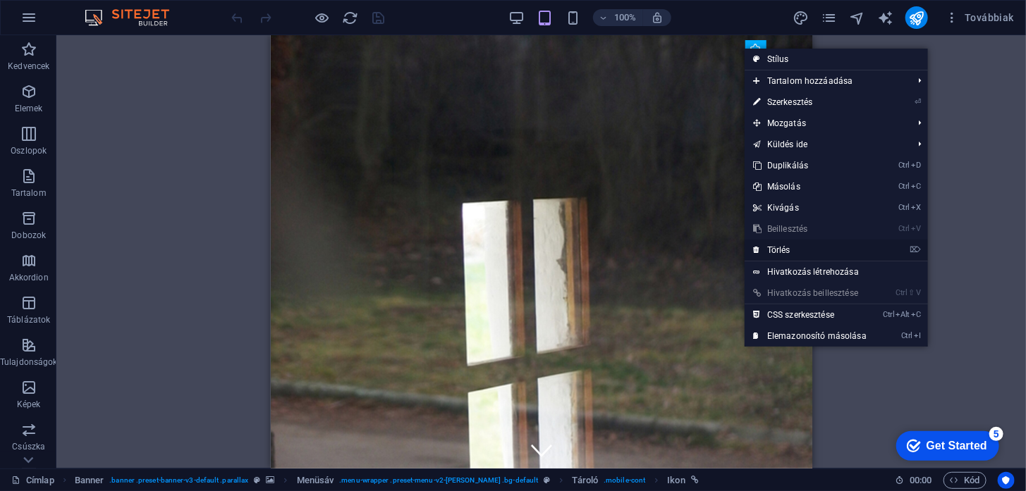
click at [790, 247] on link "⌦ Törlés" at bounding box center [810, 250] width 130 height 21
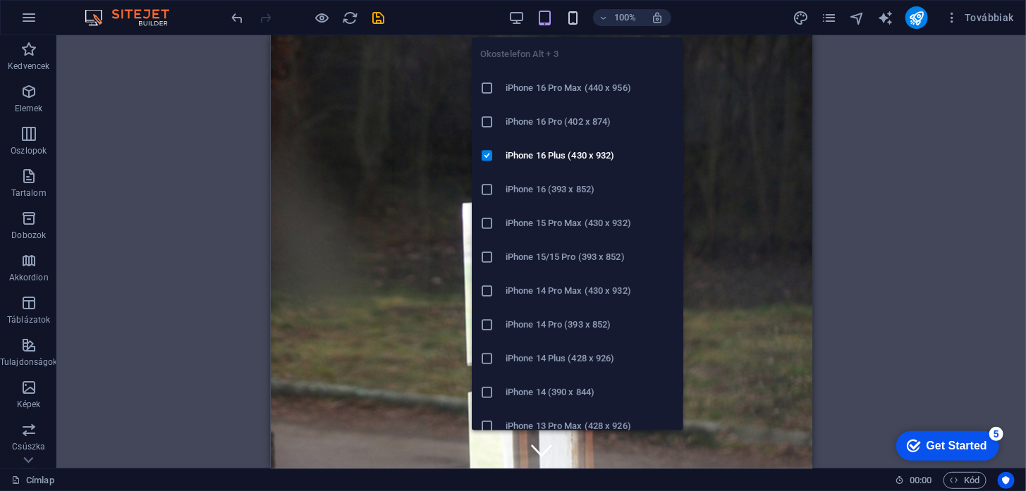
click at [573, 13] on icon "button" at bounding box center [573, 18] width 16 height 16
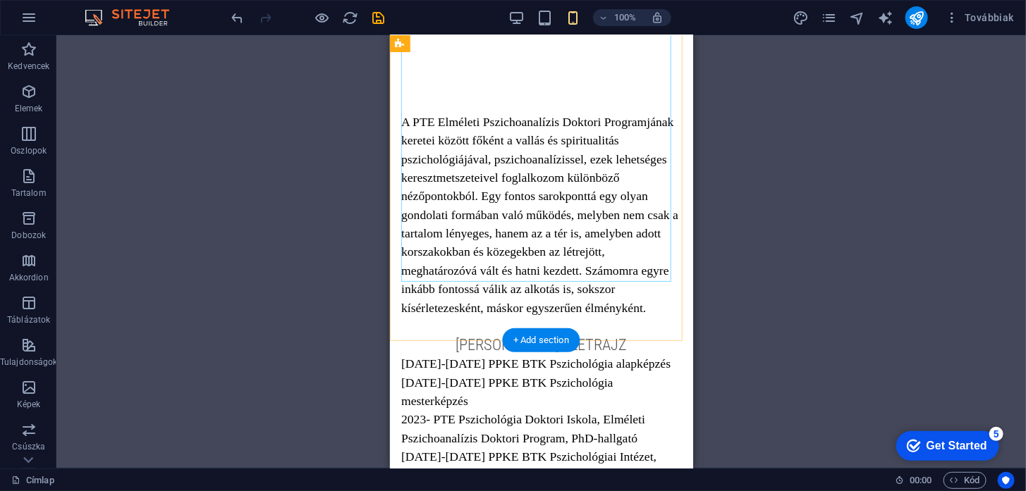
scroll to position [757, 0]
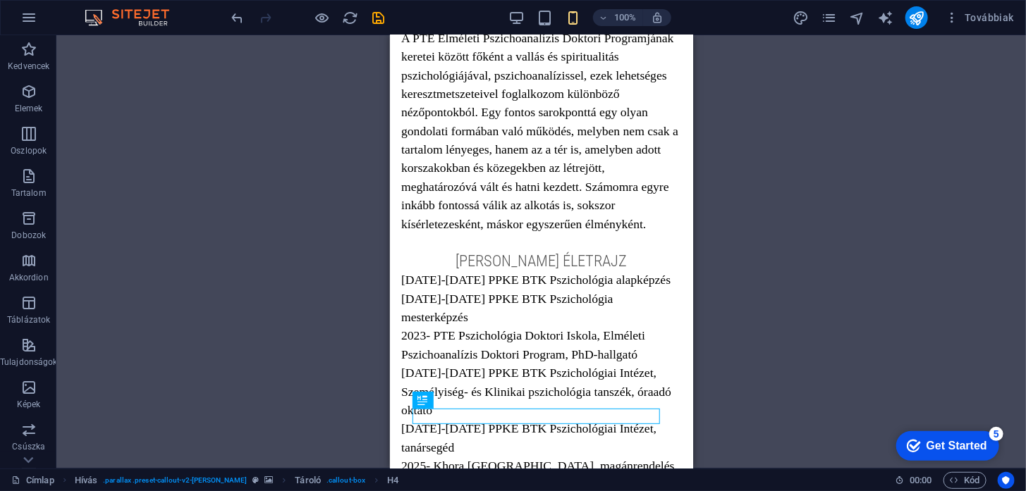
click at [783, 346] on div "H1 Banner Tároló Banner Menüsáv Menü Tároló Ikon H3 Szöveg Szöveg H2 Szöveg Tér…" at bounding box center [541, 252] width 970 height 434
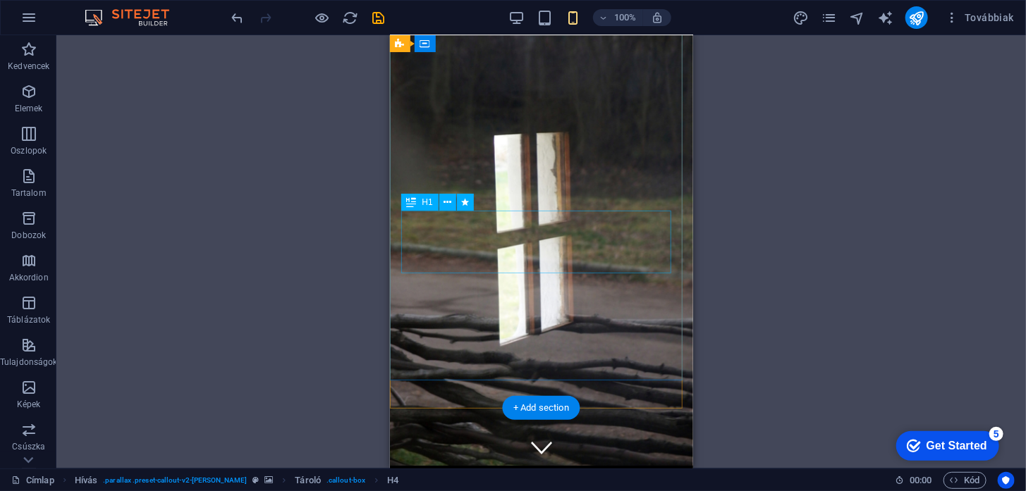
scroll to position [0, 0]
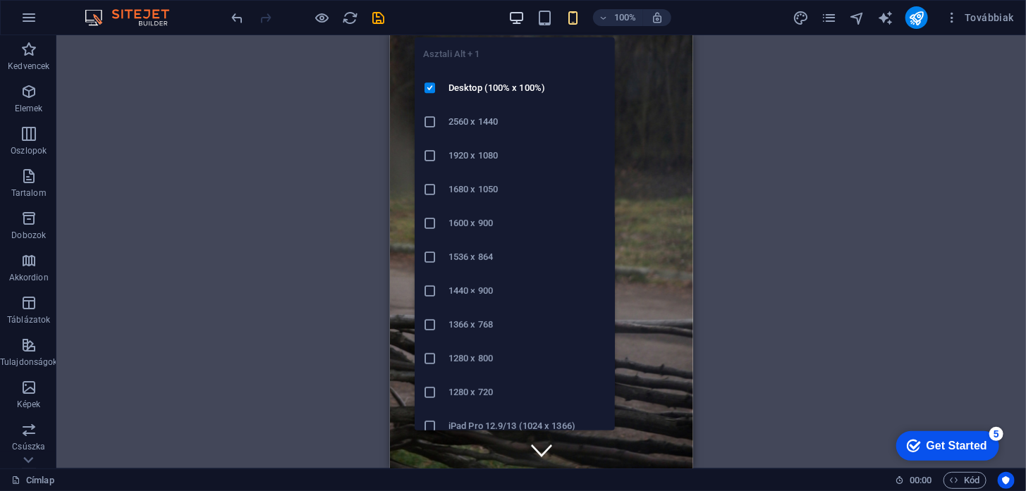
click at [516, 16] on icon "button" at bounding box center [516, 18] width 16 height 16
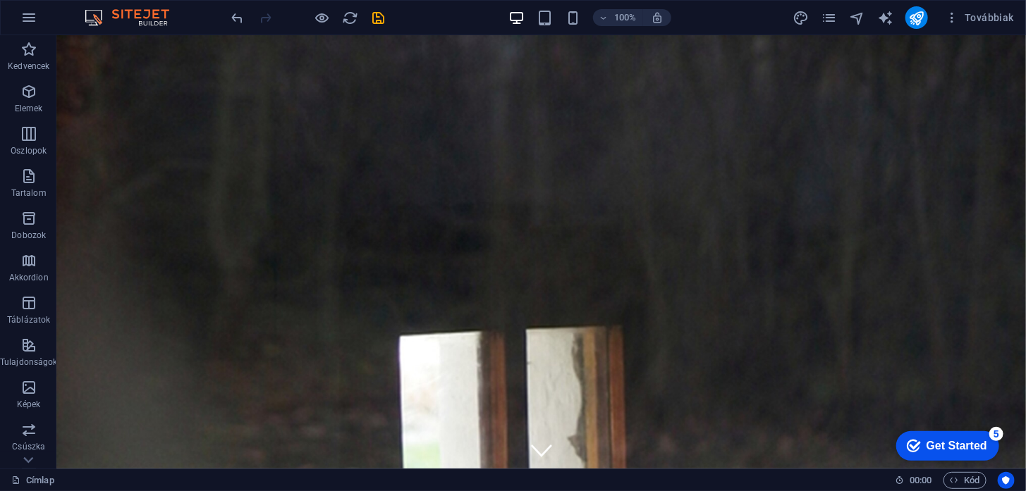
click at [841, 11] on div "Továbbiak" at bounding box center [906, 17] width 227 height 23
click at [837, 13] on icon "pages" at bounding box center [829, 18] width 16 height 16
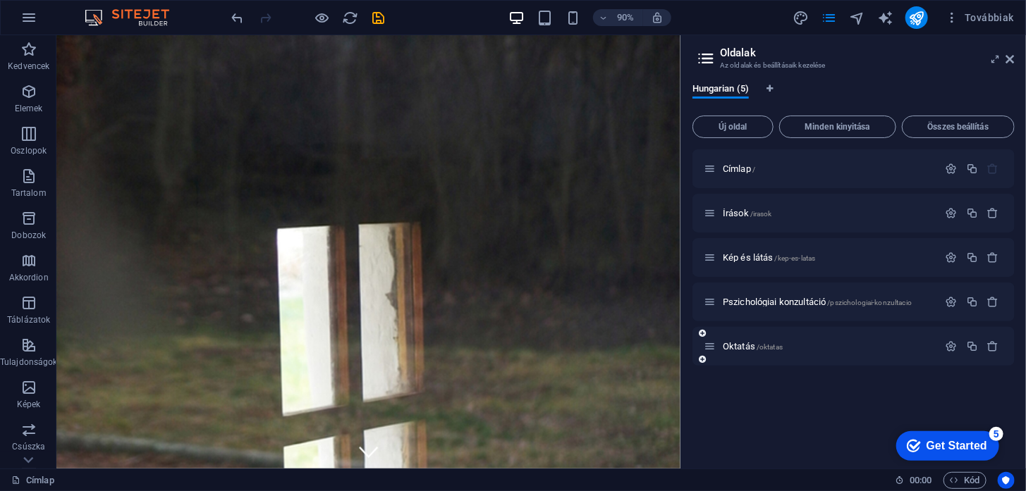
click at [709, 344] on icon at bounding box center [710, 347] width 12 height 12
click at [782, 350] on span "/oktatas" at bounding box center [770, 347] width 26 height 8
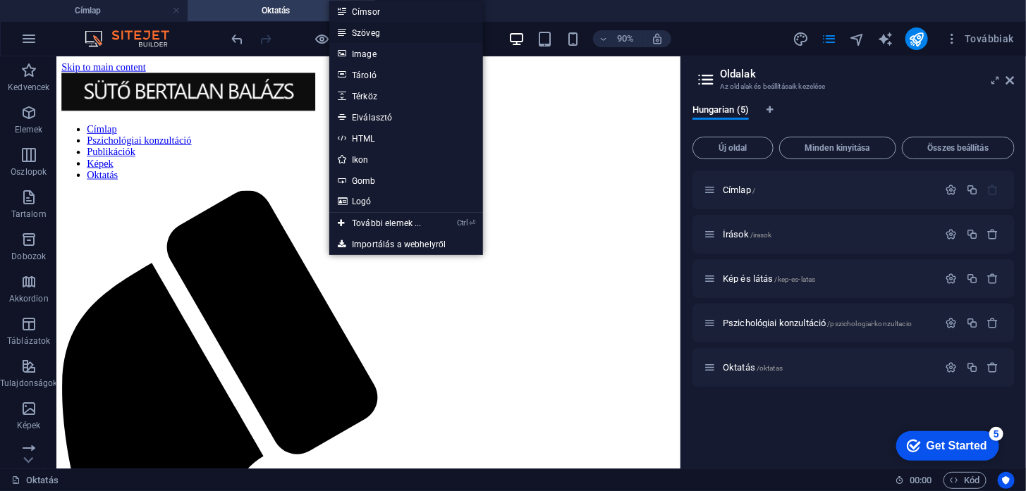
click at [425, 32] on link "Szöveg" at bounding box center [406, 32] width 154 height 21
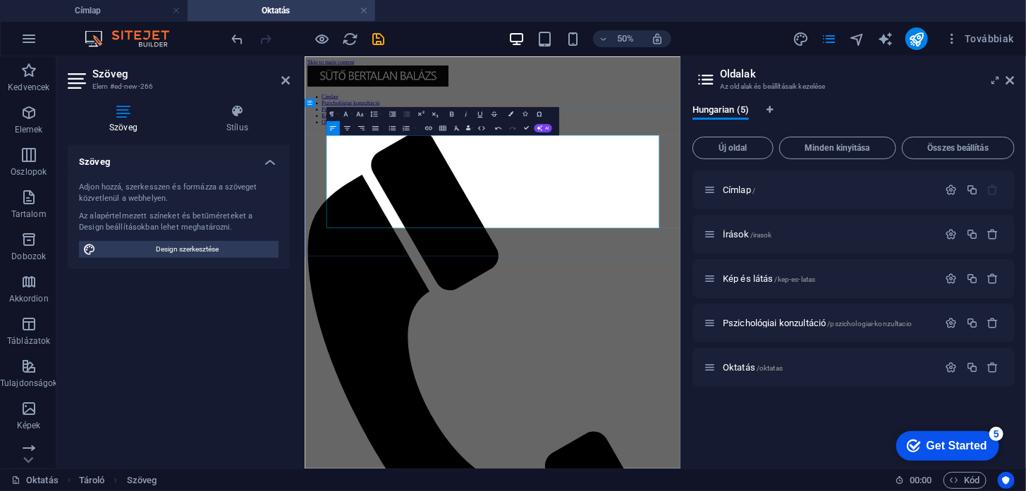
drag, startPoint x: 378, startPoint y: 279, endPoint x: 927, endPoint y: 274, distance: 549.3
copy p "A személyiség biológiai, kognitív és tanuláselméleti alapjai szeminárium (BBNPS…"
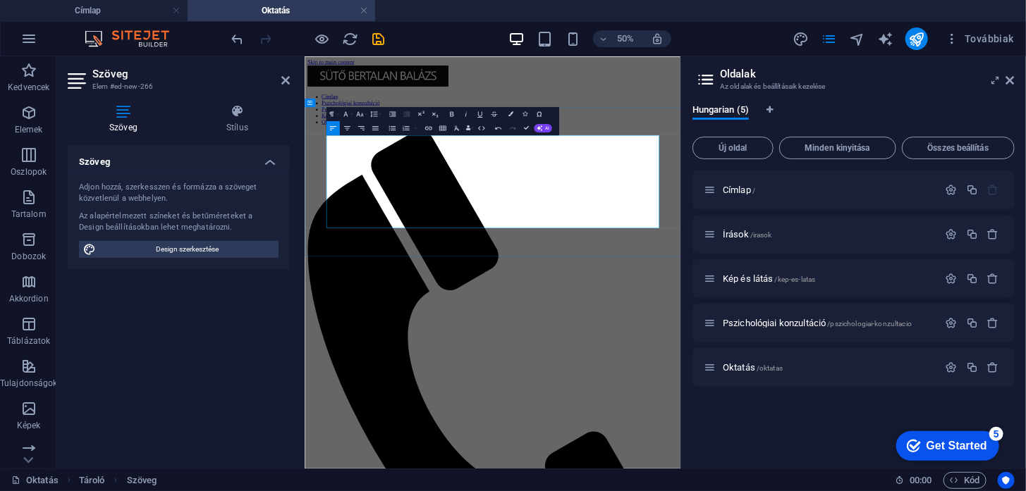
drag, startPoint x: 947, startPoint y: 390, endPoint x: 759, endPoint y: 395, distance: 187.6
drag, startPoint x: 759, startPoint y: 395, endPoint x: 942, endPoint y: 381, distance: 183.1
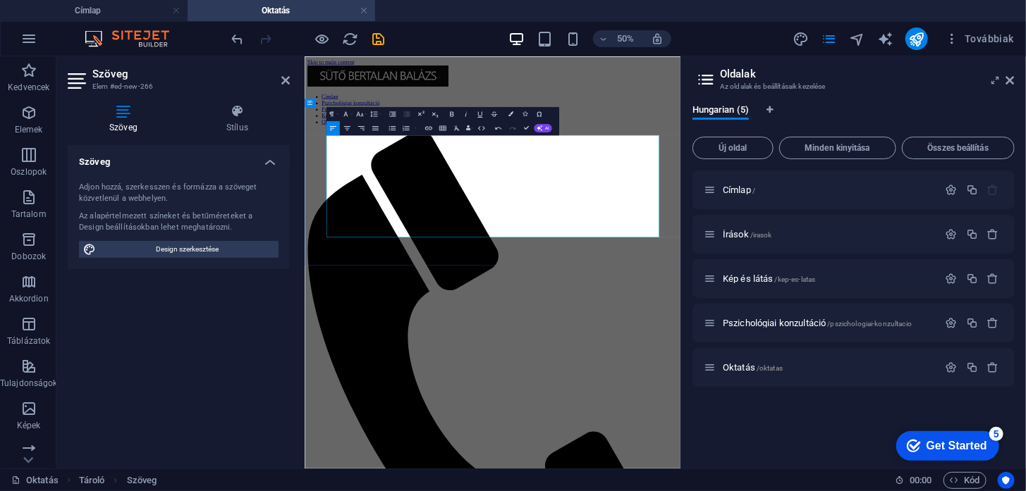
drag, startPoint x: 743, startPoint y: 390, endPoint x: 457, endPoint y: 392, distance: 285.6
drag, startPoint x: 858, startPoint y: 394, endPoint x: 338, endPoint y: 382, distance: 520.5
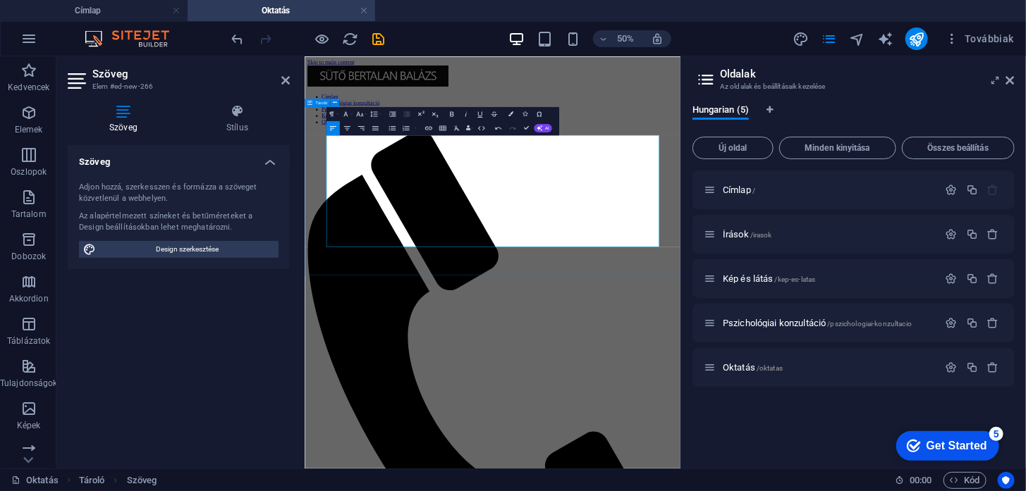
copy p "2024 - A személyiség fenomenológiai perspektívái előadás (BBLPS - Pszichológia …"
drag, startPoint x: 638, startPoint y: 410, endPoint x: 381, endPoint y: 414, distance: 256.7
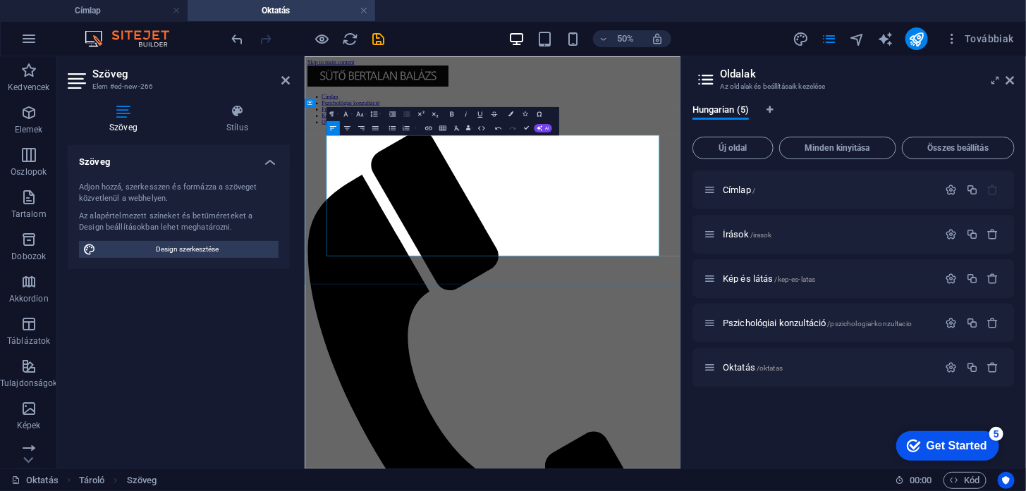
drag, startPoint x: 792, startPoint y: 316, endPoint x: 604, endPoint y: 314, distance: 188.3
copy p "(BBNPS - Pszichológia BA nappali)"
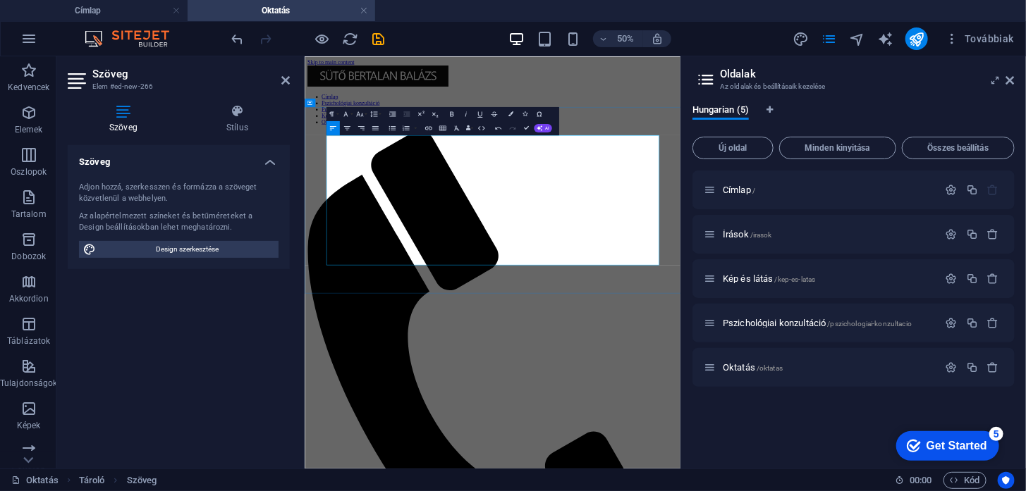
drag, startPoint x: 637, startPoint y: 427, endPoint x: 381, endPoint y: 432, distance: 256.7
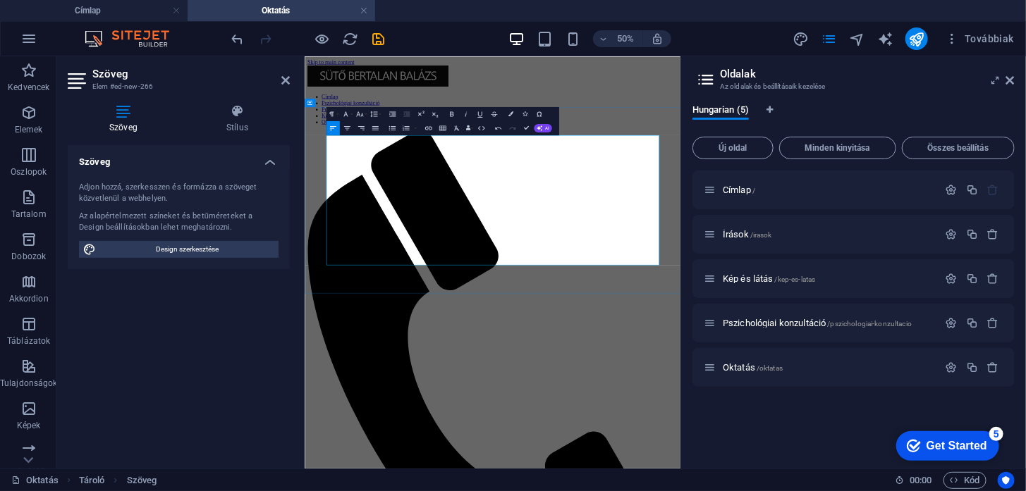
drag, startPoint x: 786, startPoint y: 429, endPoint x: 351, endPoint y: 429, distance: 434.4
copy p "024 - Minták eltéréseinek statisztikai elemzése (BBLPS - Pszichológia BA levele…"
drag, startPoint x: 778, startPoint y: 449, endPoint x: 385, endPoint y: 443, distance: 393.5
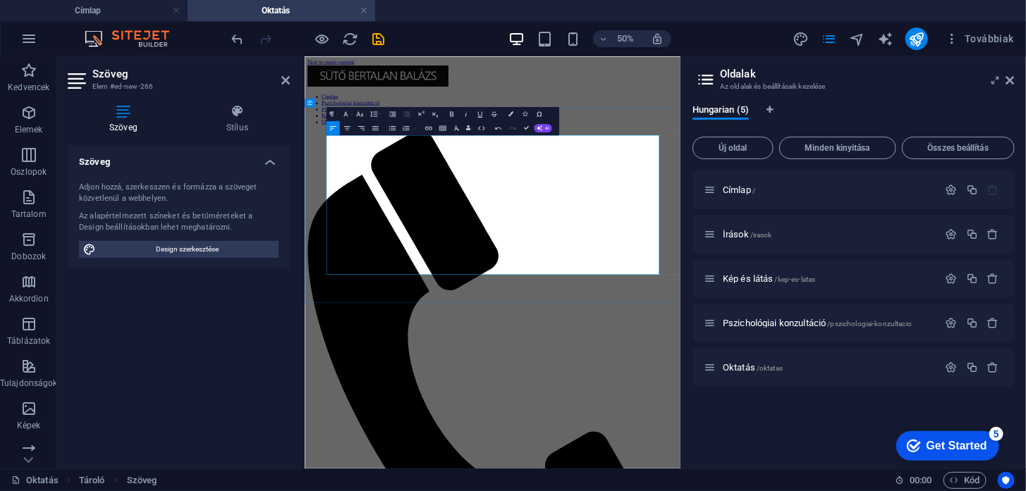
drag, startPoint x: 776, startPoint y: 458, endPoint x: 587, endPoint y: 449, distance: 188.5
copy div "(BBLPS - Pszichológia BA levelező) 2025 - Pszichológiatörténet előadás"
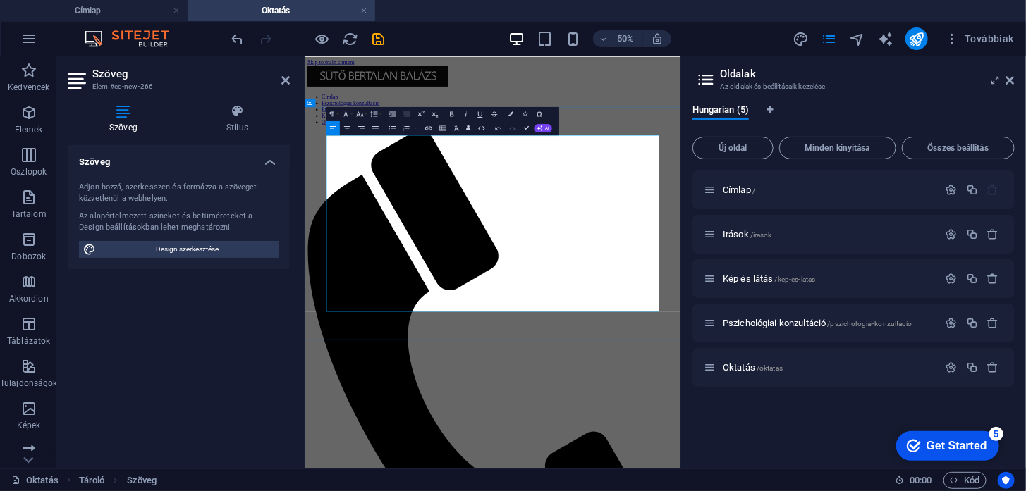
drag, startPoint x: 549, startPoint y: 496, endPoint x: 381, endPoint y: 480, distance: 168.6
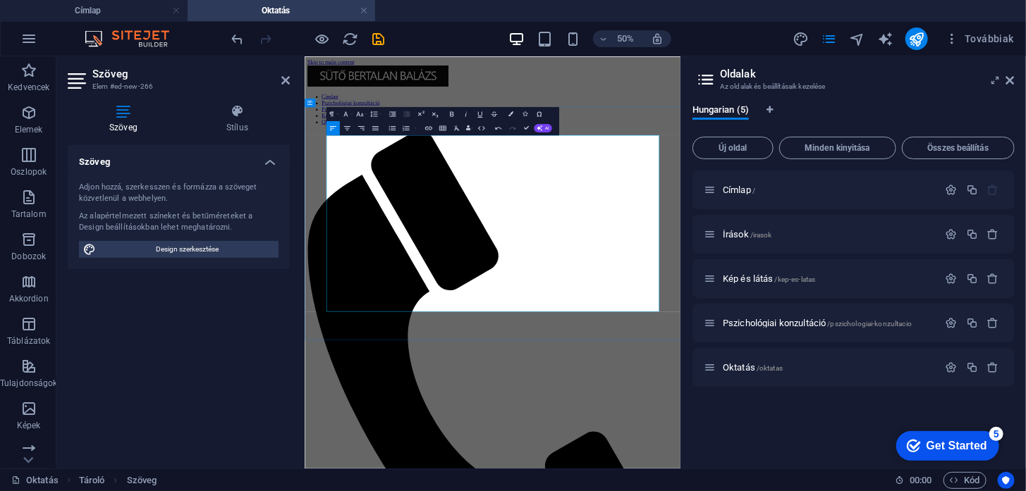
drag, startPoint x: 894, startPoint y: 489, endPoint x: 346, endPoint y: 479, distance: 548.7
copy p "2025 - A személyiség dinamikus és tárgykapcsolati elméletei előadás ( BBLPS - P…"
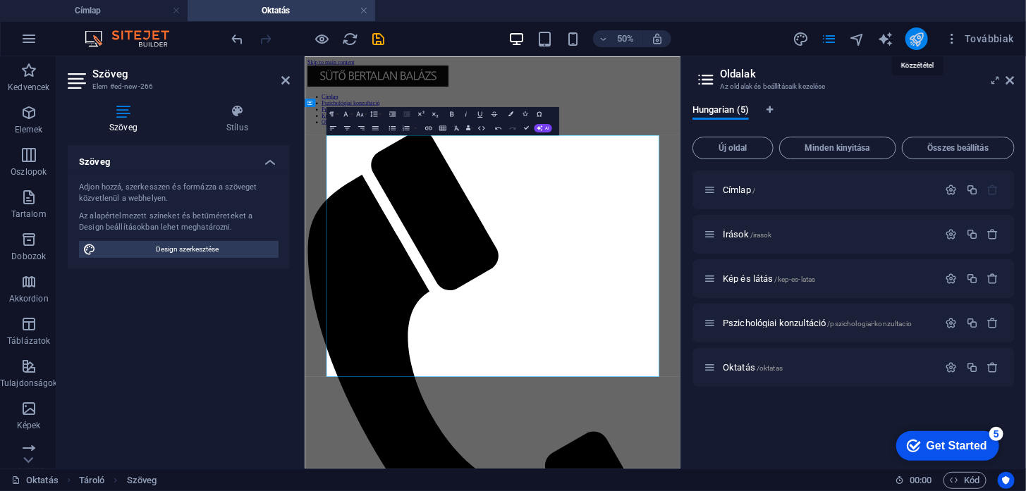
click at [918, 39] on icon "publish" at bounding box center [916, 39] width 16 height 16
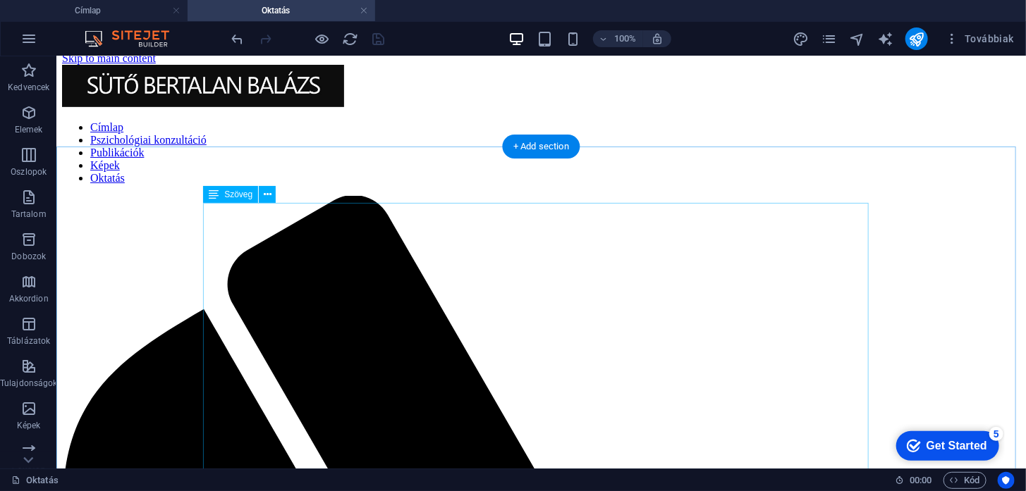
scroll to position [11, 0]
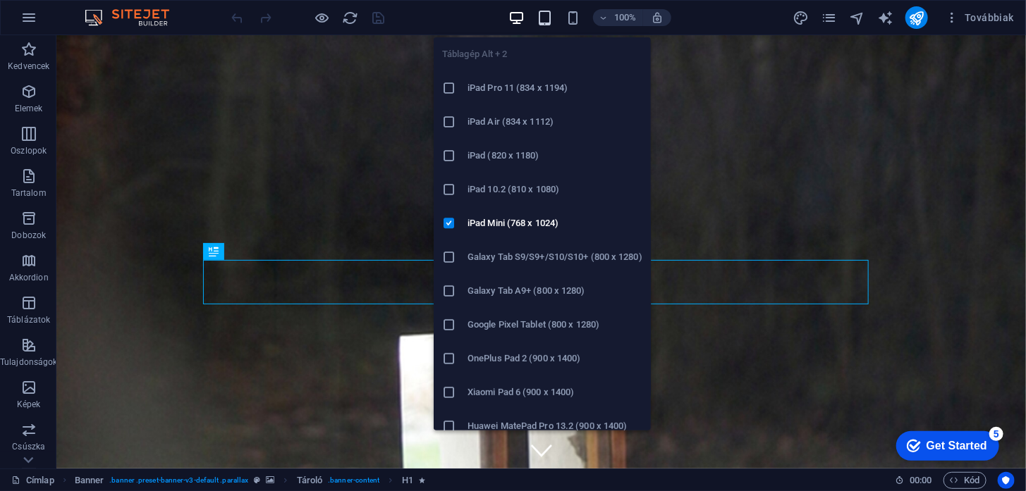
click at [553, 22] on icon "button" at bounding box center [545, 18] width 16 height 16
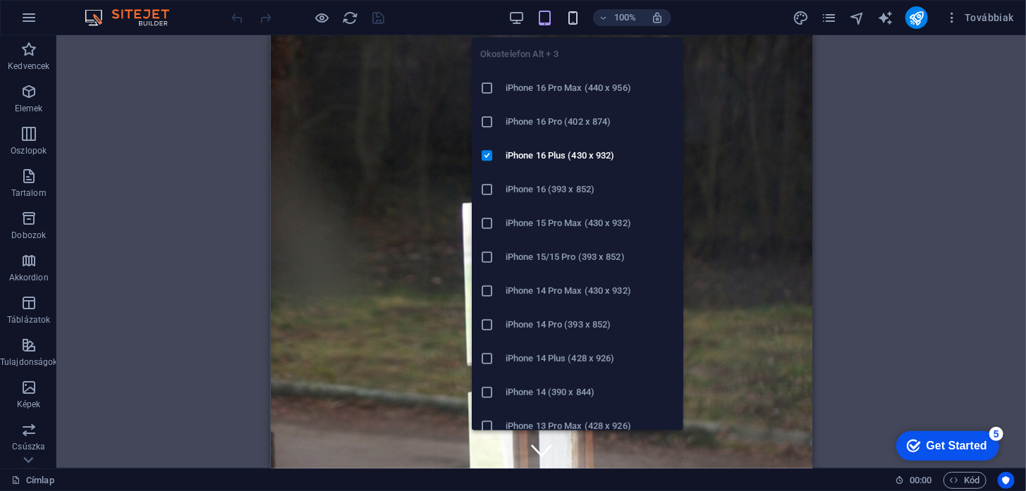
click at [578, 24] on icon "button" at bounding box center [573, 18] width 16 height 16
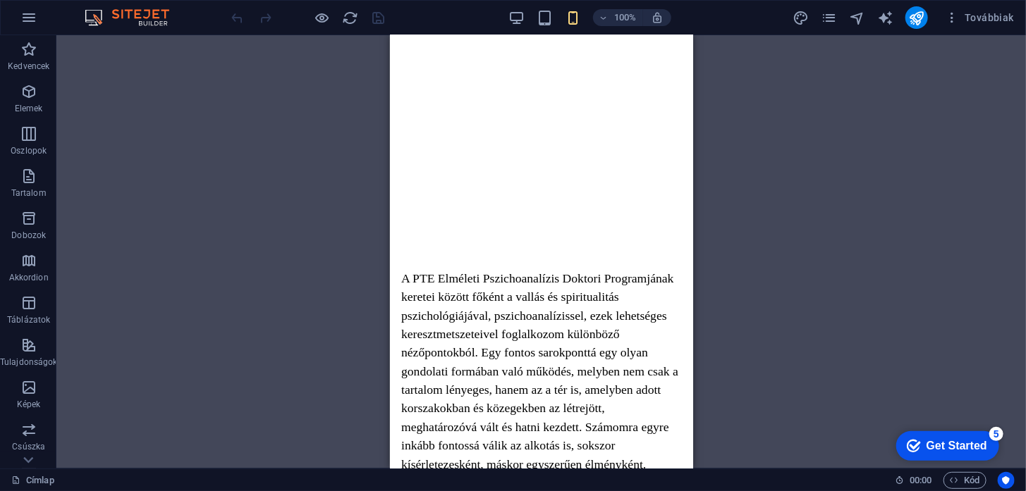
scroll to position [757, 0]
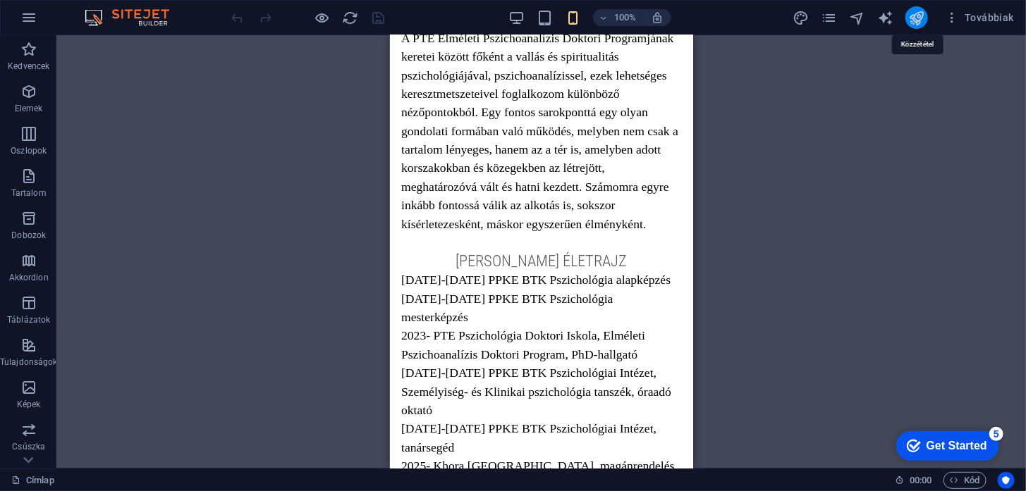
click at [924, 18] on icon "publish" at bounding box center [916, 18] width 16 height 16
